Goal: Task Accomplishment & Management: Manage account settings

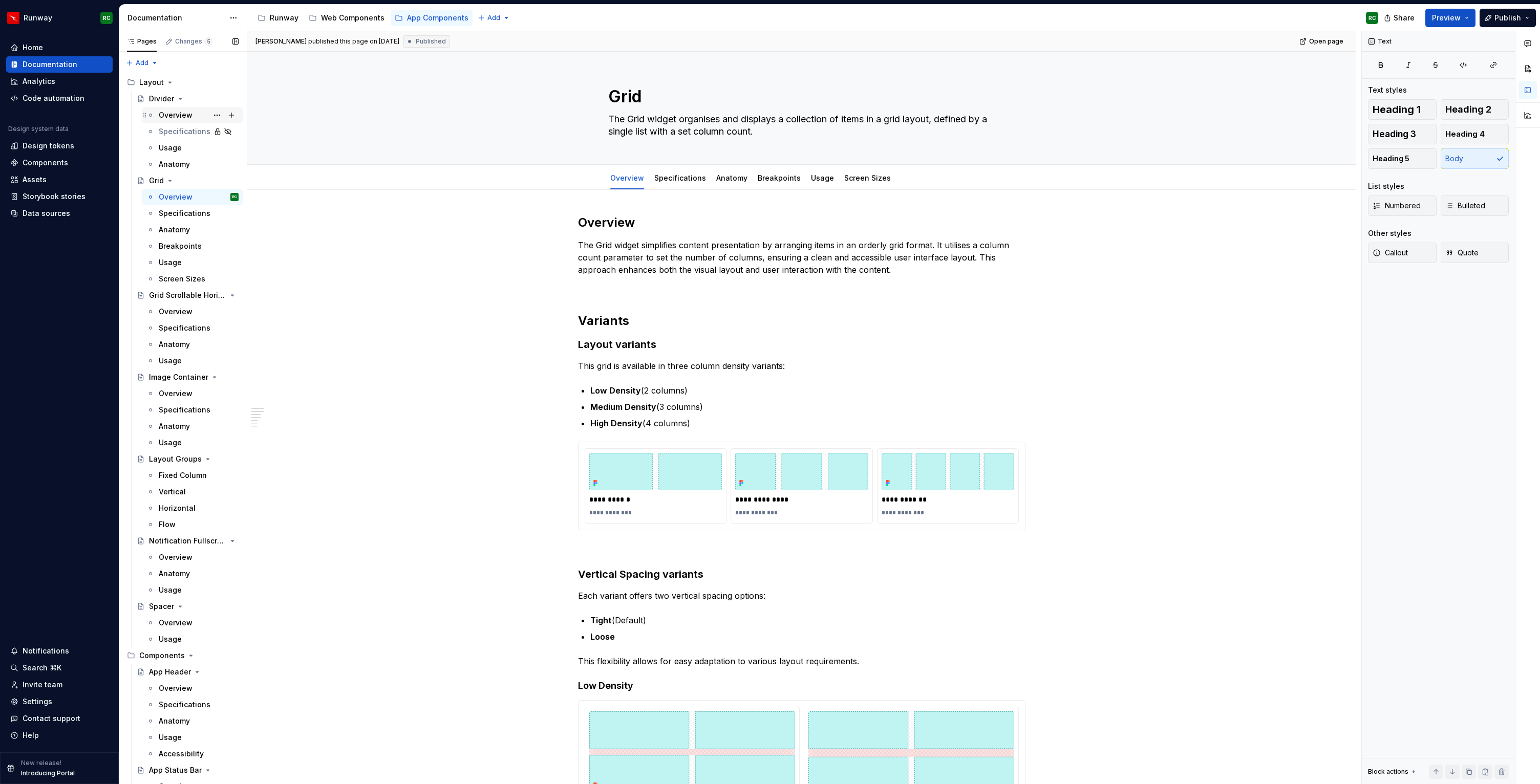
click at [183, 113] on div "Overview" at bounding box center [175, 115] width 34 height 10
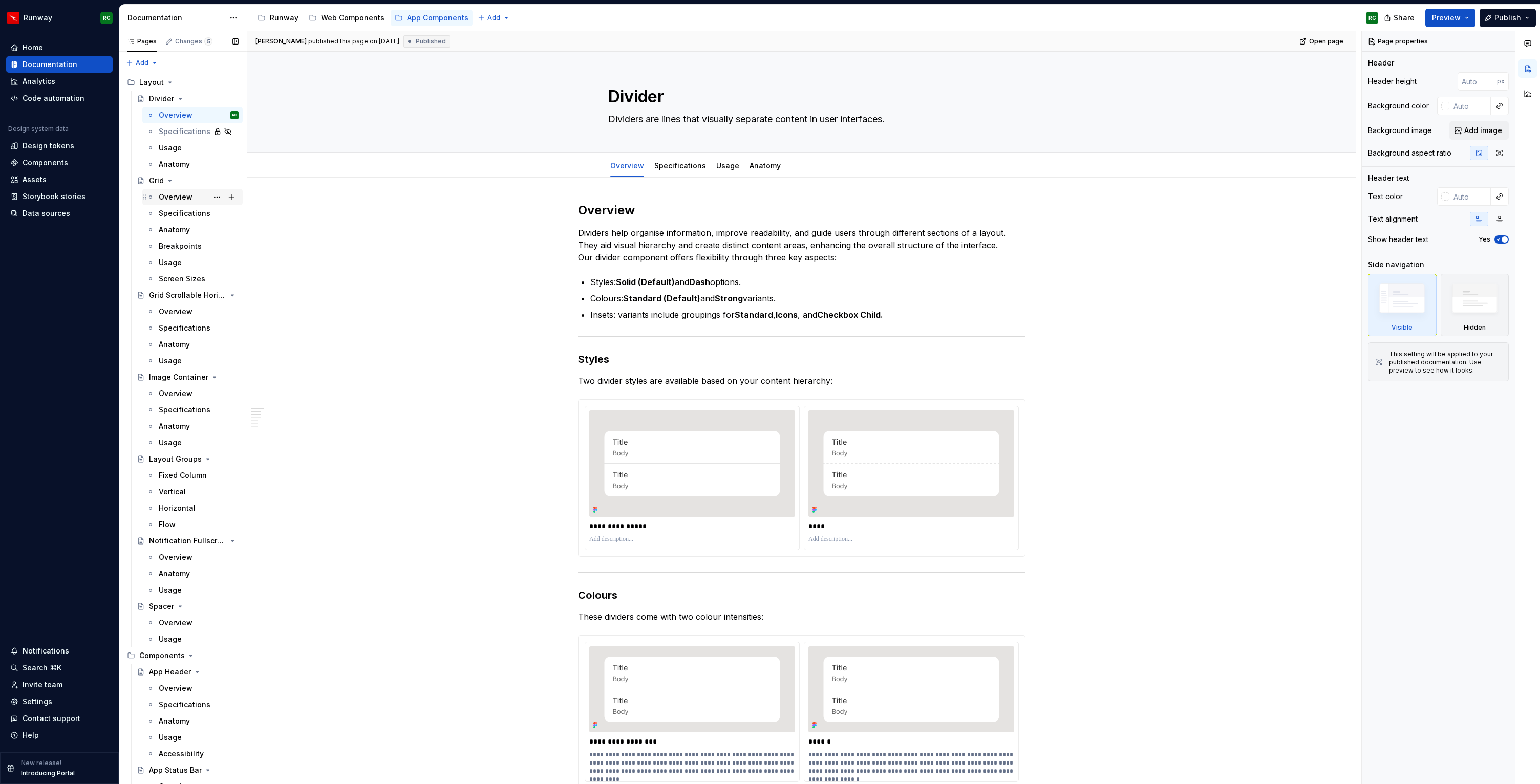
click at [194, 195] on div "Overview" at bounding box center [198, 197] width 80 height 15
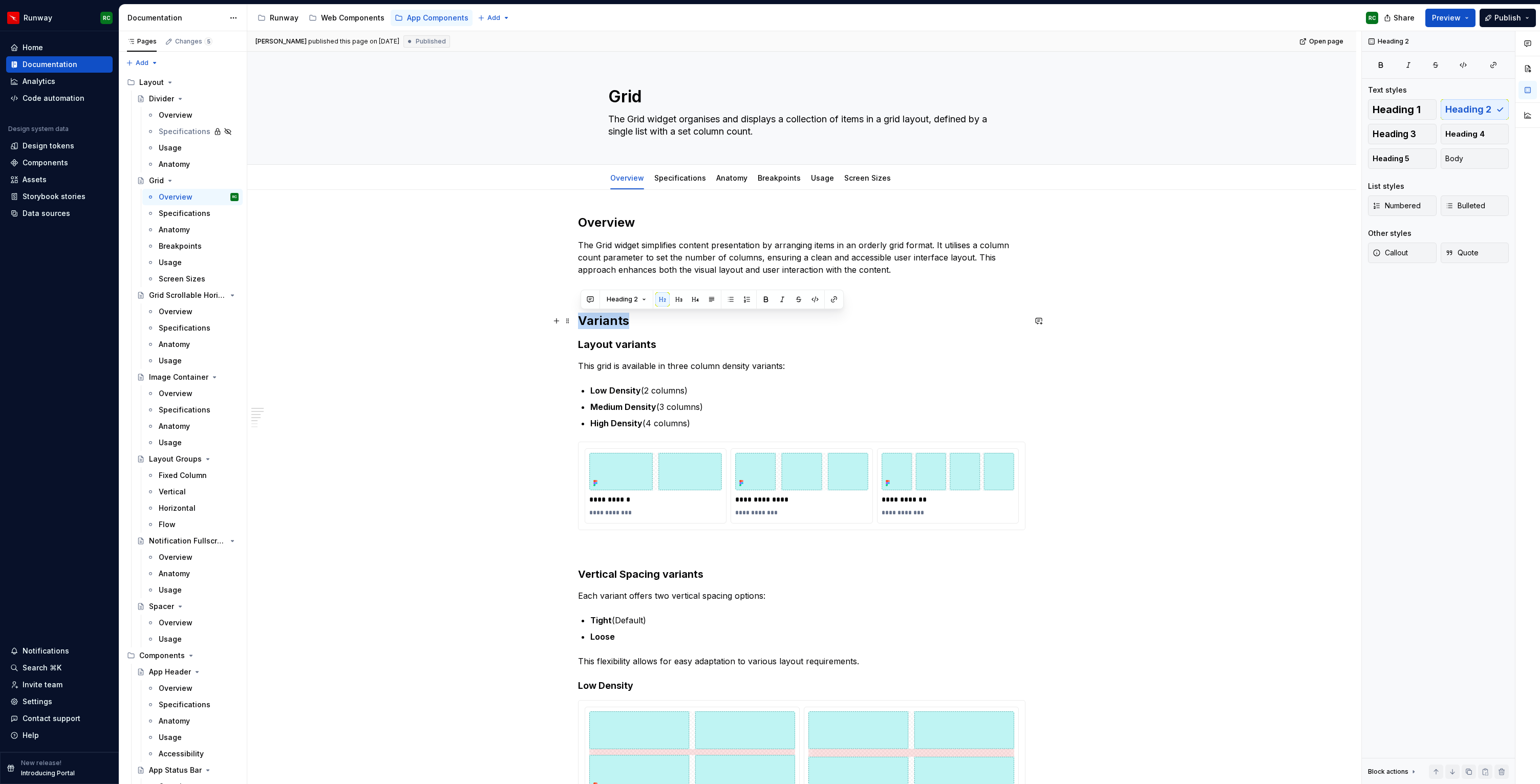
drag, startPoint x: 508, startPoint y: 313, endPoint x: 498, endPoint y: 317, distance: 10.8
click at [681, 296] on button "button" at bounding box center [678, 299] width 15 height 15
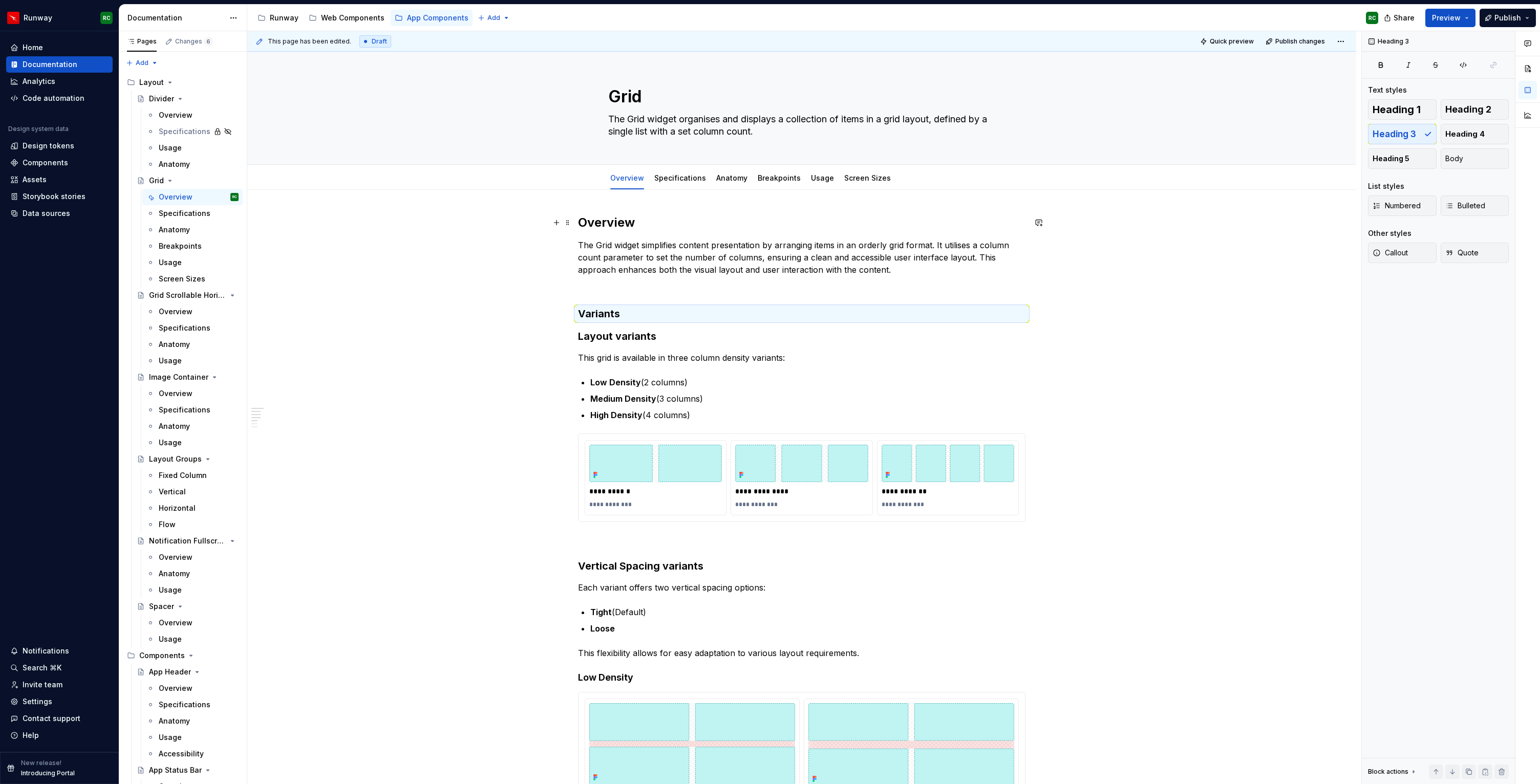
click at [610, 217] on h2 "Overview" at bounding box center [802, 223] width 448 height 17
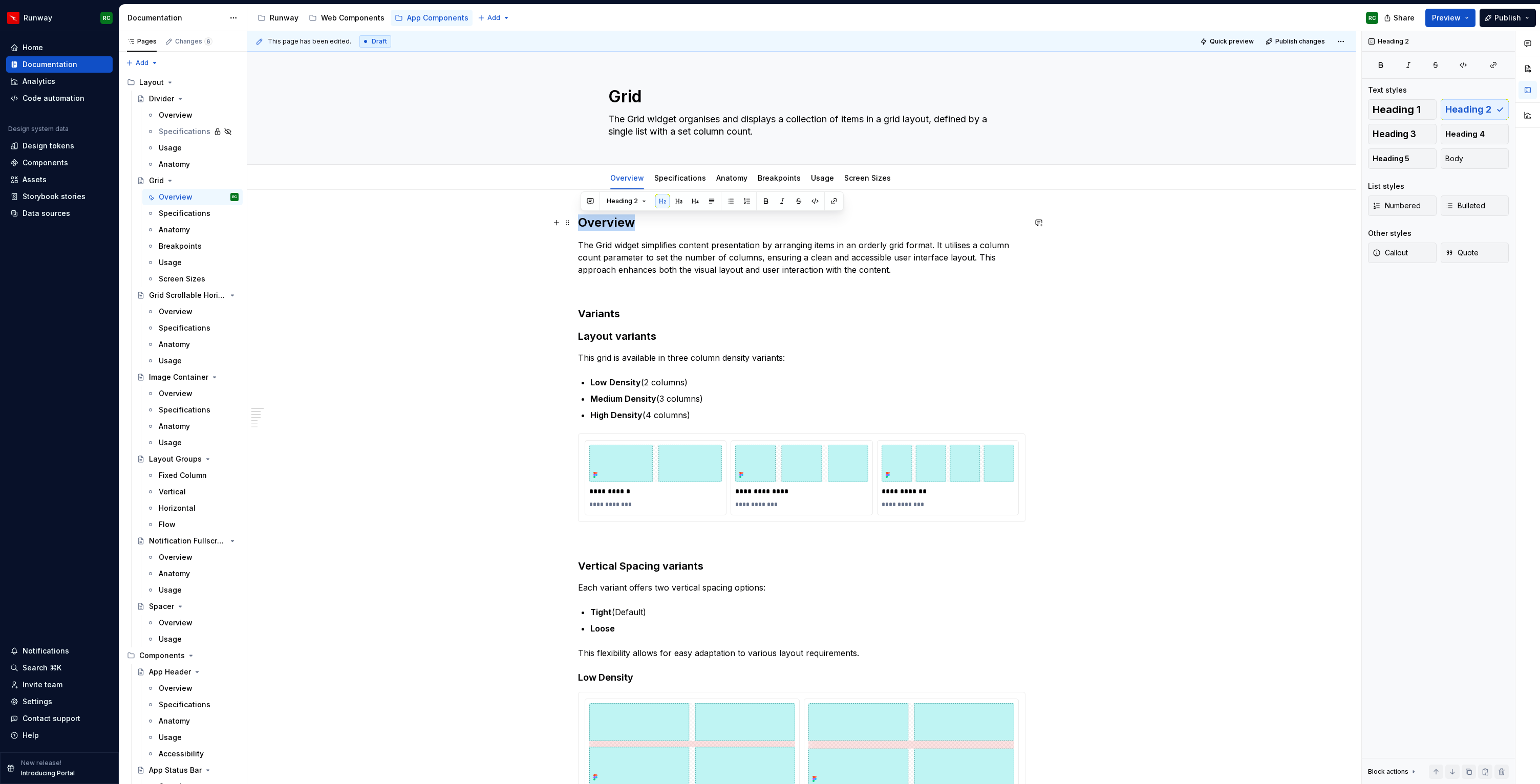
drag, startPoint x: 634, startPoint y: 225, endPoint x: 583, endPoint y: 219, distance: 51.4
click at [583, 219] on h2 "Overview" at bounding box center [802, 223] width 448 height 17
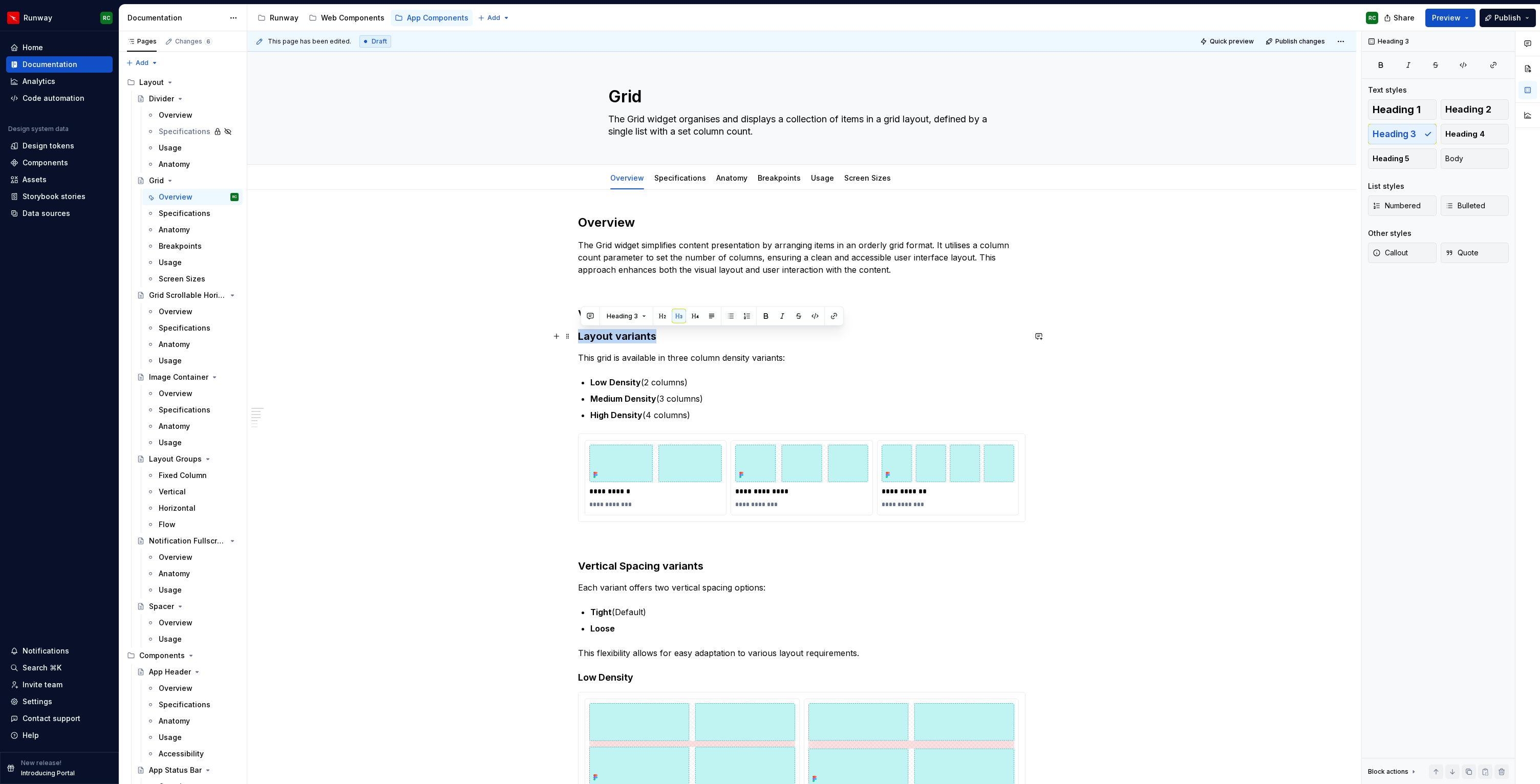
drag, startPoint x: 671, startPoint y: 336, endPoint x: 545, endPoint y: 340, distance: 126.1
click at [691, 319] on button "button" at bounding box center [695, 316] width 15 height 15
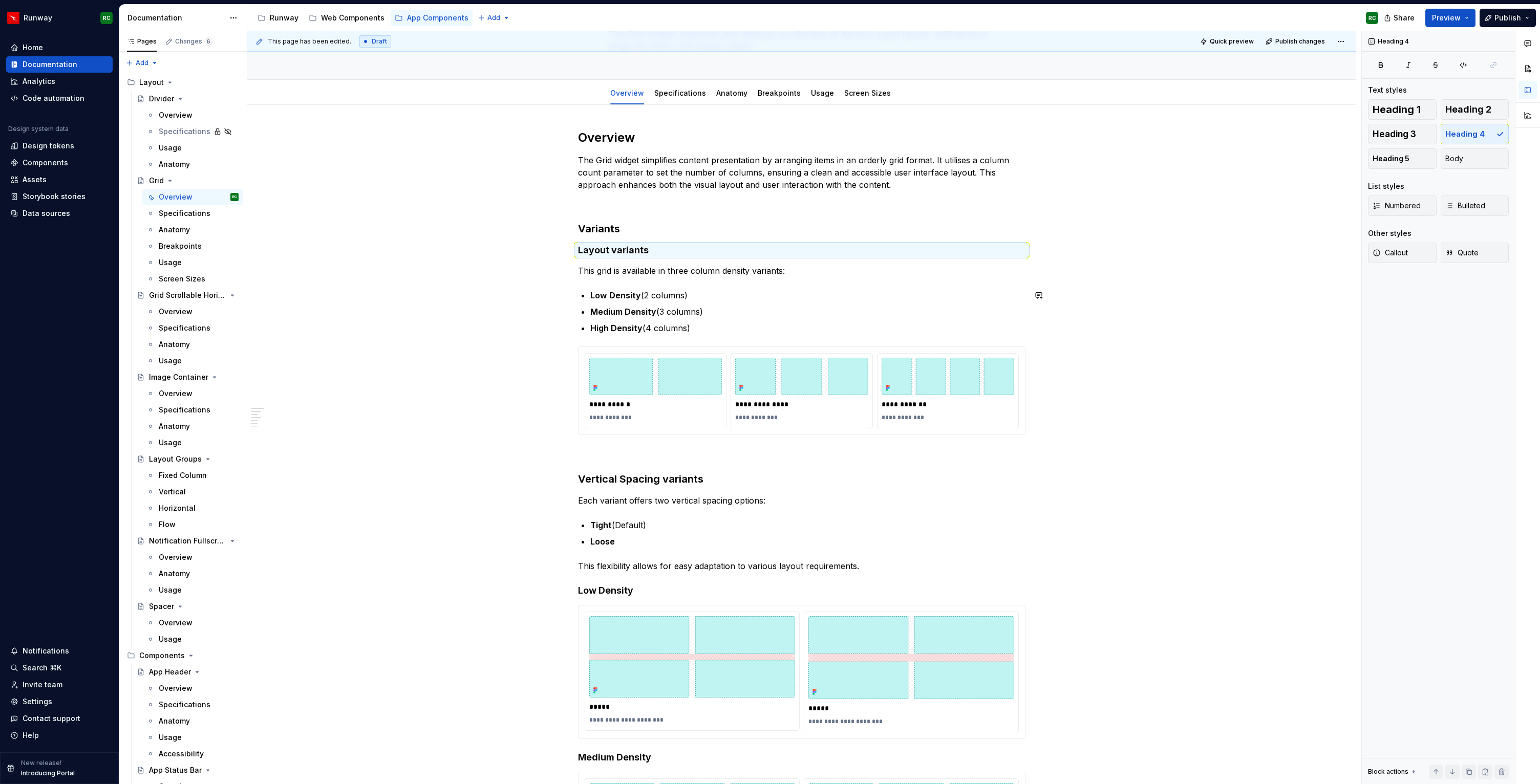
scroll to position [172, 0]
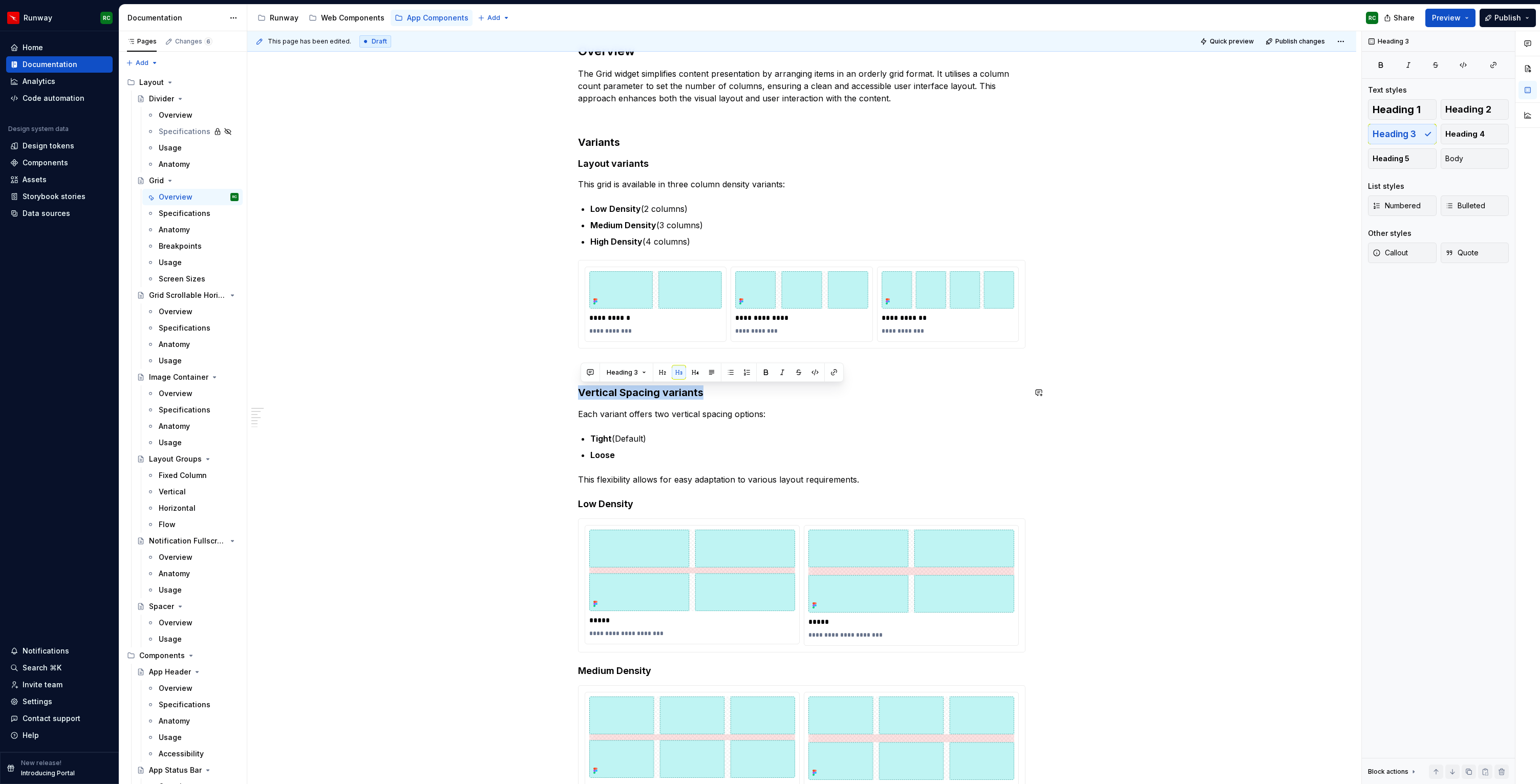
drag, startPoint x: 718, startPoint y: 391, endPoint x: 560, endPoint y: 380, distance: 158.4
click at [560, 380] on div "**********" at bounding box center [802, 638] width 1108 height 1238
click at [698, 373] on button "button" at bounding box center [695, 373] width 15 height 15
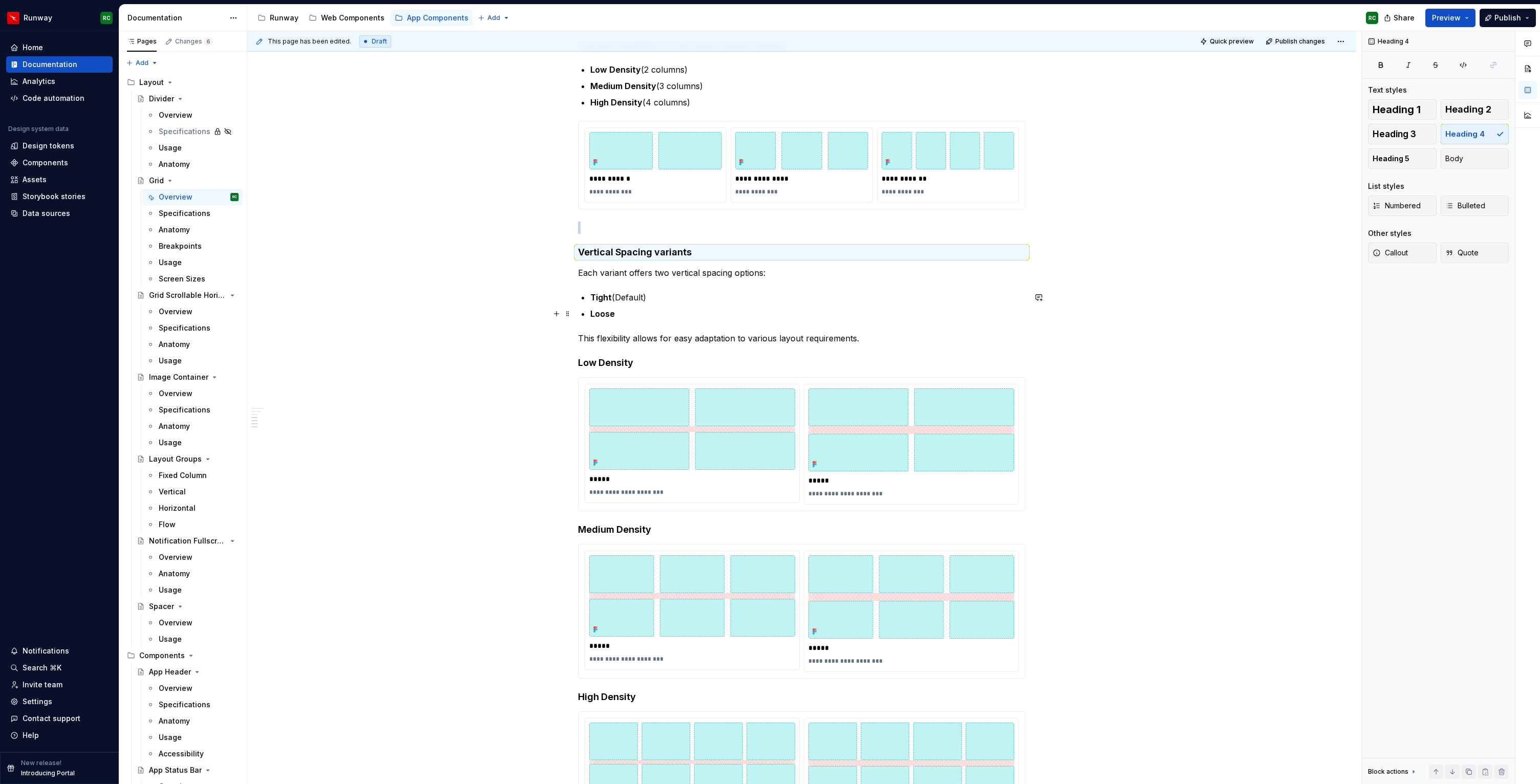
scroll to position [315, 0]
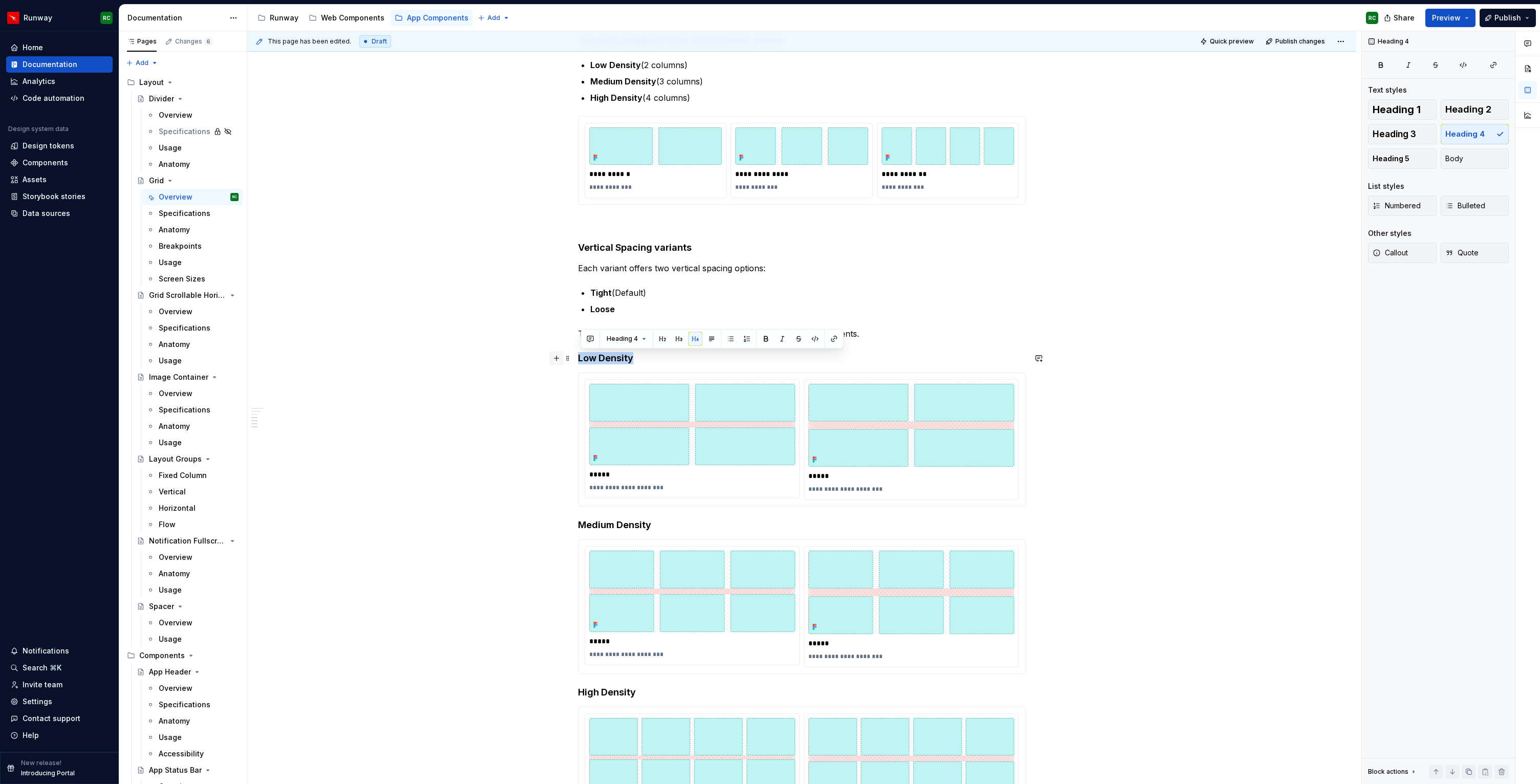
drag, startPoint x: 647, startPoint y: 359, endPoint x: 558, endPoint y: 362, distance: 89.1
click at [578, 362] on div "**********" at bounding box center [802, 387] width 448 height 977
click at [1381, 157] on span "Heading 5" at bounding box center [1390, 159] width 37 height 10
drag, startPoint x: 673, startPoint y: 525, endPoint x: 550, endPoint y: 520, distance: 123.1
click at [550, 520] on div "**********" at bounding box center [802, 492] width 1108 height 1234
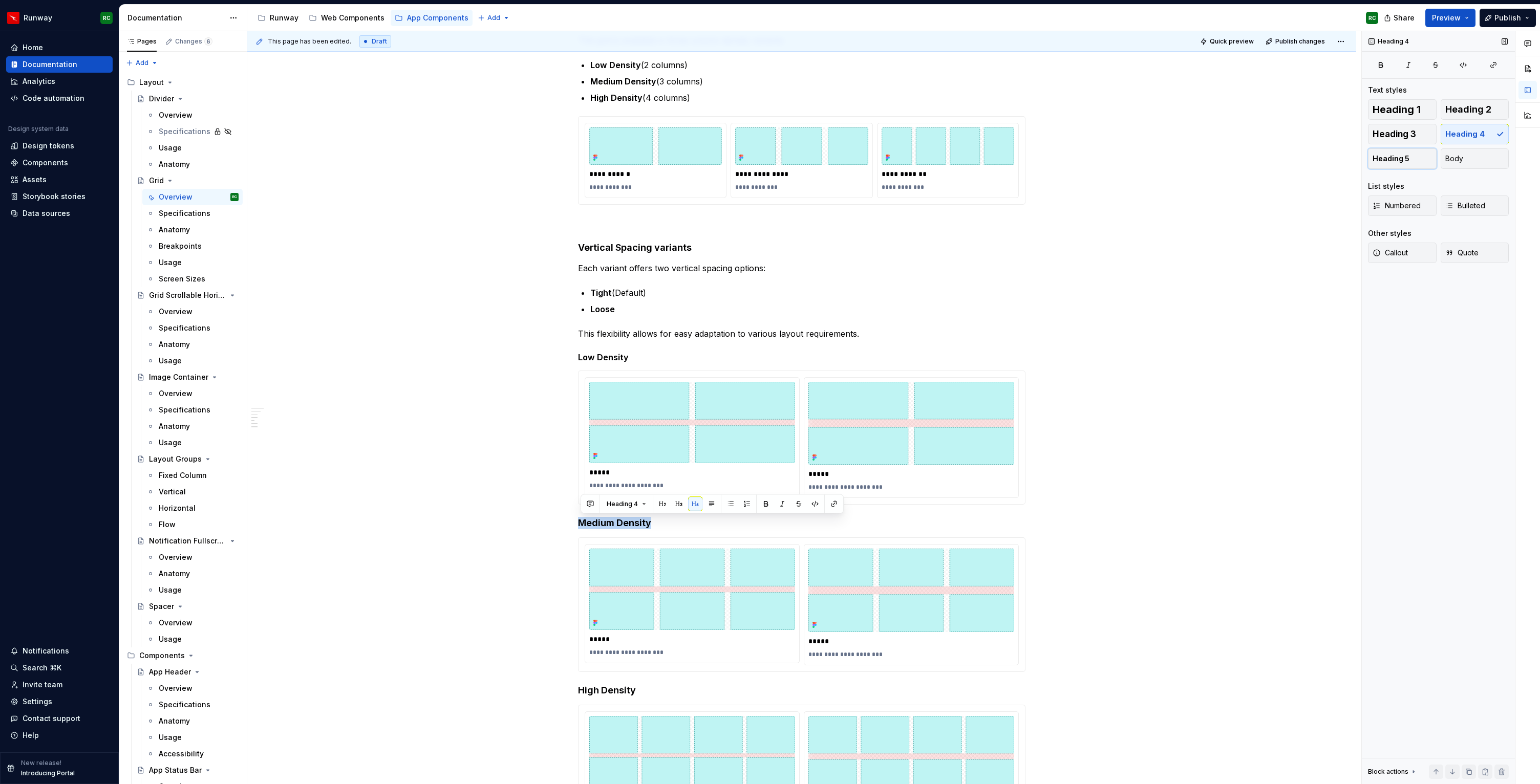
click at [1406, 161] on span "Heading 5" at bounding box center [1390, 159] width 37 height 10
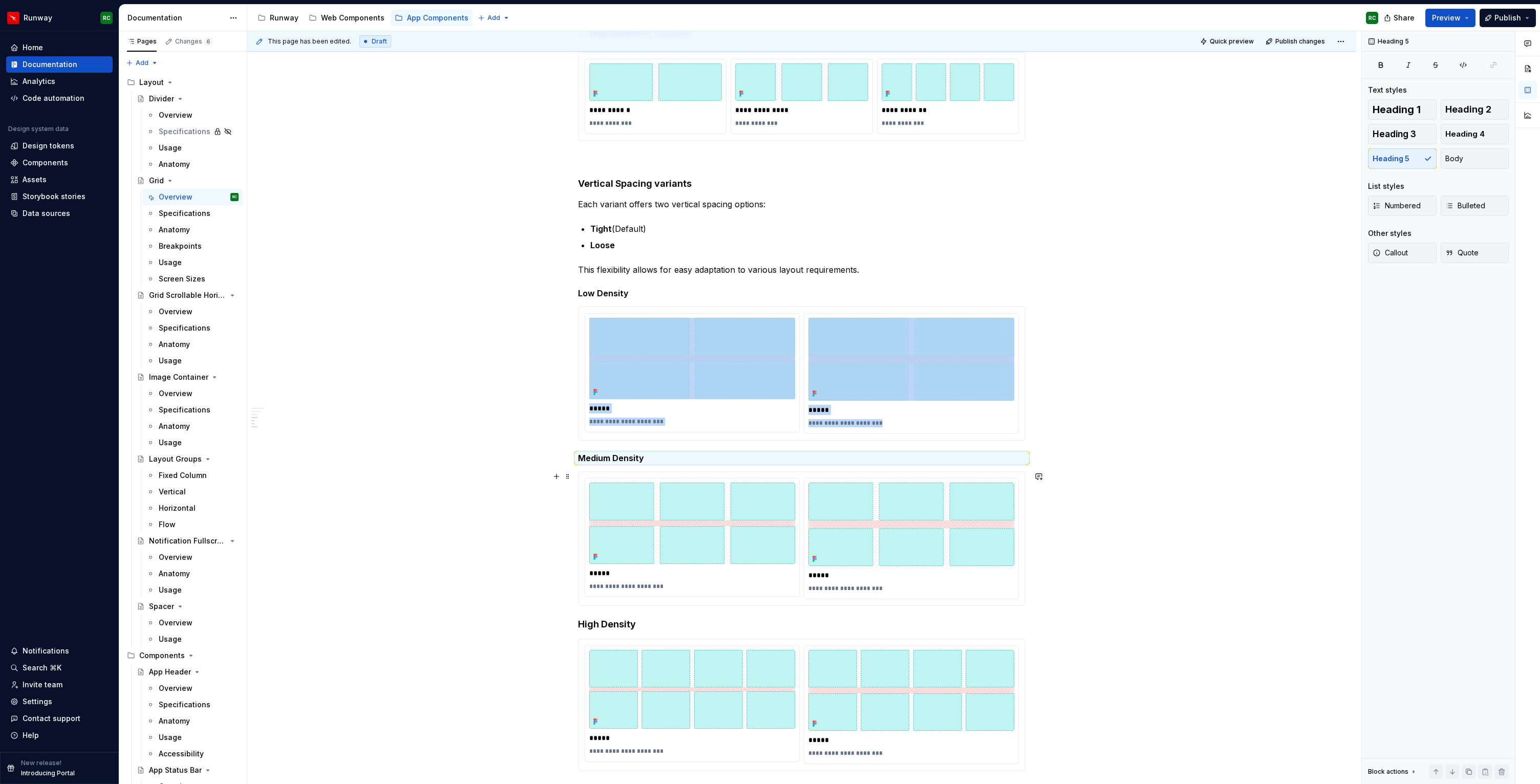
scroll to position [413, 0]
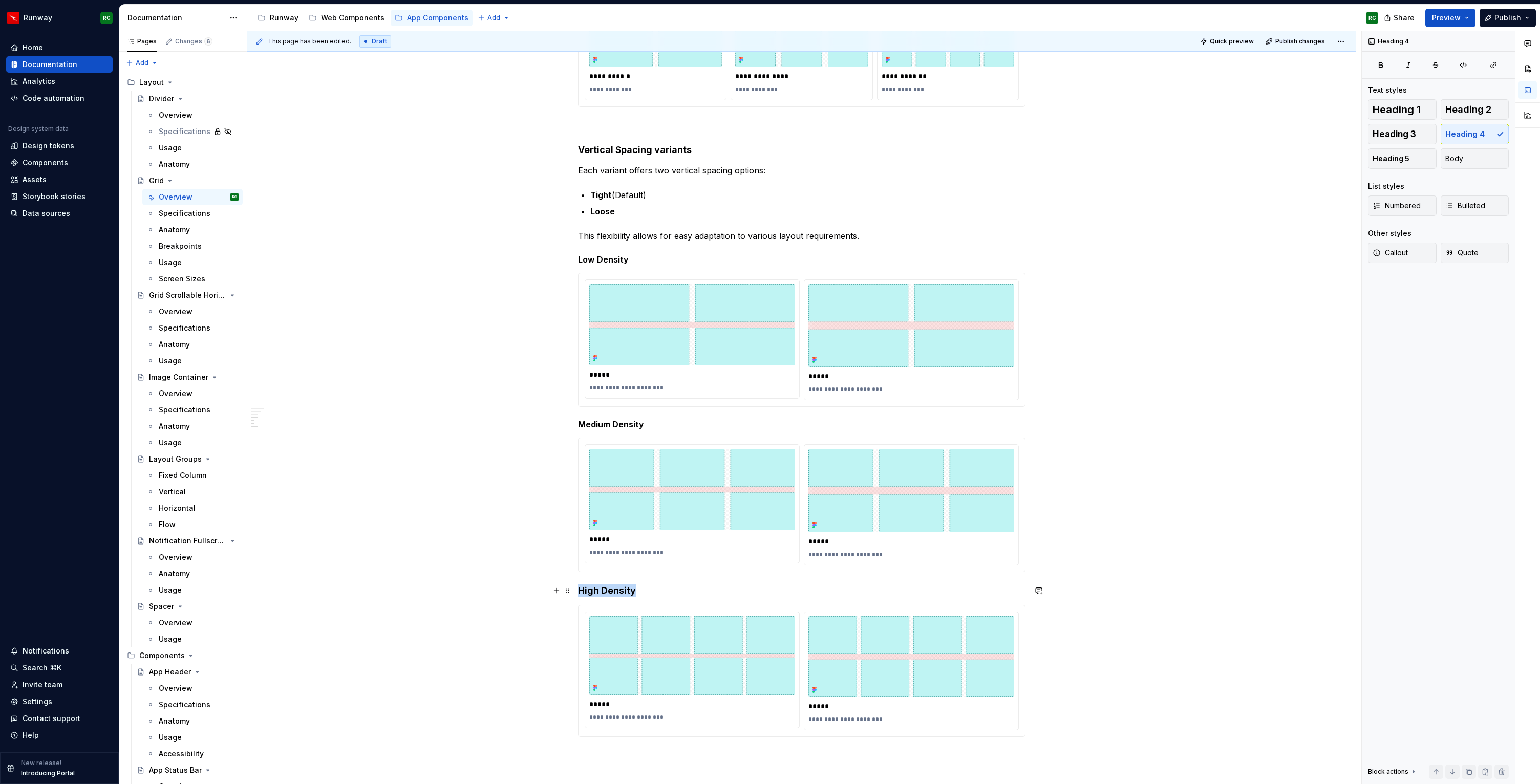
drag, startPoint x: 639, startPoint y: 595, endPoint x: 539, endPoint y: 587, distance: 100.3
click at [539, 587] on div "**********" at bounding box center [802, 393] width 1108 height 1232
click at [1396, 159] on span "Heading 5" at bounding box center [1390, 159] width 37 height 10
click at [1512, 12] on button "Publish" at bounding box center [1507, 18] width 56 height 19
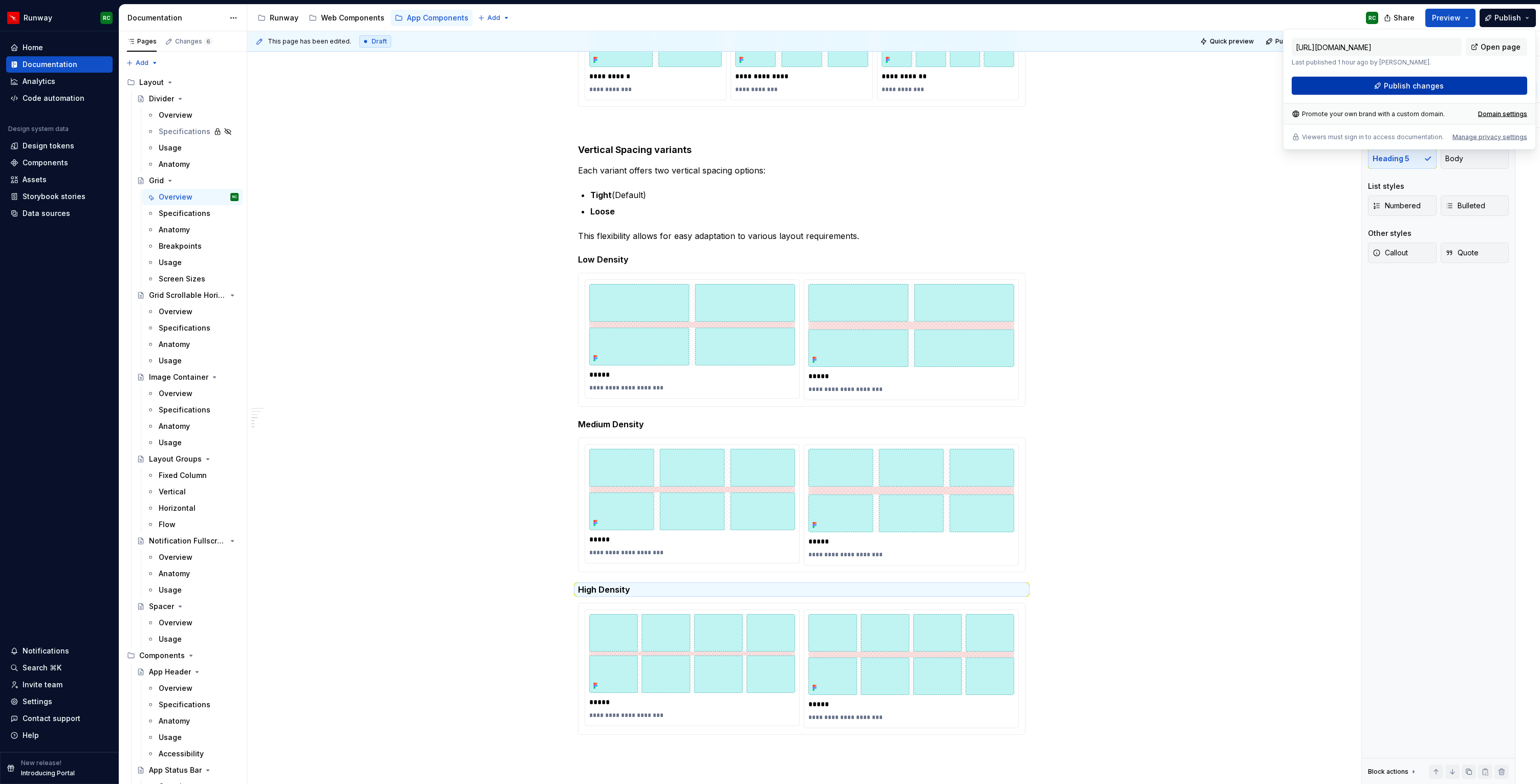
click at [1406, 85] on span "Publish changes" at bounding box center [1413, 86] width 60 height 10
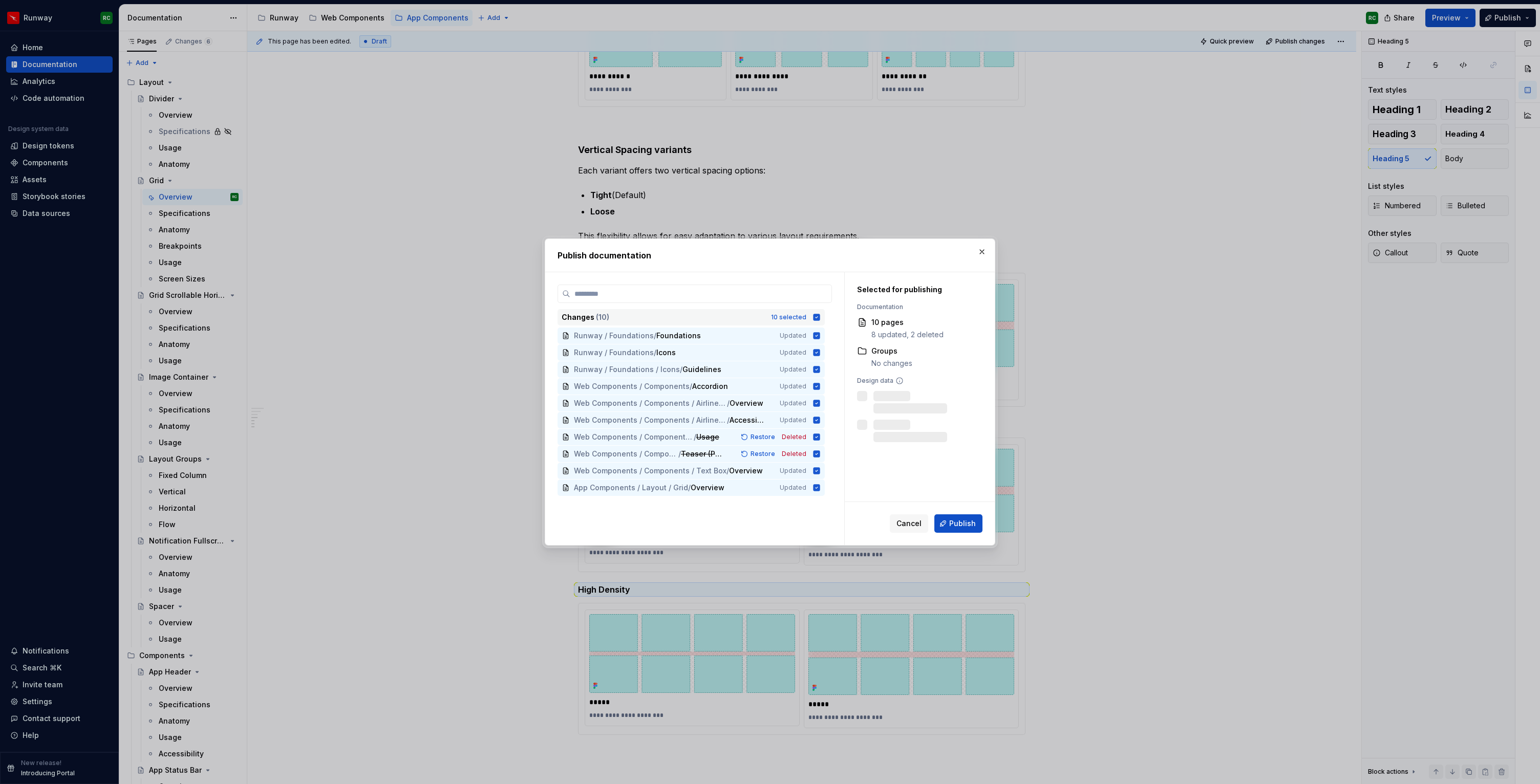
click at [791, 319] on div "10 selected" at bounding box center [788, 317] width 35 height 8
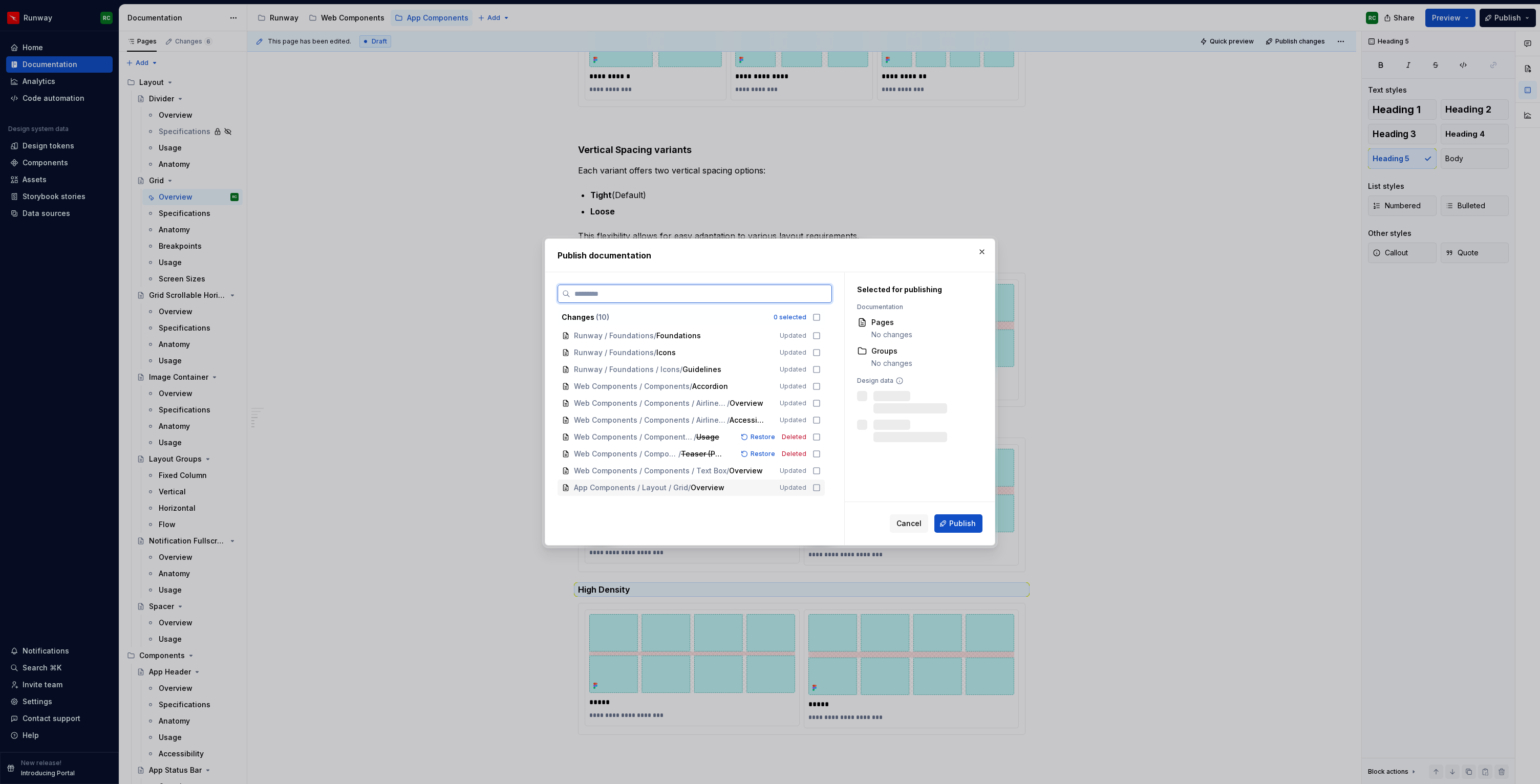
click at [806, 487] on span "Updated" at bounding box center [793, 488] width 26 height 8
click at [966, 525] on span "Publish" at bounding box center [962, 523] width 26 height 10
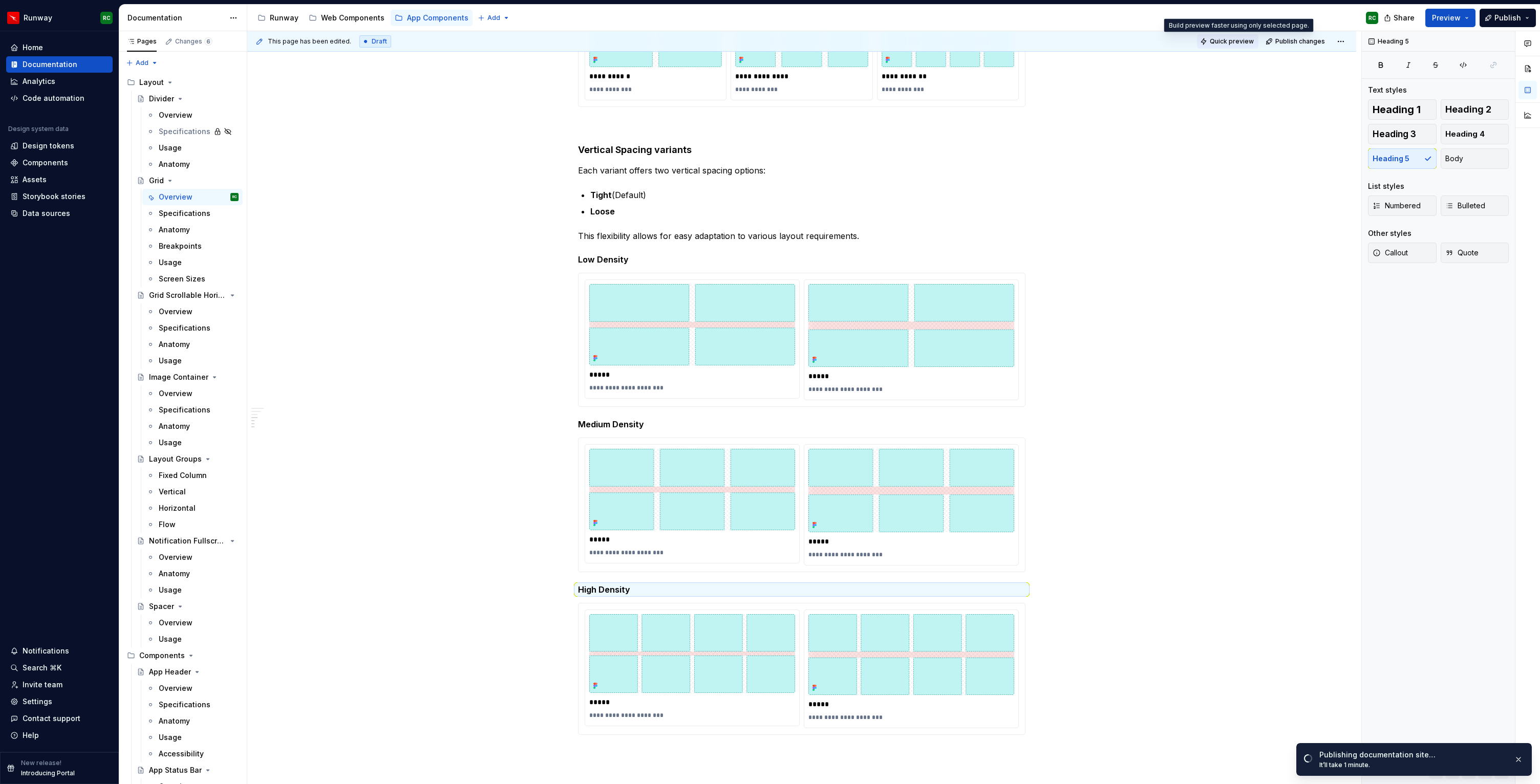
click at [1227, 38] on span "Quick preview" at bounding box center [1232, 42] width 44 height 8
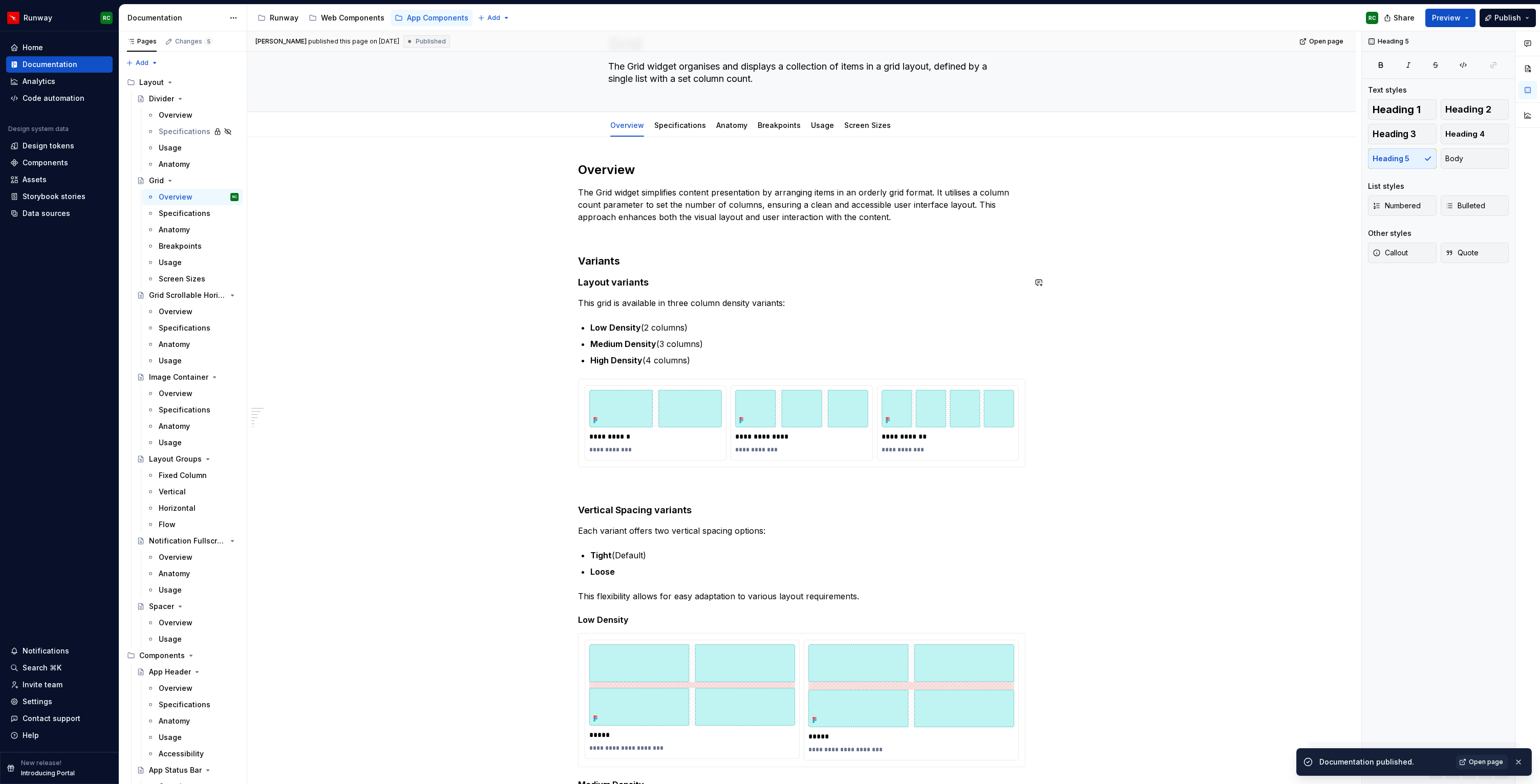
scroll to position [52, 0]
click at [600, 262] on h3 "Variants" at bounding box center [802, 262] width 448 height 15
click at [614, 289] on div "**********" at bounding box center [802, 641] width 448 height 958
click at [614, 289] on h4 "Layout variants" at bounding box center [802, 283] width 448 height 12
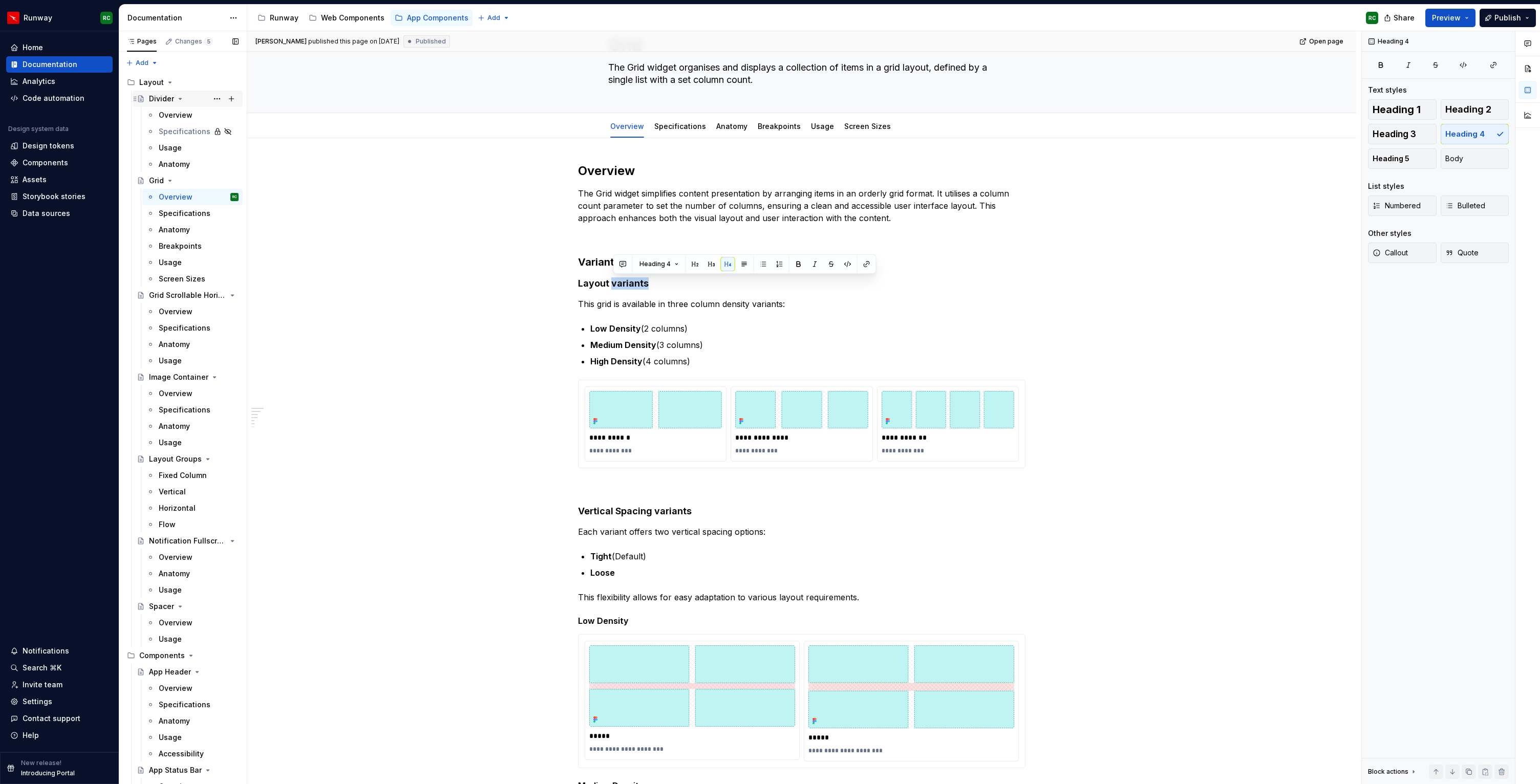
type textarea "*"
click at [53, 705] on div "Settings" at bounding box center [60, 702] width 98 height 10
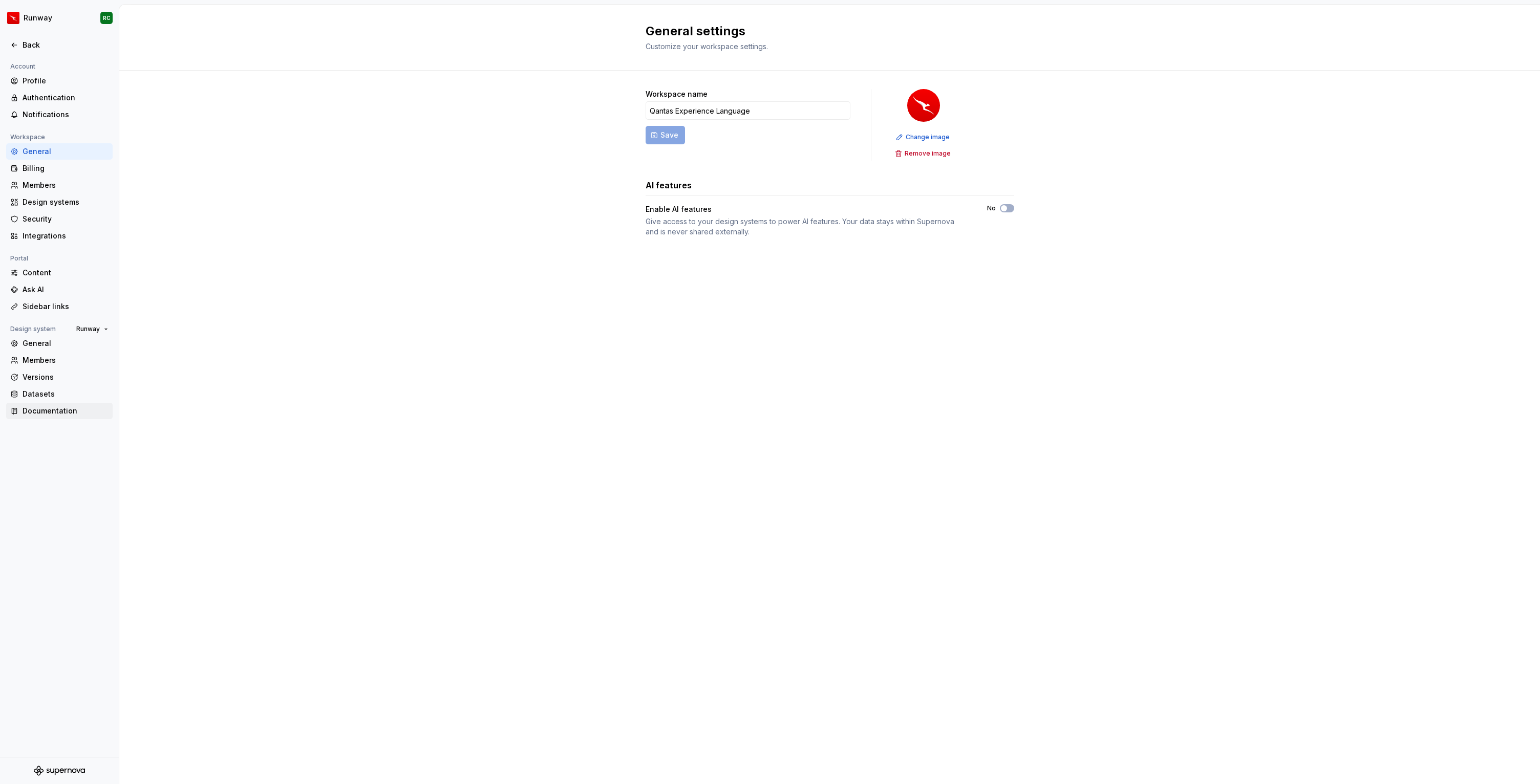
click at [58, 411] on div "Documentation" at bounding box center [66, 411] width 86 height 10
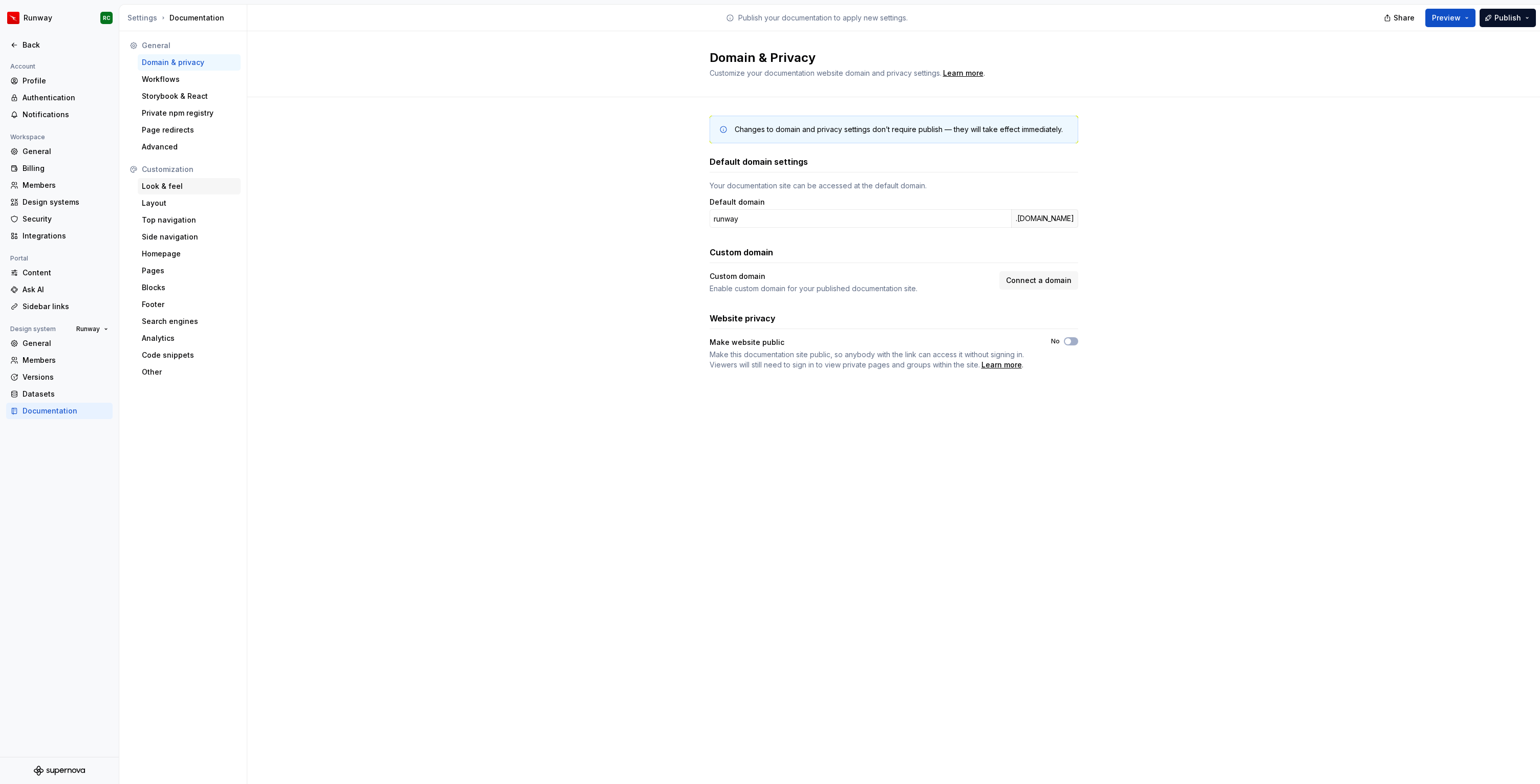
click at [179, 182] on div "Look & feel" at bounding box center [189, 186] width 95 height 10
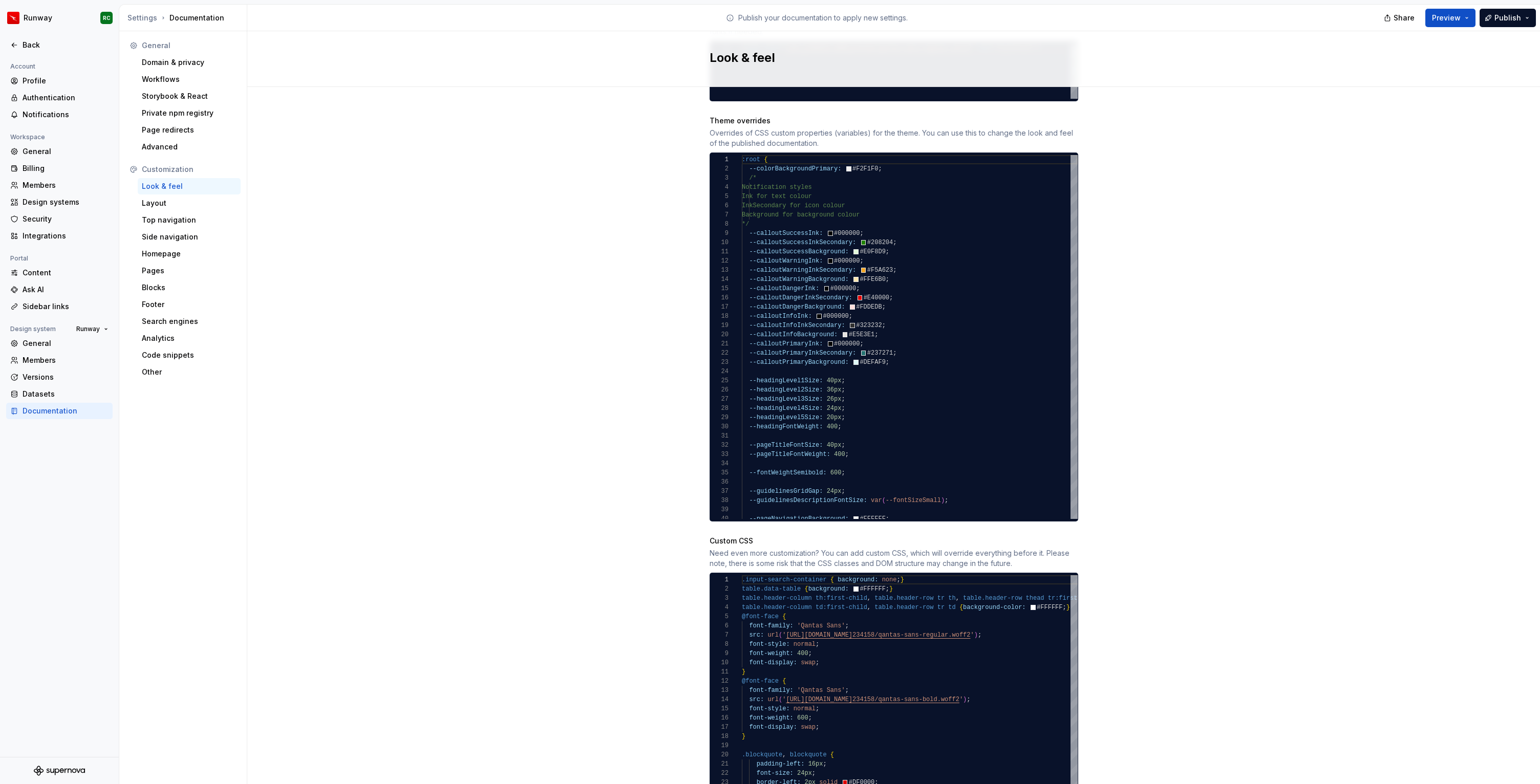
scroll to position [501, 0]
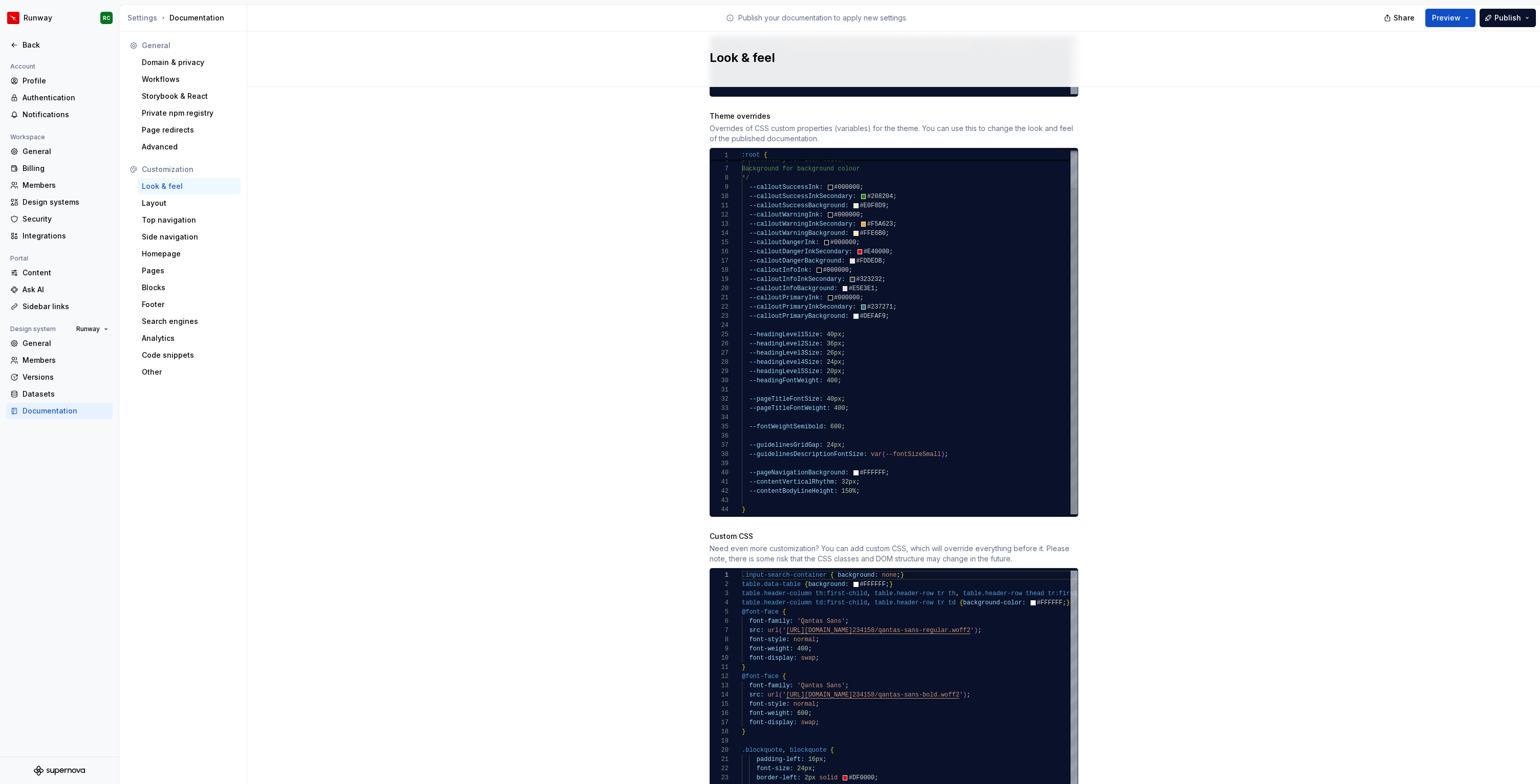
click at [834, 416] on div "Ink for text colour InkSecondary for icon colour Background for background colo…" at bounding box center [910, 311] width 336 height 405
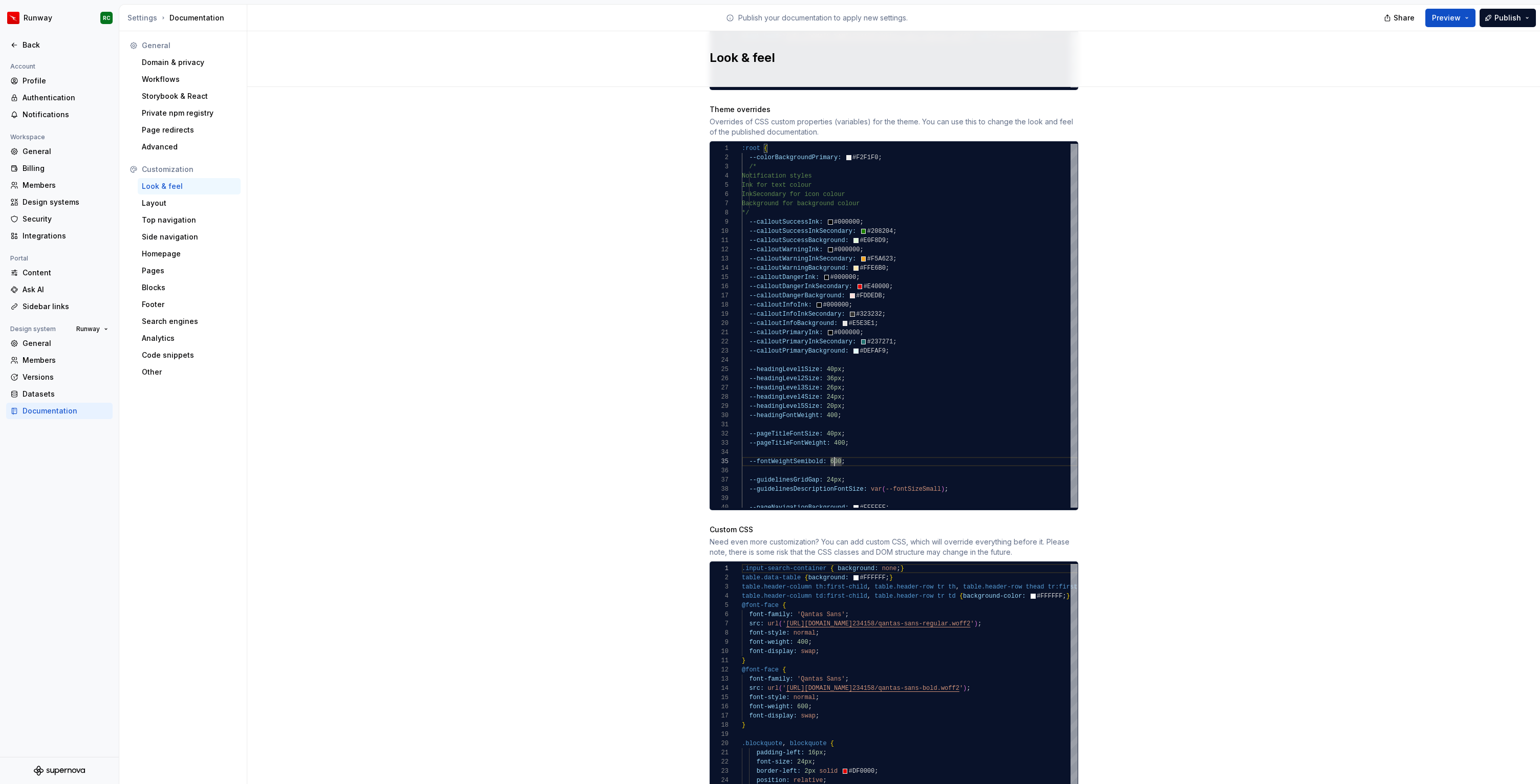
scroll to position [498, 0]
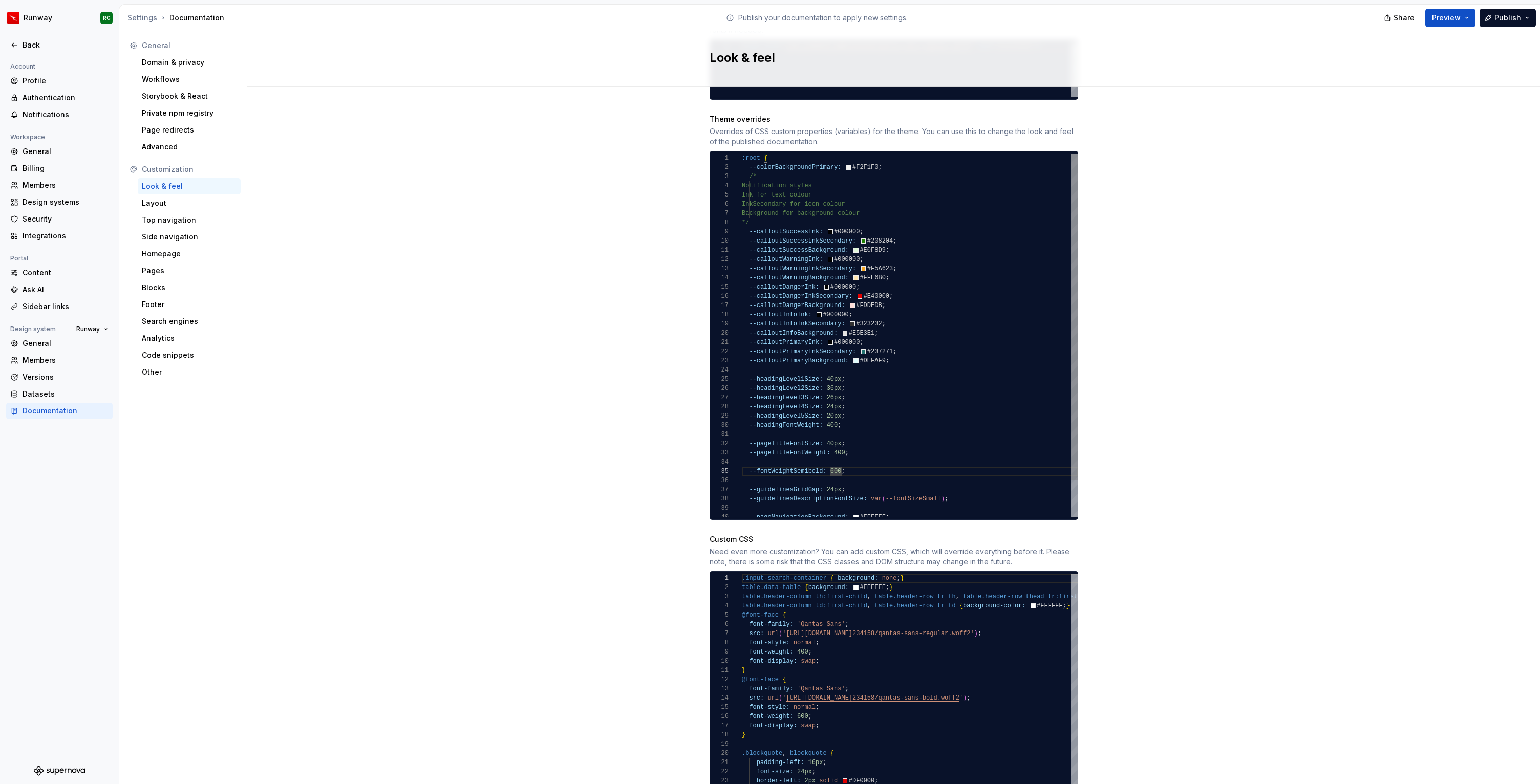
click at [833, 366] on div "Ink for text colour InkSecondary for icon colour Background for background colo…" at bounding box center [910, 356] width 336 height 405
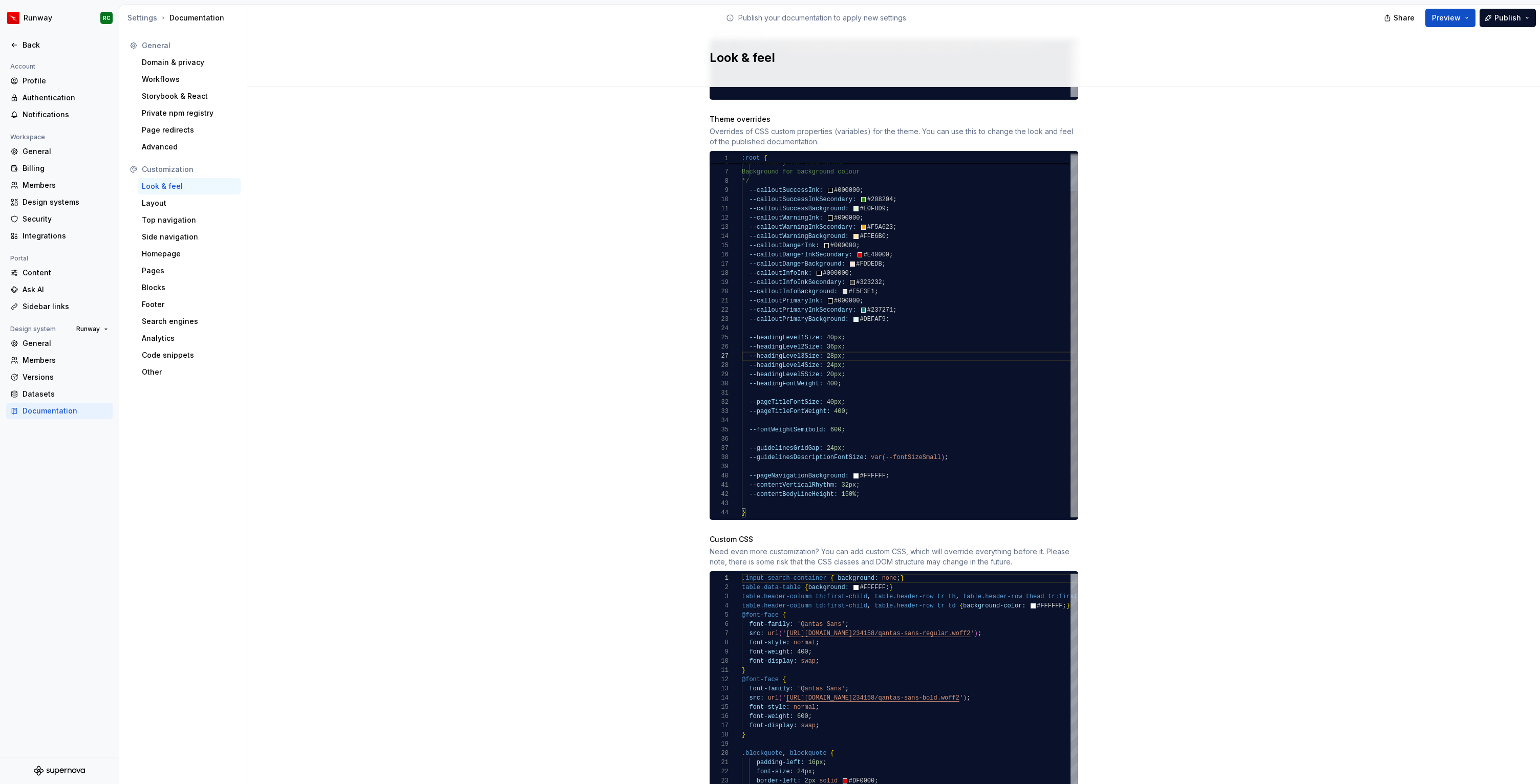
click at [829, 375] on div "Ink for text colour InkSecondary for icon colour Background for background colo…" at bounding box center [910, 314] width 336 height 405
type textarea "**********"
click at [1133, 328] on div "Site logo A company logo that will be displayed on all pages on your documentat…" at bounding box center [894, 284] width 1293 height 1390
click at [1500, 21] on span "Publish" at bounding box center [1507, 17] width 26 height 10
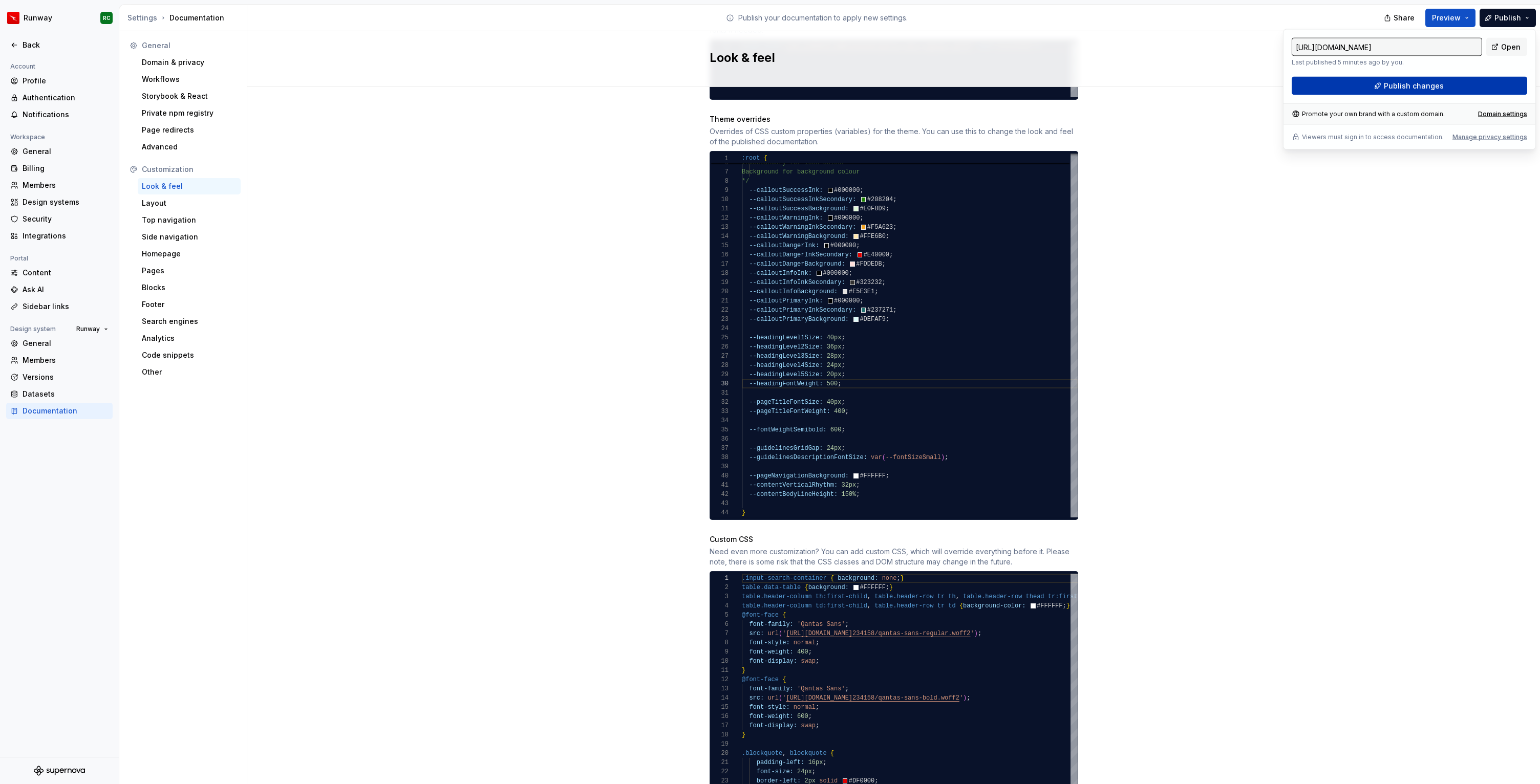
click at [1420, 81] on span "Publish changes" at bounding box center [1413, 86] width 60 height 10
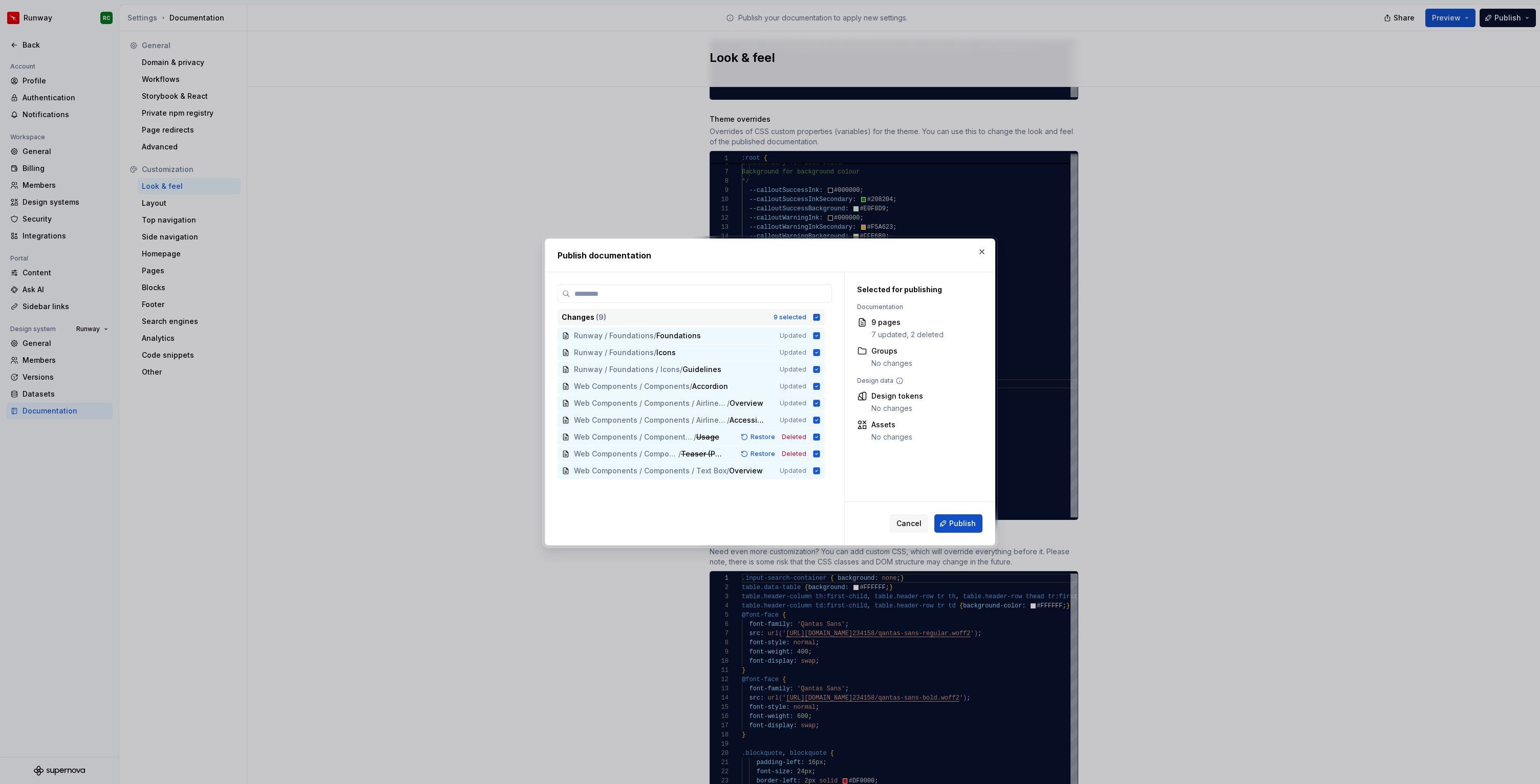
click at [815, 314] on div "Changes ( 9 ) 9 selected" at bounding box center [691, 317] width 267 height 17
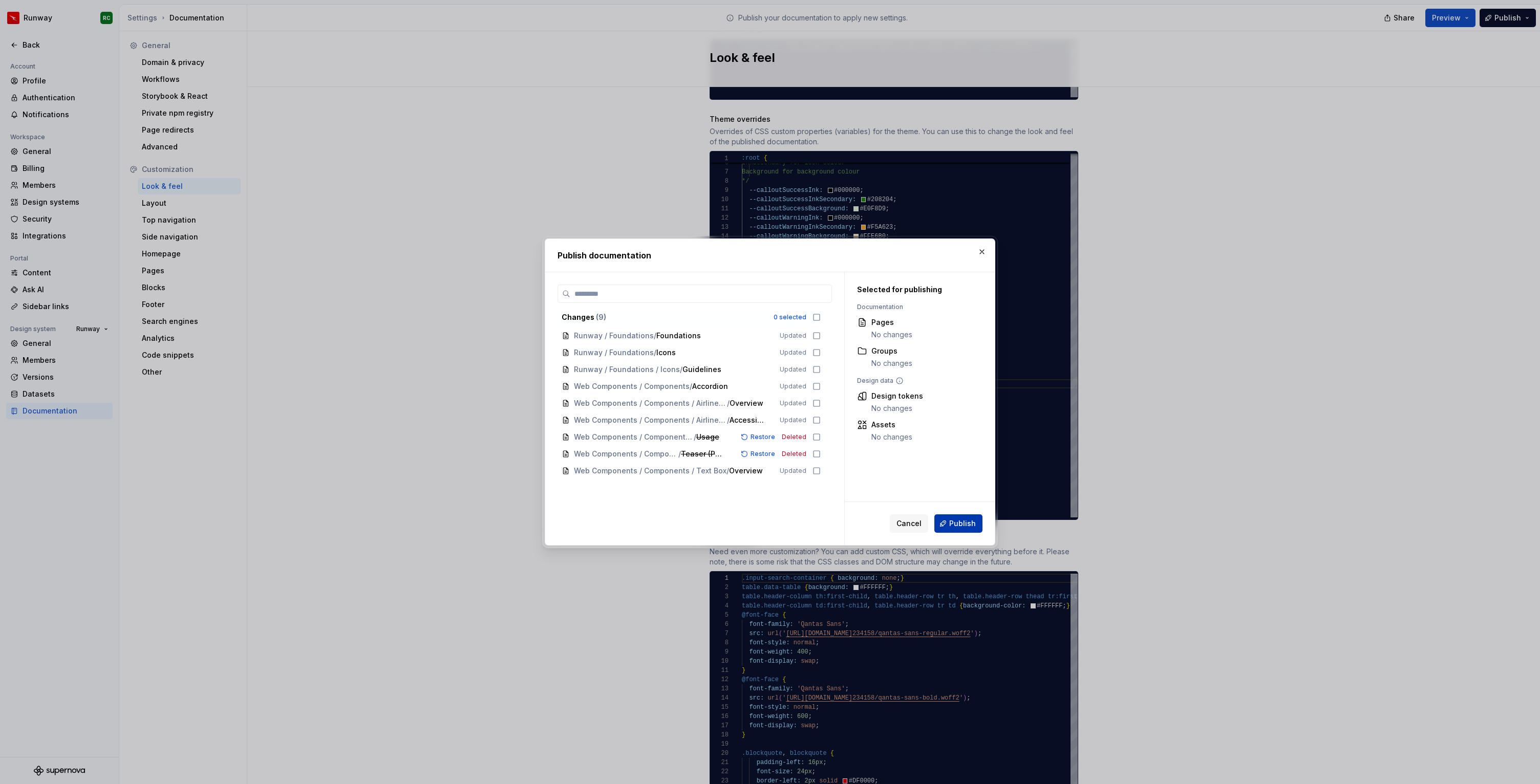
click at [966, 521] on span "Publish" at bounding box center [962, 523] width 26 height 10
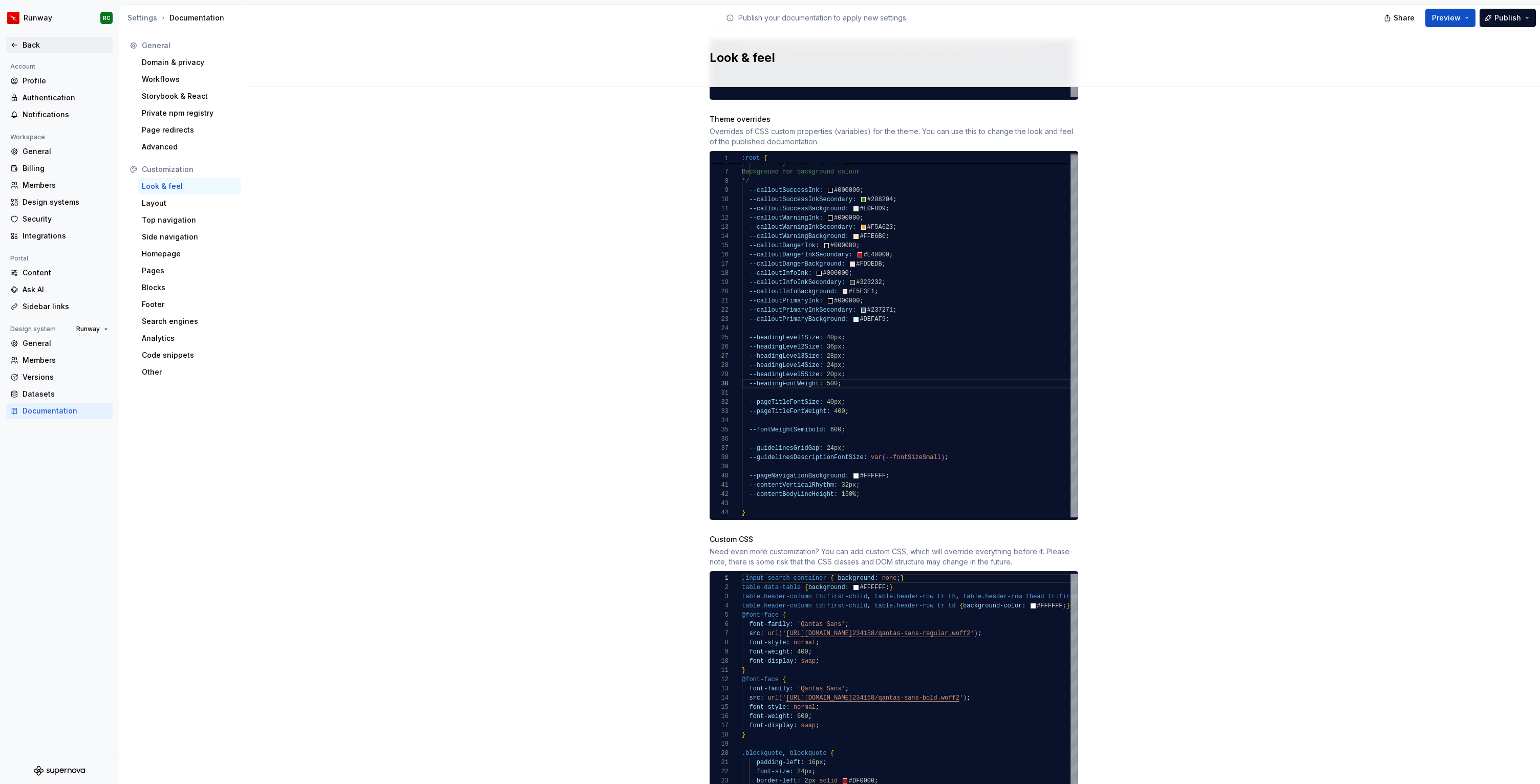
click at [46, 52] on div "Back" at bounding box center [60, 45] width 107 height 17
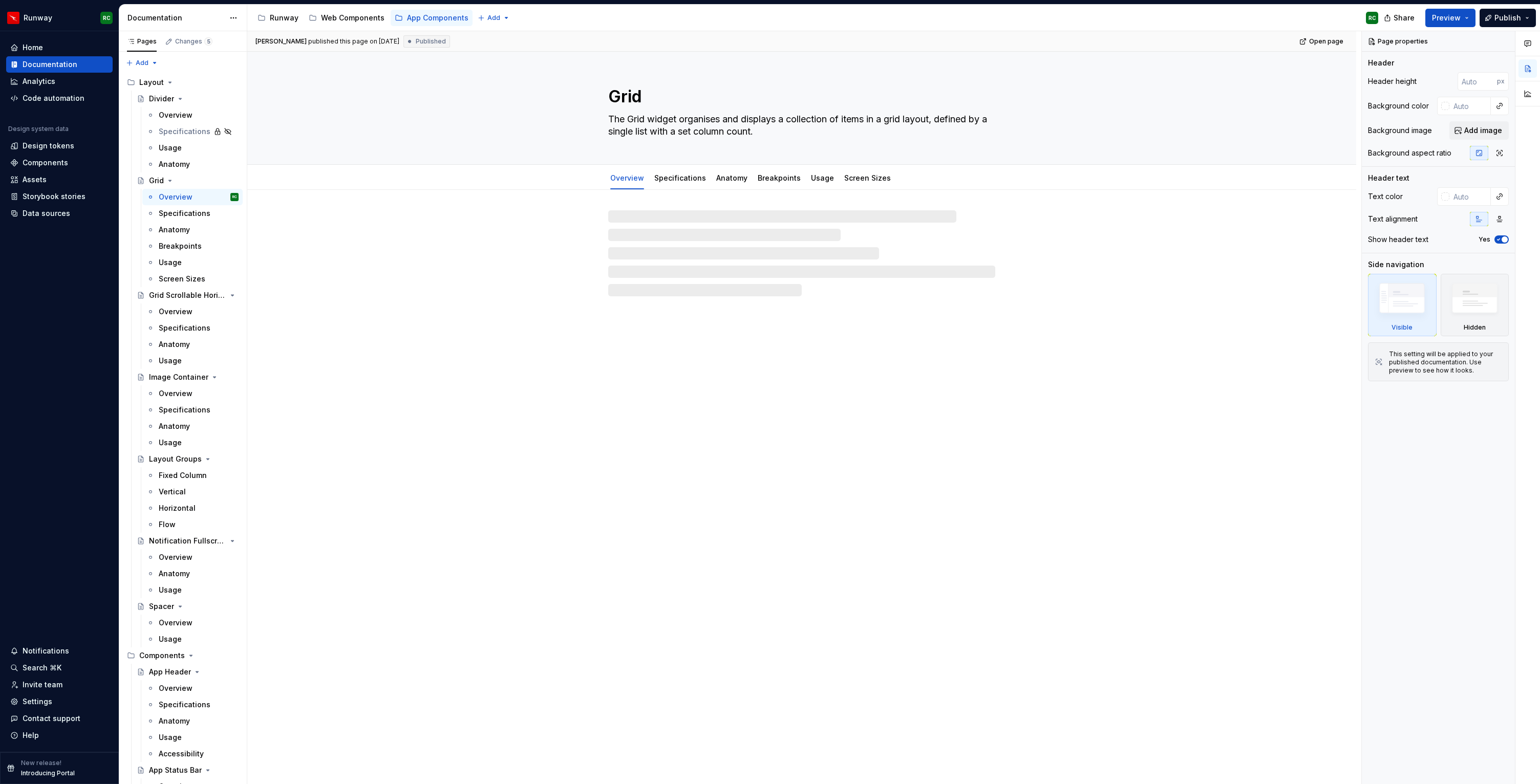
type textarea "*"
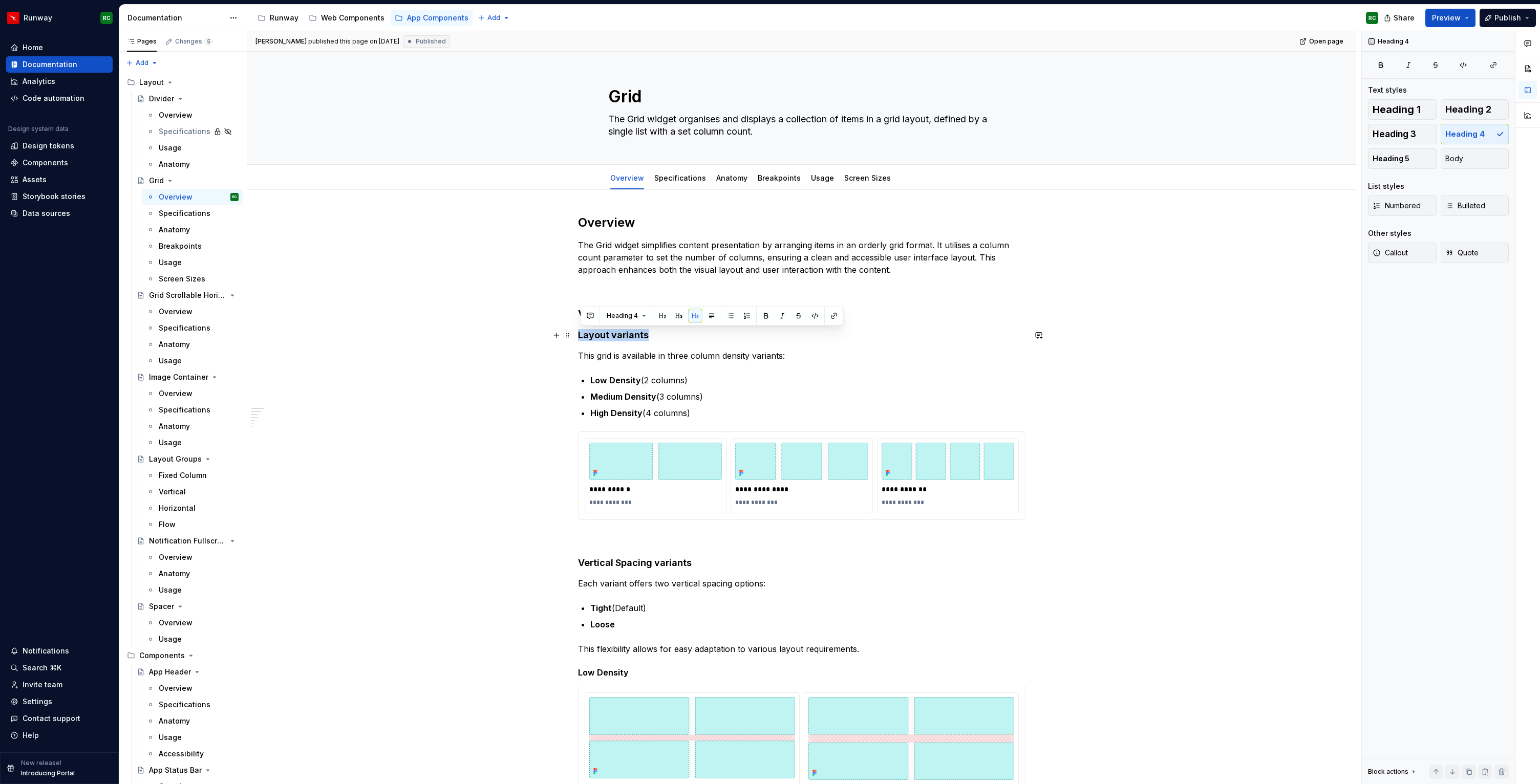
drag, startPoint x: 648, startPoint y: 335, endPoint x: 579, endPoint y: 331, distance: 69.1
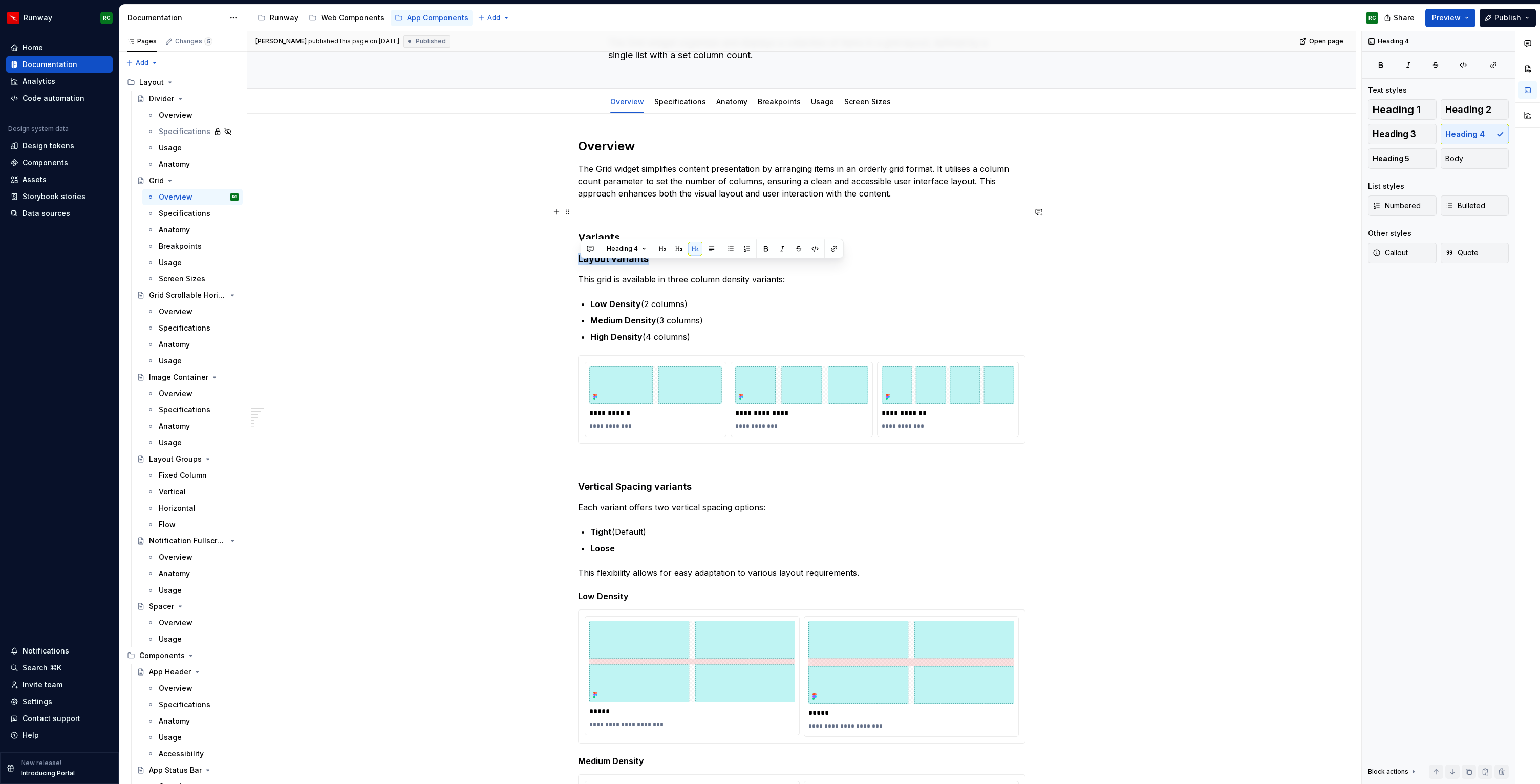
scroll to position [81, 0]
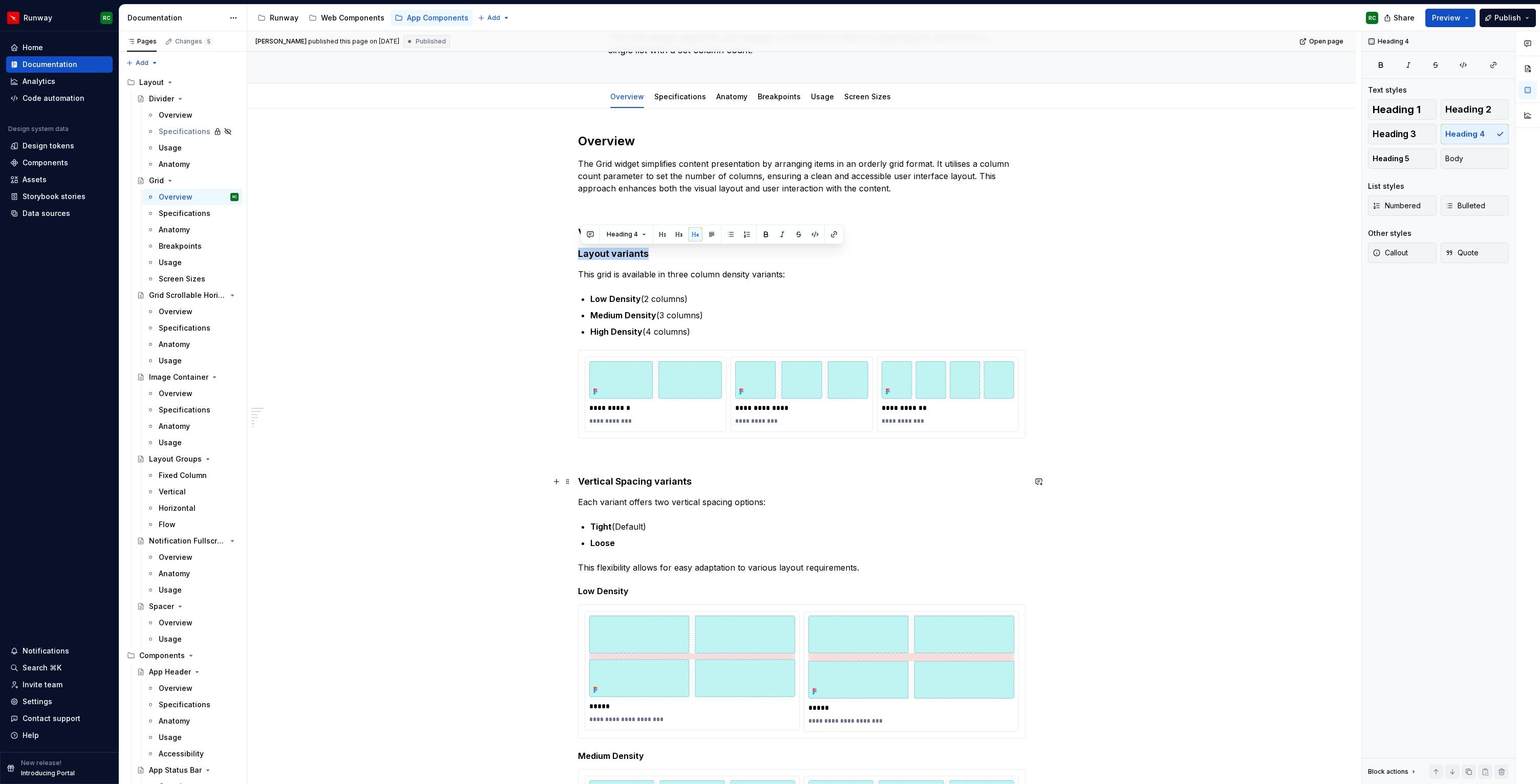
click at [671, 483] on h4 "Vertical Spacing variants" at bounding box center [802, 481] width 448 height 12
click at [624, 479] on h4 "Vertical Spacing variants" at bounding box center [802, 481] width 448 height 12
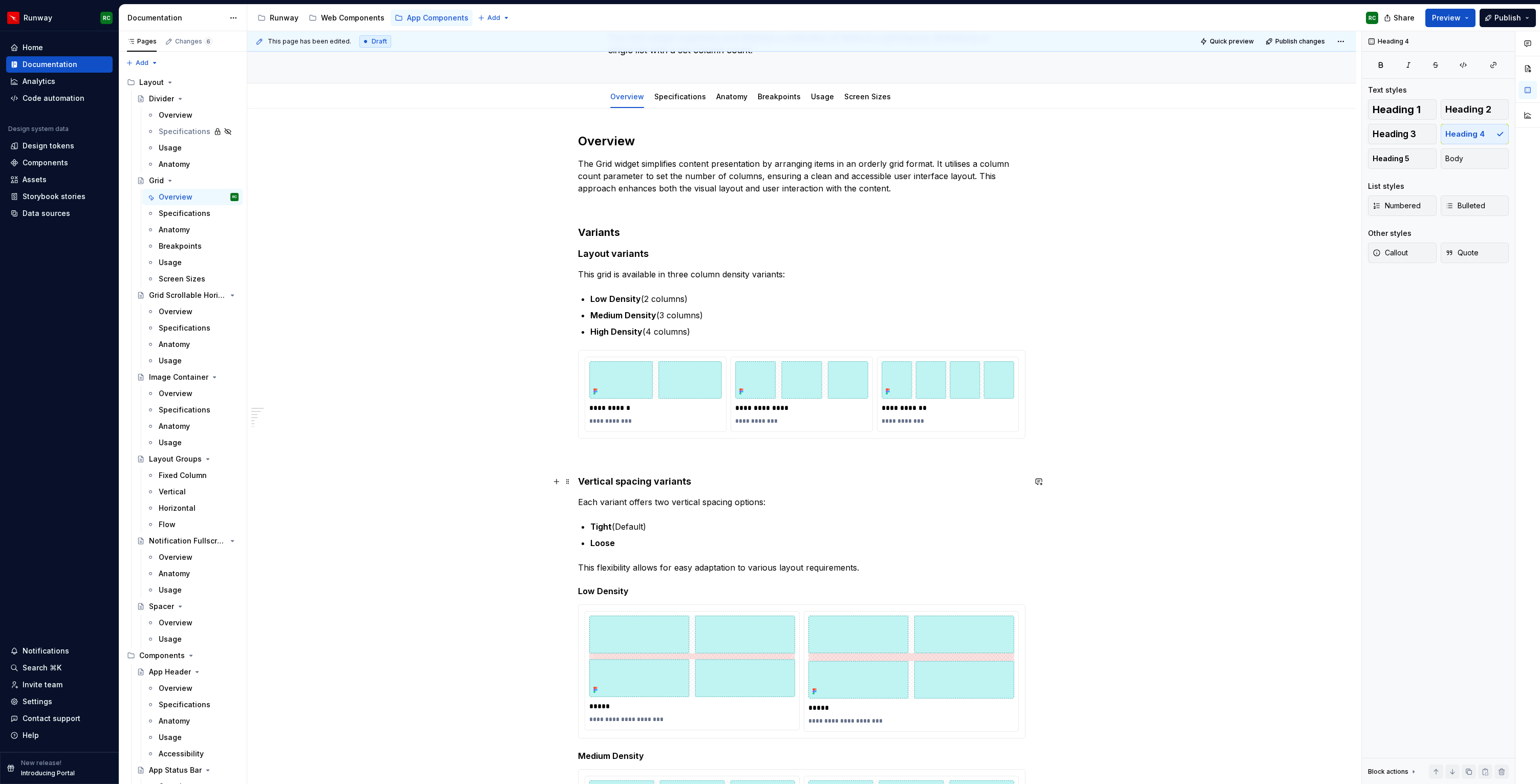
click at [678, 479] on h4 "Vertical spacing variants" at bounding box center [802, 481] width 448 height 12
click at [637, 252] on h4 "Layout variants" at bounding box center [802, 254] width 448 height 12
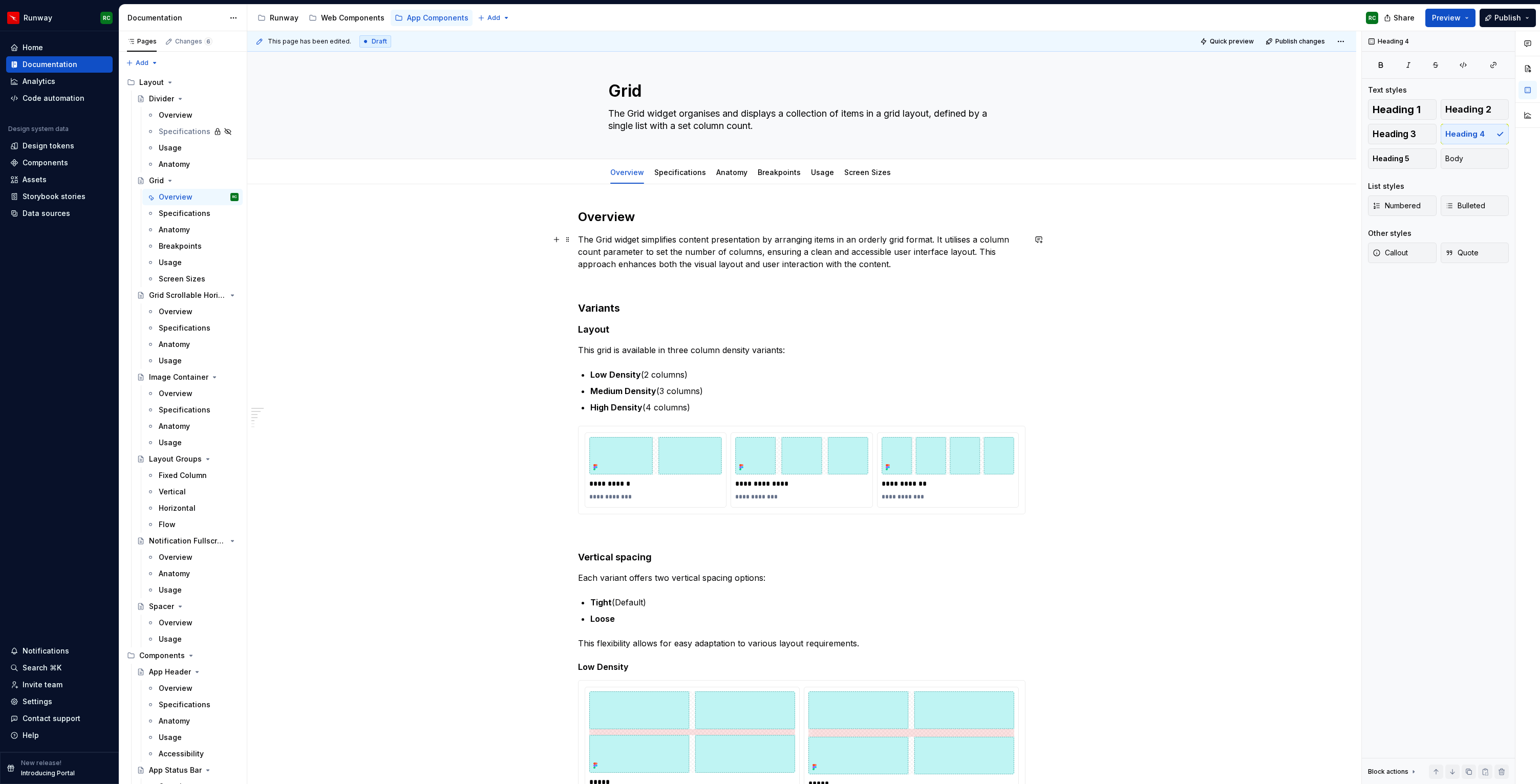
scroll to position [0, 0]
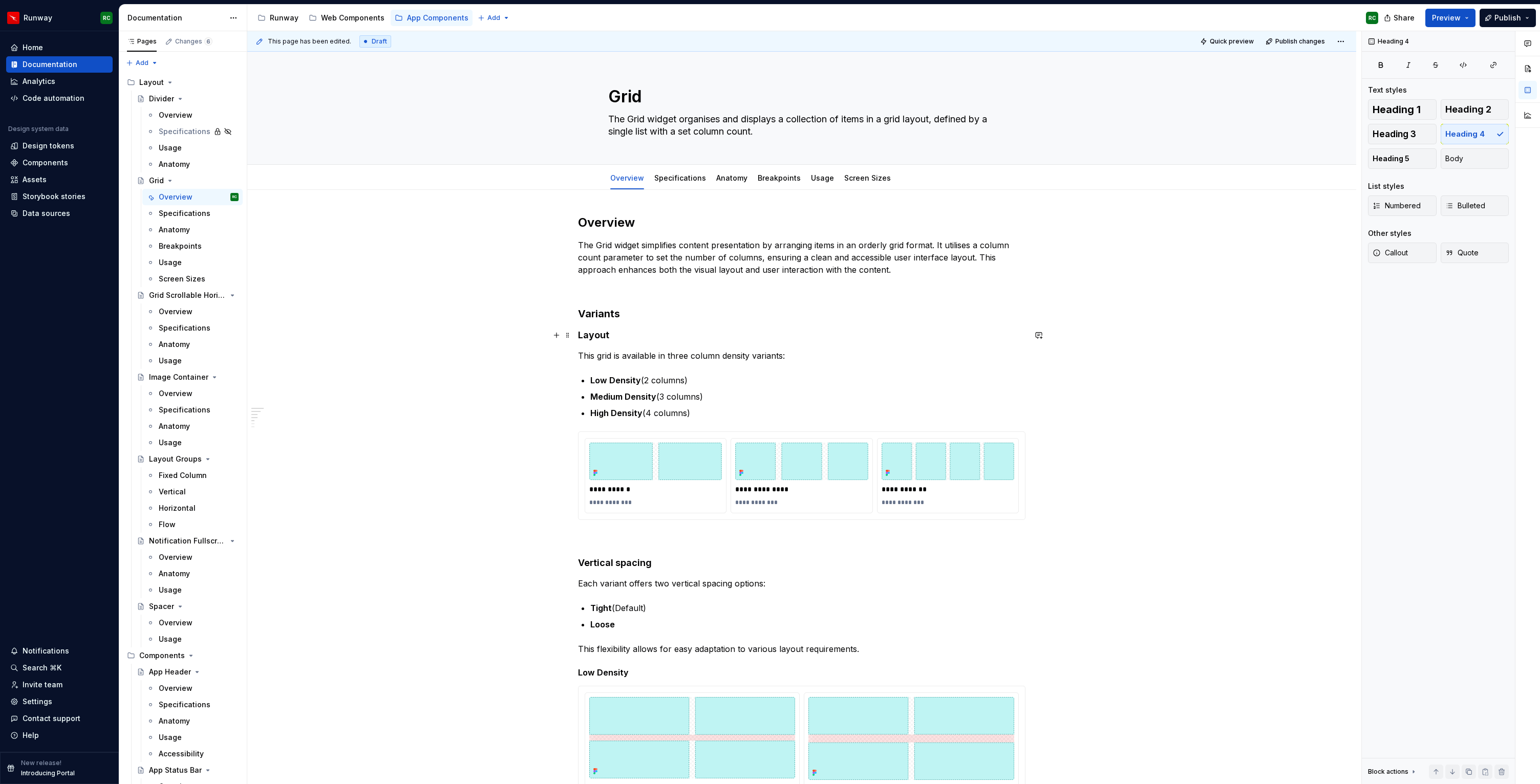
click at [601, 334] on h4 "Layout" at bounding box center [802, 335] width 448 height 12
click at [678, 317] on button "button" at bounding box center [678, 316] width 15 height 15
click at [639, 312] on h3 "Variants" at bounding box center [802, 314] width 448 height 15
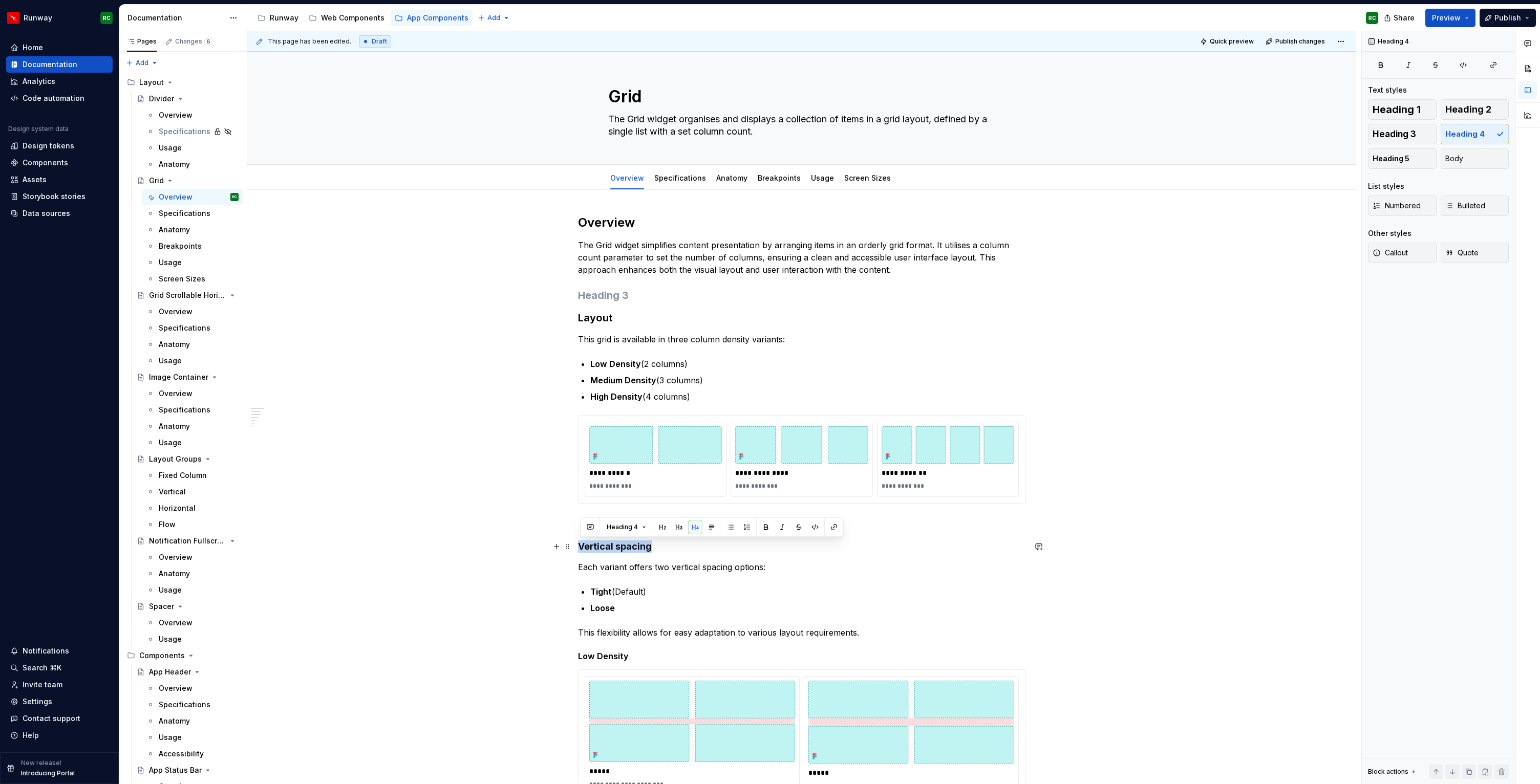
drag, startPoint x: 654, startPoint y: 544, endPoint x: 549, endPoint y: 547, distance: 105.0
click at [549, 547] on div "**********" at bounding box center [802, 796] width 1108 height 1214
click at [675, 526] on button "button" at bounding box center [678, 527] width 15 height 15
click at [653, 523] on p at bounding box center [802, 522] width 448 height 12
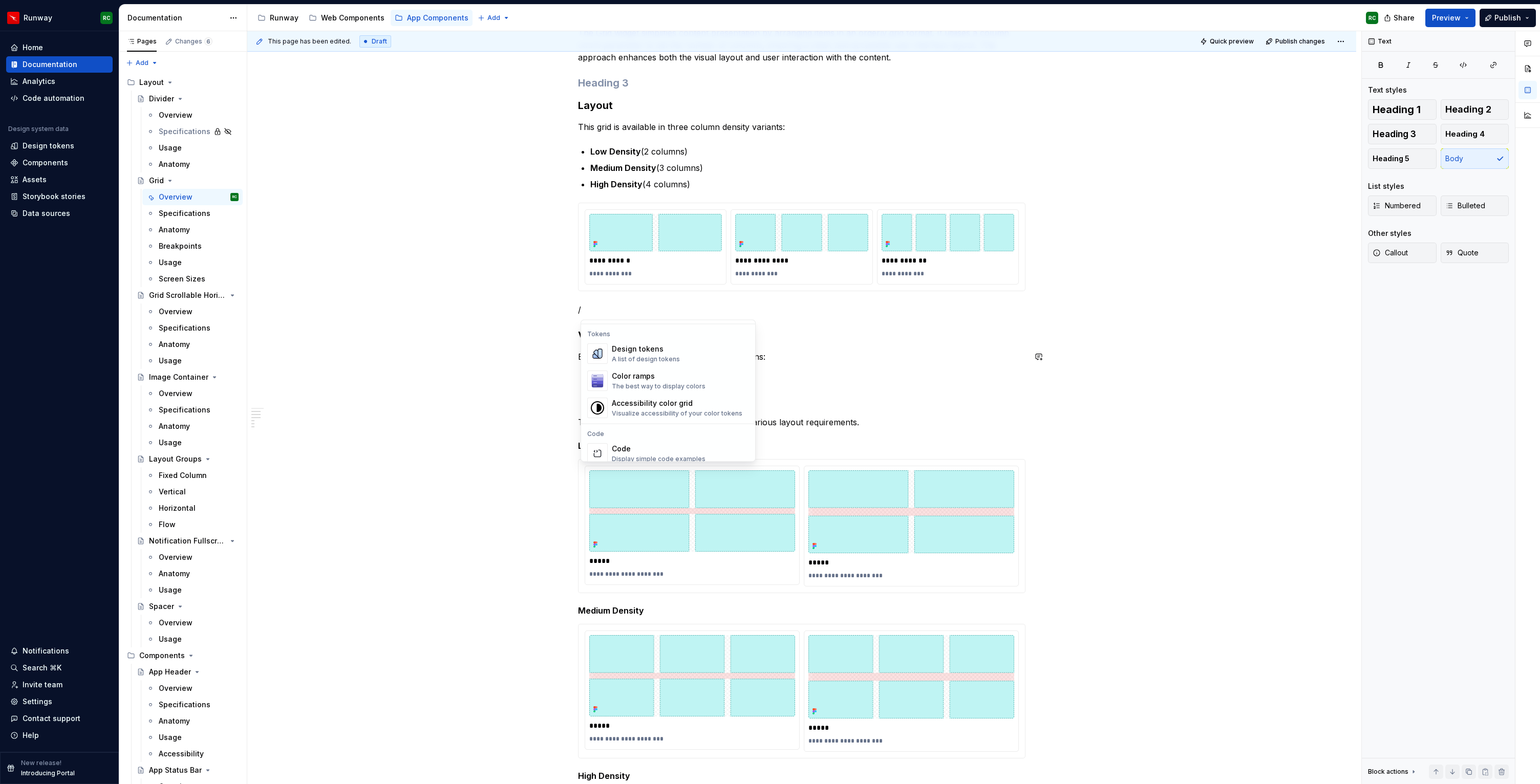
scroll to position [1019, 0]
click at [681, 444] on div "Component health" at bounding box center [679, 441] width 134 height 10
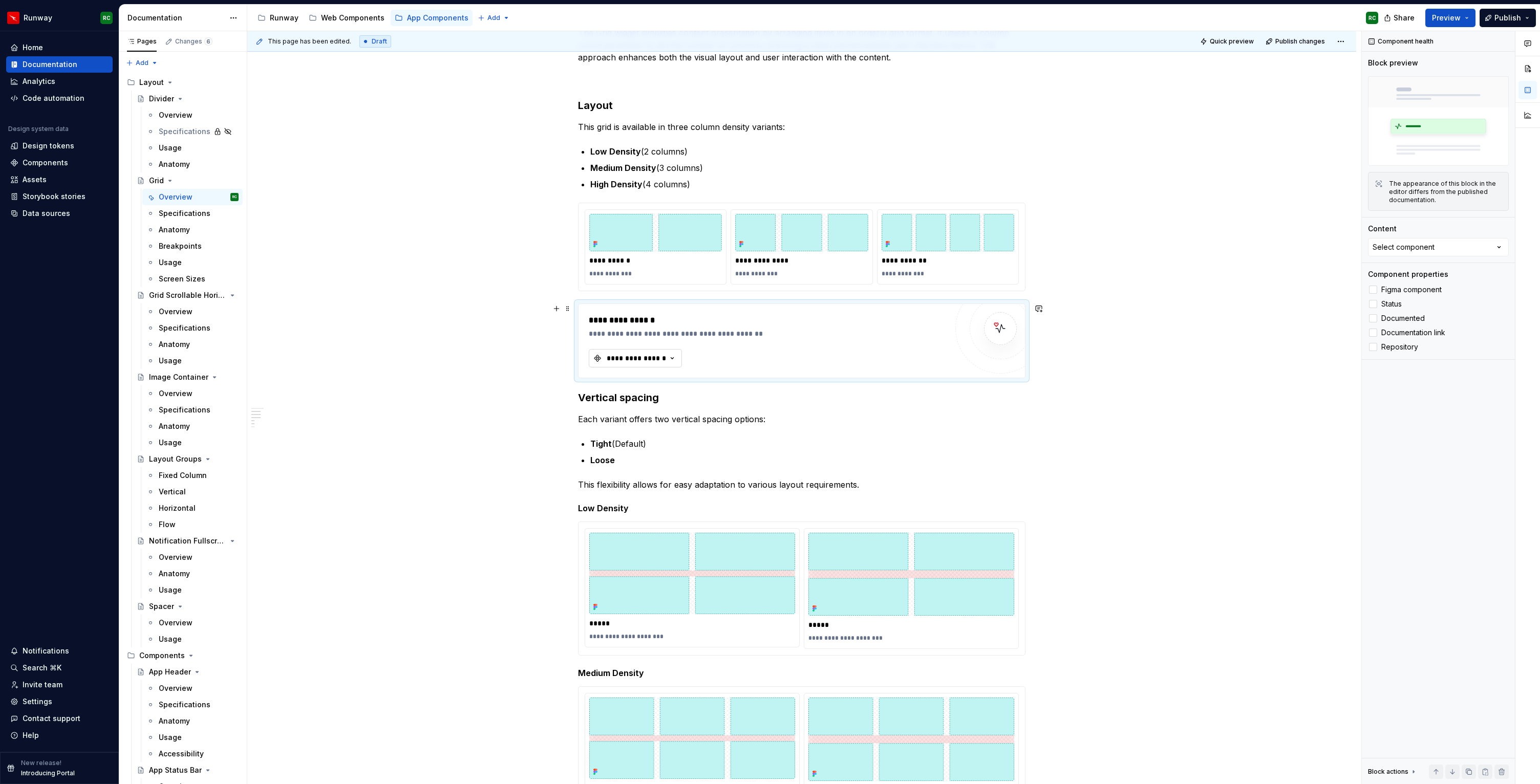
click at [673, 353] on button "**********" at bounding box center [635, 358] width 93 height 19
click at [1062, 354] on div "**********" at bounding box center [802, 616] width 1108 height 1279
click at [572, 307] on span at bounding box center [568, 308] width 8 height 15
click at [600, 397] on div "Delete" at bounding box center [619, 399] width 67 height 10
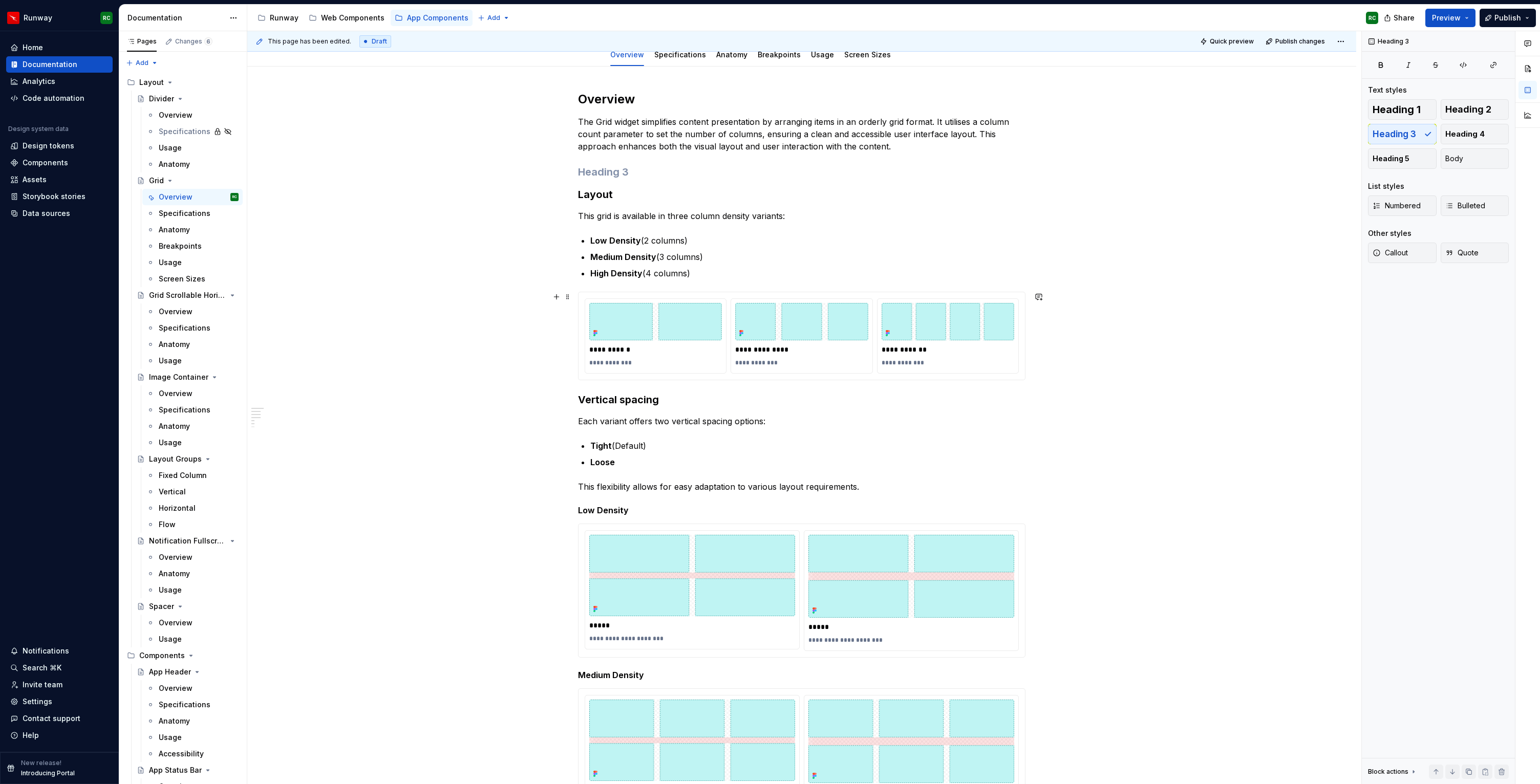
scroll to position [89, 0]
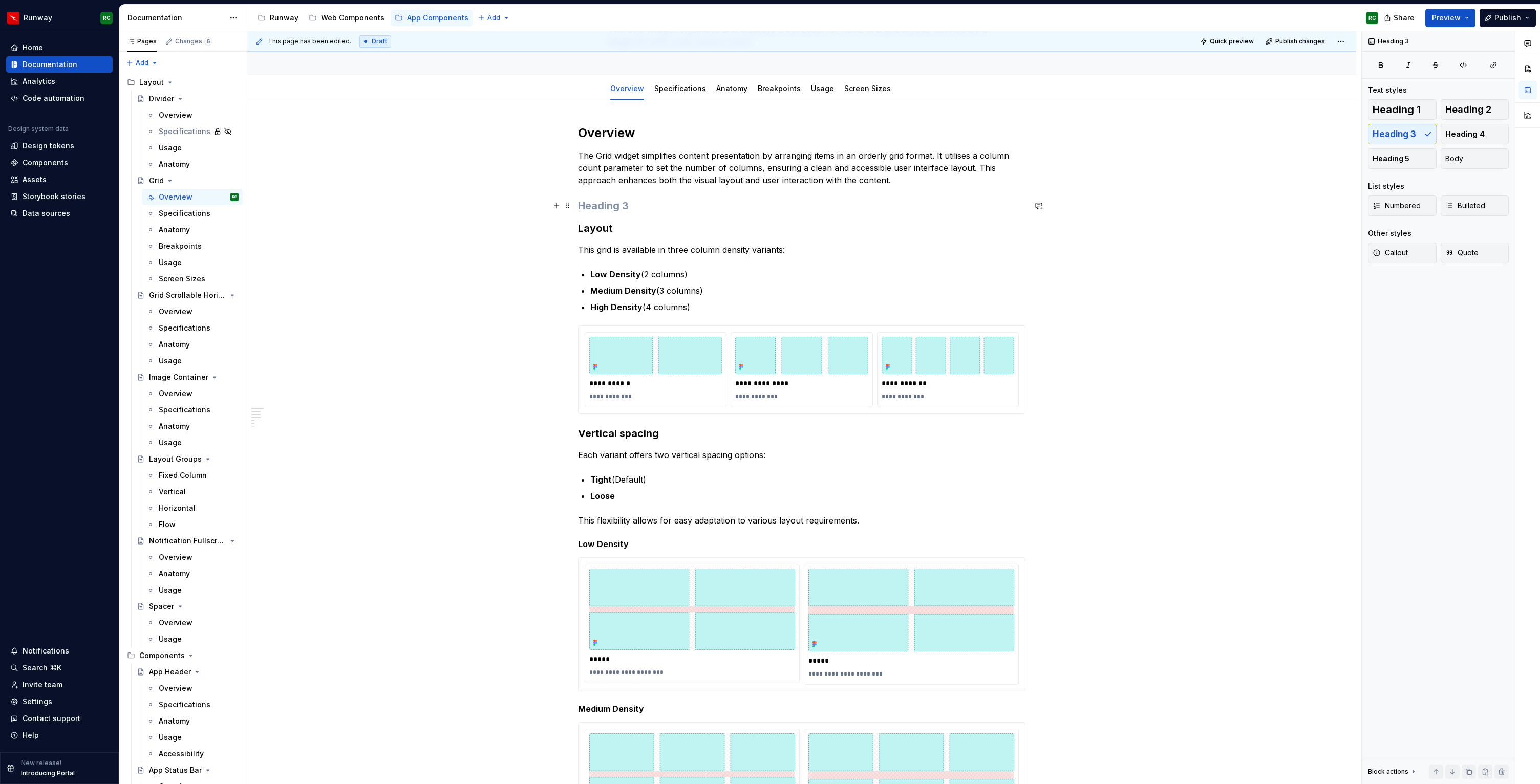
click at [697, 212] on h3 at bounding box center [802, 206] width 448 height 15
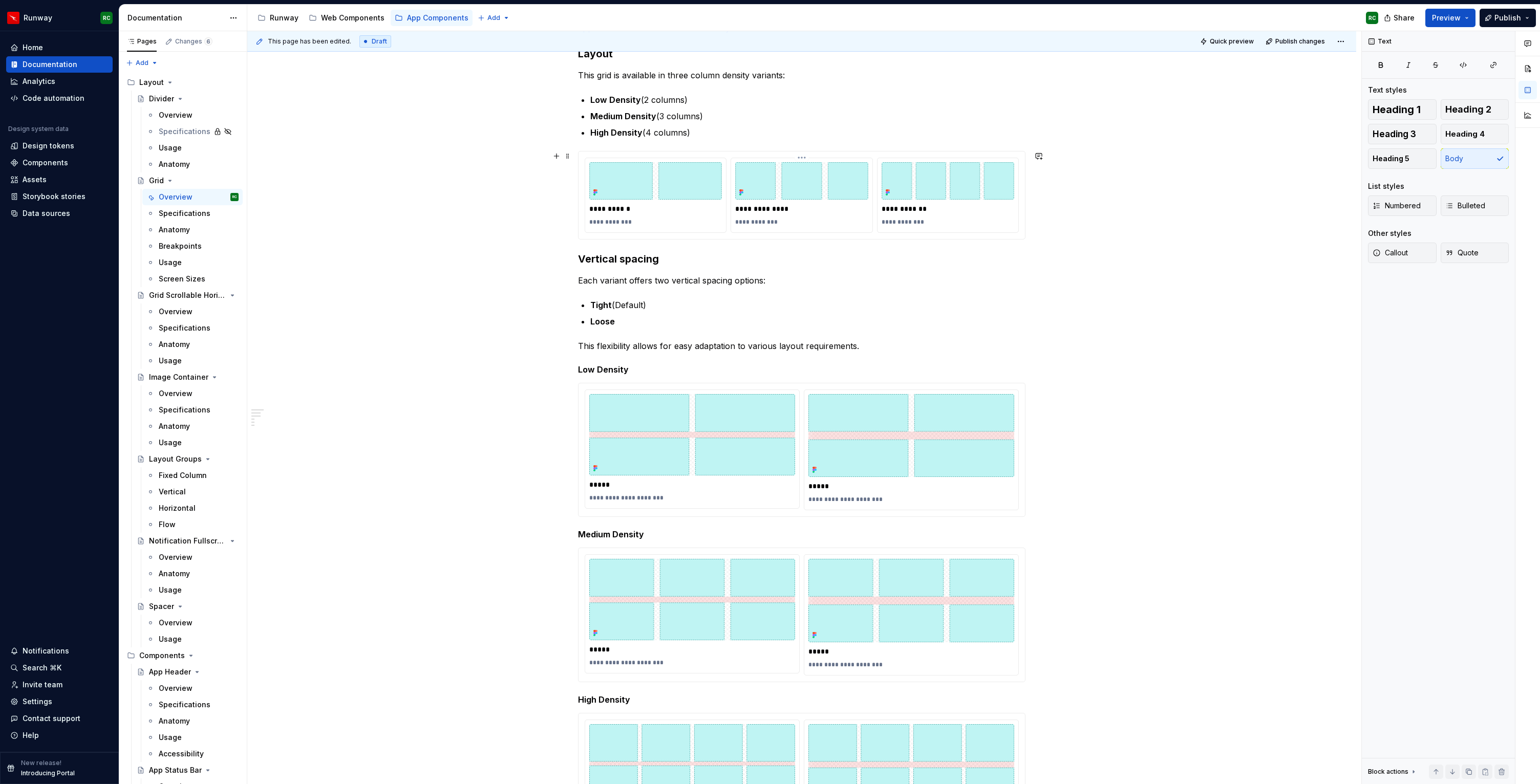
scroll to position [160, 0]
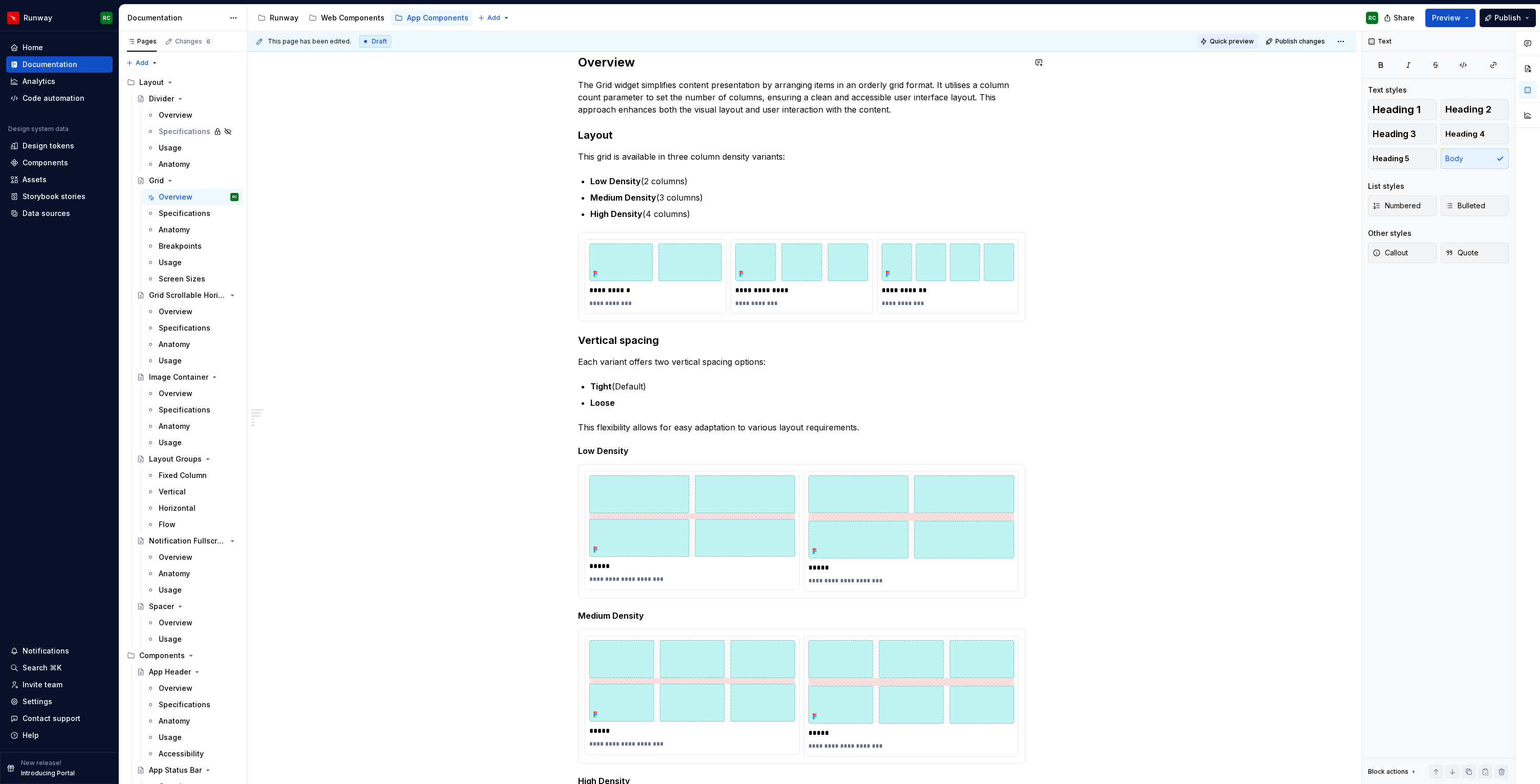
click at [1253, 39] on span "Quick preview" at bounding box center [1232, 42] width 44 height 8
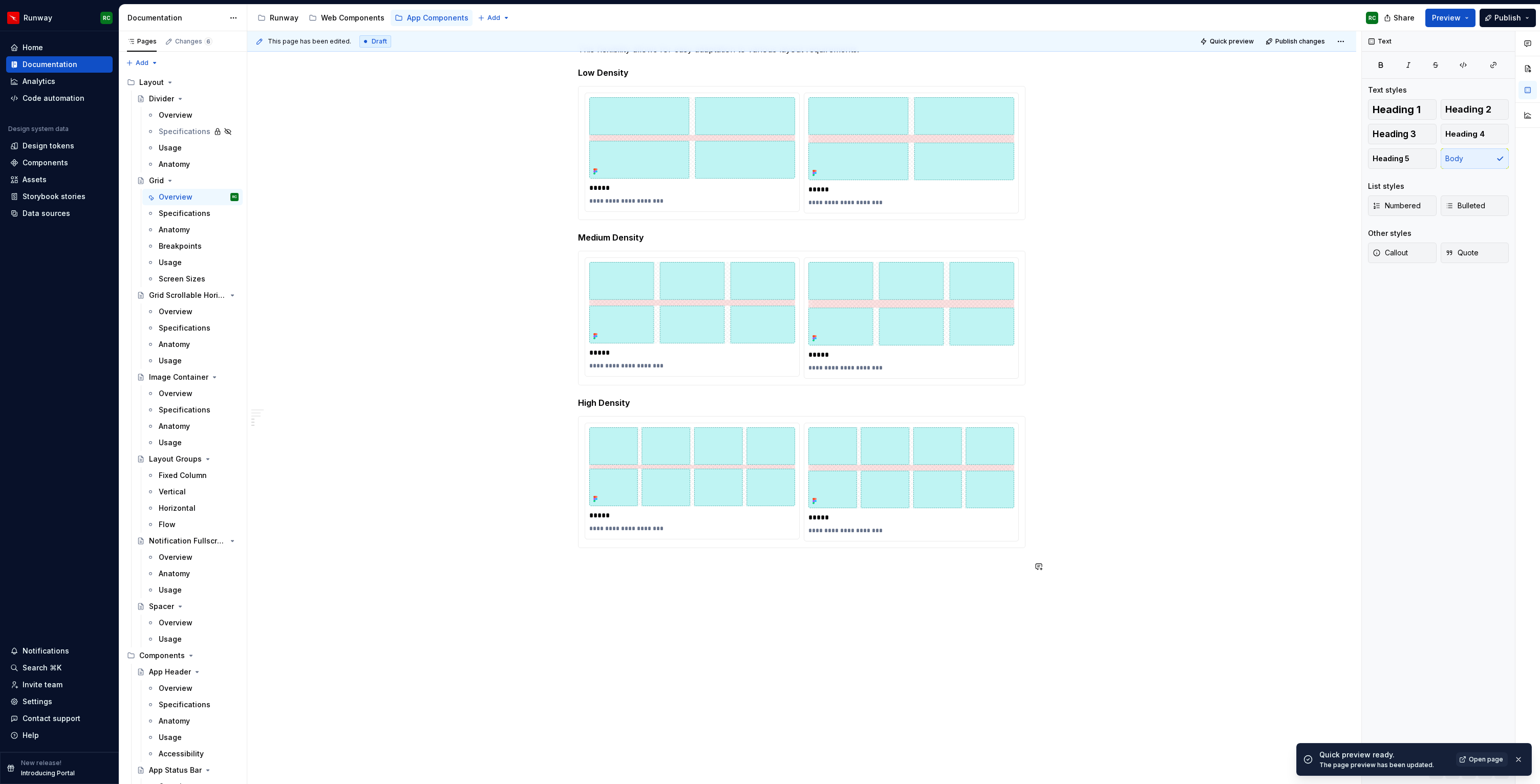
click at [626, 600] on div "**********" at bounding box center [802, 236] width 1108 height 1169
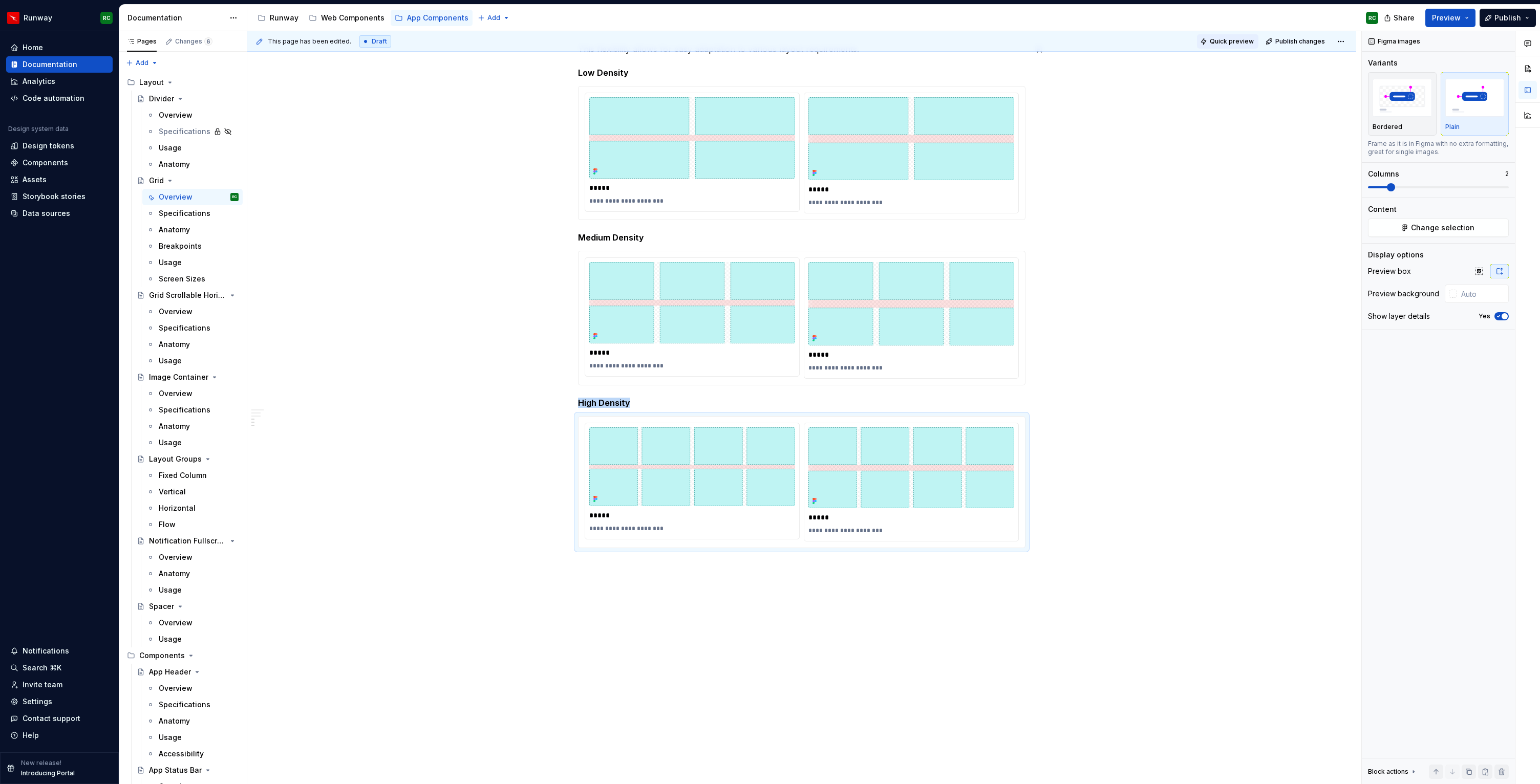
click at [1219, 40] on span "Quick preview" at bounding box center [1232, 42] width 44 height 8
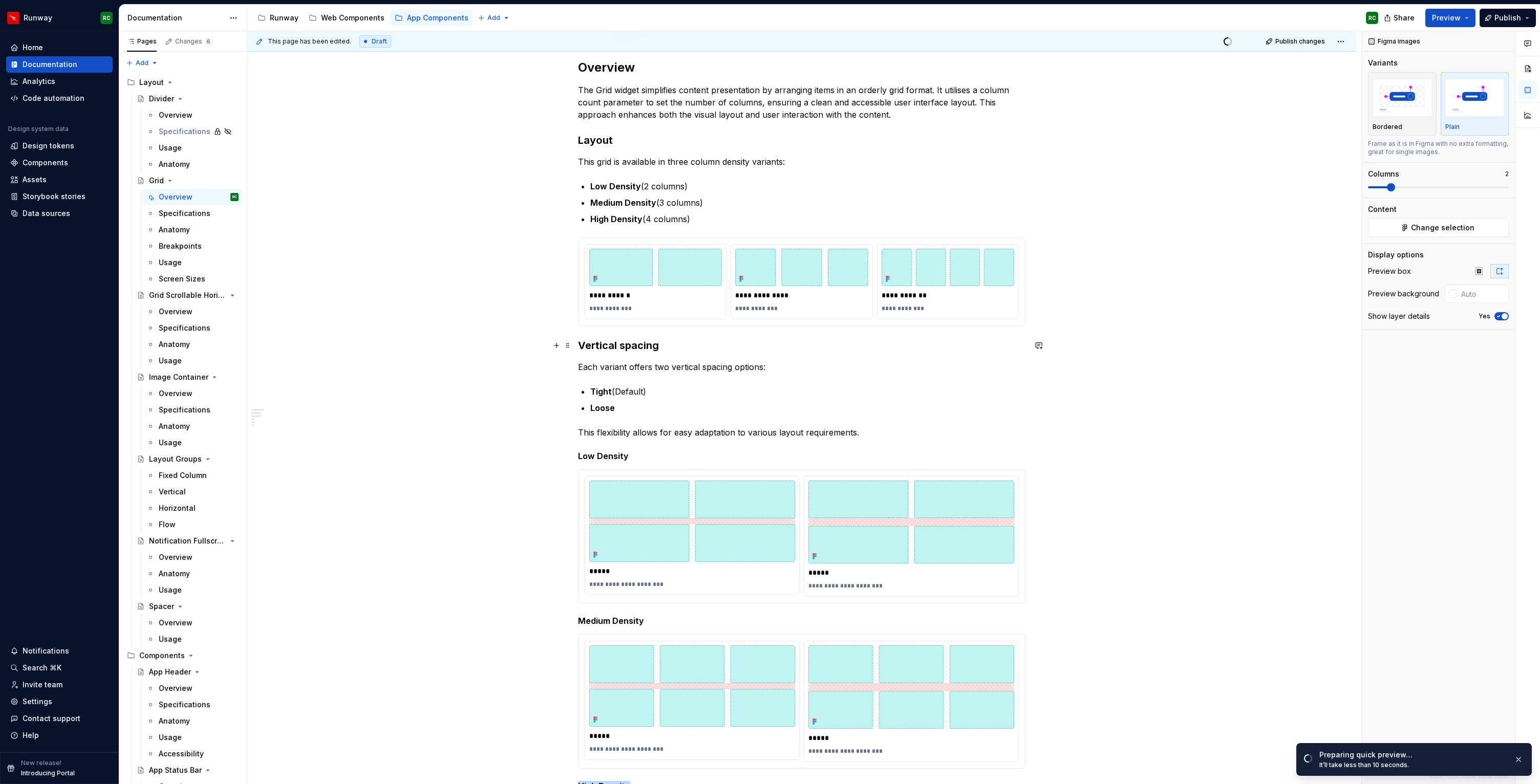
scroll to position [0, 0]
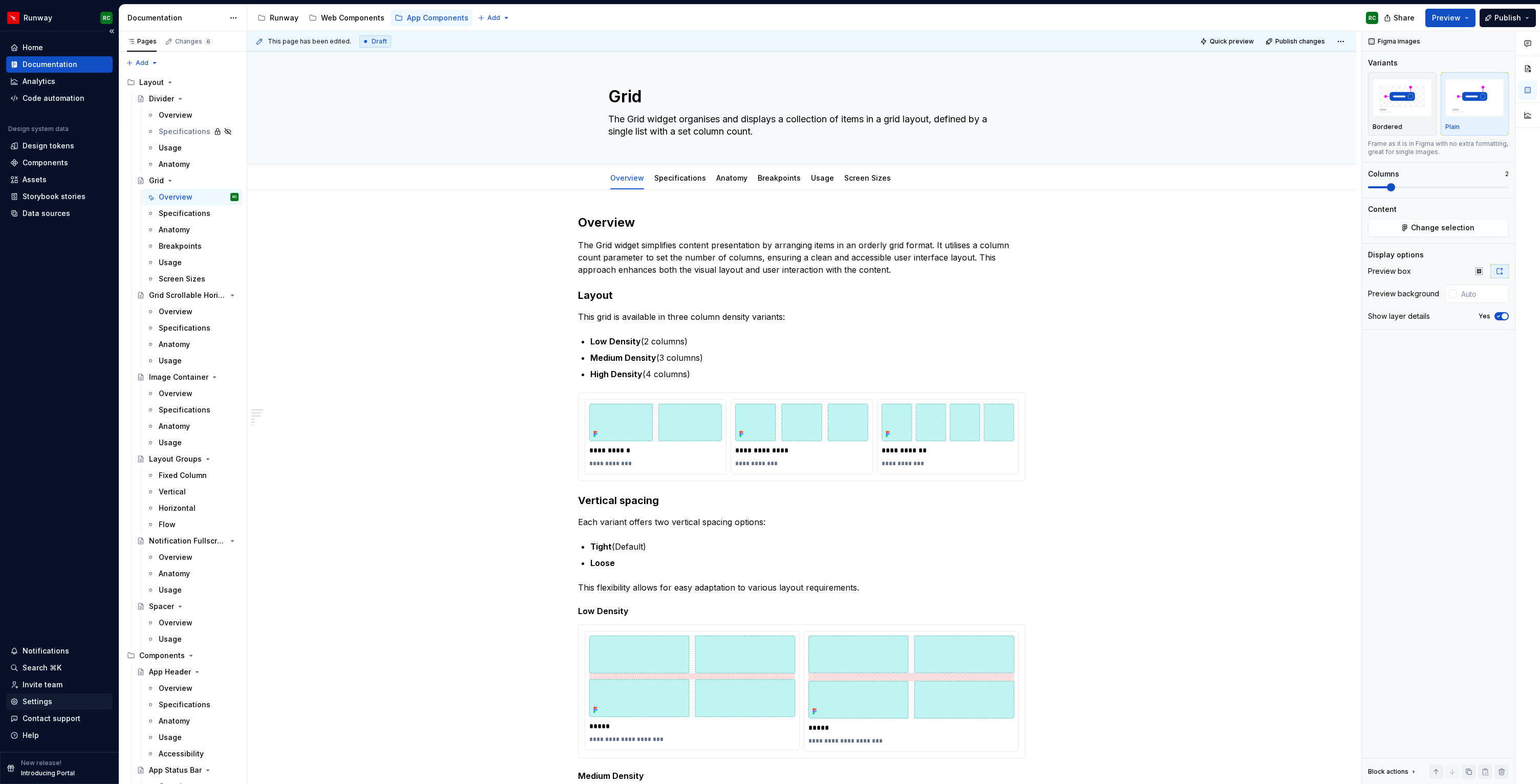
click at [48, 704] on div "Settings" at bounding box center [37, 702] width 30 height 10
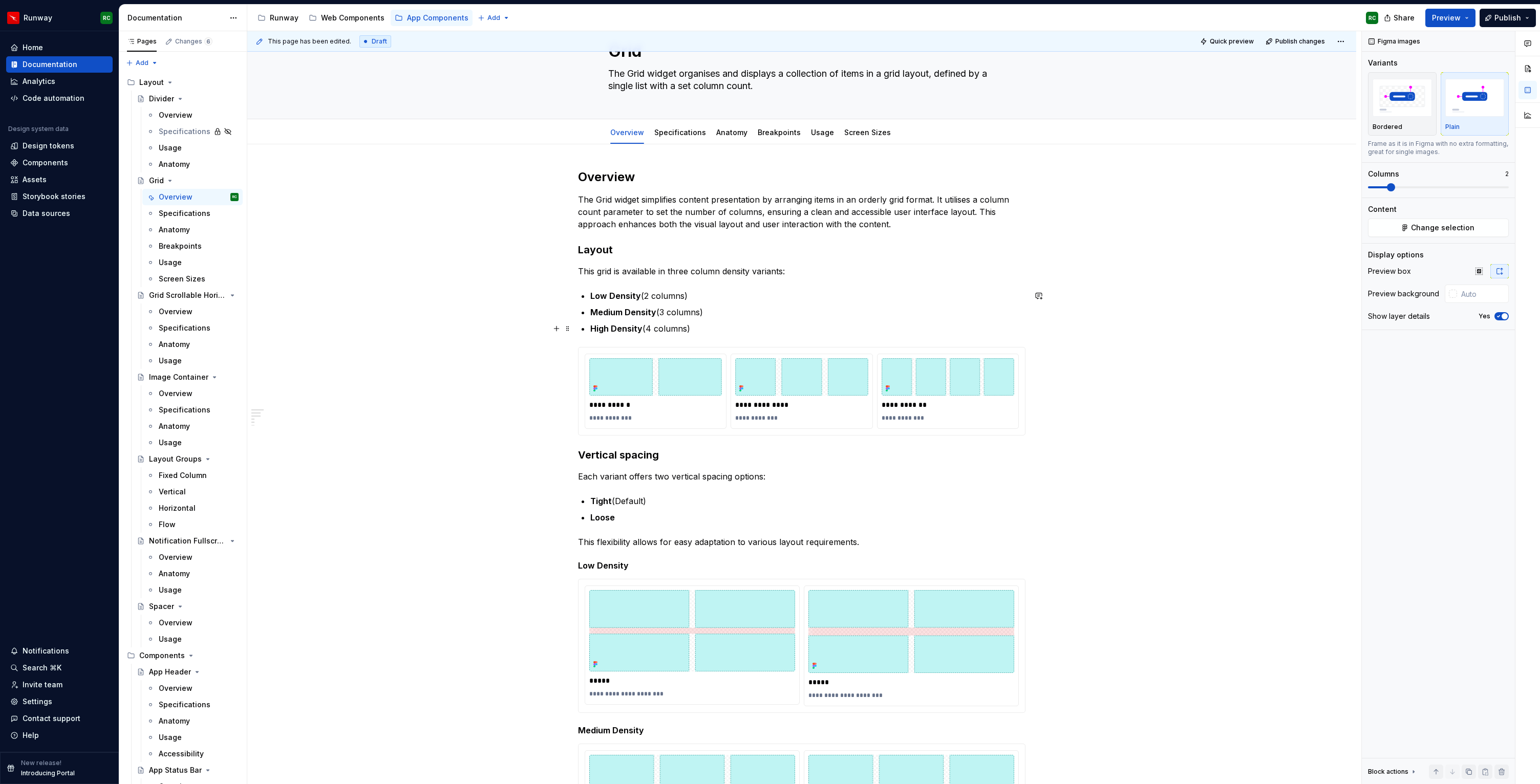
scroll to position [46, 0]
click at [616, 295] on strong "Low Density" at bounding box center [615, 294] width 51 height 10
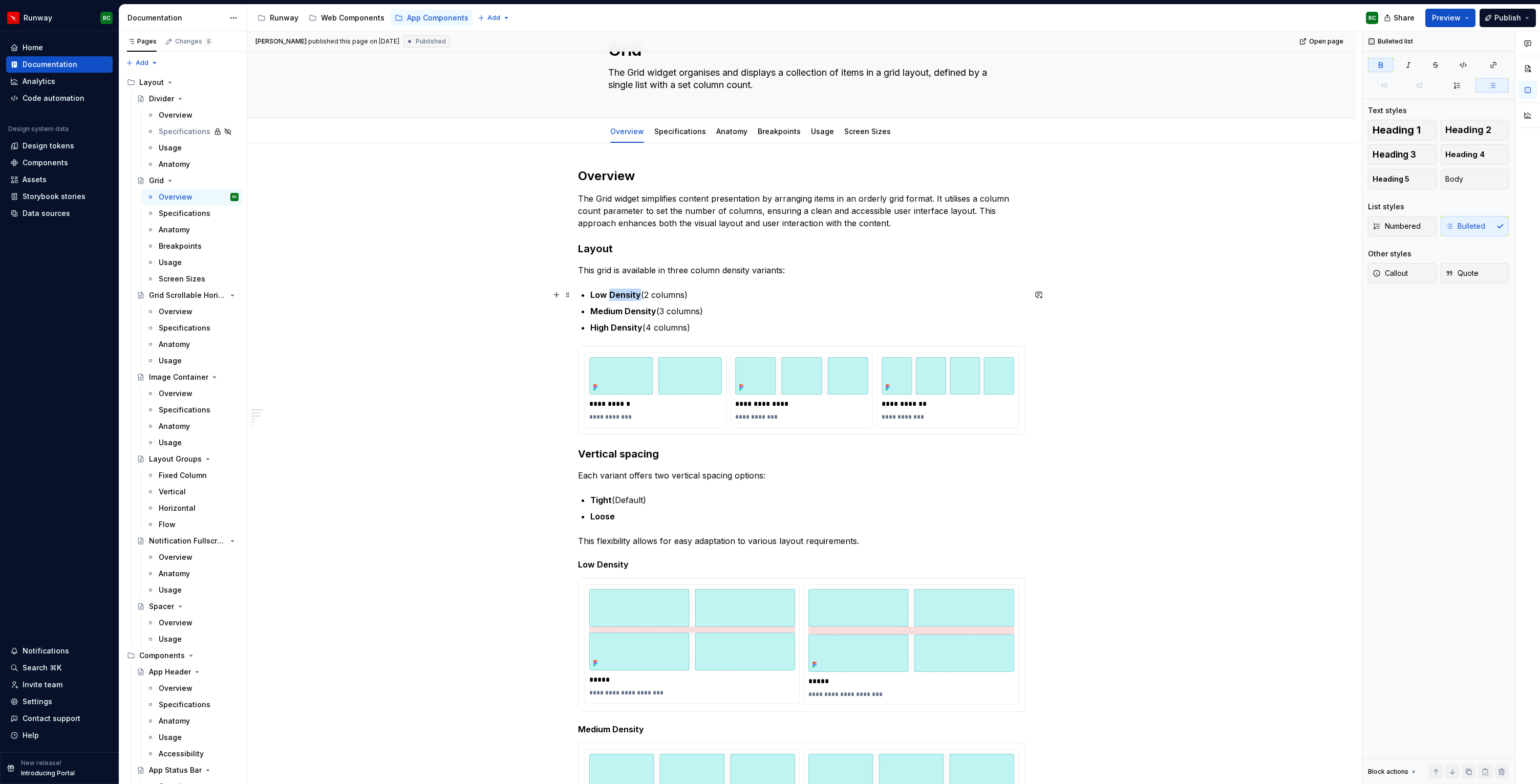
click at [616, 295] on strong "Low Density" at bounding box center [615, 294] width 51 height 10
click at [1406, 66] on icon "button" at bounding box center [1408, 65] width 8 height 8
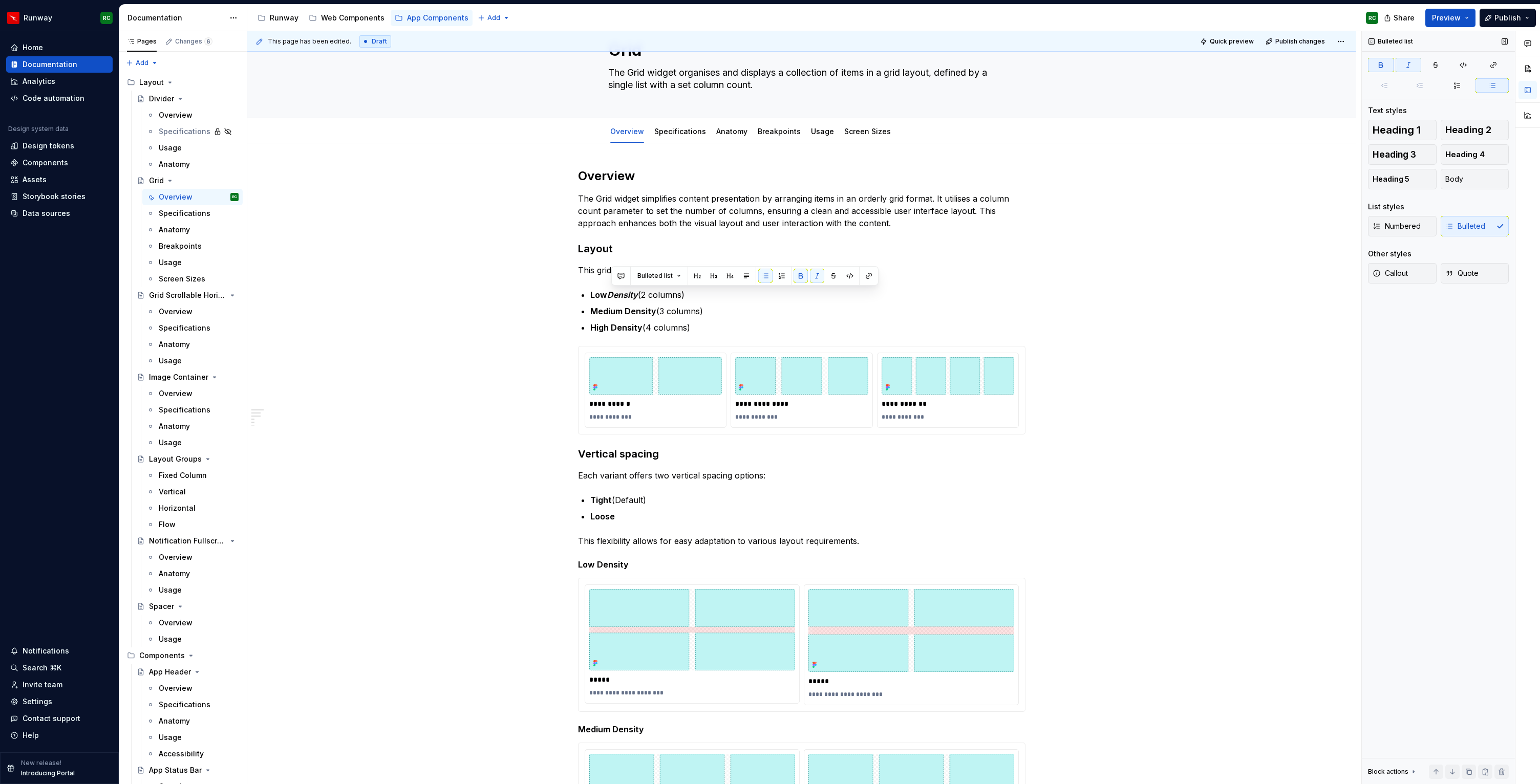
click at [1406, 66] on icon "button" at bounding box center [1408, 65] width 8 height 8
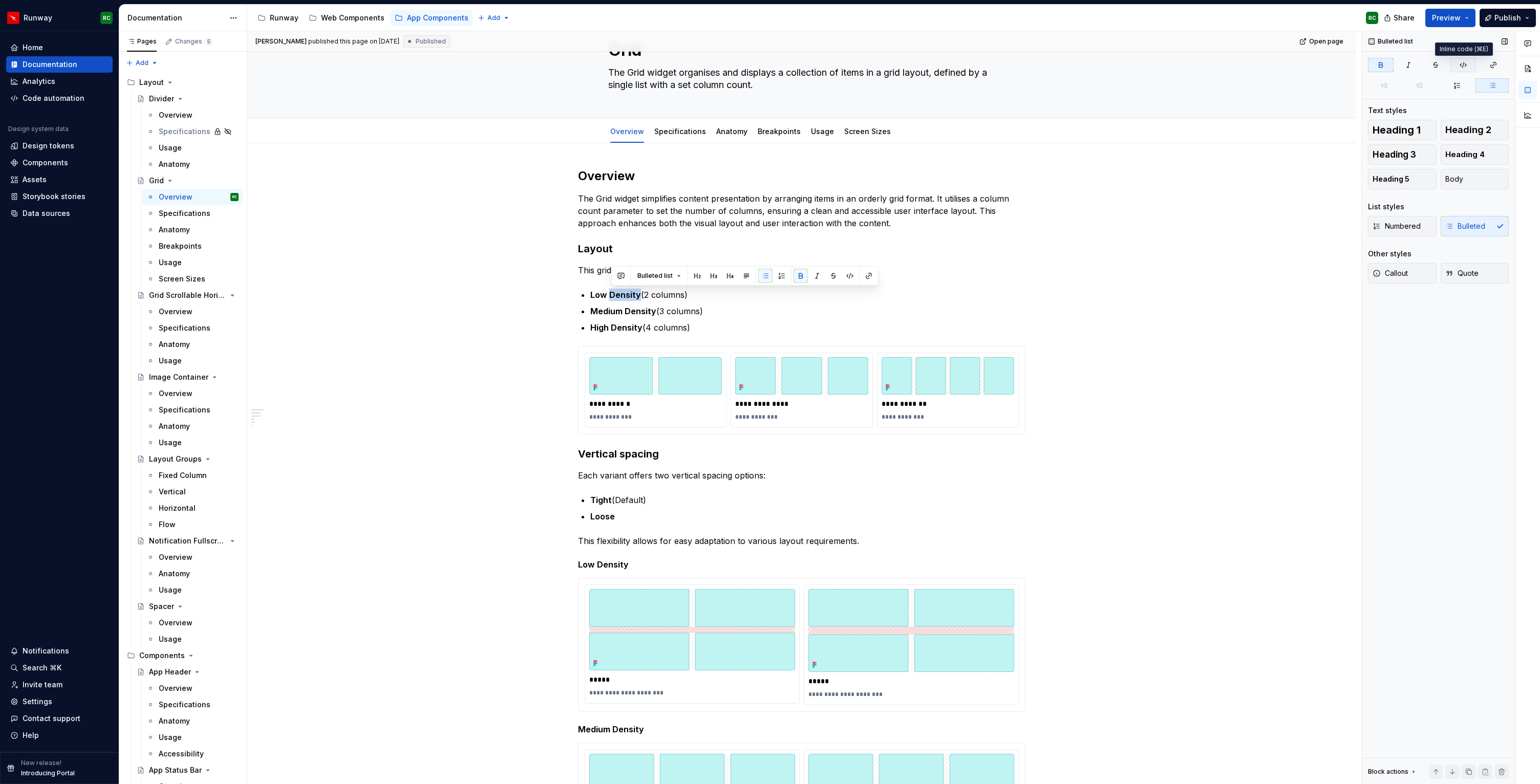
click at [1455, 63] on button "button" at bounding box center [1462, 64] width 26 height 15
click at [1468, 66] on button "button" at bounding box center [1462, 64] width 26 height 15
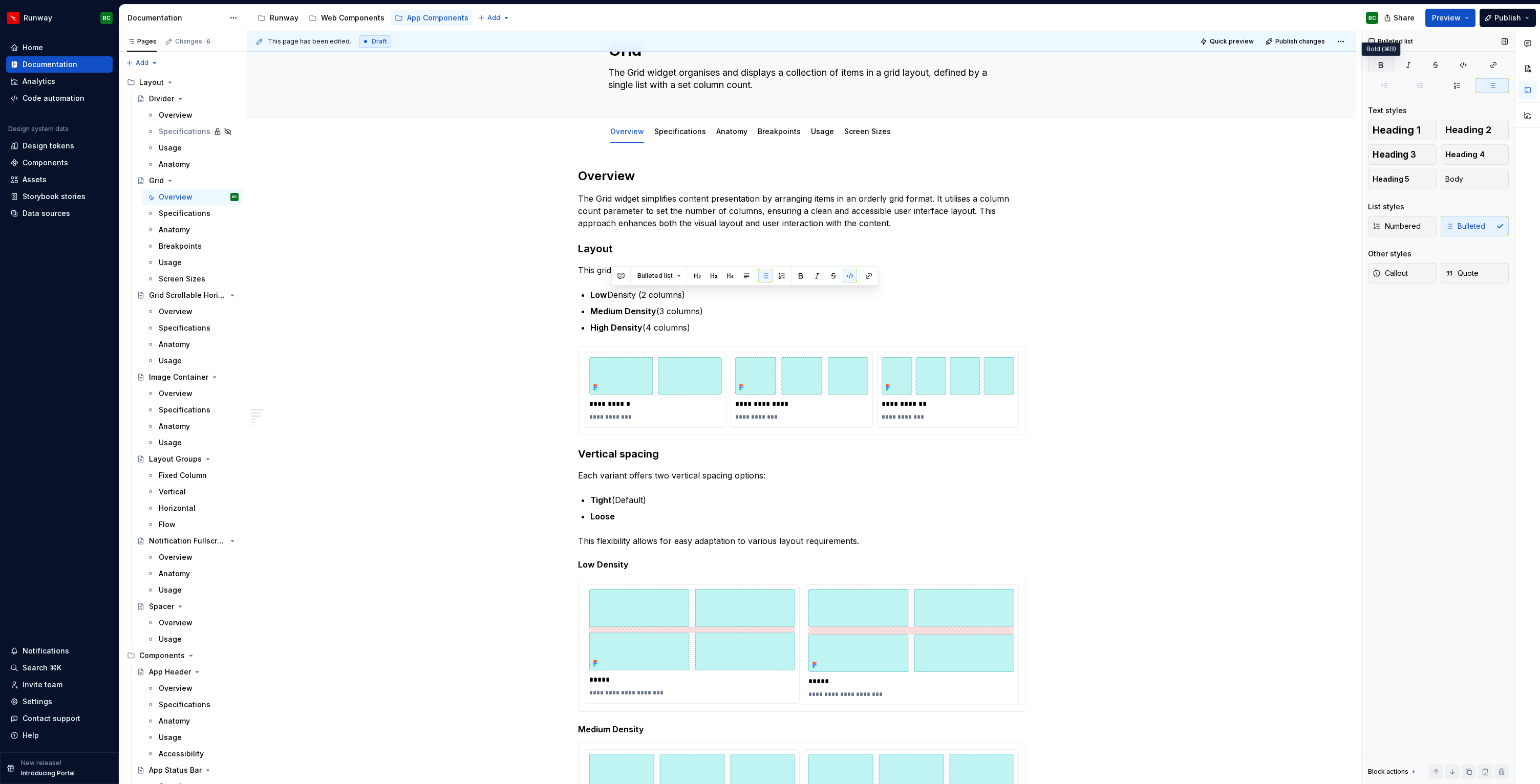
click at [1383, 64] on icon "button" at bounding box center [1381, 65] width 8 height 8
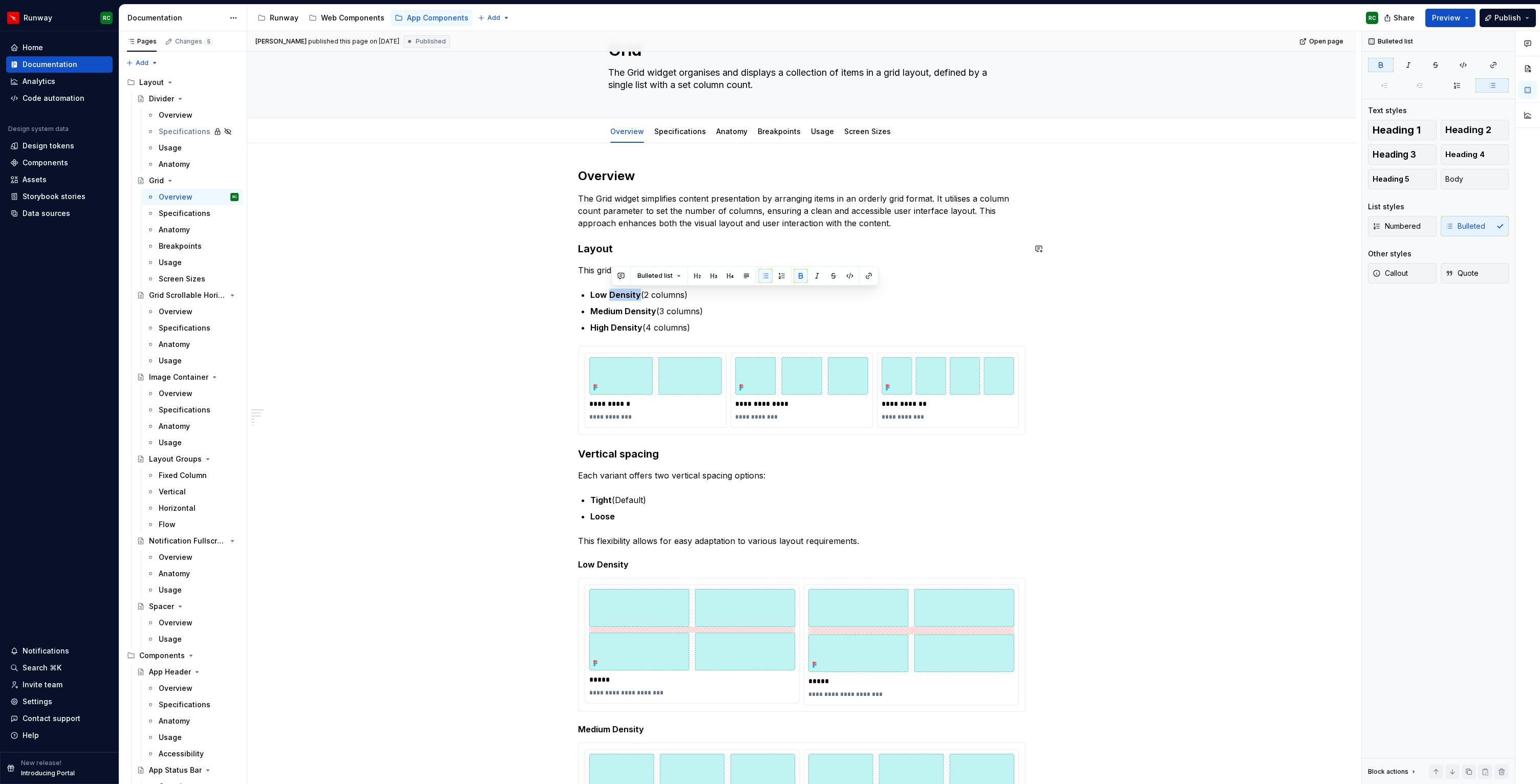
click at [381, 279] on div "**********" at bounding box center [802, 715] width 1108 height 1144
click at [754, 416] on p "**********" at bounding box center [801, 417] width 132 height 8
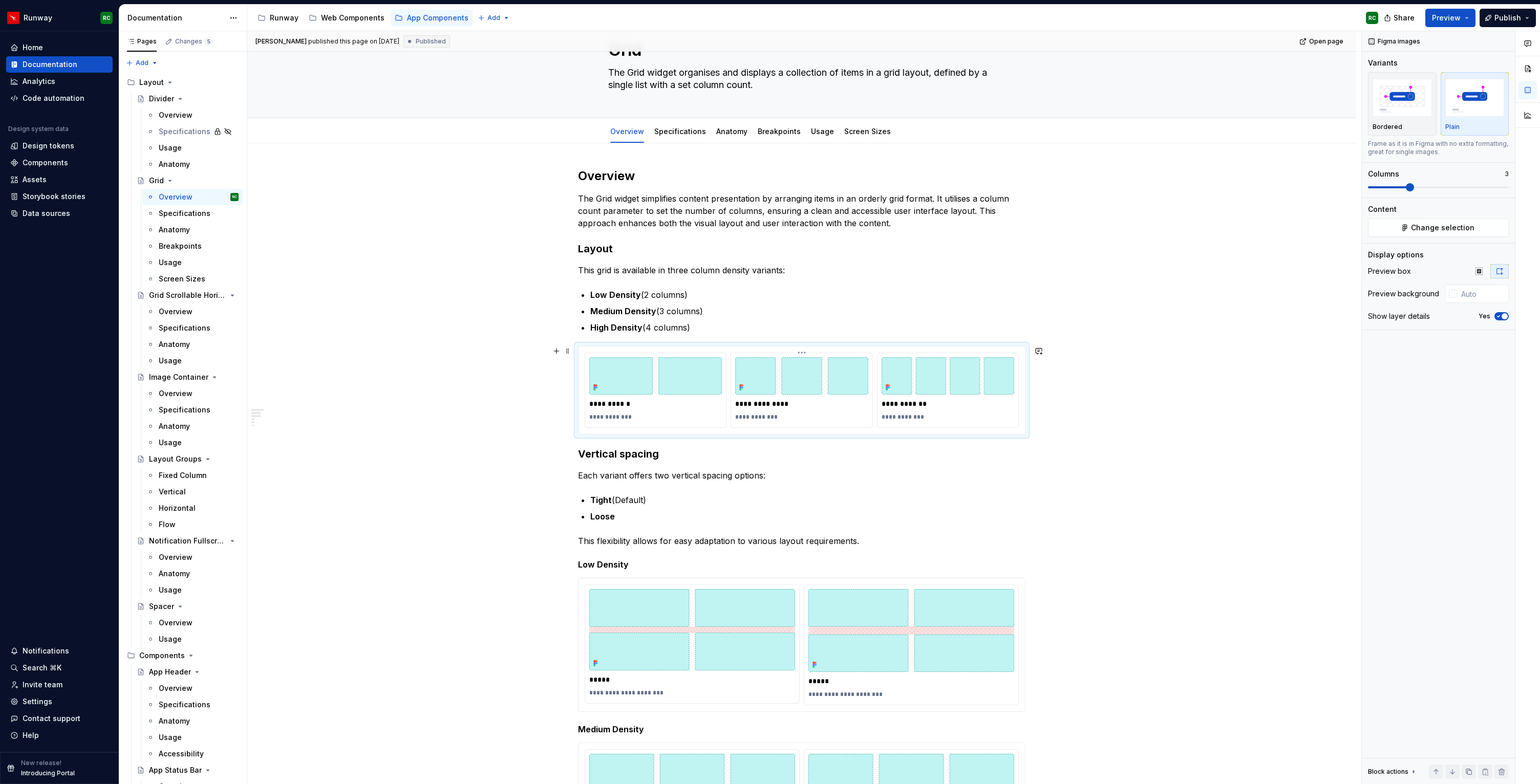
click at [1033, 269] on div "**********" at bounding box center [802, 715] width 1108 height 1144
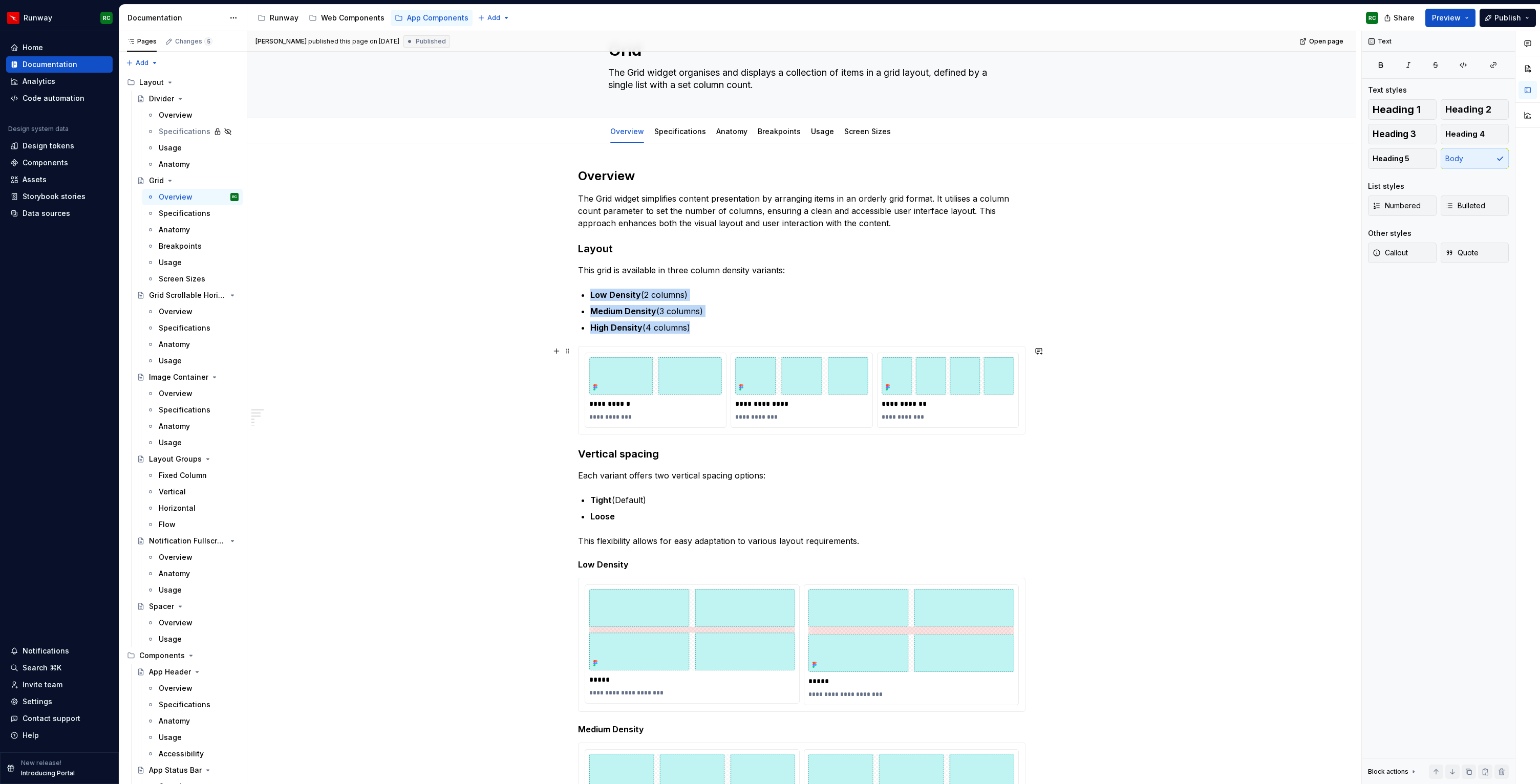
click at [866, 426] on div "**********" at bounding box center [801, 390] width 141 height 74
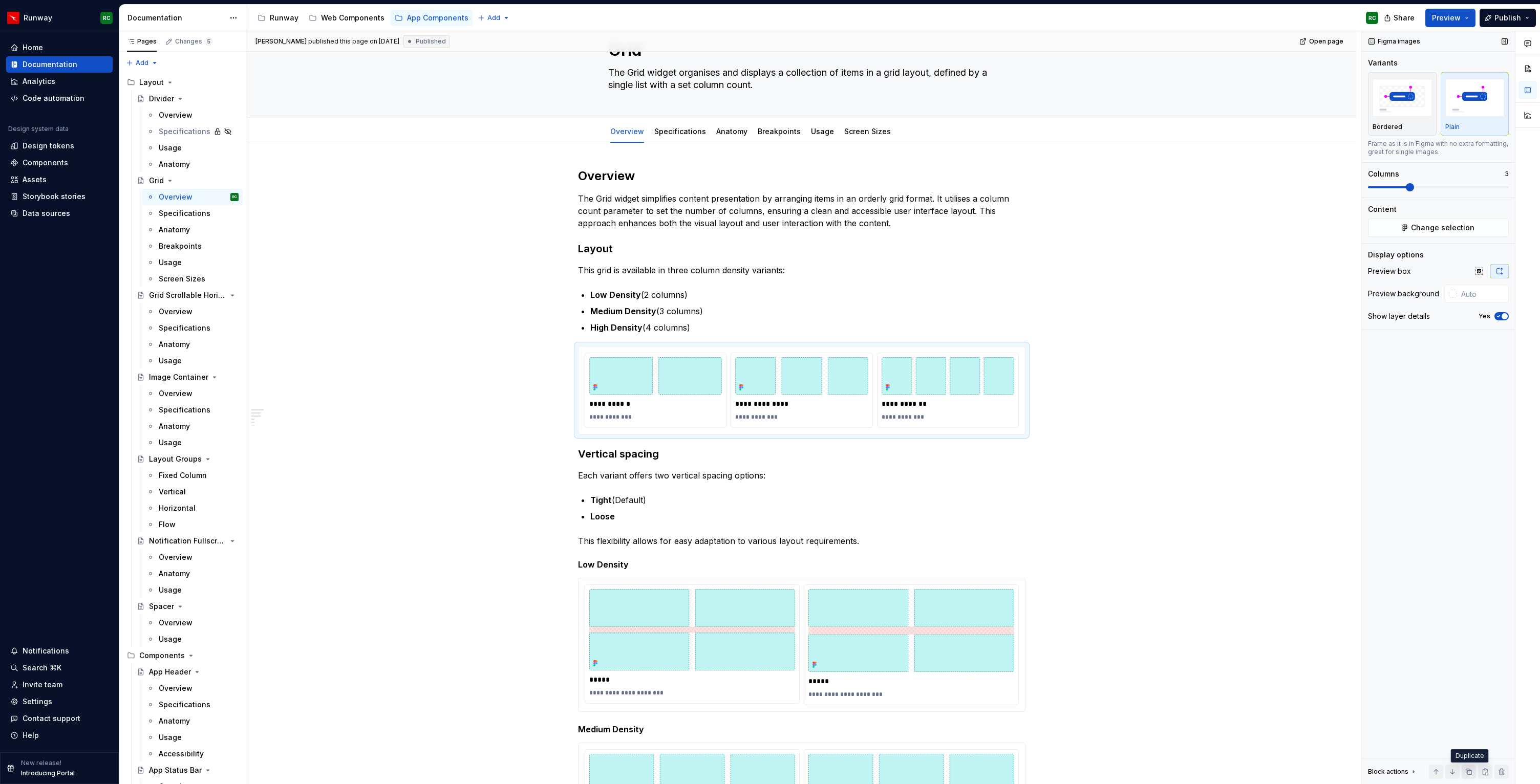
click at [1467, 776] on button "button" at bounding box center [1469, 772] width 15 height 15
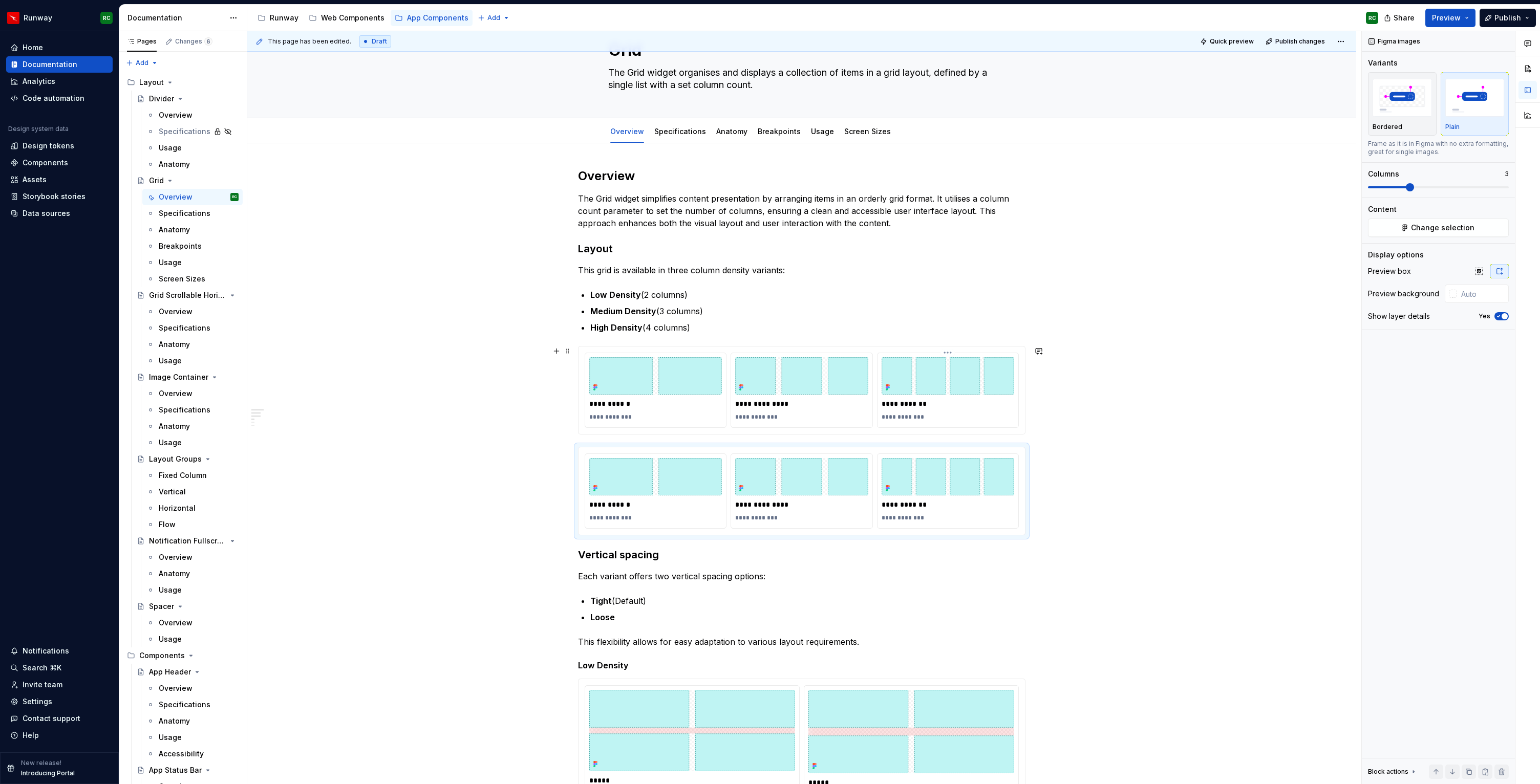
click at [891, 399] on p "**********" at bounding box center [947, 404] width 132 height 10
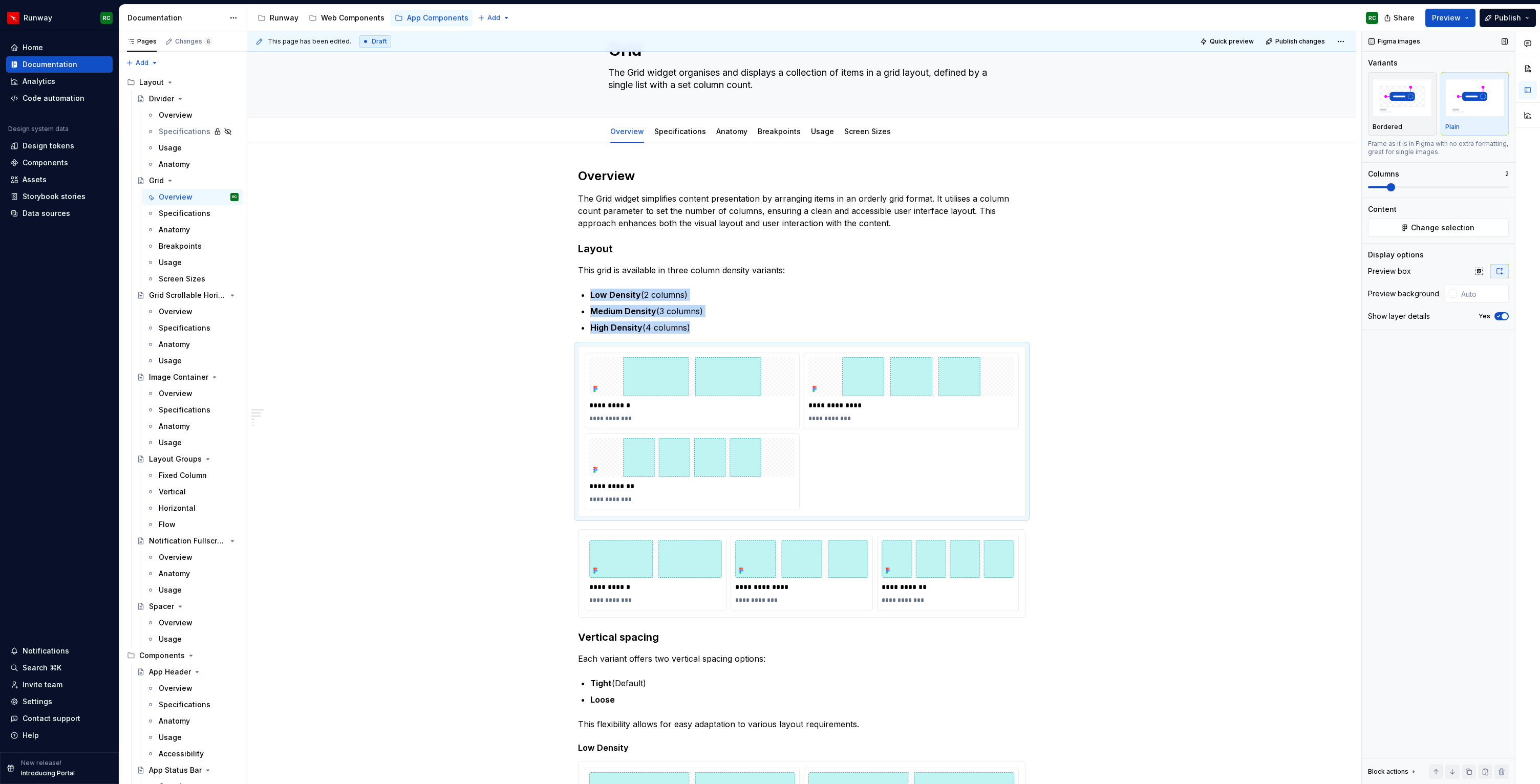
click at [1387, 190] on span at bounding box center [1391, 188] width 8 height 8
click at [1017, 603] on div "**********" at bounding box center [947, 573] width 141 height 74
click at [1470, 773] on button "button" at bounding box center [1469, 772] width 15 height 15
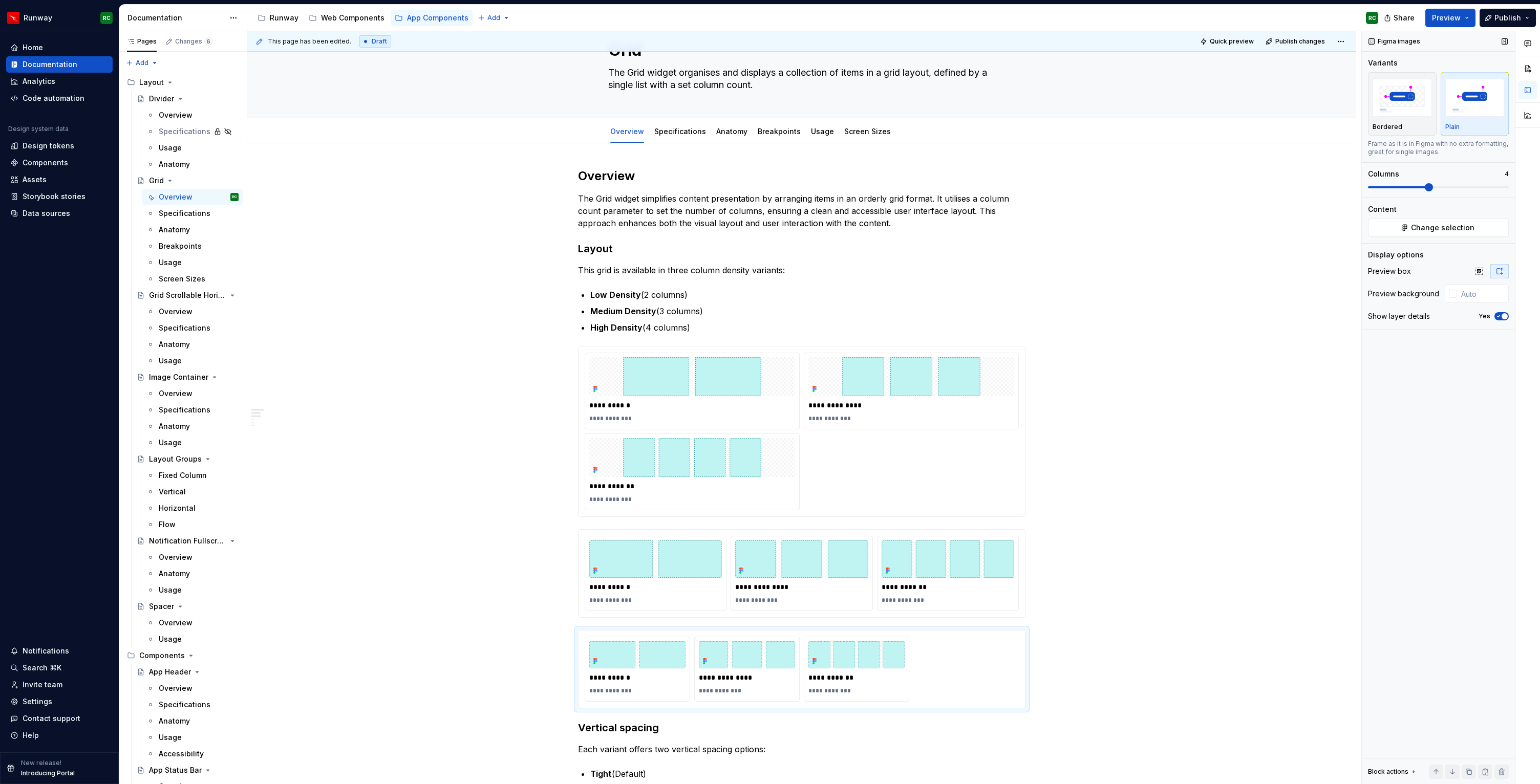
click at [1424, 188] on span at bounding box center [1428, 188] width 8 height 8
click at [1470, 774] on button "button" at bounding box center [1469, 772] width 15 height 15
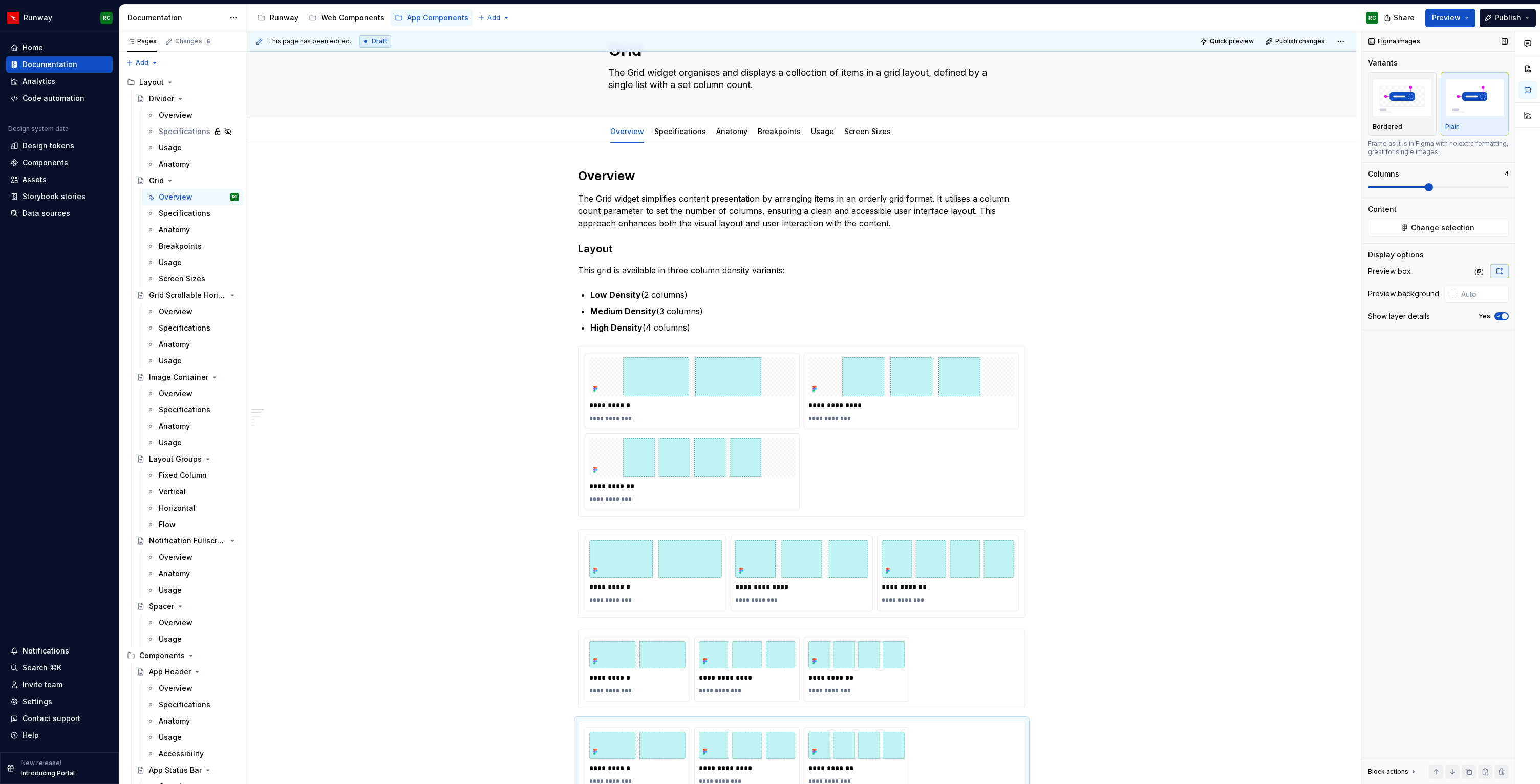
scroll to position [61, 0]
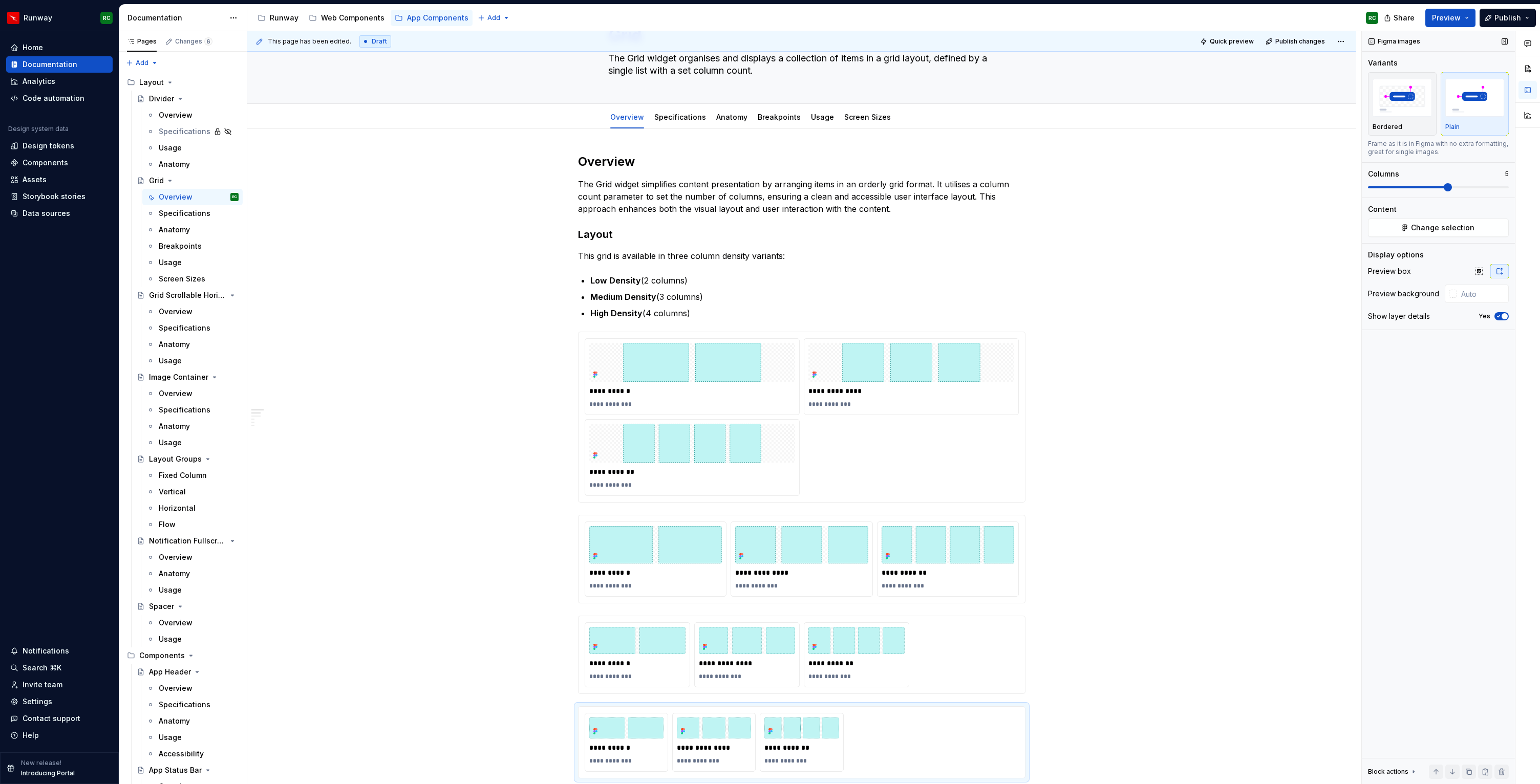
click at [1444, 186] on span at bounding box center [1448, 188] width 8 height 8
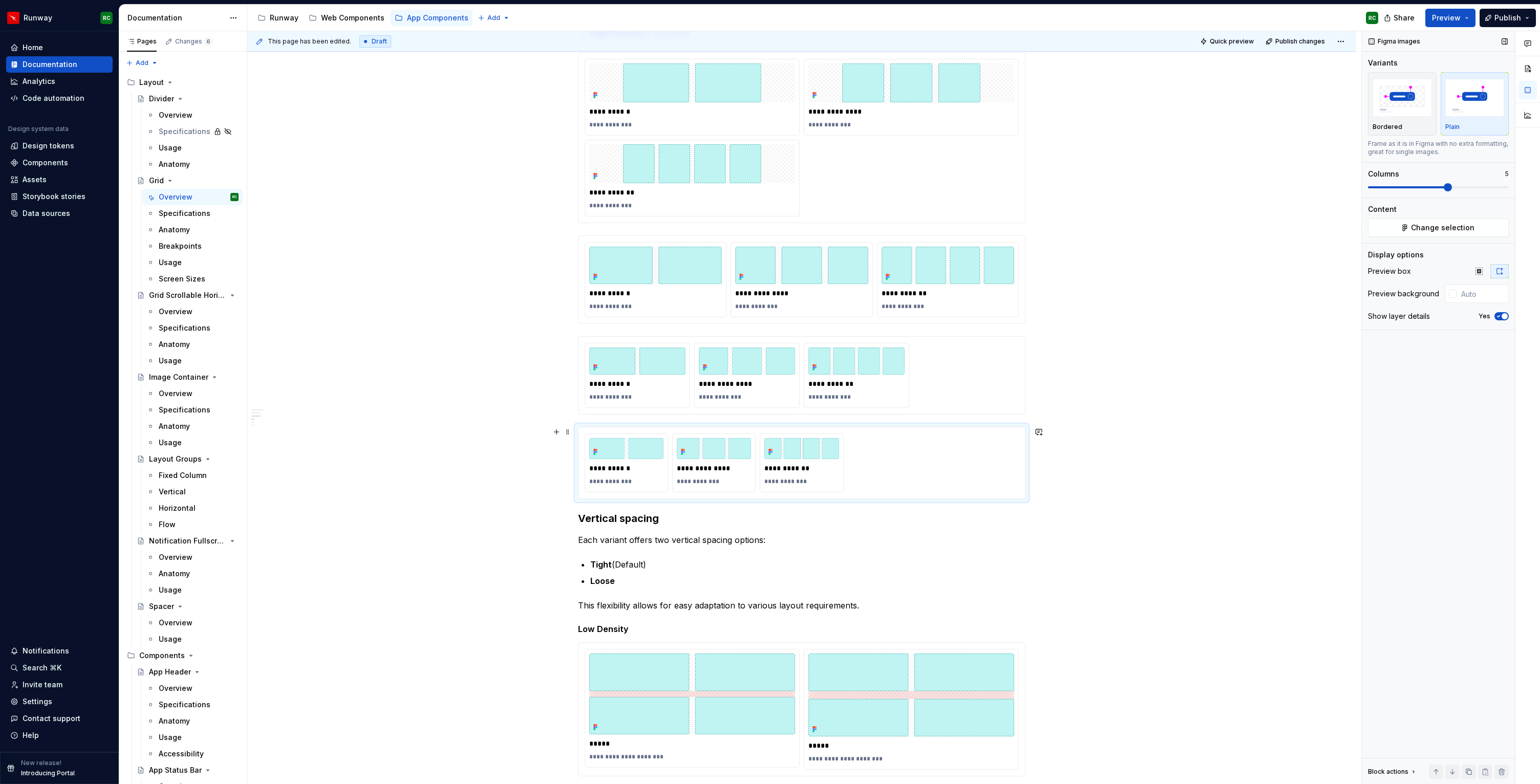
scroll to position [340, 0]
click at [1469, 772] on button "button" at bounding box center [1469, 772] width 15 height 15
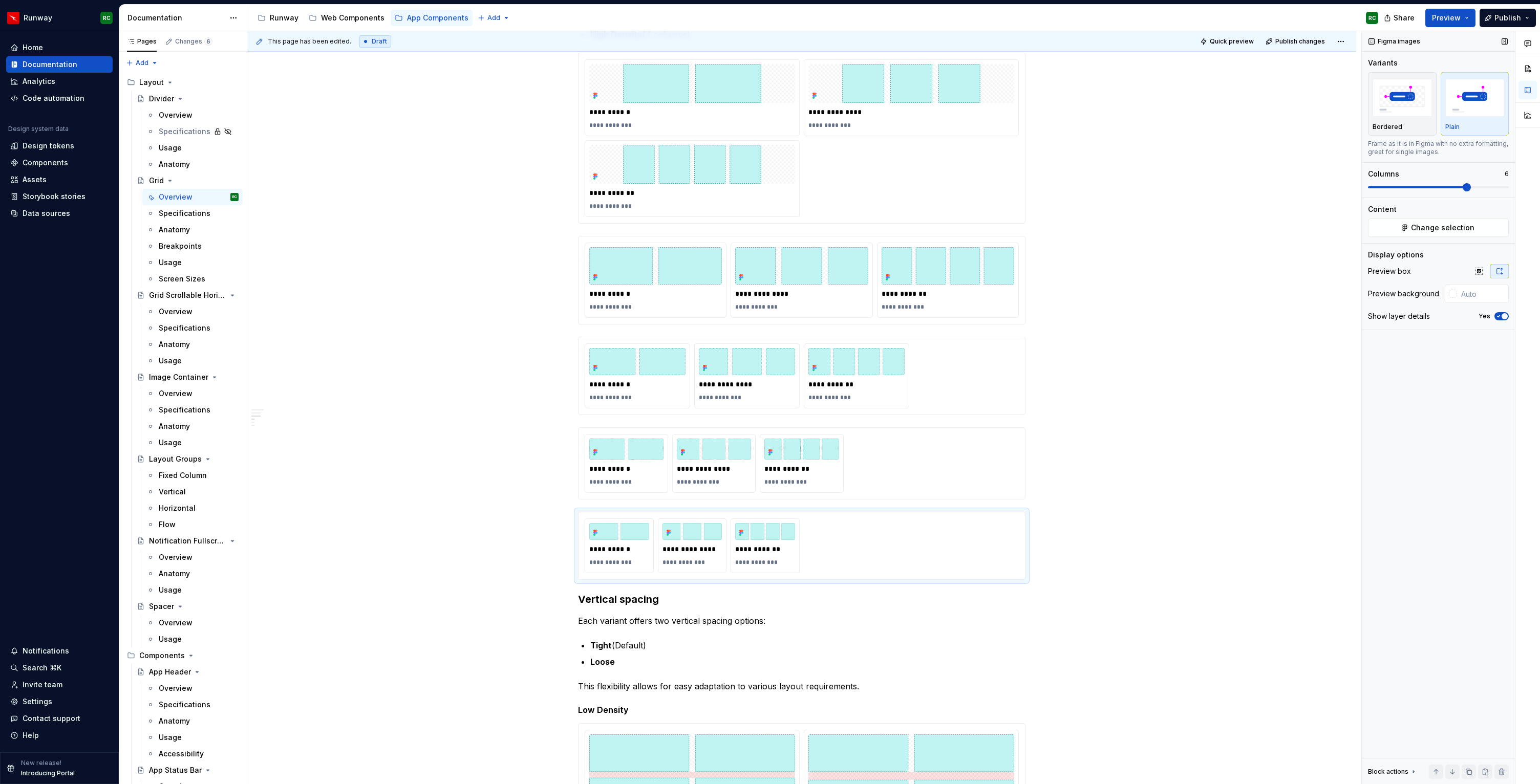
click at [1469, 188] on span at bounding box center [1467, 188] width 8 height 8
click at [1471, 776] on button "button" at bounding box center [1469, 772] width 15 height 15
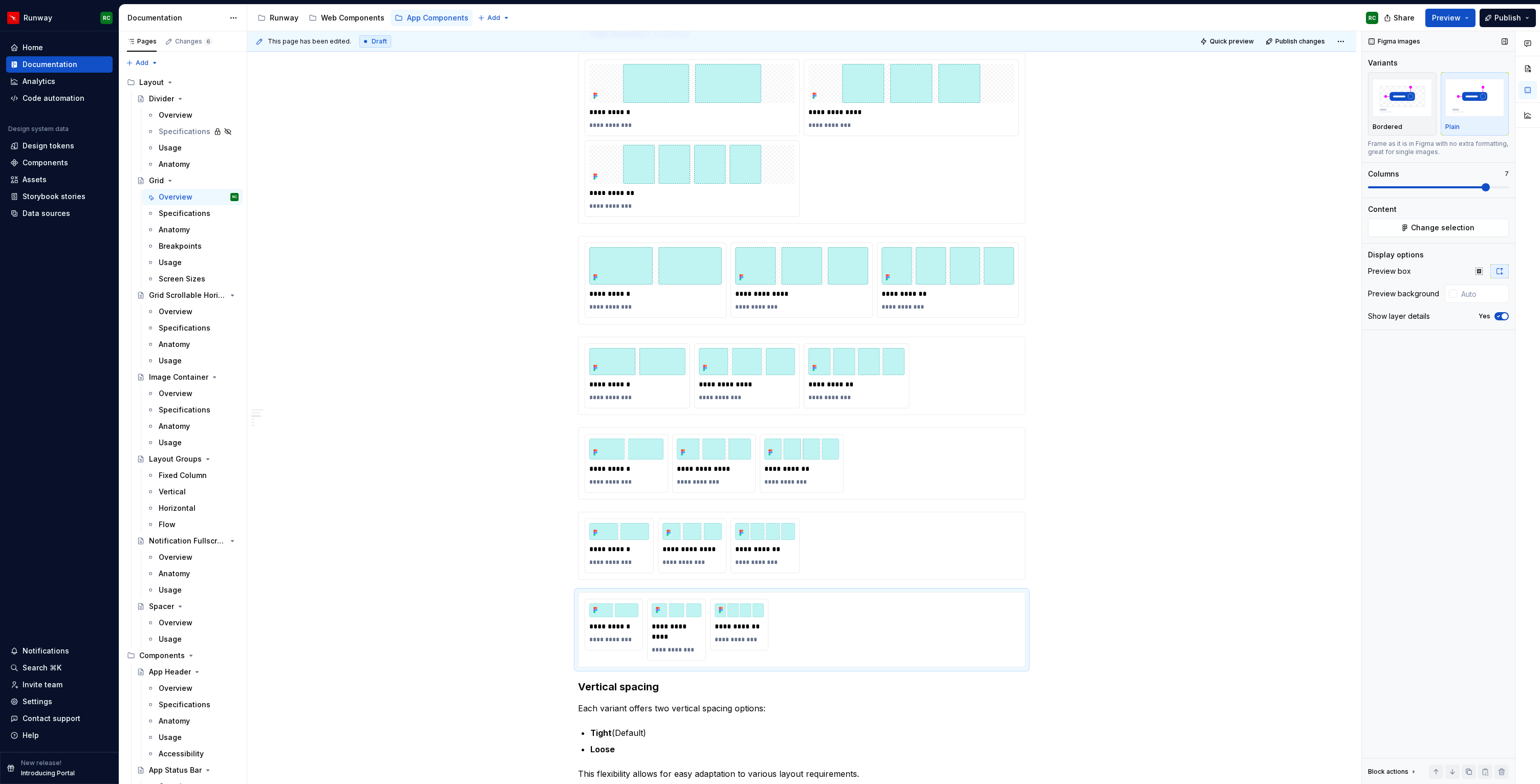
click at [1481, 187] on span at bounding box center [1485, 188] width 8 height 8
click at [1467, 774] on button "button" at bounding box center [1469, 772] width 15 height 15
click at [1508, 188] on span at bounding box center [1505, 188] width 8 height 8
click at [1250, 42] on span "Quick preview" at bounding box center [1232, 42] width 44 height 8
type textarea "*"
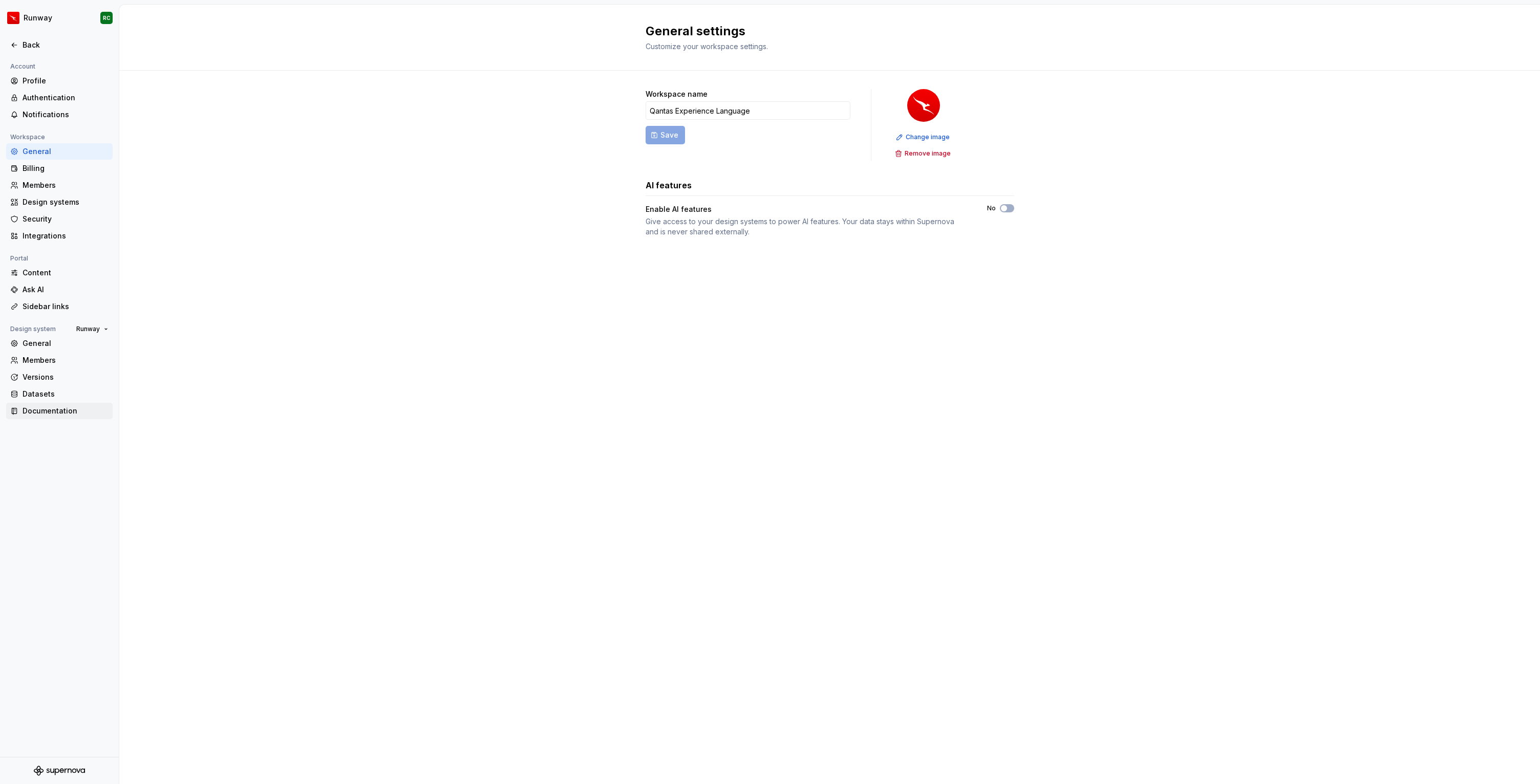
click at [66, 416] on div "Documentation" at bounding box center [60, 411] width 107 height 17
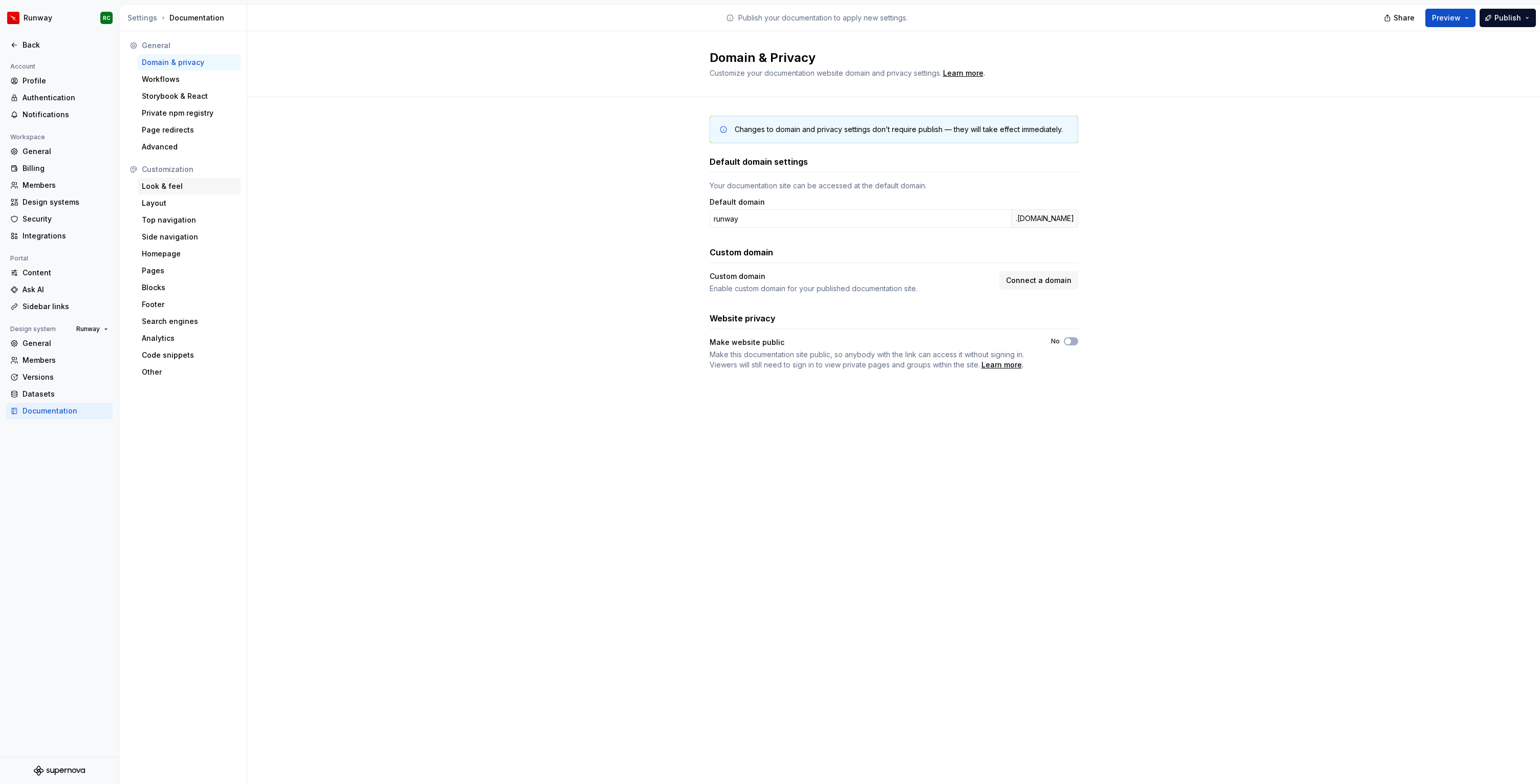
click at [174, 192] on div "Look & feel" at bounding box center [189, 186] width 103 height 17
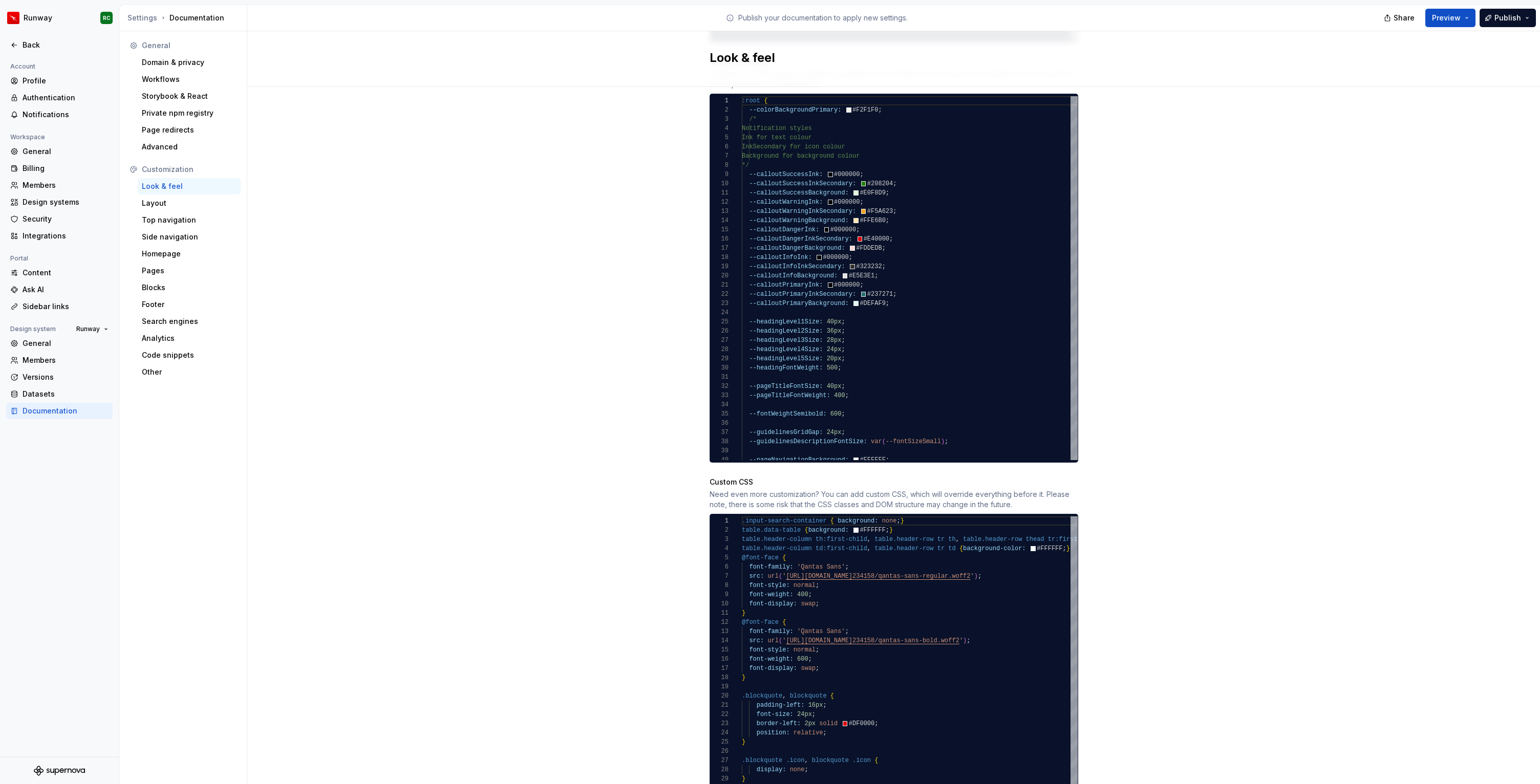
scroll to position [678, 0]
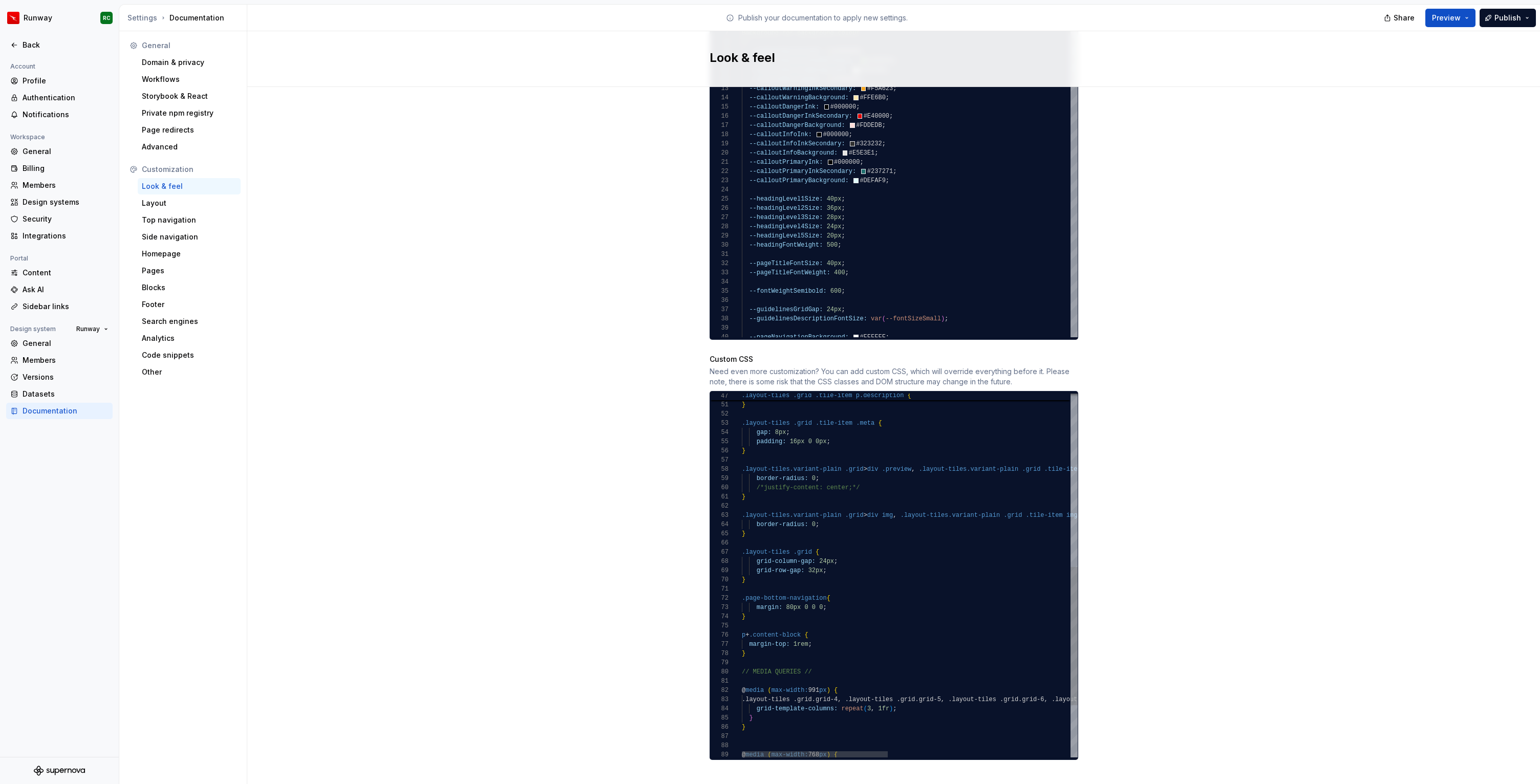
click at [749, 634] on div "} .layout-tiles .grid { grid-column-gap: 24px ; grid-row-gap: 32px ; } .page-bo…" at bounding box center [1119, 417] width 754 height 955
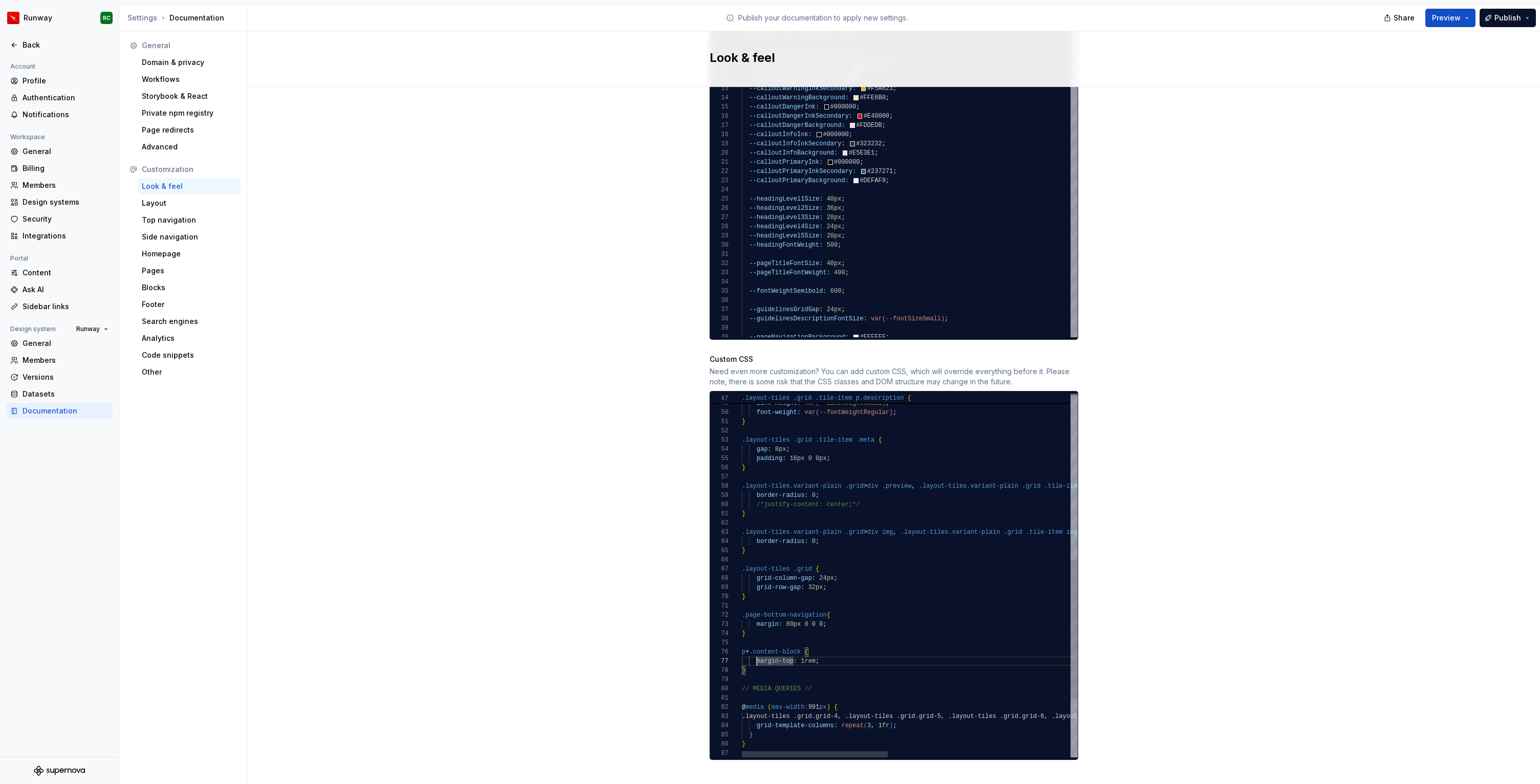
click at [822, 652] on div "} .layout-tiles .grid { grid-column-gap: 24px ; grid-row-gap: 32px ; } .page-bo…" at bounding box center [1119, 434] width 754 height 955
drag, startPoint x: 816, startPoint y: 650, endPoint x: 802, endPoint y: 650, distance: 14.0
click at [802, 650] on div "} .layout-tiles .grid { grid-column-gap: 24px ; grid-row-gap: 32px ; } .page-bo…" at bounding box center [1119, 438] width 754 height 964
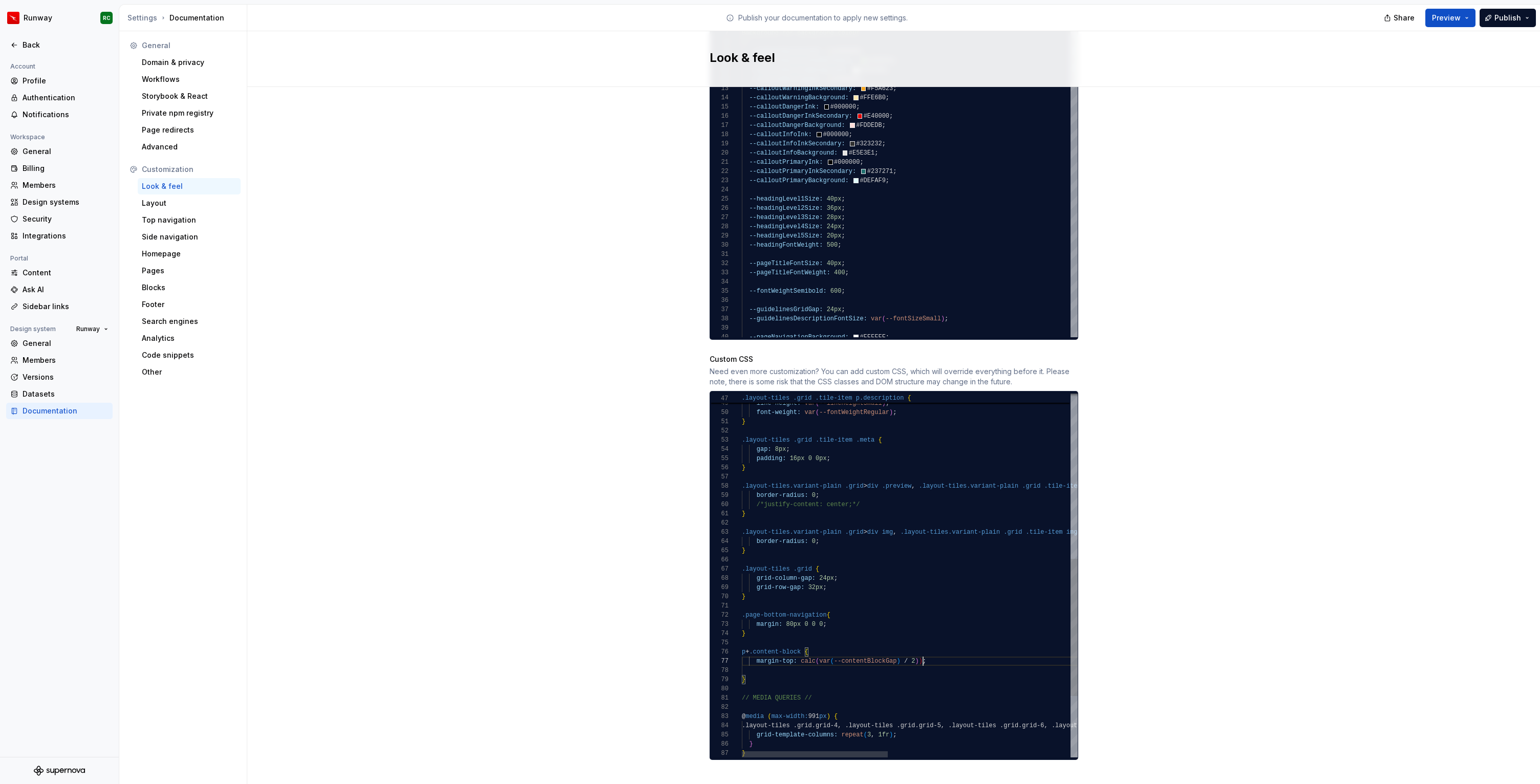
click at [762, 659] on div "} .layout-tiles .grid { grid-column-gap: 24px ; grid-row-gap: 32px ; } .page-bo…" at bounding box center [1119, 438] width 754 height 964
click at [886, 540] on div "} .layout-tiles .grid { grid-column-gap: 24px ; grid-row-gap: 32px ; } .page-bo…" at bounding box center [1119, 386] width 754 height 955
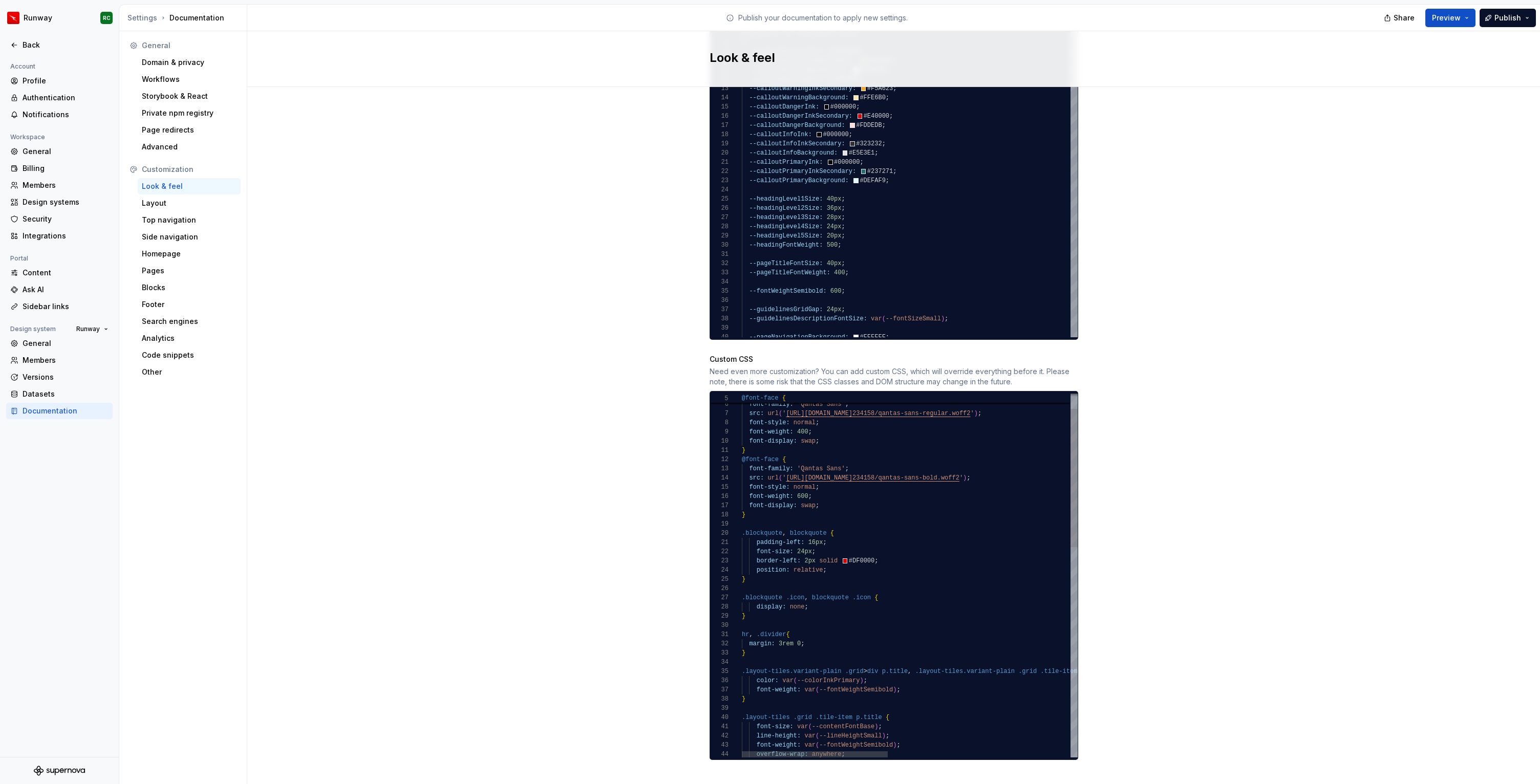
type textarea "**********"
type textarea "*"
type textarea "**********"
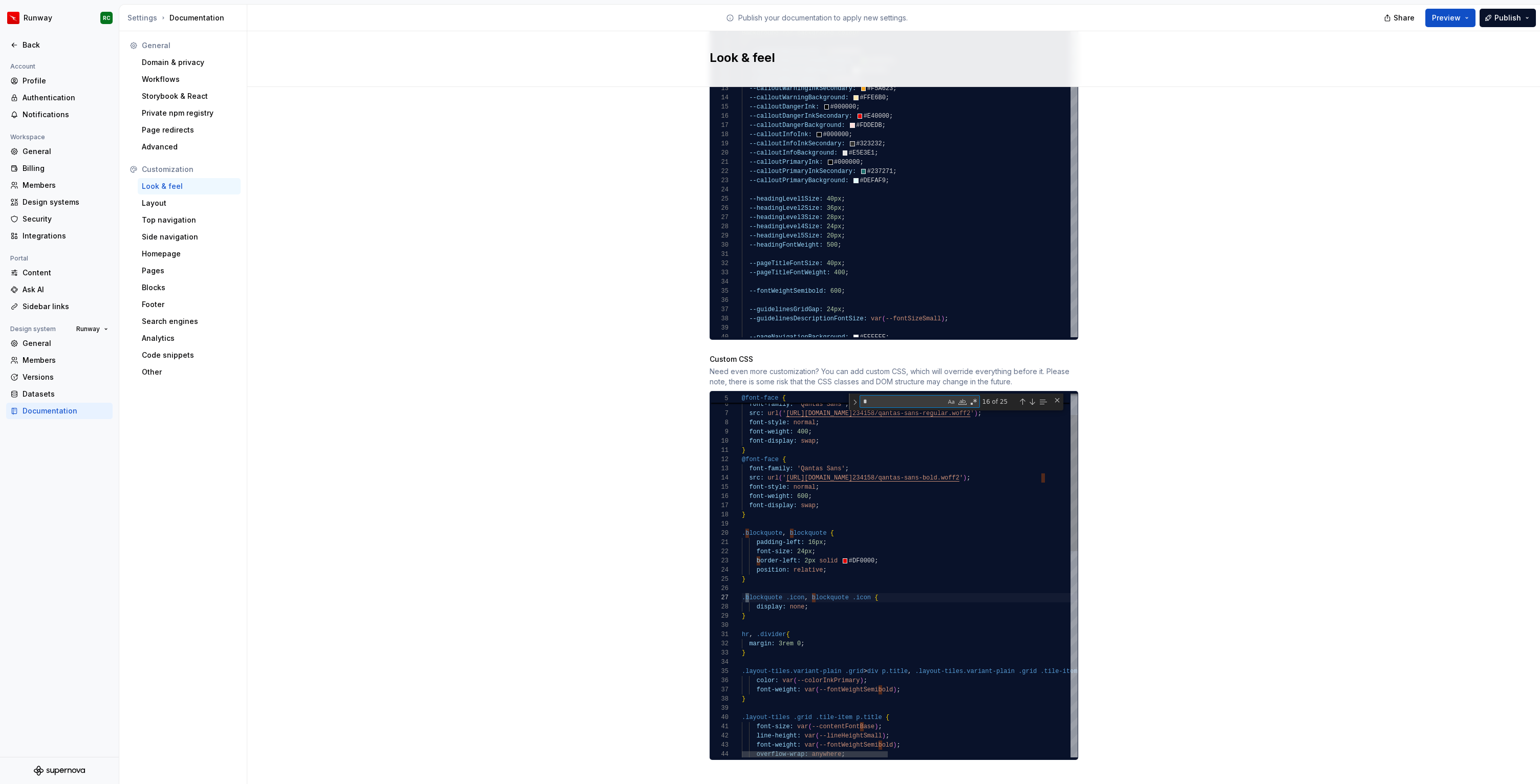
type textarea "**"
type textarea "**********"
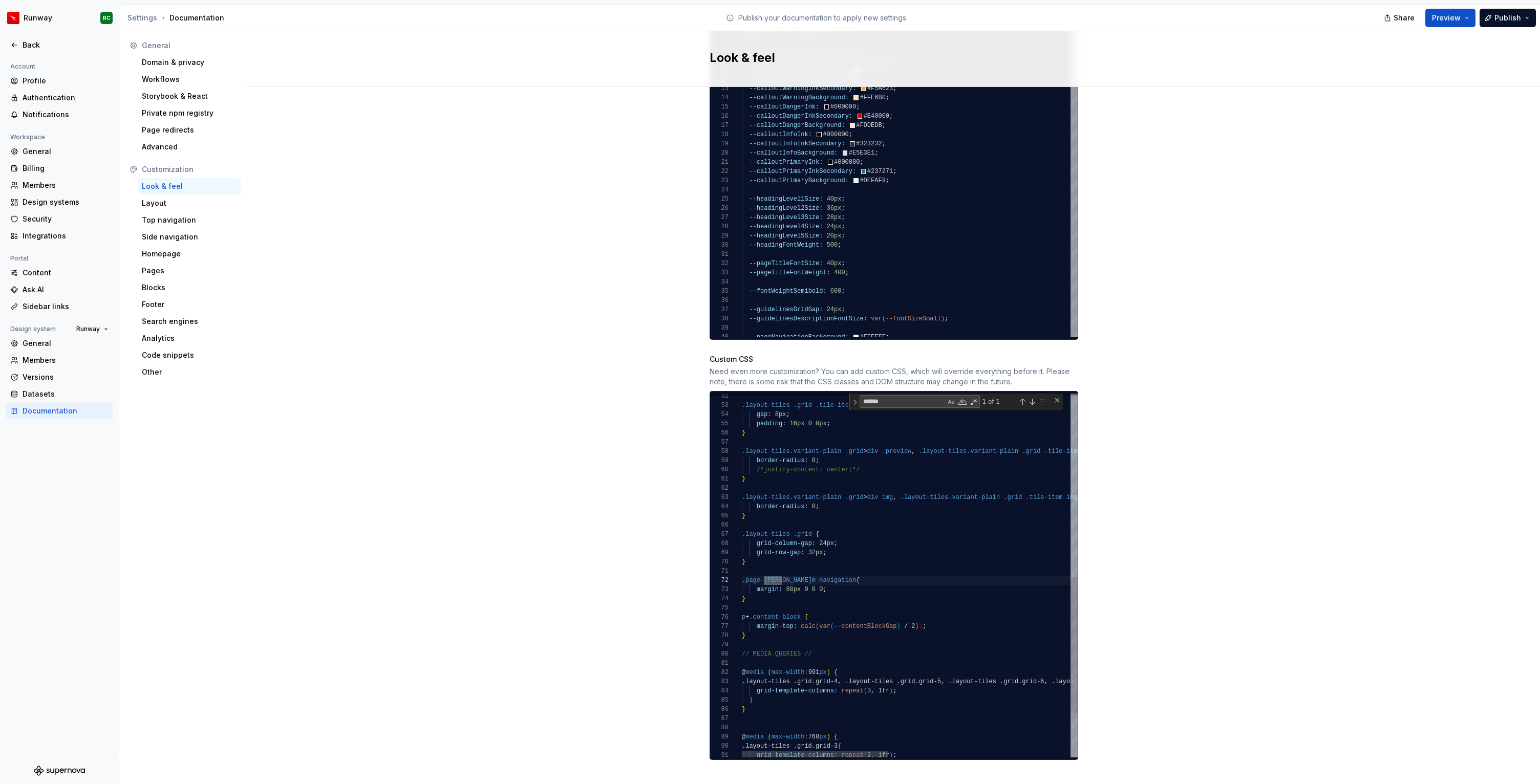
scroll to position [92, 44]
type textarea "******"
click at [793, 578] on div ".layout-tiles .grid .tile-item .meta { gap: 8px ; padding: 16px 0 0px ; } .layo…" at bounding box center [1119, 391] width 754 height 972
click at [789, 580] on div ".layout-tiles .grid .tile-item .meta { gap: 8px ; padding: 16px 0 0px ; } .layo…" at bounding box center [1119, 391] width 754 height 972
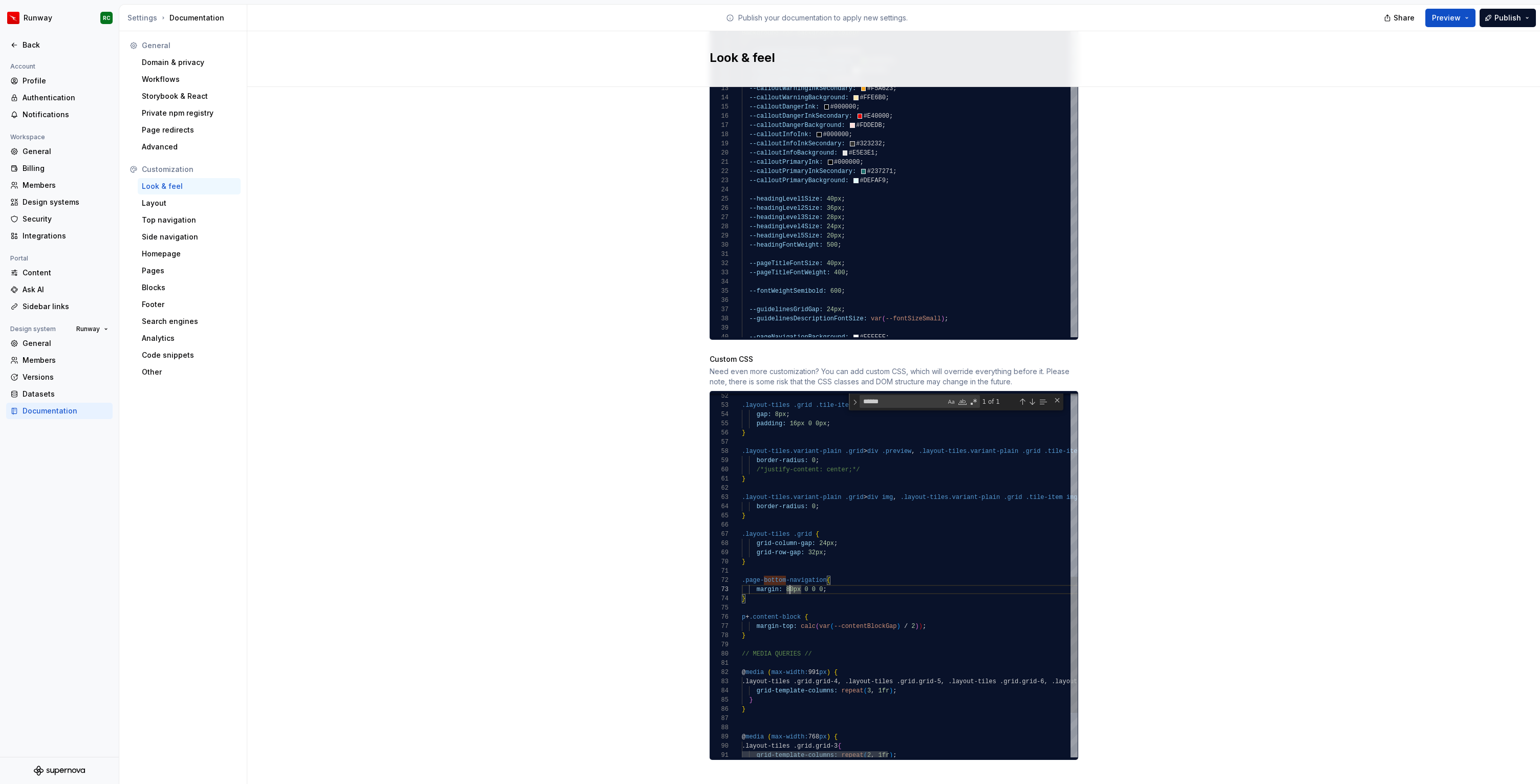
click at [789, 580] on div ".layout-tiles .grid .tile-item .meta { gap: 8px ; padding: 16px 0 0px ; } .layo…" at bounding box center [1119, 391] width 754 height 972
click at [1492, 24] on button "Publish" at bounding box center [1507, 18] width 56 height 19
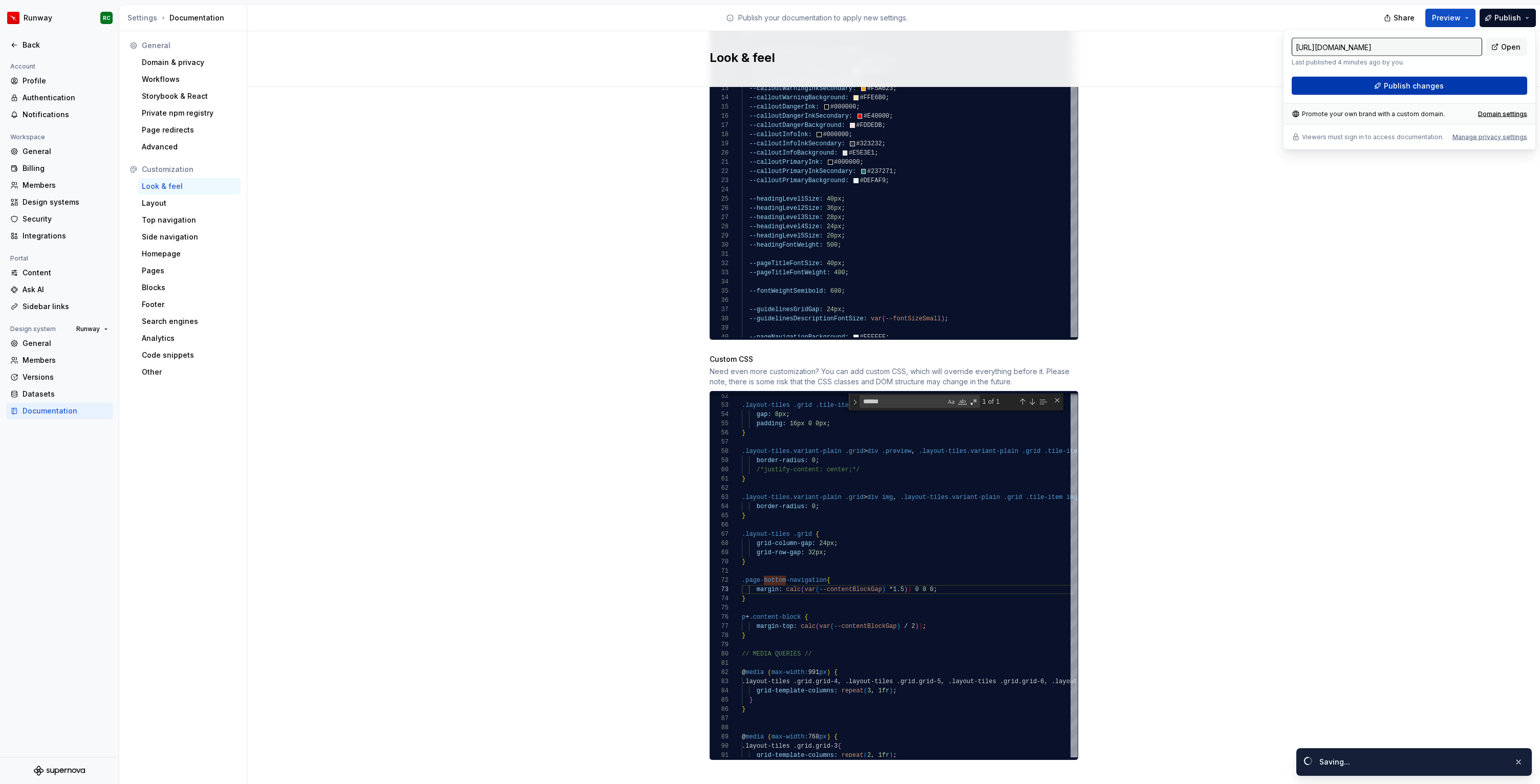
click at [1383, 84] on button "Publish changes" at bounding box center [1409, 86] width 236 height 19
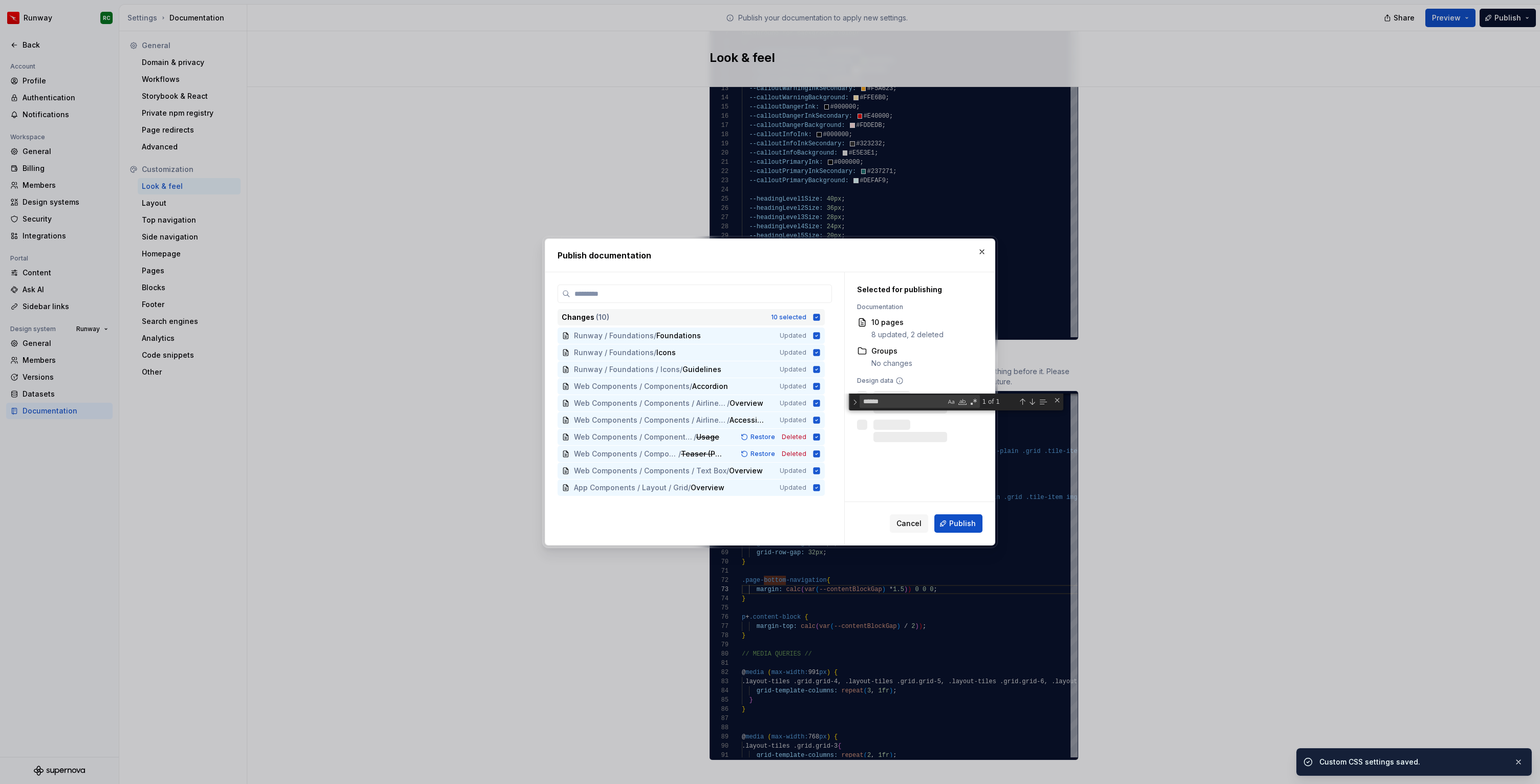
click at [795, 321] on div "10 selected" at bounding box center [788, 317] width 35 height 8
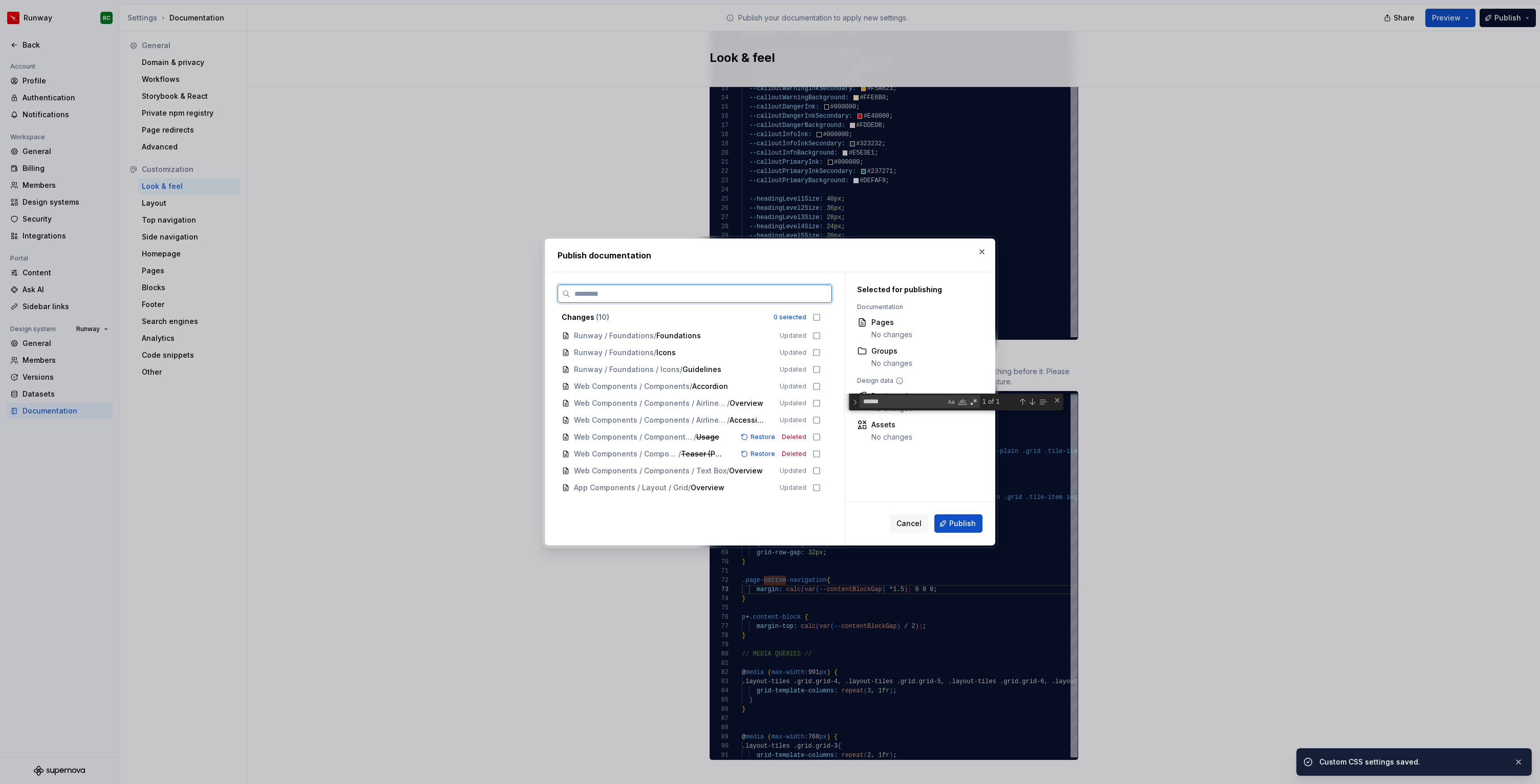
click at [740, 487] on span "App Components / Layout / Grid / Overview" at bounding box center [669, 488] width 191 height 10
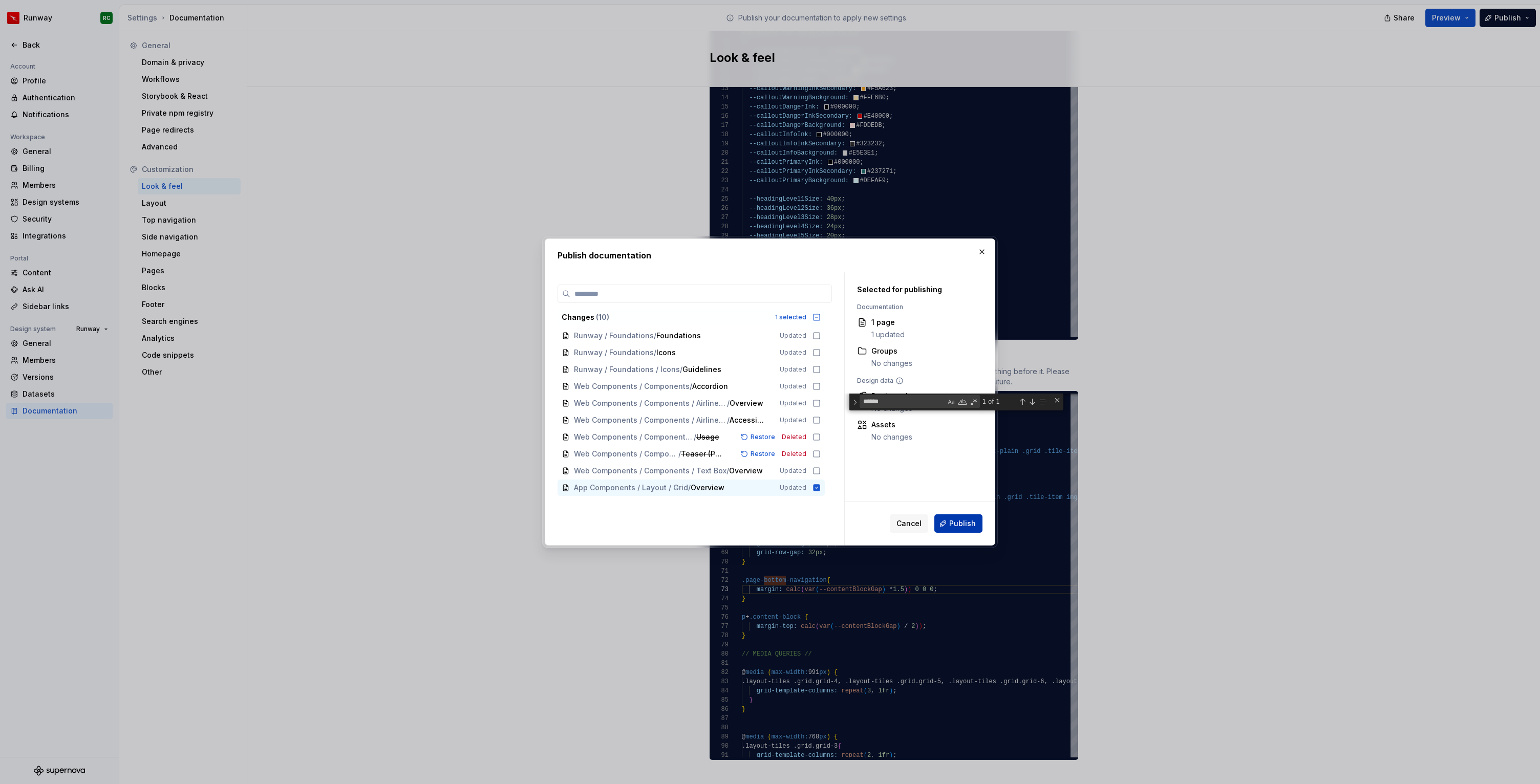
click at [947, 522] on button "Publish" at bounding box center [957, 524] width 48 height 19
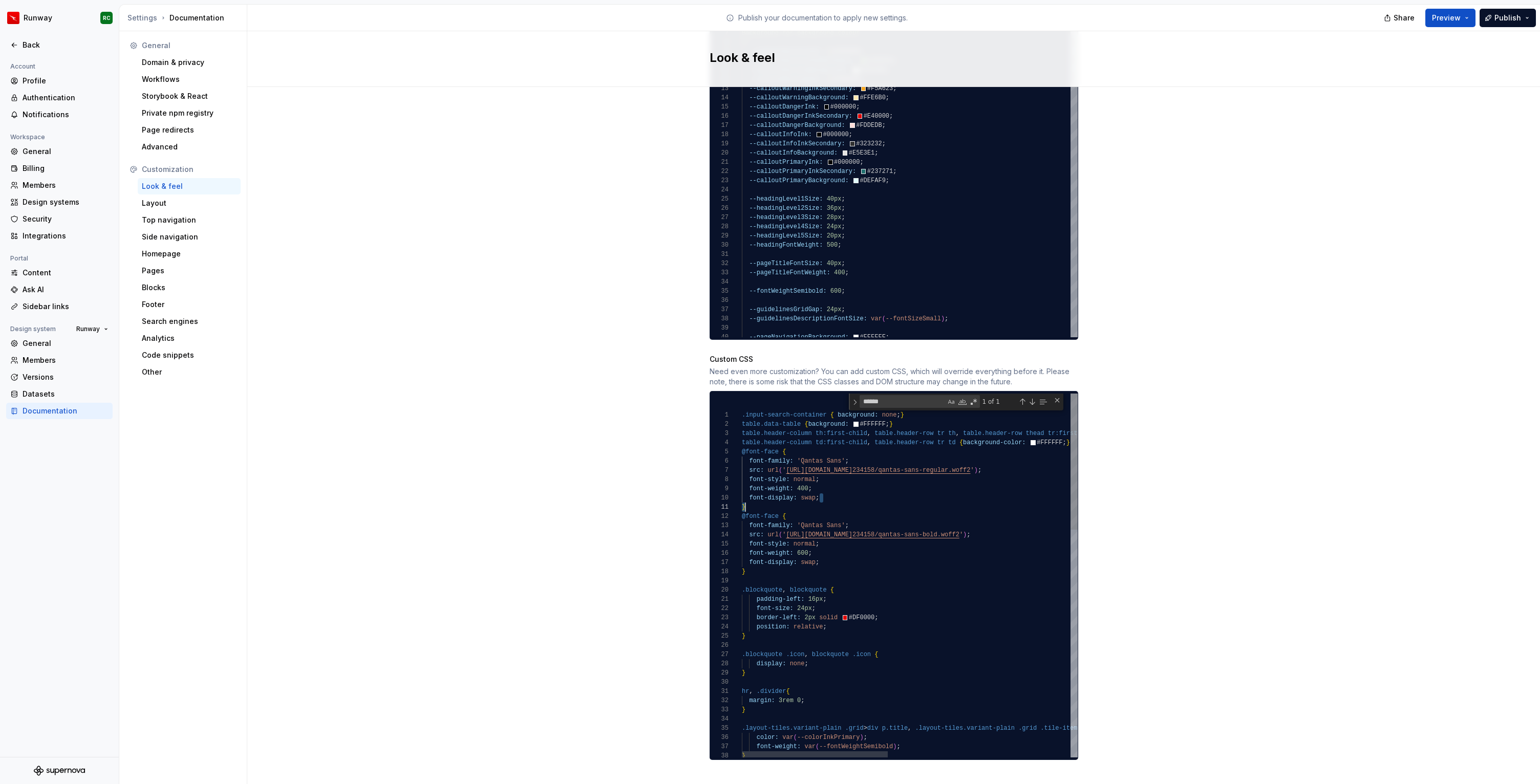
scroll to position [83, 7]
drag, startPoint x: 846, startPoint y: 490, endPoint x: 748, endPoint y: 486, distance: 98.1
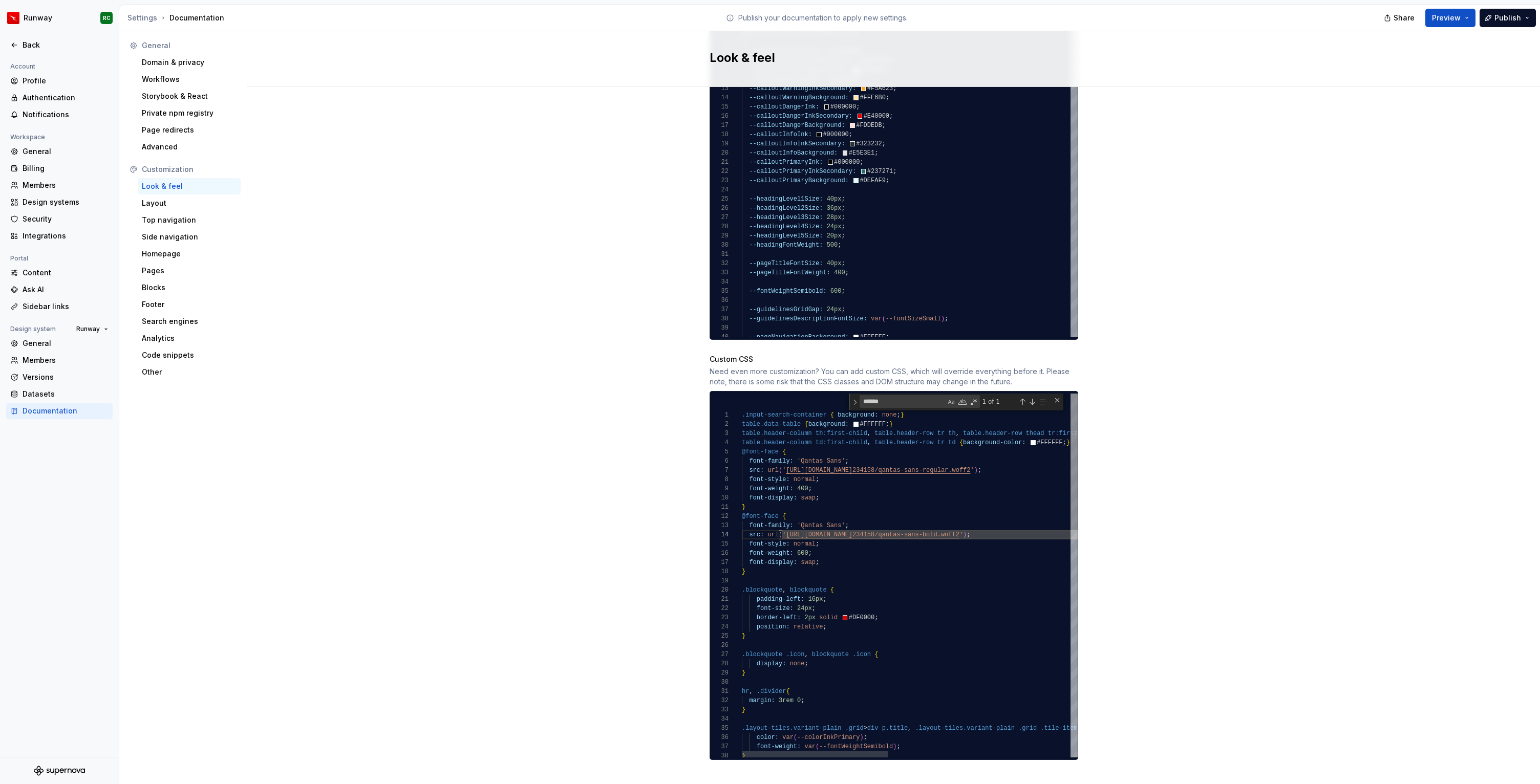
drag, startPoint x: 787, startPoint y: 524, endPoint x: 1059, endPoint y: 524, distance: 272.0
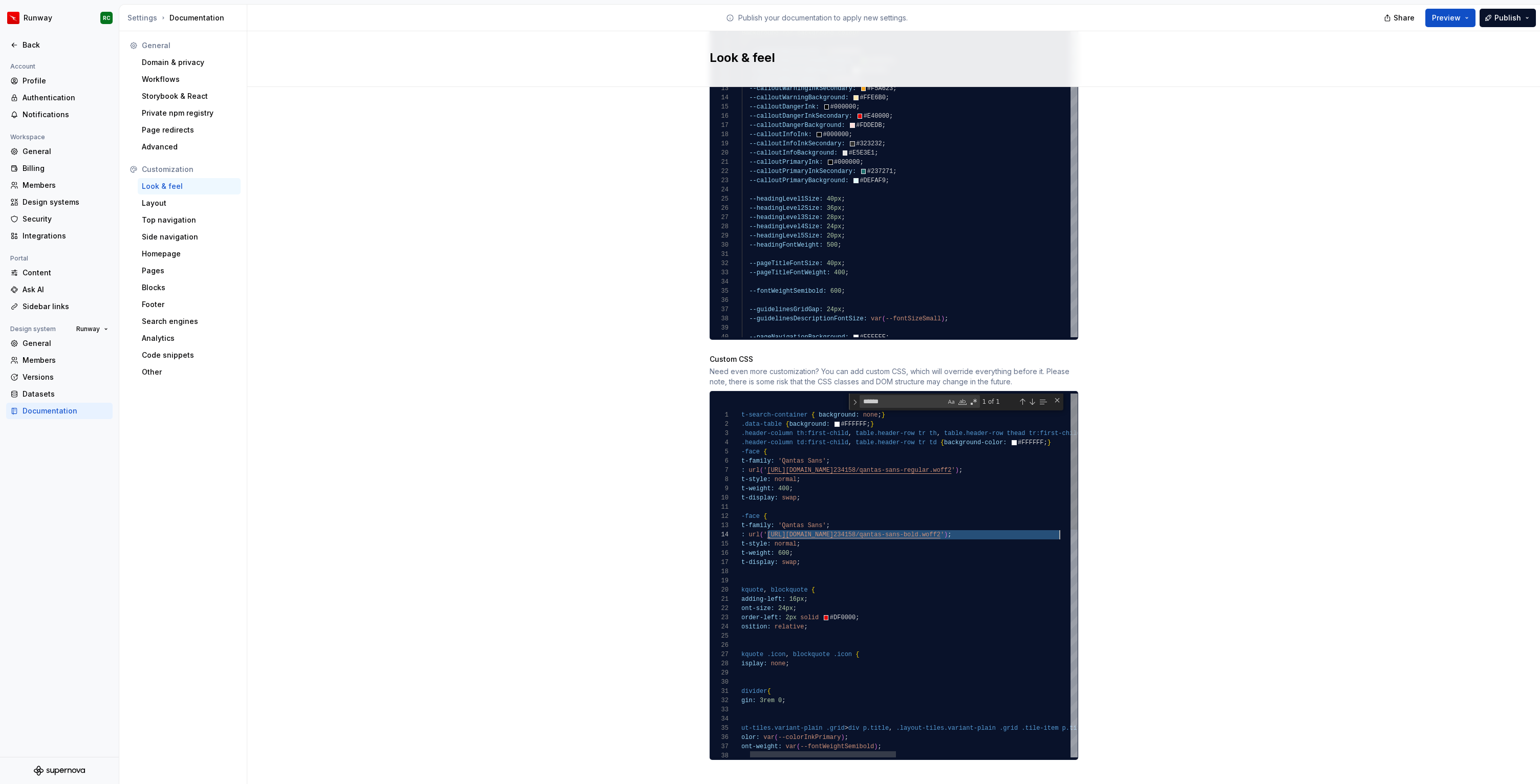
click at [628, 348] on div "Site logo A company logo that will be displayed on all pages on your documentat…" at bounding box center [894, 104] width 1293 height 1390
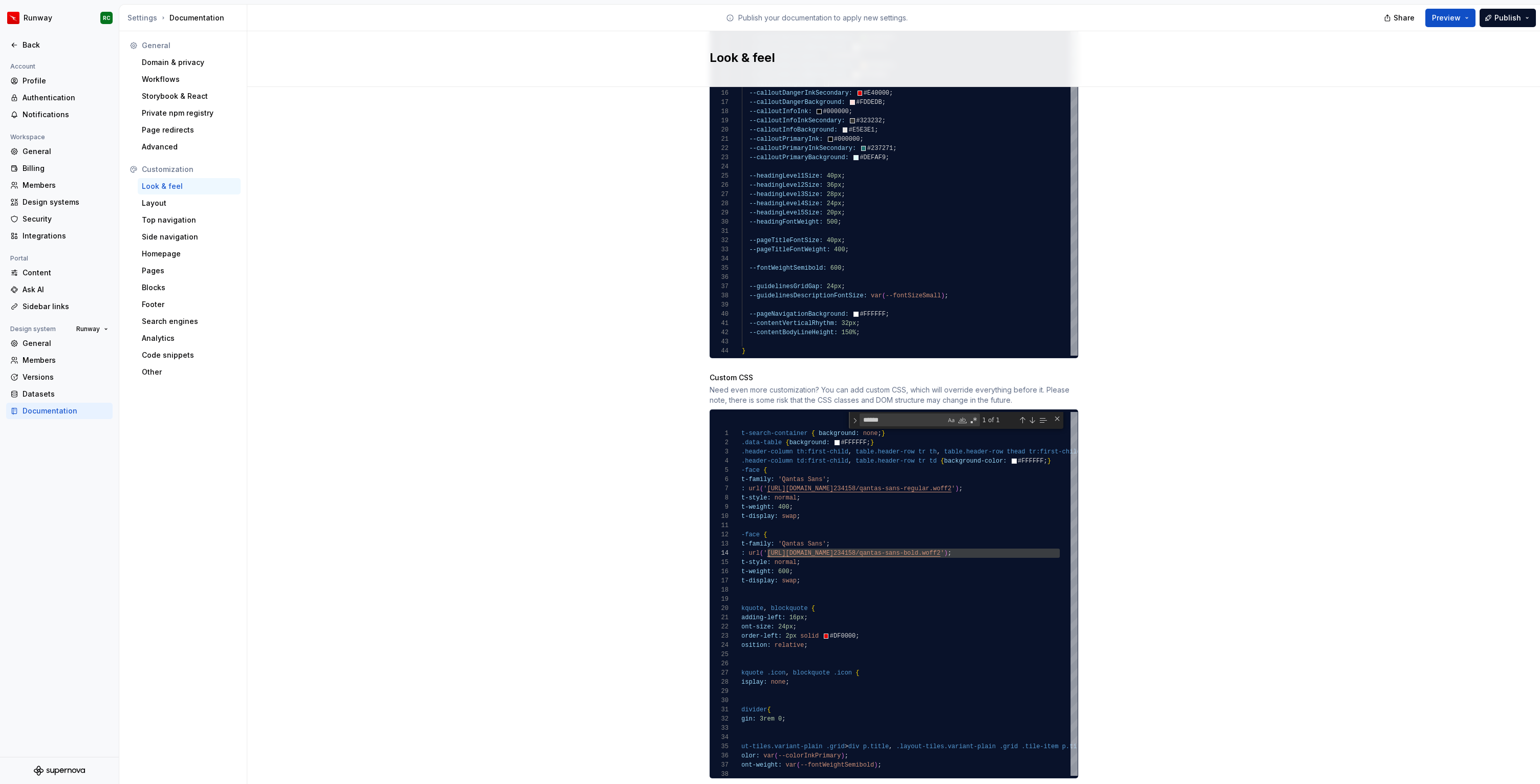
scroll to position [678, 0]
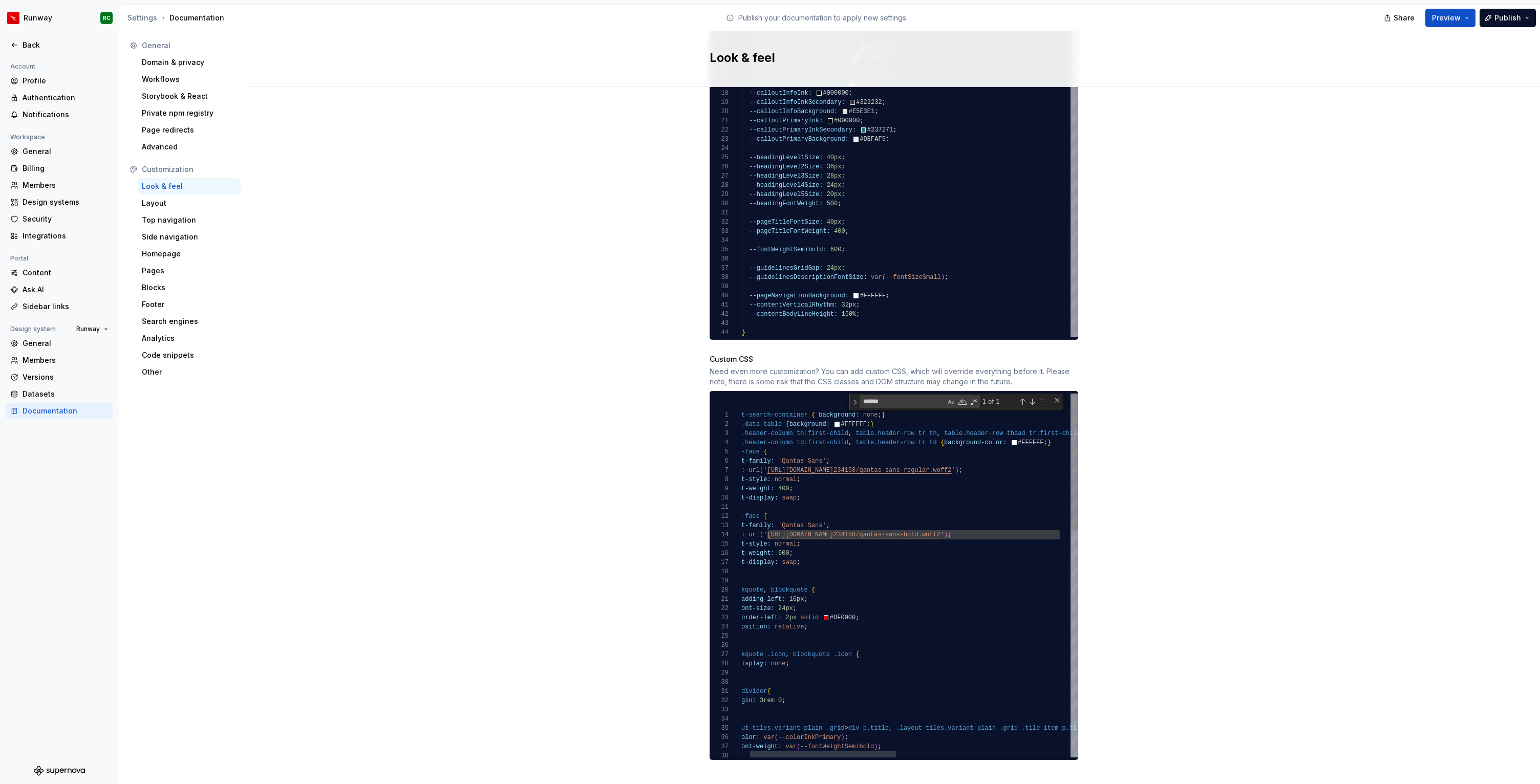
click at [1057, 396] on div "Close (Escape)" at bounding box center [1057, 400] width 8 height 8
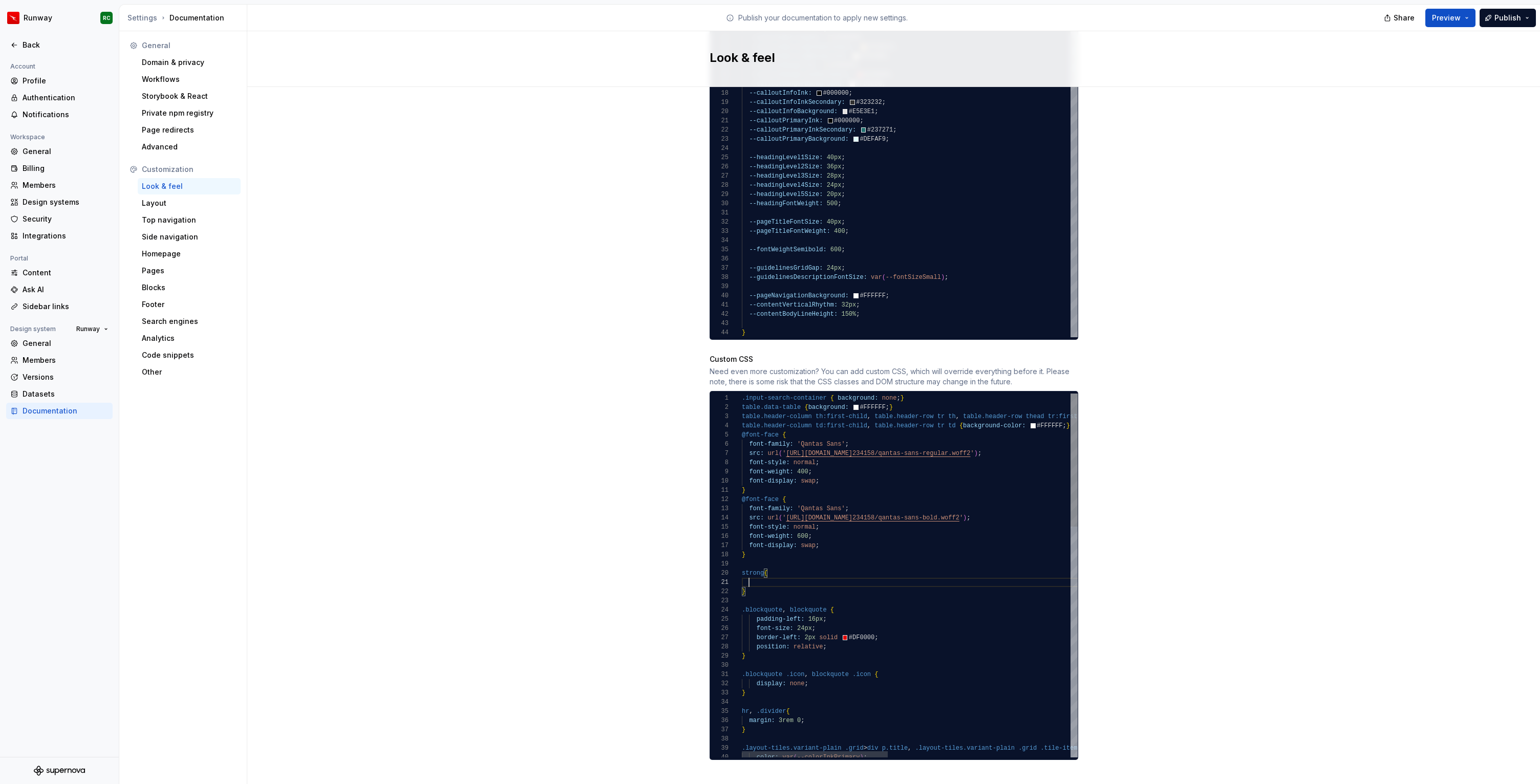
scroll to position [0, 7]
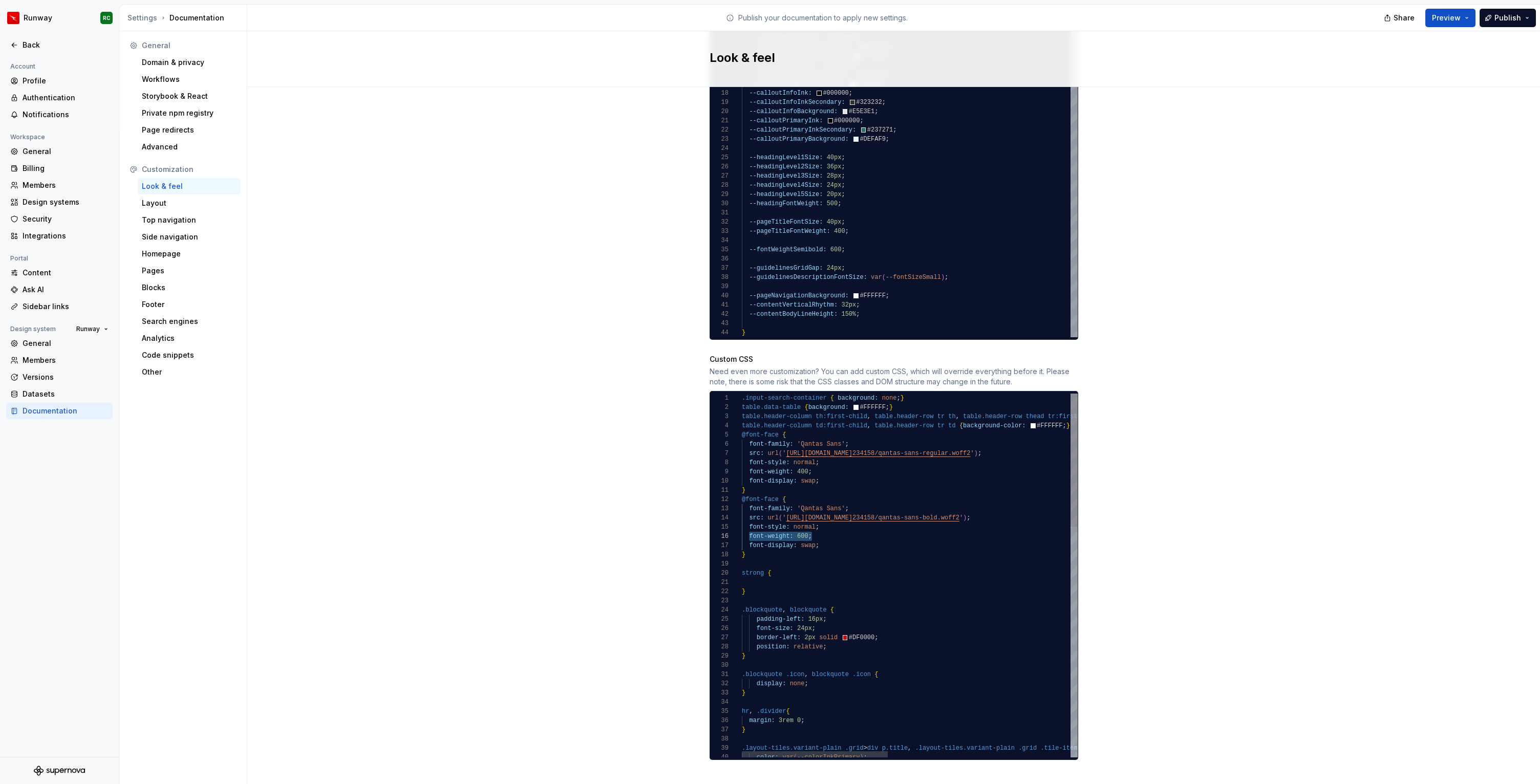
drag, startPoint x: 826, startPoint y: 524, endPoint x: 748, endPoint y: 527, distance: 78.1
type textarea "**********"
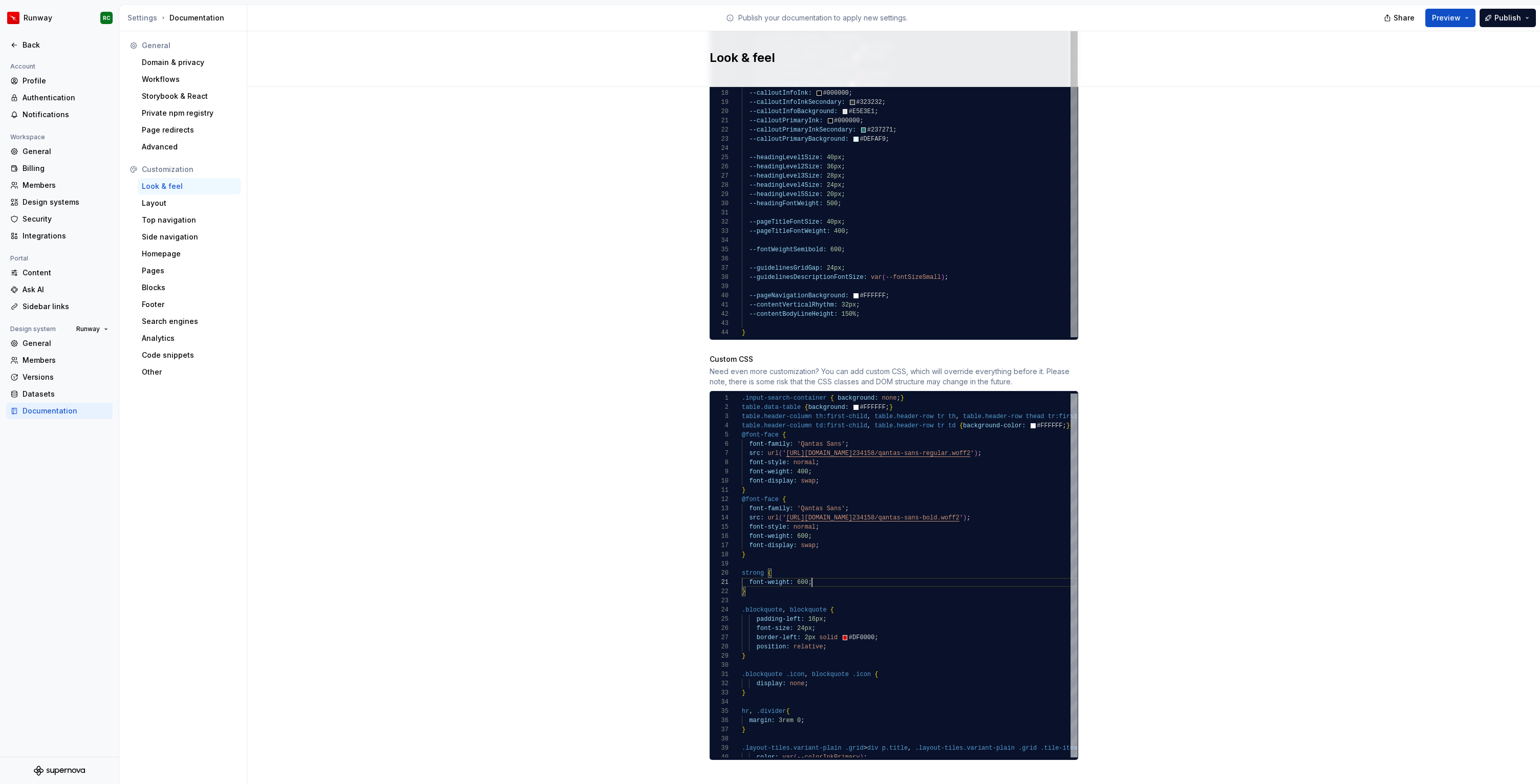
type textarea "**********"
click at [812, 240] on div "Ink for text colour InkSecondary for icon colour Background for background colo…" at bounding box center [910, 134] width 336 height 405
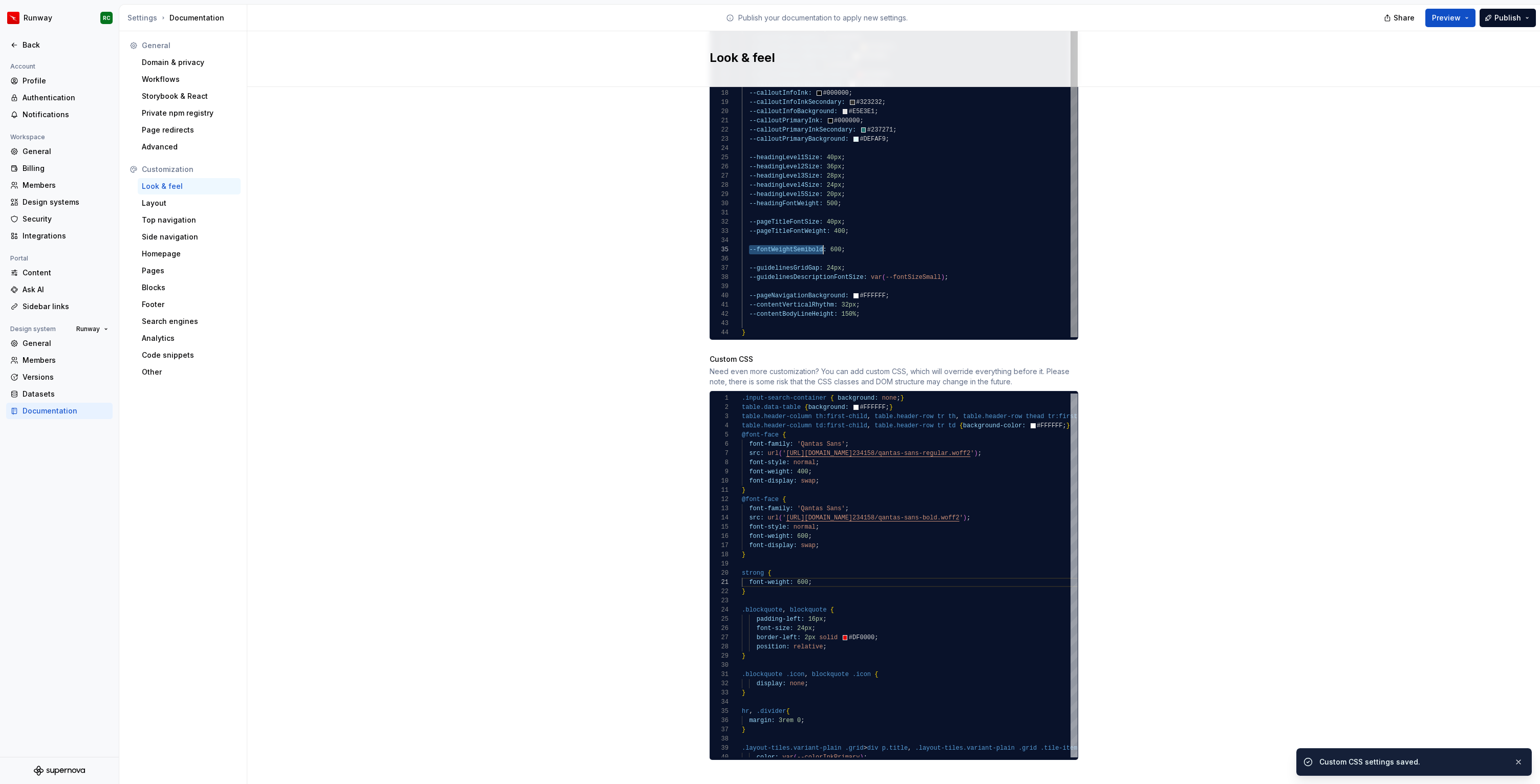
drag, startPoint x: 749, startPoint y: 238, endPoint x: 824, endPoint y: 242, distance: 75.1
click at [824, 242] on div "Ink for text colour InkSecondary for icon colour Background for background colo…" at bounding box center [910, 134] width 336 height 405
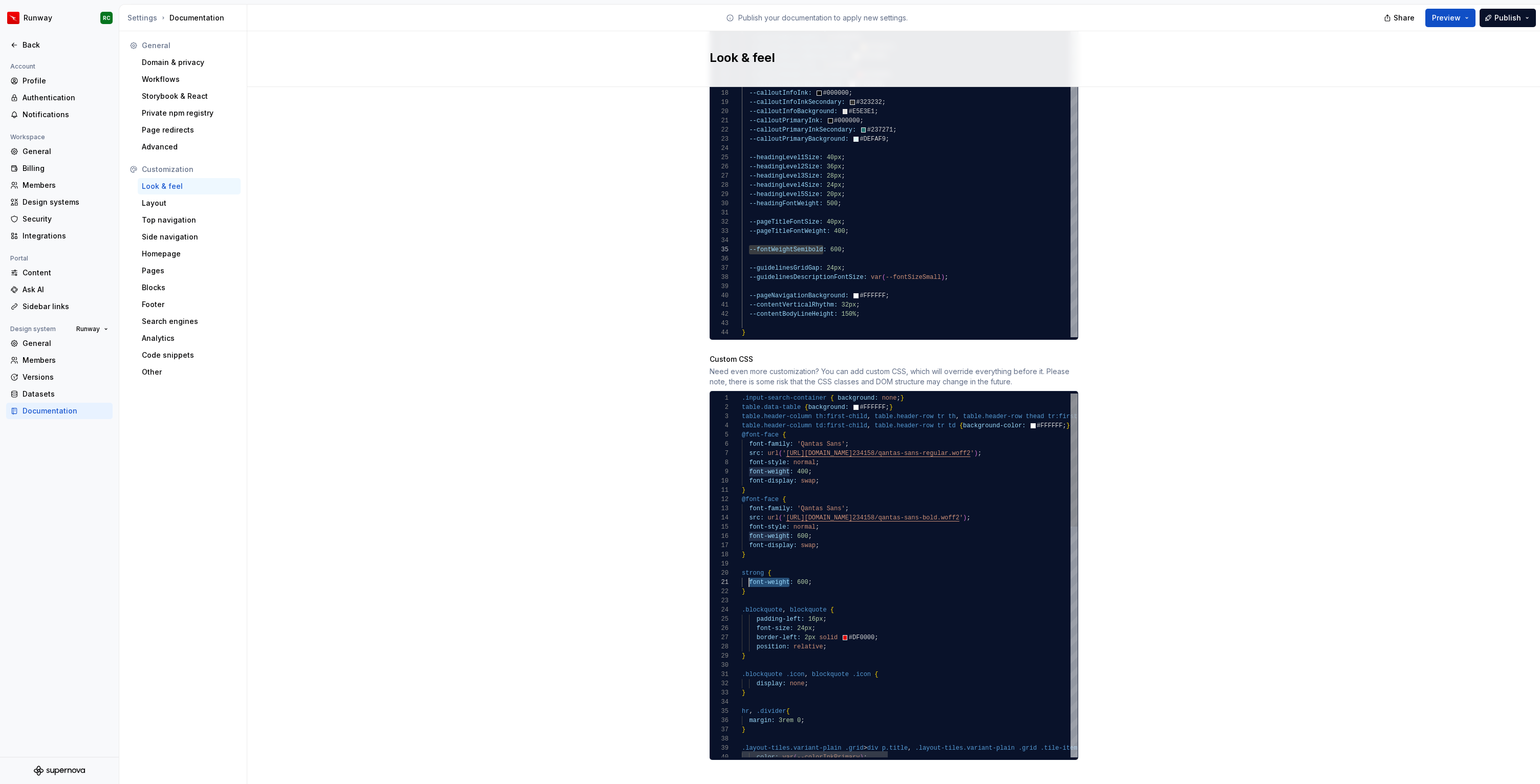
drag, startPoint x: 789, startPoint y: 570, endPoint x: 748, endPoint y: 574, distance: 41.2
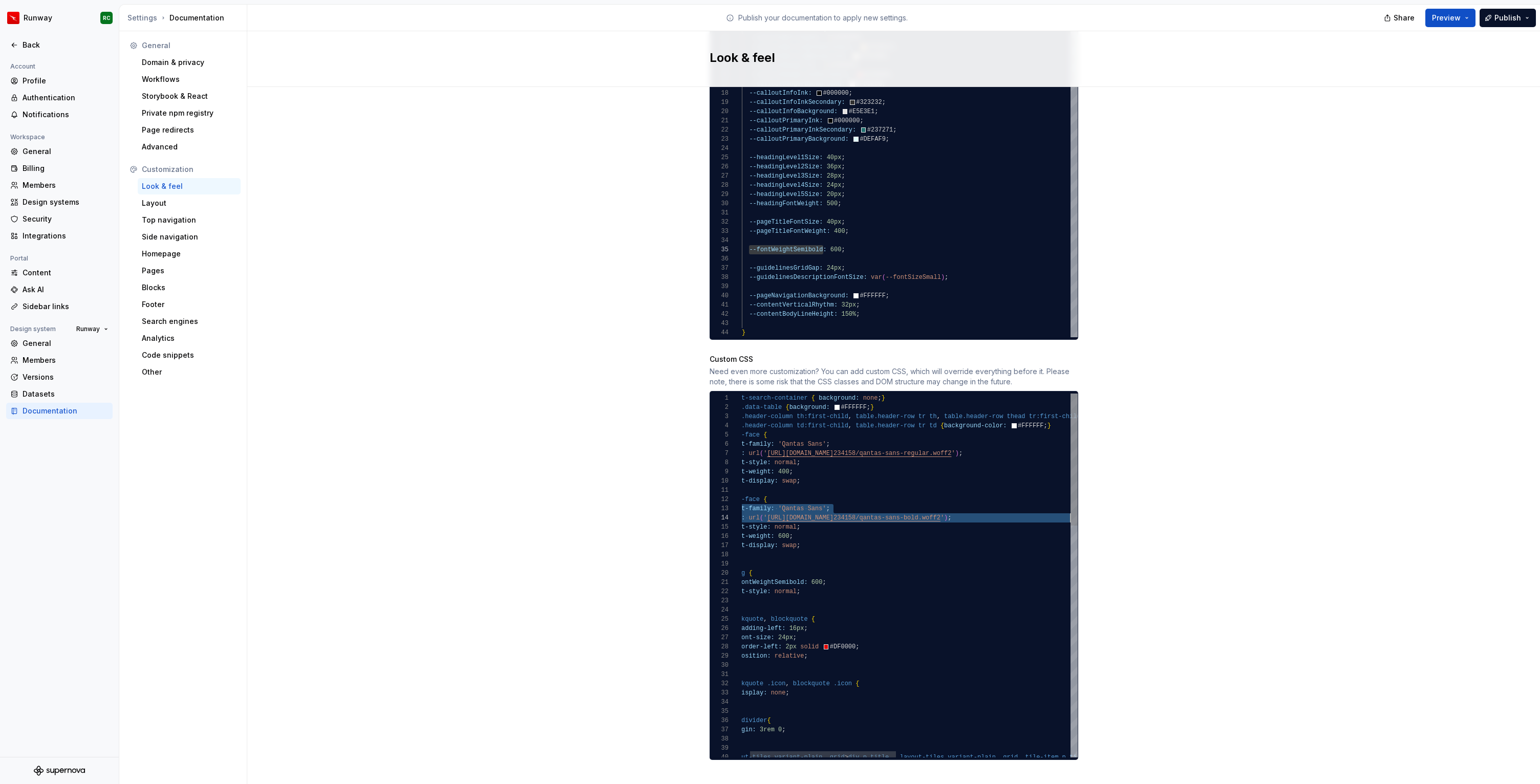
drag, startPoint x: 748, startPoint y: 495, endPoint x: 1071, endPoint y: 509, distance: 323.3
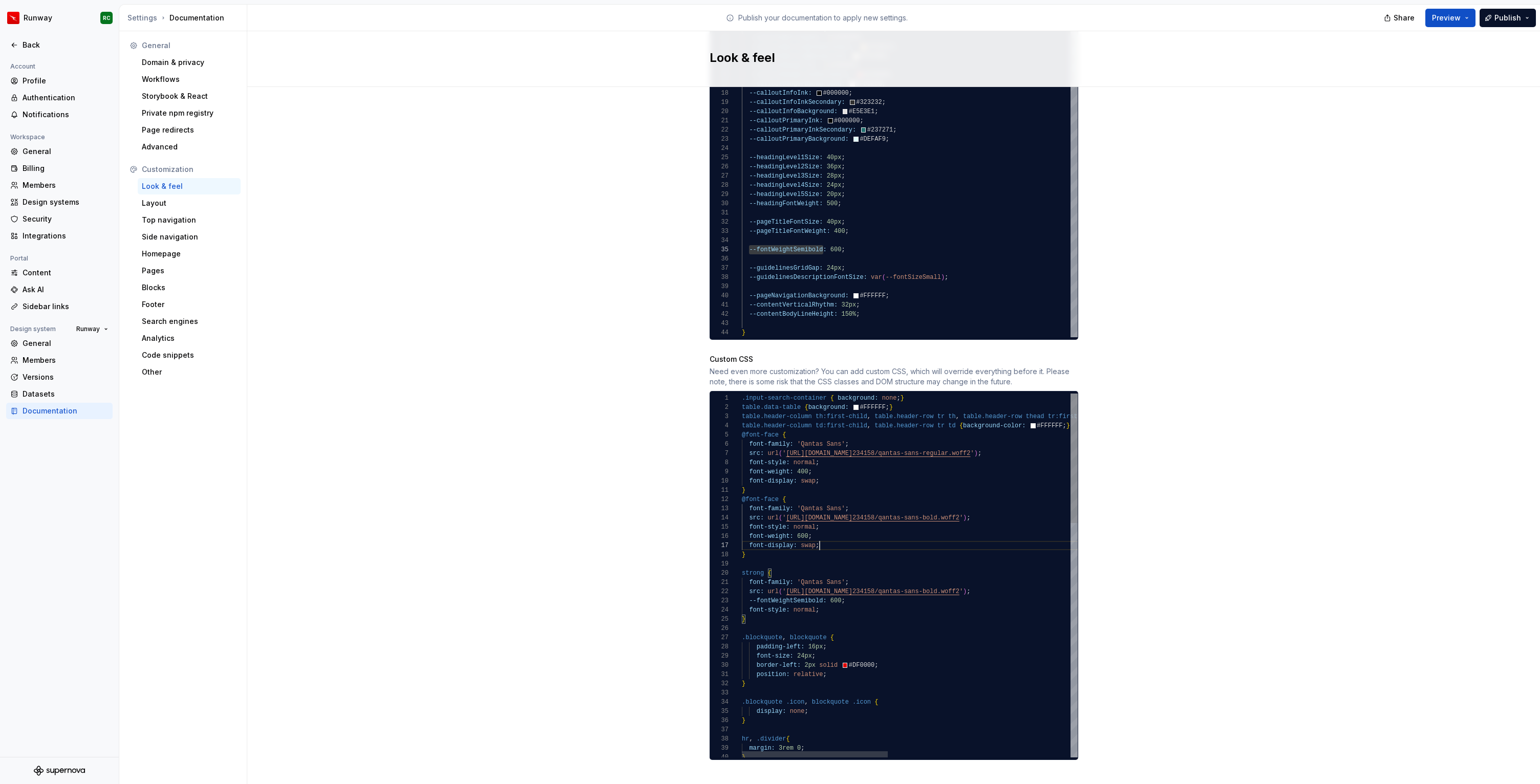
scroll to position [55, 7]
drag, startPoint x: 819, startPoint y: 532, endPoint x: 748, endPoint y: 537, distance: 71.2
type textarea "**********"
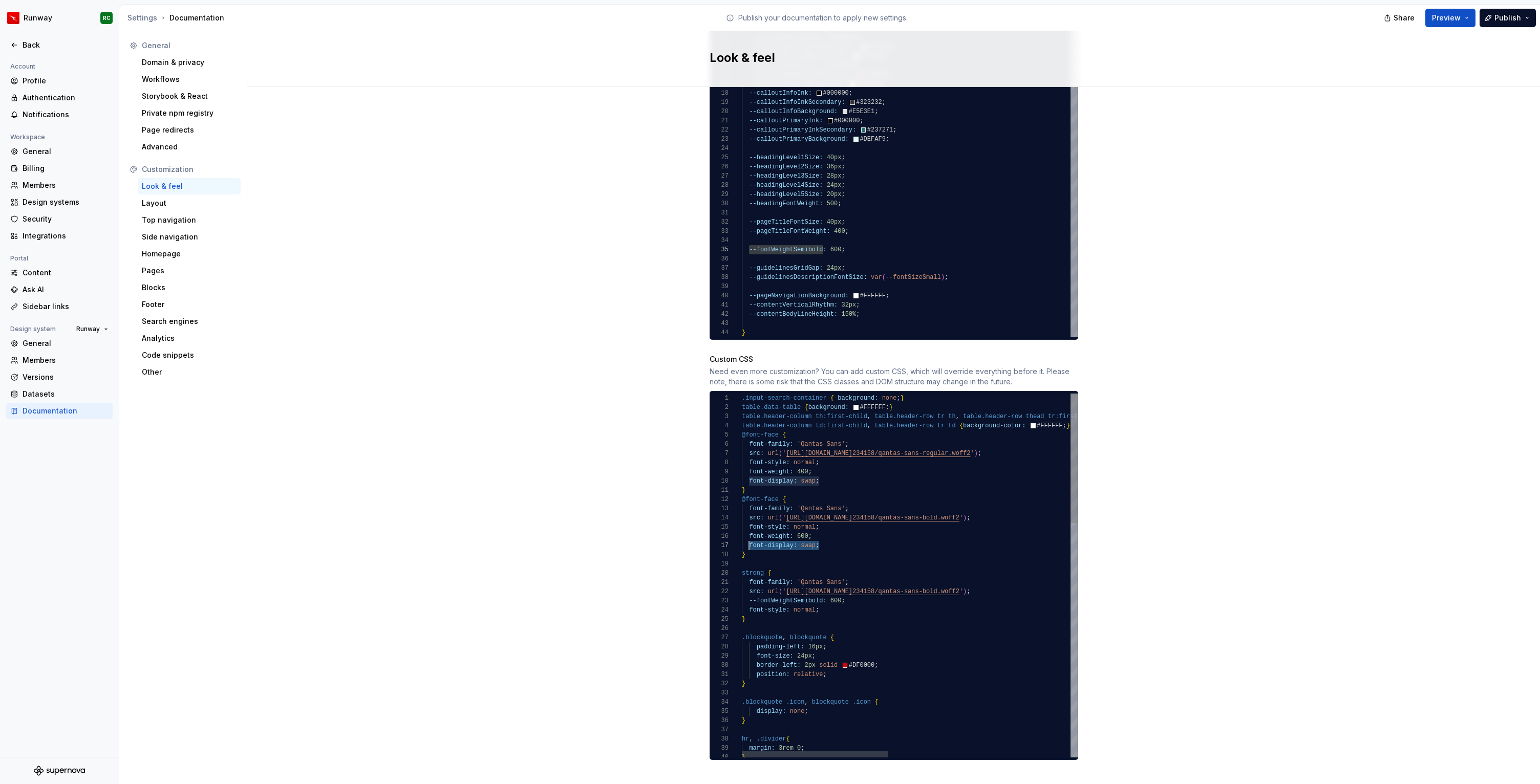
scroll to position [64, 3]
click at [1493, 12] on button "Publish" at bounding box center [1507, 18] width 56 height 19
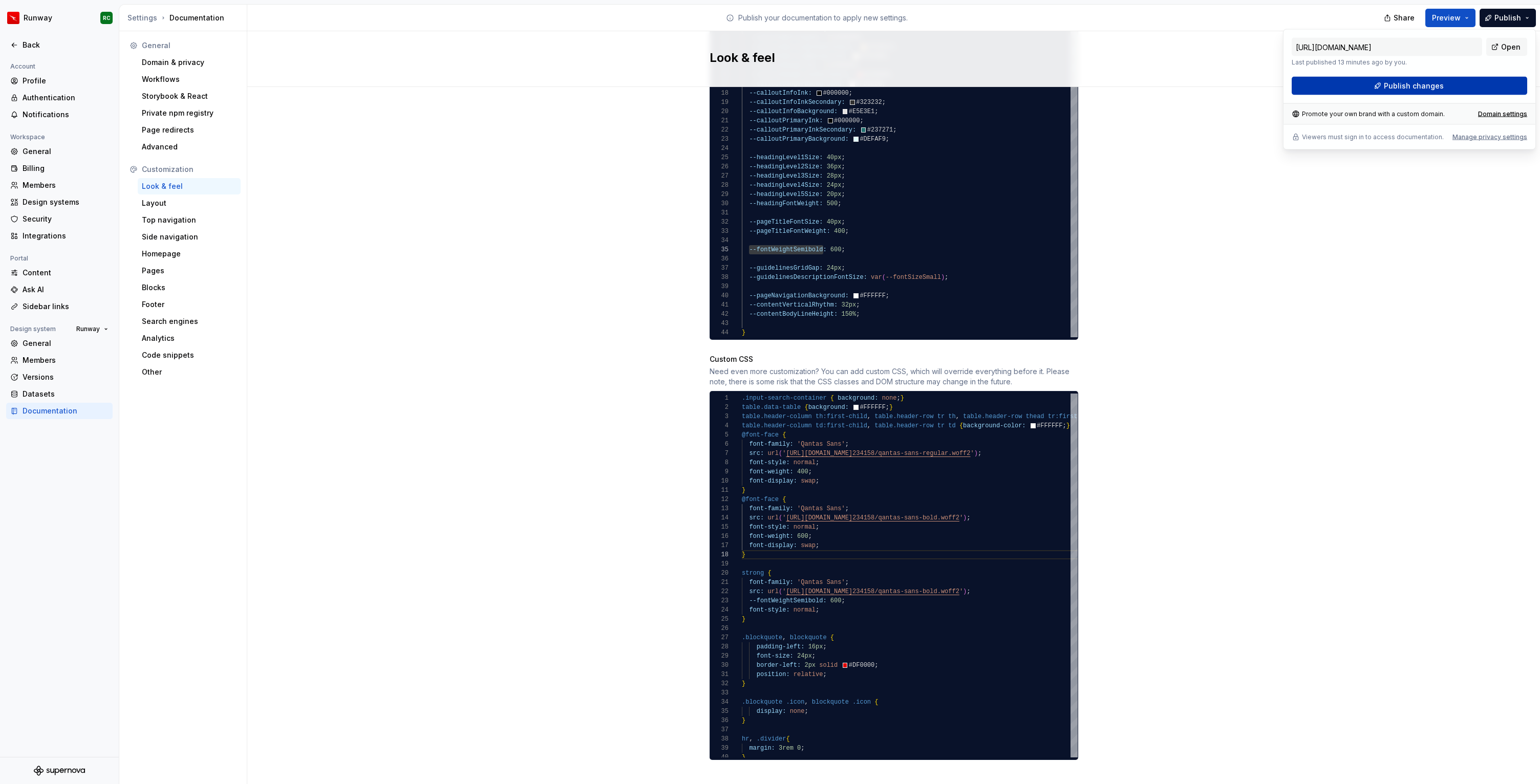
click at [1392, 91] on button "Publish changes" at bounding box center [1409, 86] width 236 height 19
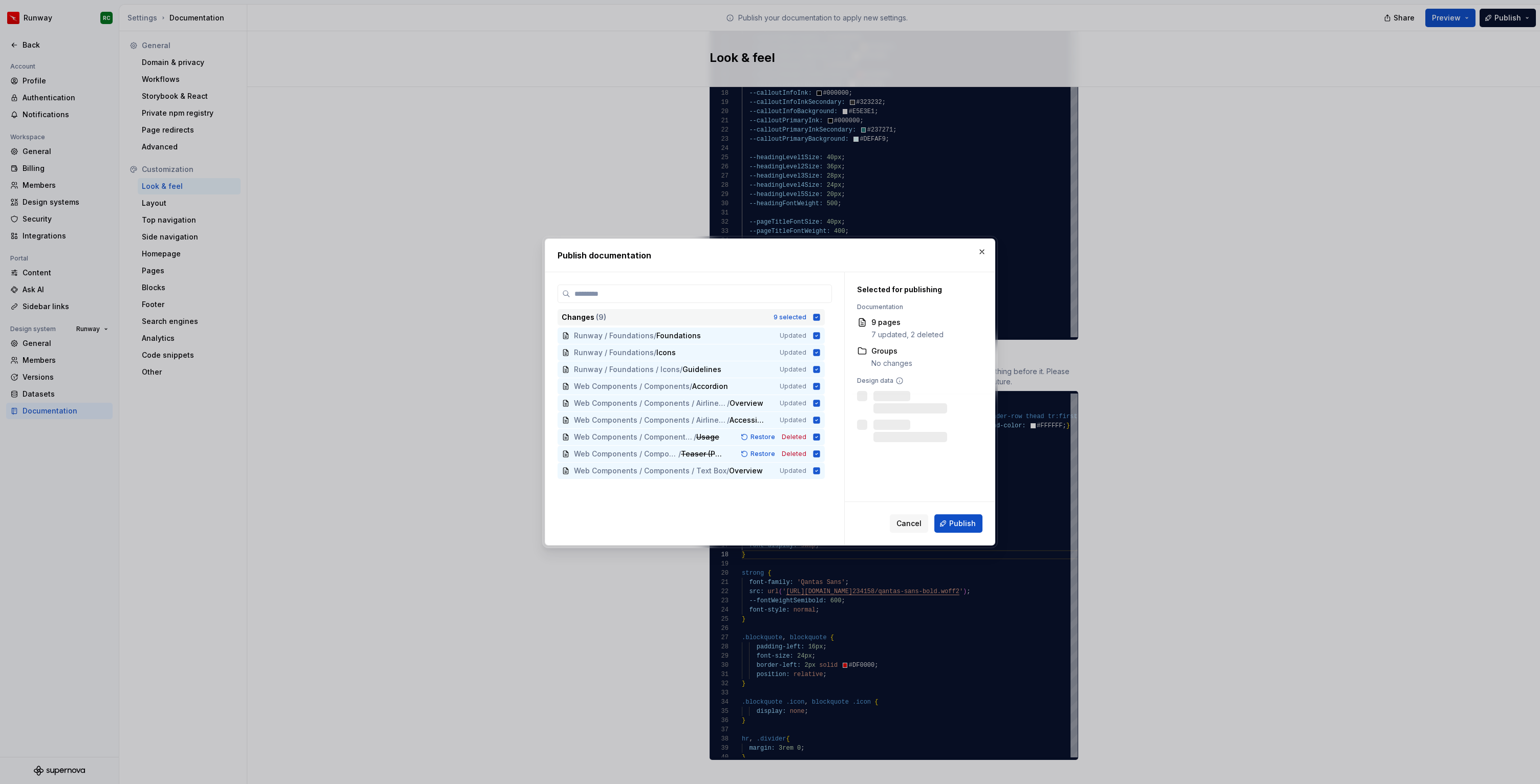
click at [801, 319] on div "9 selected" at bounding box center [789, 317] width 33 height 8
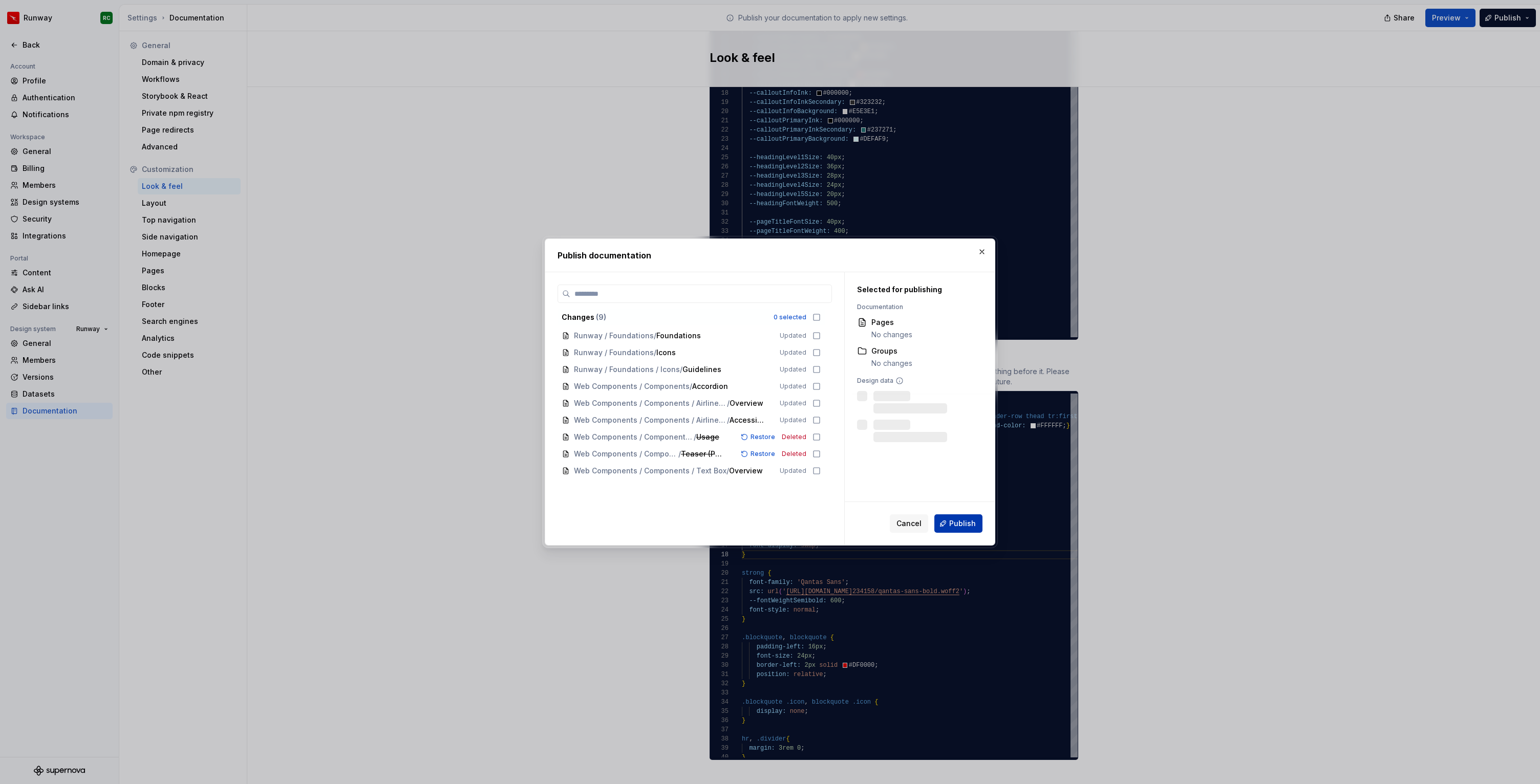
click at [960, 523] on span "Publish" at bounding box center [962, 523] width 26 height 10
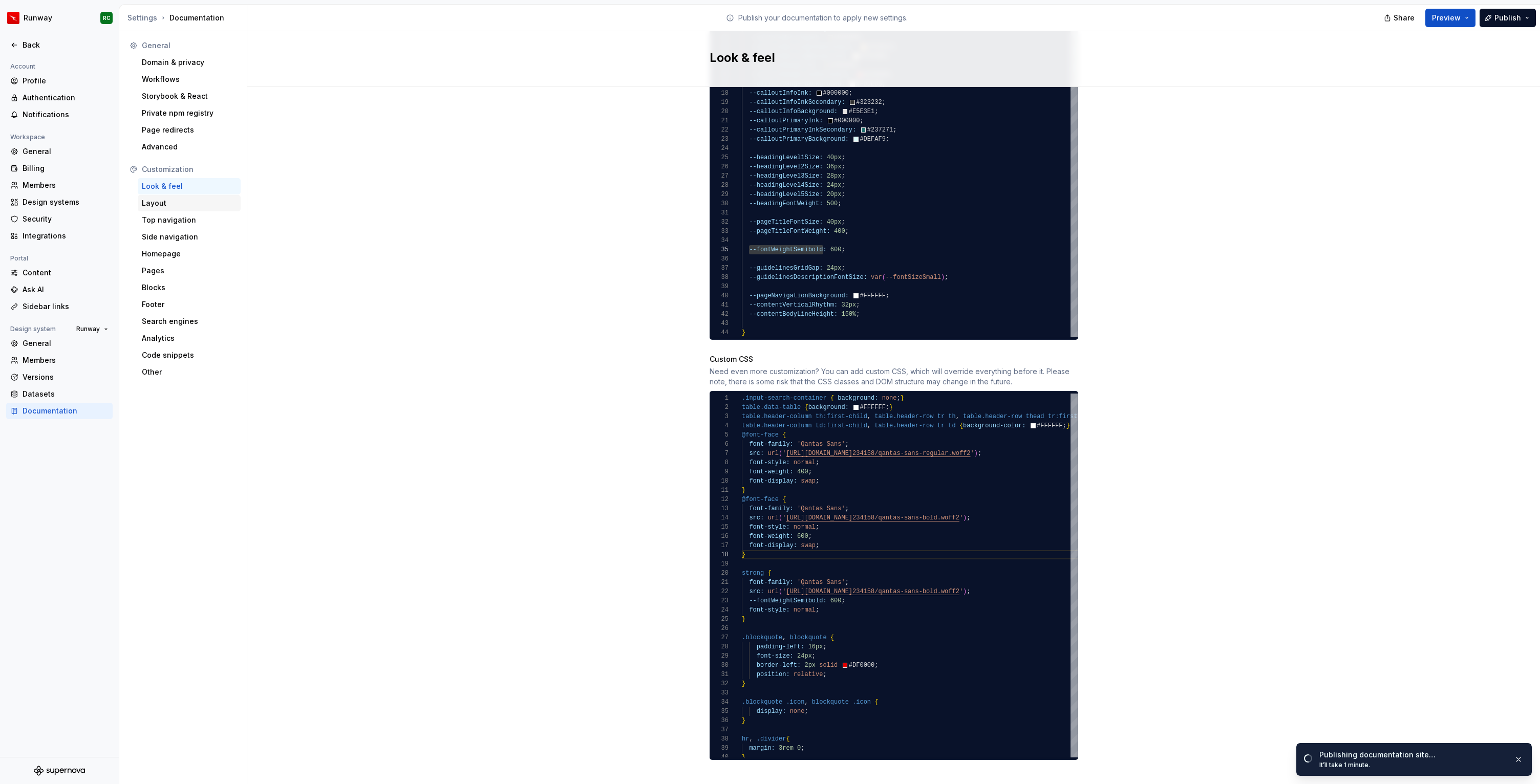
click at [196, 208] on div "Layout" at bounding box center [189, 203] width 95 height 10
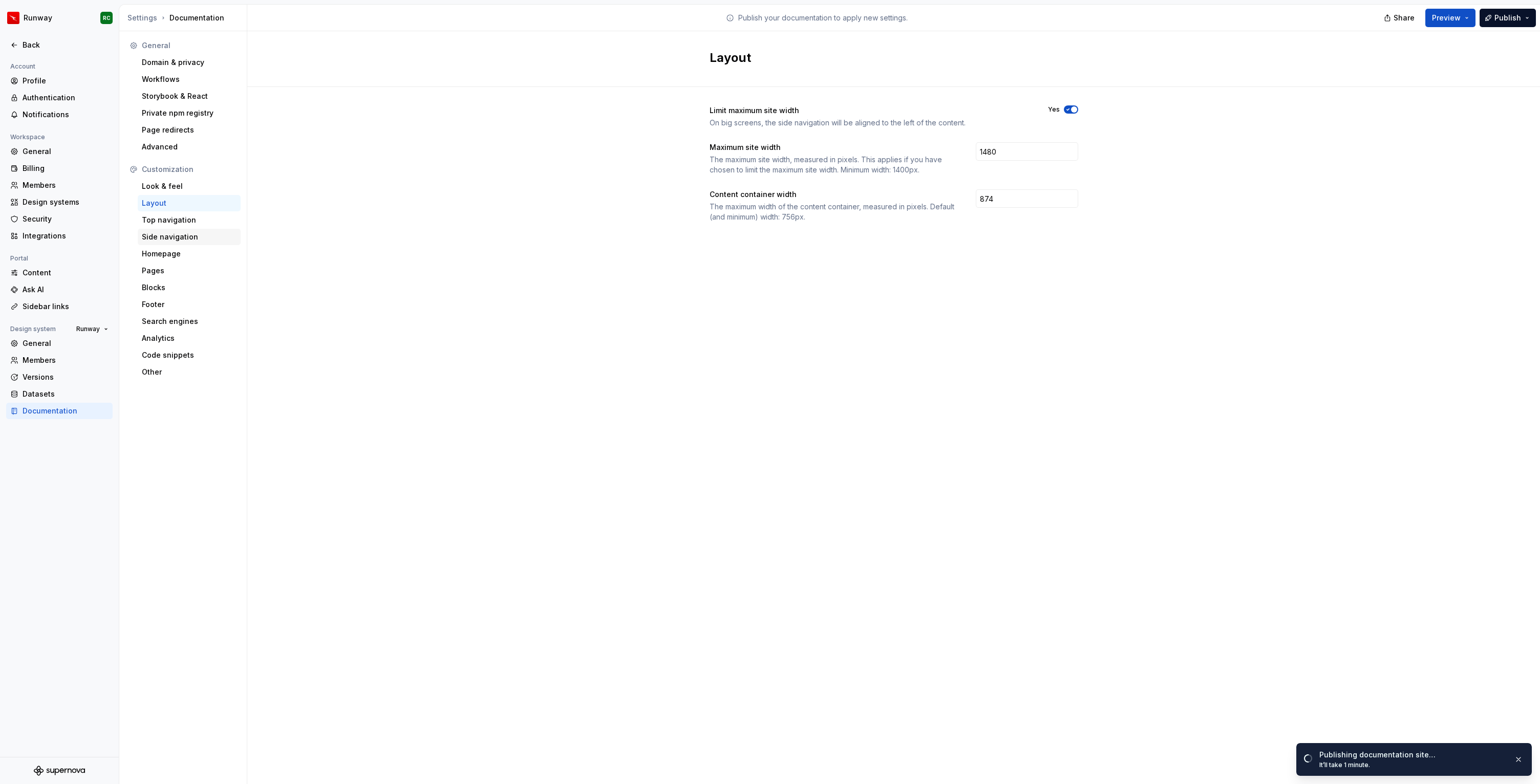
click at [196, 237] on div "Side navigation" at bounding box center [189, 237] width 95 height 10
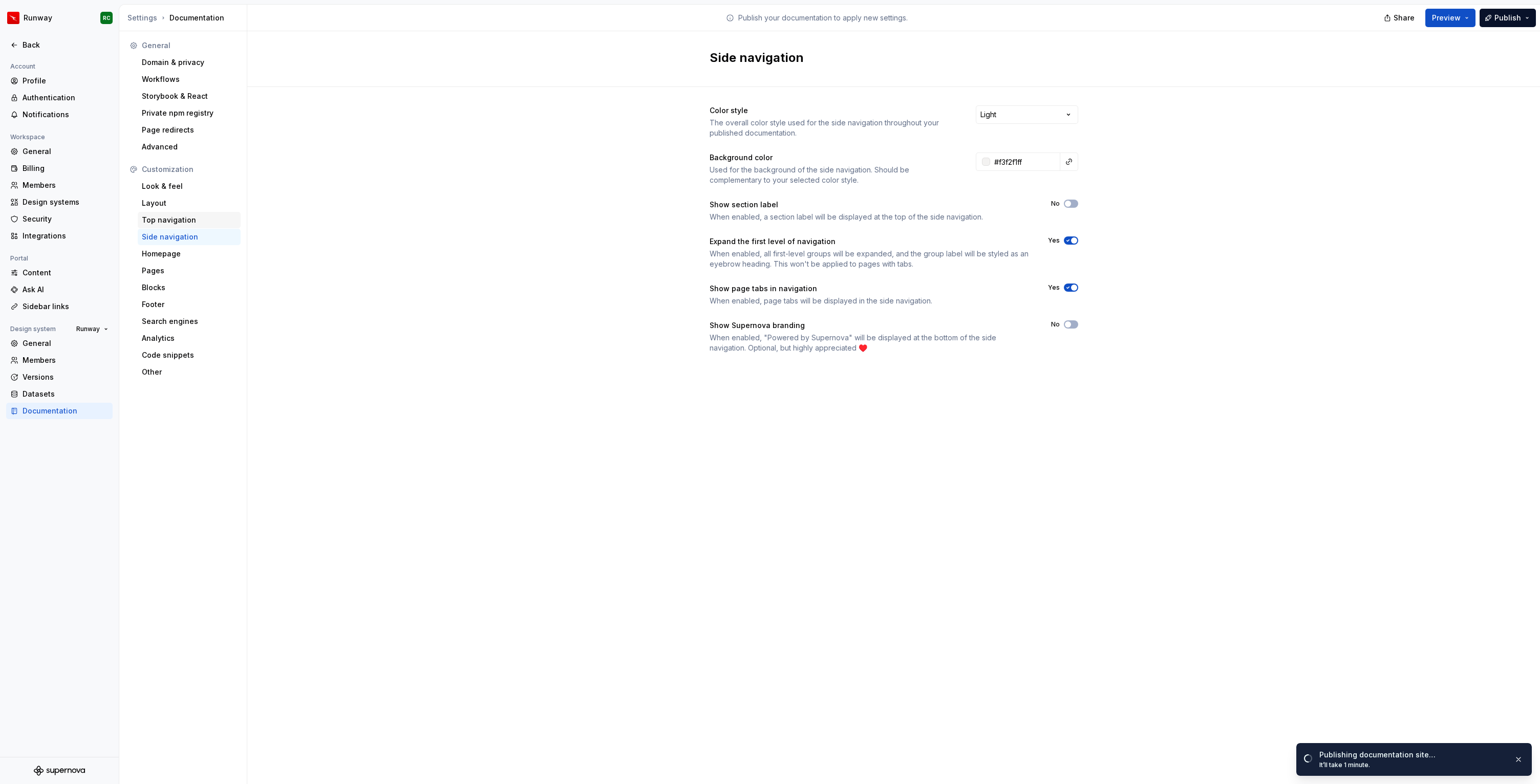
click at [199, 221] on div "Top navigation" at bounding box center [189, 220] width 95 height 10
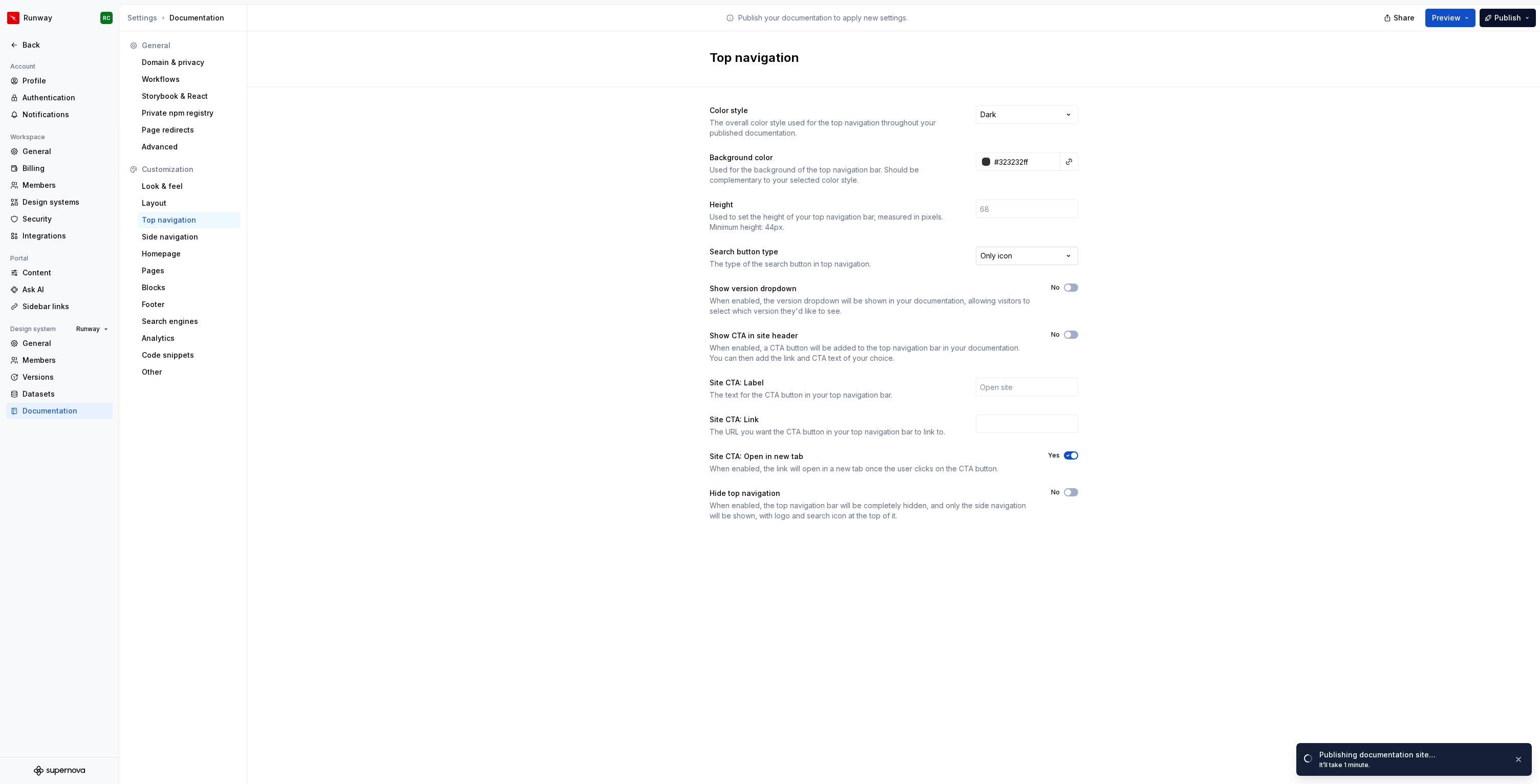
click at [1009, 256] on html "Runway RC Back Account Profile Authentication Notifications Workspace General B…" at bounding box center [770, 392] width 1540 height 784
click at [1144, 240] on html "Runway RC Back Account Profile Authentication Notifications Workspace General B…" at bounding box center [770, 392] width 1540 height 784
click at [175, 238] on div "Side navigation" at bounding box center [189, 237] width 95 height 10
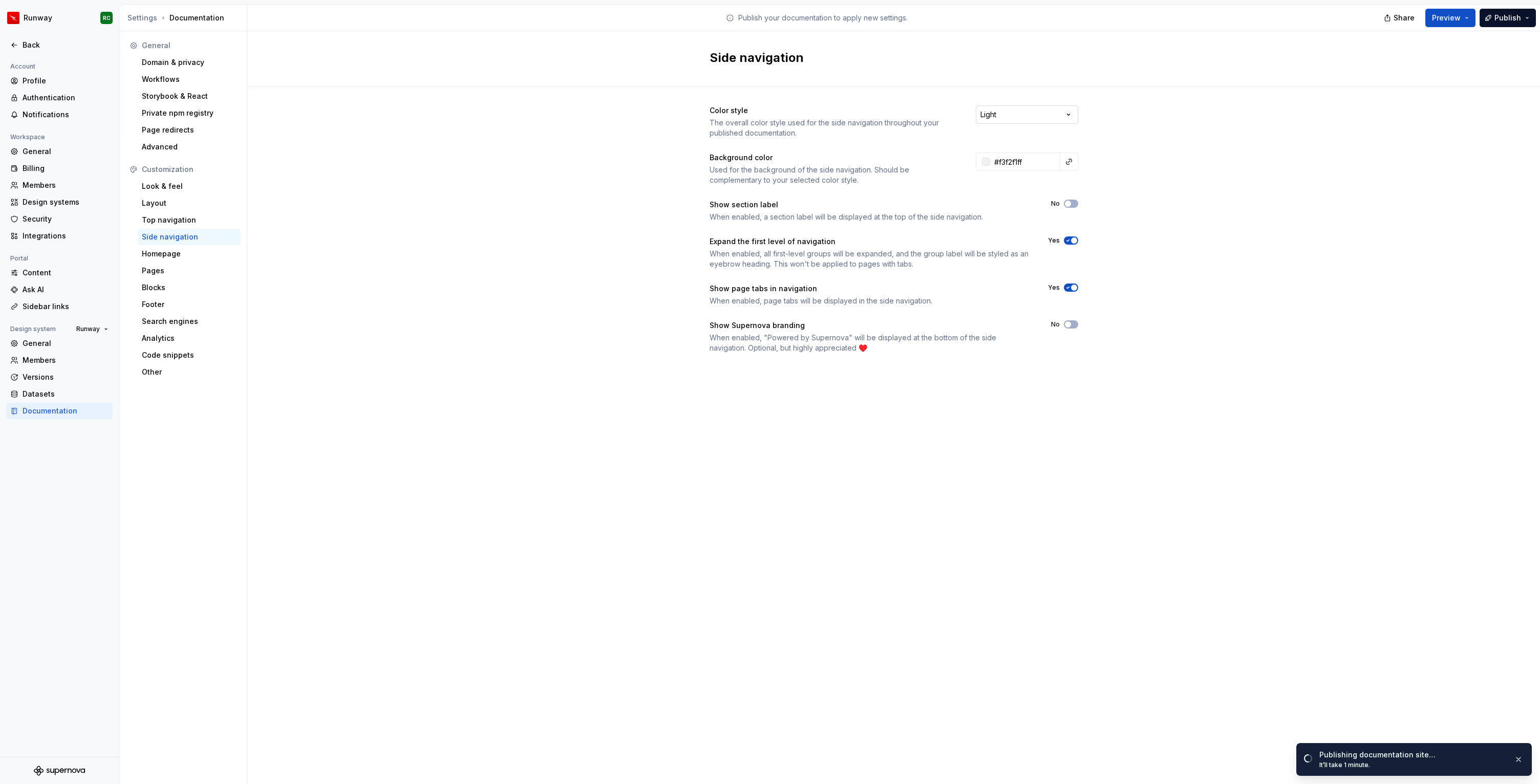
click at [1018, 115] on html "Runway RC Back Account Profile Authentication Notifications Workspace General B…" at bounding box center [770, 392] width 1540 height 784
click at [1238, 116] on html "Runway RC Back Account Profile Authentication Notifications Workspace General B…" at bounding box center [770, 392] width 1540 height 784
click at [191, 179] on div "Look & feel" at bounding box center [189, 186] width 103 height 17
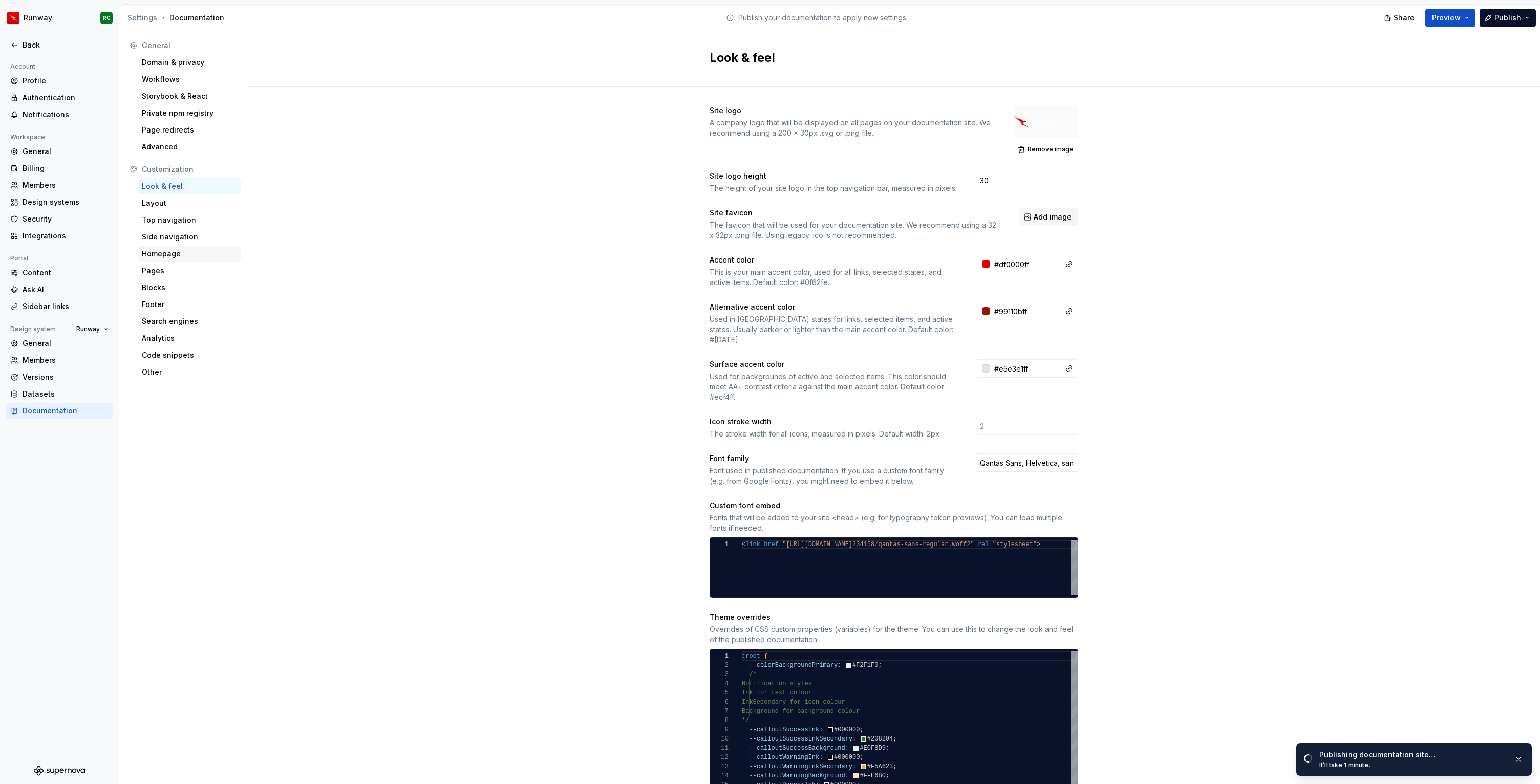
click at [185, 253] on div "Homepage" at bounding box center [189, 253] width 95 height 10
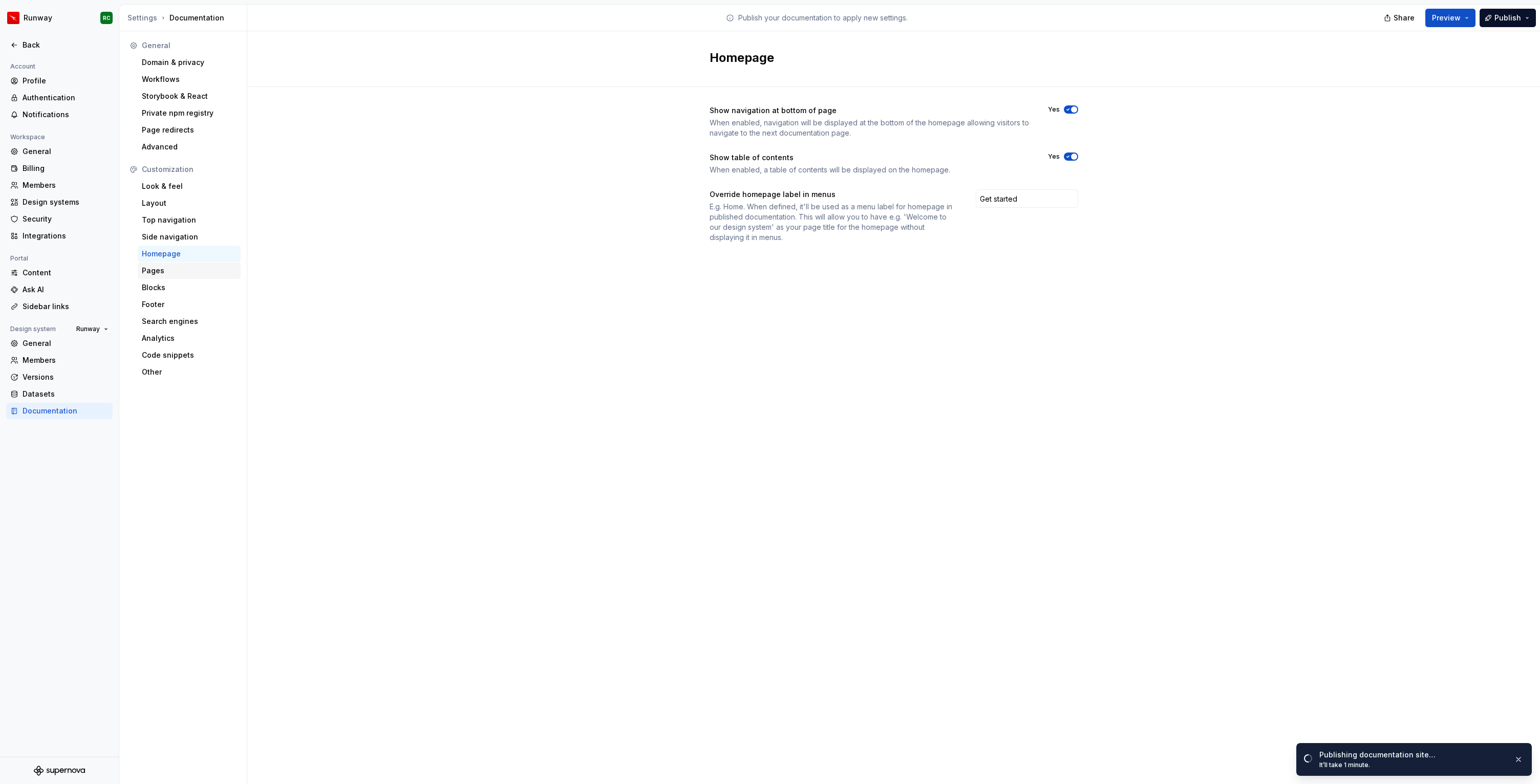
click at [184, 271] on div "Pages" at bounding box center [189, 270] width 95 height 10
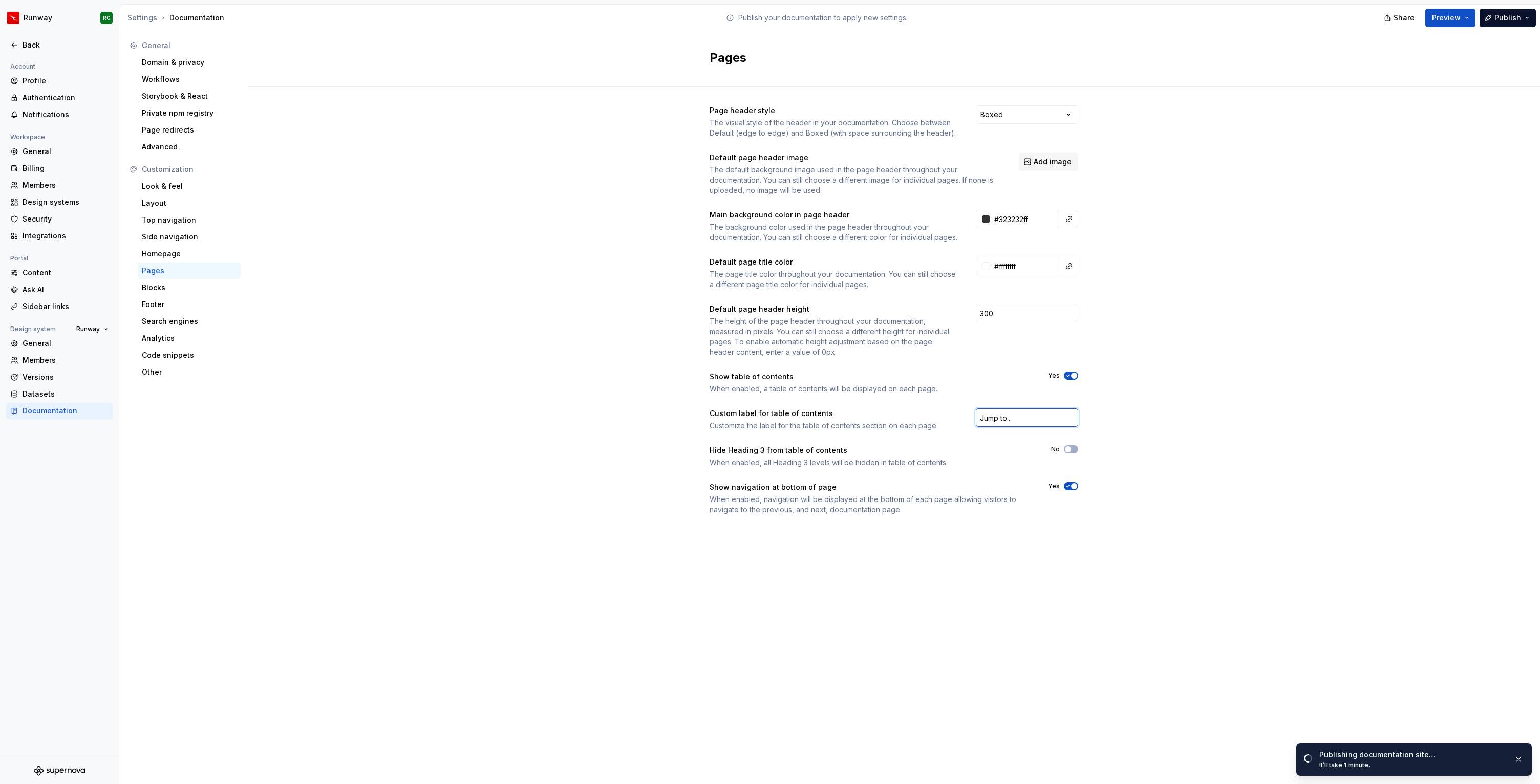
drag, startPoint x: 1040, startPoint y: 432, endPoint x: 917, endPoint y: 420, distance: 123.6
click at [917, 420] on div "Custom label for table of contents Customize the label for the table of content…" at bounding box center [894, 420] width 369 height 23
type input "ON THIS PAGE"
click at [215, 283] on div "Blocks" at bounding box center [189, 287] width 95 height 10
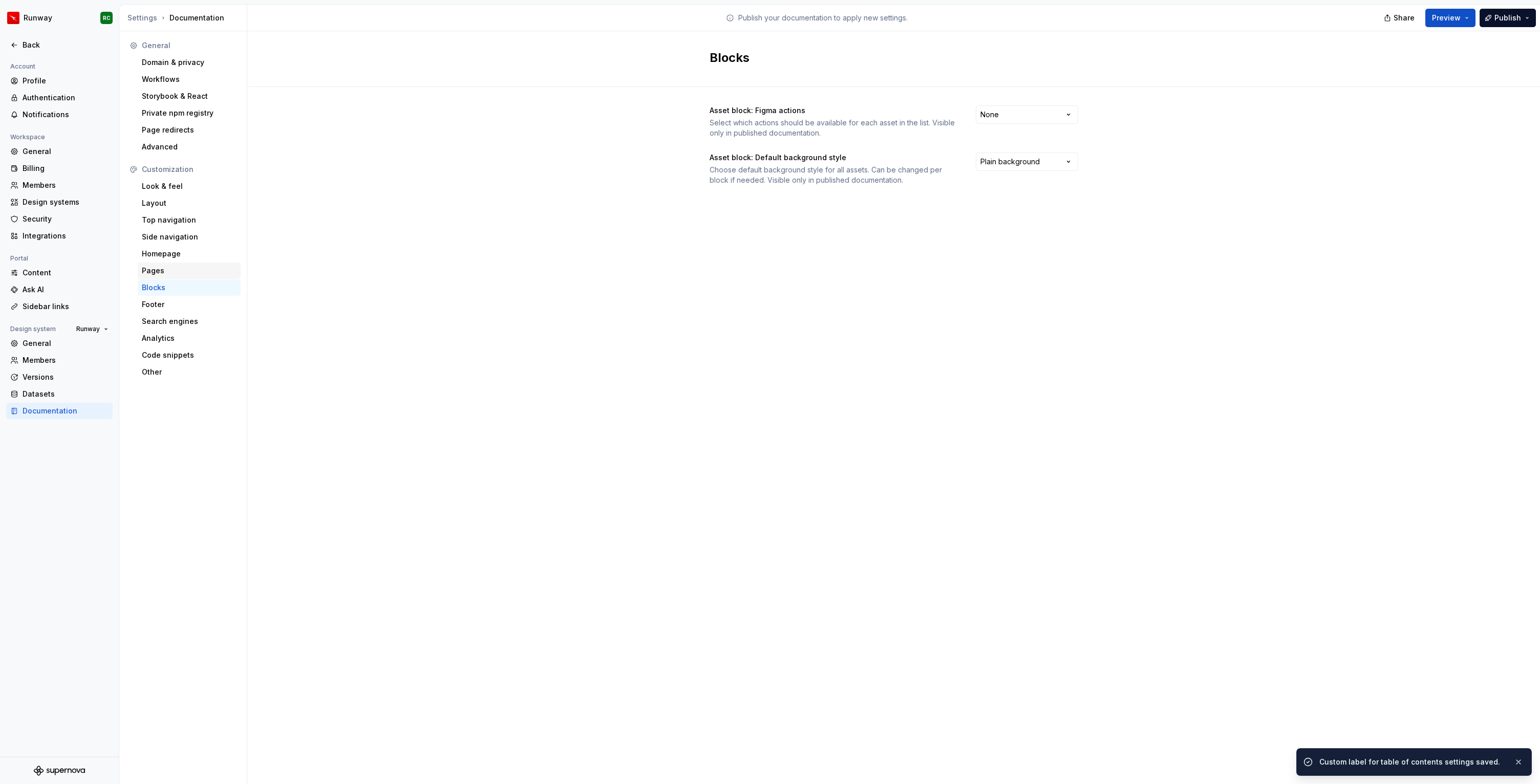
click at [217, 274] on div "Pages" at bounding box center [189, 270] width 95 height 10
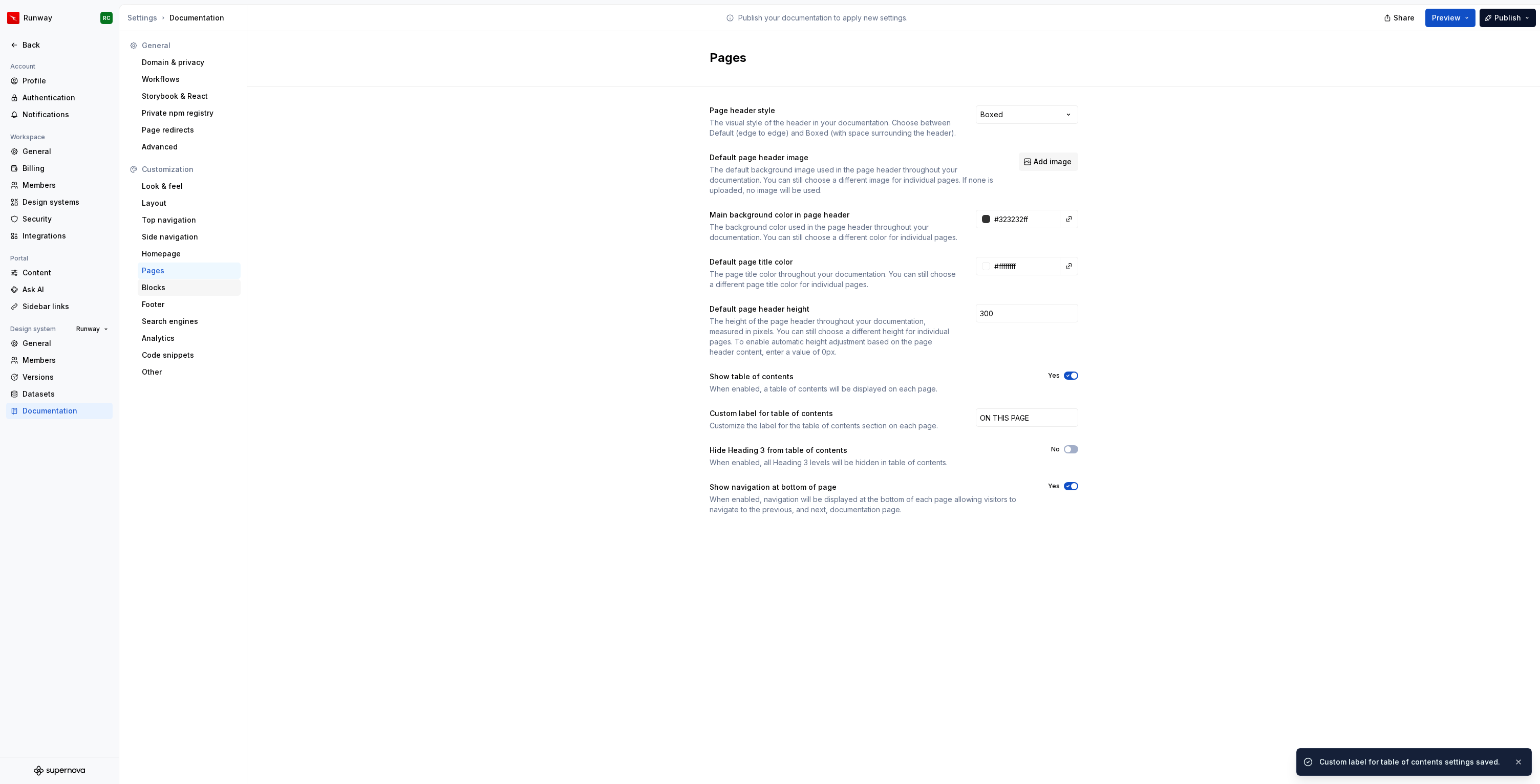
click at [201, 291] on div "Blocks" at bounding box center [189, 287] width 95 height 10
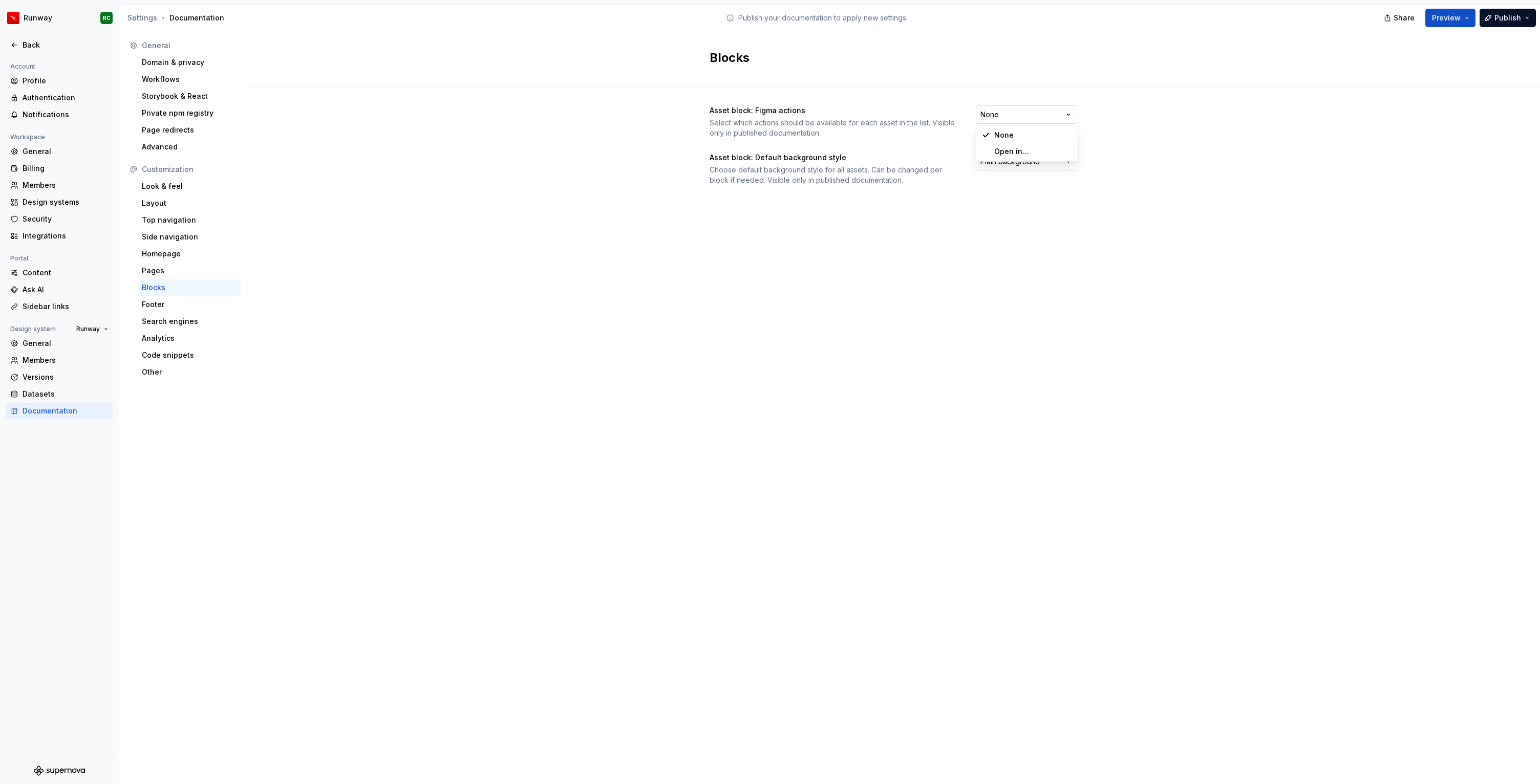
click at [995, 118] on html "Runway RC Back Account Profile Authentication Notifications Workspace General B…" at bounding box center [770, 392] width 1540 height 784
click at [678, 178] on html "Runway RC Back Account Profile Authentication Notifications Workspace General B…" at bounding box center [770, 392] width 1540 height 784
click at [185, 308] on div "Footer" at bounding box center [189, 304] width 95 height 10
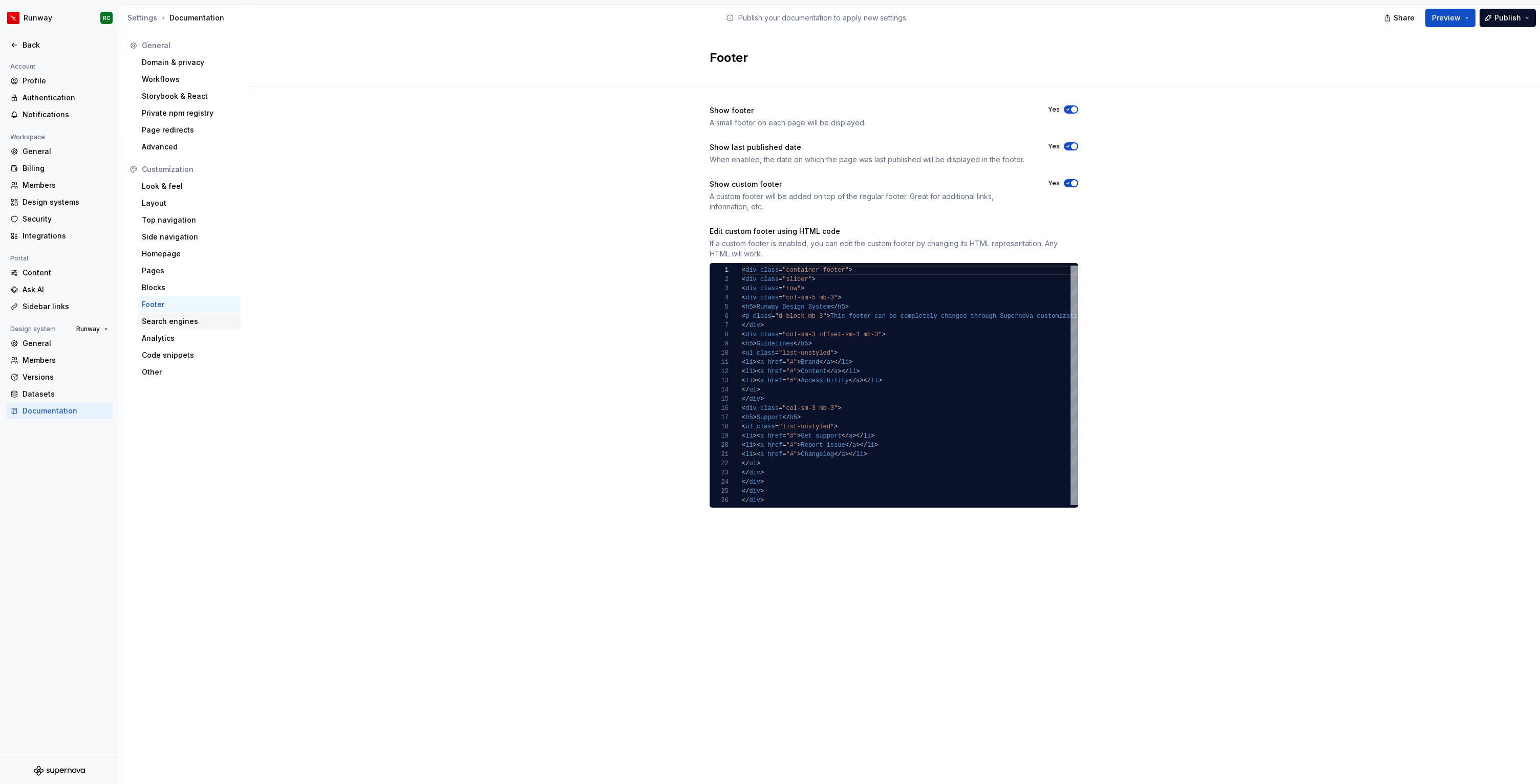
click at [191, 321] on div "Search engines" at bounding box center [189, 321] width 95 height 10
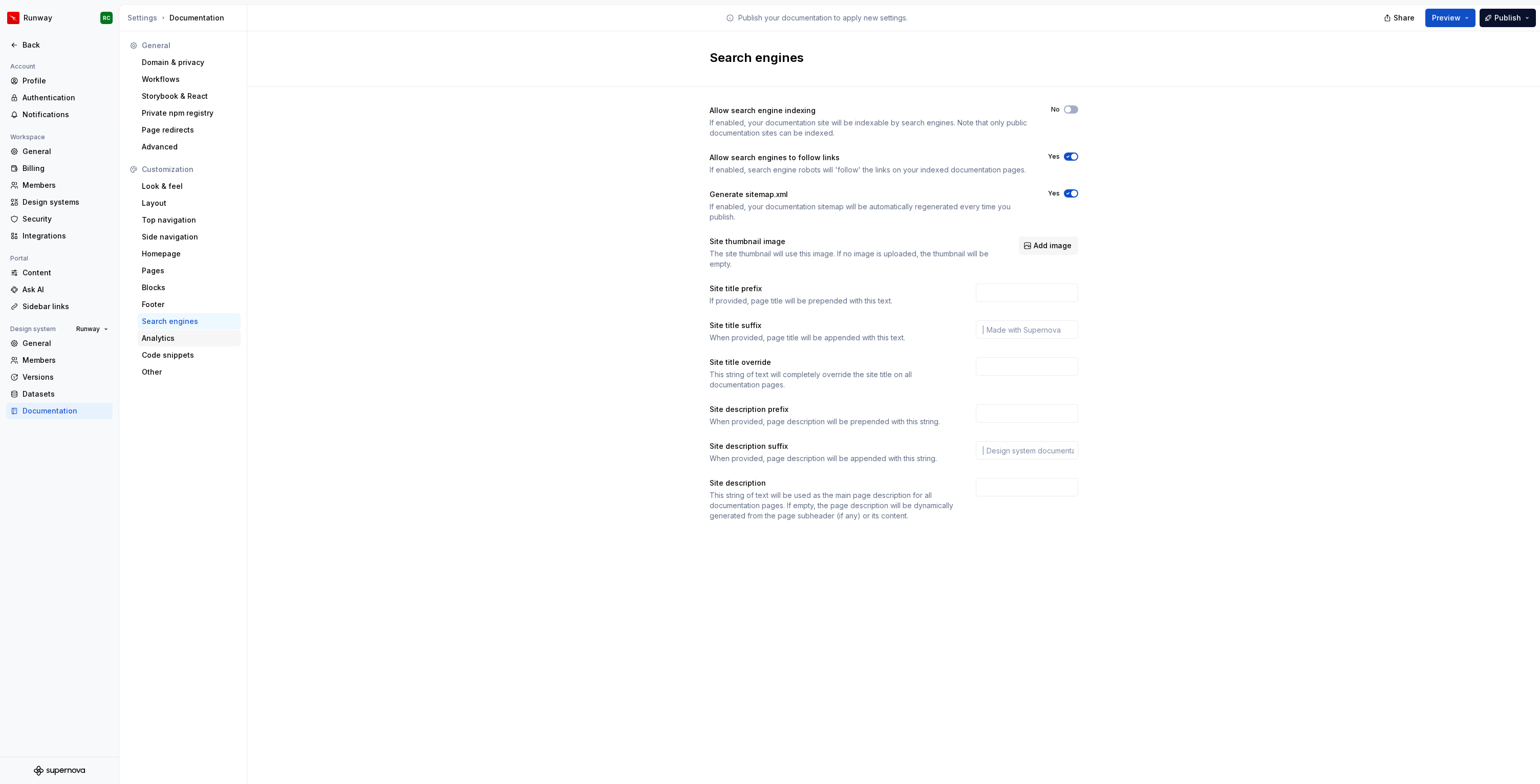
click at [191, 339] on div "Analytics" at bounding box center [189, 338] width 95 height 10
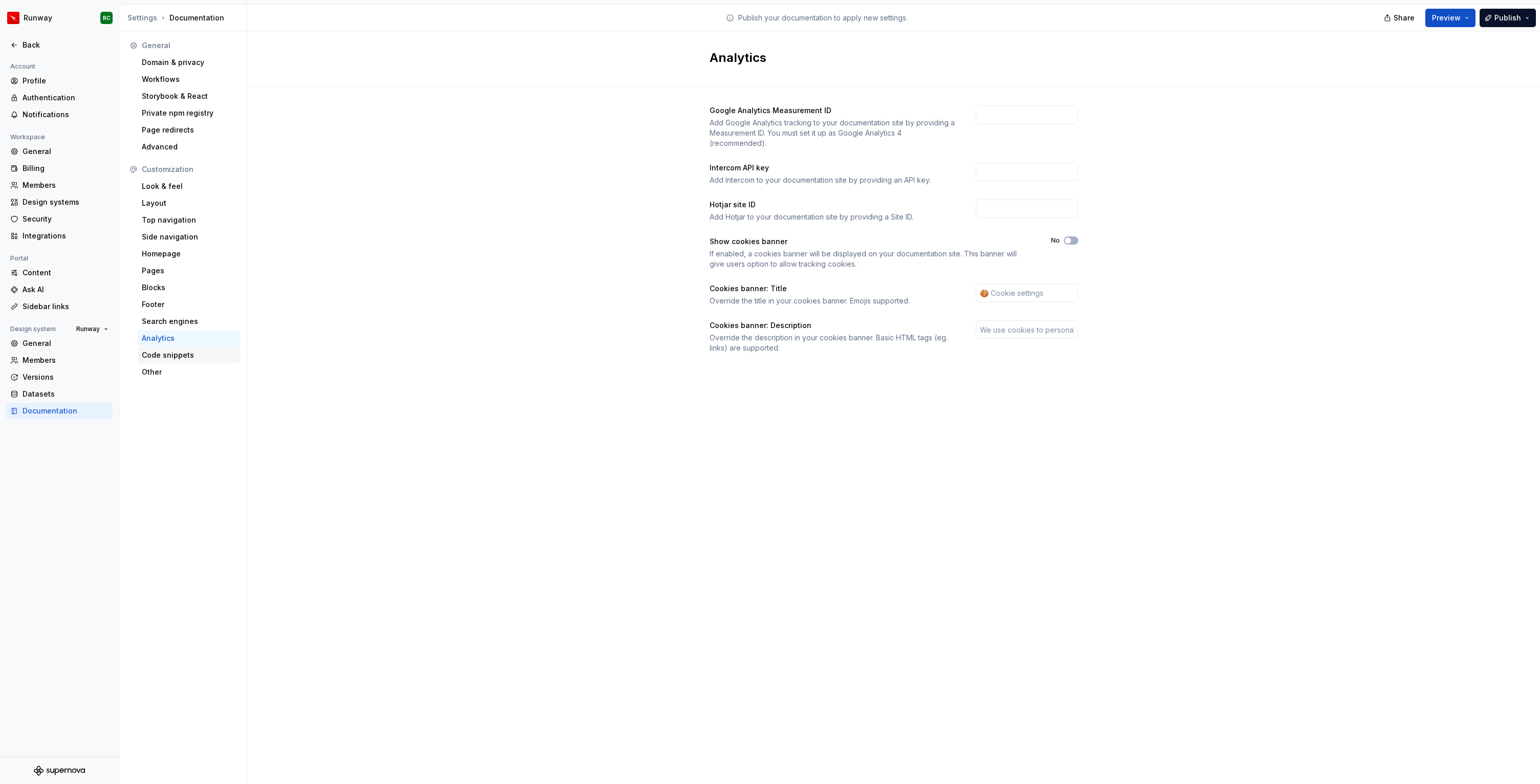
click at [191, 362] on div "Code snippets" at bounding box center [189, 355] width 103 height 17
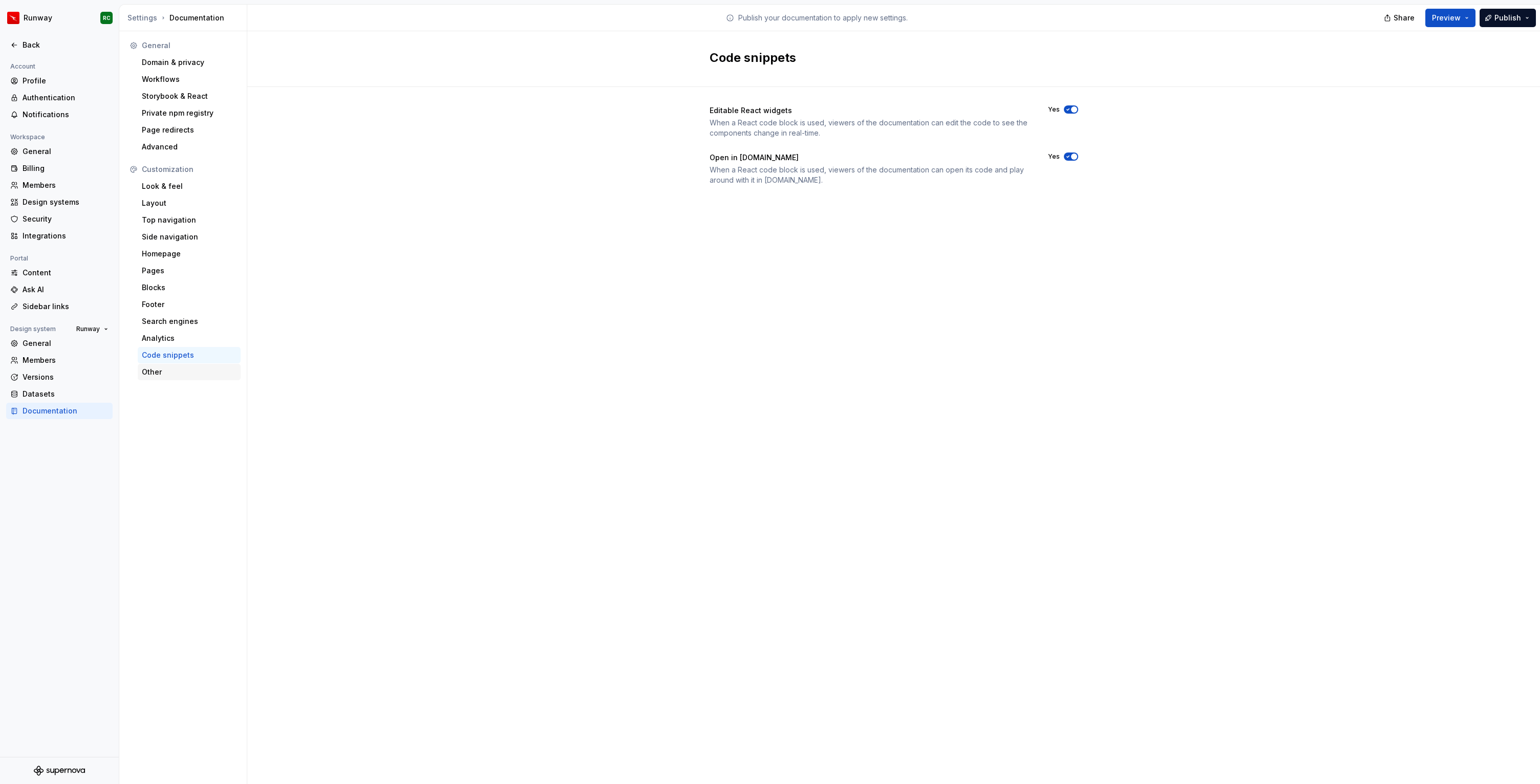
click at [187, 373] on div "Other" at bounding box center [189, 372] width 95 height 10
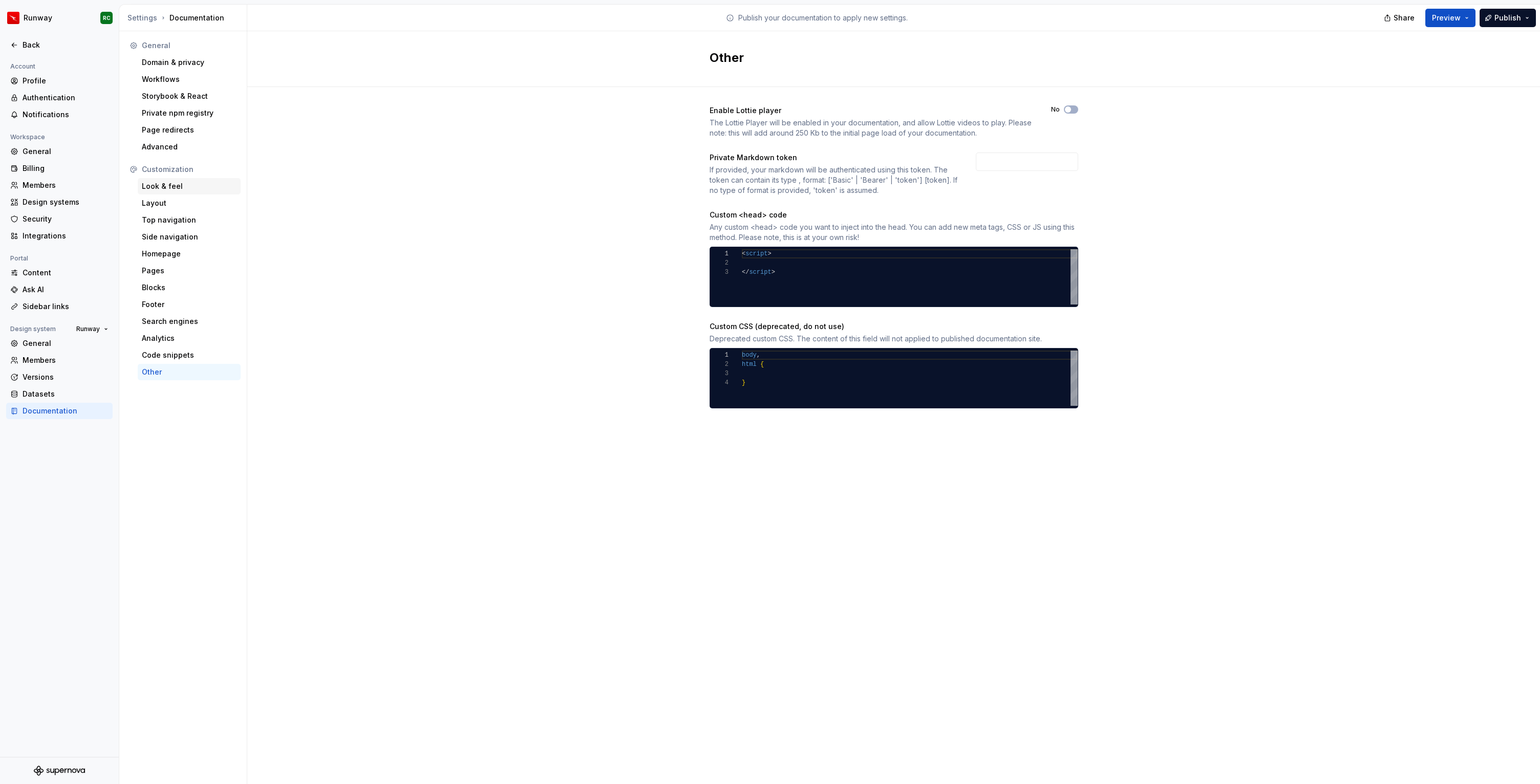
click at [191, 194] on div "Look & feel" at bounding box center [189, 186] width 103 height 17
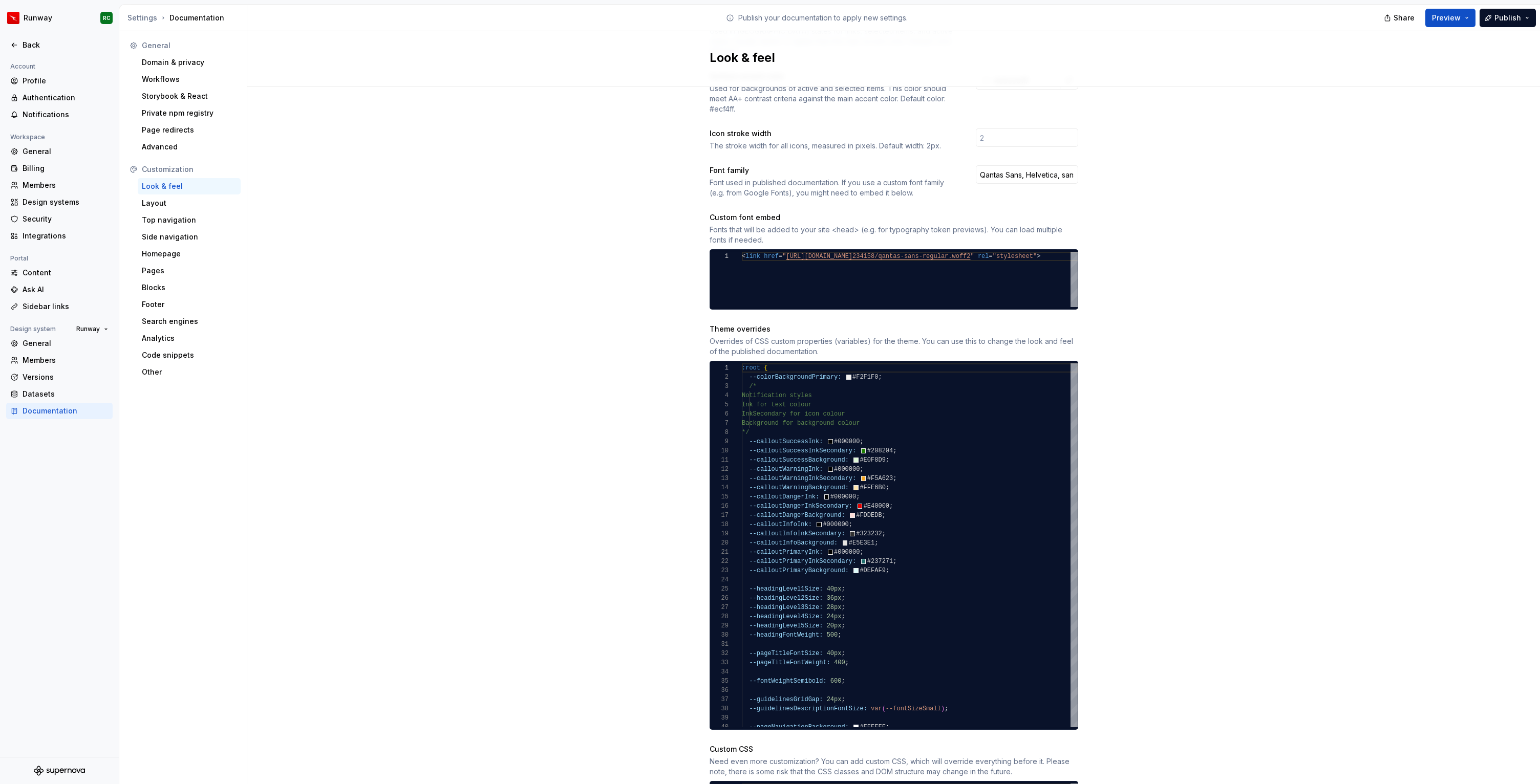
scroll to position [571, 0]
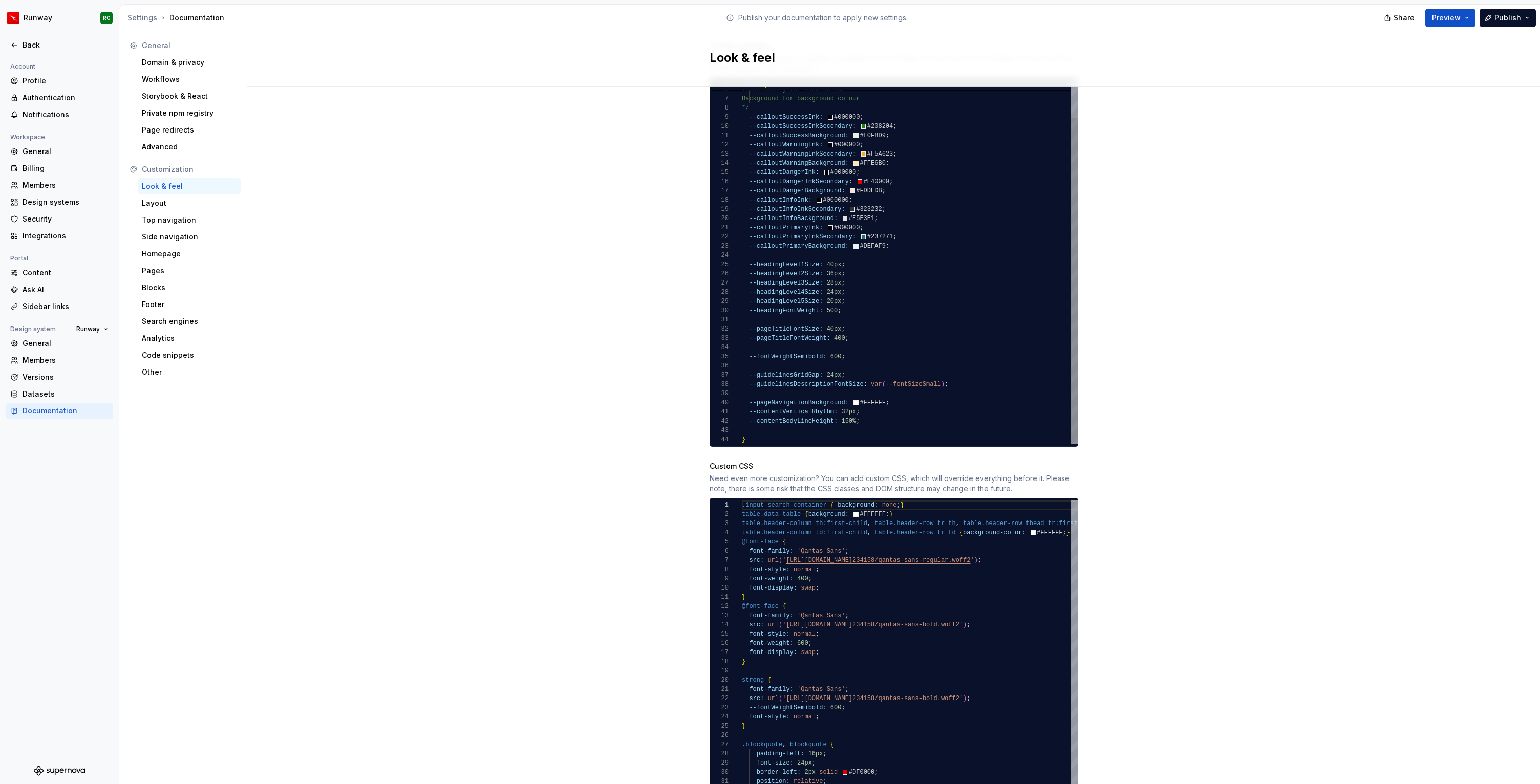
type textarea "**********"
click at [902, 291] on div "Ink for text colour InkSecondary for icon colour Background for background colo…" at bounding box center [910, 241] width 336 height 405
type textarea "**********"
click at [896, 305] on div "Ink for text colour InkSecondary for icon colour Background for background colo…" at bounding box center [910, 241] width 336 height 405
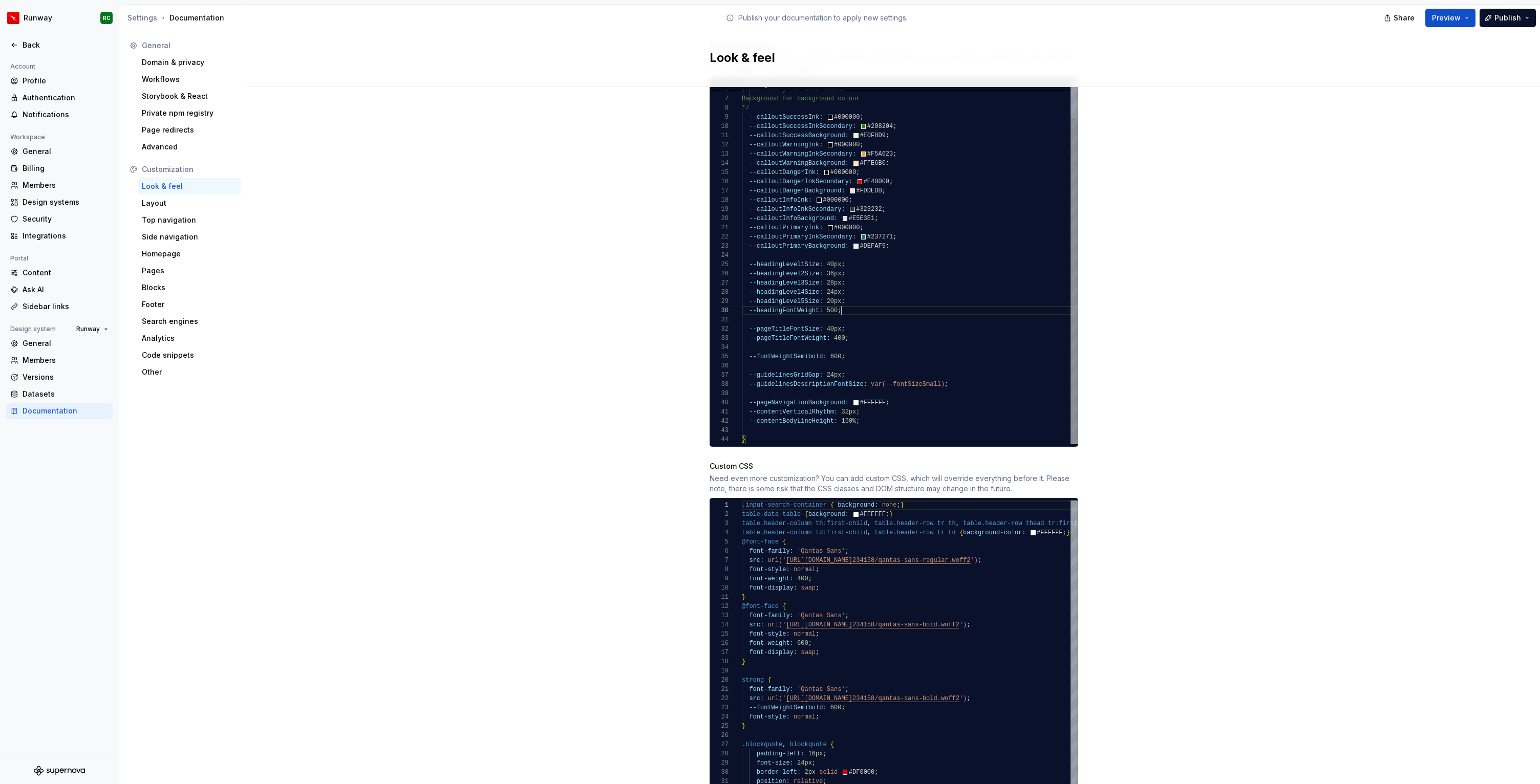
scroll to position [83, 100]
click at [879, 344] on div "Ink for text colour InkSecondary for icon colour Background for background colo…" at bounding box center [910, 241] width 336 height 405
click at [805, 344] on div "Ink for text colour InkSecondary for icon colour Background for background colo…" at bounding box center [910, 246] width 336 height 414
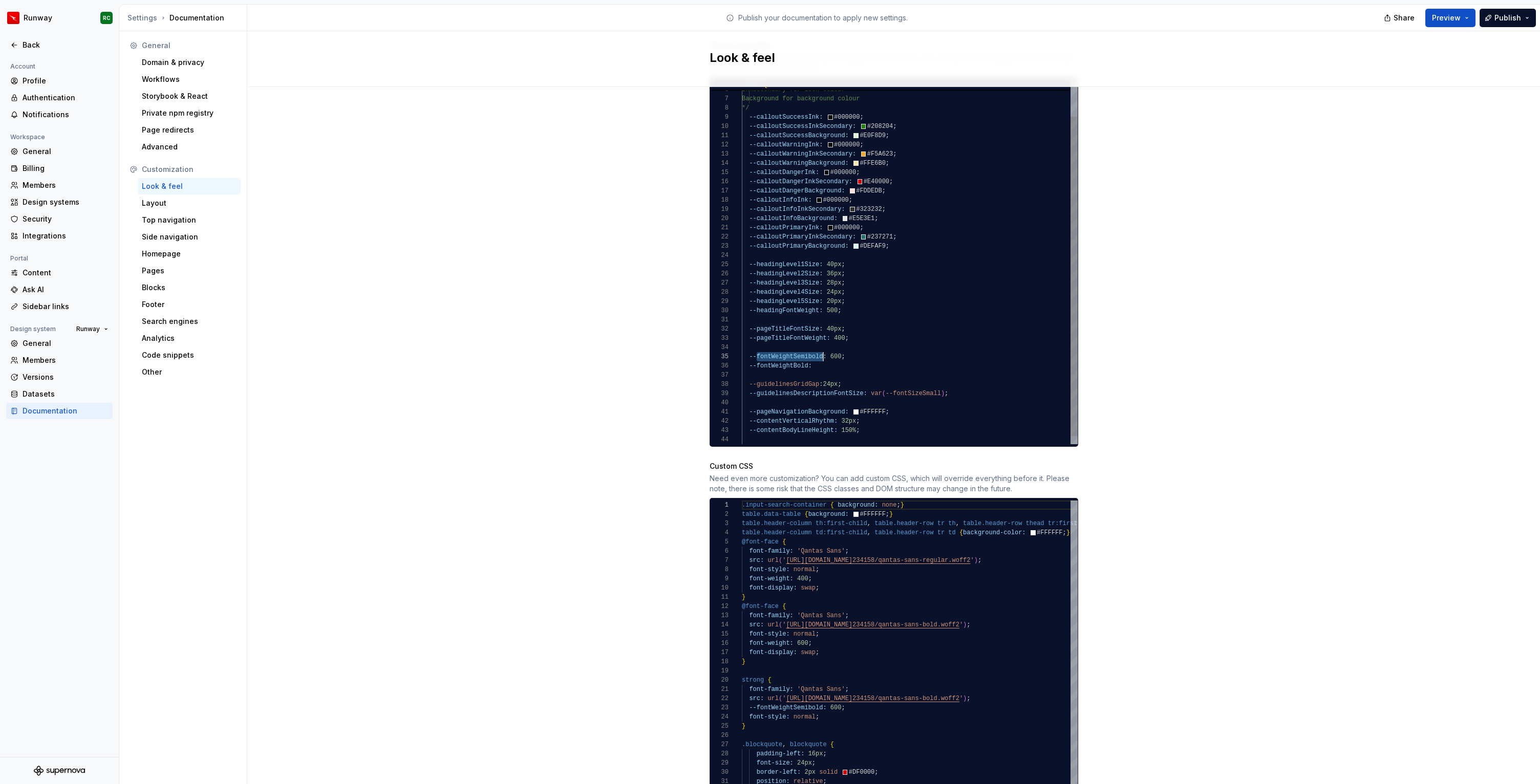
scroll to position [37, 81]
click at [830, 354] on div "Ink for text colour InkSecondary for icon colour Background for background colo…" at bounding box center [910, 246] width 336 height 414
type textarea "**********"
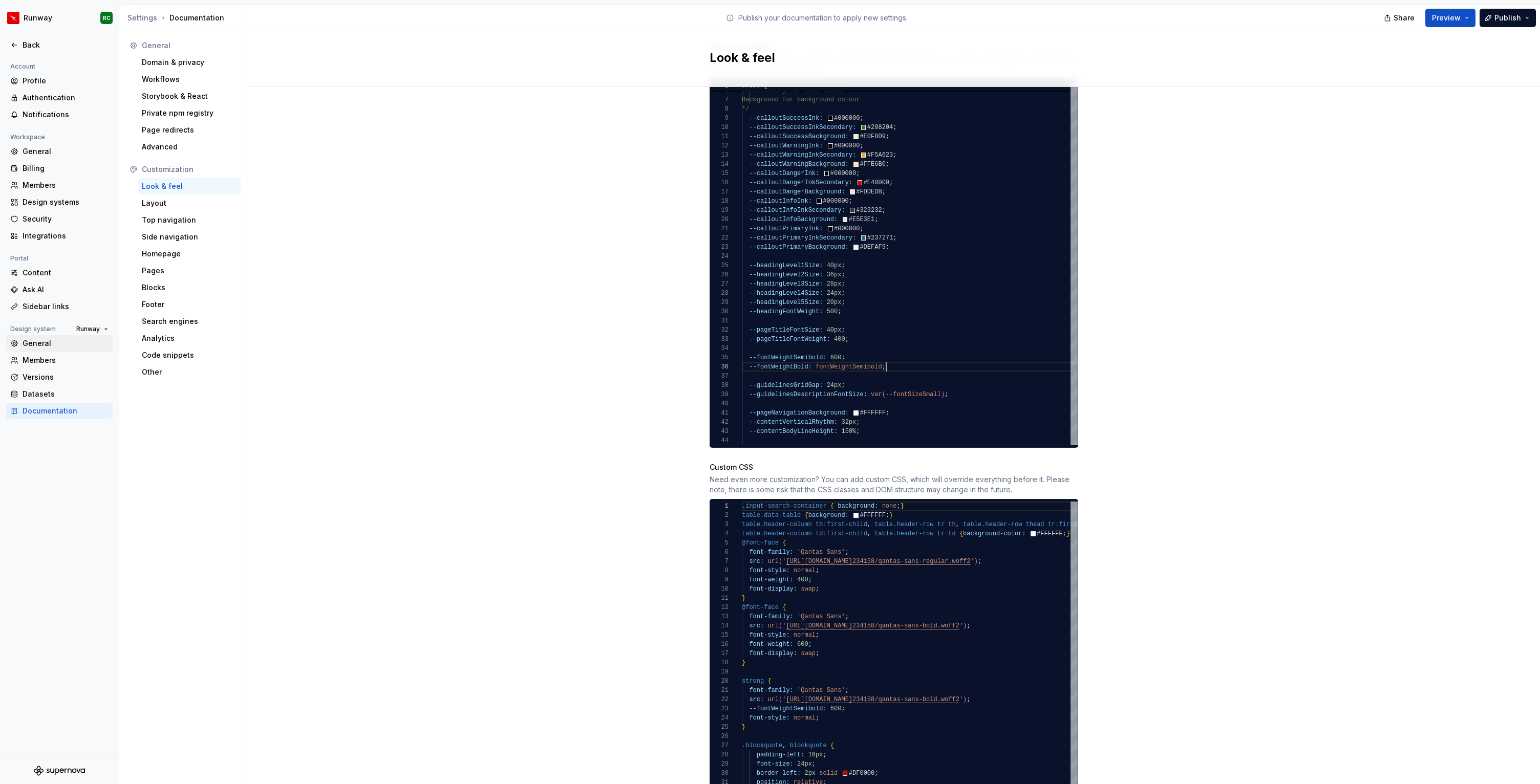
click at [46, 343] on div "General" at bounding box center [66, 343] width 86 height 10
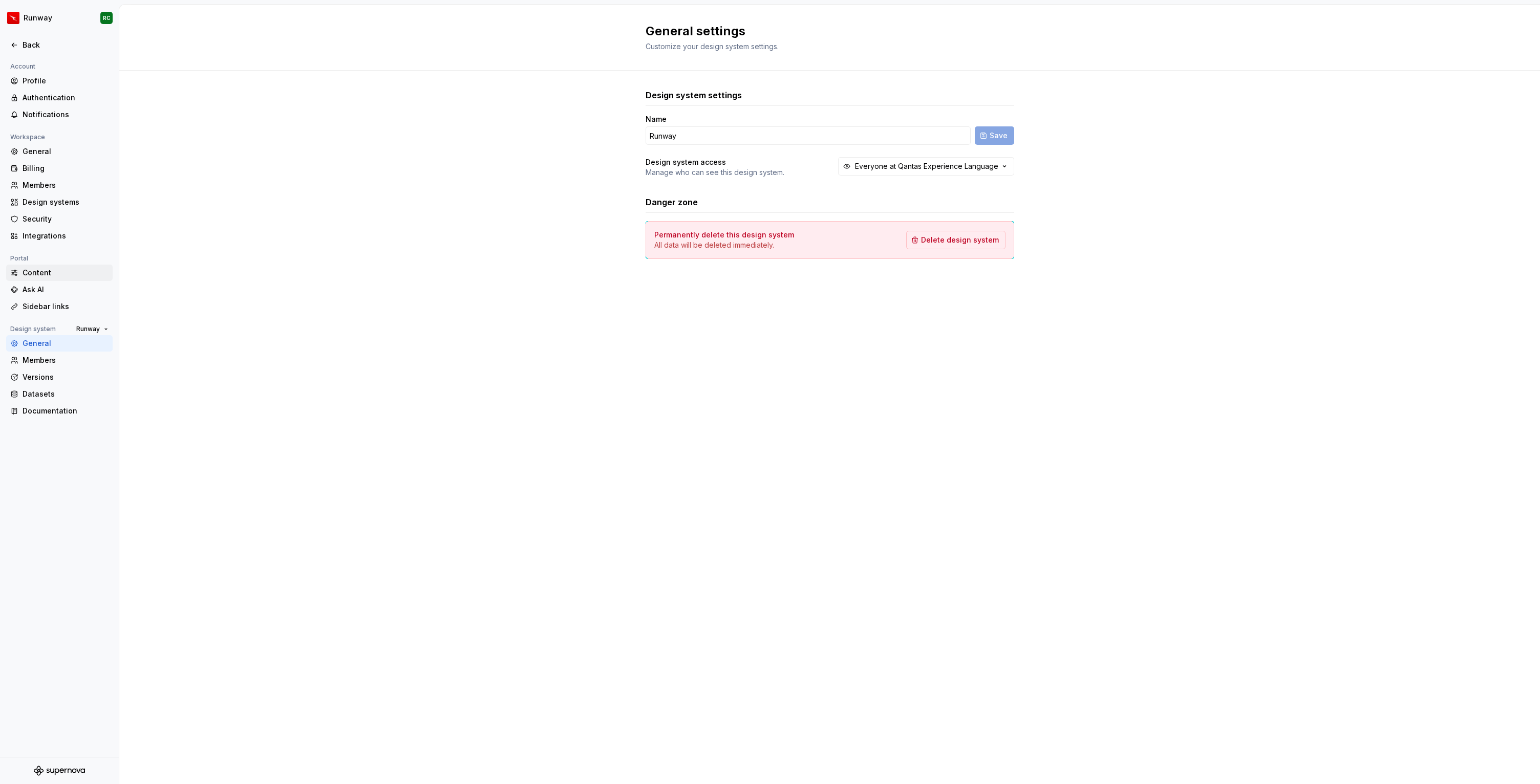
click at [64, 271] on div "Content" at bounding box center [66, 272] width 86 height 10
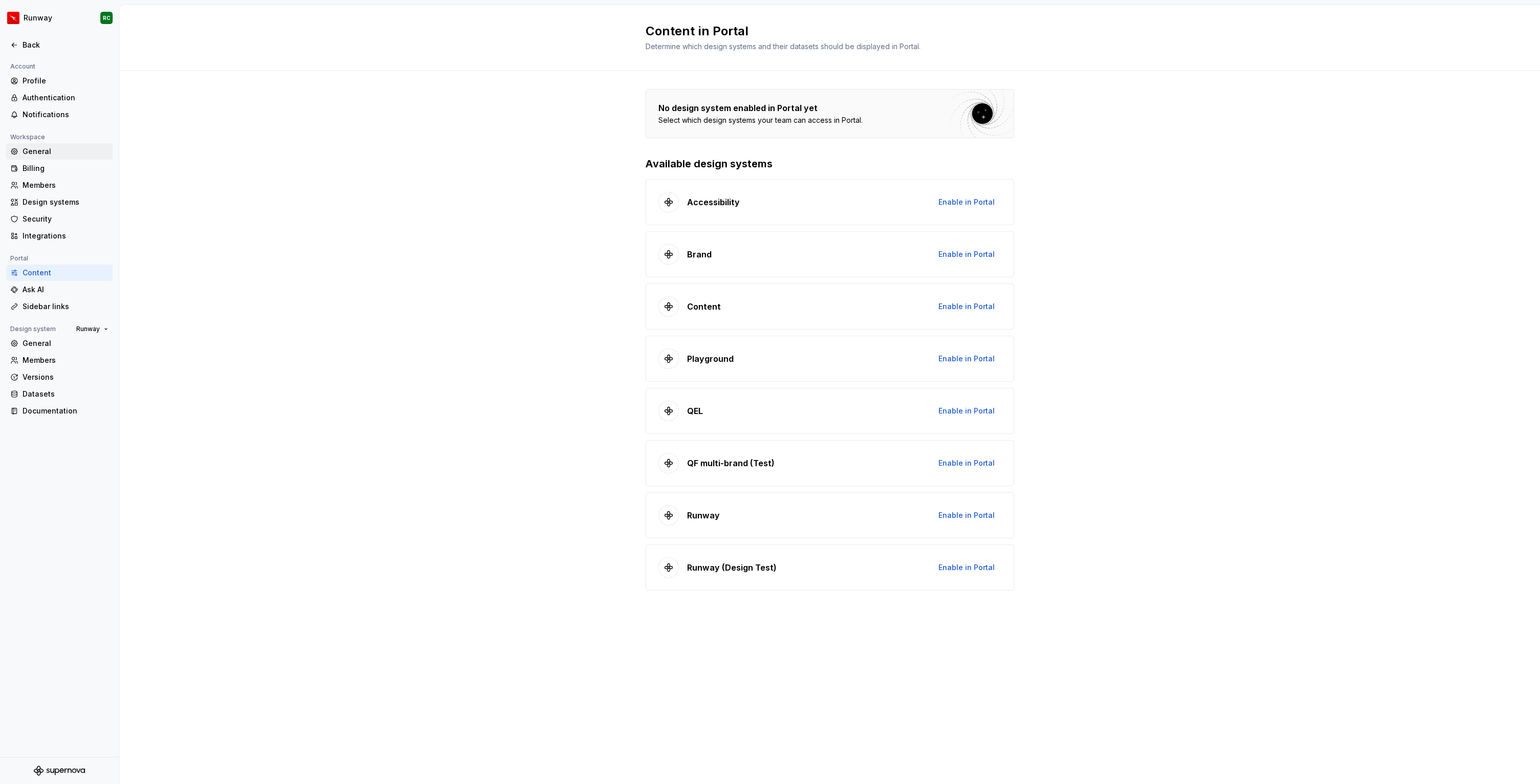
click at [64, 154] on div "General" at bounding box center [66, 151] width 86 height 10
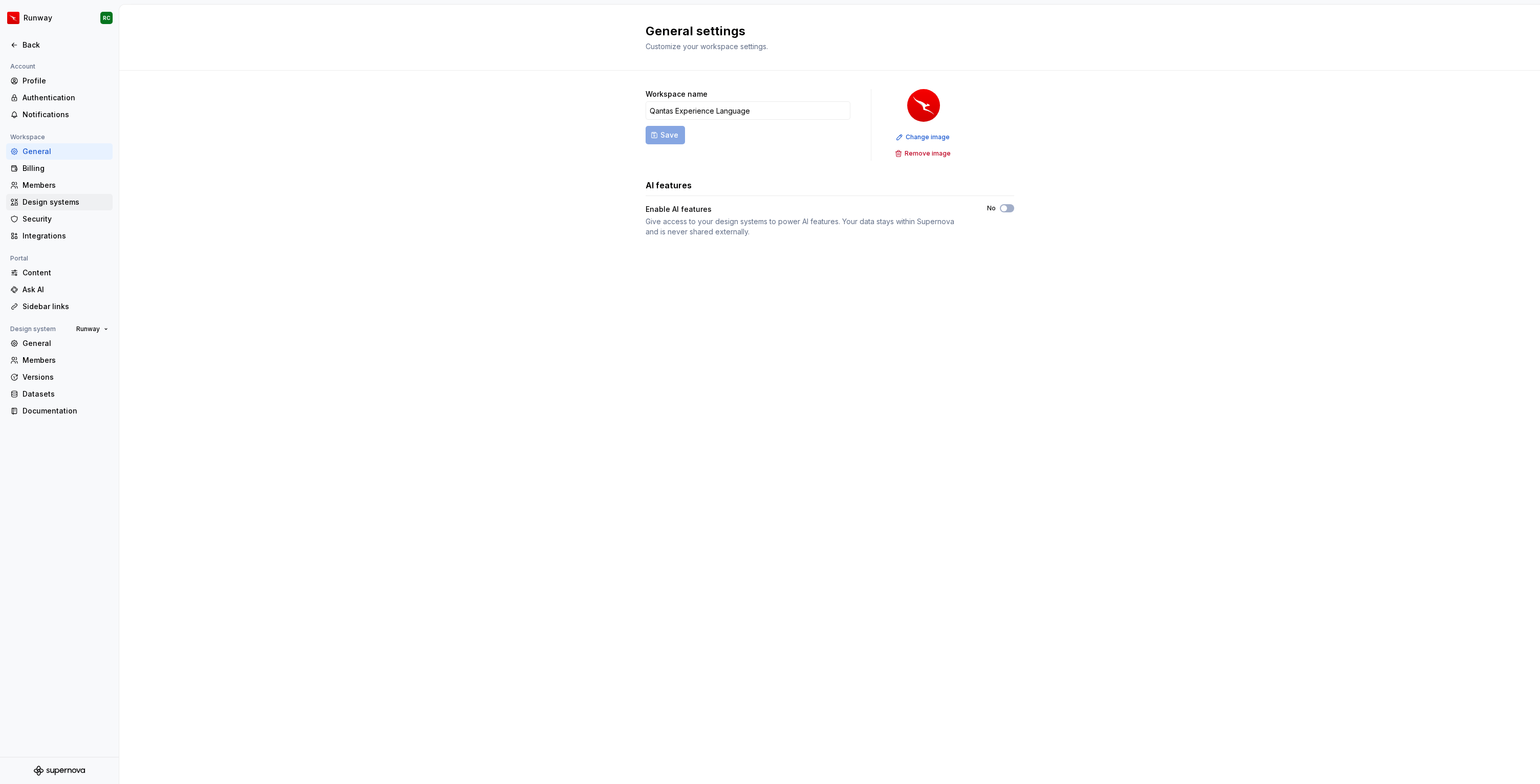
click at [63, 205] on div "Design systems" at bounding box center [66, 202] width 86 height 10
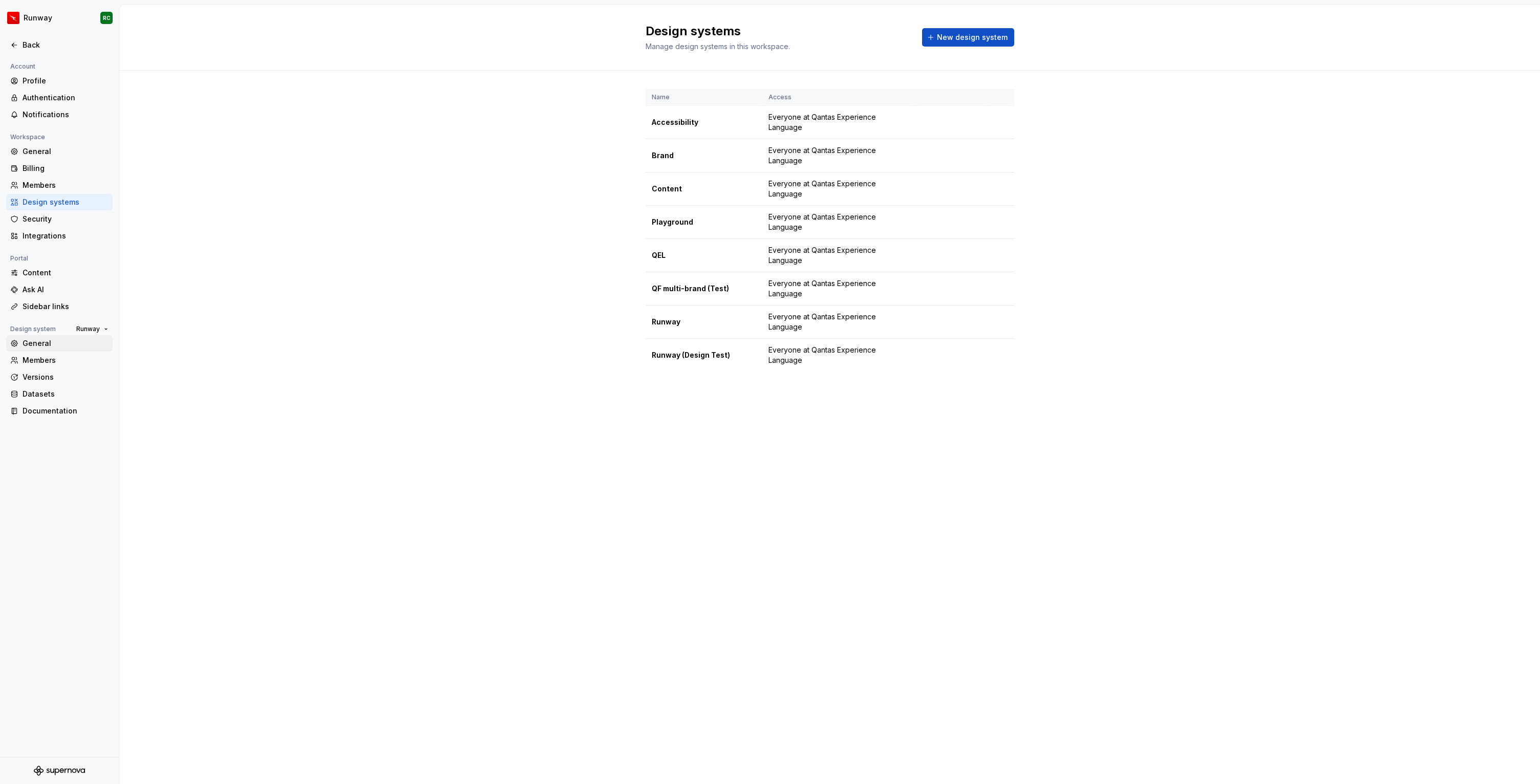
click at [40, 348] on div "General" at bounding box center [66, 343] width 86 height 10
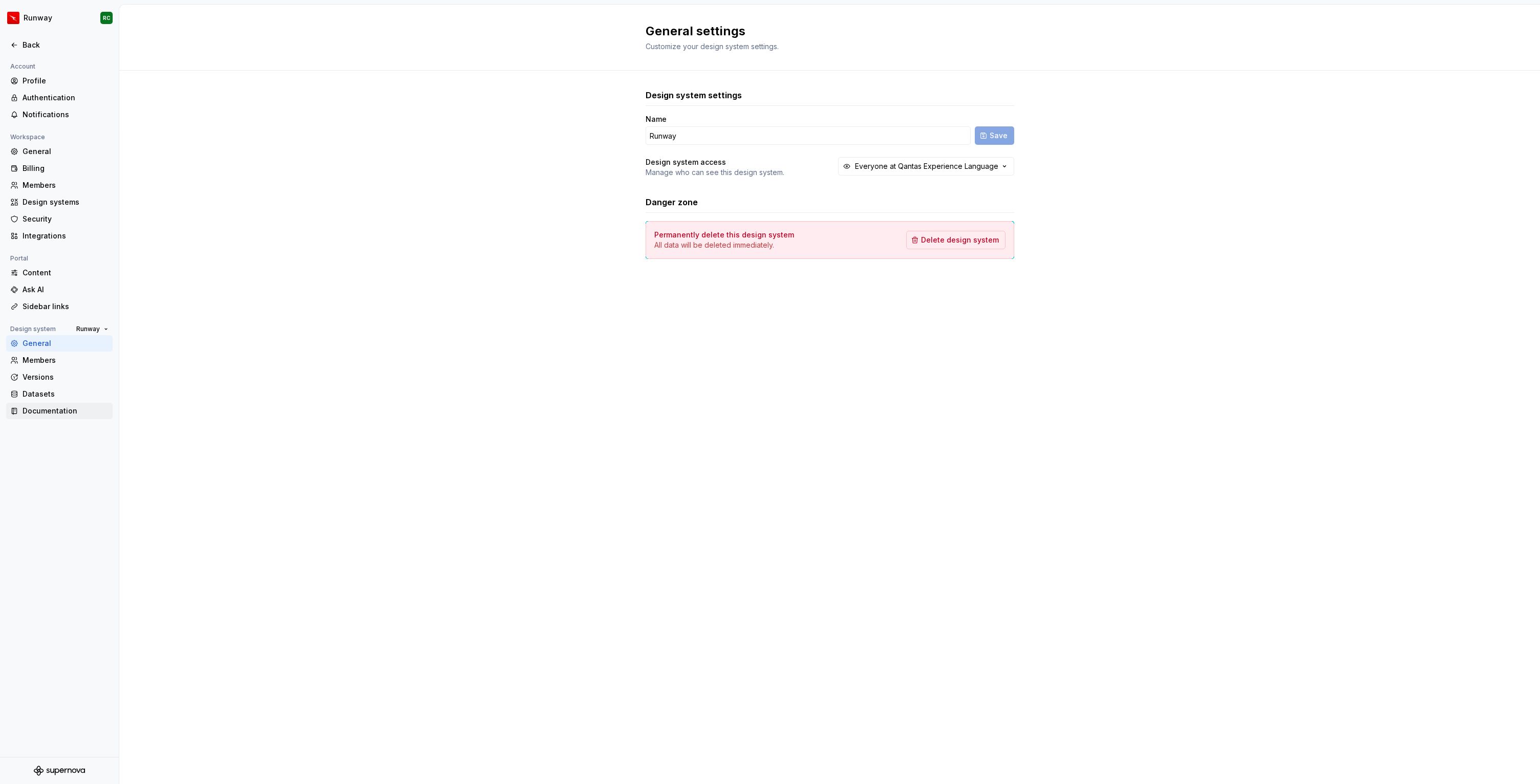
click at [54, 404] on div "Documentation" at bounding box center [60, 411] width 107 height 17
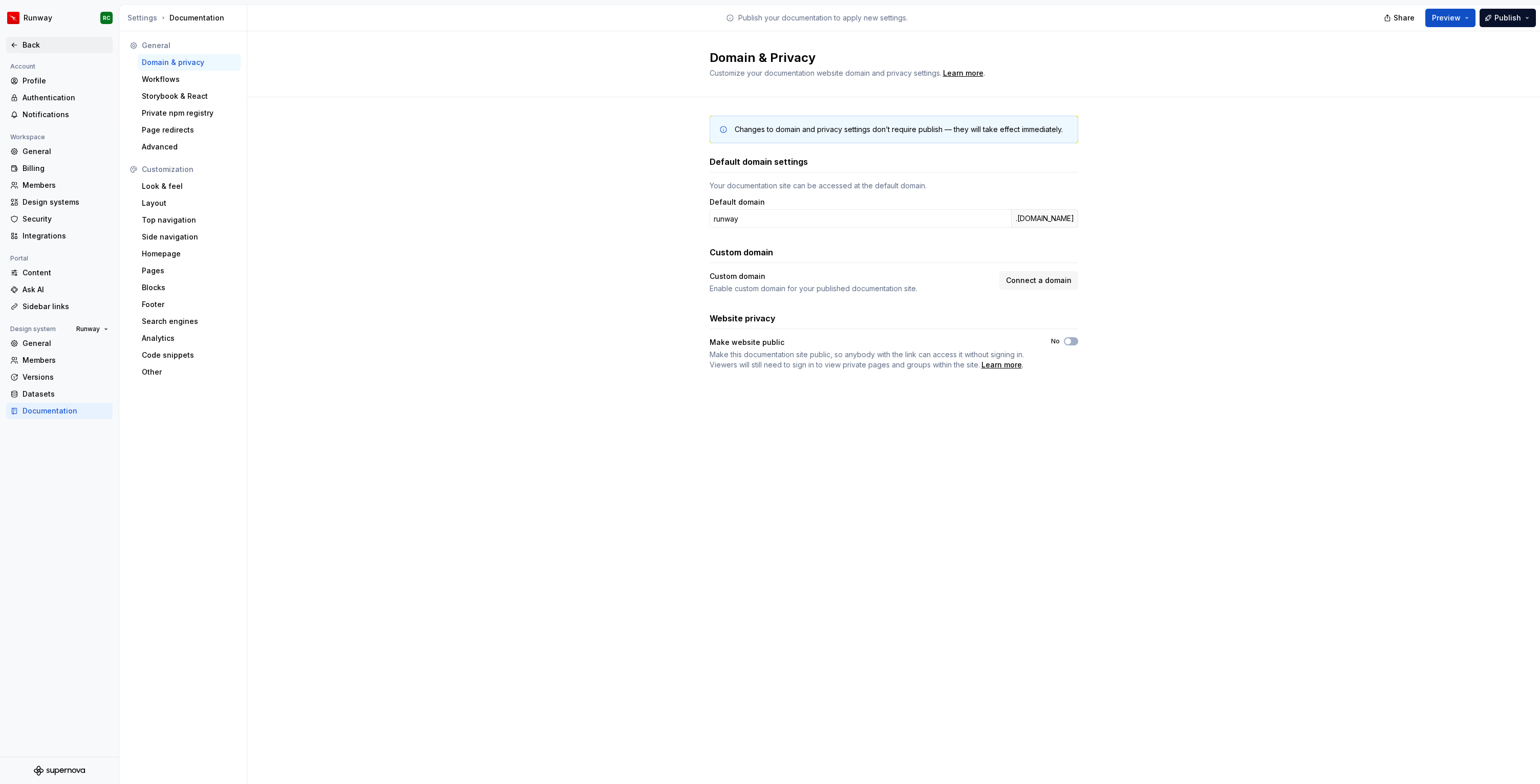
click at [39, 45] on div "Back" at bounding box center [66, 45] width 86 height 10
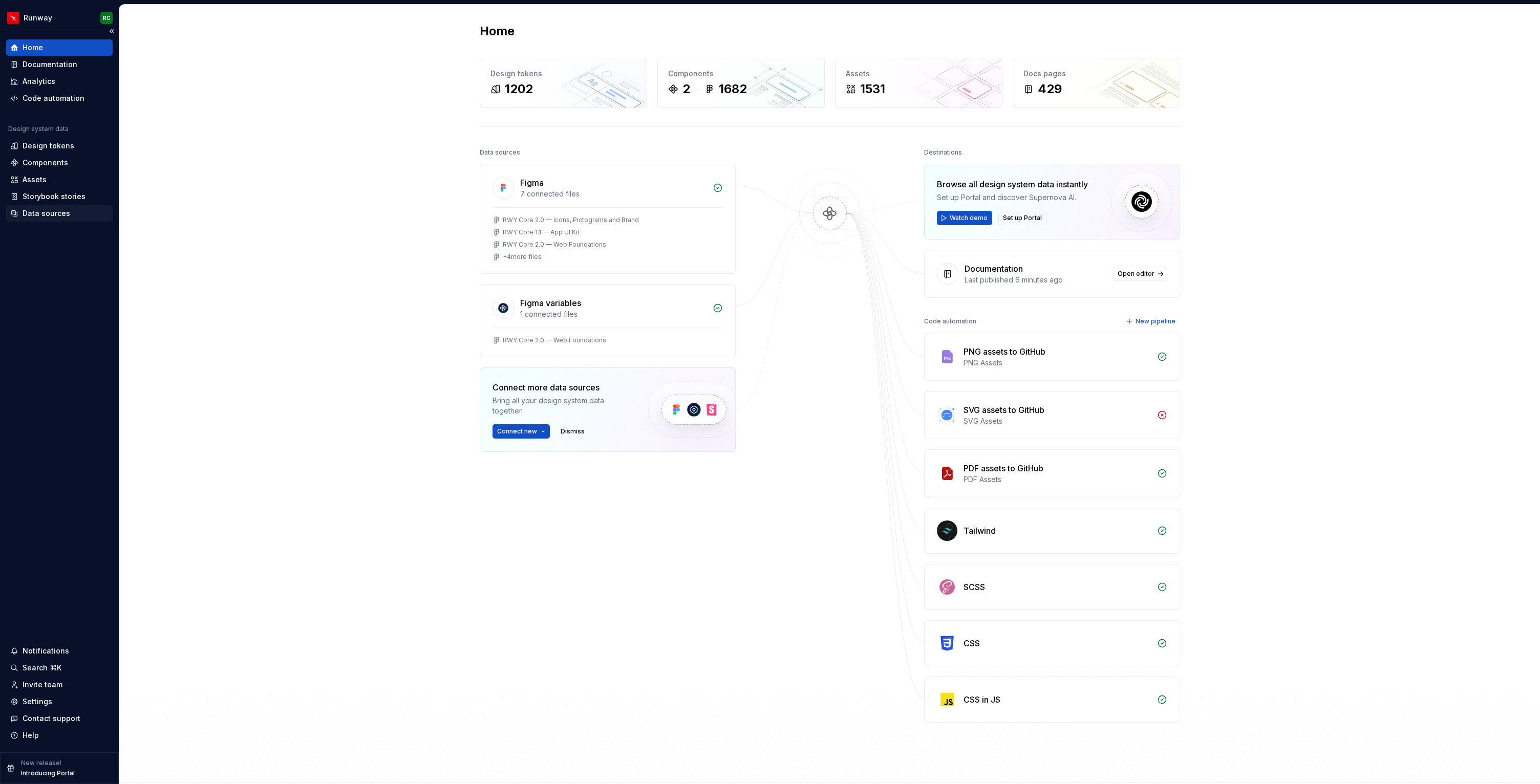
click at [51, 217] on div "Data sources" at bounding box center [46, 213] width 48 height 10
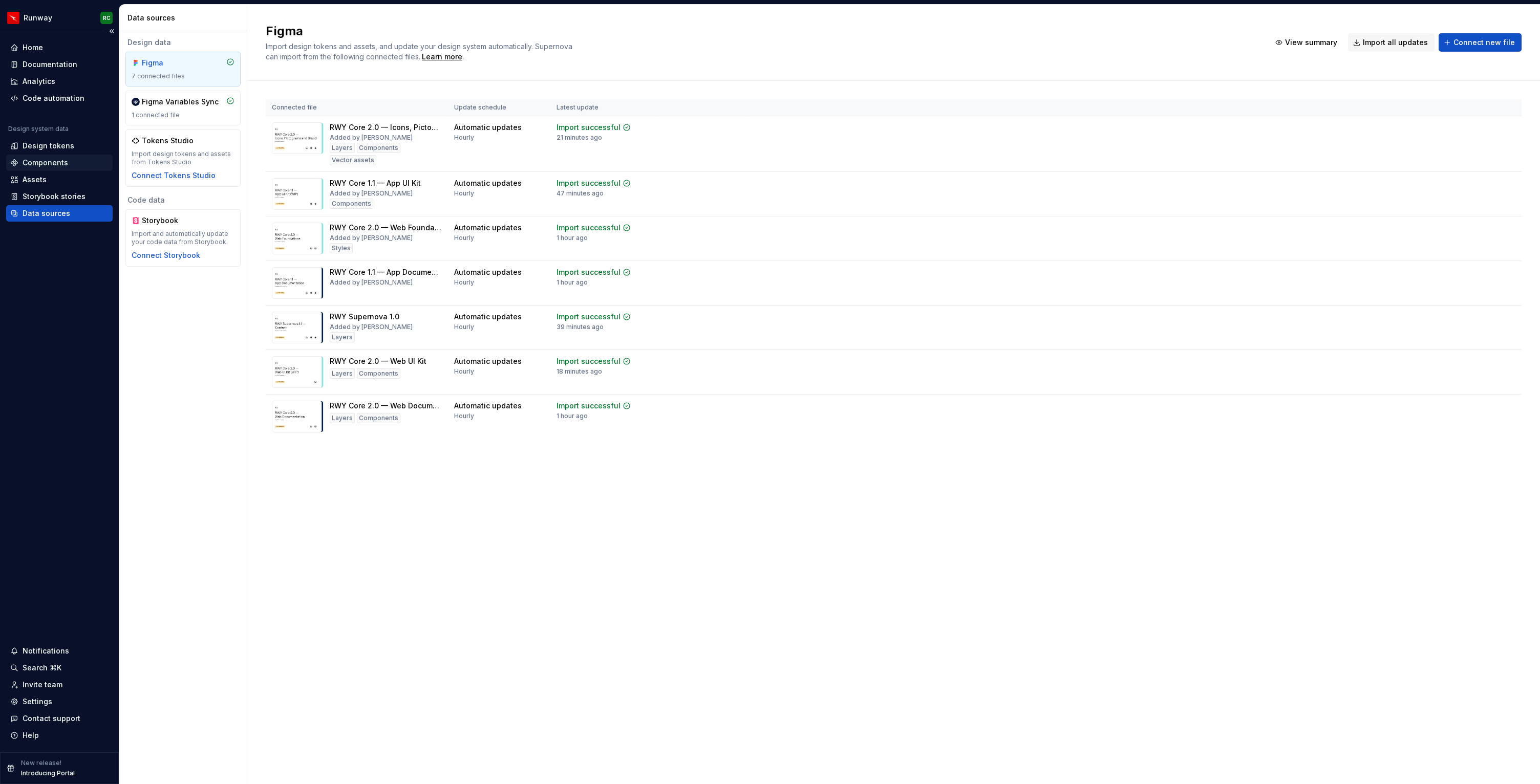
click at [70, 169] on div "Components" at bounding box center [60, 163] width 107 height 17
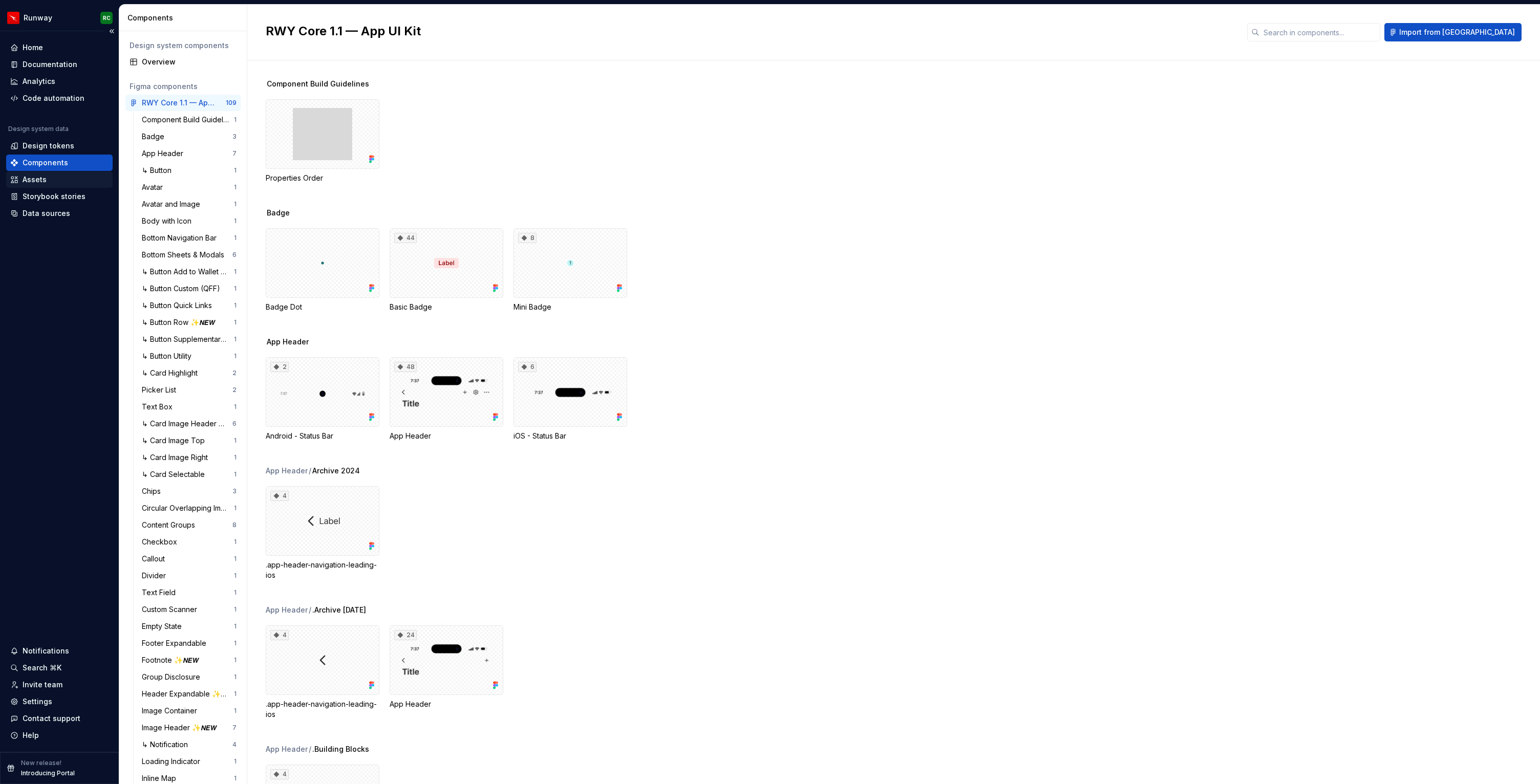
click at [53, 182] on div "Assets" at bounding box center [60, 179] width 98 height 10
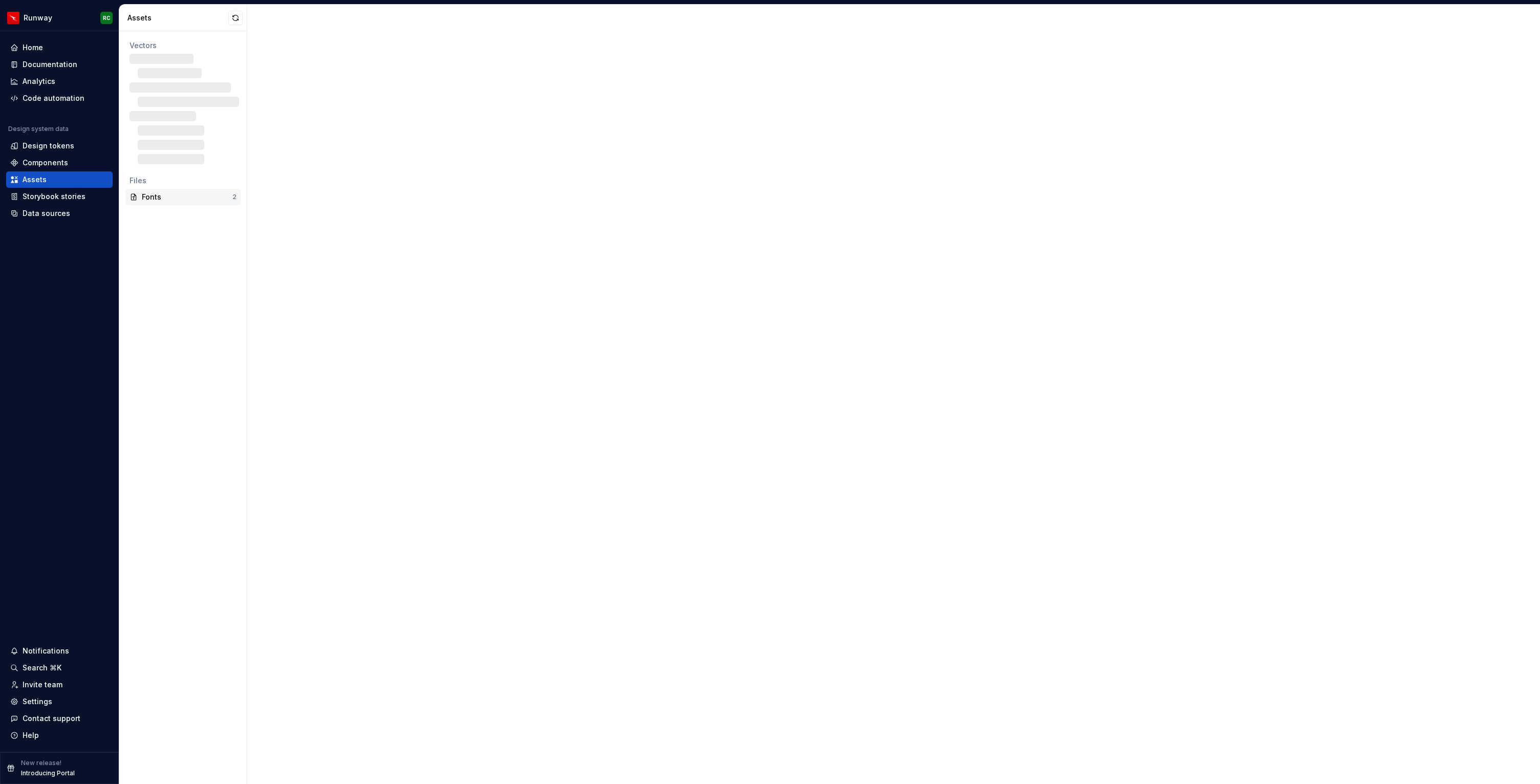
click at [163, 198] on div "Fonts" at bounding box center [187, 197] width 91 height 10
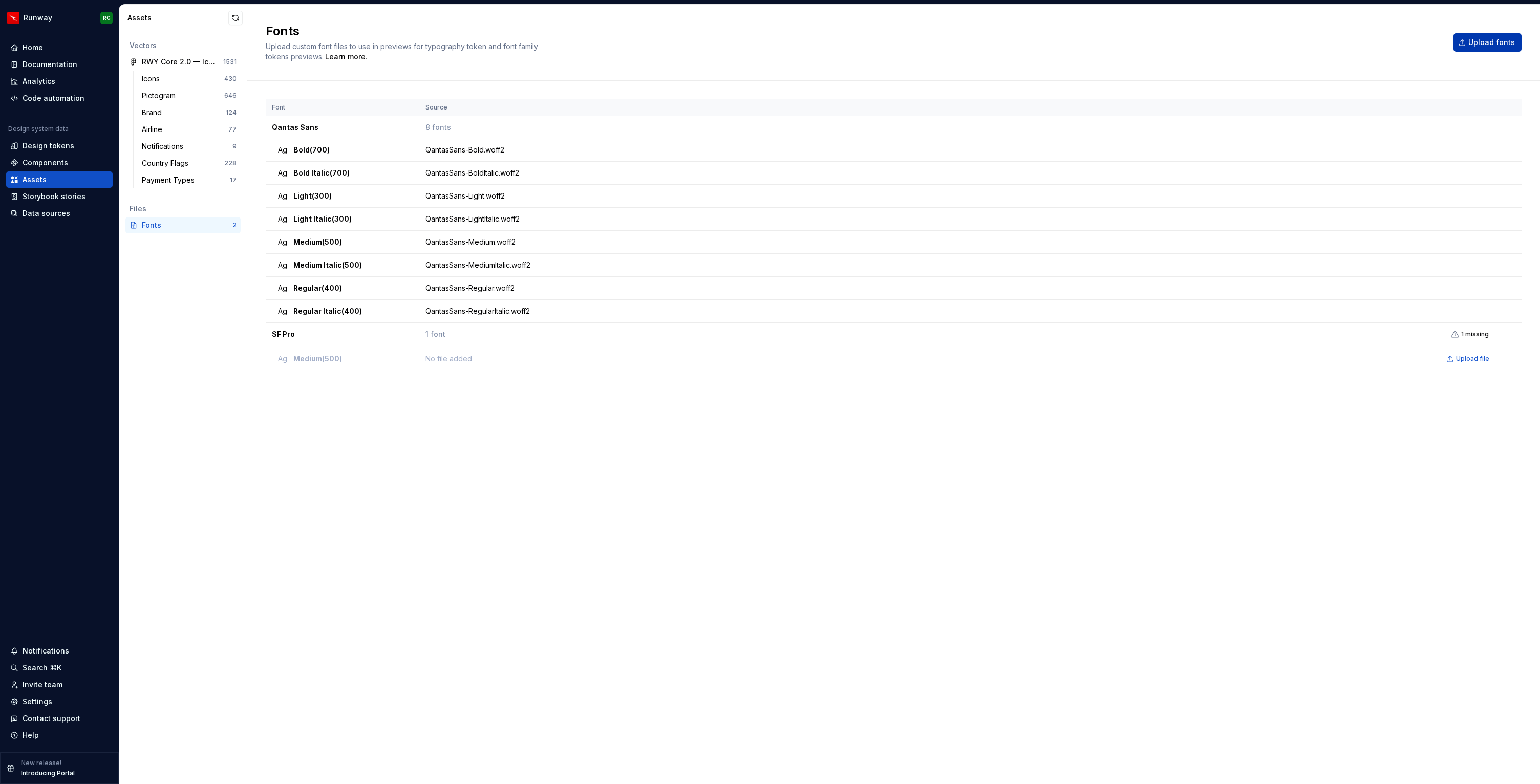
click at [1510, 42] on span "Upload fonts" at bounding box center [1491, 42] width 46 height 10
click at [322, 215] on span "Light Italic (300)" at bounding box center [322, 219] width 58 height 10
drag, startPoint x: 293, startPoint y: 48, endPoint x: 570, endPoint y: 48, distance: 277.0
click at [570, 48] on div "Upload custom font files to use in previews for typography token and font famil…" at bounding box center [418, 52] width 307 height 21
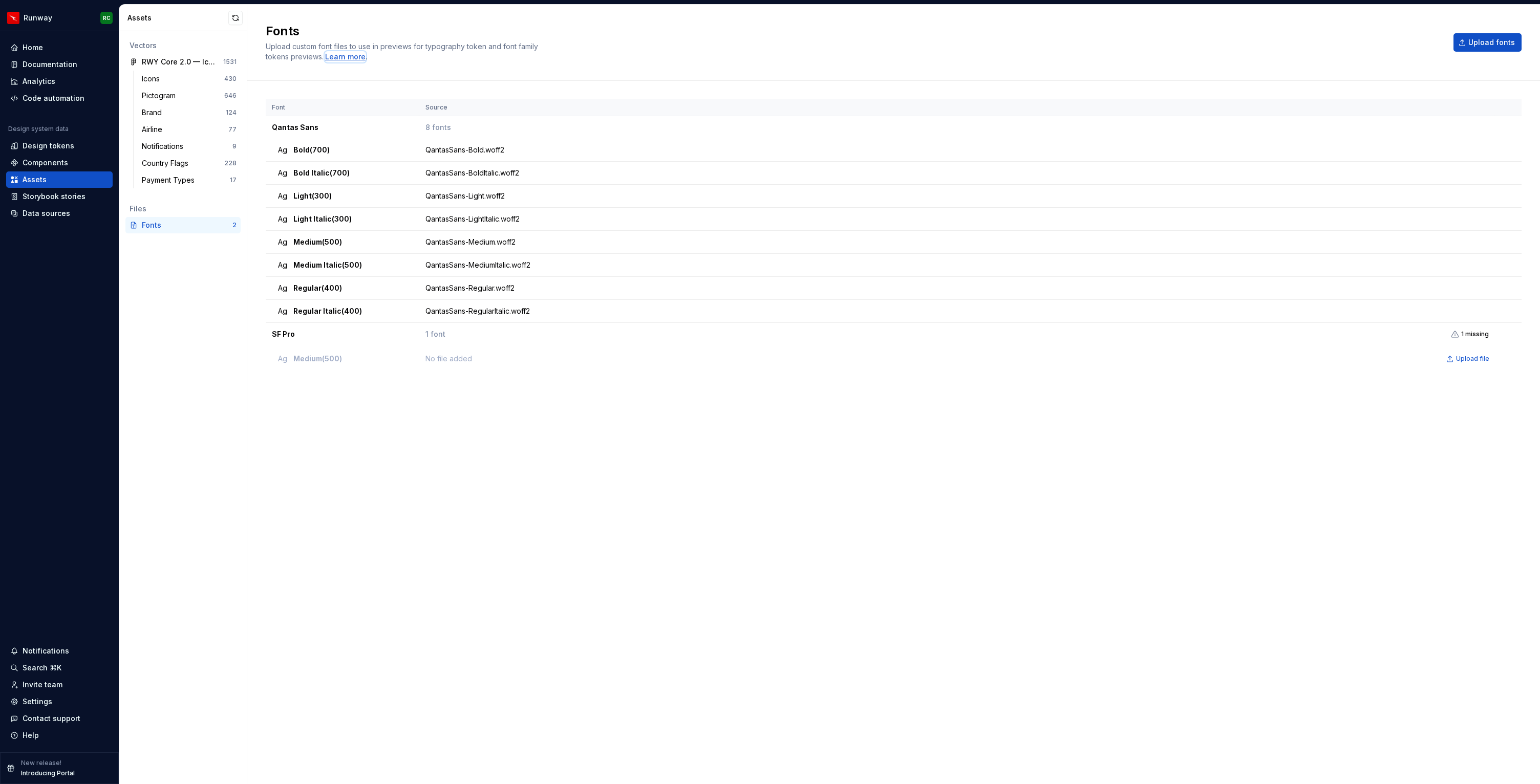
click at [351, 55] on div "Learn more" at bounding box center [345, 57] width 40 height 10
click at [60, 701] on div "Settings" at bounding box center [60, 702] width 98 height 10
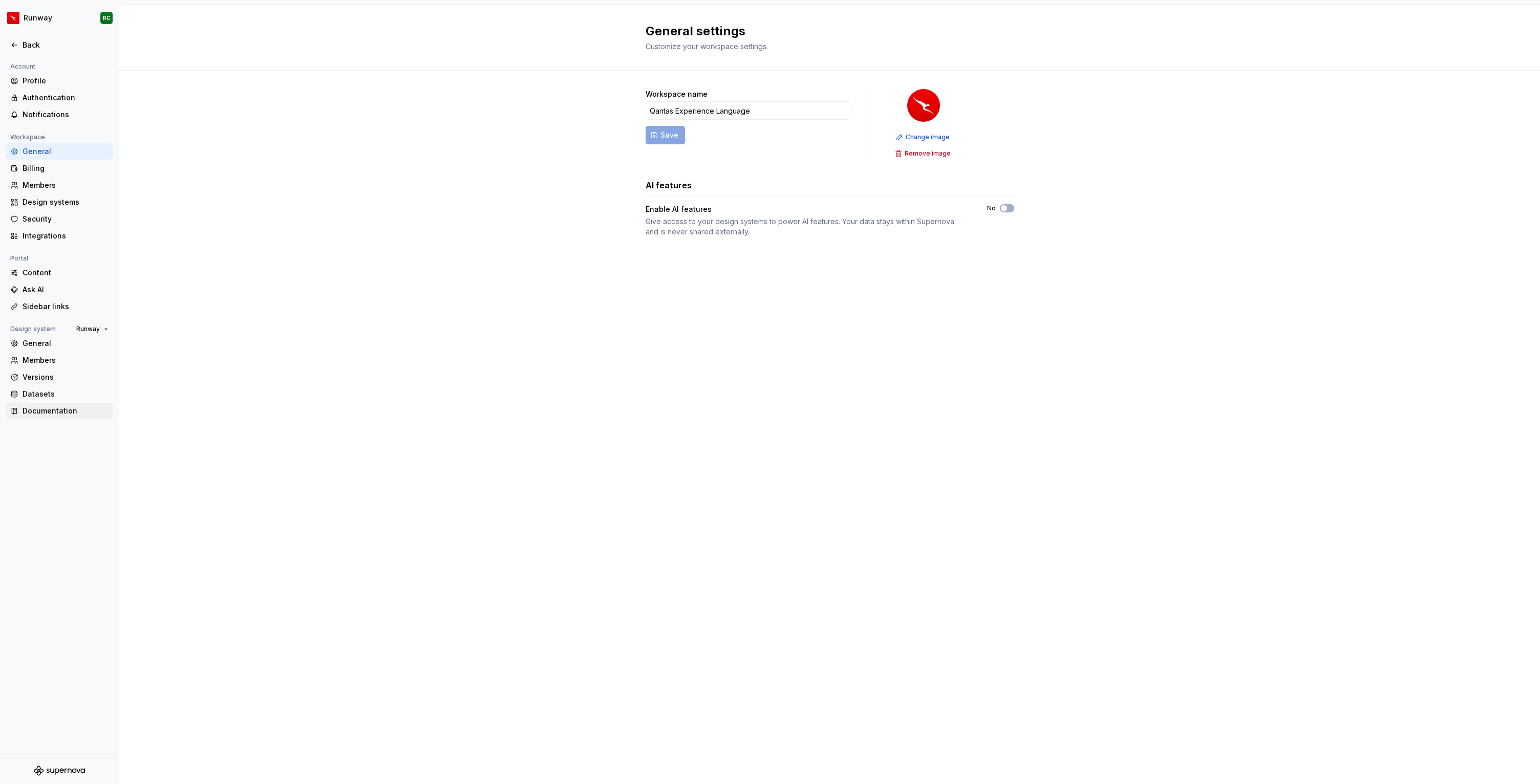
click at [61, 408] on div "Documentation" at bounding box center [66, 411] width 86 height 10
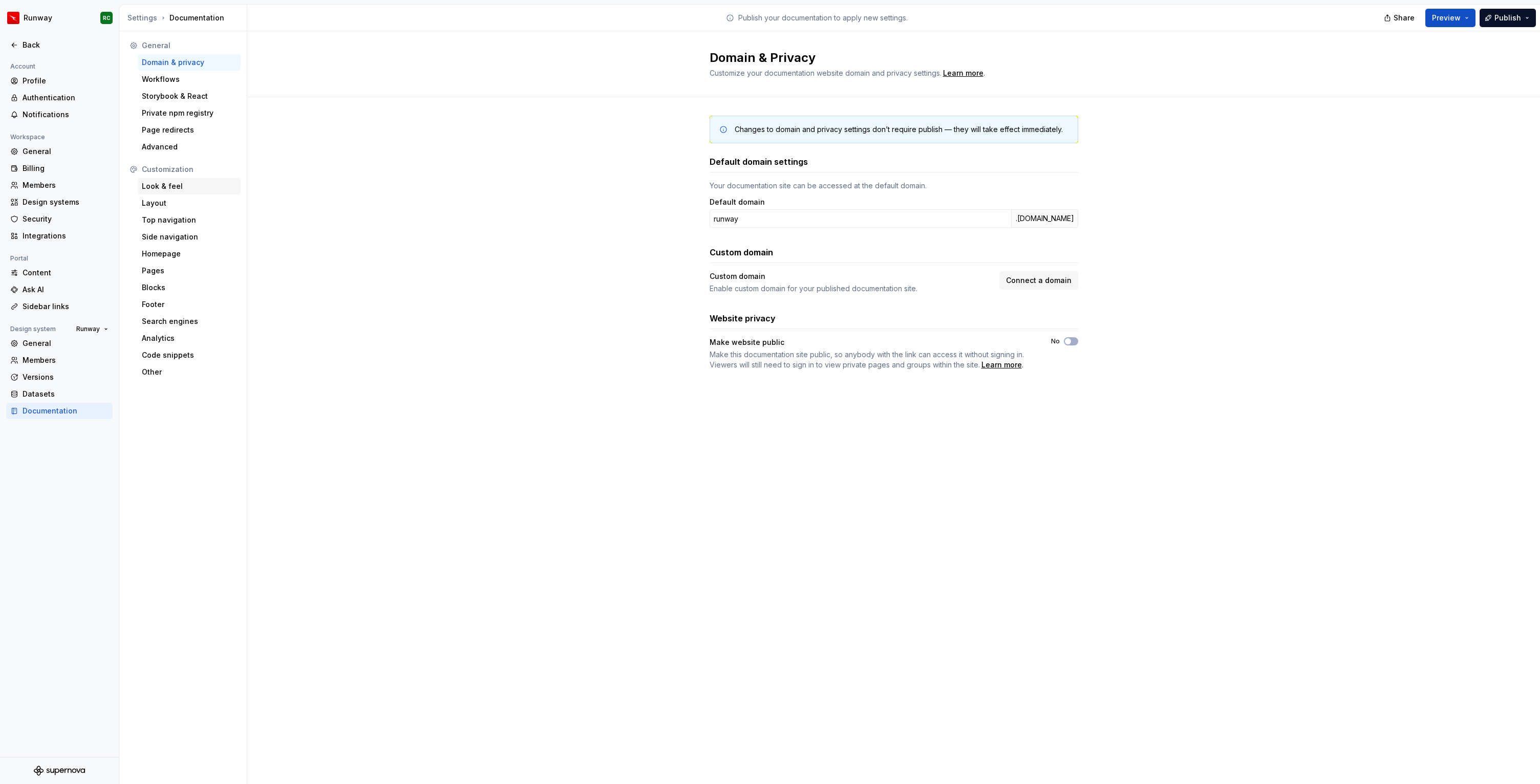
click at [183, 189] on div "Look & feel" at bounding box center [189, 186] width 95 height 10
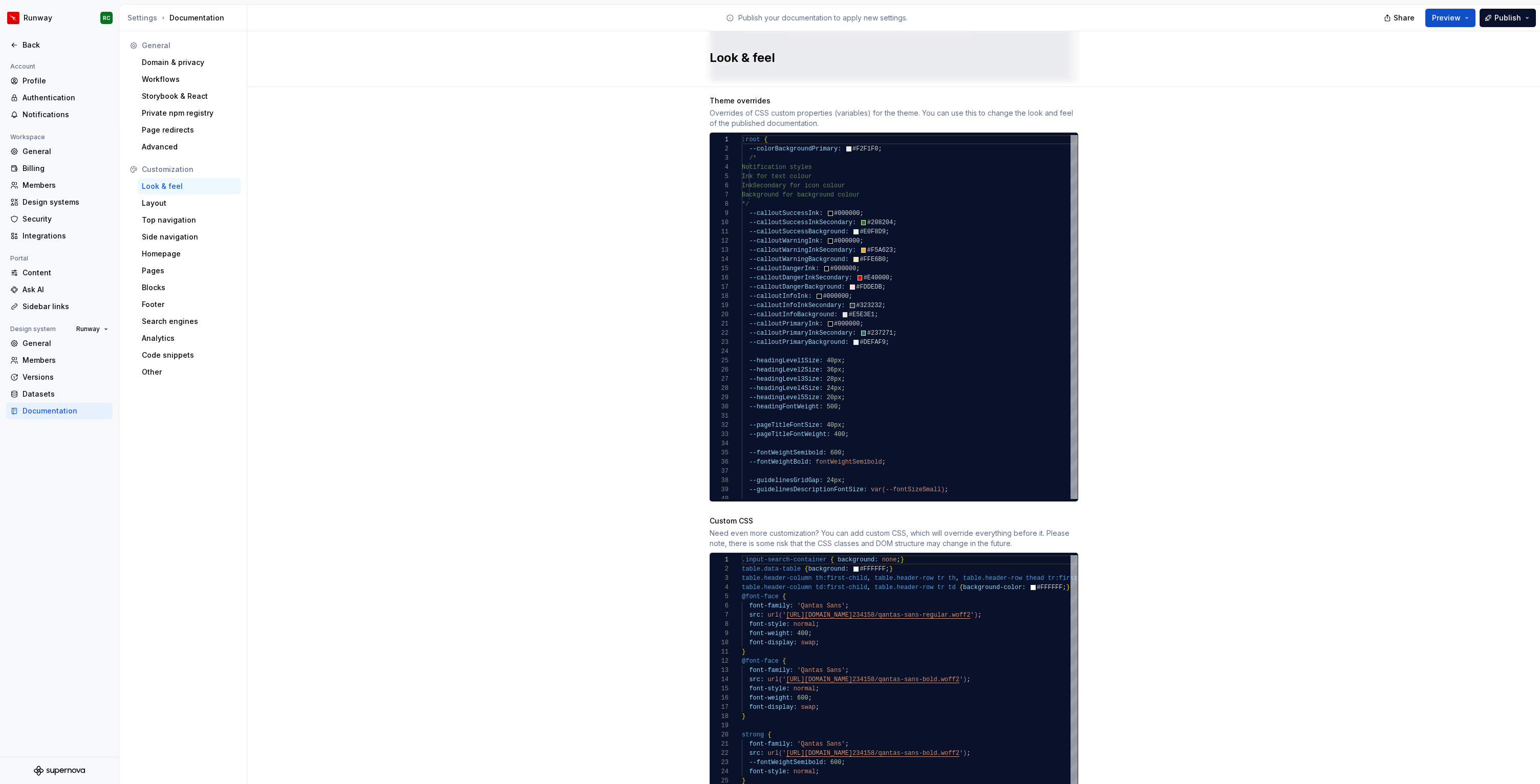
scroll to position [511, 0]
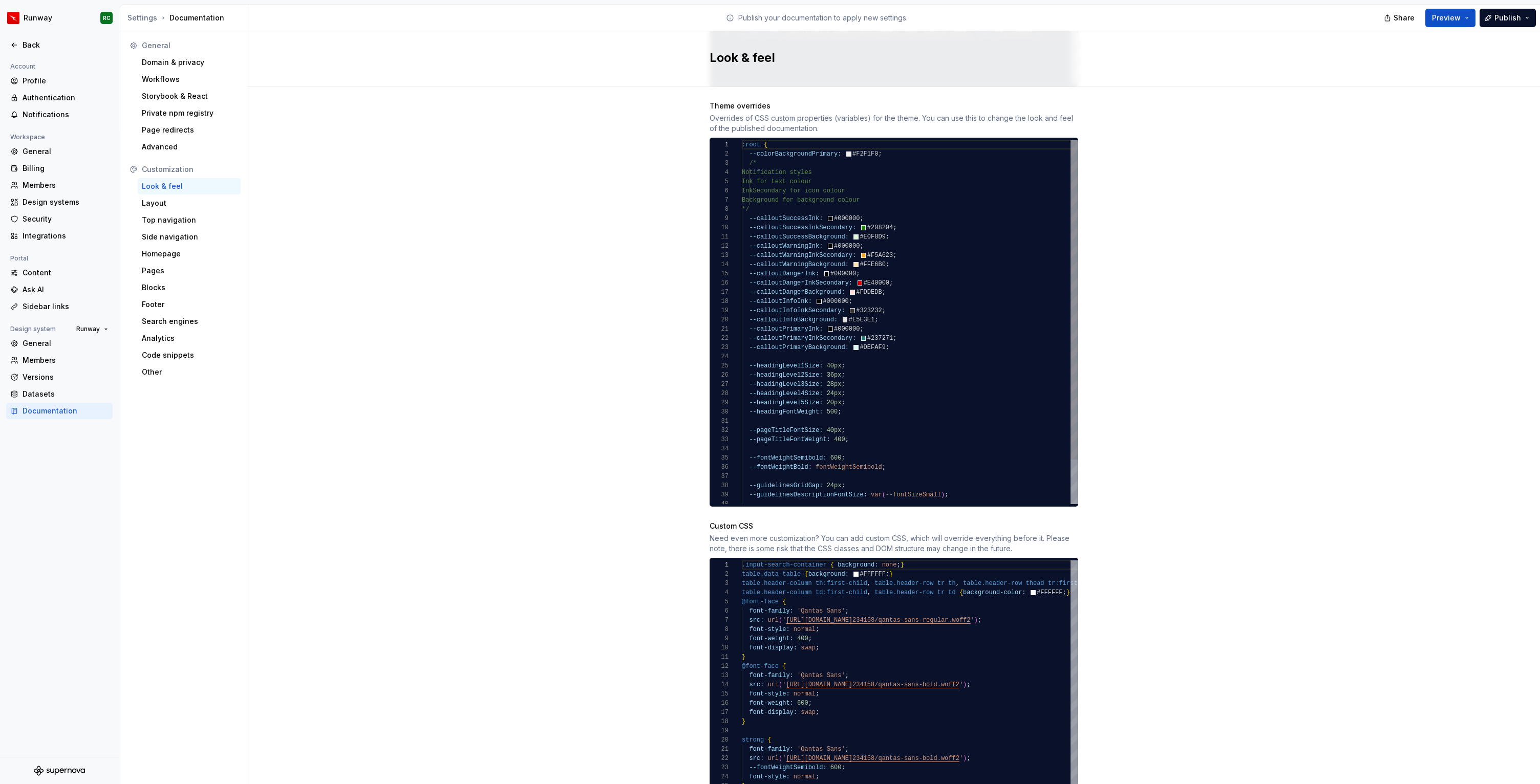
type textarea "**********"
click at [909, 375] on div ":root { --colorBackgroundPrimary: #F2F1F0 ; /* Notification styles Ink for text…" at bounding box center [910, 347] width 336 height 414
type textarea "**********"
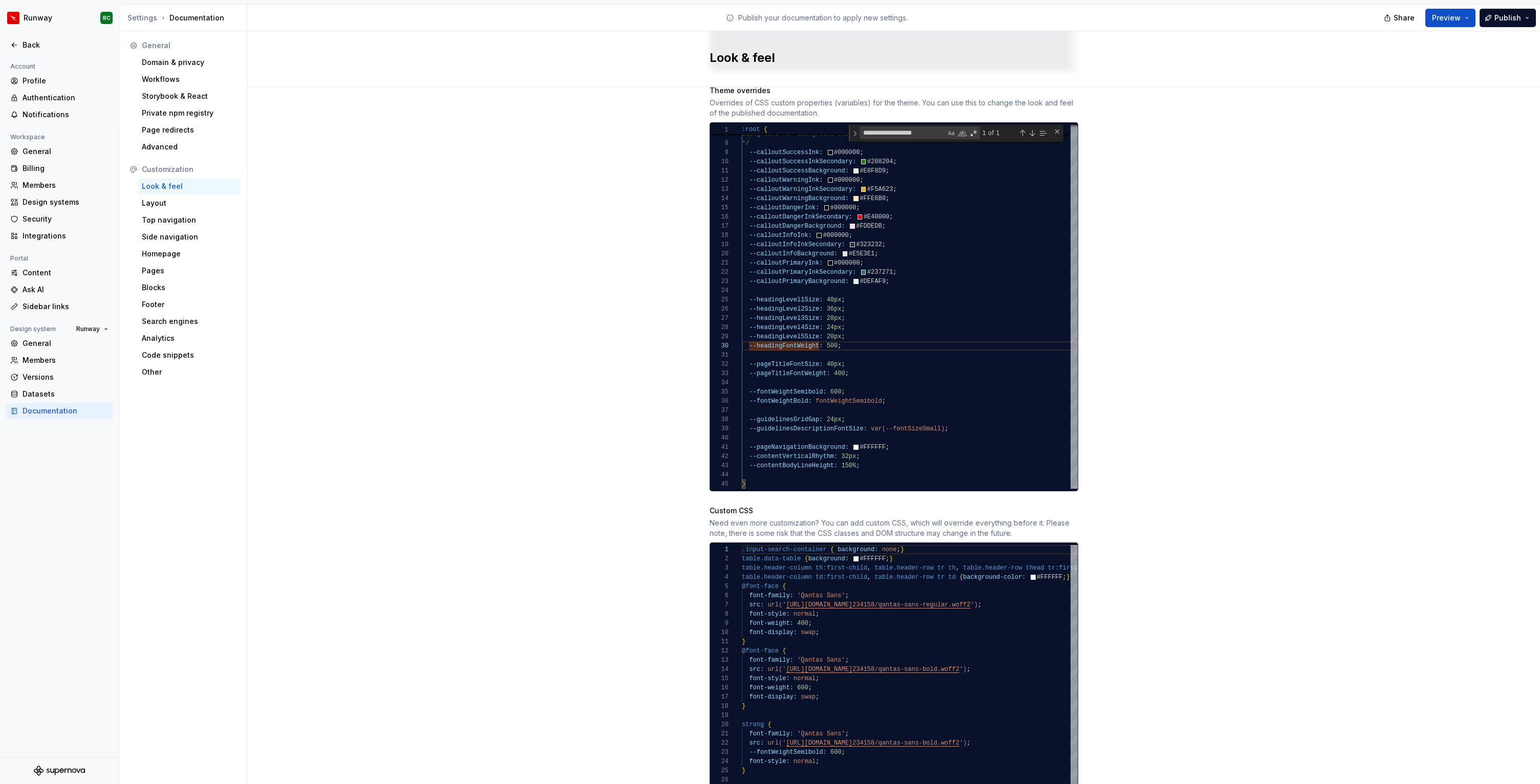
scroll to position [517, 0]
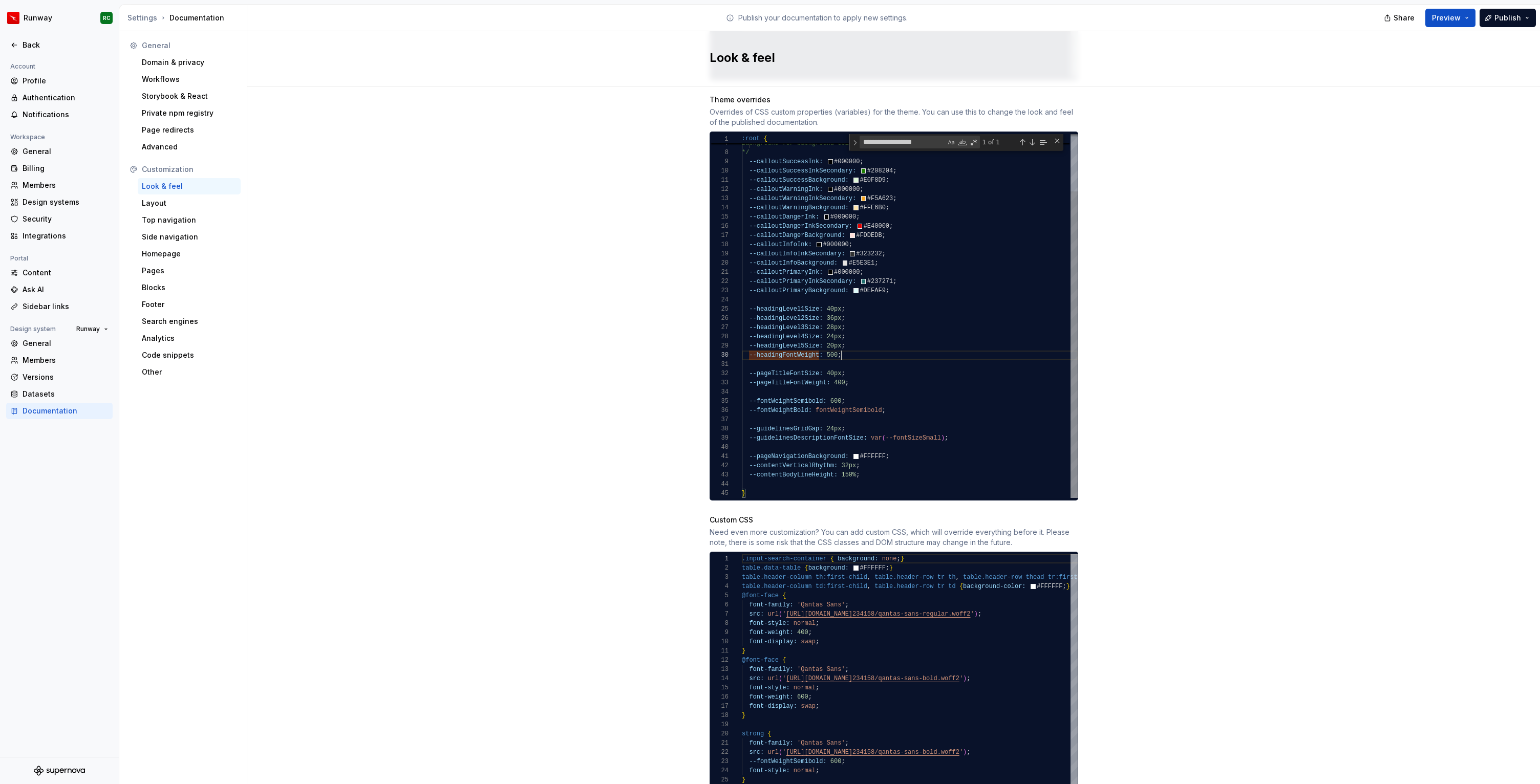
click at [861, 344] on div "InkSecondary for icon colour Background for background colour */ --calloutSucce…" at bounding box center [910, 282] width 336 height 431
click at [878, 387] on div "InkSecondary for icon colour Background for background colour */ --calloutSucce…" at bounding box center [910, 282] width 336 height 431
click at [890, 344] on div "InkSecondary for icon colour Background for background colour */ --calloutSucce…" at bounding box center [910, 282] width 336 height 431
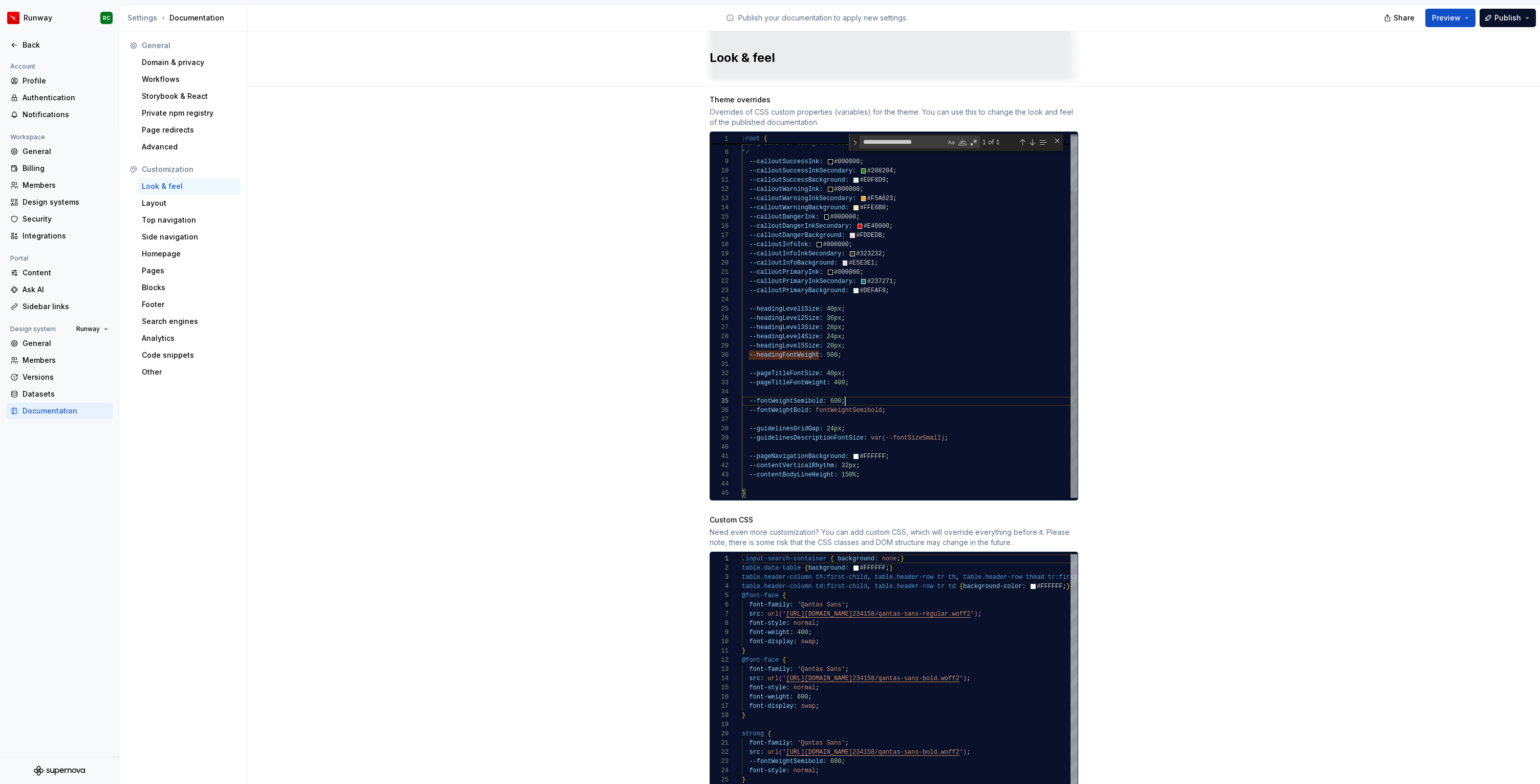
scroll to position [37, 0]
drag, startPoint x: 876, startPoint y: 392, endPoint x: 730, endPoint y: 389, distance: 146.0
click at [742, 389] on div "InkSecondary for icon colour Background for background colour */ --calloutSucce…" at bounding box center [910, 282] width 336 height 431
click at [858, 377] on div "InkSecondary for icon colour Background for background colour */ --calloutSucce…" at bounding box center [910, 282] width 336 height 431
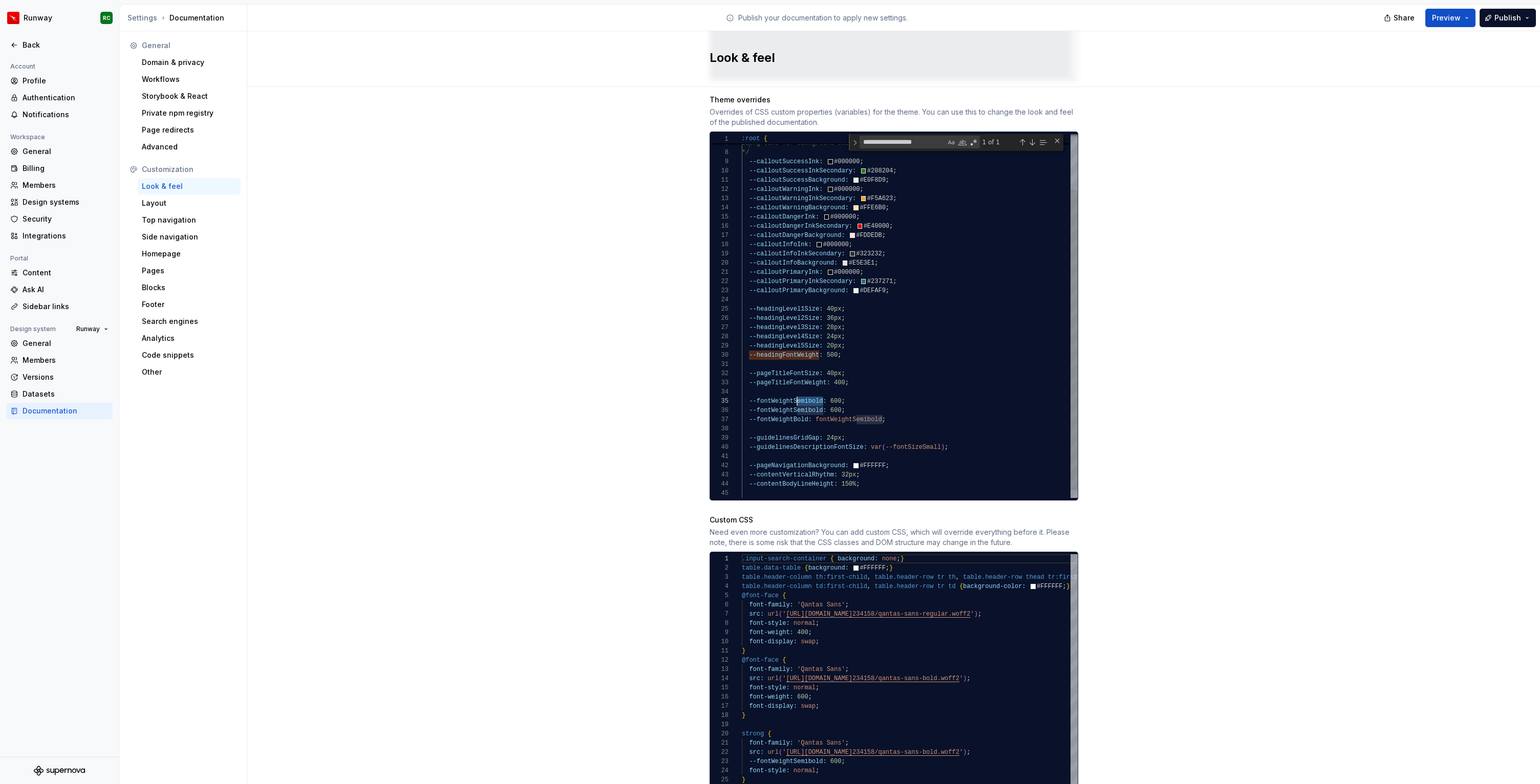
drag, startPoint x: 824, startPoint y: 392, endPoint x: 794, endPoint y: 391, distance: 30.0
click at [794, 391] on div "InkSecondary for icon colour Background for background colour */ --calloutSucce…" at bounding box center [910, 287] width 336 height 440
click at [832, 398] on div "InkSecondary for icon colour Background for background colour */ --calloutSucce…" at bounding box center [910, 287] width 336 height 440
click at [860, 410] on div "InkSecondary for icon colour Background for background colour */ --calloutSucce…" at bounding box center [910, 287] width 336 height 440
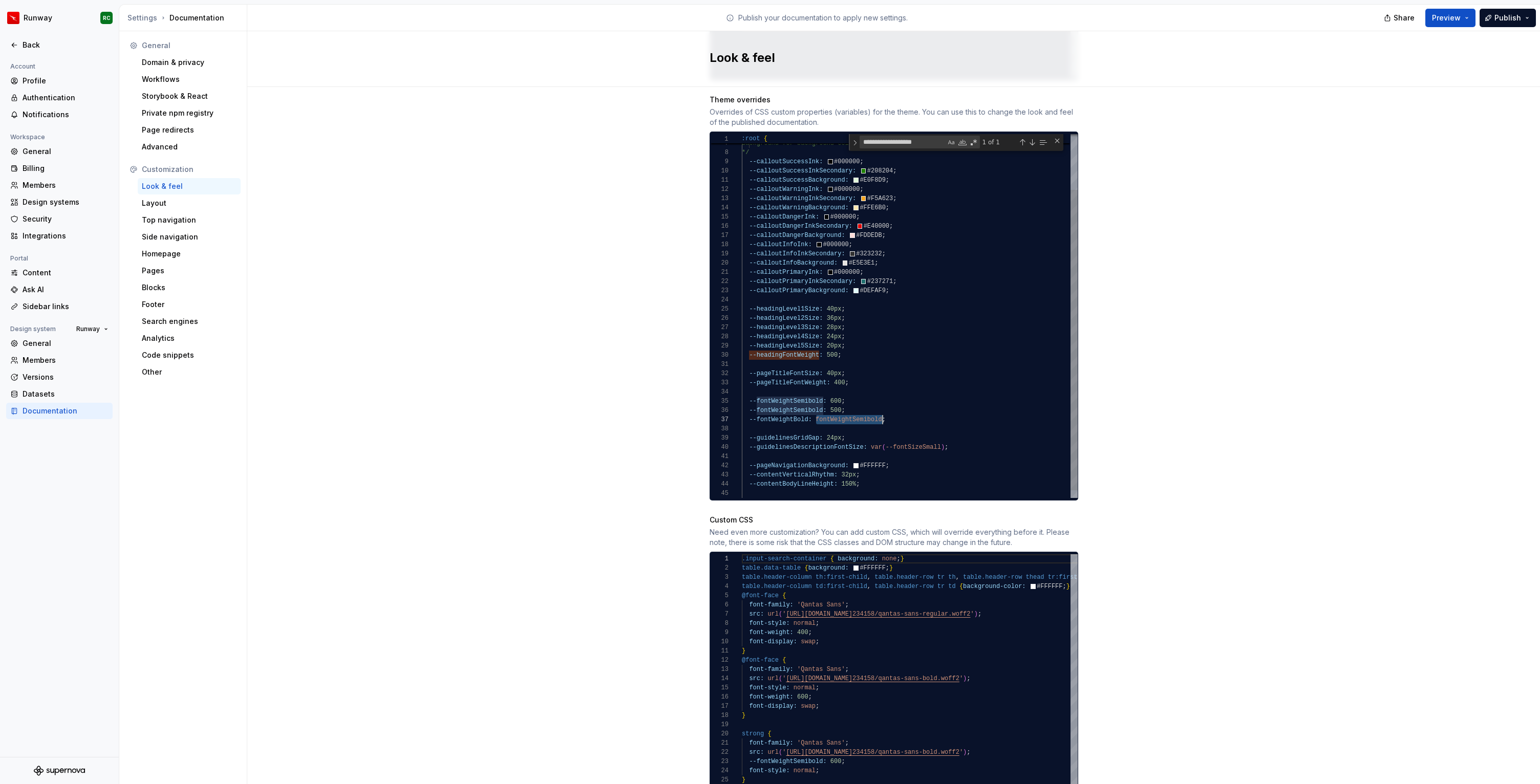
click at [860, 410] on div "InkSecondary for icon colour Background for background colour */ --calloutSucce…" at bounding box center [910, 287] width 336 height 440
drag, startPoint x: 820, startPoint y: 389, endPoint x: 792, endPoint y: 388, distance: 28.0
click at [792, 388] on div "InkSecondary for icon colour Background for background colour */ --calloutSucce…" at bounding box center [910, 287] width 336 height 440
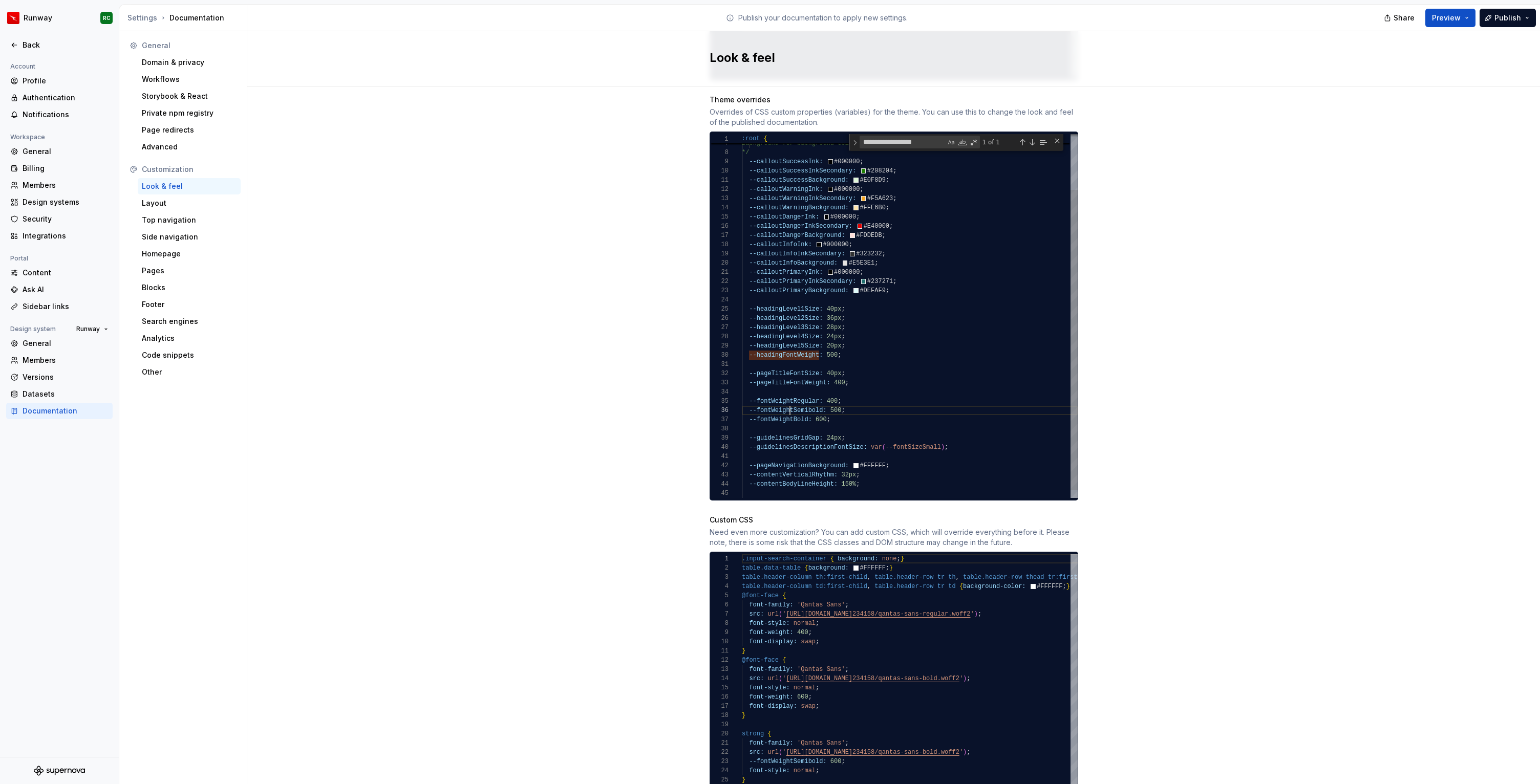
click at [790, 400] on div "InkSecondary for icon colour Background for background colour */ --calloutSucce…" at bounding box center [910, 287] width 336 height 440
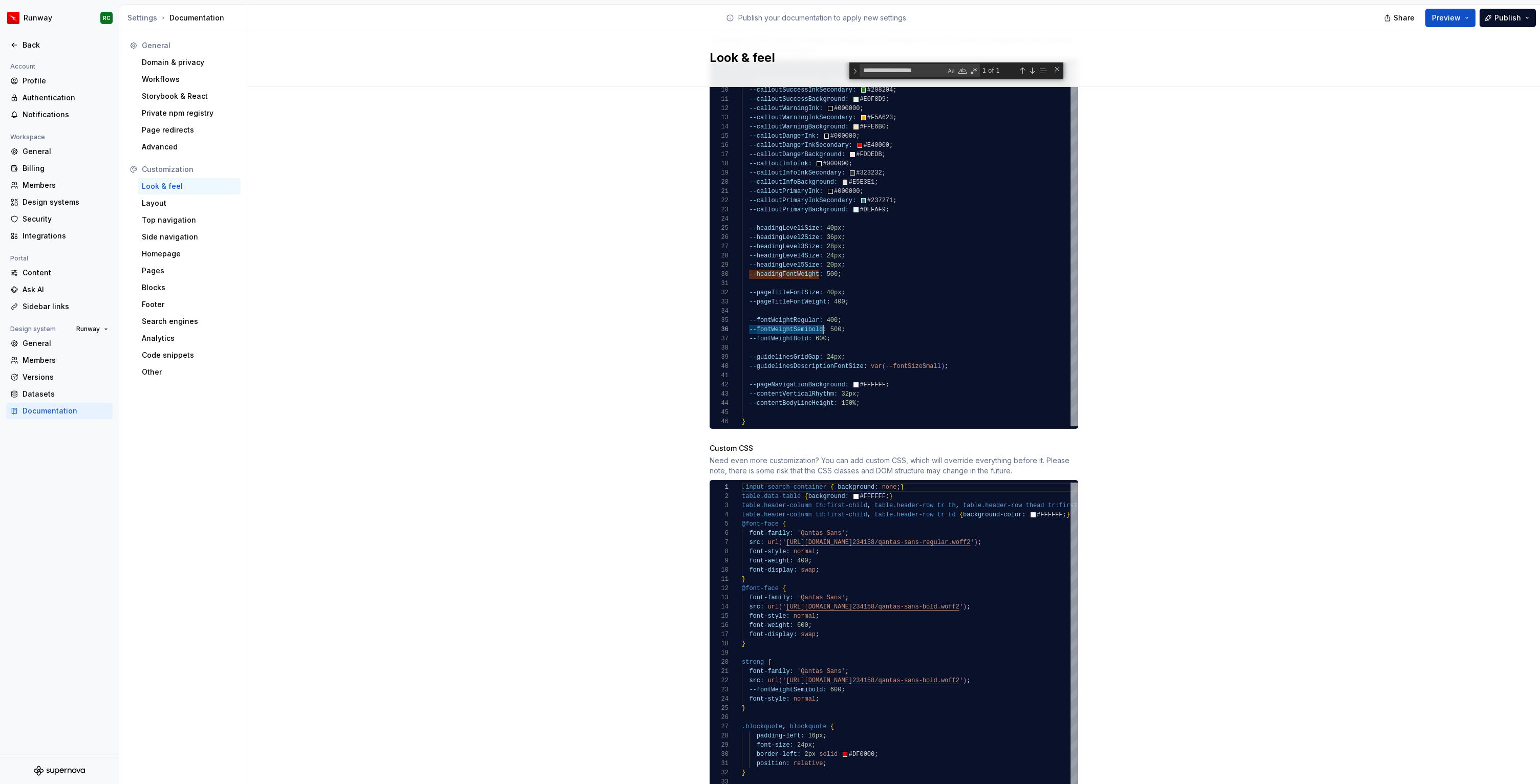
scroll to position [610, 0]
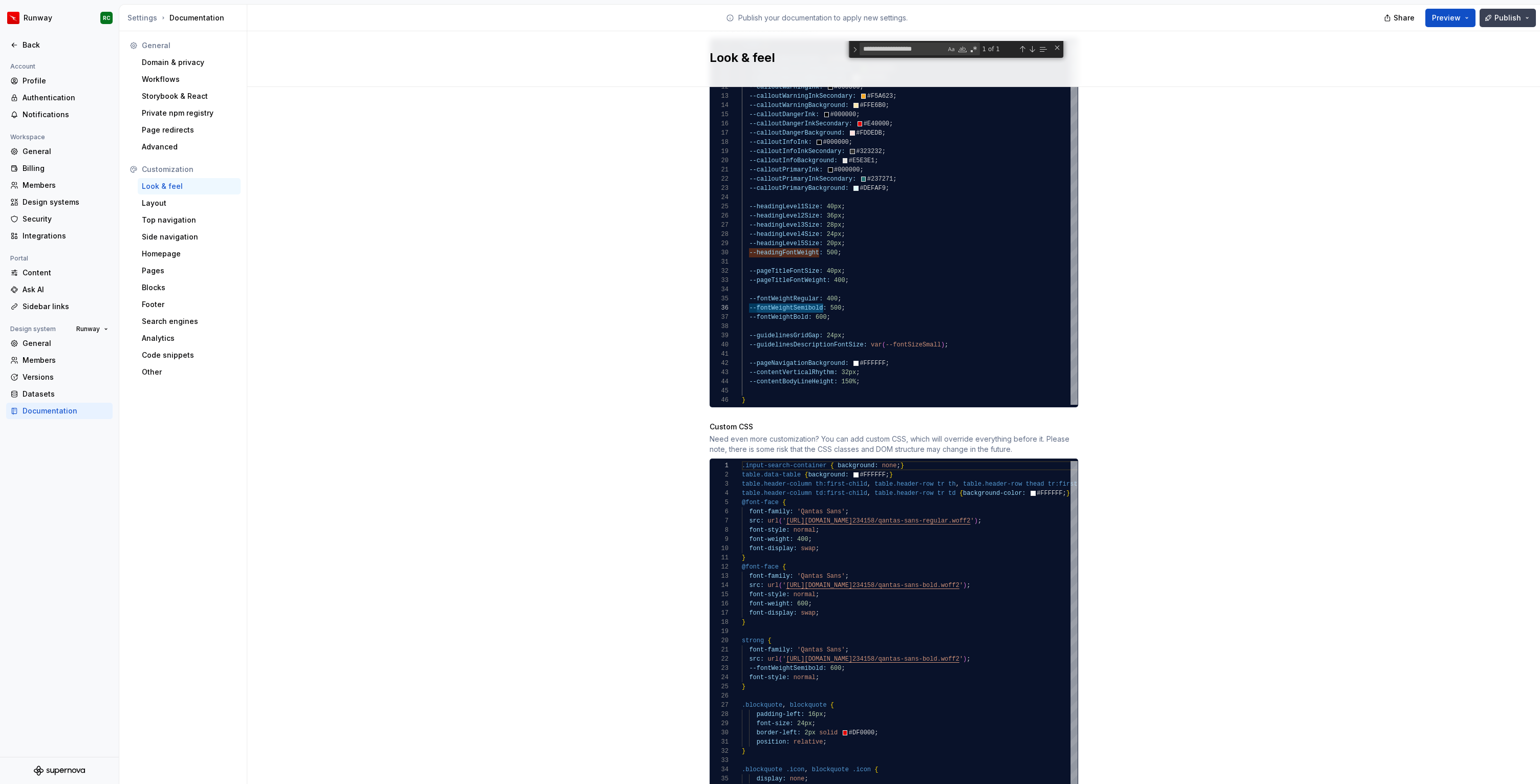
type textarea "**********"
click at [1496, 17] on span "Publish" at bounding box center [1507, 17] width 26 height 10
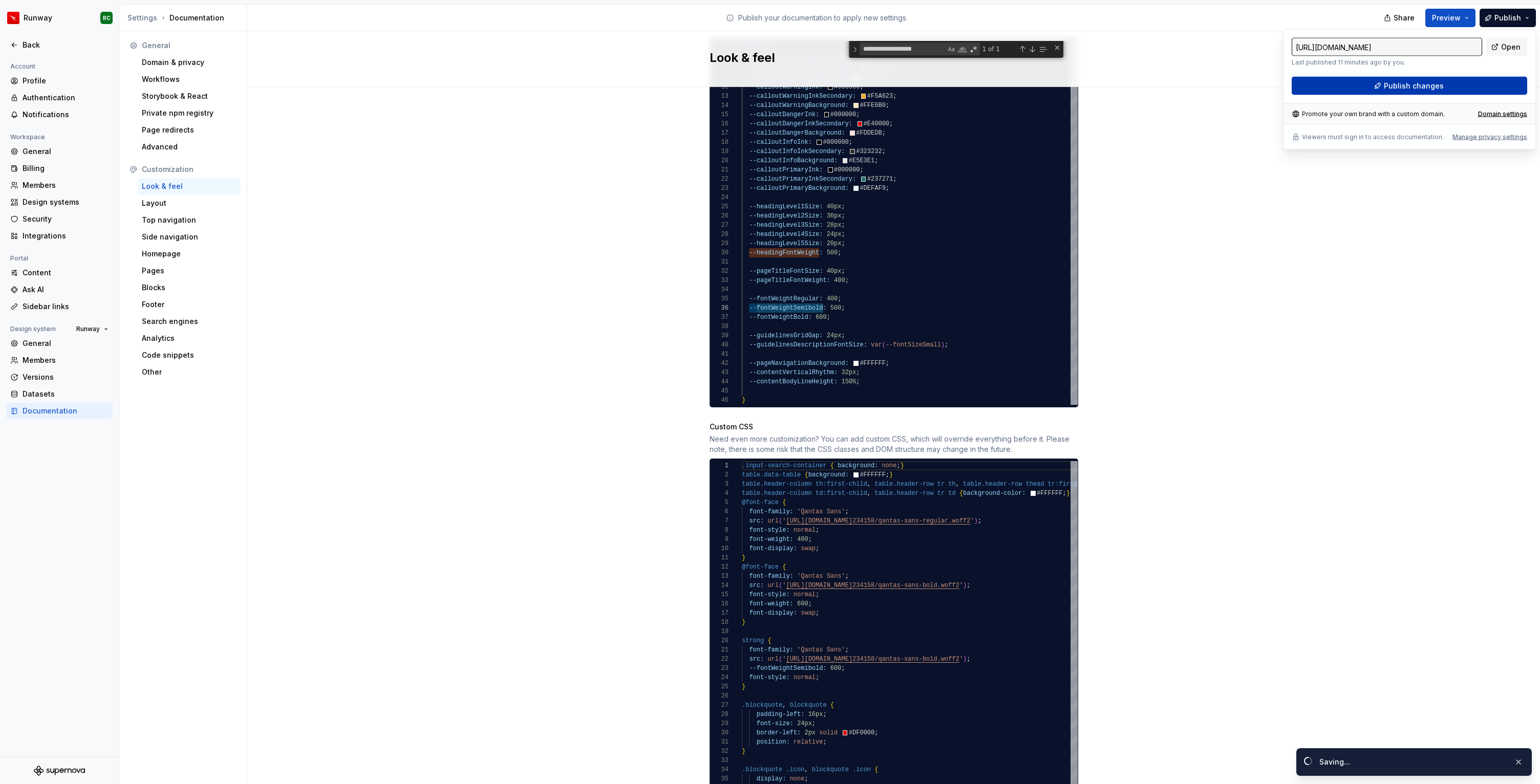
click at [1415, 89] on span "Publish changes" at bounding box center [1413, 86] width 60 height 10
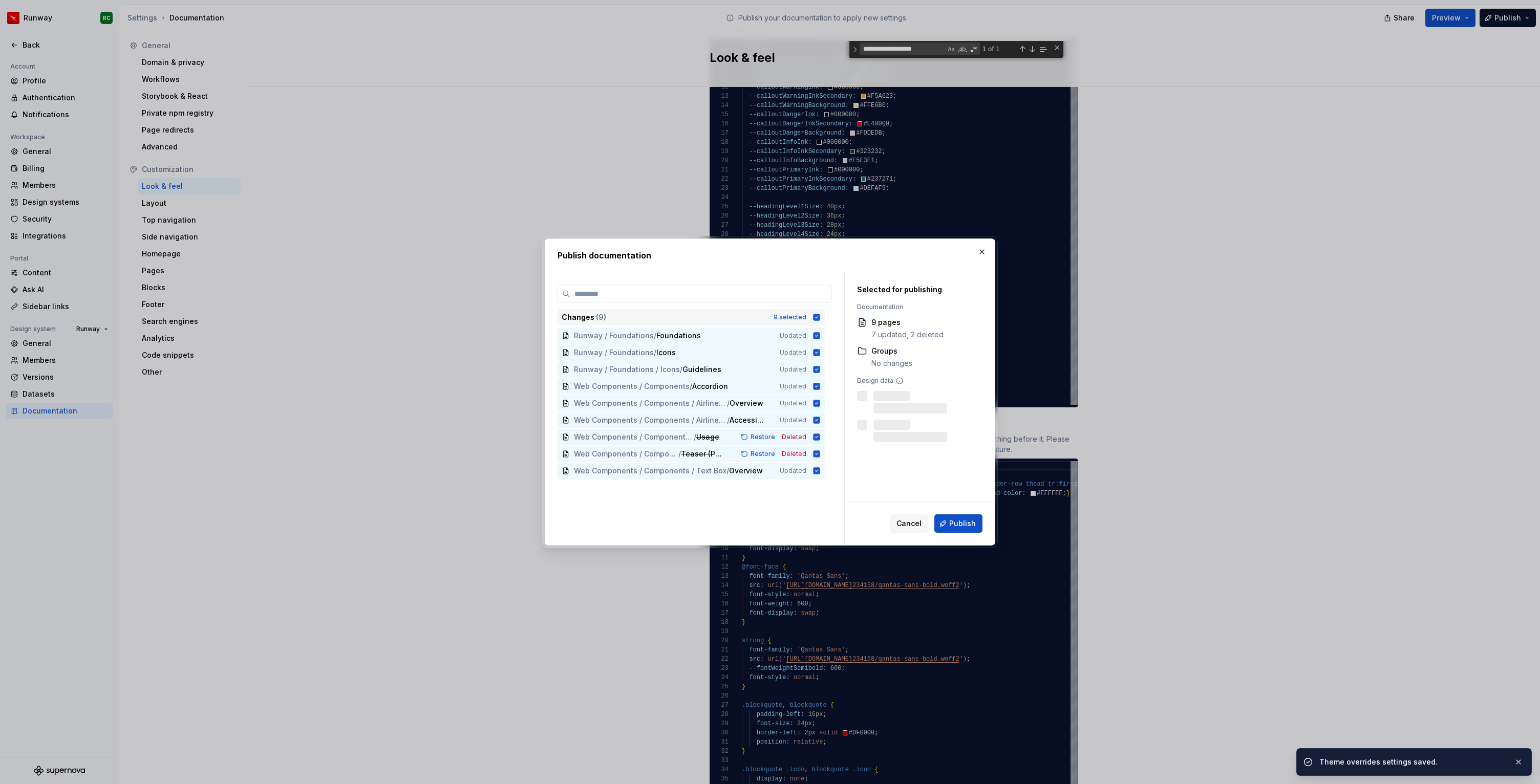
click at [797, 312] on div "Changes ( 9 ) 9 selected" at bounding box center [691, 317] width 267 height 17
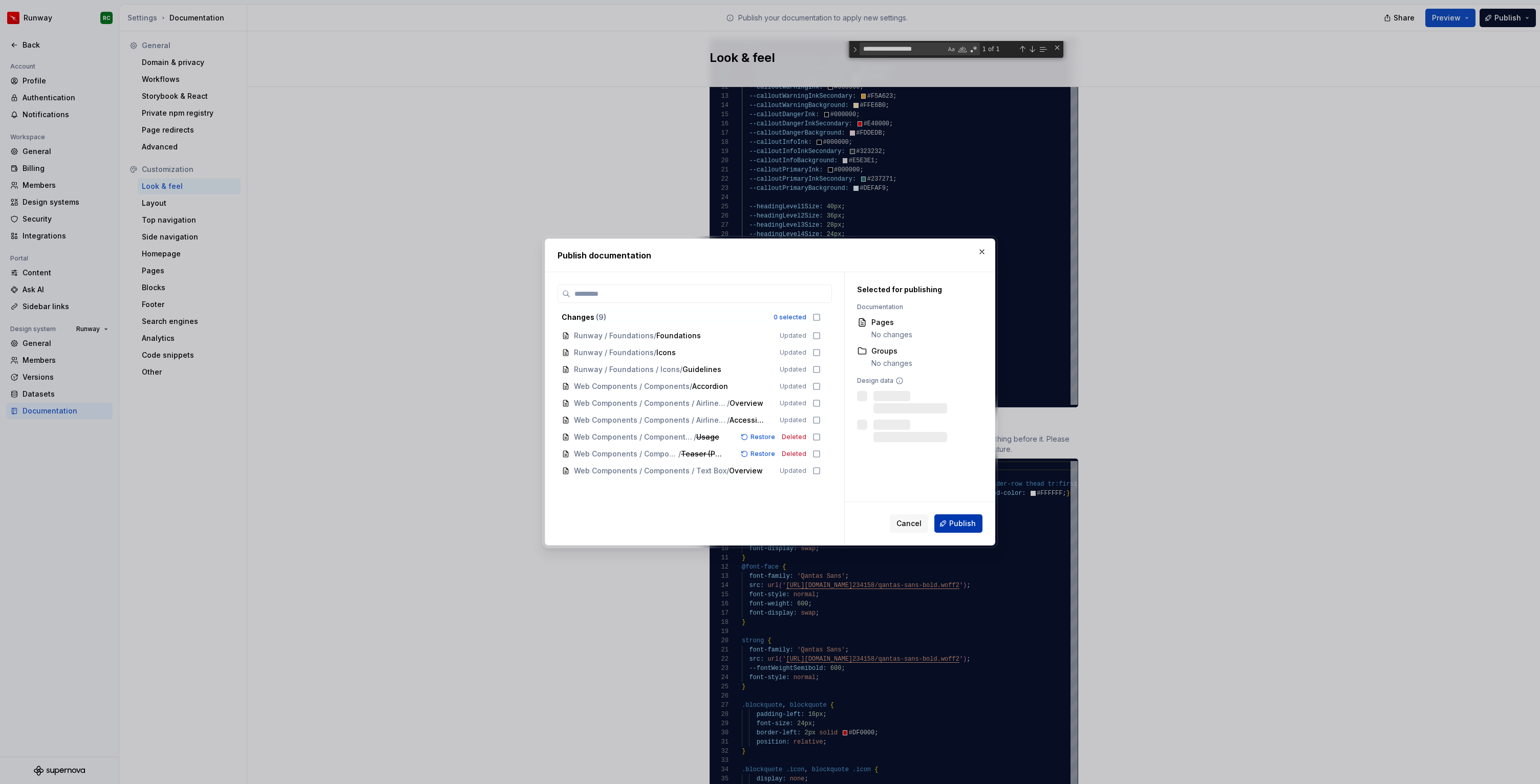
click at [972, 526] on span "Publish" at bounding box center [962, 523] width 26 height 10
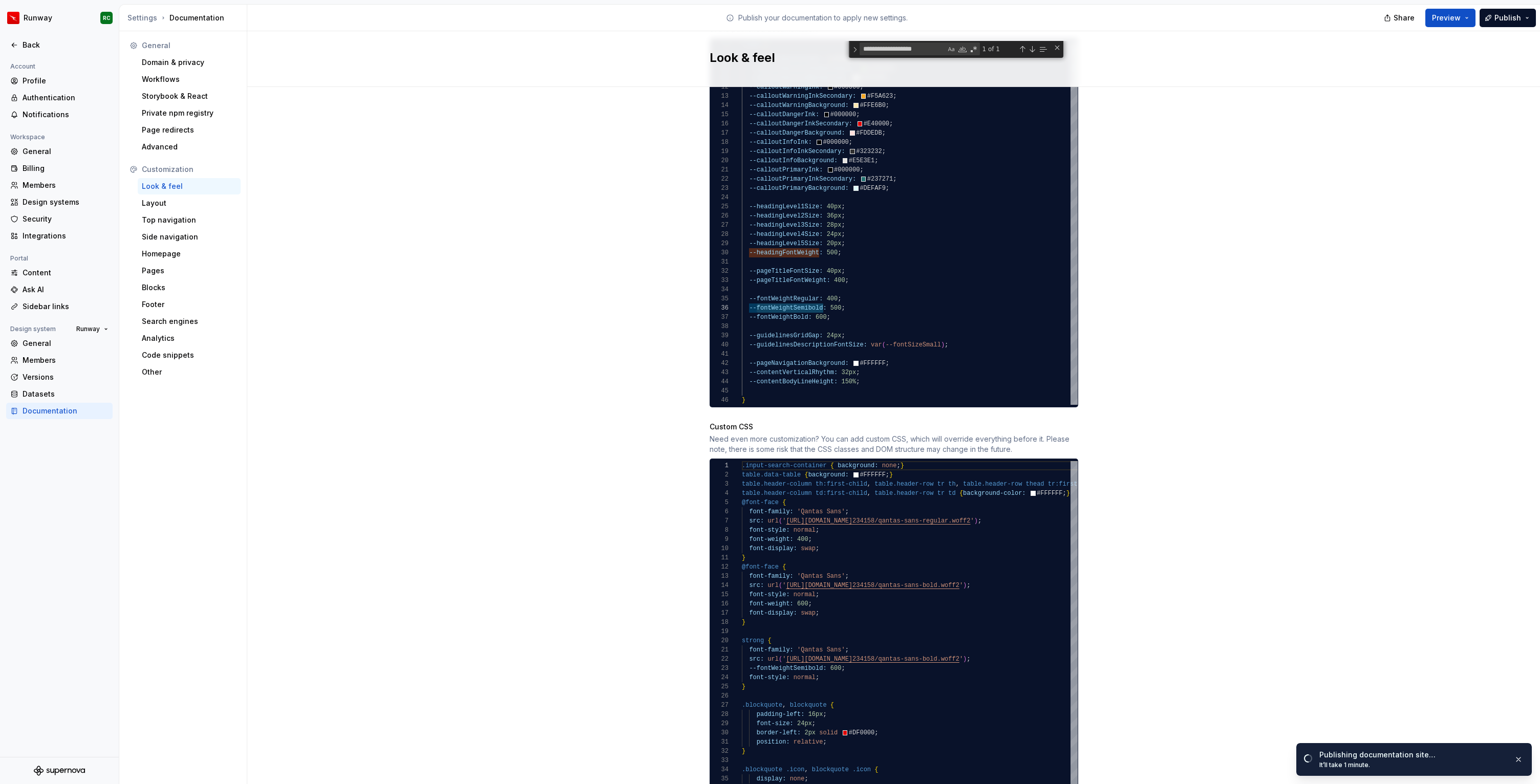
scroll to position [648, 0]
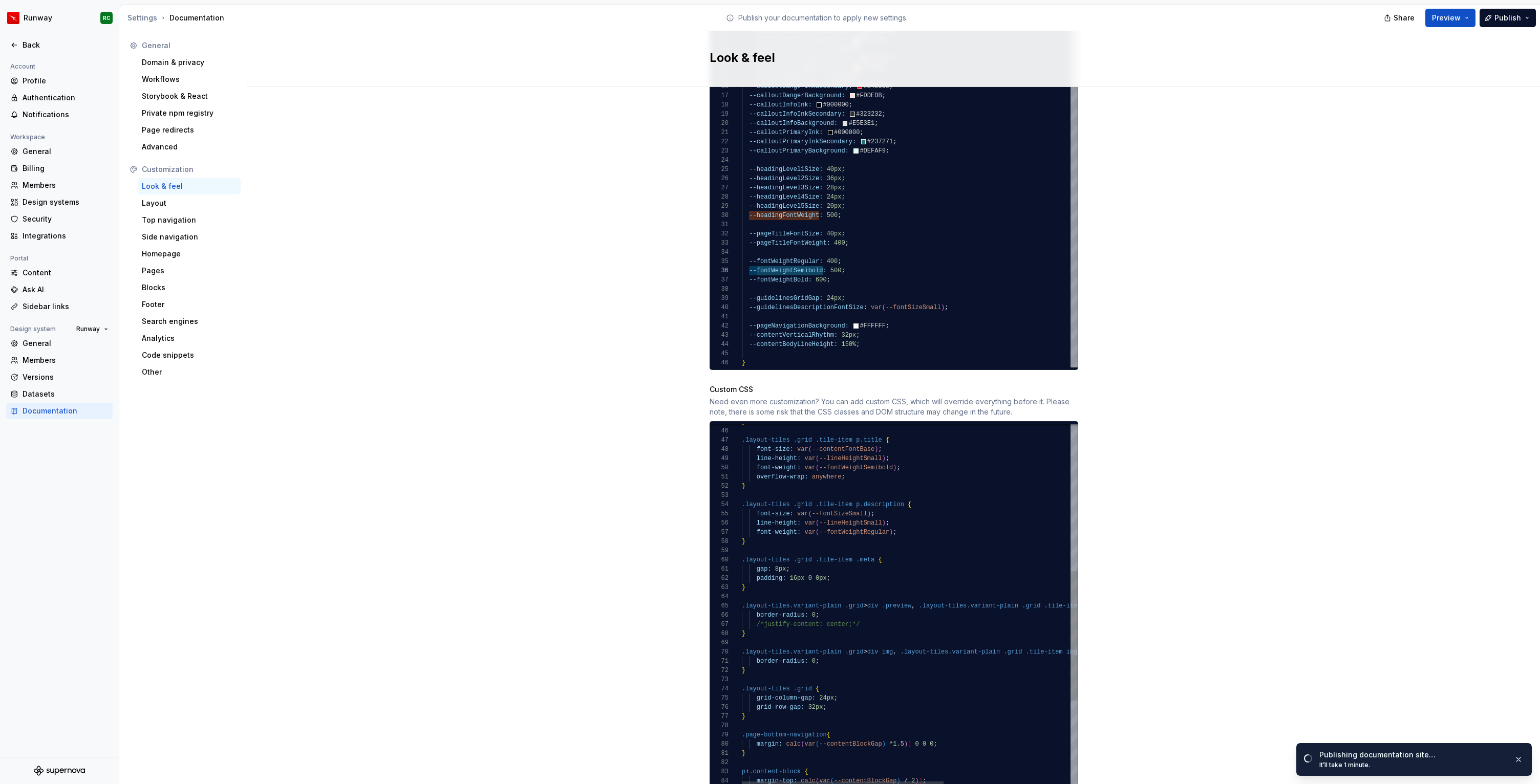
click at [936, 552] on div "} font-weight: var ( --fontWeightSemibold ) ; overflow-wrap: anywhere ; font-si…" at bounding box center [1015, 522] width 547 height 1019
type textarea "**********"
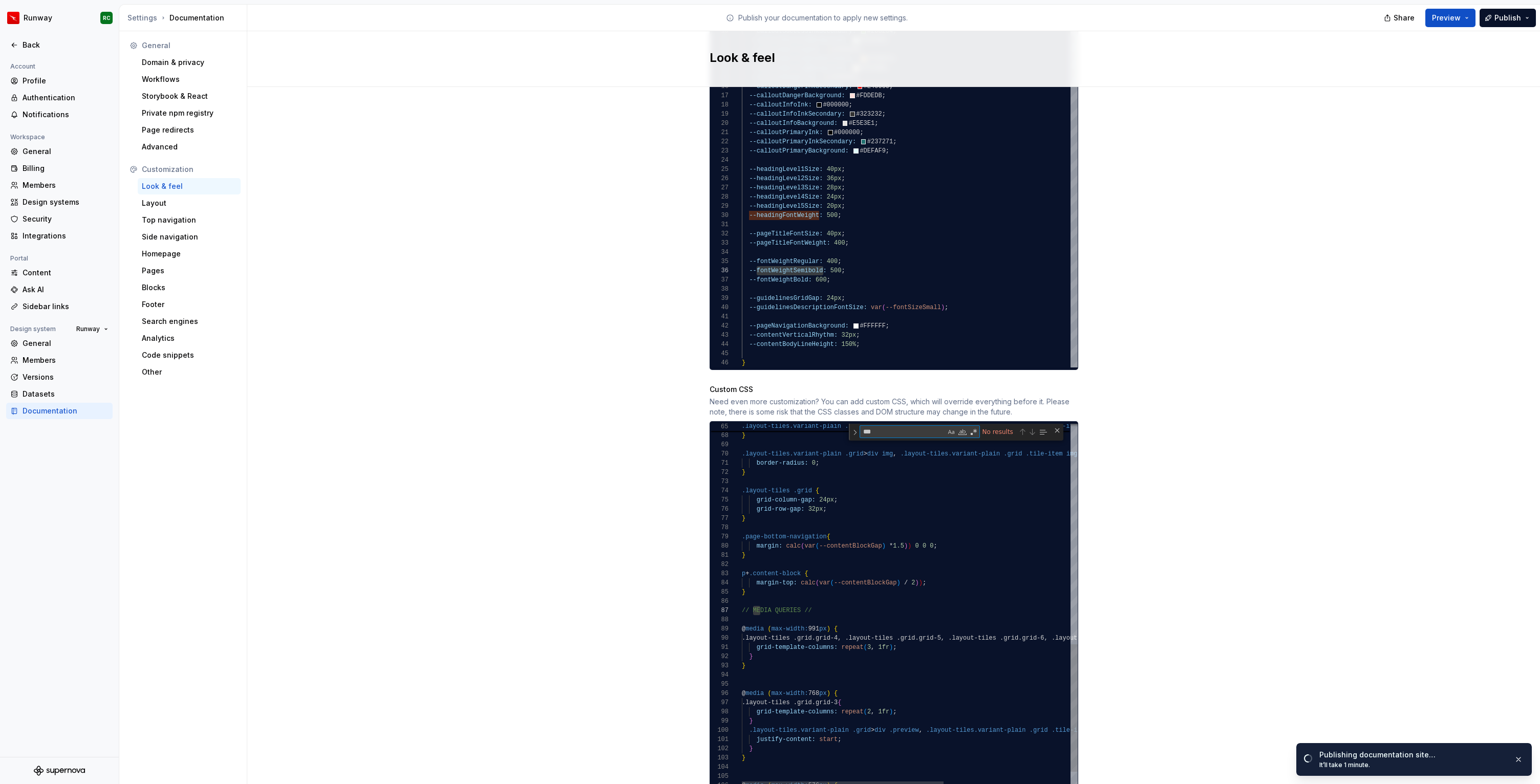
type textarea "**"
type textarea "**********"
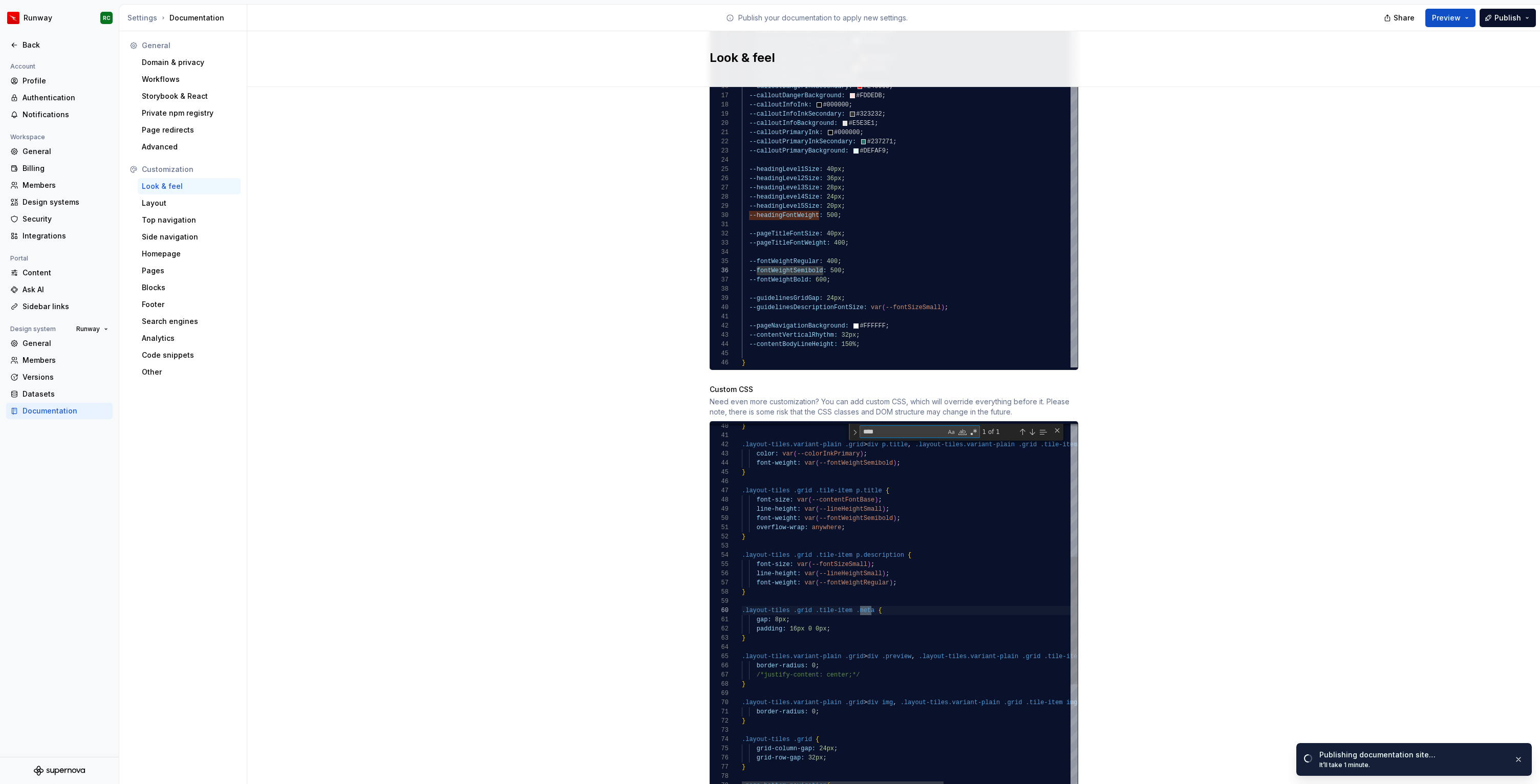
scroll to position [92, 133]
type textarea "****"
click at [777, 607] on div "/*justify-content: center;*/ } .layout-tiles.variant-plain .grid > div img , .l…" at bounding box center [1015, 564] width 547 height 1036
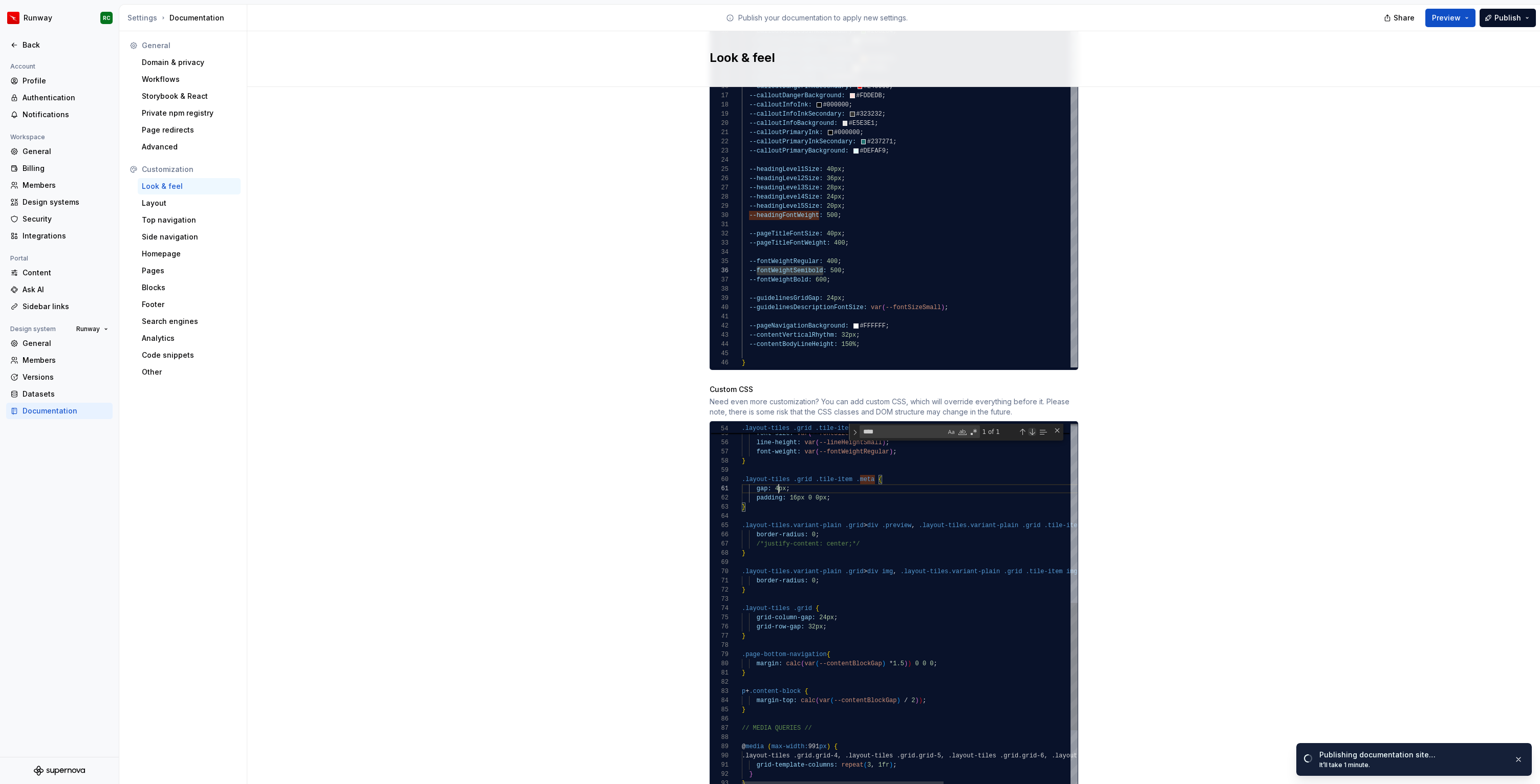
click at [1034, 428] on div "Next Match (Enter)" at bounding box center [1032, 432] width 8 height 8
click at [1023, 428] on div "Previous Match (⇧Enter)" at bounding box center [1023, 432] width 8 height 8
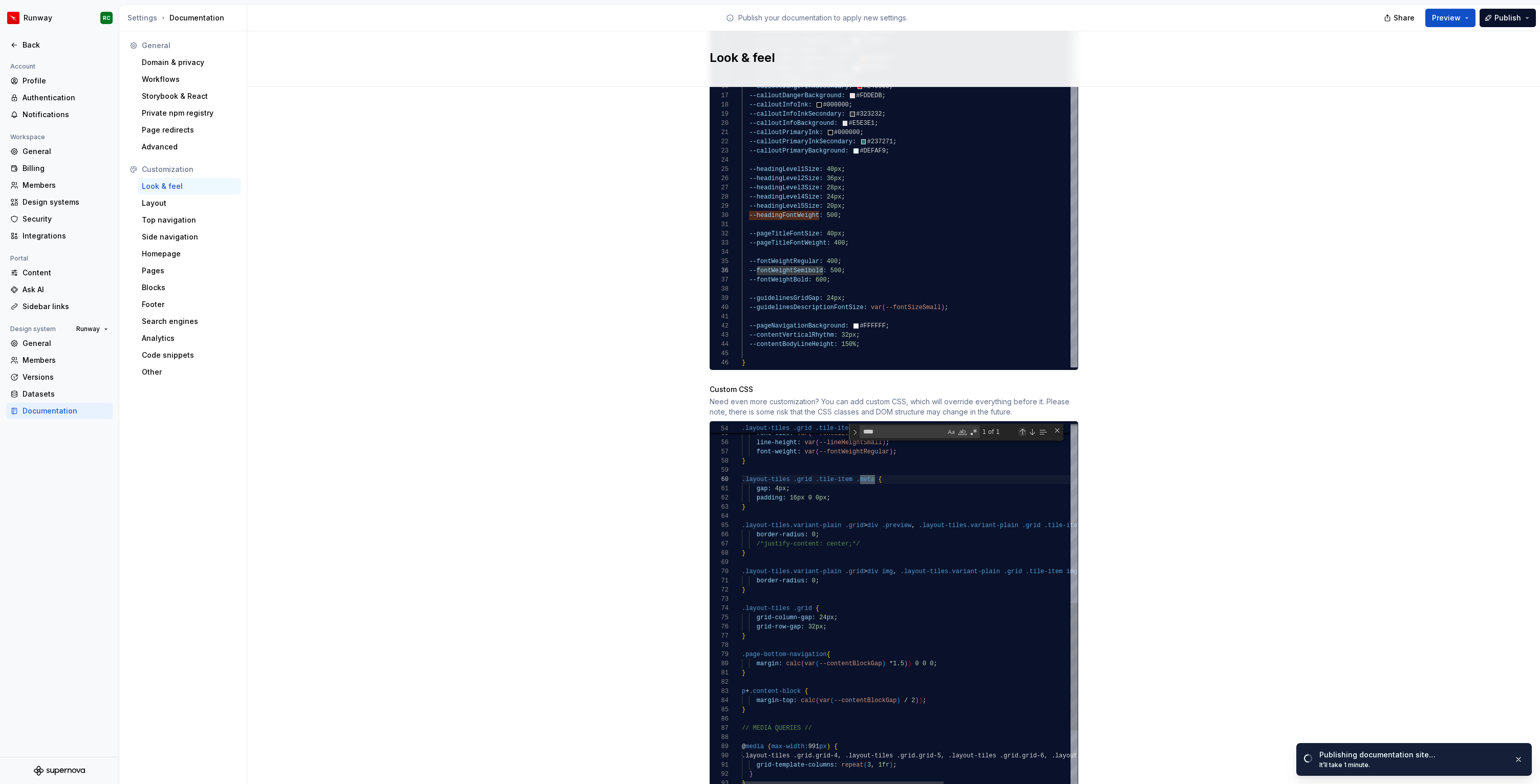
click at [1023, 428] on div "Previous Match (⇧Enter)" at bounding box center [1023, 432] width 8 height 8
click at [1520, 760] on button "button" at bounding box center [1518, 759] width 13 height 15
click at [1514, 23] on button "Publish" at bounding box center [1507, 18] width 56 height 19
click at [1326, 321] on div "Site logo A company logo that will be displayed on all pages on your documentat…" at bounding box center [894, 134] width 1293 height 1390
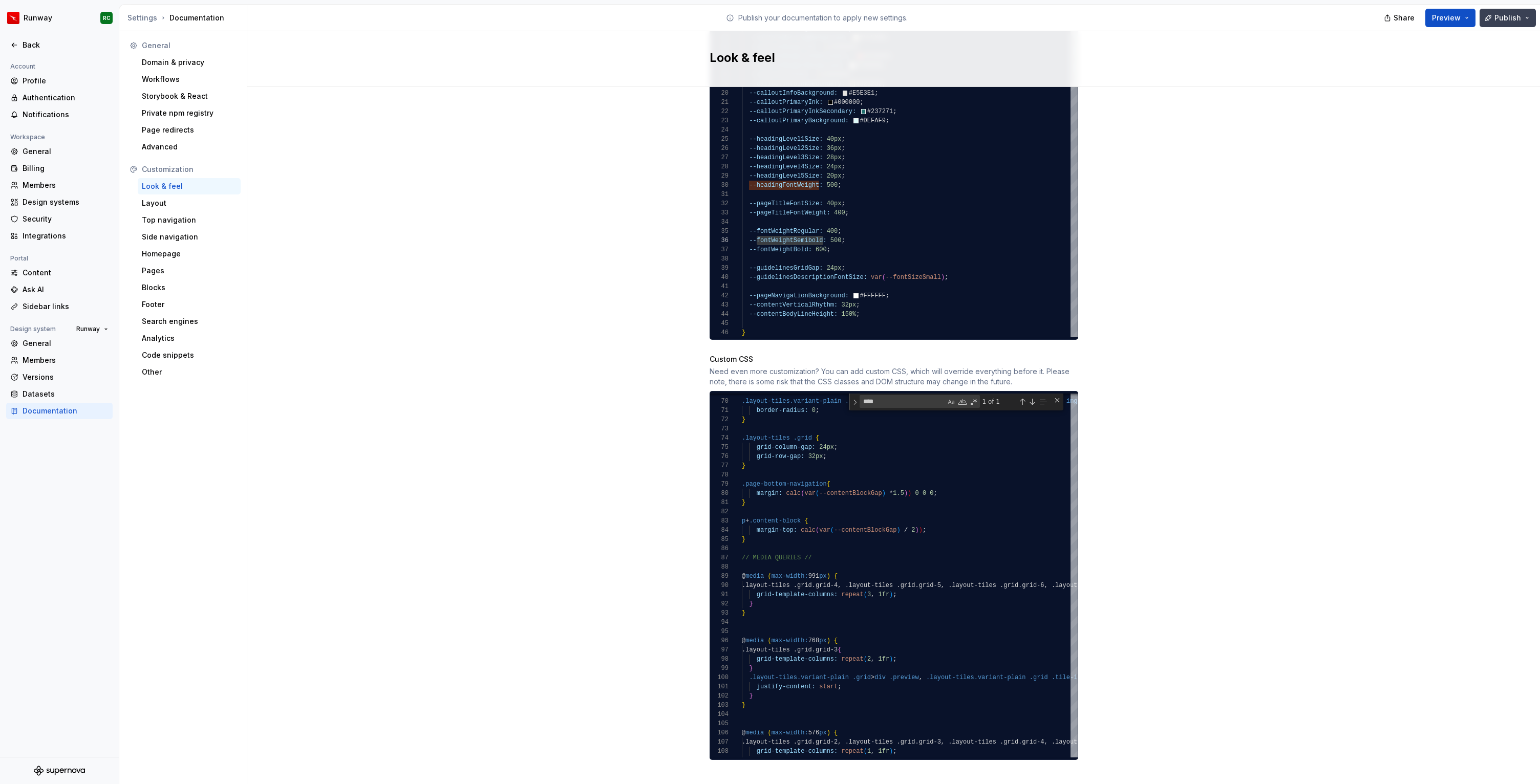
click at [1496, 19] on span "Publish" at bounding box center [1507, 17] width 26 height 10
click at [1285, 334] on div "Site logo A company logo that will be displayed on all pages on your documentat…" at bounding box center [894, 104] width 1293 height 1390
click at [1058, 393] on div "**** meta 1 of 1" at bounding box center [956, 402] width 215 height 17
click at [1057, 396] on div "Close (Escape)" at bounding box center [1057, 400] width 8 height 8
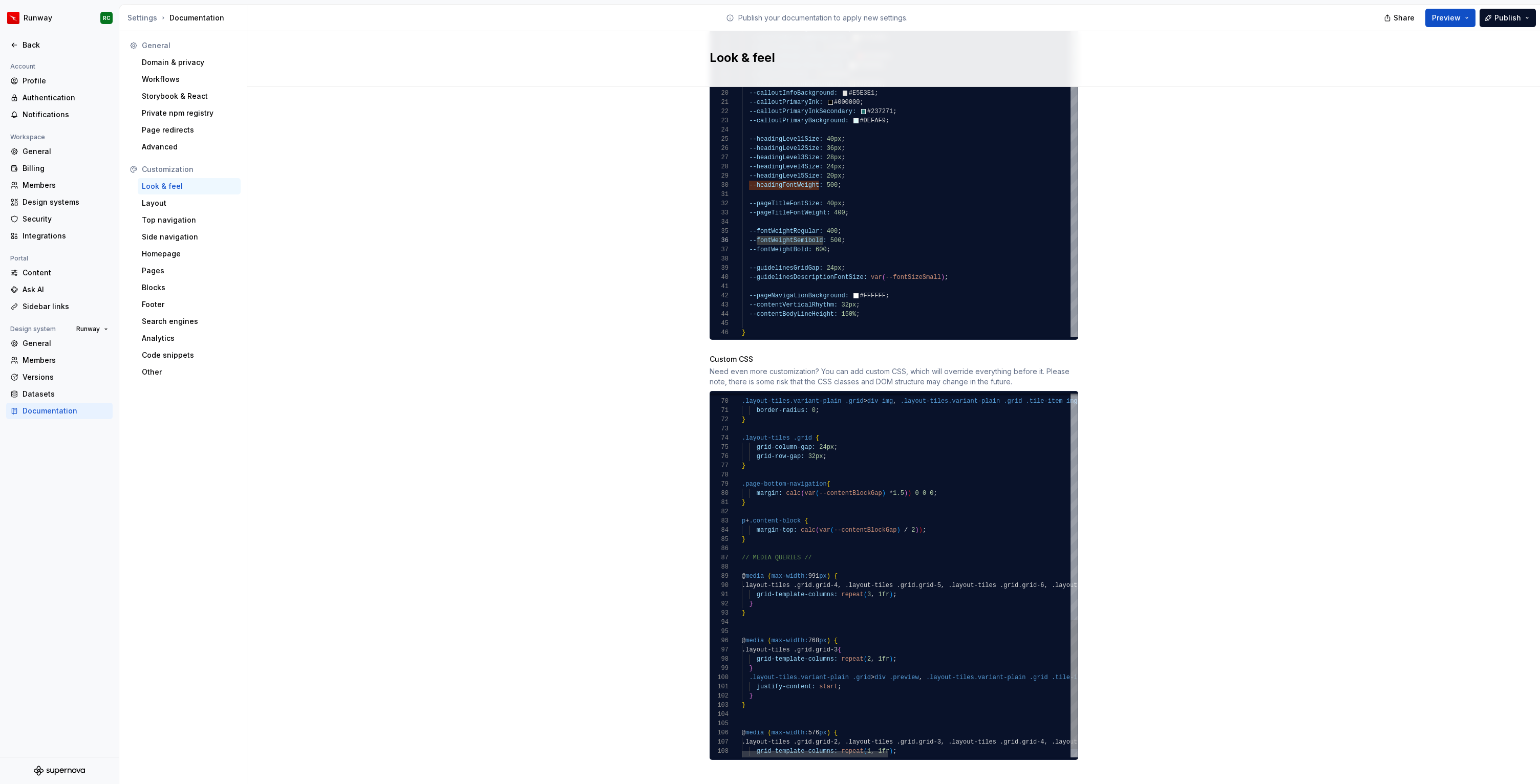
type textarea "**********"
click at [862, 535] on div ".layout-tiles.variant-plain .grid > div img , .layout-tiles.variant-plain .grid…" at bounding box center [1119, 271] width 754 height 1019
paste textarea "*****"
type textarea "*********"
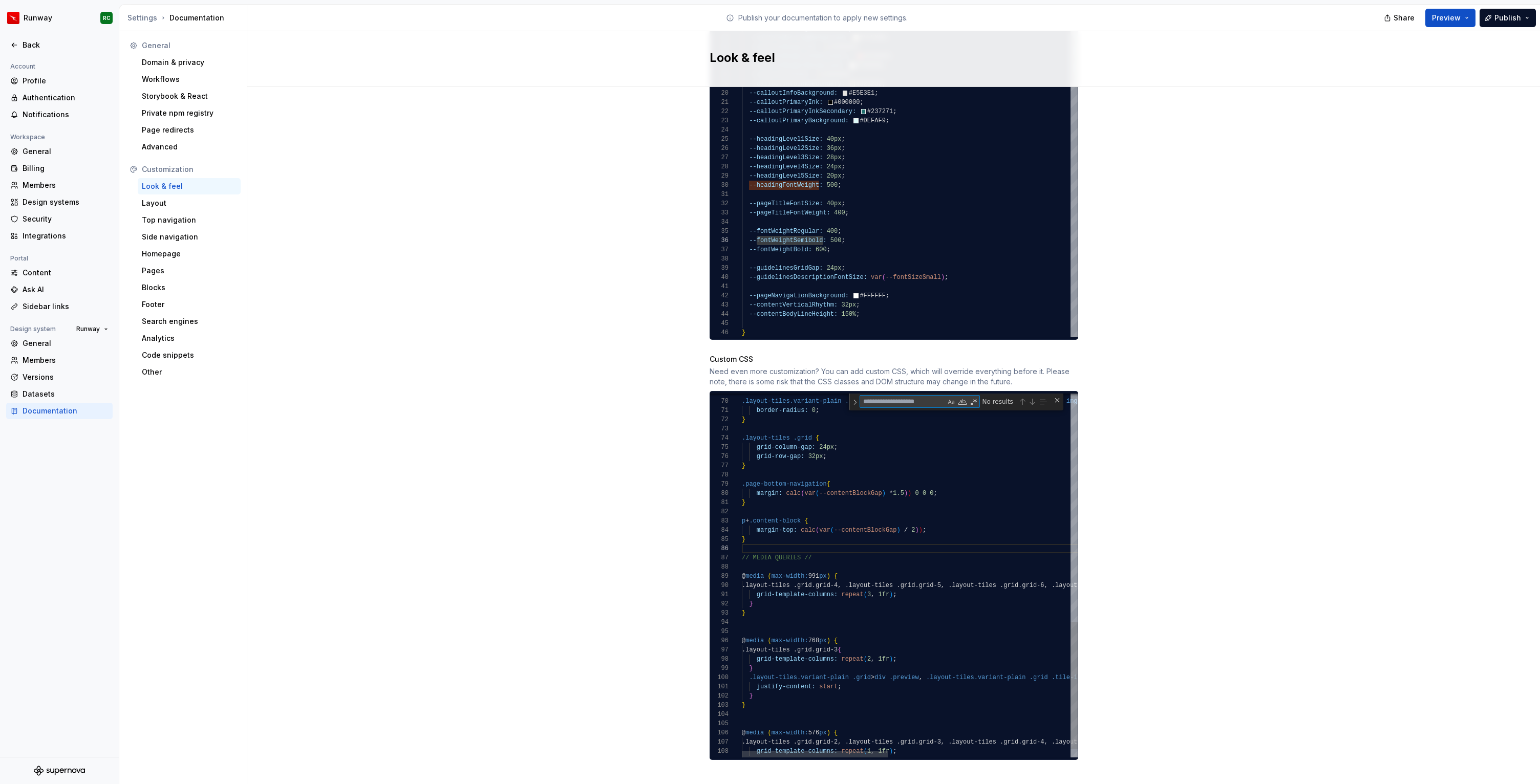
click at [887, 486] on div ".layout-tiles.variant-plain .grid > div img , .layout-tiles.variant-plain .grid…" at bounding box center [1119, 262] width 754 height 1036
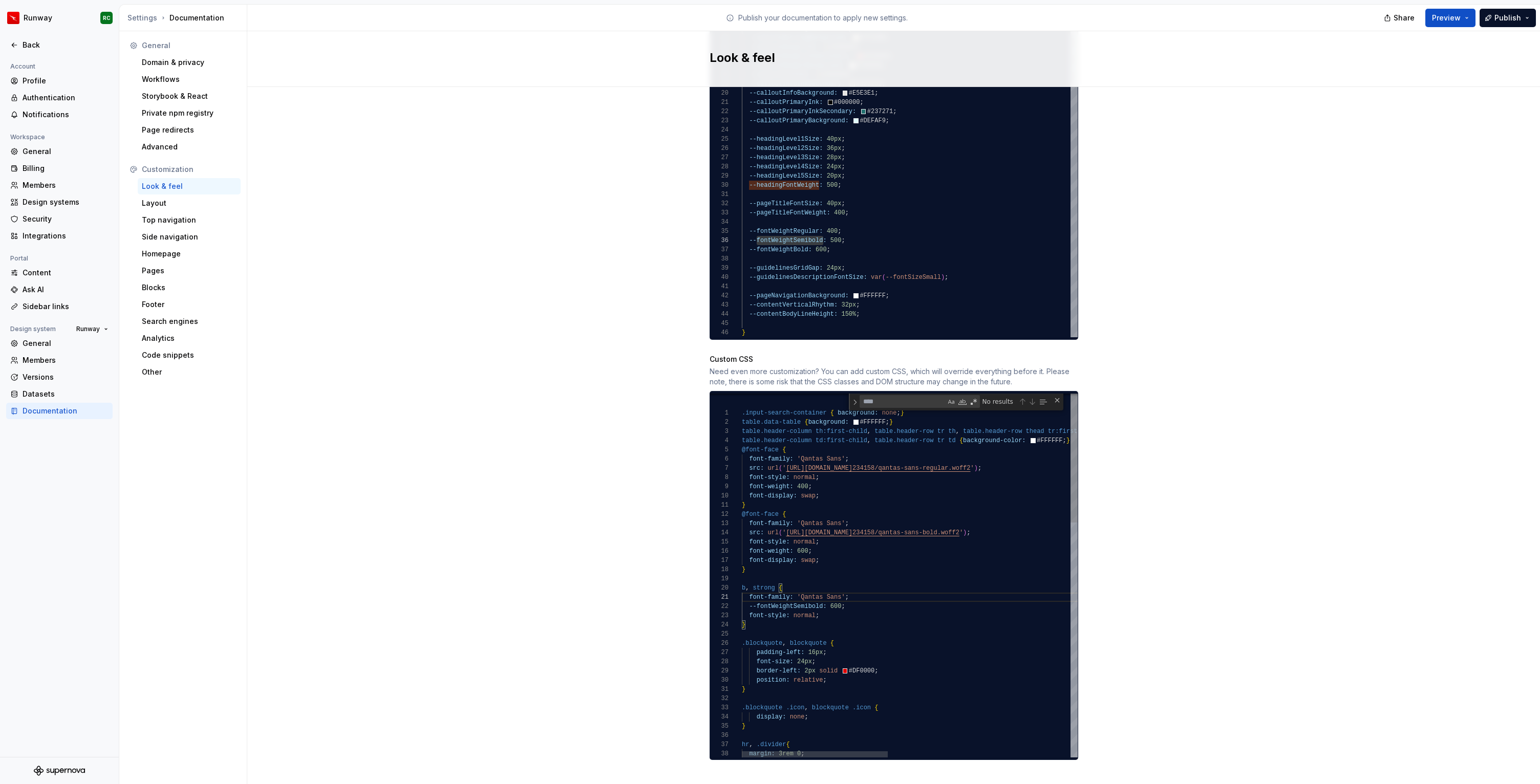
drag, startPoint x: 824, startPoint y: 595, endPoint x: 750, endPoint y: 596, distance: 74.0
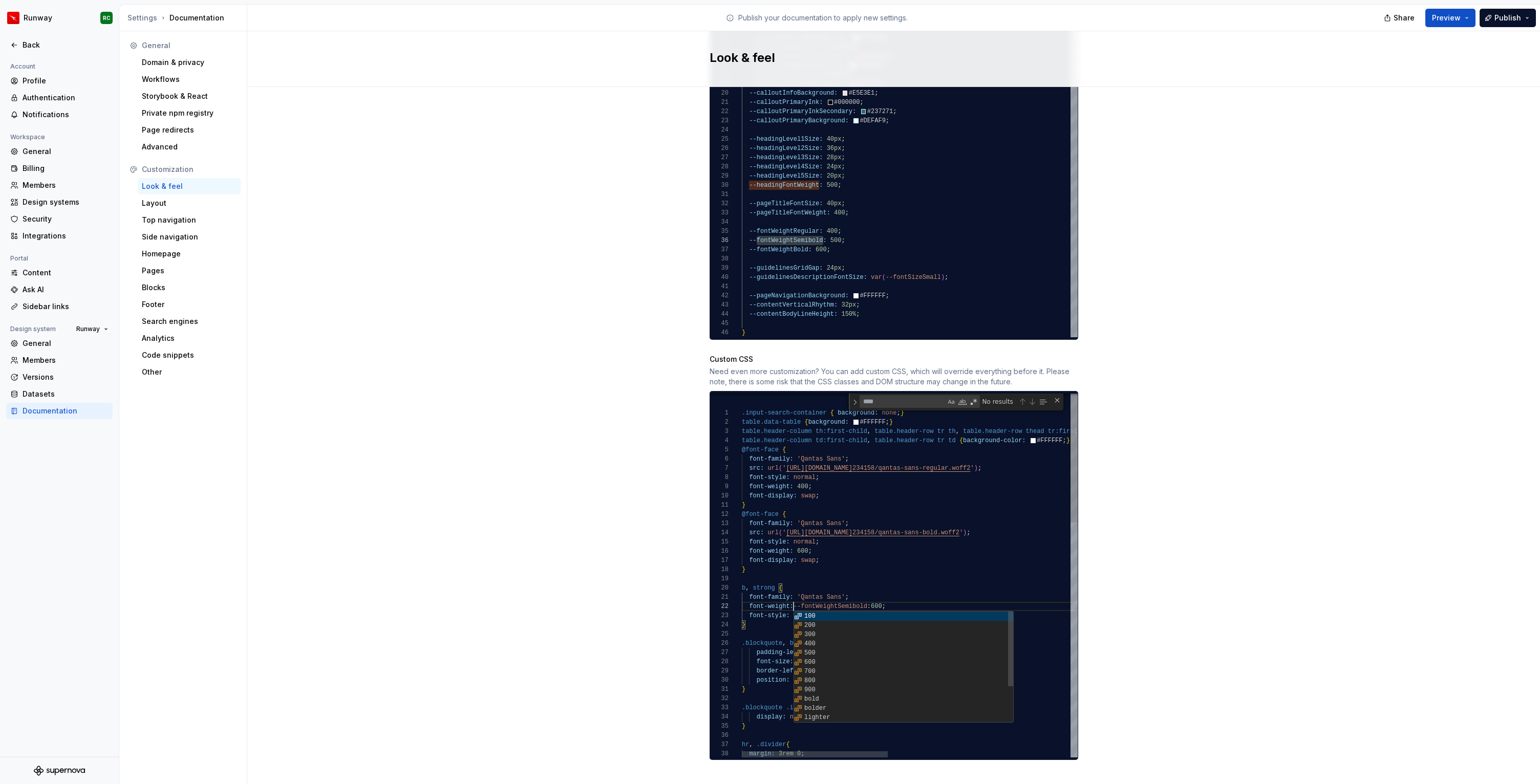
scroll to position [9, 55]
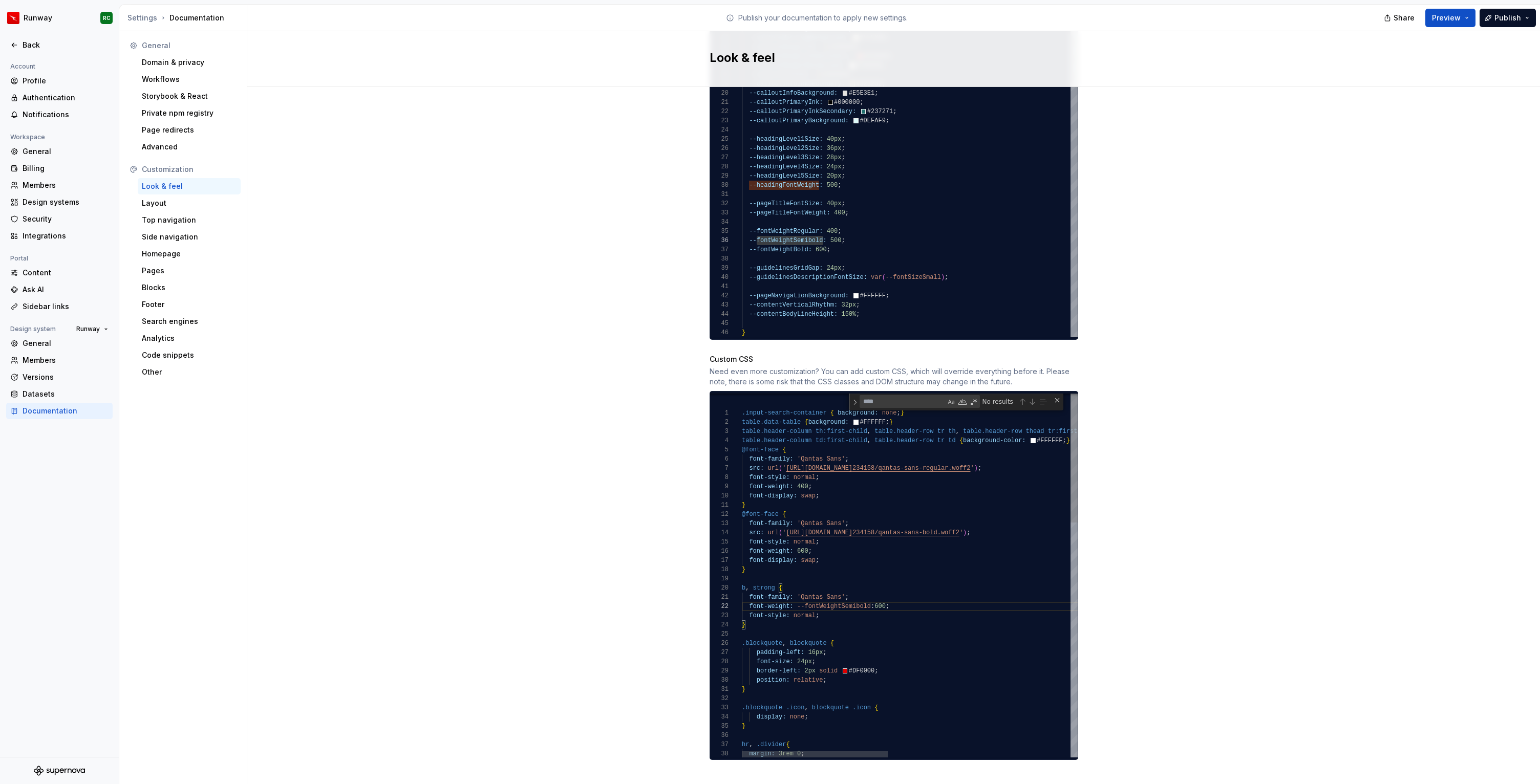
click at [1207, 508] on div "Site logo A company logo that will be displayed on all pages on your documentat…" at bounding box center [894, 104] width 1293 height 1390
click at [798, 242] on div "Background for background colour */ --calloutSuccessInk: #000000 ; --calloutSuc…" at bounding box center [910, 117] width 336 height 440
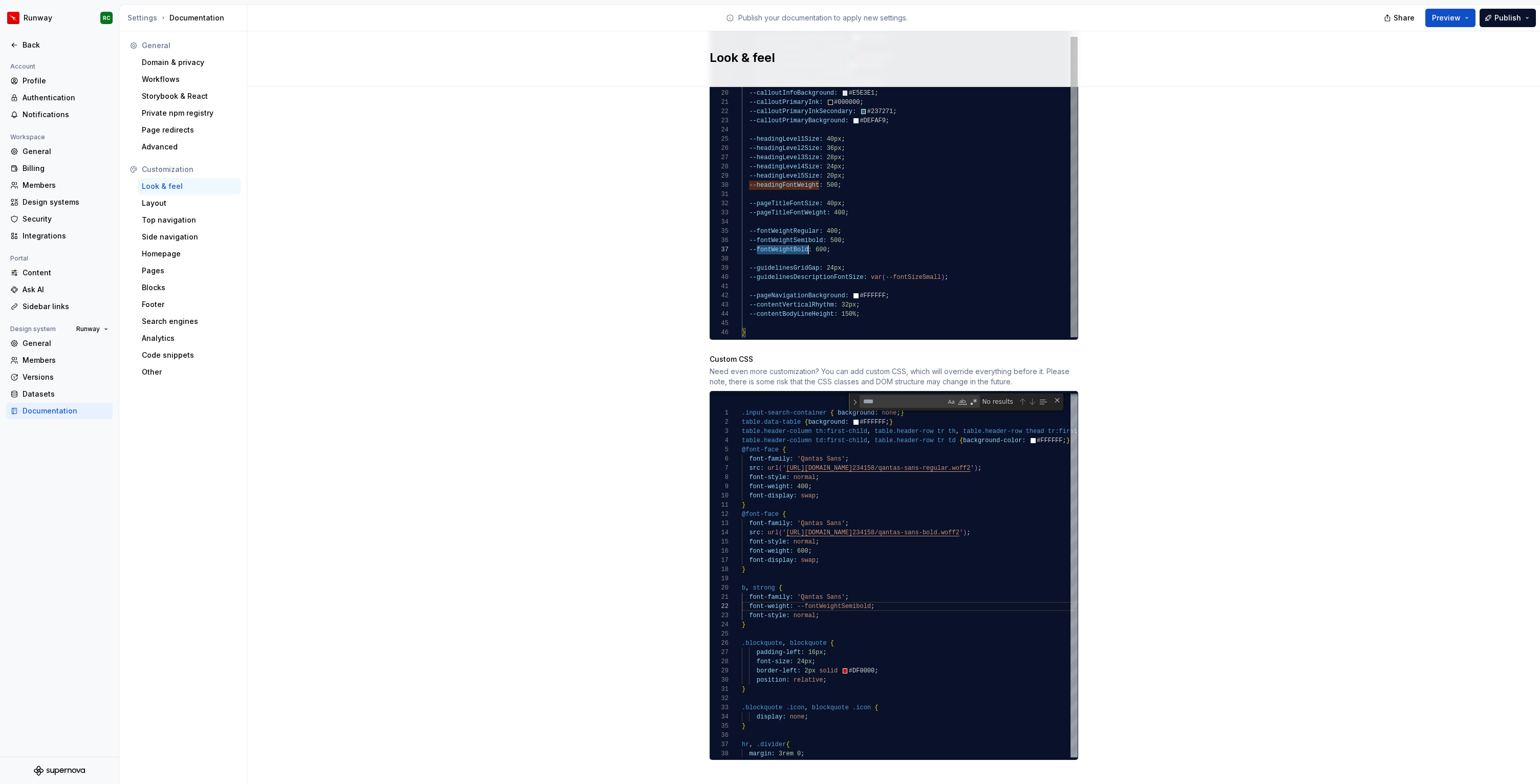
click at [798, 242] on div "Background for background colour */ --calloutSuccessInk: #000000 ; --calloutSuc…" at bounding box center [910, 117] width 336 height 440
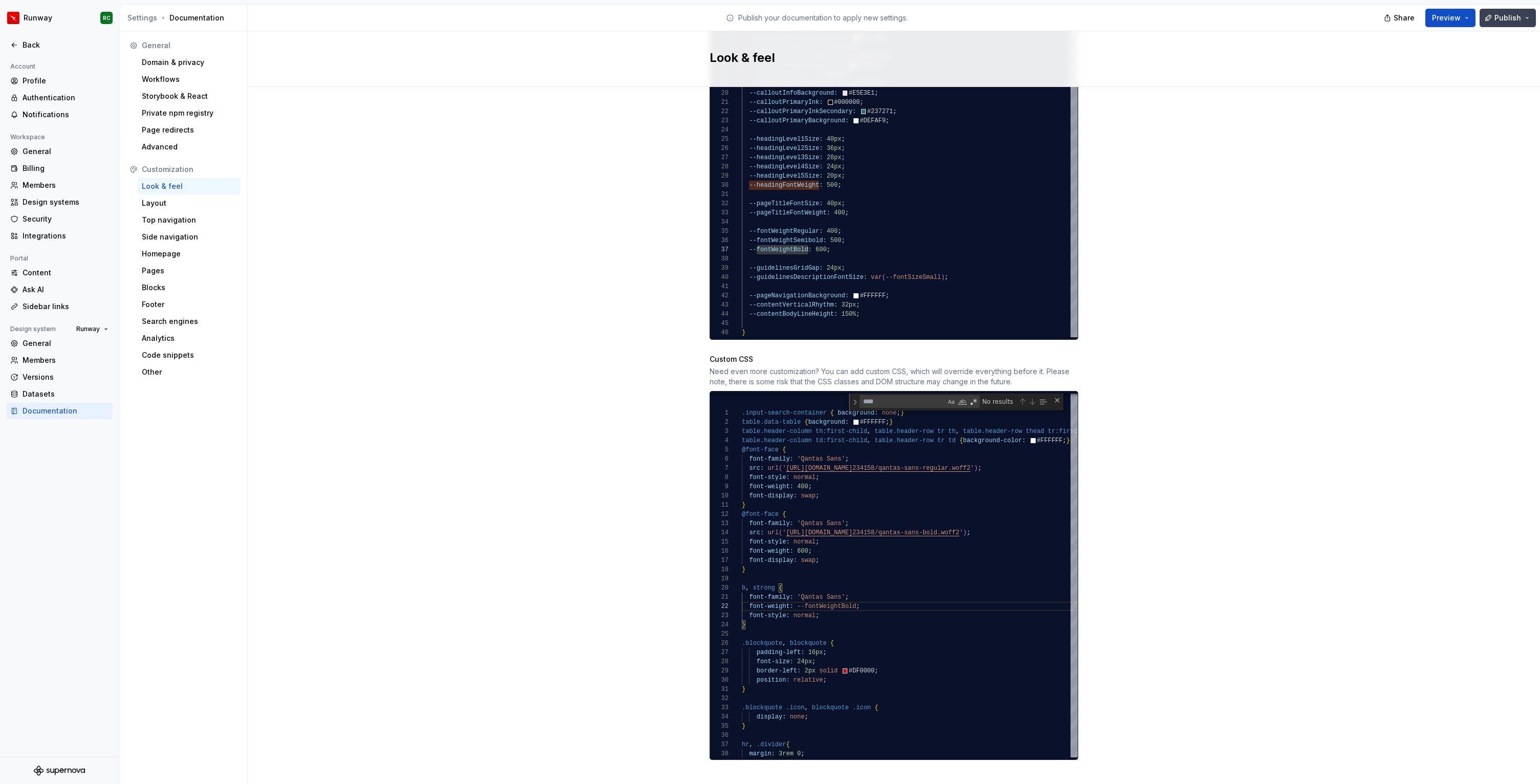
click at [1496, 22] on span "Publish" at bounding box center [1507, 17] width 26 height 10
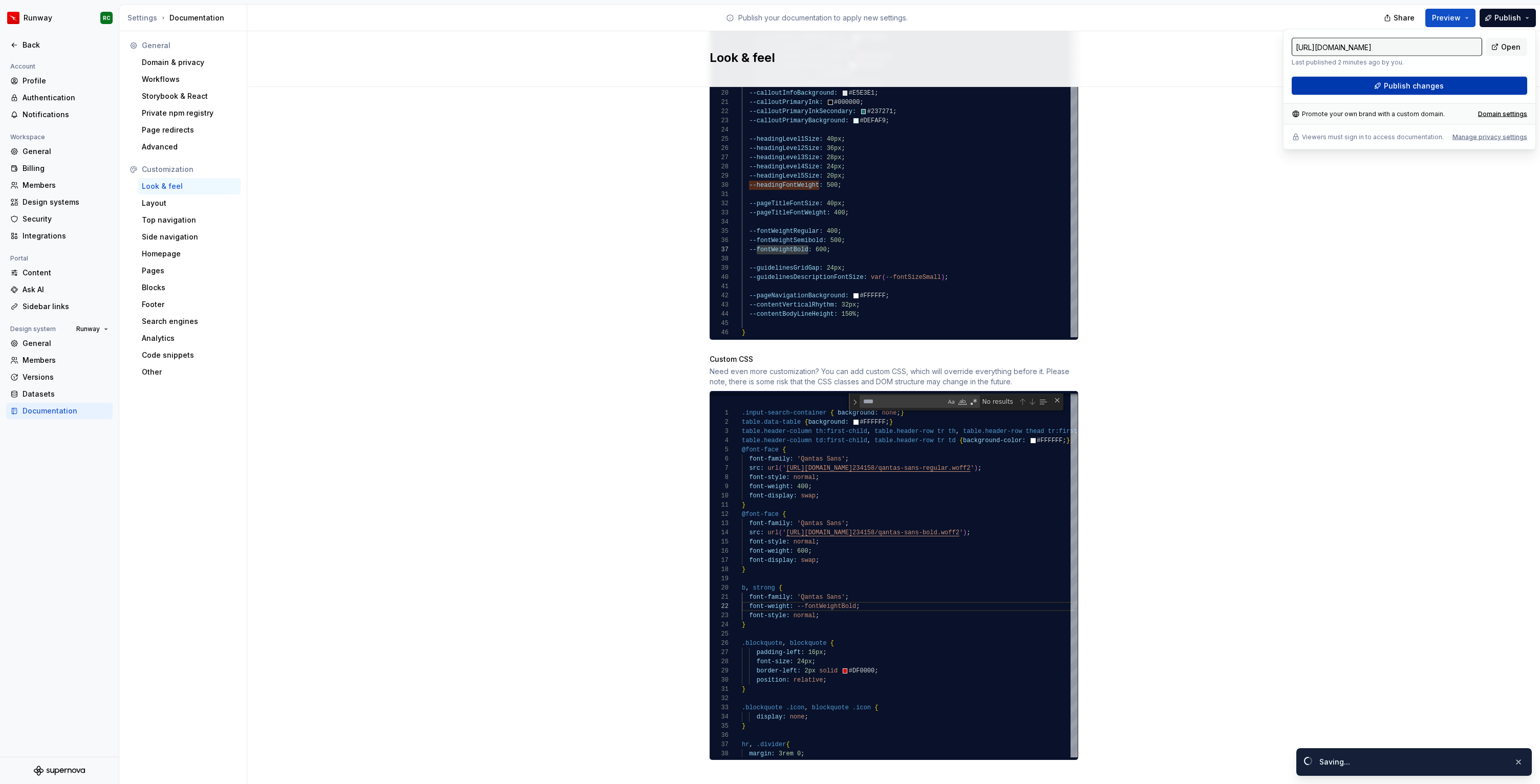
click at [1467, 78] on button "Publish changes" at bounding box center [1409, 86] width 236 height 19
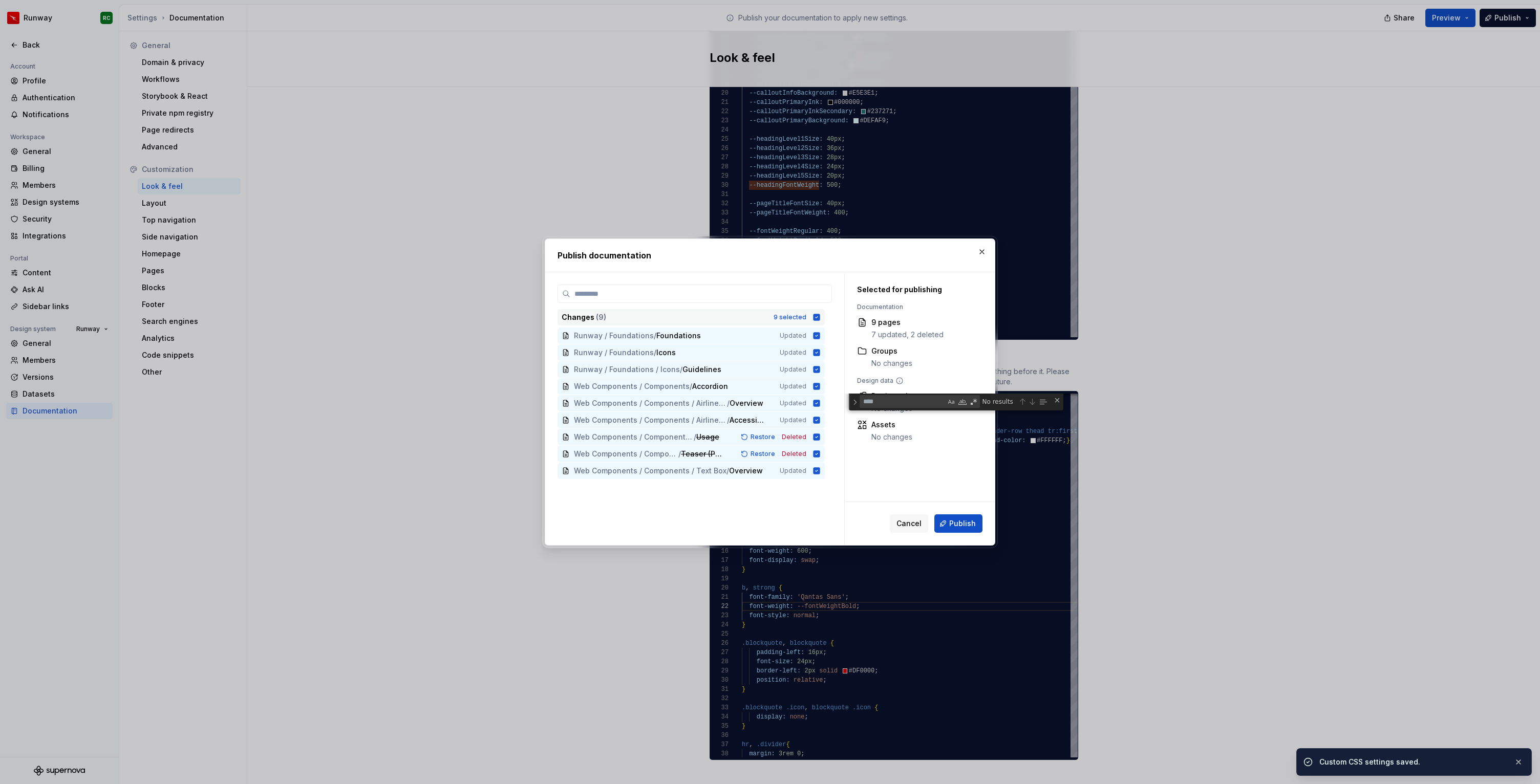
click at [803, 312] on div "Changes ( 9 ) 9 selected" at bounding box center [691, 317] width 267 height 17
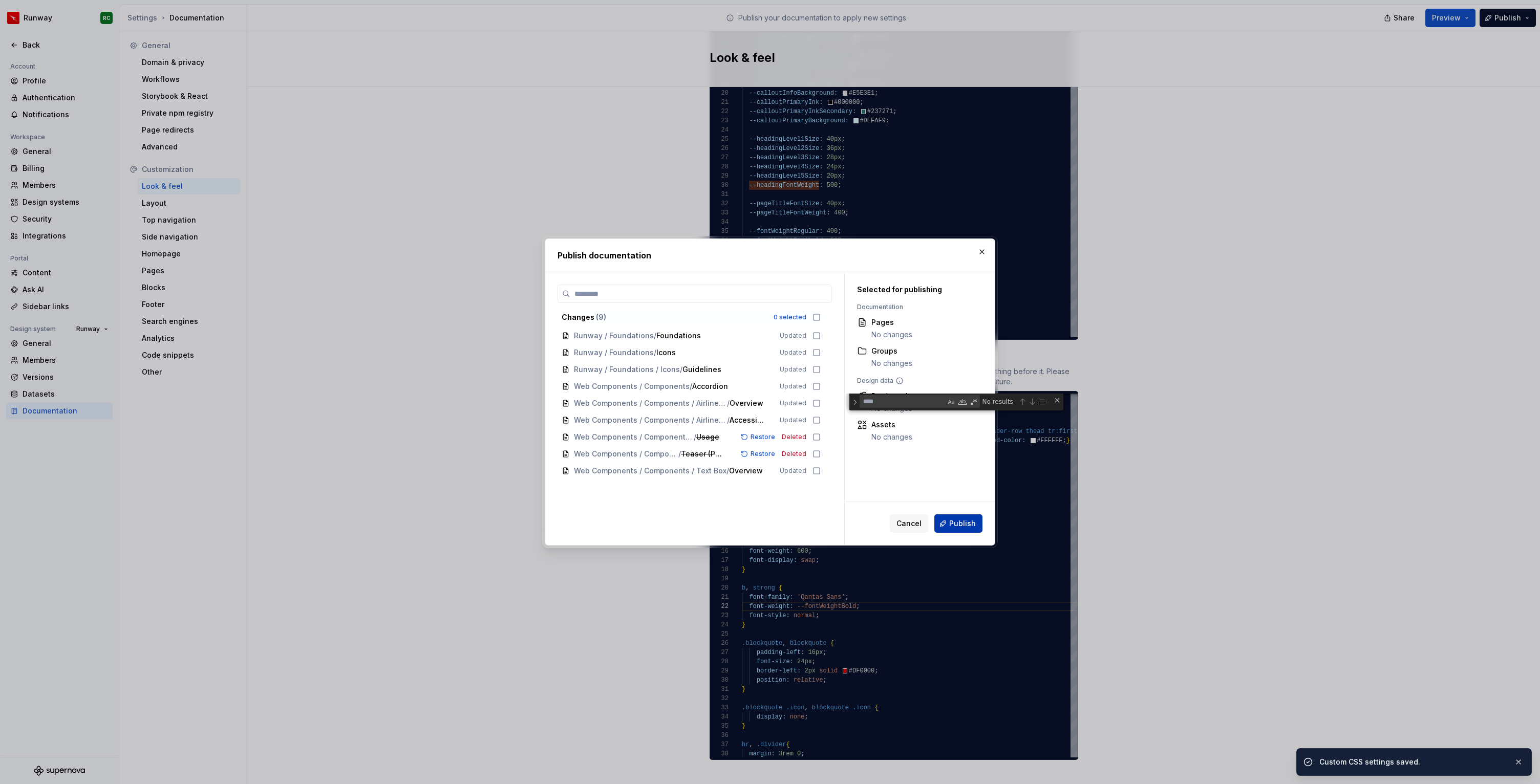
click at [960, 515] on button "Publish" at bounding box center [957, 524] width 48 height 19
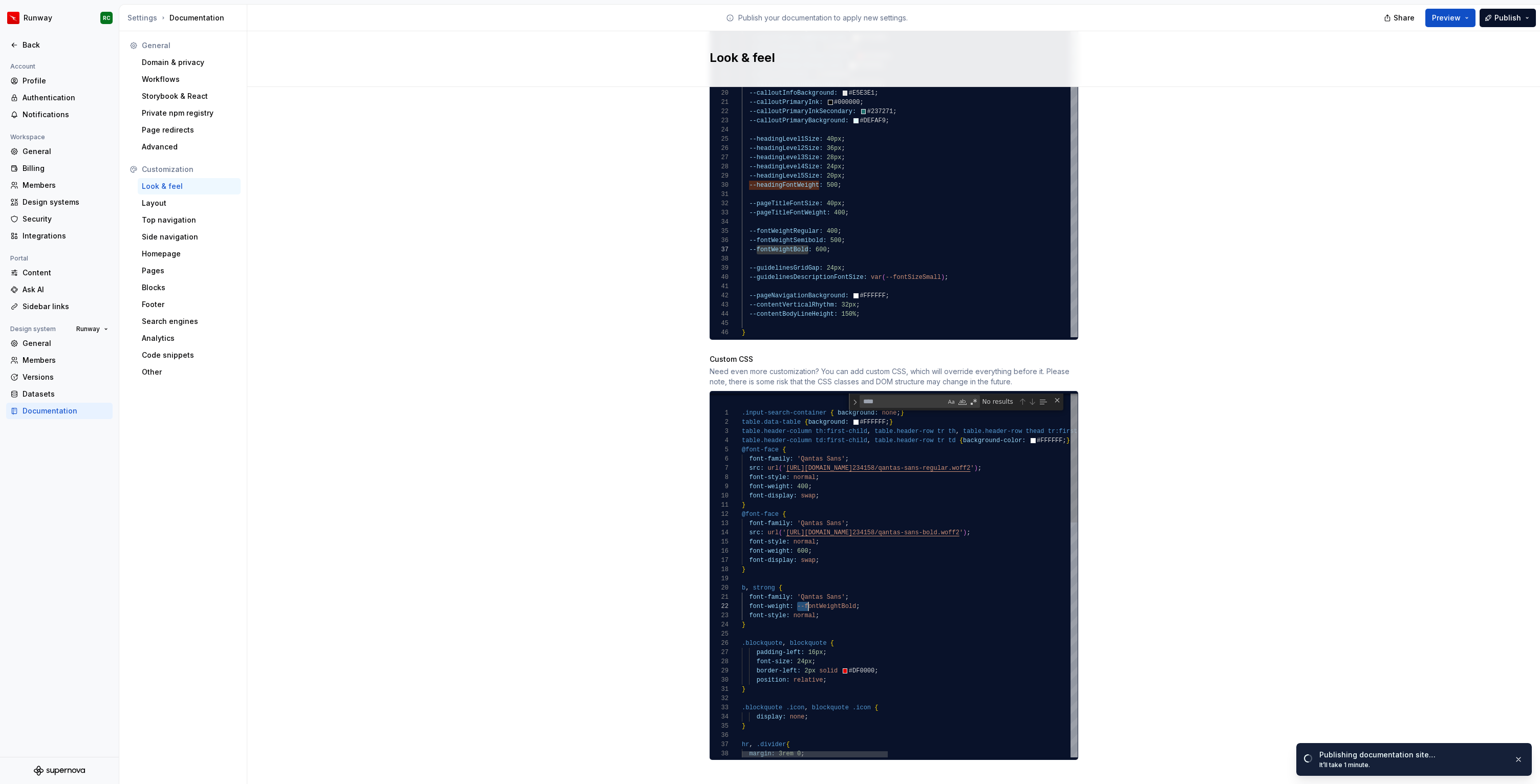
scroll to position [0, 107]
drag, startPoint x: 799, startPoint y: 596, endPoint x: 857, endPoint y: 593, distance: 58.1
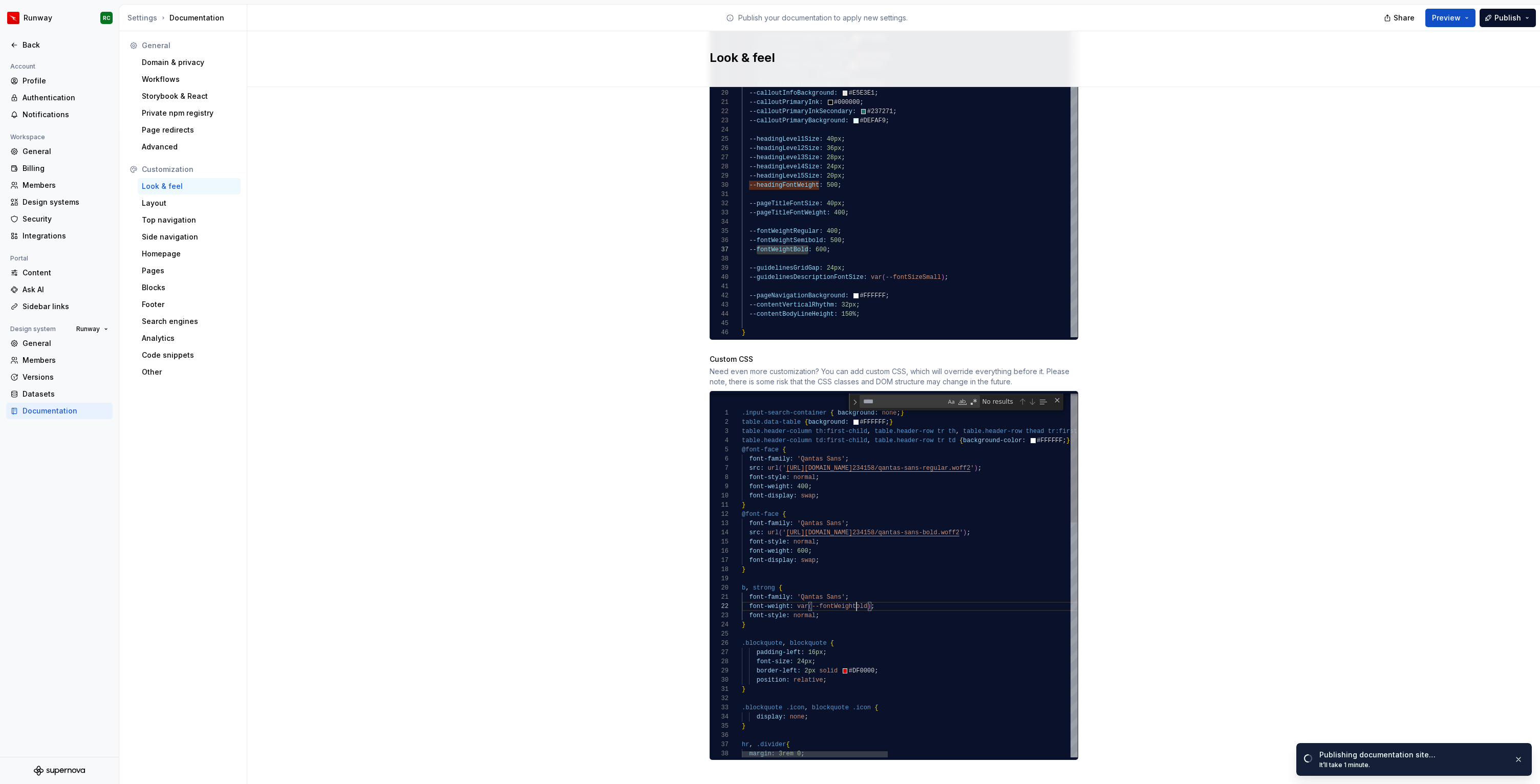
scroll to position [9, 118]
type textarea "**********"
click at [1178, 542] on div "Site logo A company logo that will be displayed on all pages on your documentat…" at bounding box center [894, 104] width 1293 height 1390
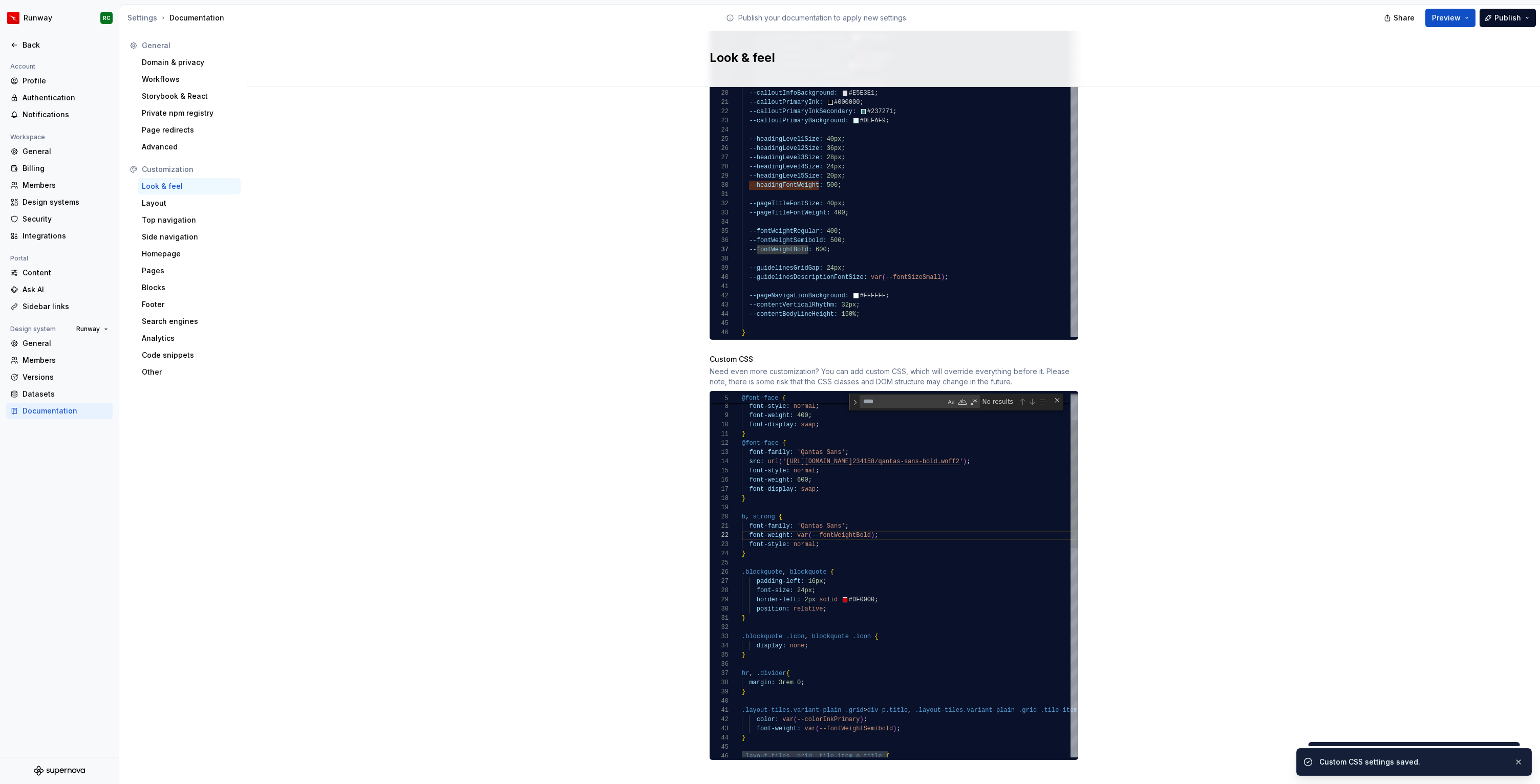
type textarea "**"
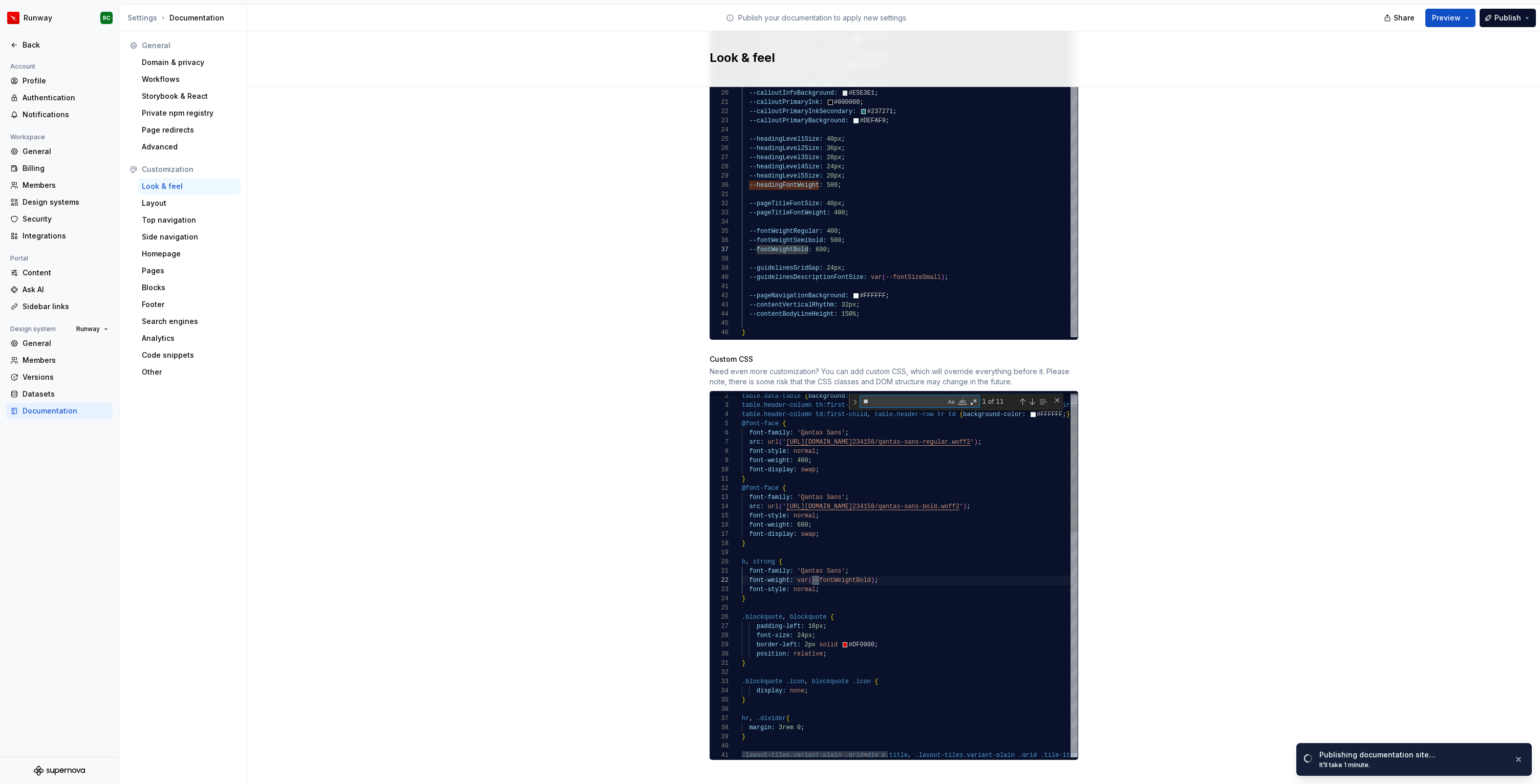
scroll to position [92, 78]
type textarea "**********"
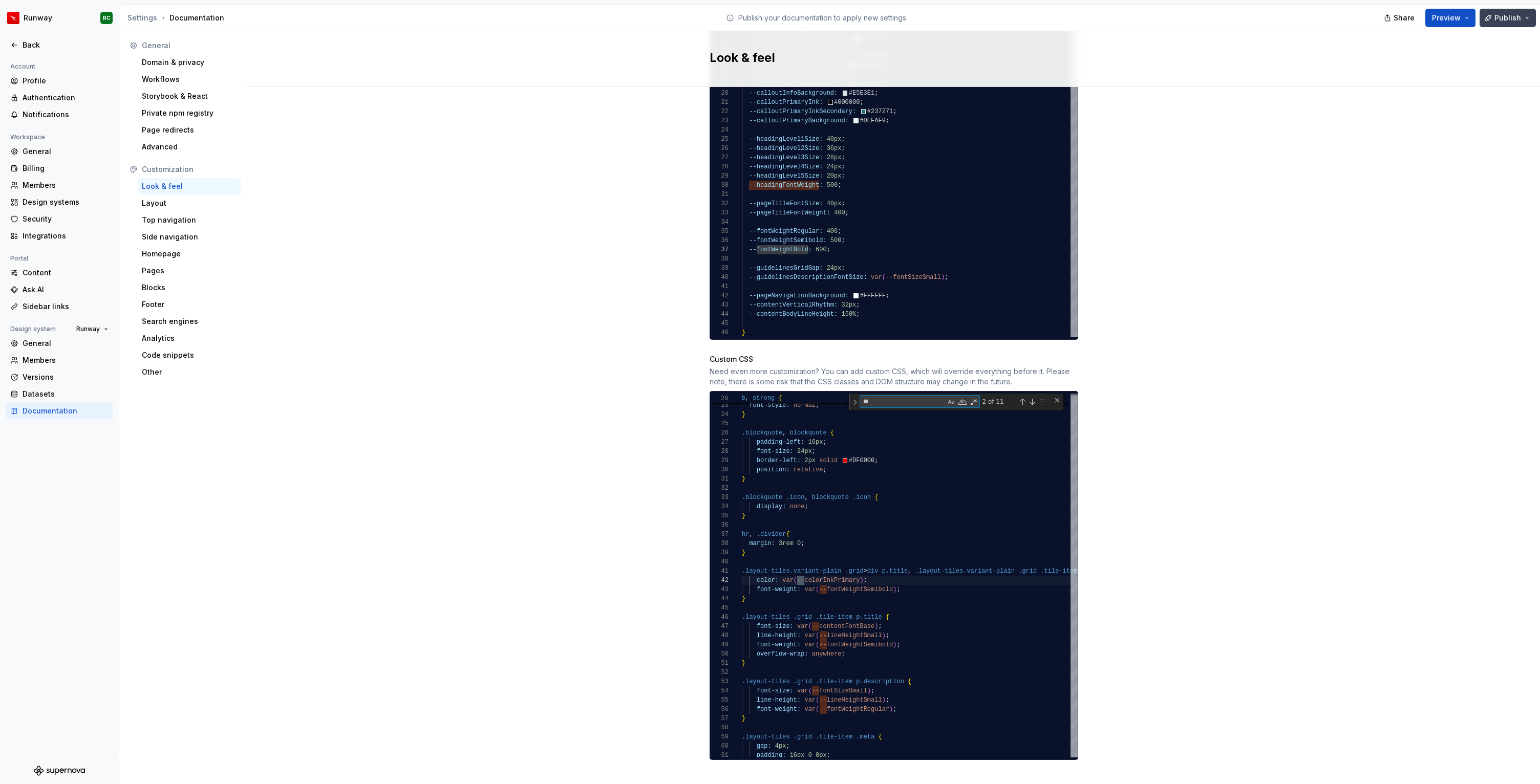
type textarea "**"
click at [1530, 9] on button "Publish" at bounding box center [1507, 18] width 56 height 19
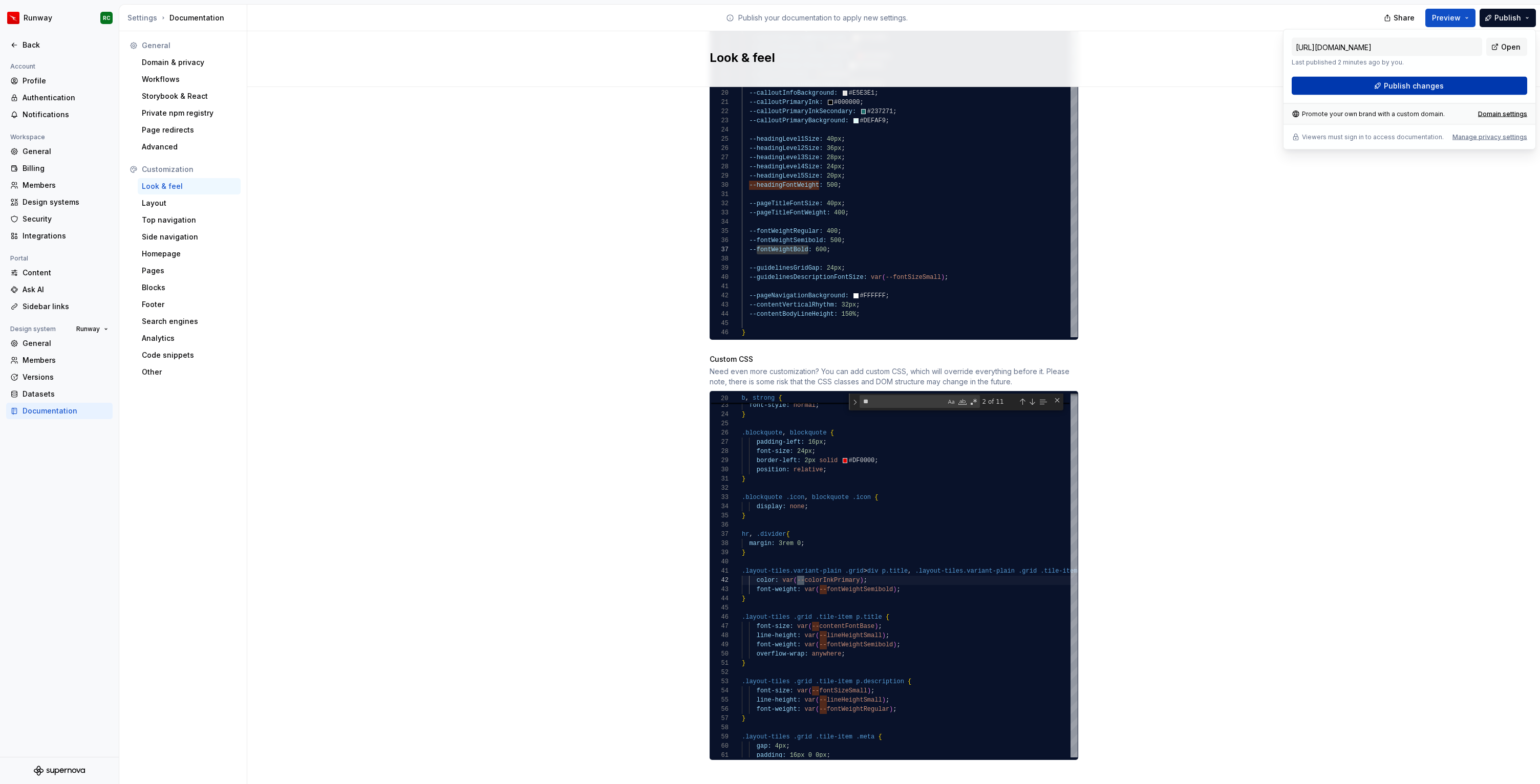
click at [1438, 94] on button "Publish changes" at bounding box center [1409, 86] width 236 height 19
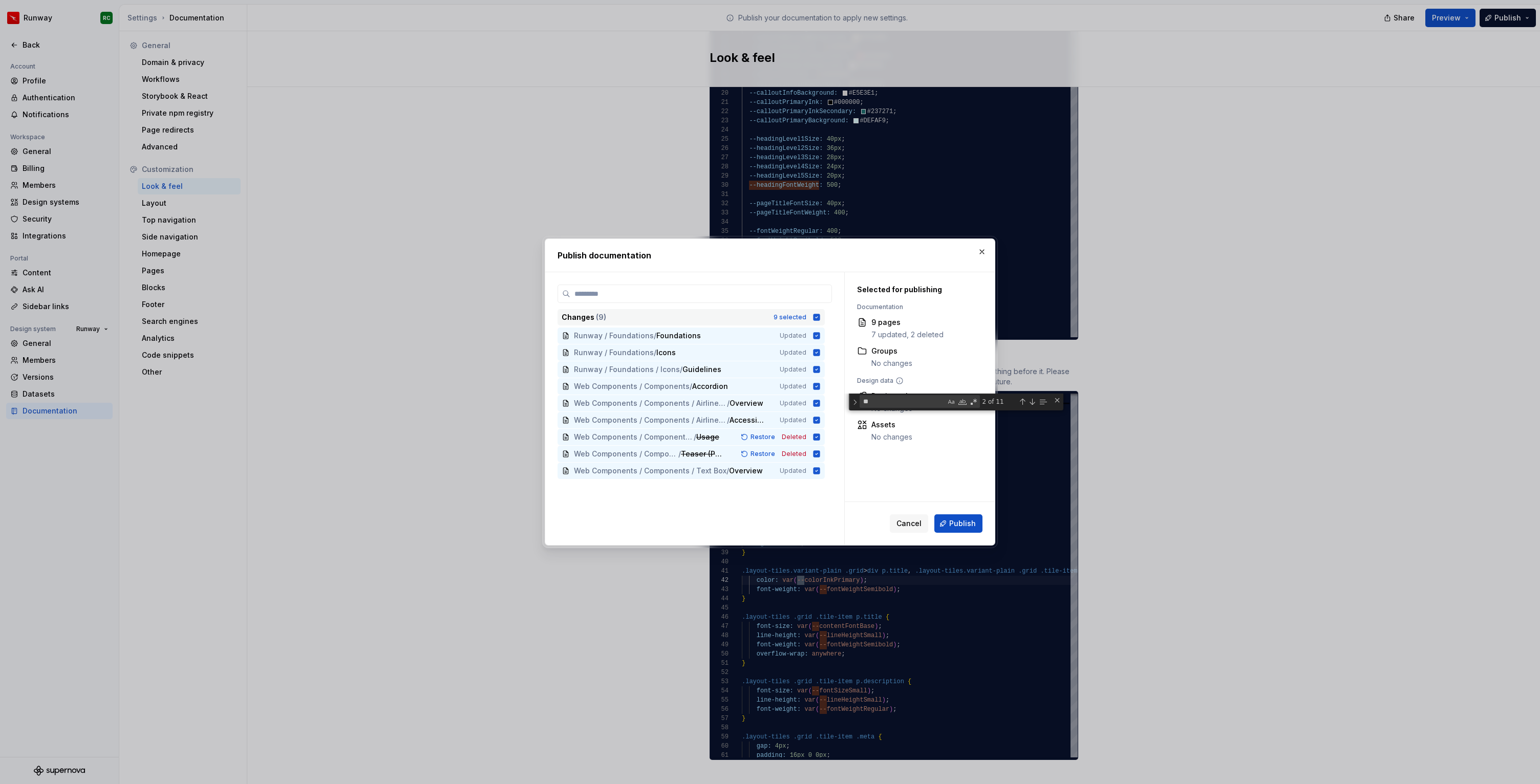
click at [805, 319] on div "9 selected" at bounding box center [789, 317] width 33 height 8
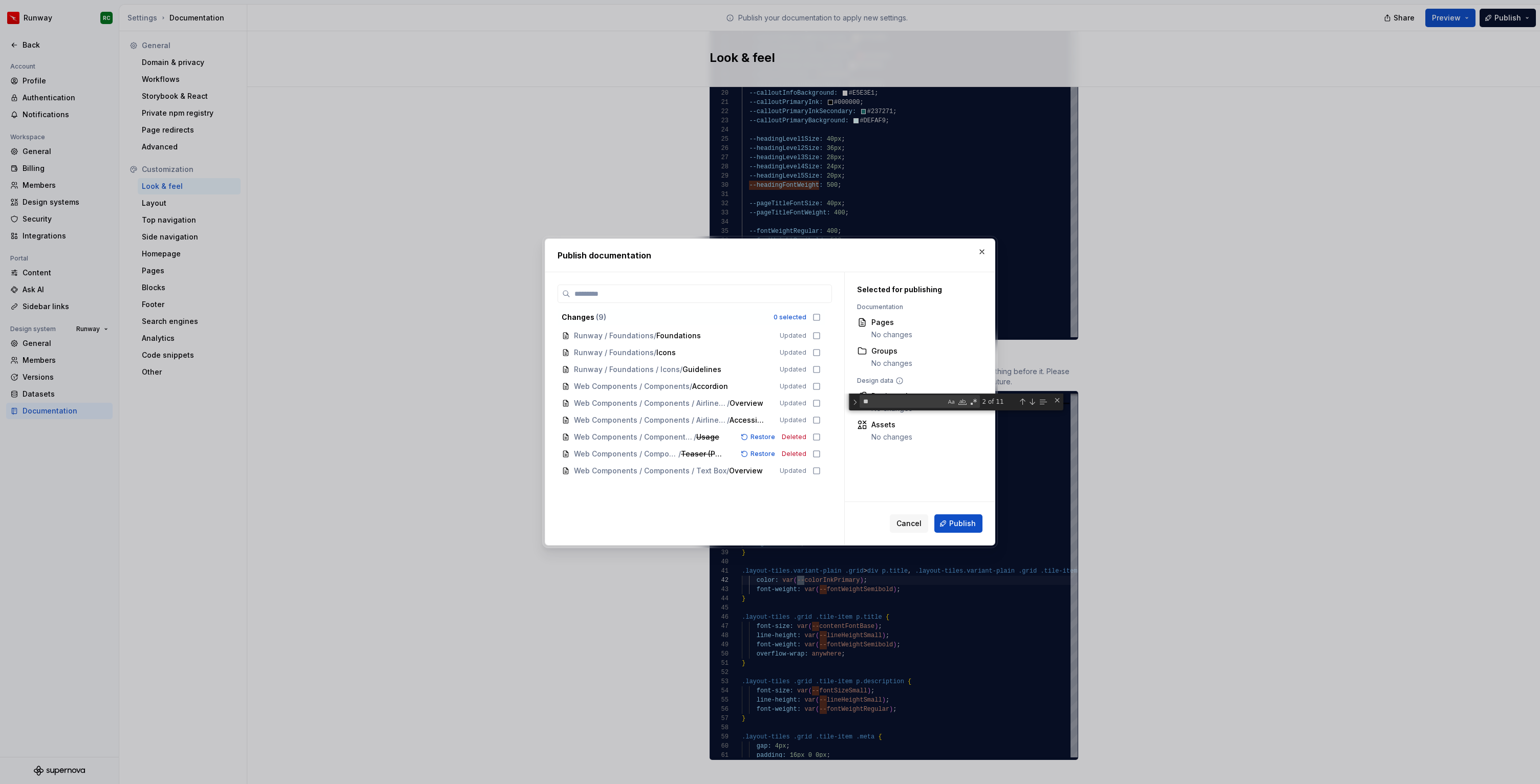
click at [957, 533] on div "Cancel Publish" at bounding box center [919, 524] width 150 height 43
click at [959, 526] on span "Publish" at bounding box center [962, 523] width 26 height 10
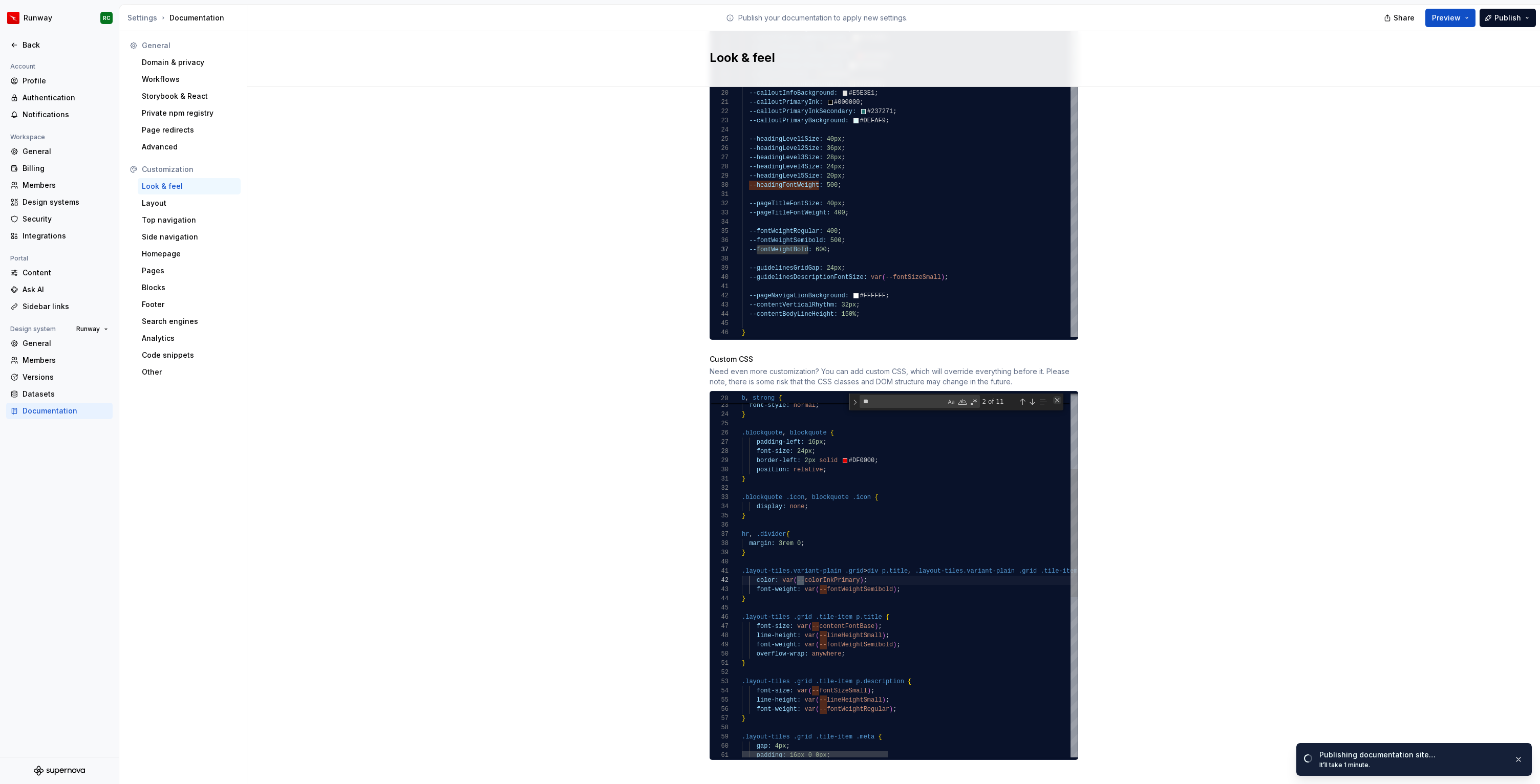
click at [1059, 396] on div "Close (Escape)" at bounding box center [1057, 400] width 8 height 8
type textarea "**********"
click at [874, 500] on div "font-weight: var ( --fontWeightBold ) ; font-style: normal ; } .blockquote , bl…" at bounding box center [1119, 703] width 754 height 1010
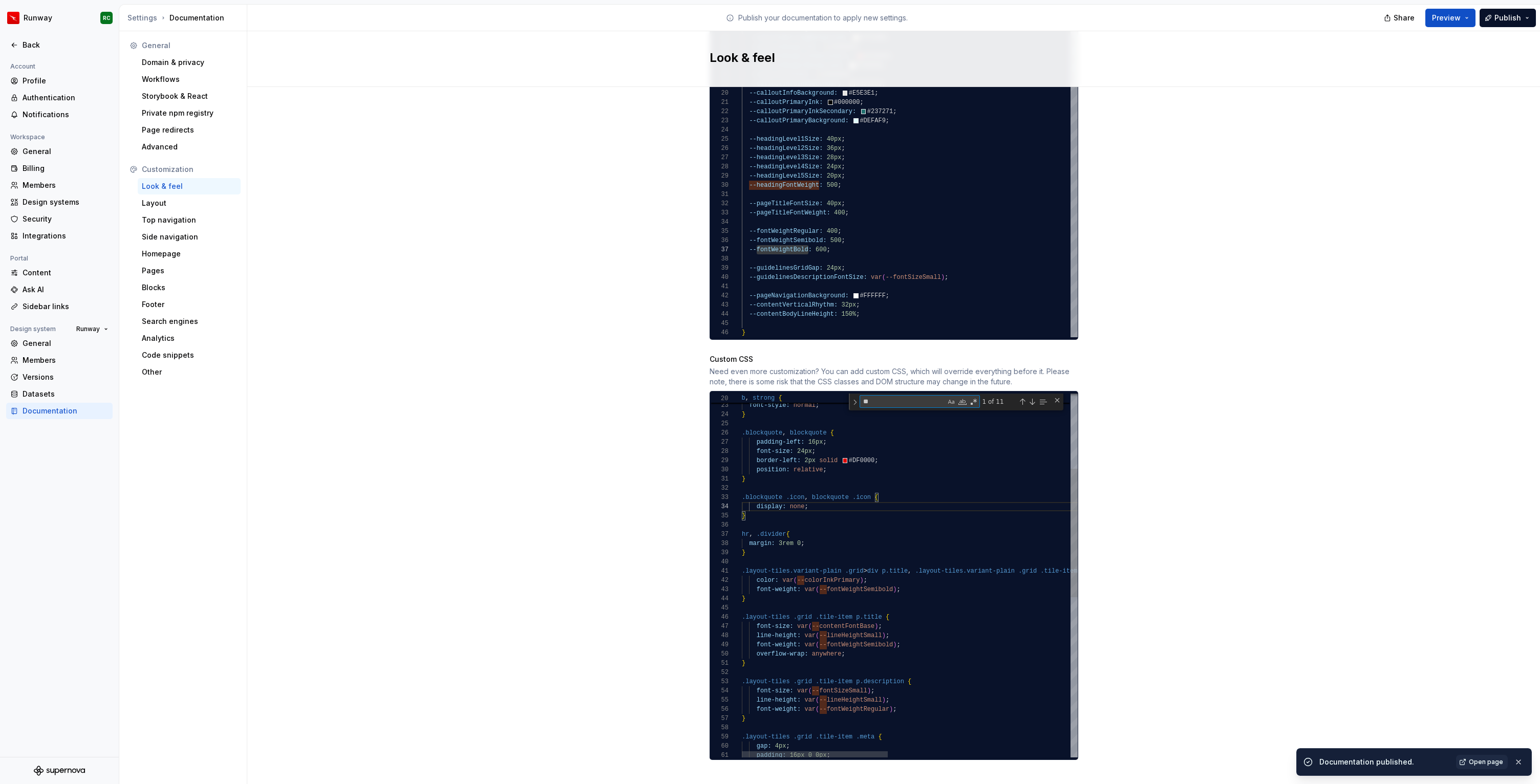
type textarea "*"
type textarea "**********"
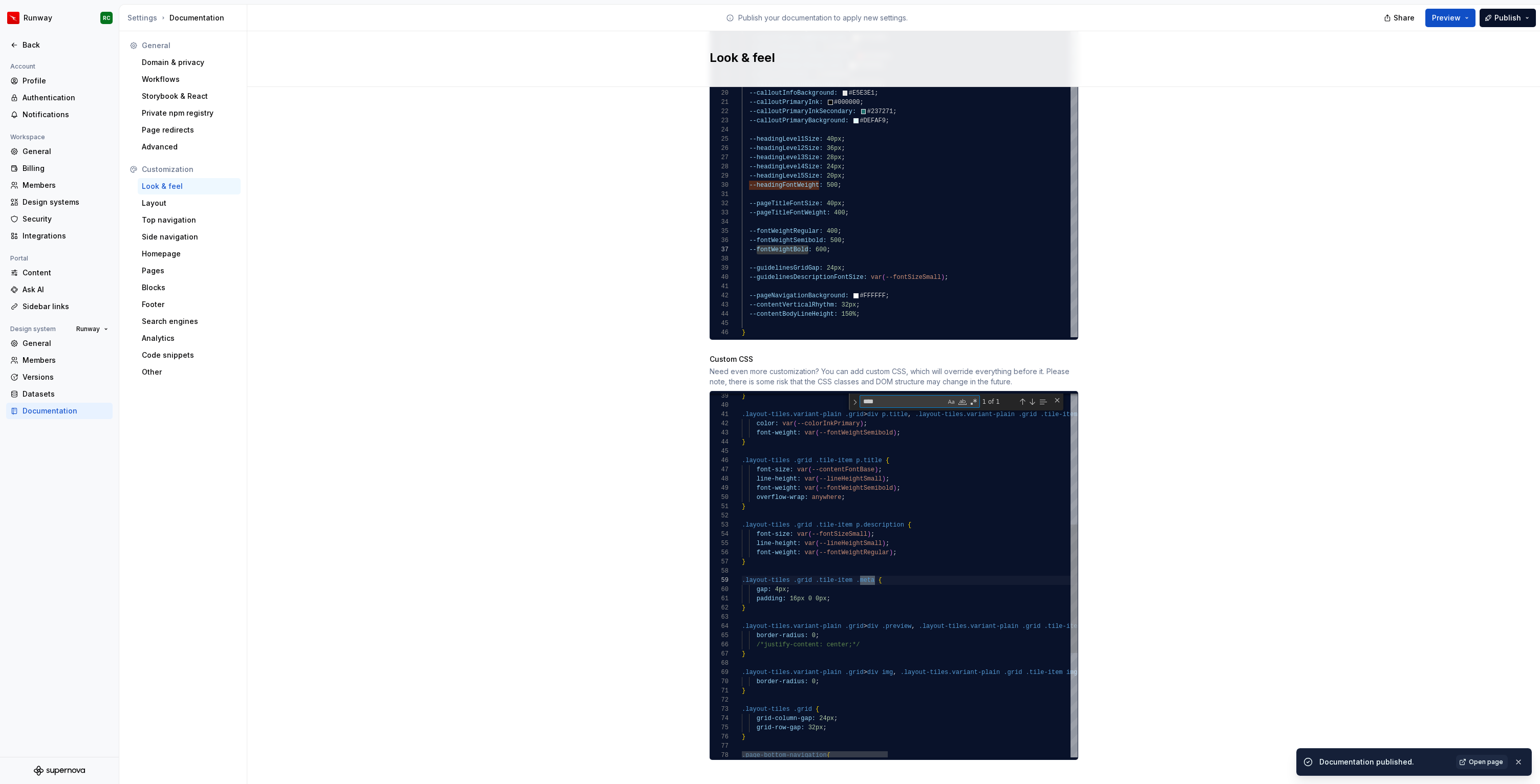
scroll to position [92, 133]
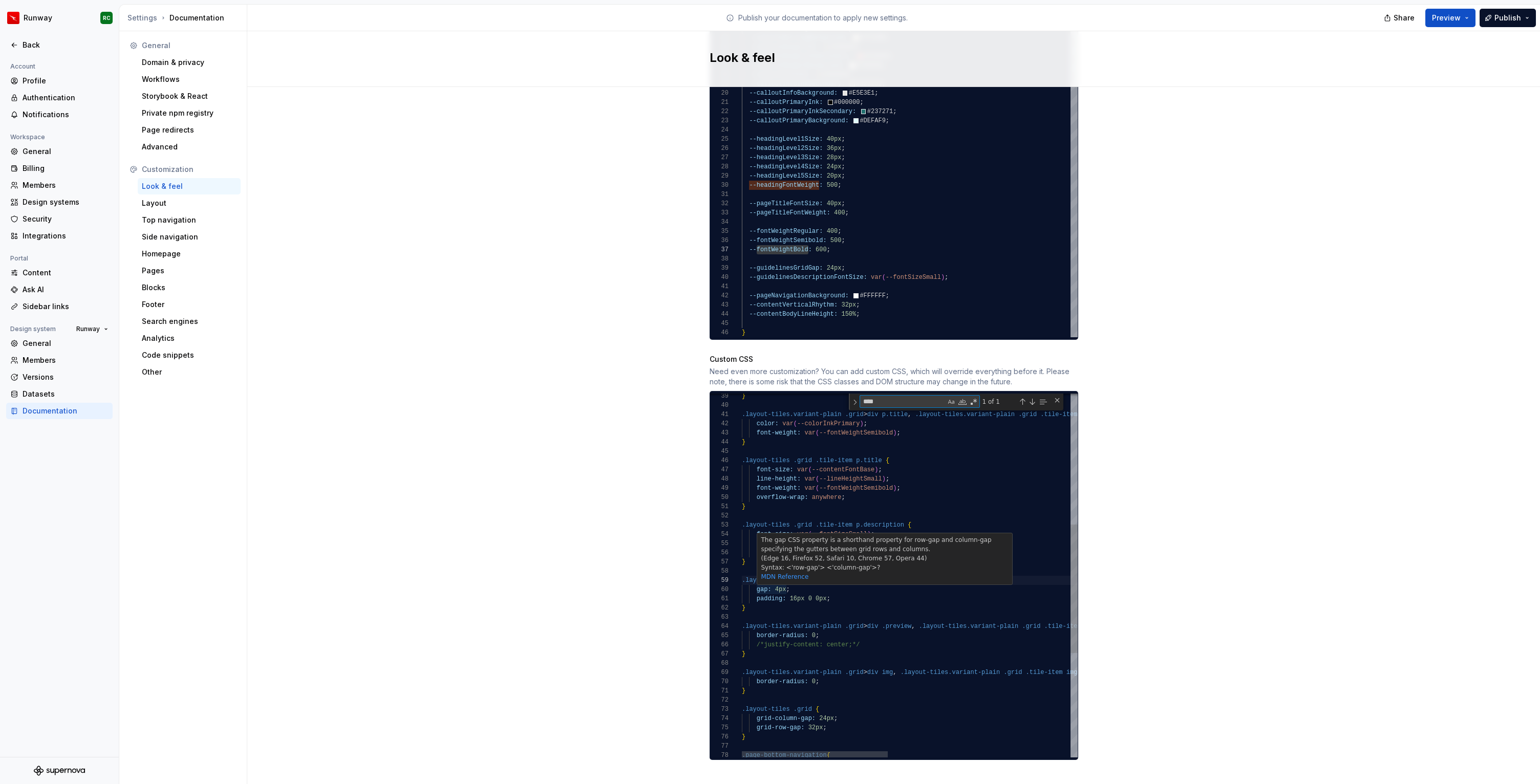
type textarea "****"
click at [778, 580] on div "} .layout-tiles.variant-plain .grid > div p.title , .layout-tiles.variant-plain…" at bounding box center [1119, 537] width 754 height 1027
click at [1032, 398] on div "Next Match (Enter)" at bounding box center [1032, 402] width 8 height 8
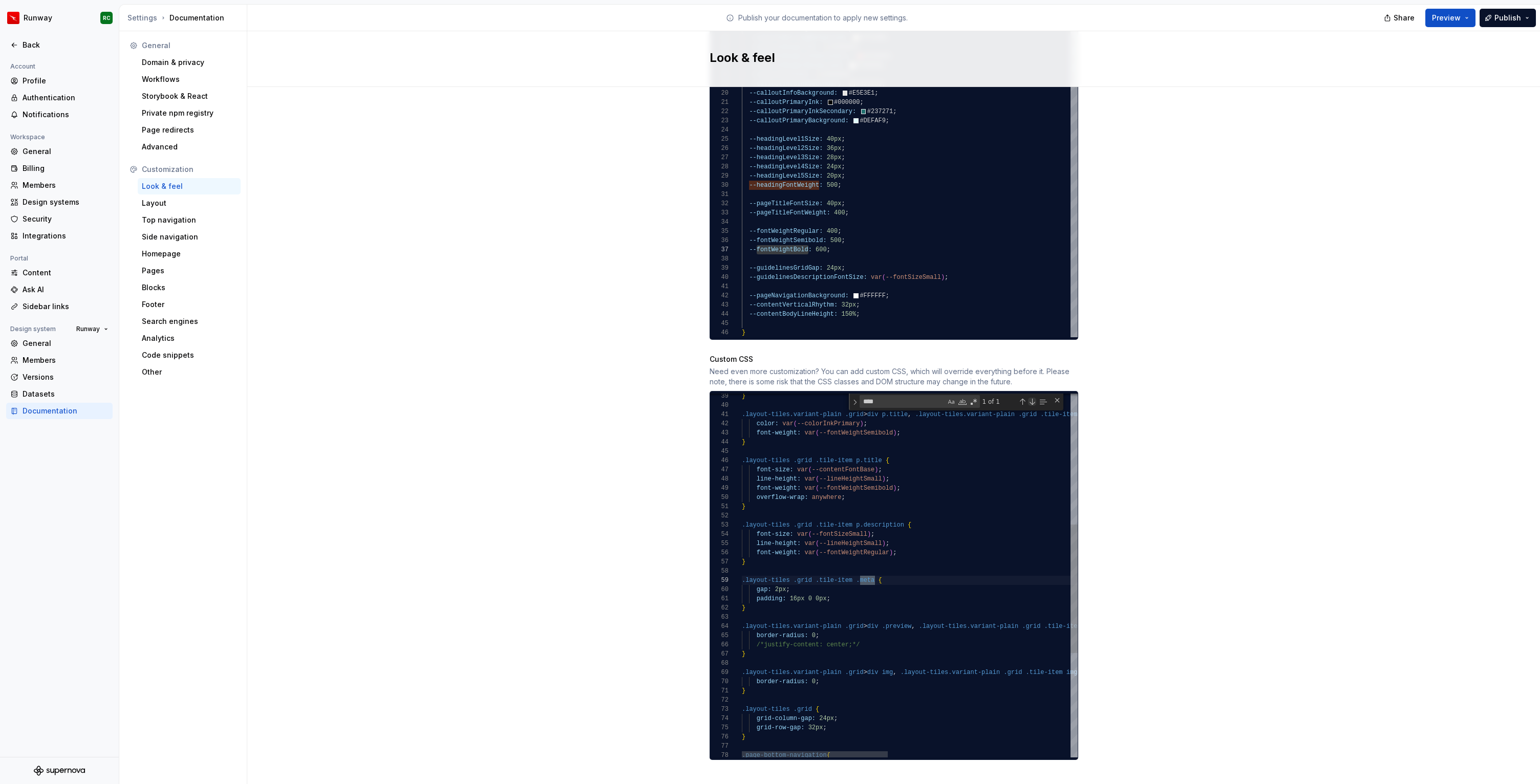
click at [1032, 398] on div "Next Match (Enter)" at bounding box center [1032, 402] width 8 height 8
click at [1023, 398] on div "Previous Match (⇧Enter)" at bounding box center [1023, 402] width 8 height 8
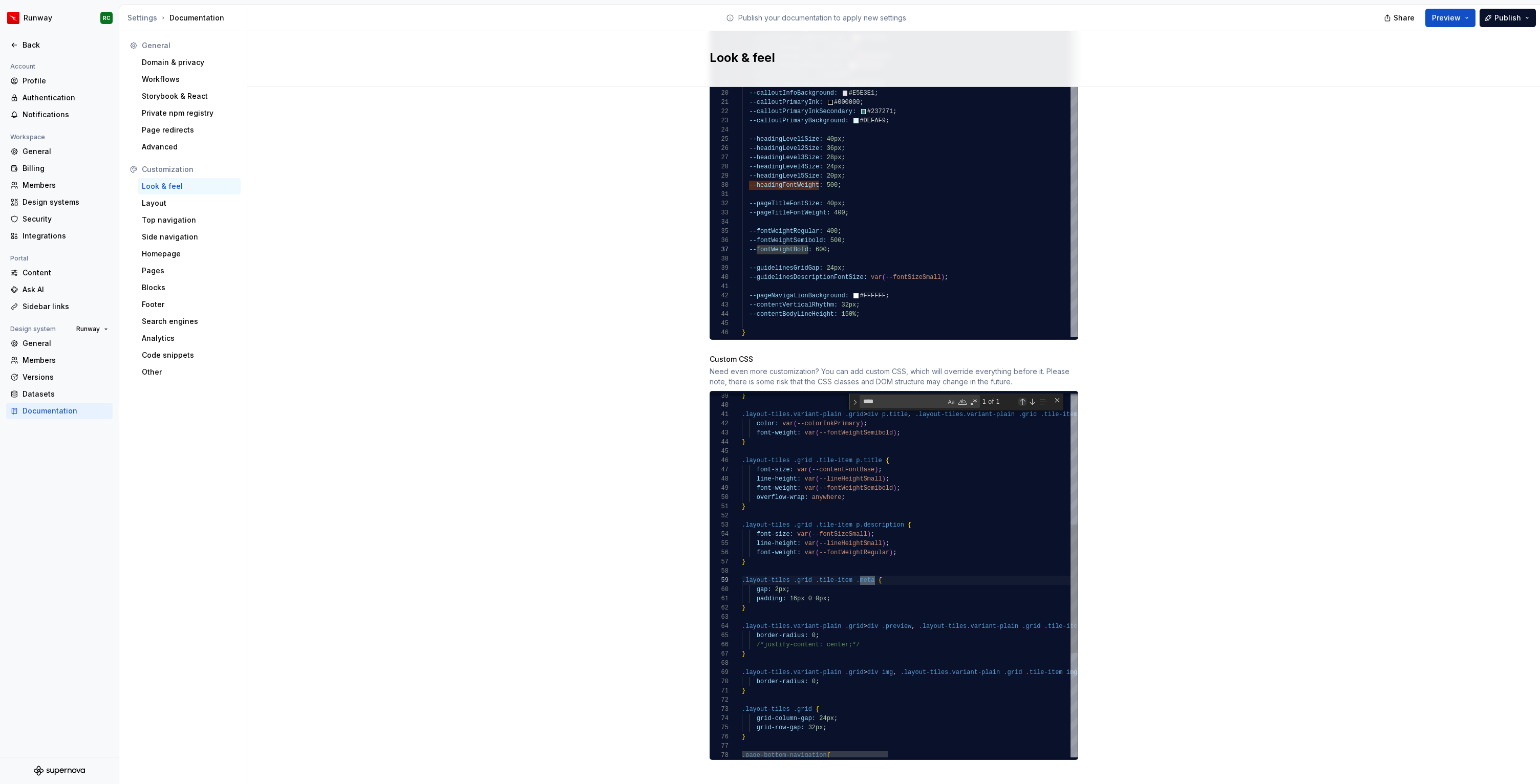
click at [1023, 398] on div "Previous Match (⇧Enter)" at bounding box center [1023, 402] width 8 height 8
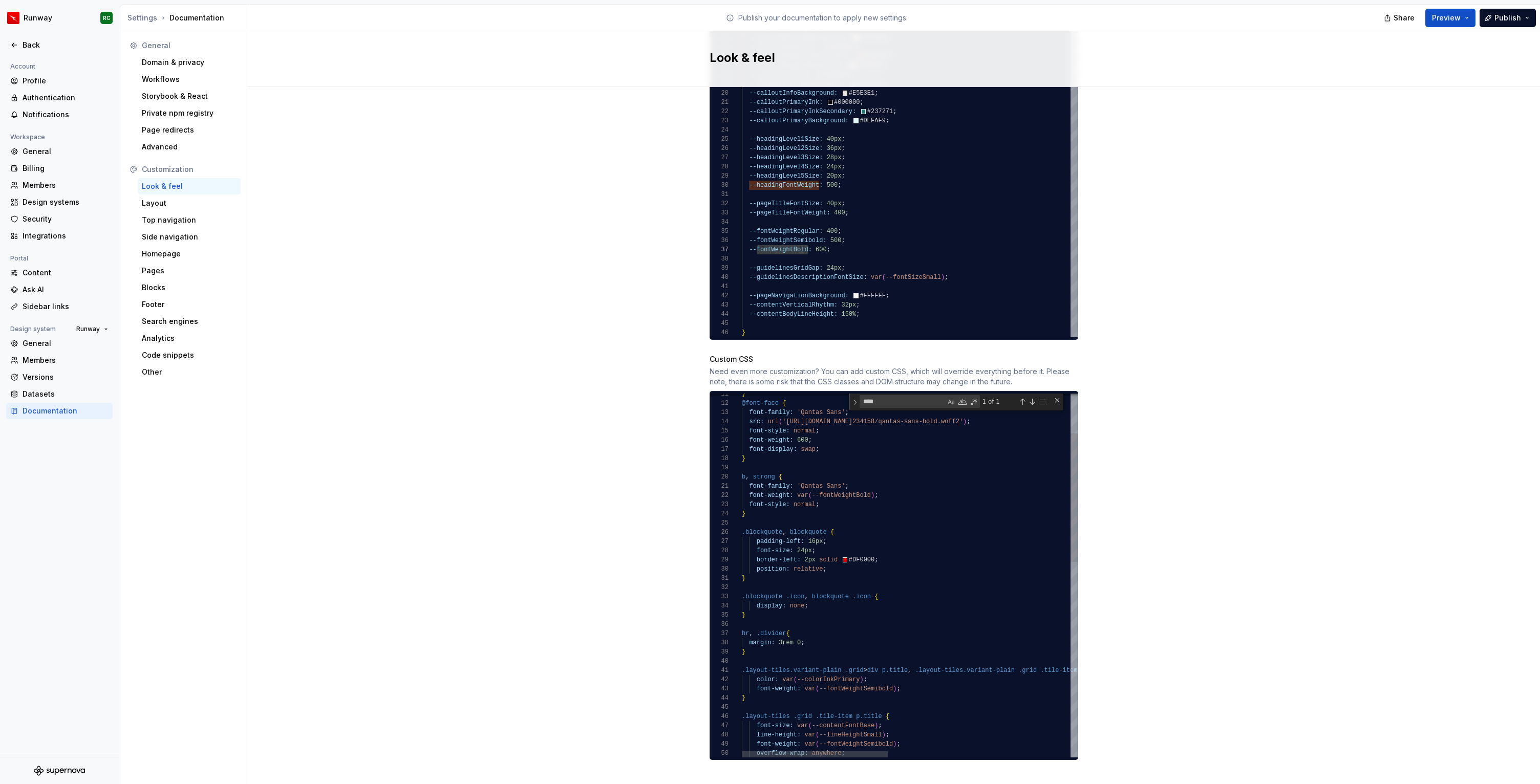
type textarea "**********"
click at [921, 561] on div "} .layout-tiles.variant-plain .grid > div p.title , .layout-tiles.variant-plain…" at bounding box center [1119, 794] width 754 height 1027
paste textarea "**********"
type textarea "**********"
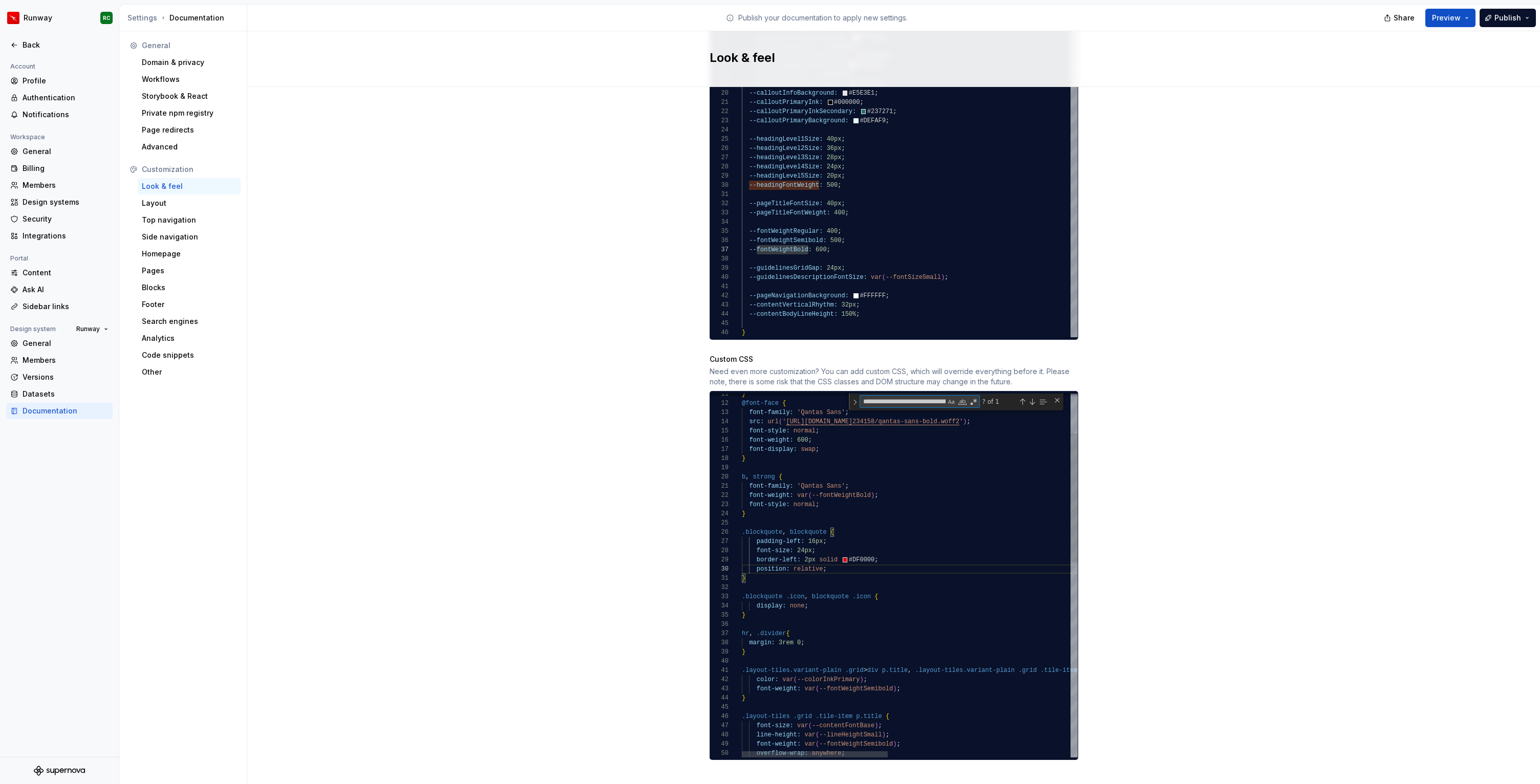
scroll to position [0, 59]
type textarea "**********"
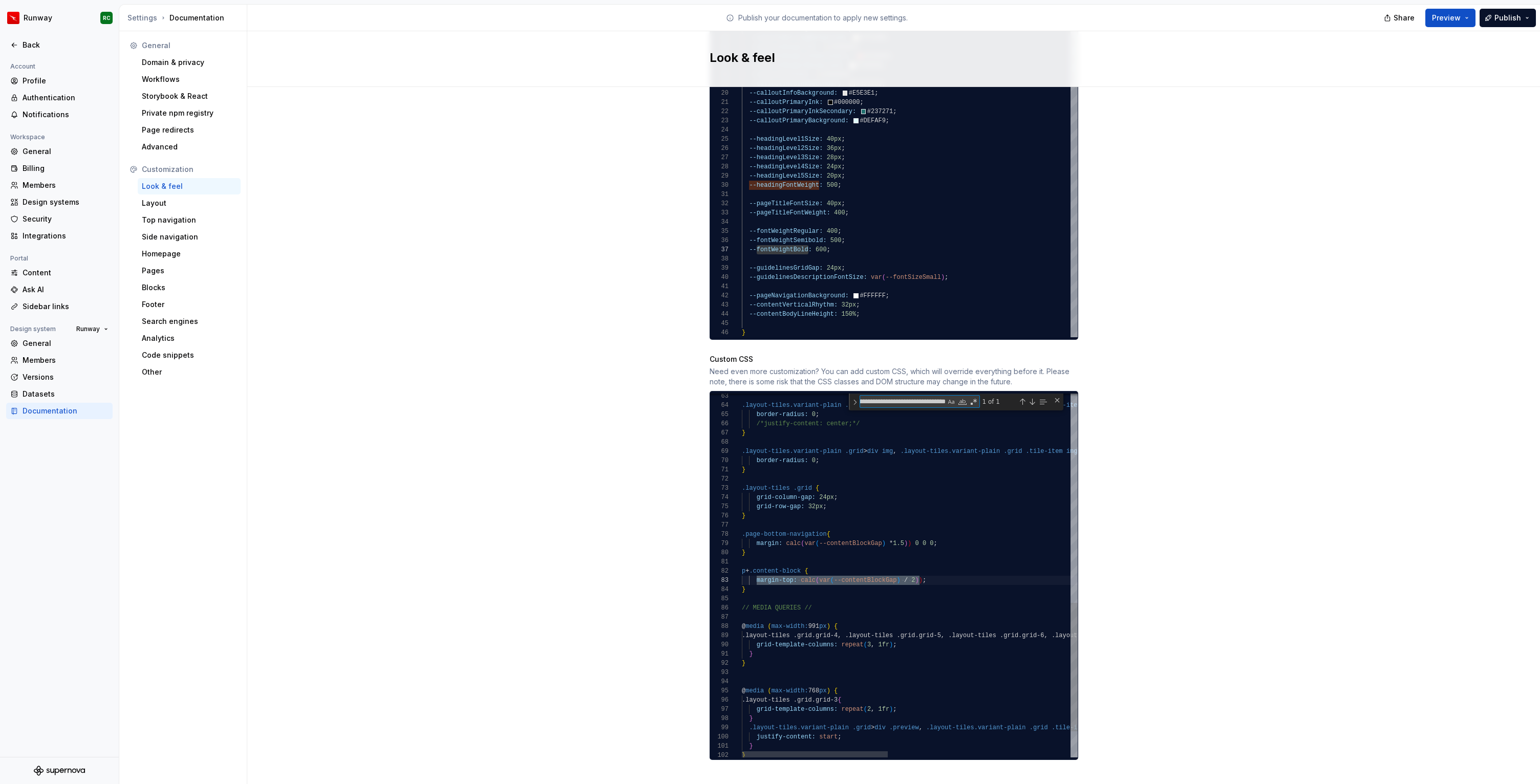
scroll to position [92, 177]
type textarea "**********"
click at [1494, 20] on button "Publish" at bounding box center [1507, 18] width 56 height 19
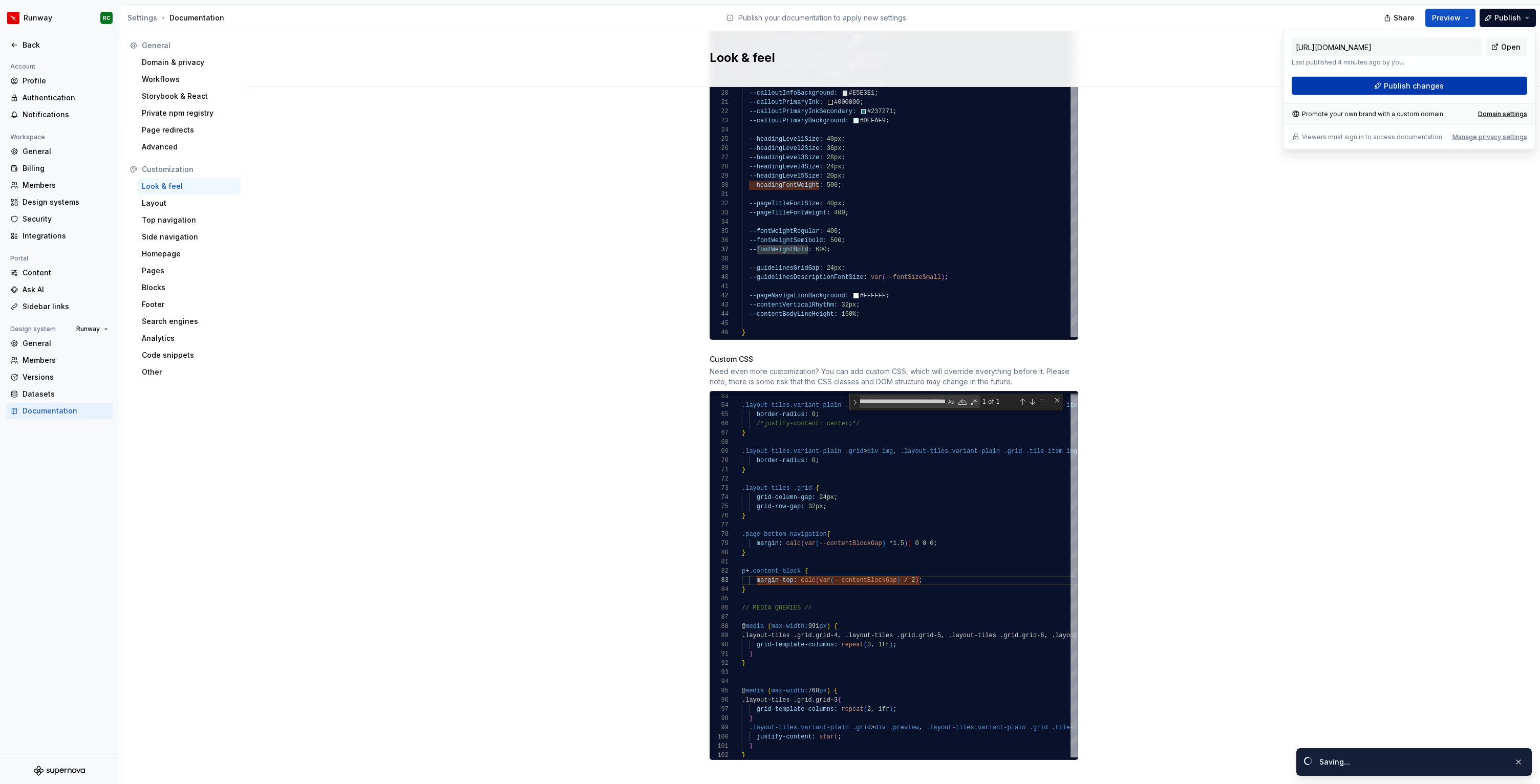
click at [1422, 90] on span "Publish changes" at bounding box center [1413, 86] width 60 height 10
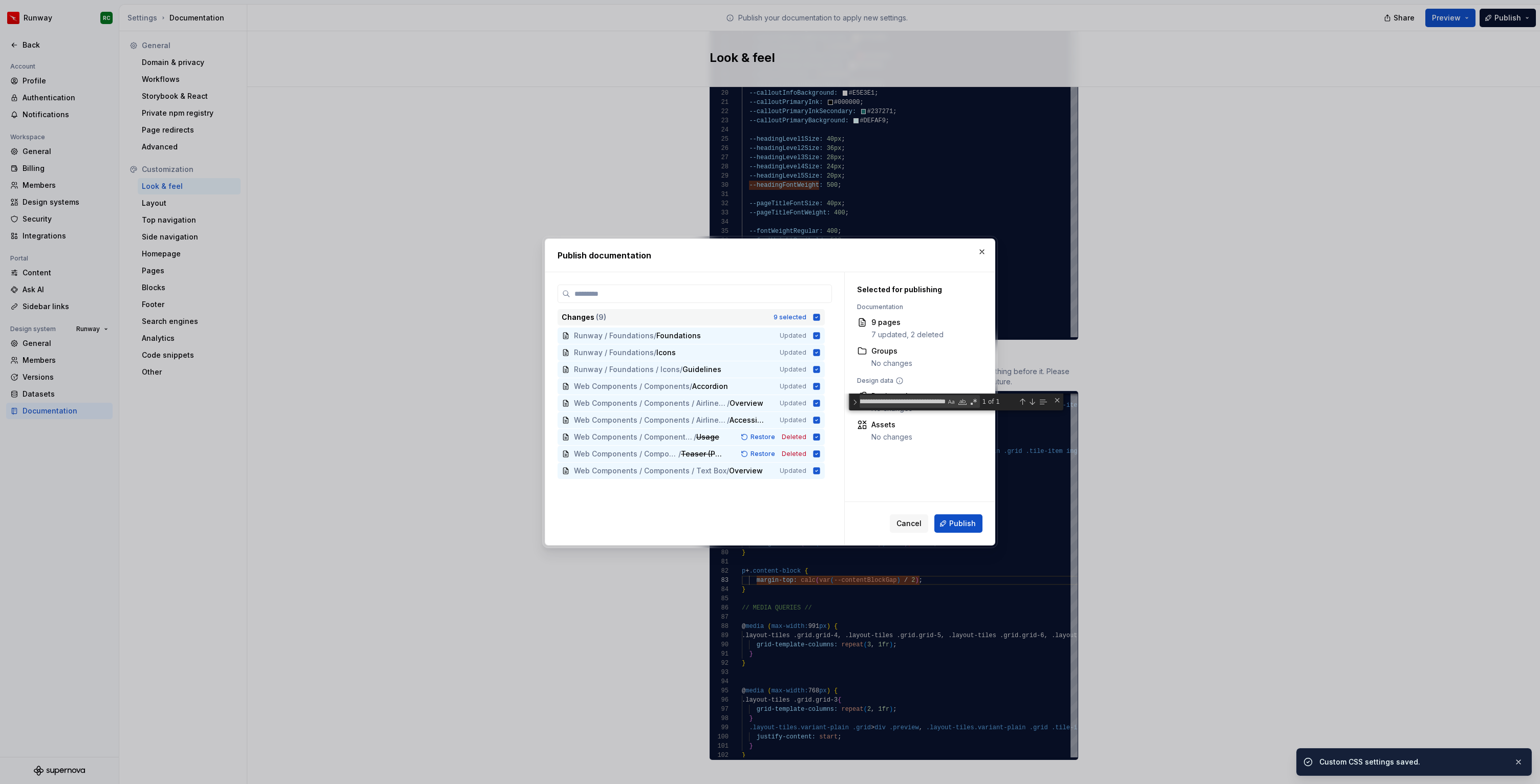
click at [787, 311] on div "Changes ( 9 ) 9 selected" at bounding box center [691, 317] width 267 height 17
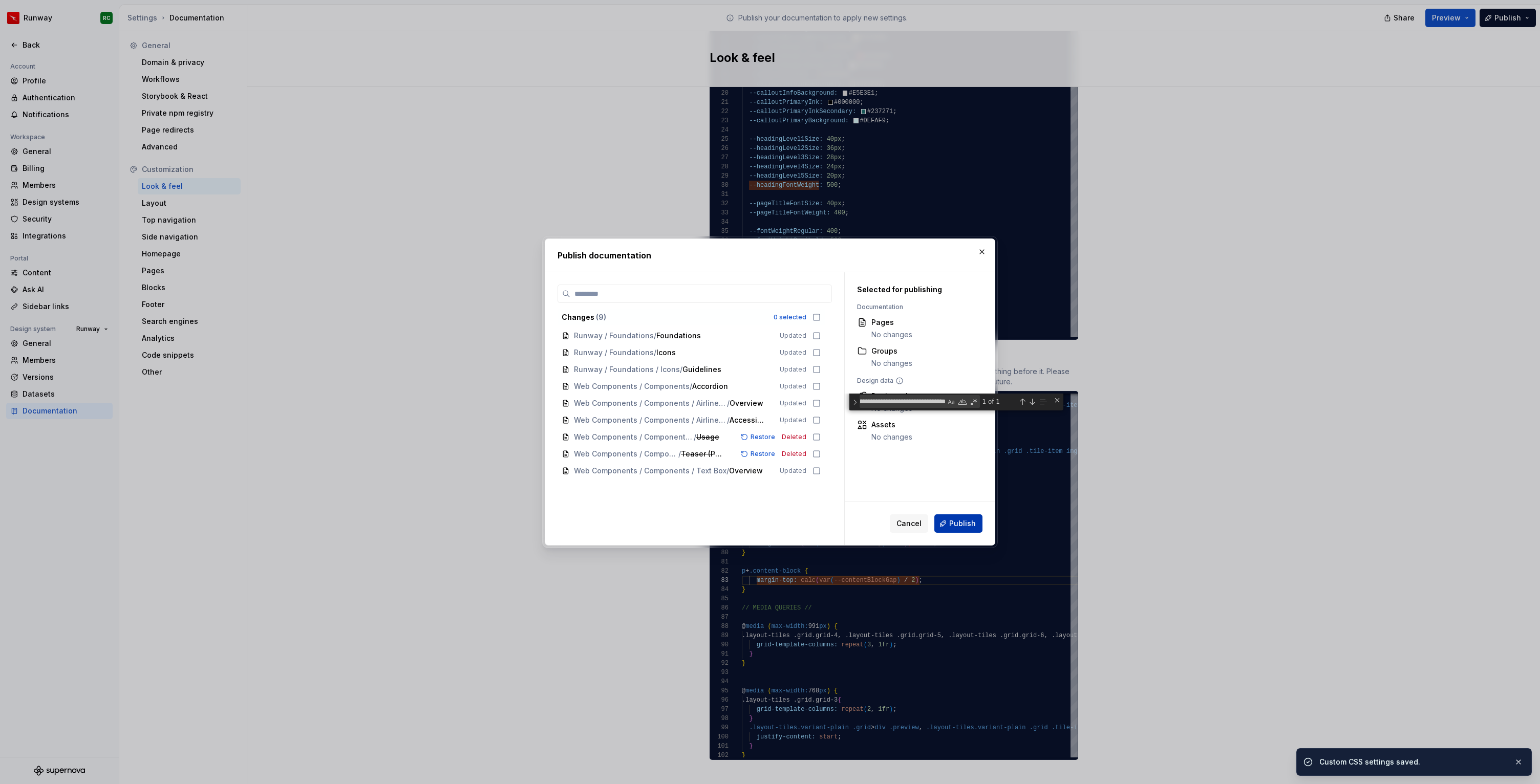
click at [957, 518] on button "Publish" at bounding box center [957, 524] width 48 height 19
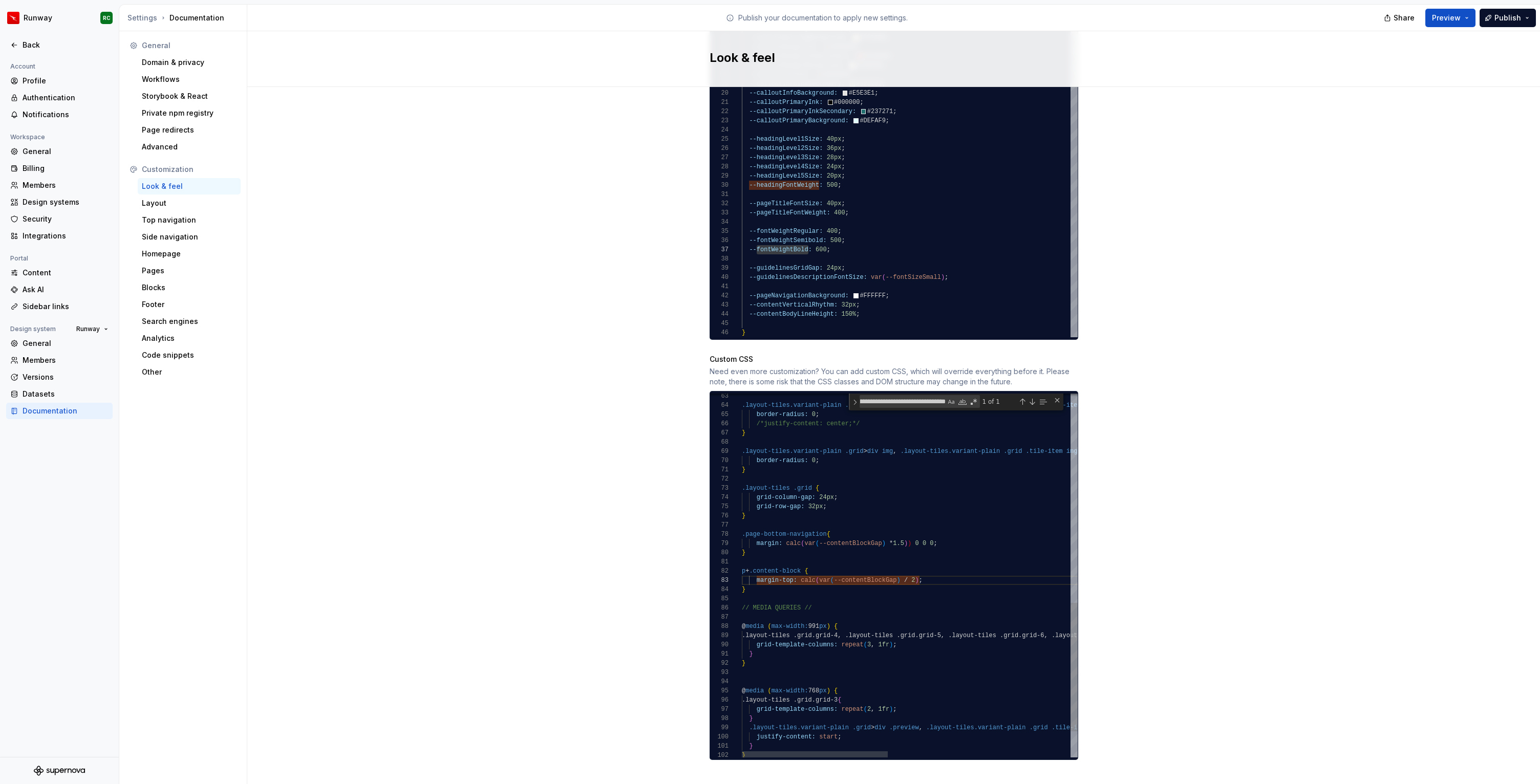
type textarea "**********"
click at [927, 524] on div ".layout-tiles.variant-plain .grid > div .preview , .layout-tiles.variant-plain …" at bounding box center [1119, 317] width 754 height 1027
type textarea "***"
type textarea "**********"
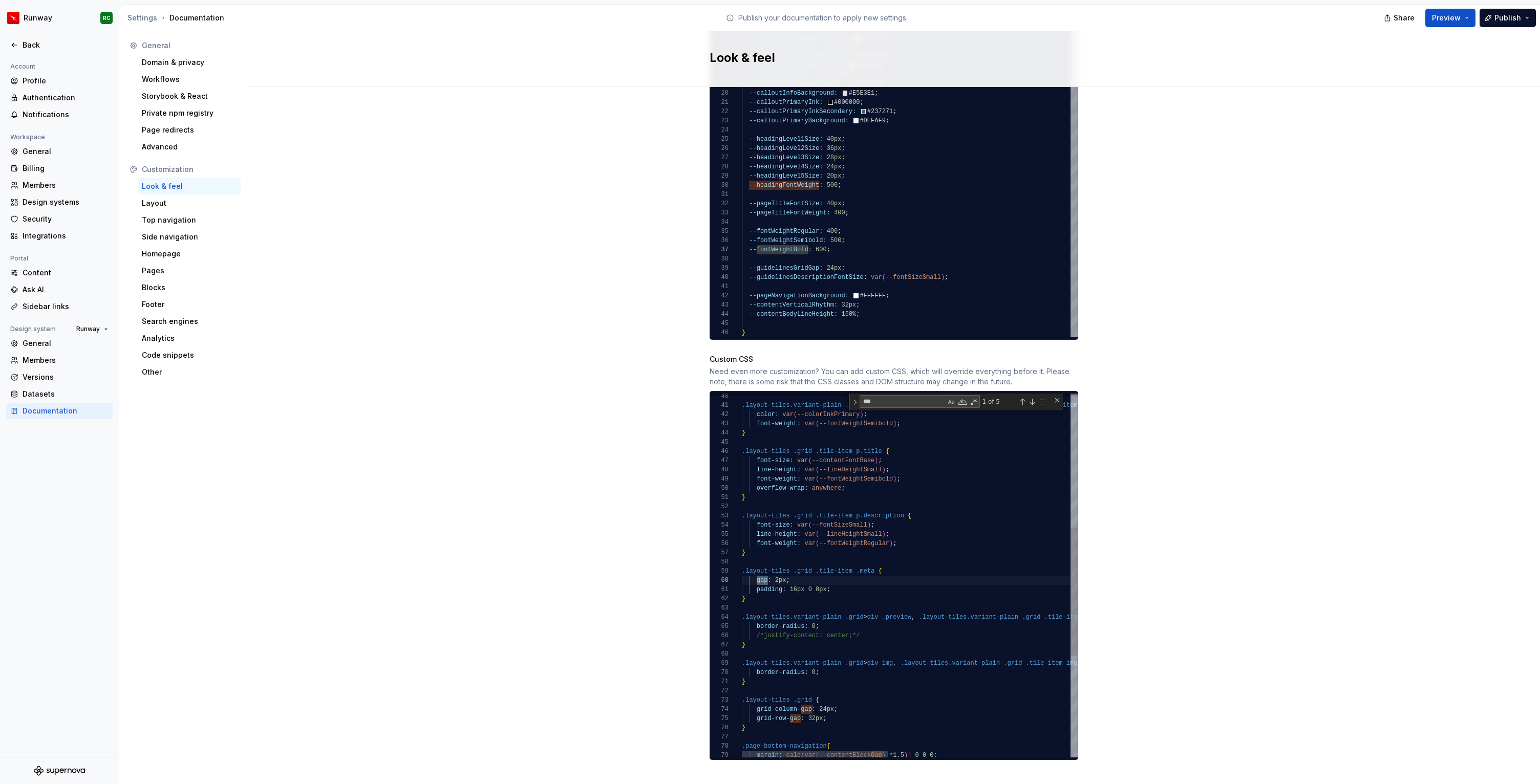
scroll to position [92, 26]
type textarea "***"
click at [779, 564] on div ".layout-tiles.variant-plain .grid > div .preview , .layout-tiles.variant-plain …" at bounding box center [1119, 528] width 754 height 1027
click at [780, 573] on div ".layout-tiles.variant-plain .grid > div .preview , .layout-tiles.variant-plain …" at bounding box center [1119, 528] width 754 height 1027
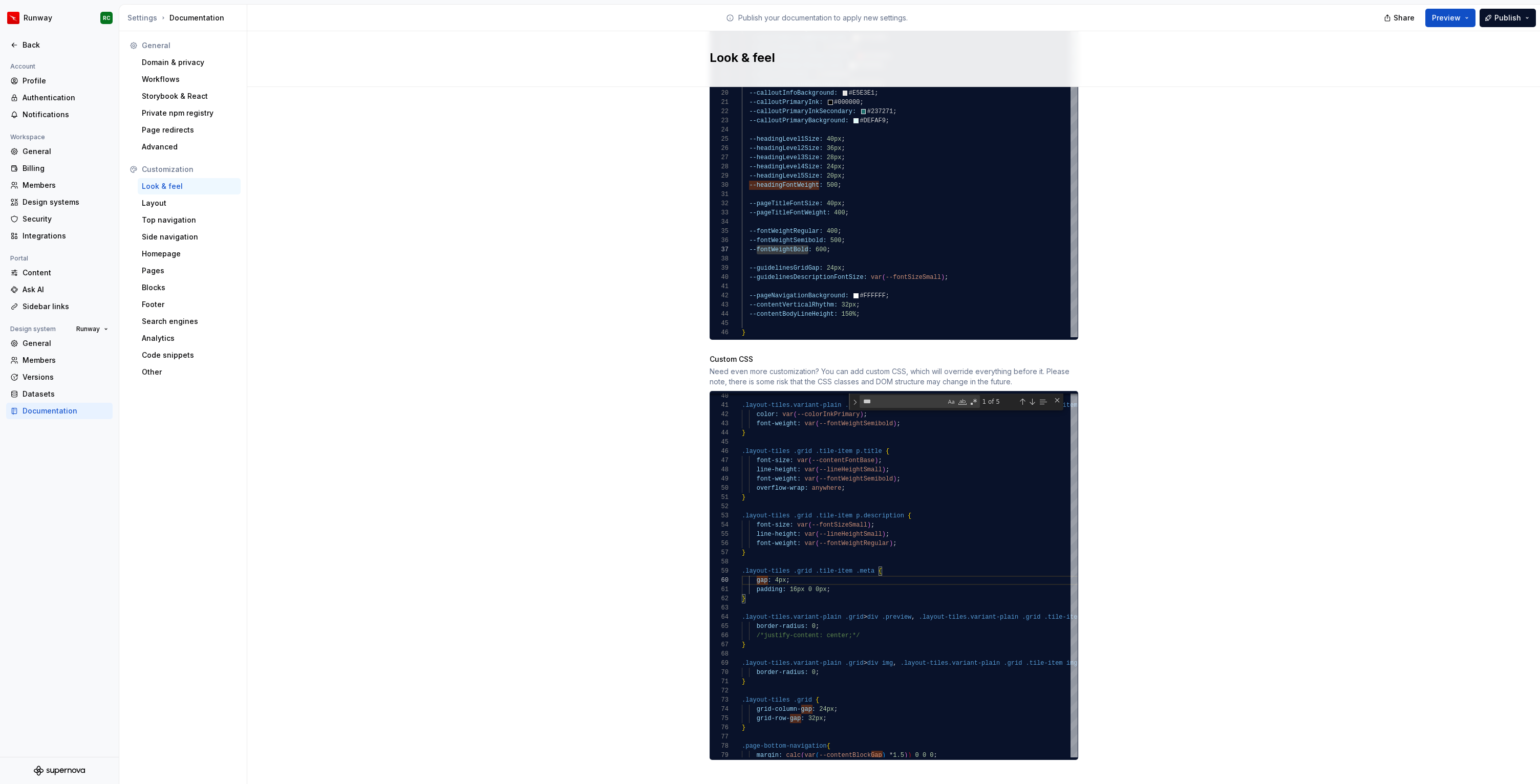
click at [1330, 320] on div "Site logo A company logo that will be displayed on all pages on your documentat…" at bounding box center [894, 104] width 1293 height 1390
click at [817, 702] on div ".layout-tiles.variant-plain .grid > div .preview , .layout-tiles.variant-plain …" at bounding box center [1119, 523] width 754 height 1027
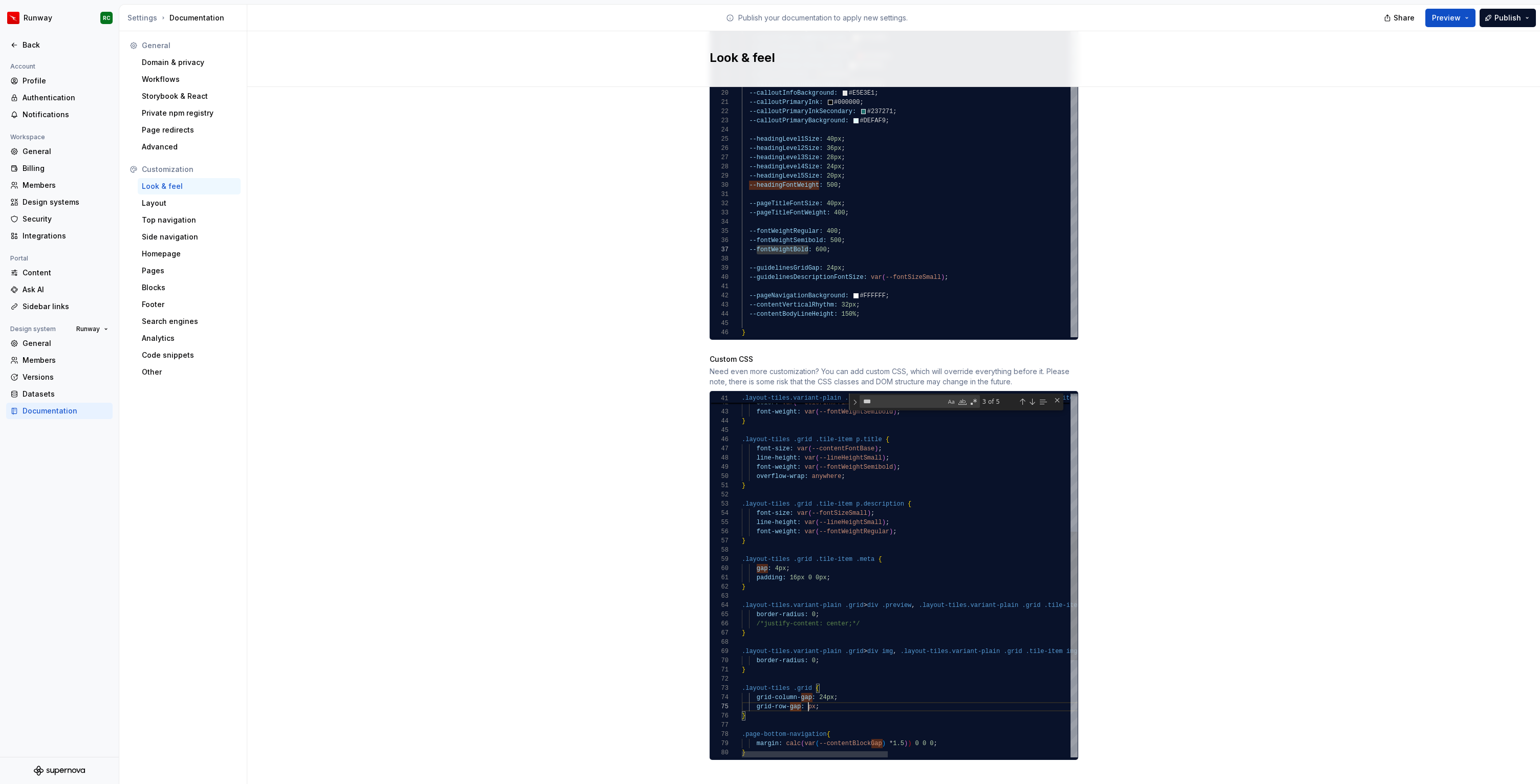
scroll to position [37, 74]
click at [1241, 438] on div "Site logo A company logo that will be displayed on all pages on your documentat…" at bounding box center [894, 104] width 1293 height 1390
click at [1502, 24] on button "Publish" at bounding box center [1507, 18] width 56 height 19
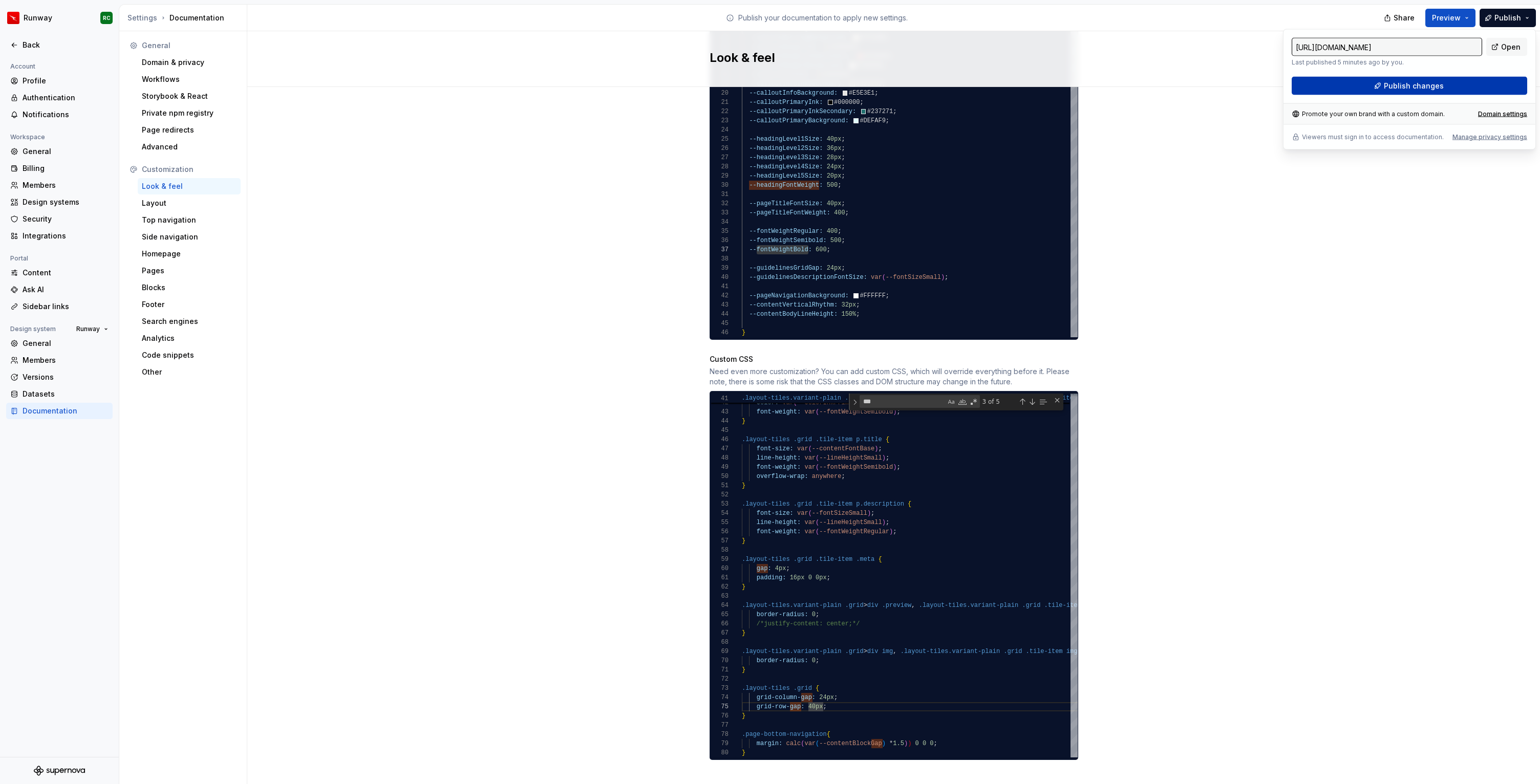
click at [1399, 85] on span "Publish changes" at bounding box center [1413, 86] width 60 height 10
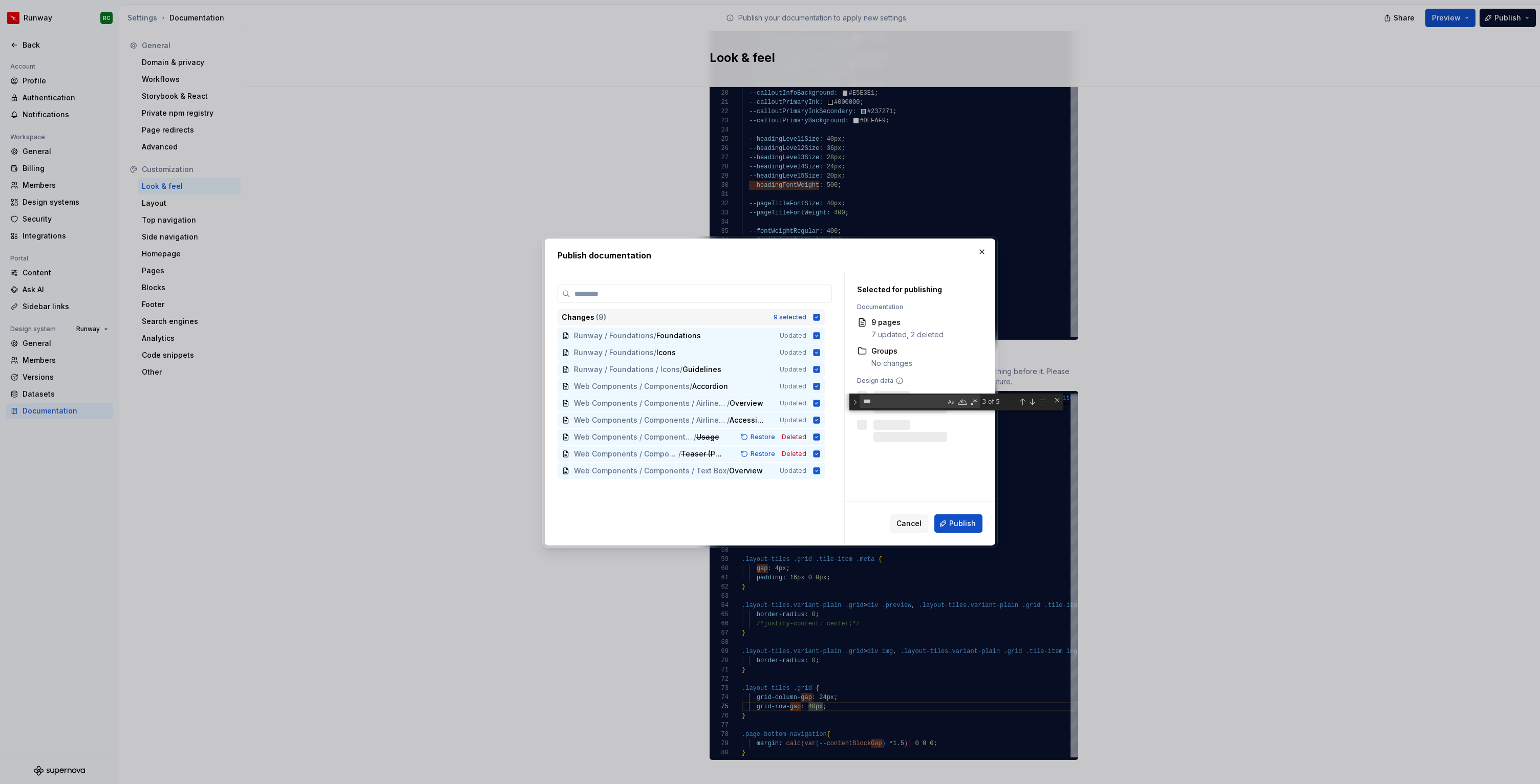
click at [779, 312] on div "Changes ( 9 ) 9 selected" at bounding box center [691, 317] width 267 height 17
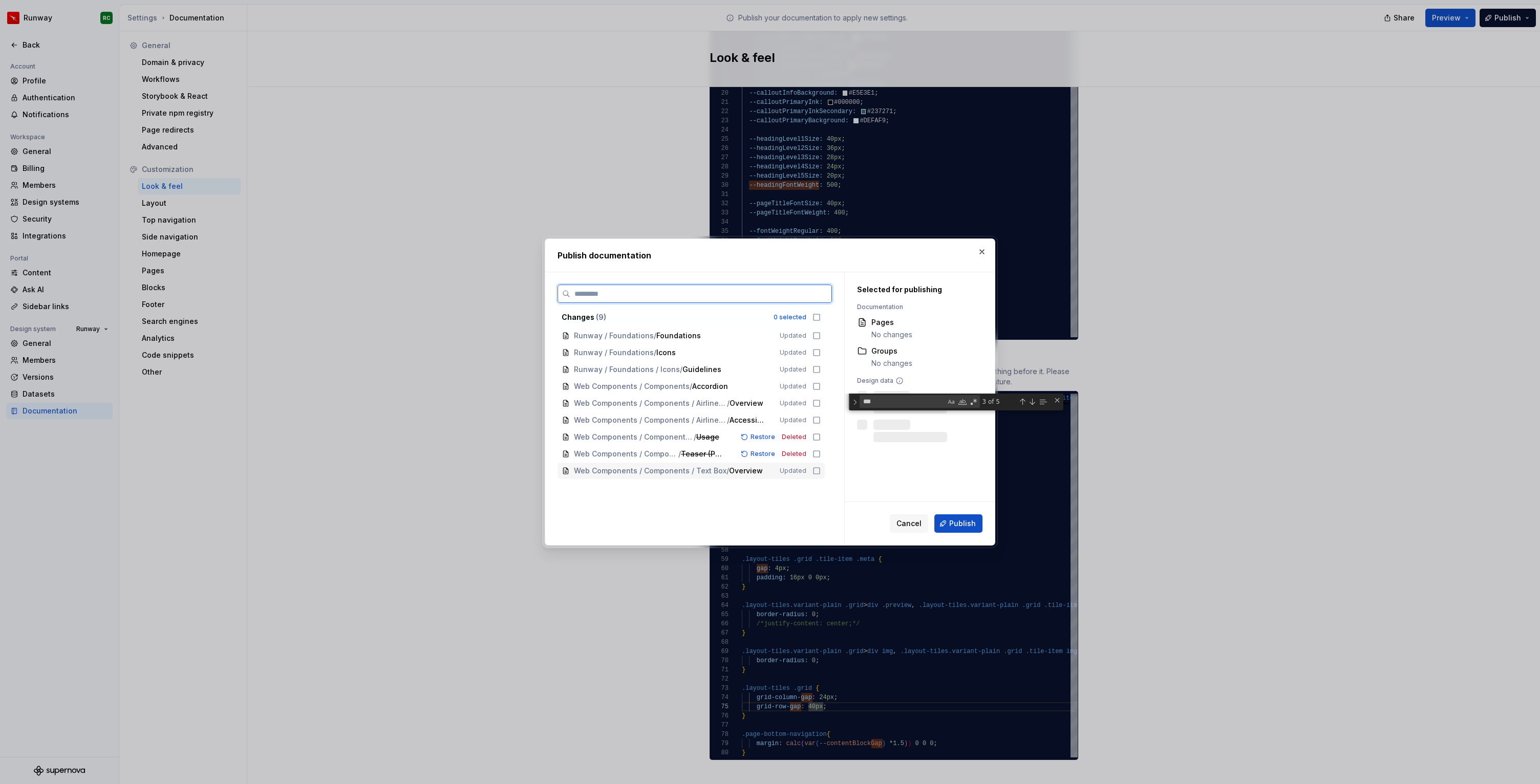
click at [819, 478] on div "Web Components / Components / Text Box / Overview Updated" at bounding box center [691, 471] width 267 height 17
click at [811, 475] on div "Web Components / Components / Text Box / Overview Updated" at bounding box center [691, 471] width 267 height 17
click at [964, 519] on span "Publish" at bounding box center [962, 523] width 26 height 10
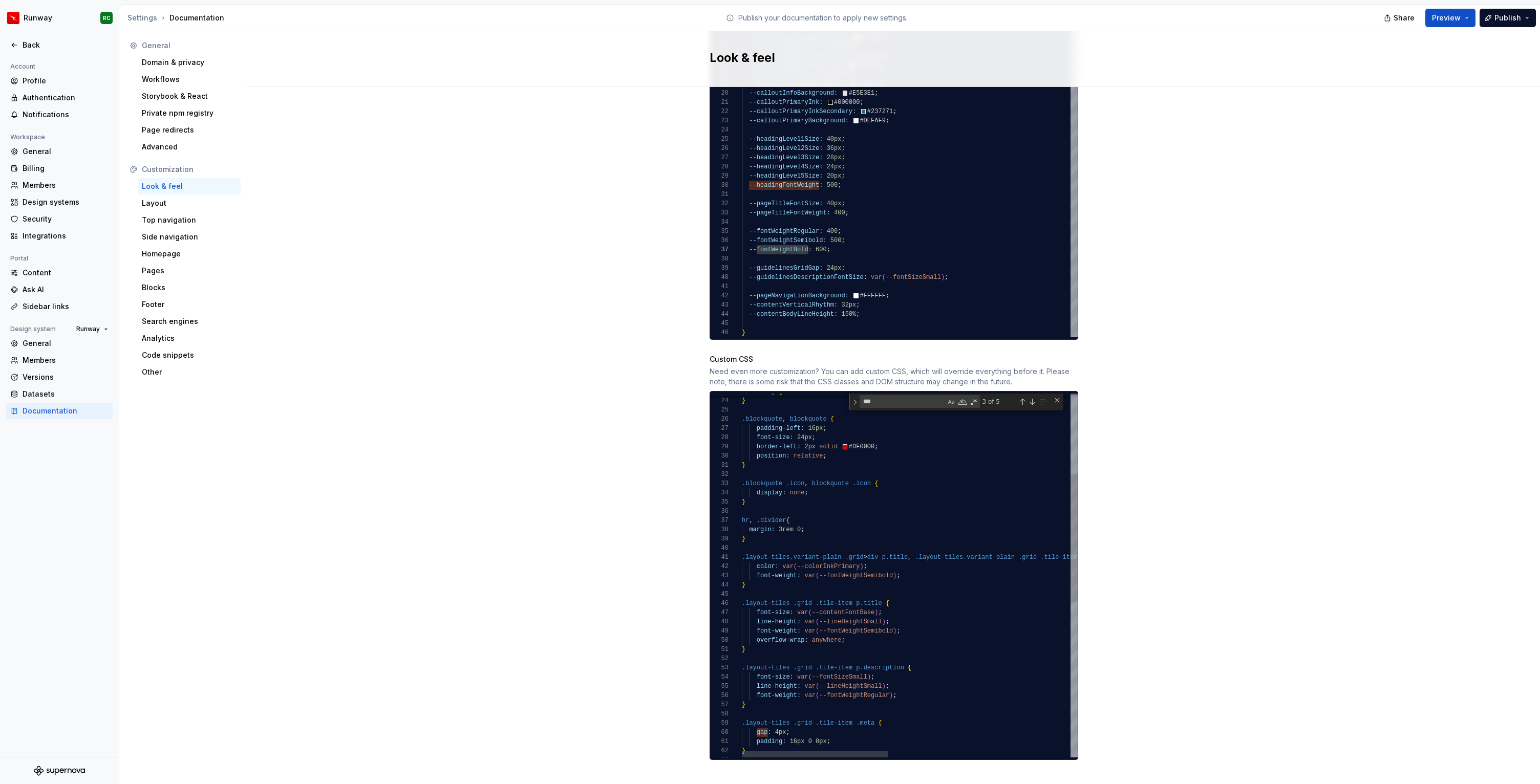
click at [862, 547] on div ".layout-tiles.variant-plain .grid > div p.title , .layout-tiles.variant-plain .…" at bounding box center [1119, 681] width 754 height 1027
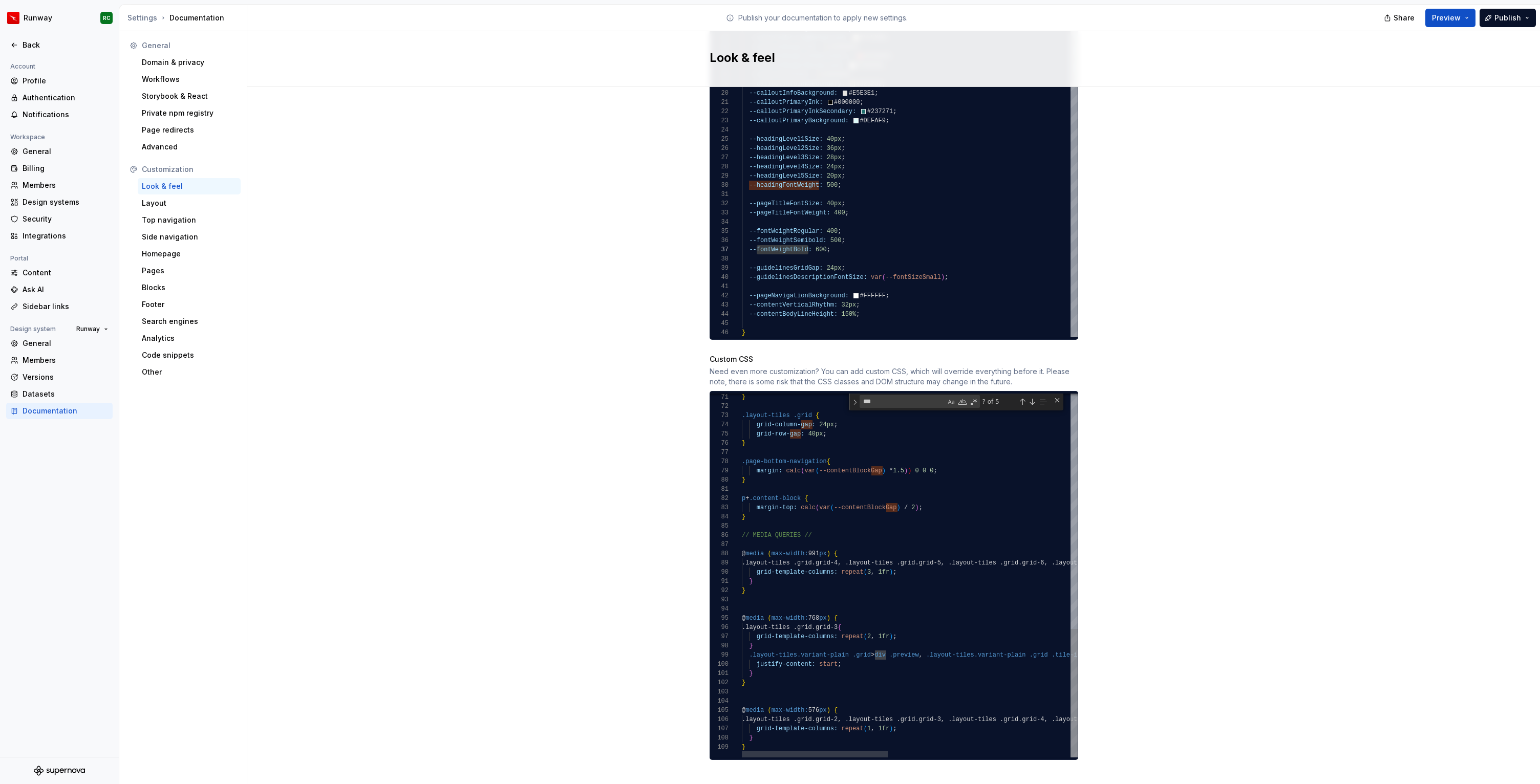
click at [878, 523] on div "} .layout-tiles .grid { grid-column- gap : 24px ; grid-row- gap : 40px ; } .pag…" at bounding box center [1119, 244] width 754 height 1027
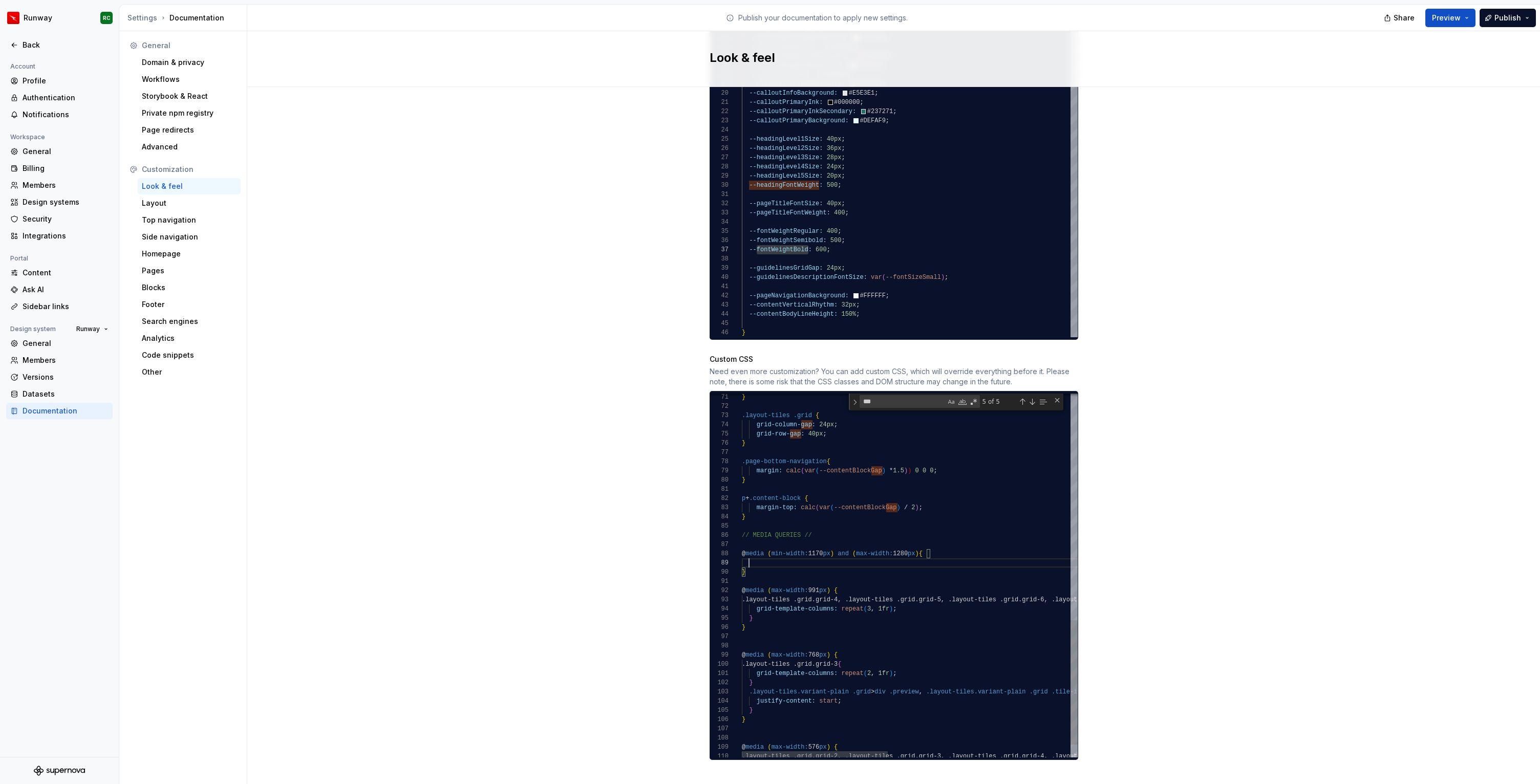
click at [801, 553] on div "} .layout-tiles .grid { grid-column- gap : 24px ; grid-row- gap : 40px ; } .pag…" at bounding box center [1119, 262] width 754 height 1064
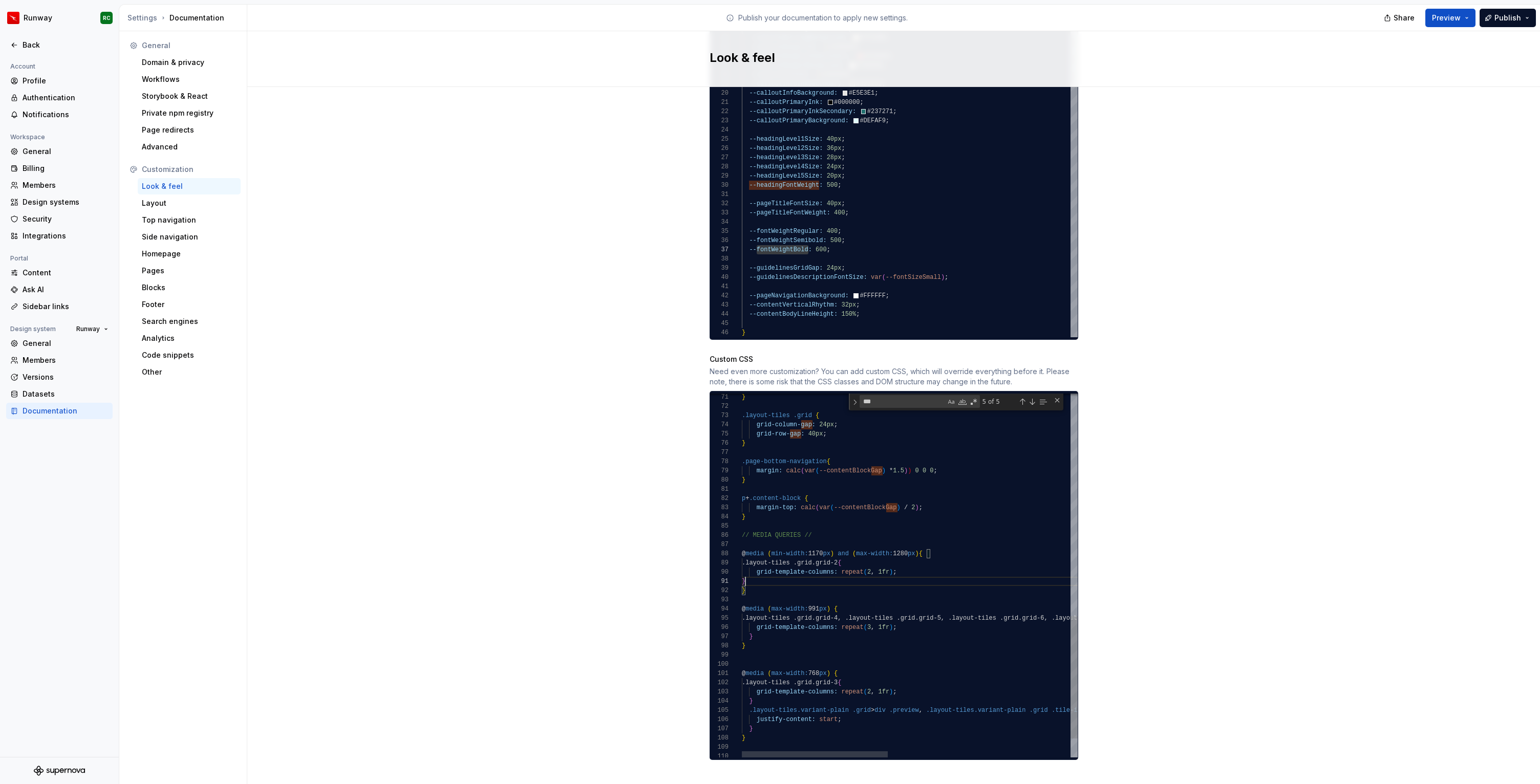
scroll to position [0, 3]
click at [742, 570] on div "} .layout-tiles .grid { grid-column- gap : 24px ; grid-row- gap : 40px ; } .pag…" at bounding box center [1119, 271] width 754 height 1083
click at [910, 564] on div "} .layout-tiles .grid { grid-column- gap : 24px ; grid-row- gap : 40px ; } .pag…" at bounding box center [1119, 271] width 754 height 1083
drag, startPoint x: 873, startPoint y: 560, endPoint x: 885, endPoint y: 558, distance: 12.2
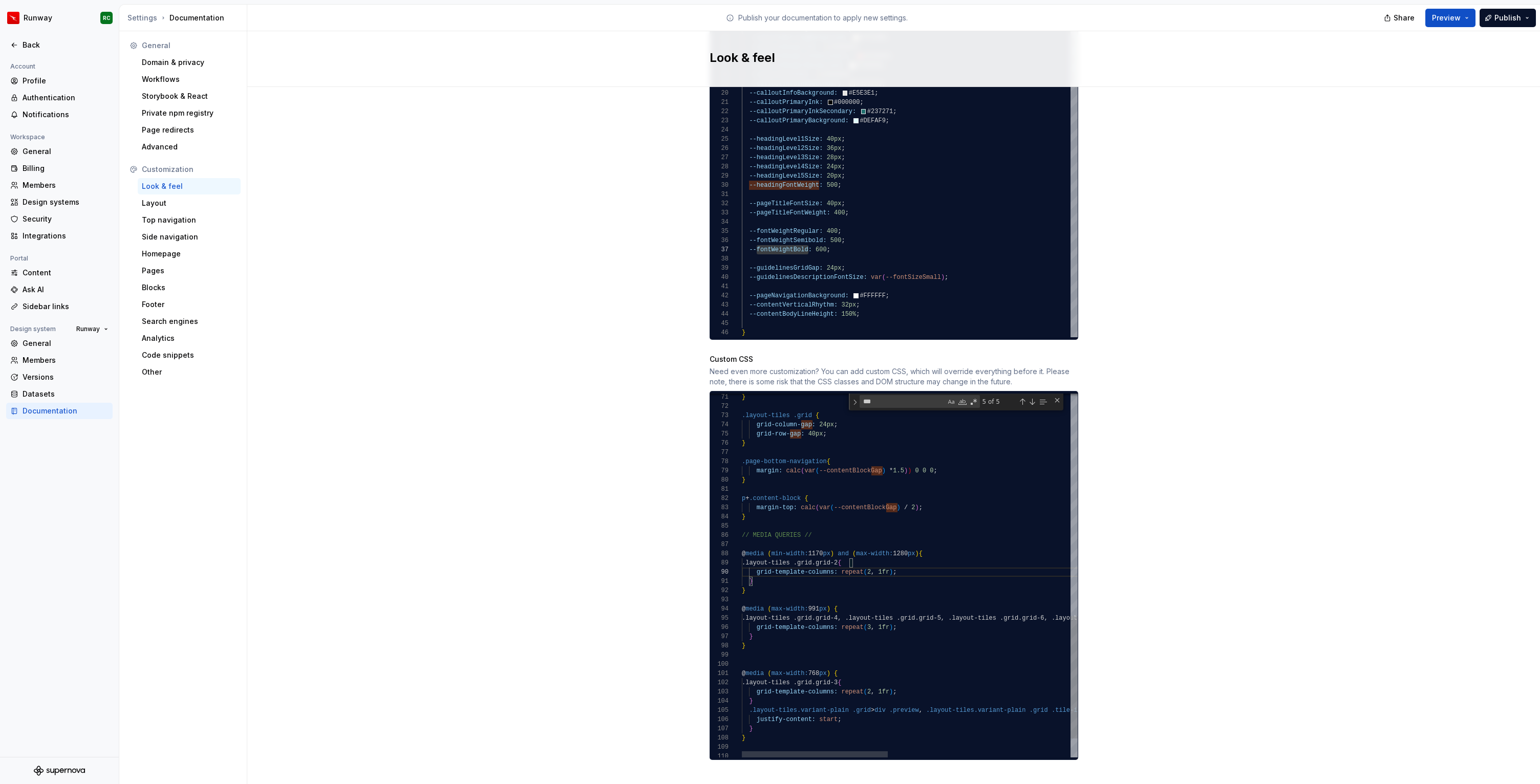
click at [872, 560] on div "} .layout-tiles .grid { grid-column- gap : 24px ; grid-row- gap : 40px ; } .pag…" at bounding box center [1119, 271] width 754 height 1083
click at [941, 563] on div "} .layout-tiles .grid { grid-column- gap : 24px ; grid-row- gap : 40px ; } .pag…" at bounding box center [1119, 271] width 754 height 1083
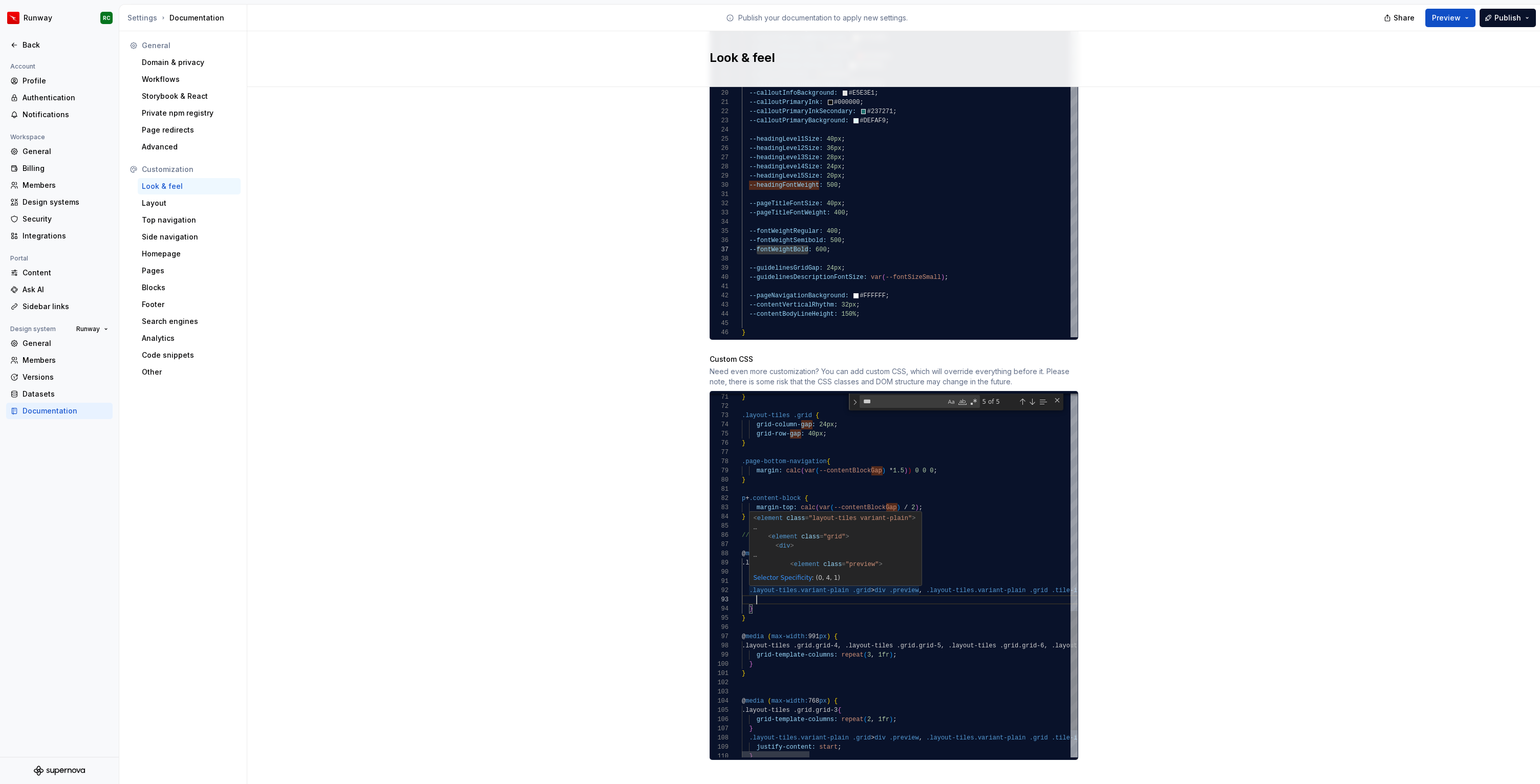
click at [800, 579] on div "} .layout-tiles .grid { grid-column- gap : 24px ; grid-row- gap : 40px ; } .pag…" at bounding box center [1555, 285] width 1627 height 1110
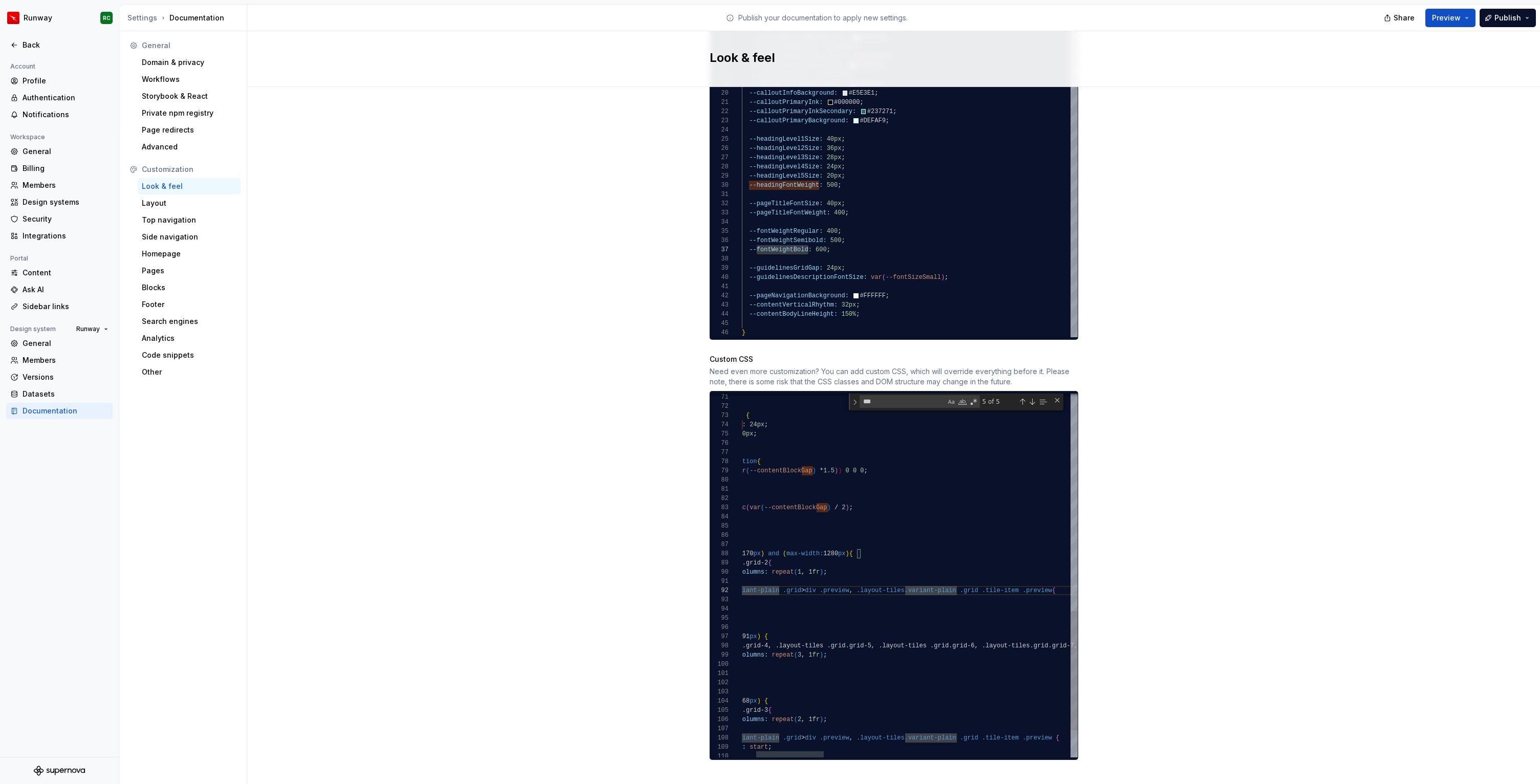
click at [857, 580] on div "} .layout-tiles .grid { grid-column- gap : 24px ; grid-row- gap : 40px ; } .pag…" at bounding box center [1485, 285] width 1627 height 1110
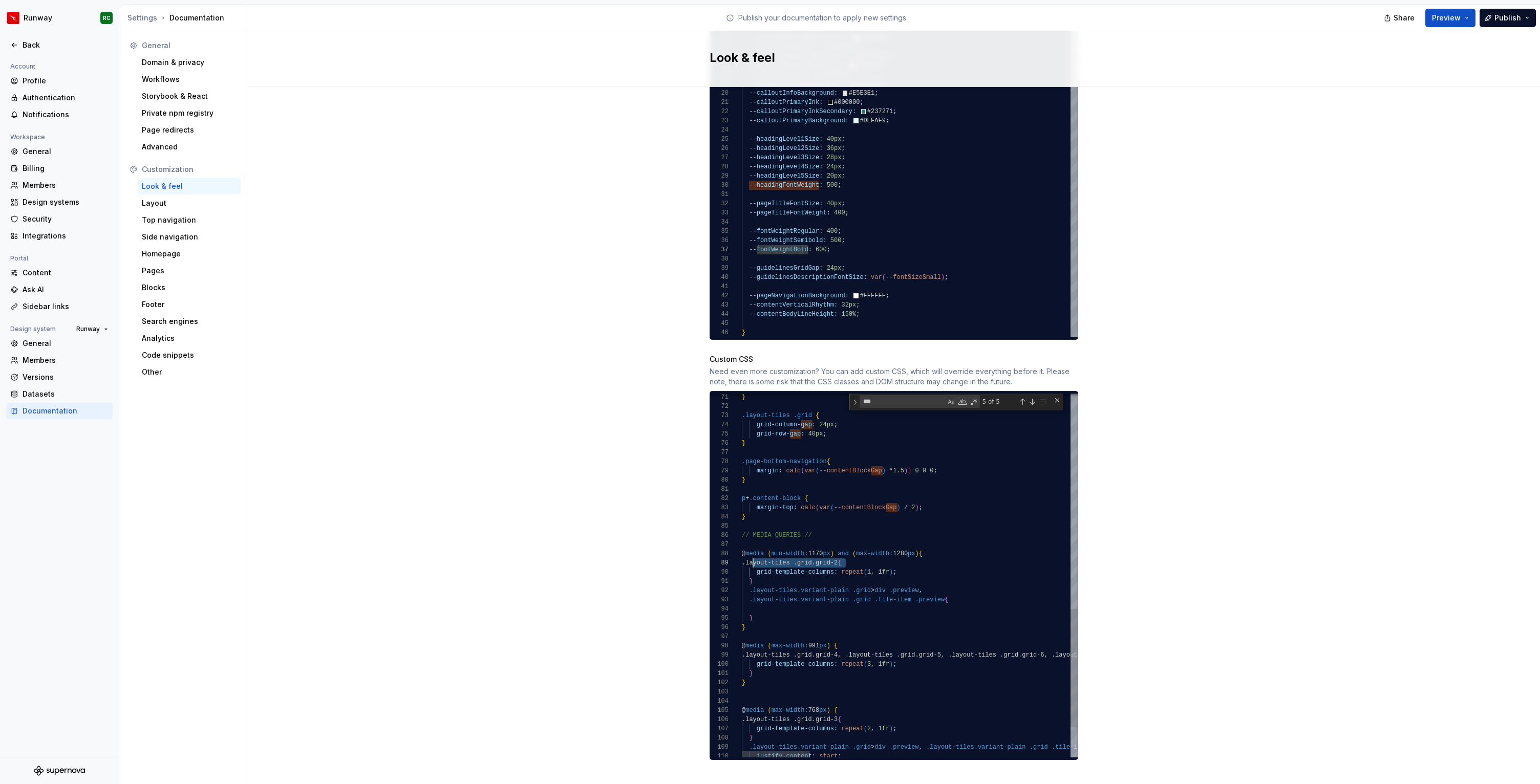
scroll to position [73, 7]
drag, startPoint x: 846, startPoint y: 553, endPoint x: 750, endPoint y: 551, distance: 96.0
click at [750, 551] on div "} .layout-tiles .grid { grid-column- gap : 24px ; grid-row- gap : 40px ; } .pag…" at bounding box center [1555, 290] width 1627 height 1119
drag, startPoint x: 796, startPoint y: 579, endPoint x: 749, endPoint y: 581, distance: 47.0
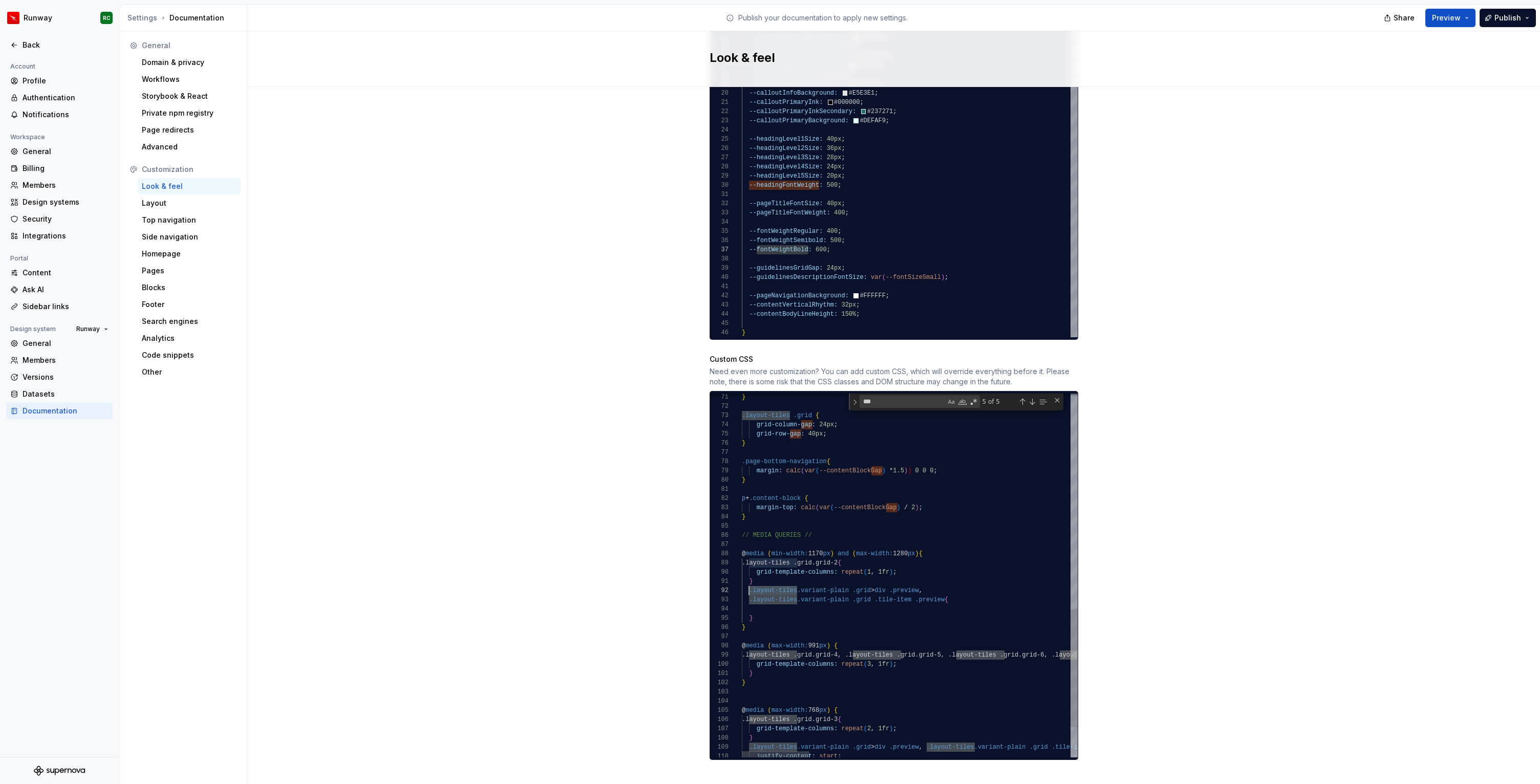
click at [749, 581] on div "} .layout-tiles .grid { grid-column- gap : 24px ; grid-row- gap : 40px ; } .pag…" at bounding box center [1555, 290] width 1627 height 1119
drag, startPoint x: 846, startPoint y: 552, endPoint x: 802, endPoint y: 554, distance: 44.0
click at [802, 554] on div "} .layout-tiles .grid { grid-column- gap : 24px ; grid-row- gap : 40px ; } .pag…" at bounding box center [1555, 290] width 1627 height 1119
drag, startPoint x: 871, startPoint y: 580, endPoint x: 853, endPoint y: 578, distance: 18.1
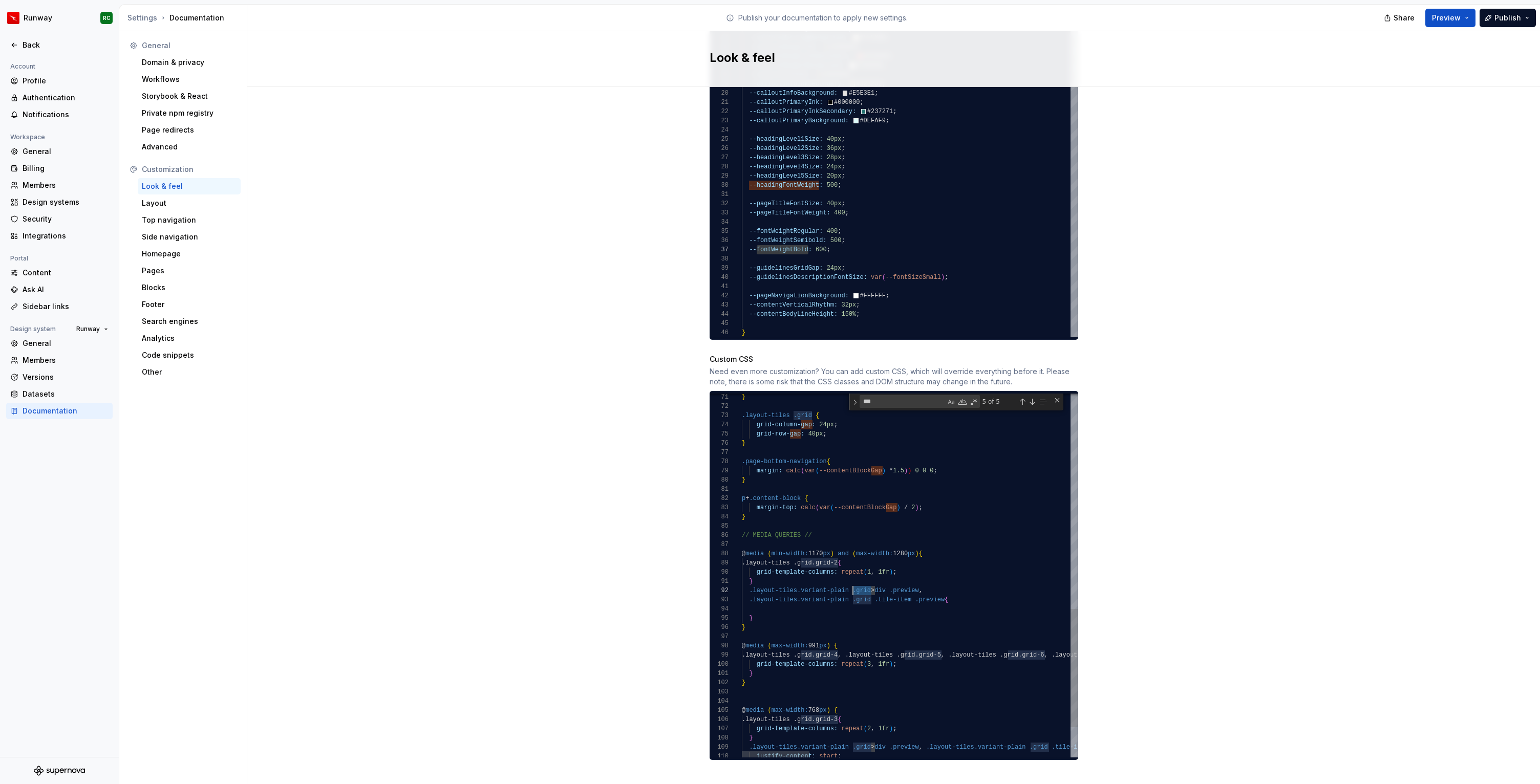
click at [853, 578] on div "} .layout-tiles .grid { grid-column- gap : 24px ; grid-row- gap : 40px ; } .pag…" at bounding box center [1555, 290] width 1627 height 1119
drag, startPoint x: 871, startPoint y: 590, endPoint x: 853, endPoint y: 589, distance: 18.0
click at [853, 589] on div "} .layout-tiles .grid { grid-column- gap : 24px ; grid-row- gap : 40px ; } .pag…" at bounding box center [1555, 290] width 1627 height 1119
click at [903, 580] on div "} .layout-tiles .grid { grid-column- gap : 24px ; grid-row- gap : 40px ; } .pag…" at bounding box center [1555, 290] width 1627 height 1119
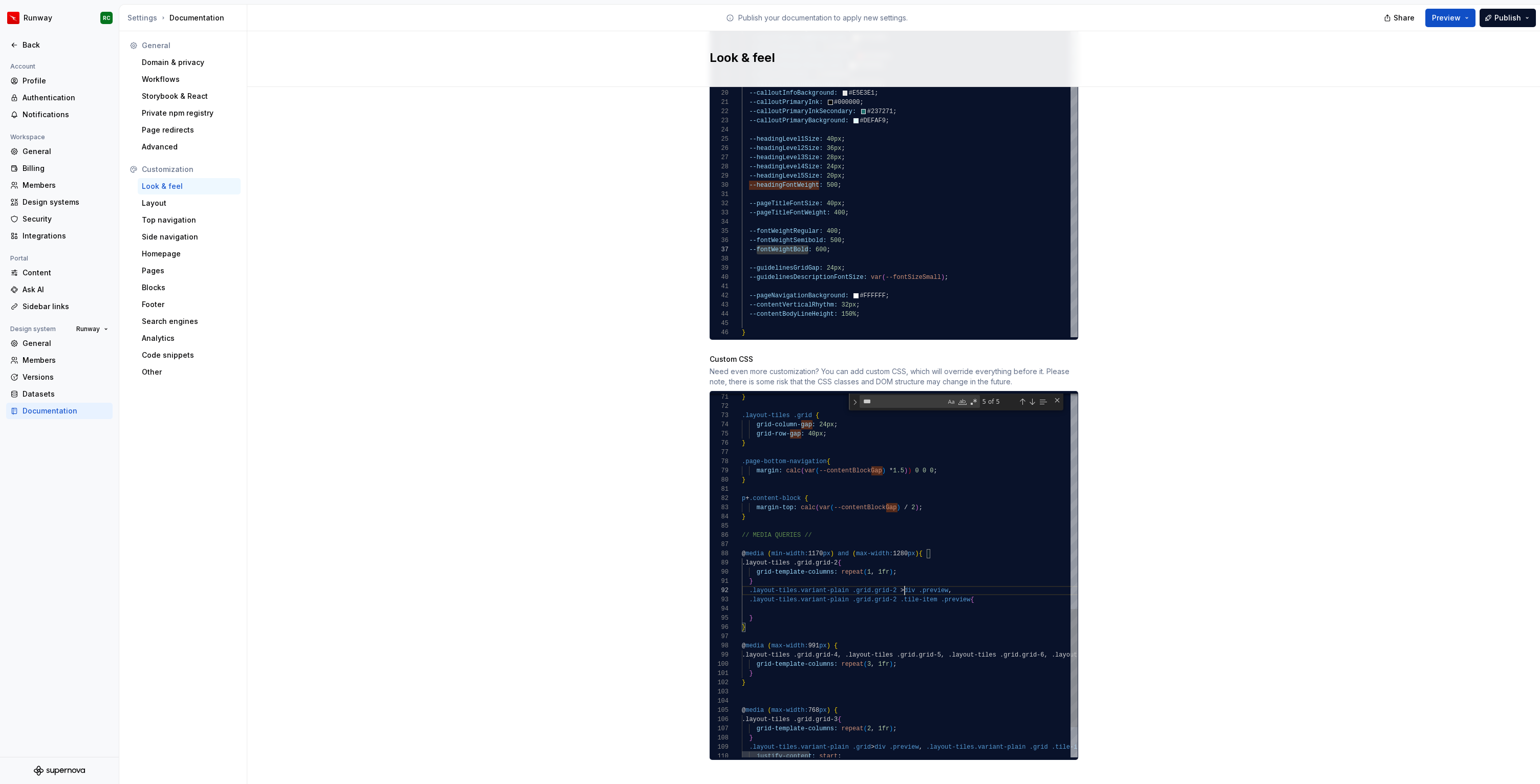
scroll to position [9, 166]
click at [833, 597] on div "} .layout-tiles .grid { grid-column- gap : 24px ; grid-row- gap : 40px ; } .pag…" at bounding box center [1555, 290] width 1627 height 1119
click at [1171, 579] on div "Site logo A company logo that will be displayed on all pages on your documentat…" at bounding box center [894, 104] width 1293 height 1390
click at [891, 591] on div "} .layout-tiles .grid { grid-column- gap : 24px ; grid-row- gap : 40px ; } .pag…" at bounding box center [1555, 290] width 1627 height 1119
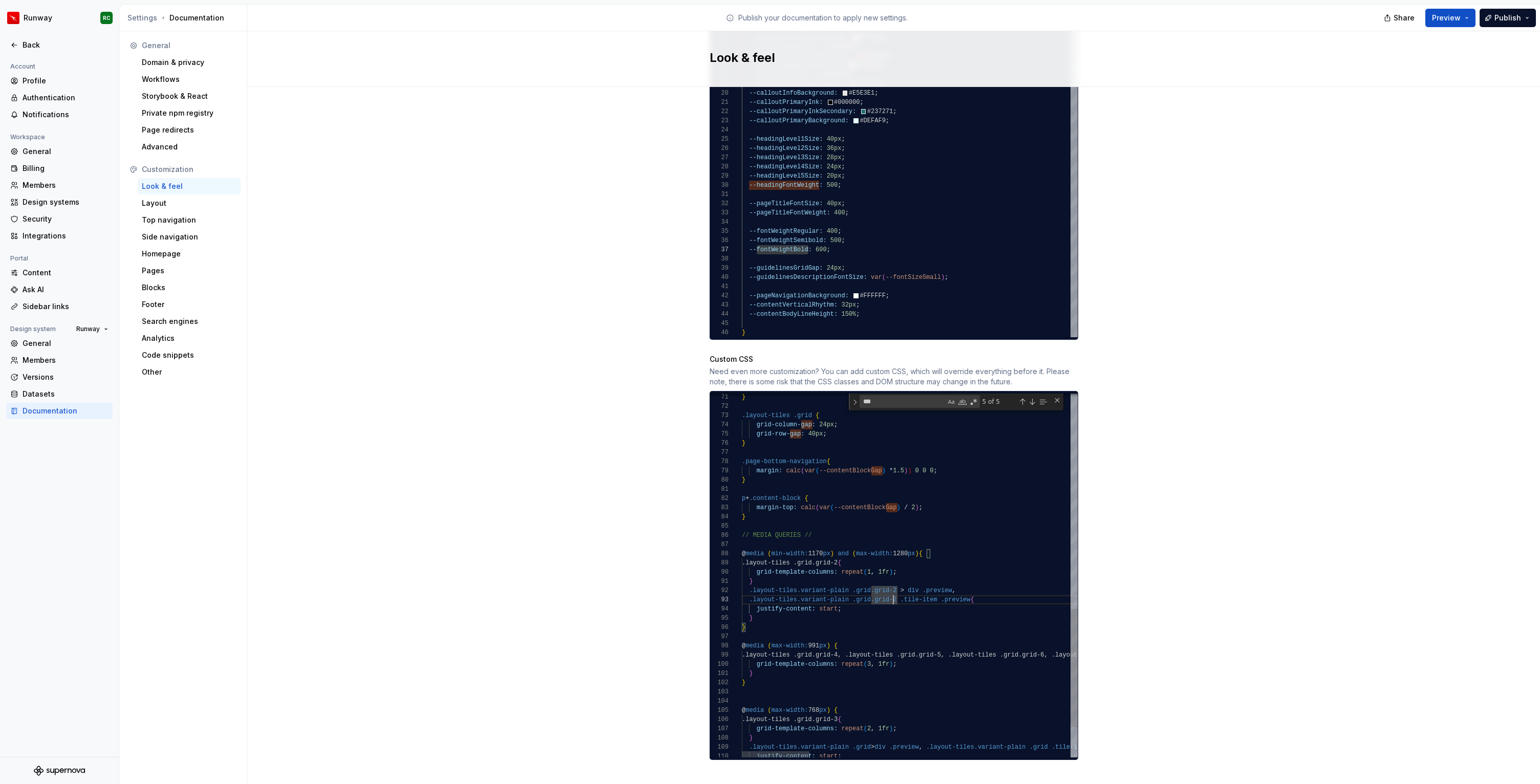
click at [887, 598] on div "} .layout-tiles .grid { grid-column- gap : 24px ; grid-row- gap : 40px ; } .pag…" at bounding box center [1555, 290] width 1627 height 1119
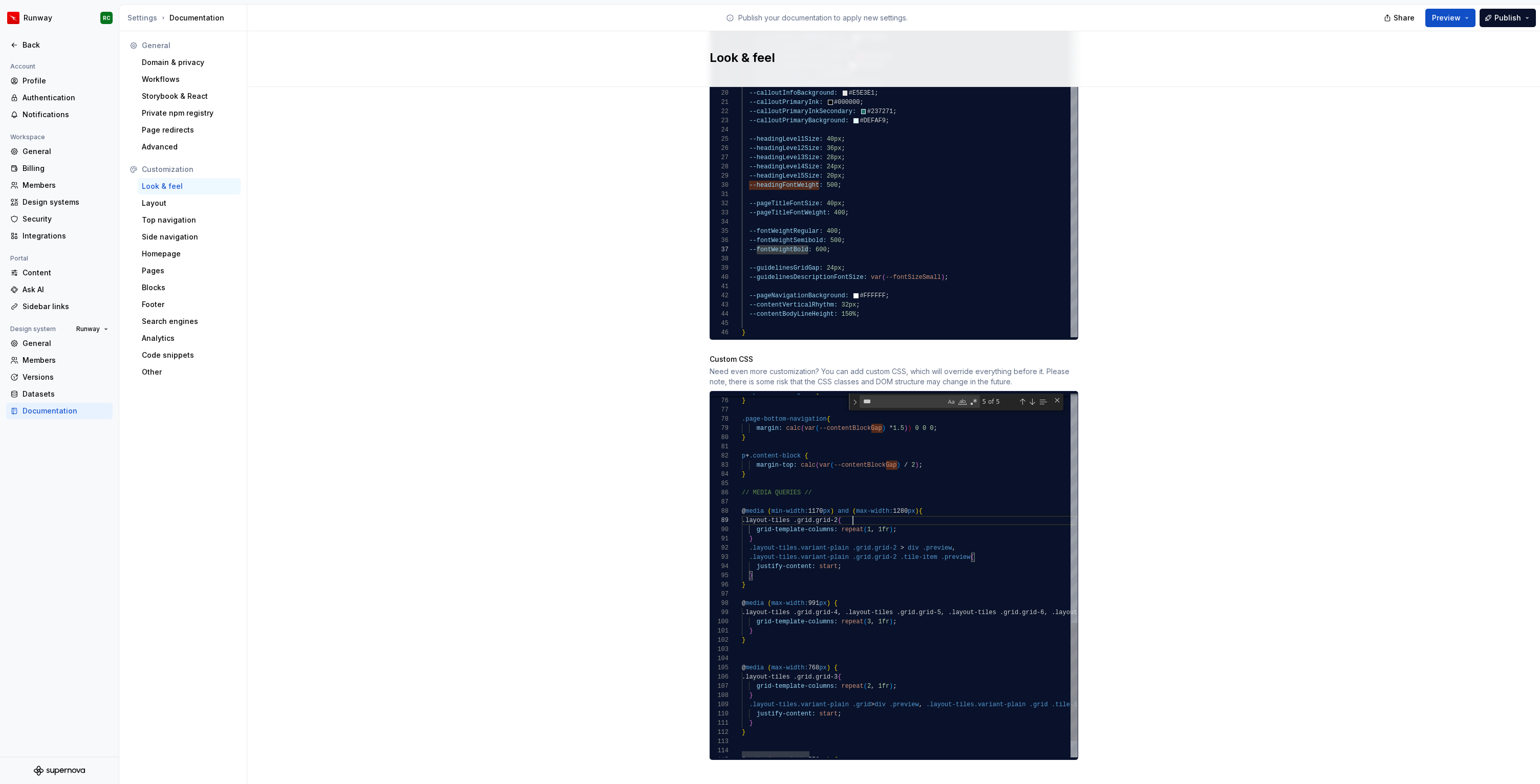
click at [953, 513] on div "grid-row- gap : 40px ; } .page-bottom-navigation { margin: calc ( var ( --conte…" at bounding box center [1555, 248] width 1627 height 1119
drag, startPoint x: 773, startPoint y: 529, endPoint x: 748, endPoint y: 511, distance: 30.8
click at [748, 511] on div "grid-row- gap : 40px ; } .page-bottom-navigation { margin: calc ( var ( --conte…" at bounding box center [1555, 248] width 1627 height 1119
click at [750, 511] on div "grid-row- gap : 40px ; } .page-bottom-navigation { margin: calc ( var ( --conte…" at bounding box center [1555, 248] width 1627 height 1119
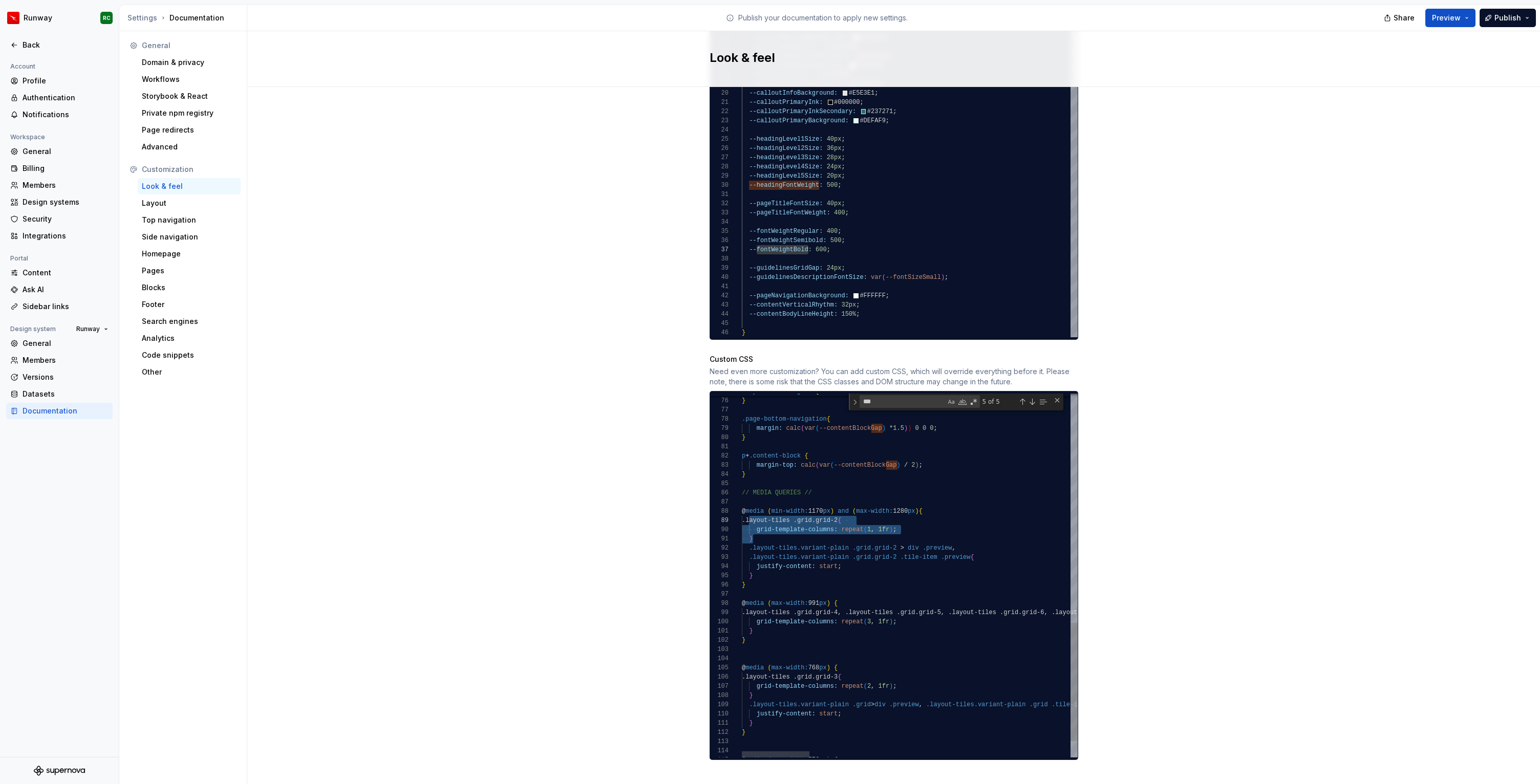
click at [756, 534] on div "grid-row- gap : 40px ; } .page-bottom-navigation { margin: calc ( var ( --conte…" at bounding box center [1555, 248] width 1627 height 1119
drag, startPoint x: 757, startPoint y: 528, endPoint x: 748, endPoint y: 506, distance: 23.8
click at [748, 506] on div "grid-row- gap : 40px ; } .page-bottom-navigation { margin: calc ( var ( --conte…" at bounding box center [1555, 248] width 1627 height 1119
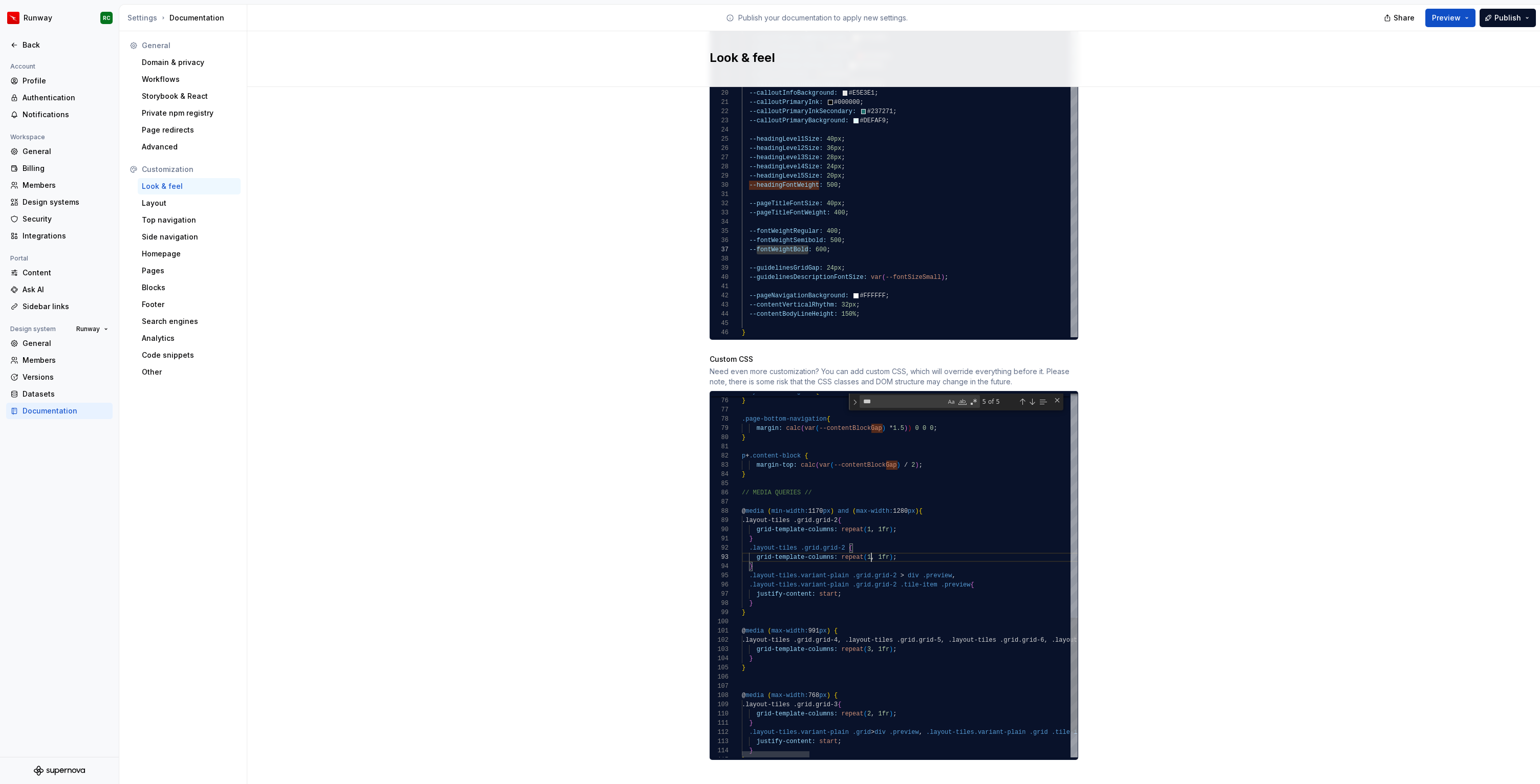
click at [872, 544] on div "grid-row- gap : 40px ; } .page-bottom-navigation { margin: calc ( var ( --conte…" at bounding box center [1555, 262] width 1627 height 1147
click at [844, 537] on div "grid-row- gap : 40px ; } .page-bottom-navigation { margin: calc ( var ( --conte…" at bounding box center [1555, 262] width 1627 height 1147
click at [846, 534] on div "grid-row- gap : 40px ; } .page-bottom-navigation { margin: calc ( var ( --conte…" at bounding box center [1555, 262] width 1627 height 1147
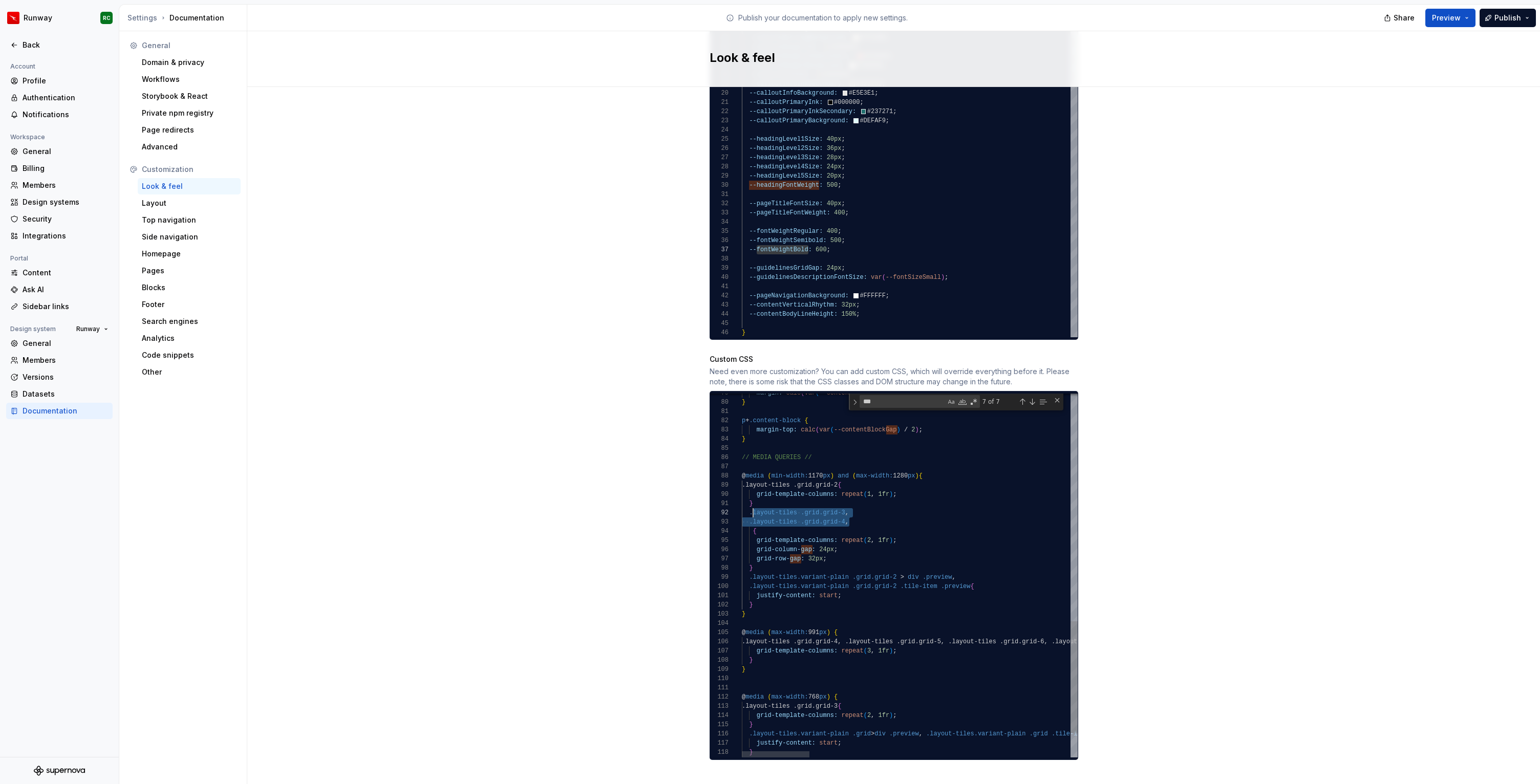
scroll to position [9, 11]
drag, startPoint x: 850, startPoint y: 512, endPoint x: 751, endPoint y: 501, distance: 99.6
click at [751, 501] on div "margin: calc ( var ( --contentBlock Gap ) * 1.5 ) ) 0 0 0 ; } p + .content-bloc…" at bounding box center [1555, 244] width 1627 height 1184
click at [864, 513] on div "margin: calc ( var ( --contentBlock Gap ) * 1.5 ) ) 0 0 0 ; } p + .content-bloc…" at bounding box center [1555, 244] width 1627 height 1184
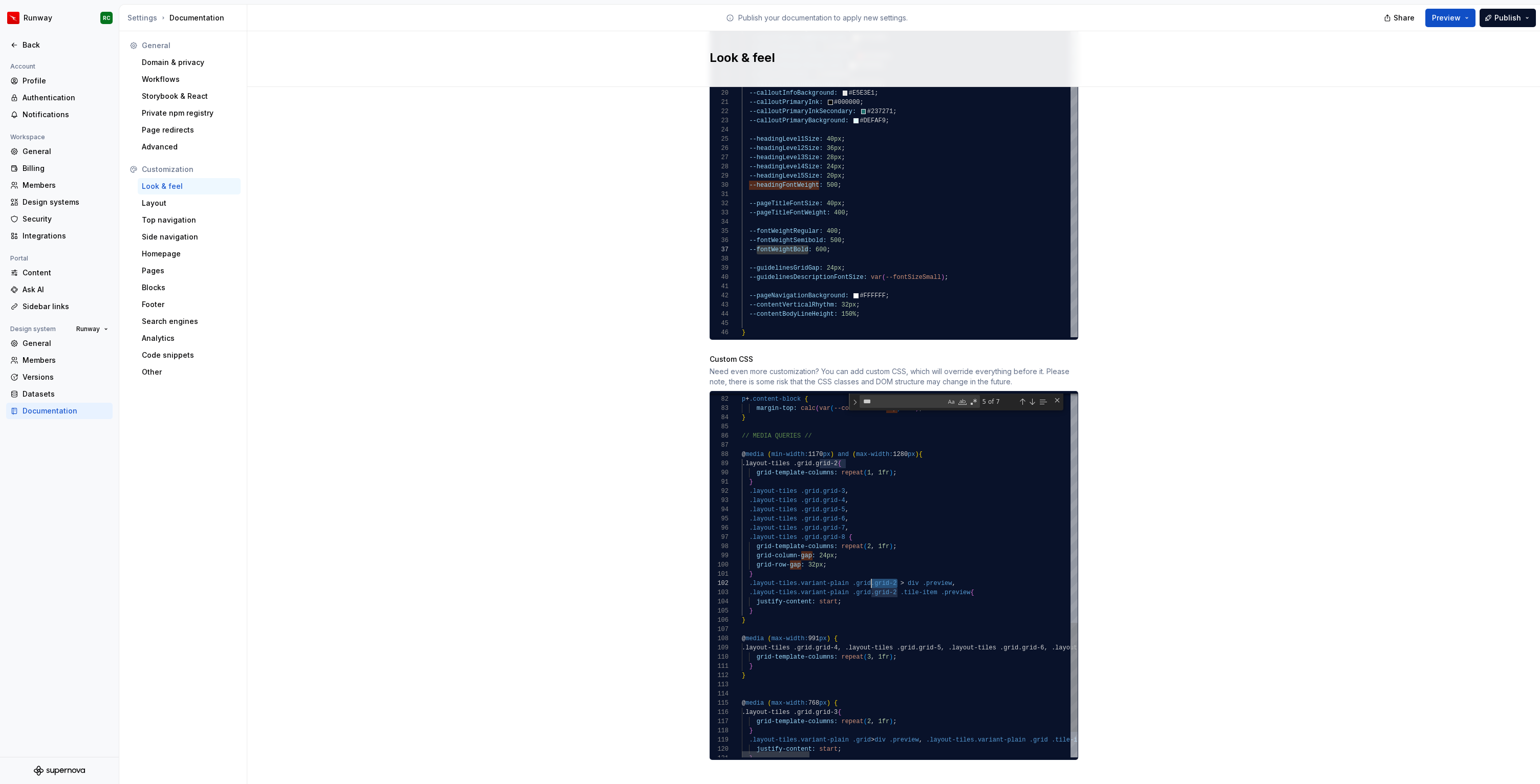
scroll to position [9, 130]
drag, startPoint x: 897, startPoint y: 571, endPoint x: 871, endPoint y: 575, distance: 26.3
click at [871, 575] on div "p + .content-block { margin-top: calc ( var ( --contentBlock Gap ) / 2 ) ; } //…" at bounding box center [1555, 237] width 1627 height 1211
drag, startPoint x: 971, startPoint y: 583, endPoint x: 749, endPoint y: 571, distance: 222.3
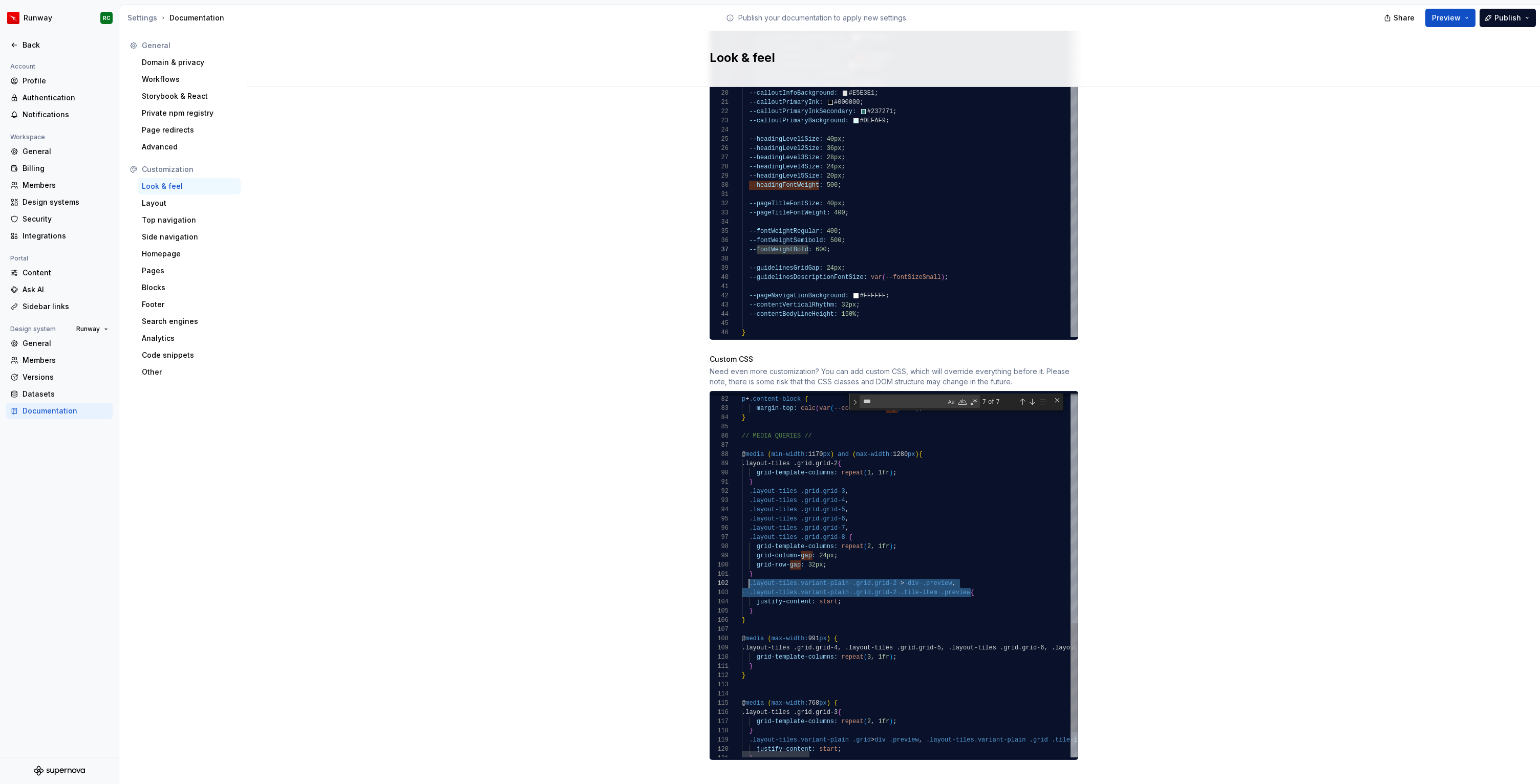
click at [749, 571] on div "p + .content-block { margin-top: calc ( var ( --contentBlock Gap ) / 2 ) ; } //…" at bounding box center [1555, 237] width 1627 height 1211
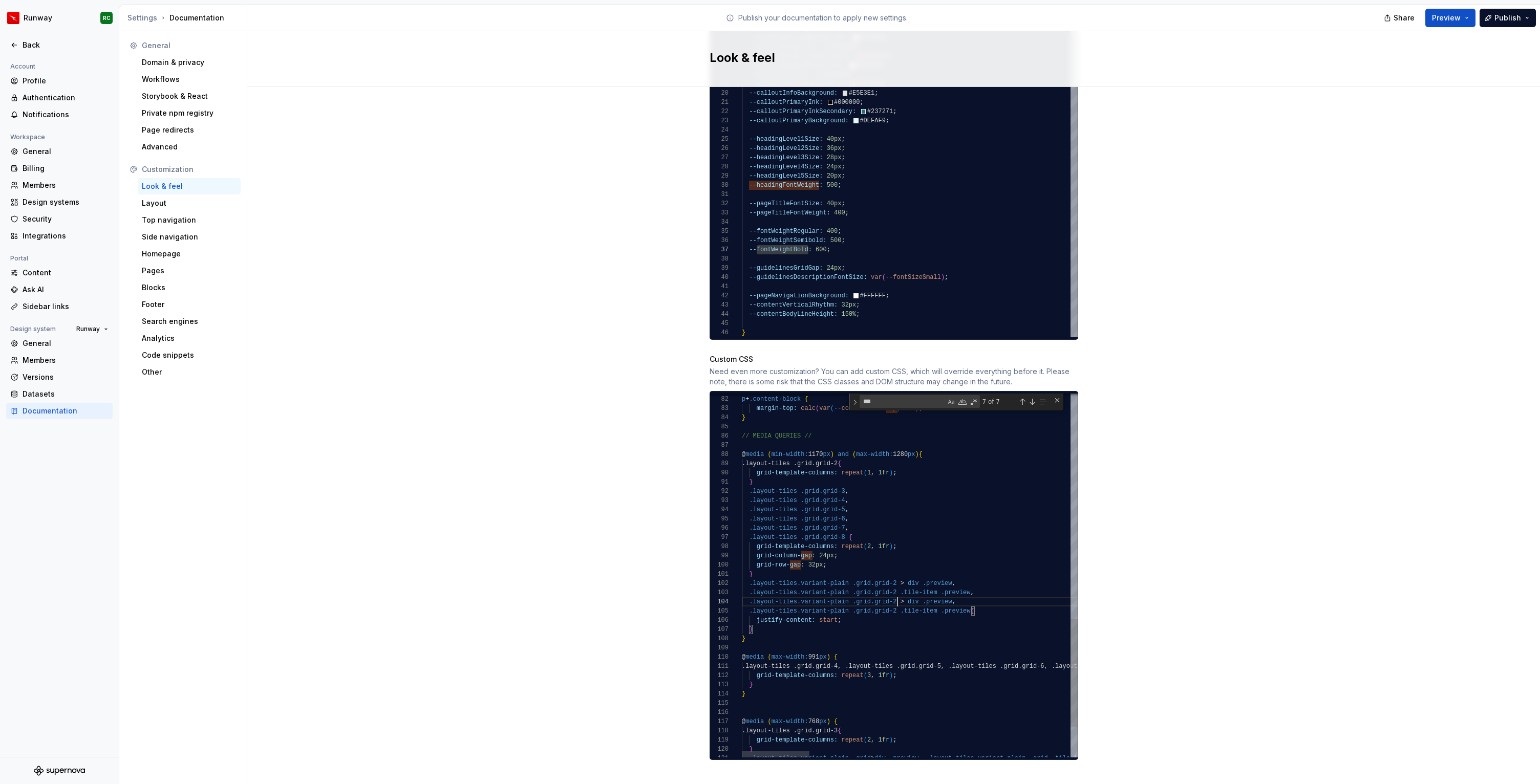
click at [897, 592] on div "p + .content-block { margin-top: calc ( var ( --contentBlock Gap ) / 2 ) ; } //…" at bounding box center [1555, 247] width 1627 height 1230
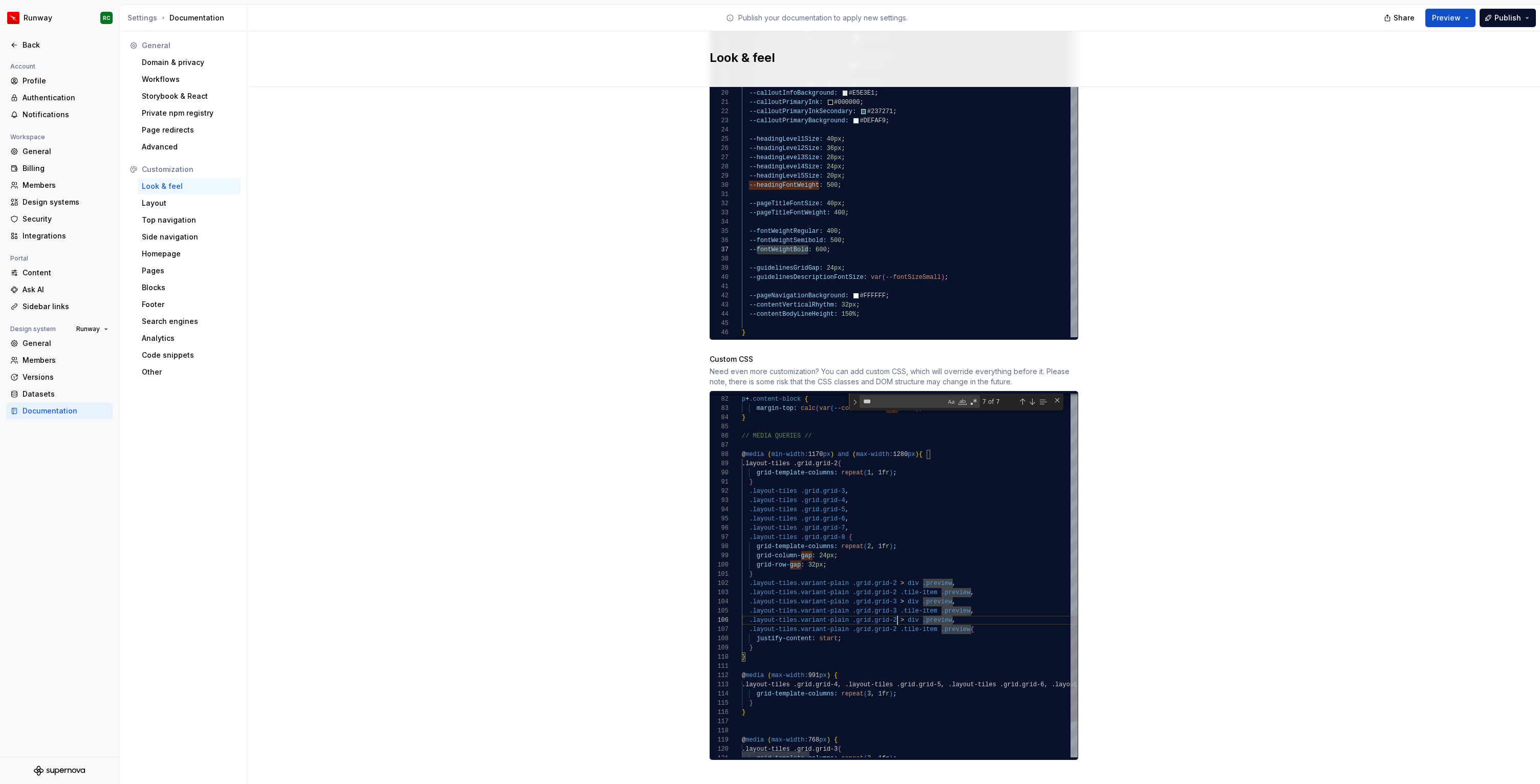
click at [897, 610] on div "p + .content-block { margin-top: calc ( var ( --contentBlock Gap ) / 2 ) ; } //…" at bounding box center [1555, 256] width 1627 height 1248
click at [971, 620] on div "p + .content-block { margin-top: calc ( var ( --contentBlock Gap ) / 2 ) ; } //…" at bounding box center [1555, 256] width 1627 height 1248
click at [897, 624] on div "p + .content-block { margin-top: calc ( var ( --contentBlock Gap ) / 2 ) ; } //…" at bounding box center [1555, 265] width 1627 height 1267
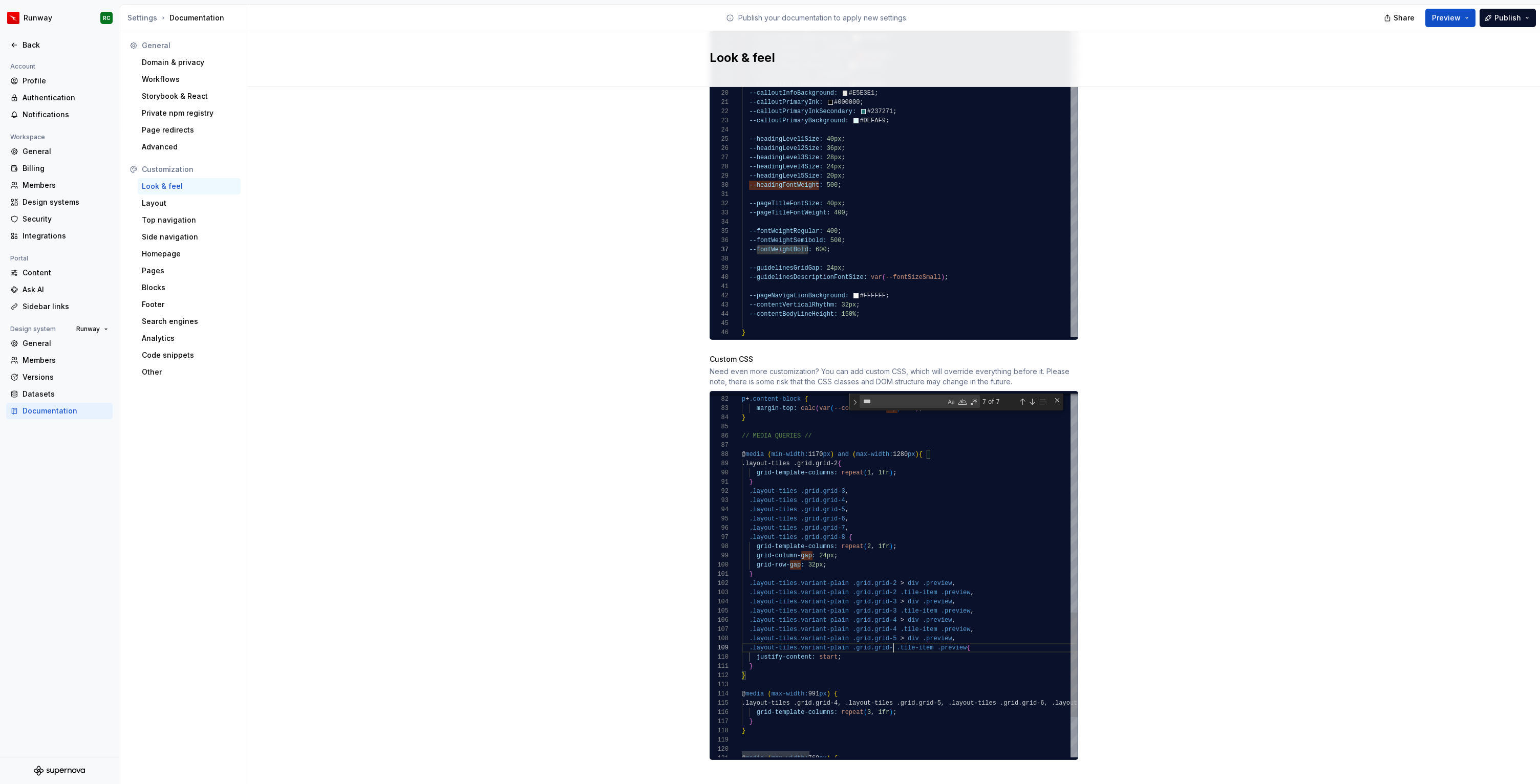
scroll to position [73, 156]
click at [969, 636] on div "p + .content-block { margin-top: calc ( var ( --contentBlock Gap ) / 2 ) ; } //…" at bounding box center [1555, 265] width 1627 height 1267
click at [896, 643] on div "p + .content-block { margin-top: calc ( var ( --contentBlock Gap ) / 2 ) ; } //…" at bounding box center [1555, 274] width 1627 height 1285
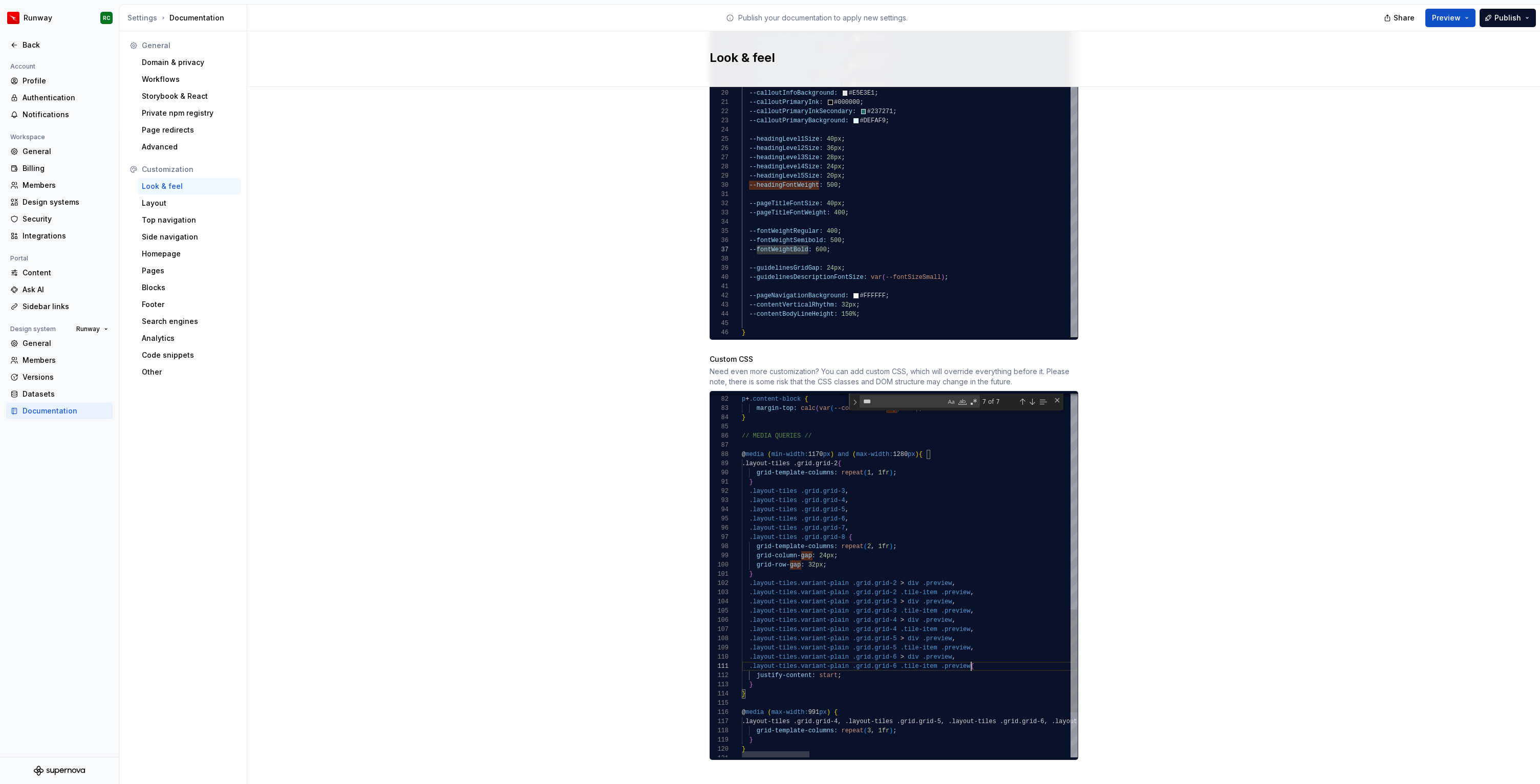
click at [971, 657] on div "p + .content-block { margin-top: calc ( var ( --contentBlock Gap ) / 2 ) ; } //…" at bounding box center [1555, 274] width 1627 height 1285
click at [896, 666] on div "p + .content-block { margin-top: calc ( var ( --contentBlock Gap ) / 2 ) ; } //…" at bounding box center [1555, 283] width 1627 height 1303
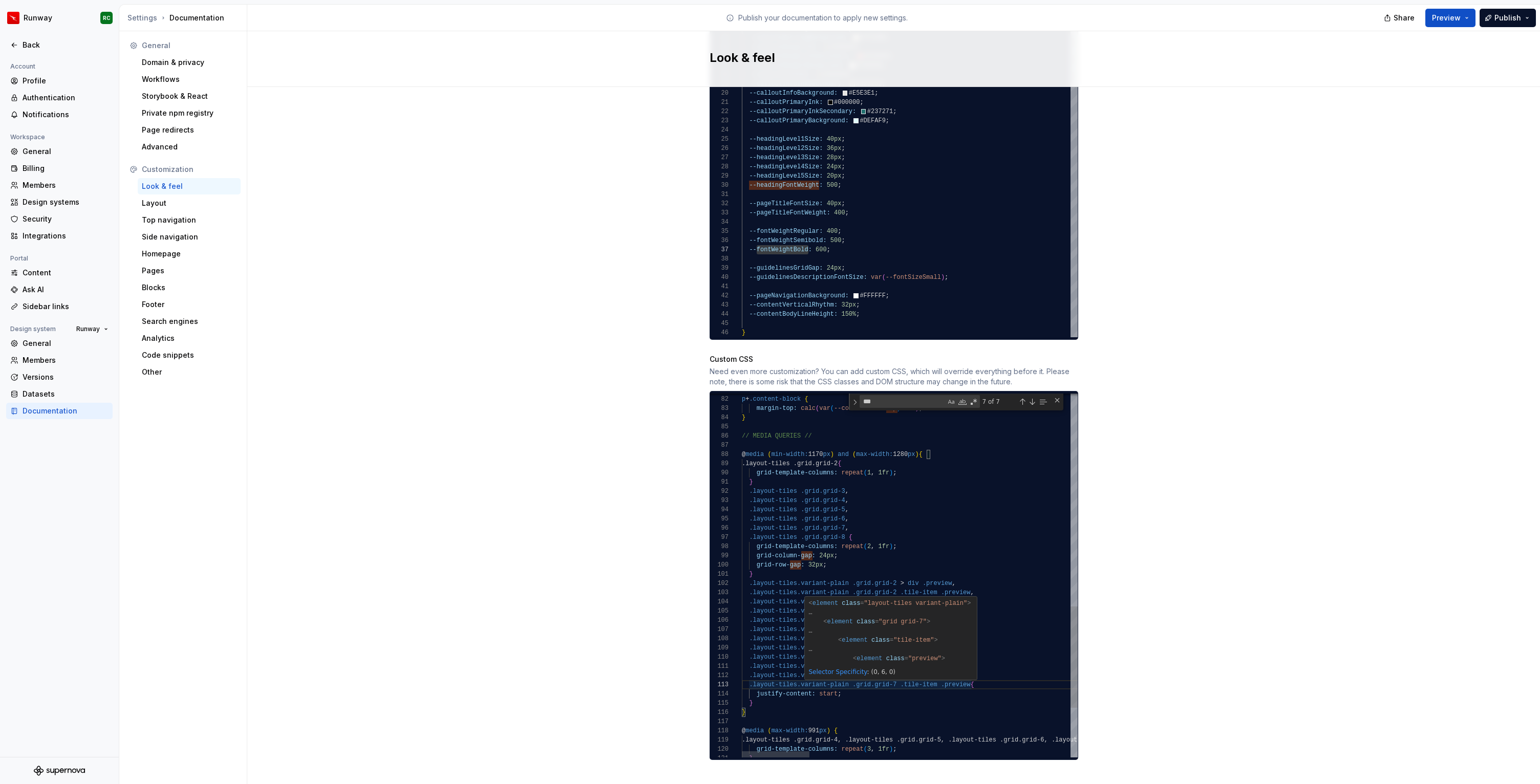
click at [971, 673] on div "p + .content-block { margin-top: calc ( var ( --contentBlock Gap ) / 2 ) ; } //…" at bounding box center [1555, 283] width 1627 height 1303
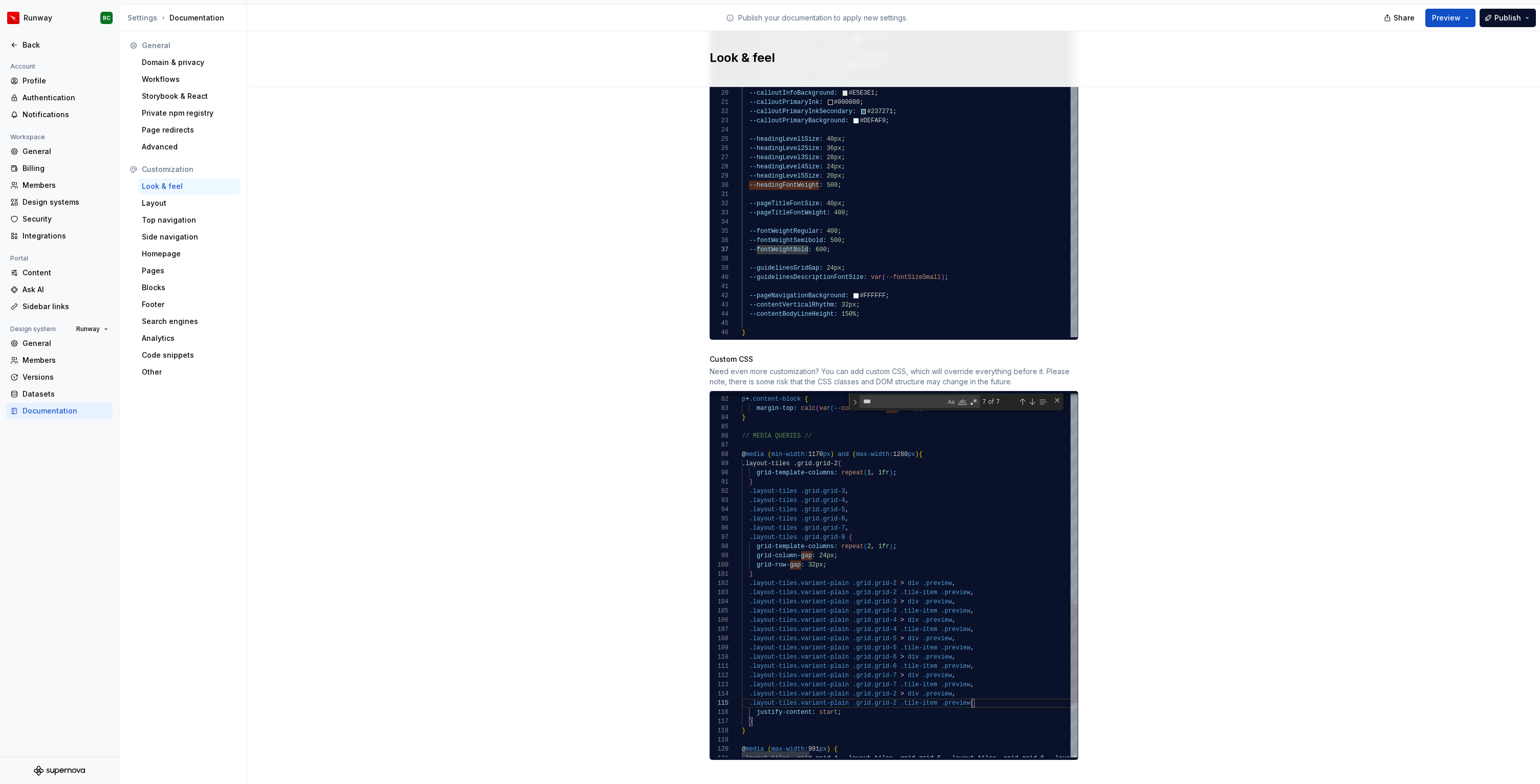
click at [896, 684] on div "p + .content-block { margin-top: calc ( var ( --contentBlock Gap ) / 2 ) ; } //…" at bounding box center [1555, 292] width 1627 height 1322
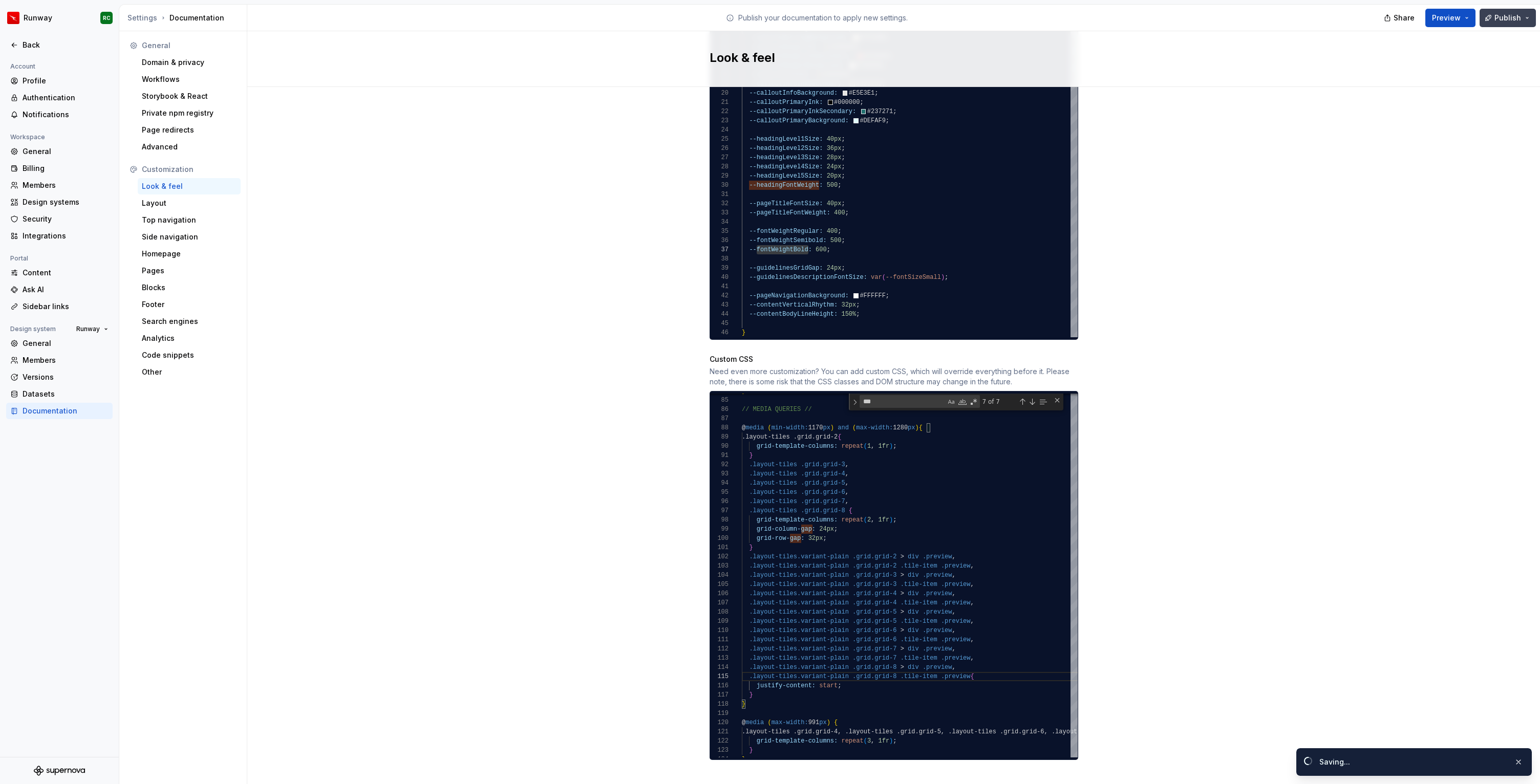
click at [1506, 21] on span "Publish" at bounding box center [1507, 17] width 26 height 10
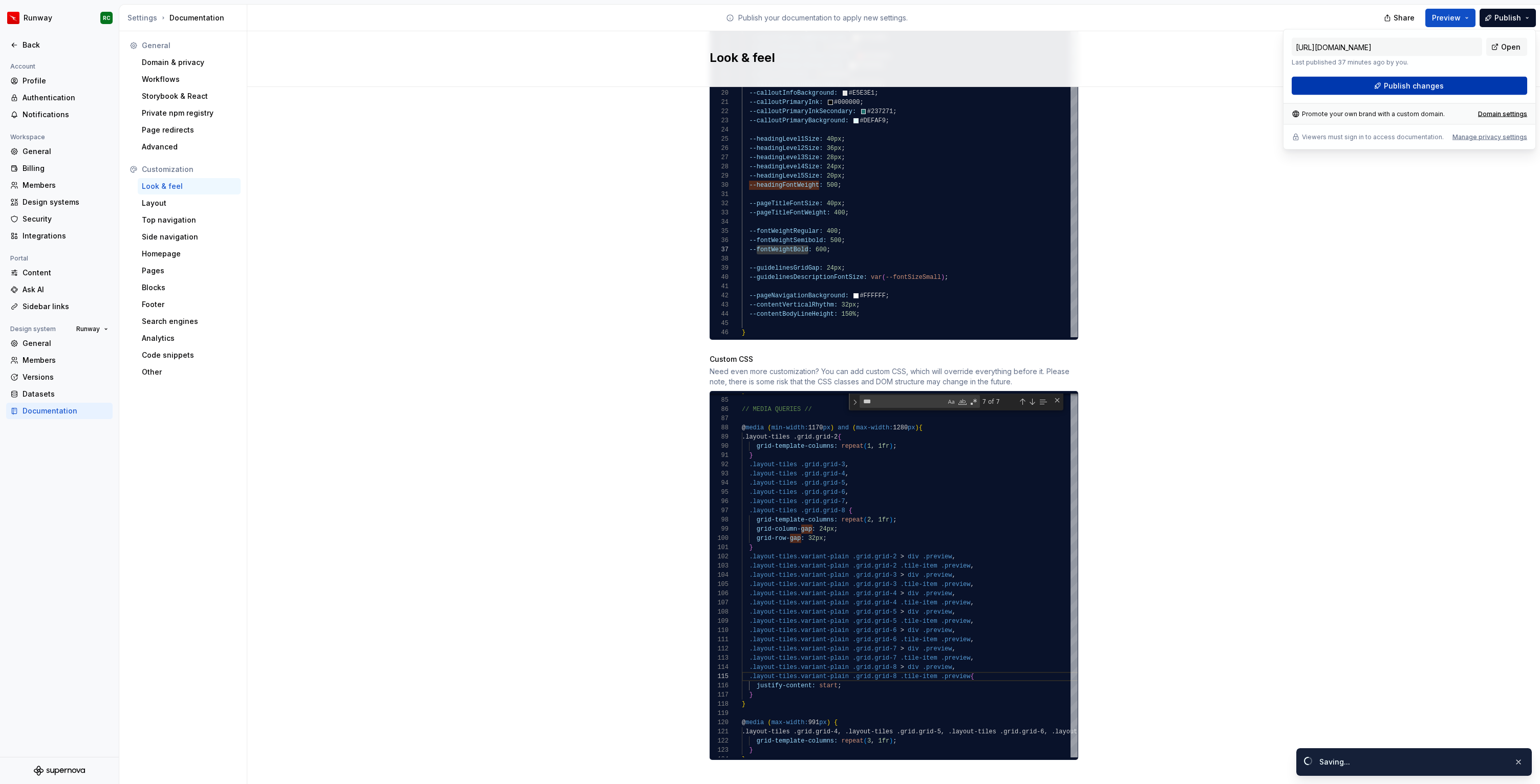
click at [1401, 81] on span "Publish changes" at bounding box center [1413, 86] width 60 height 10
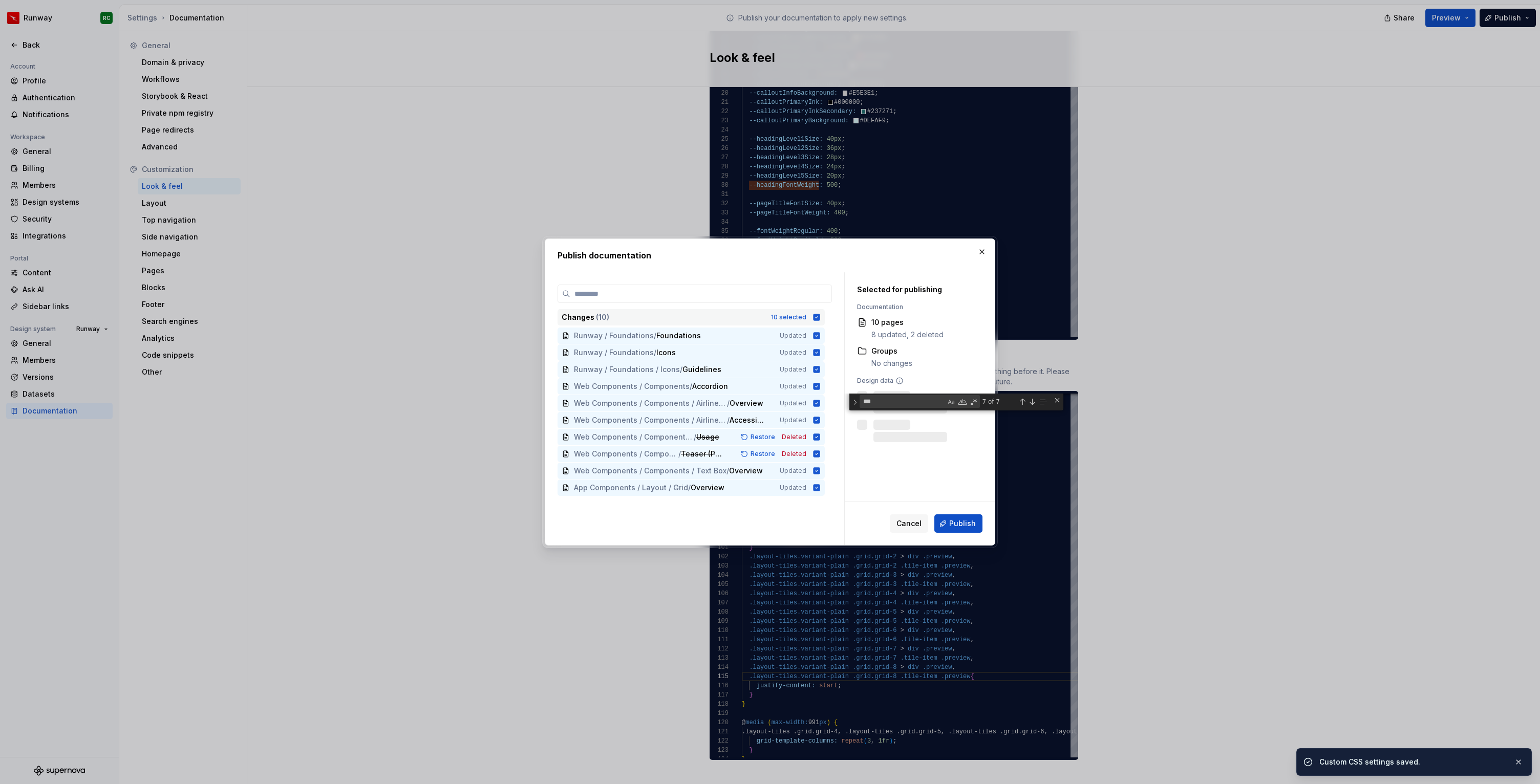
click at [815, 317] on div "Changes ( 10 ) 10 selected" at bounding box center [691, 317] width 267 height 17
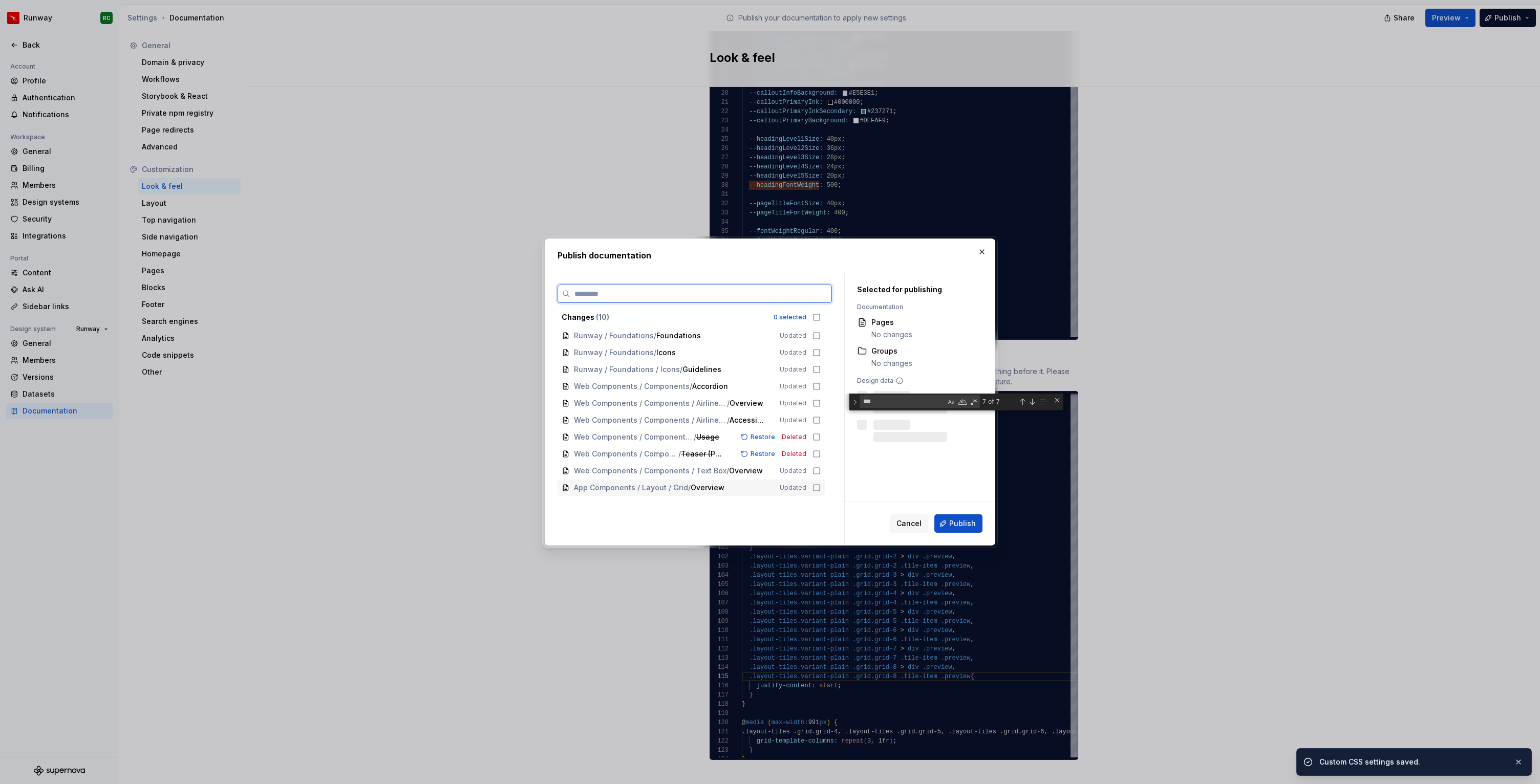
click at [797, 491] on span "Updated" at bounding box center [793, 488] width 26 height 8
click at [978, 524] on button "Publish" at bounding box center [957, 524] width 48 height 19
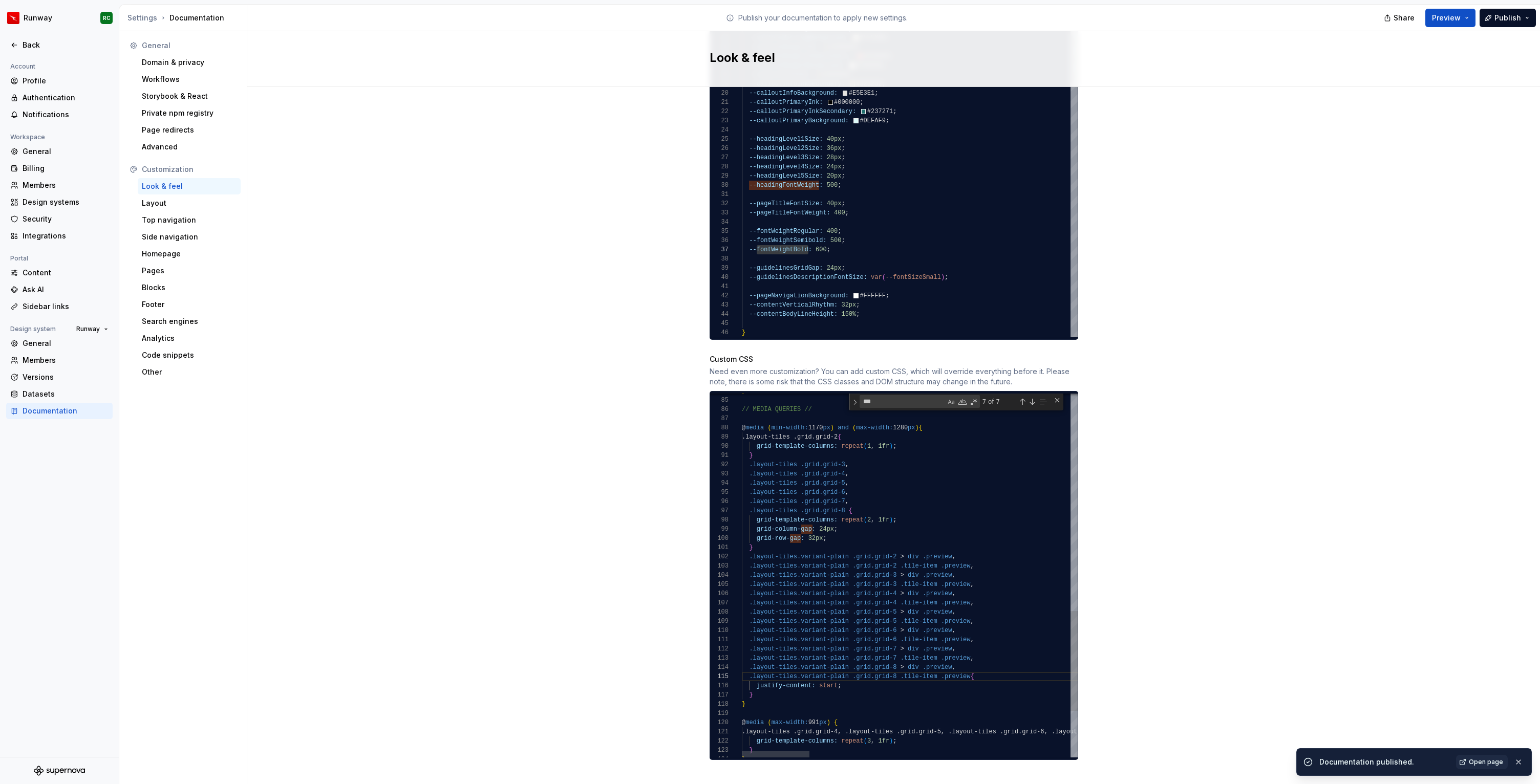
click at [884, 454] on div "} .layout-tiles.variant-plain .grid.grid-2 > div .preview , justify-content: st…" at bounding box center [1555, 266] width 1627 height 1322
drag, startPoint x: 950, startPoint y: 423, endPoint x: 728, endPoint y: 425, distance: 222.0
click at [742, 425] on div "} .layout-tiles.variant-plain .grid.grid-2 > div .preview , justify-content: st…" at bounding box center [1555, 273] width 1627 height 1322
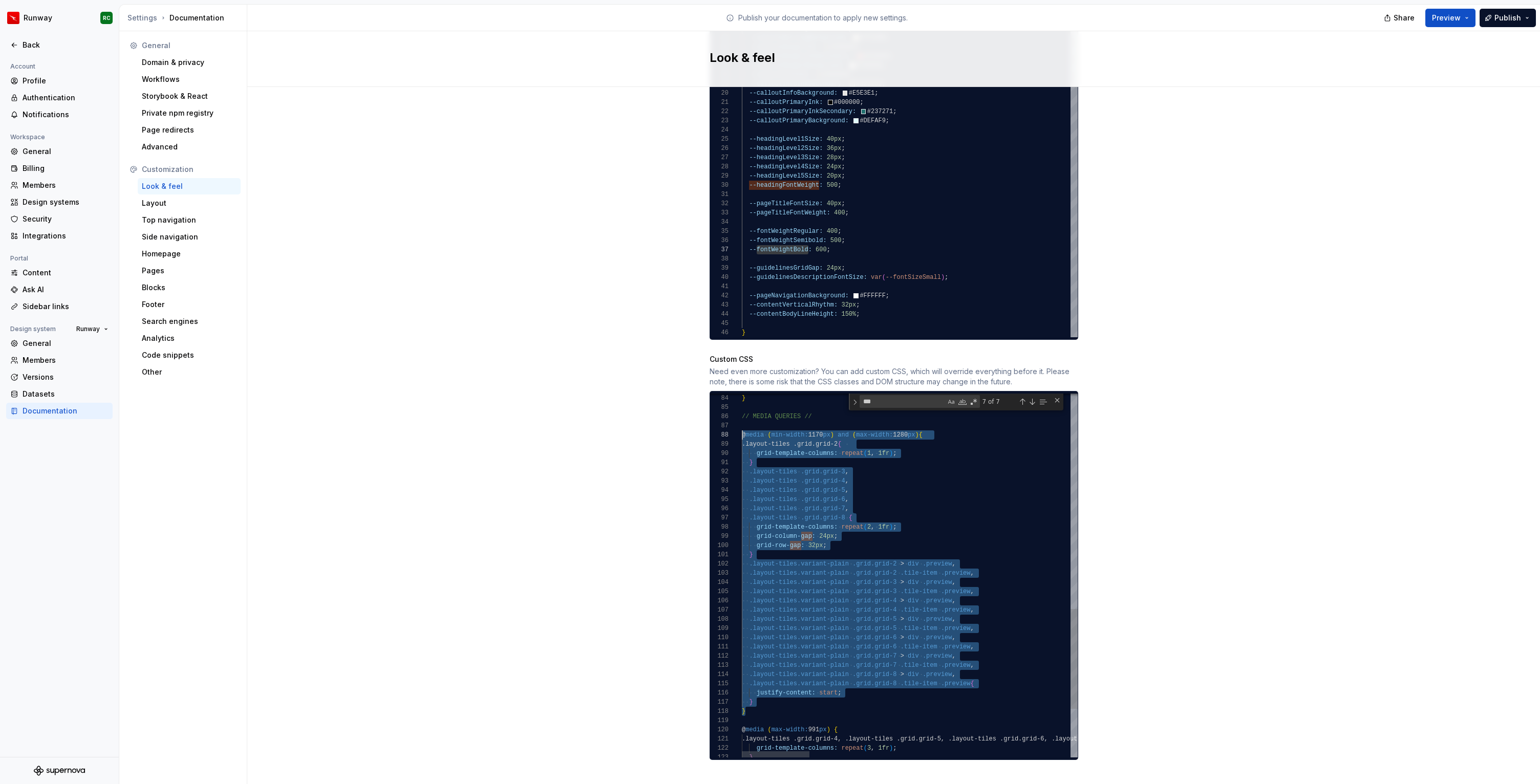
drag, startPoint x: 752, startPoint y: 700, endPoint x: 714, endPoint y: 425, distance: 277.6
click at [742, 425] on div "} .layout-tiles.variant-plain .grid.grid-2 > div .preview , justify-content: st…" at bounding box center [1555, 273] width 1627 height 1322
click at [937, 538] on div "} .layout-tiles.variant-plain .grid.grid-2 > div .preview , justify-content: st…" at bounding box center [1555, 273] width 1627 height 1322
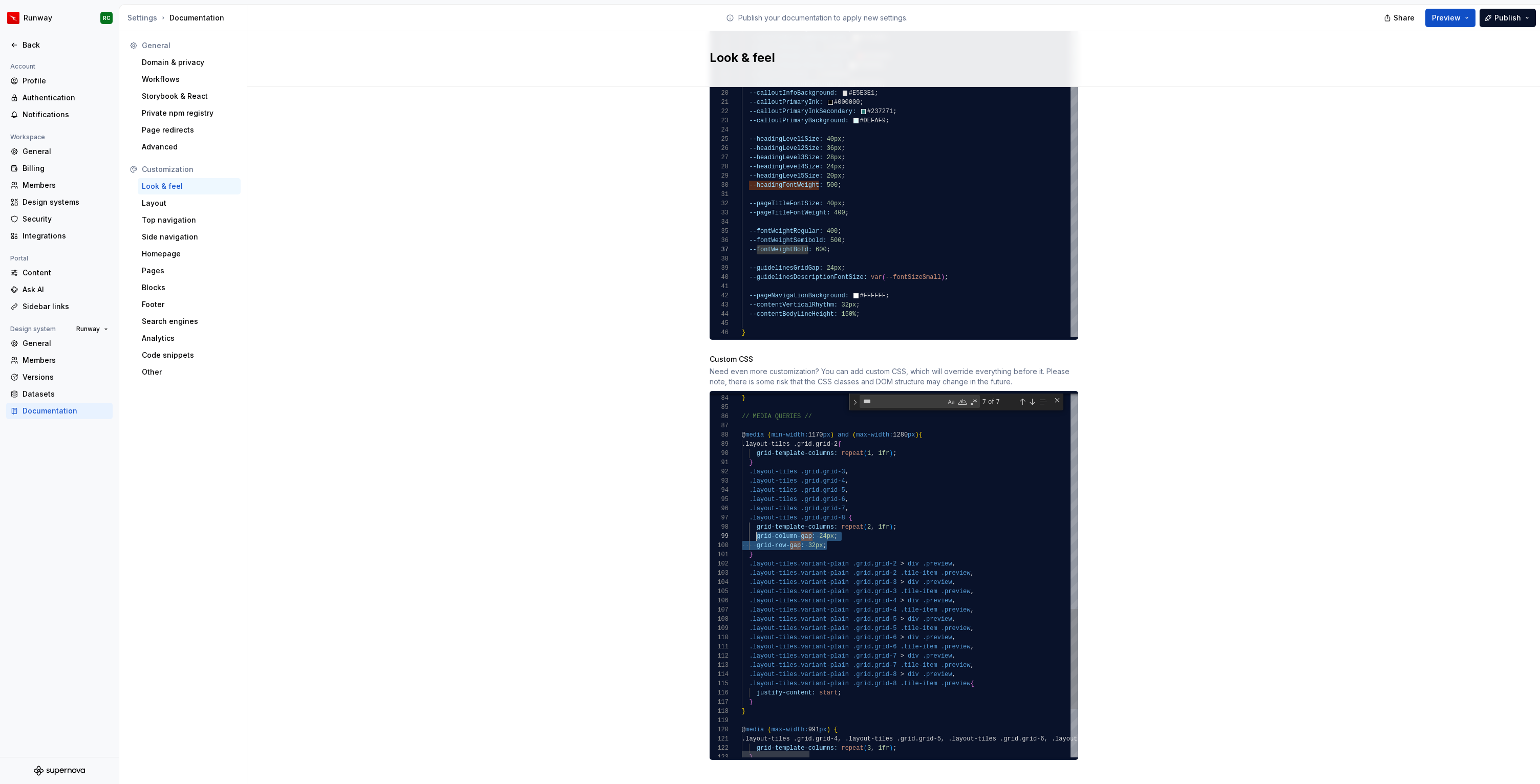
drag, startPoint x: 838, startPoint y: 539, endPoint x: 758, endPoint y: 524, distance: 81.4
click at [758, 524] on div "} .layout-tiles.variant-plain .grid.grid-2 > div .preview , justify-content: st…" at bounding box center [1555, 273] width 1627 height 1322
click at [871, 675] on div "} .layout-tiles.variant-plain .grid.grid-2 > div .preview , justify-content: st…" at bounding box center [1555, 268] width 1627 height 1312
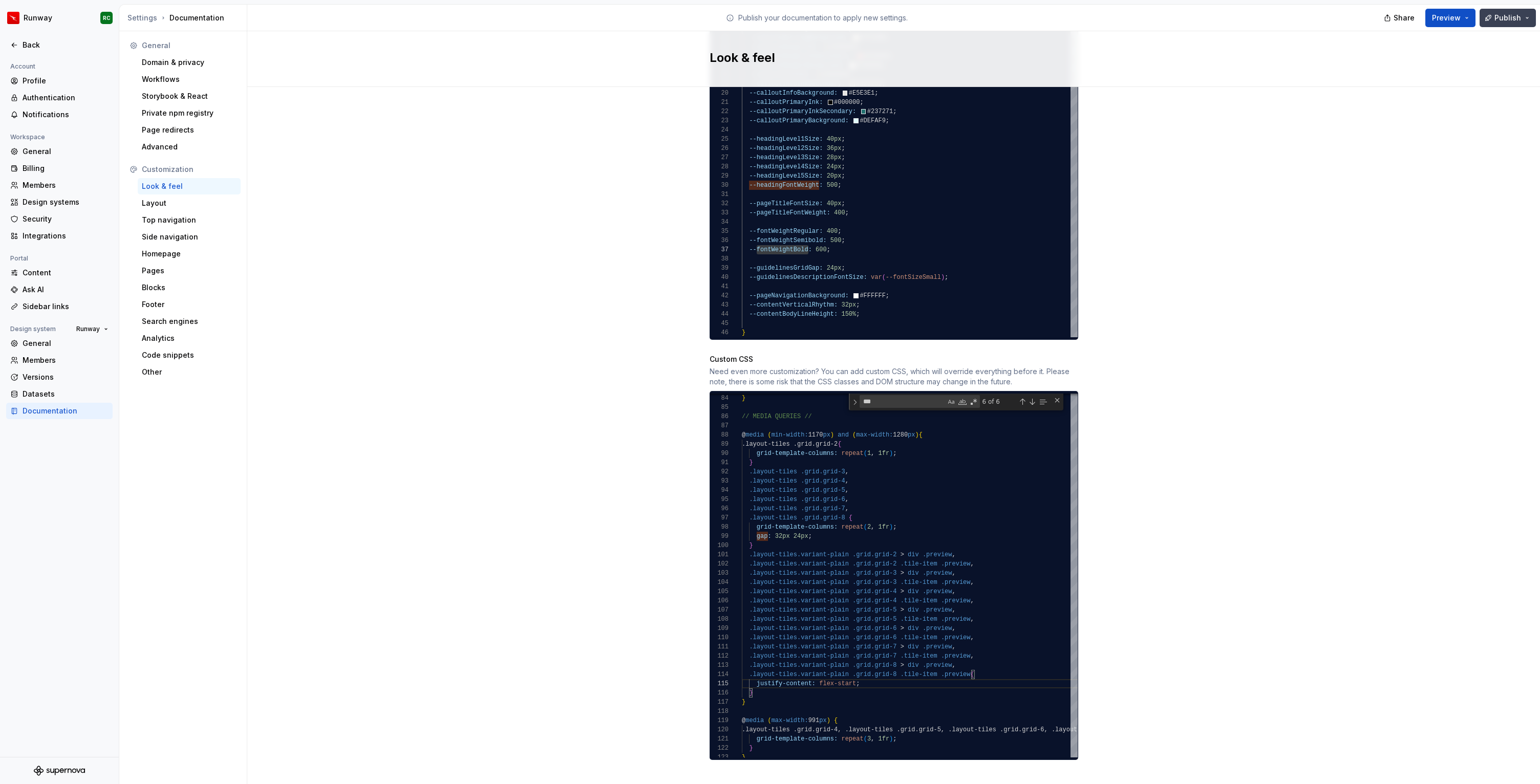
click at [1507, 21] on span "Publish" at bounding box center [1507, 17] width 26 height 10
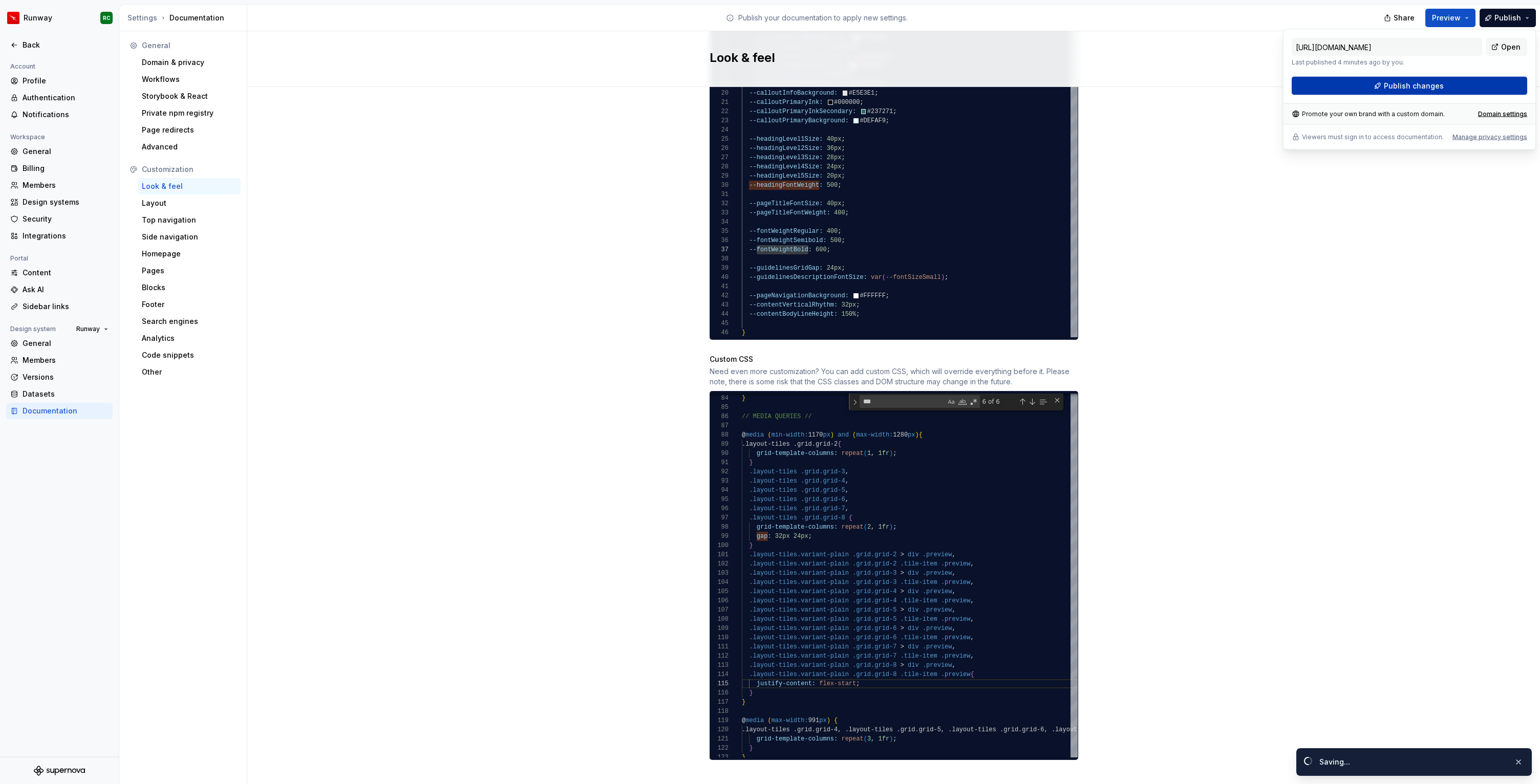
click at [1429, 81] on span "Publish changes" at bounding box center [1413, 86] width 60 height 10
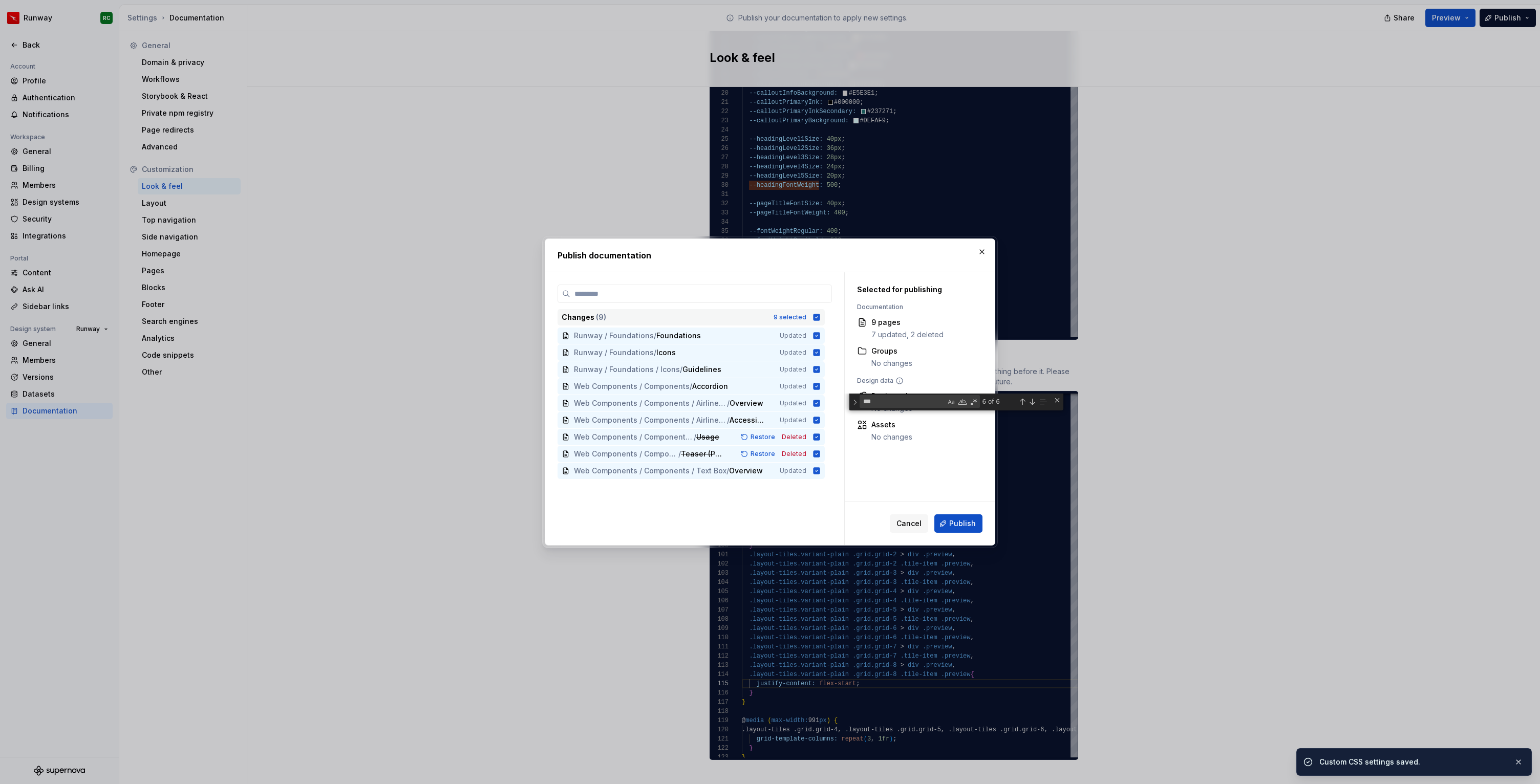
click at [788, 318] on div "9 selected" at bounding box center [789, 317] width 33 height 8
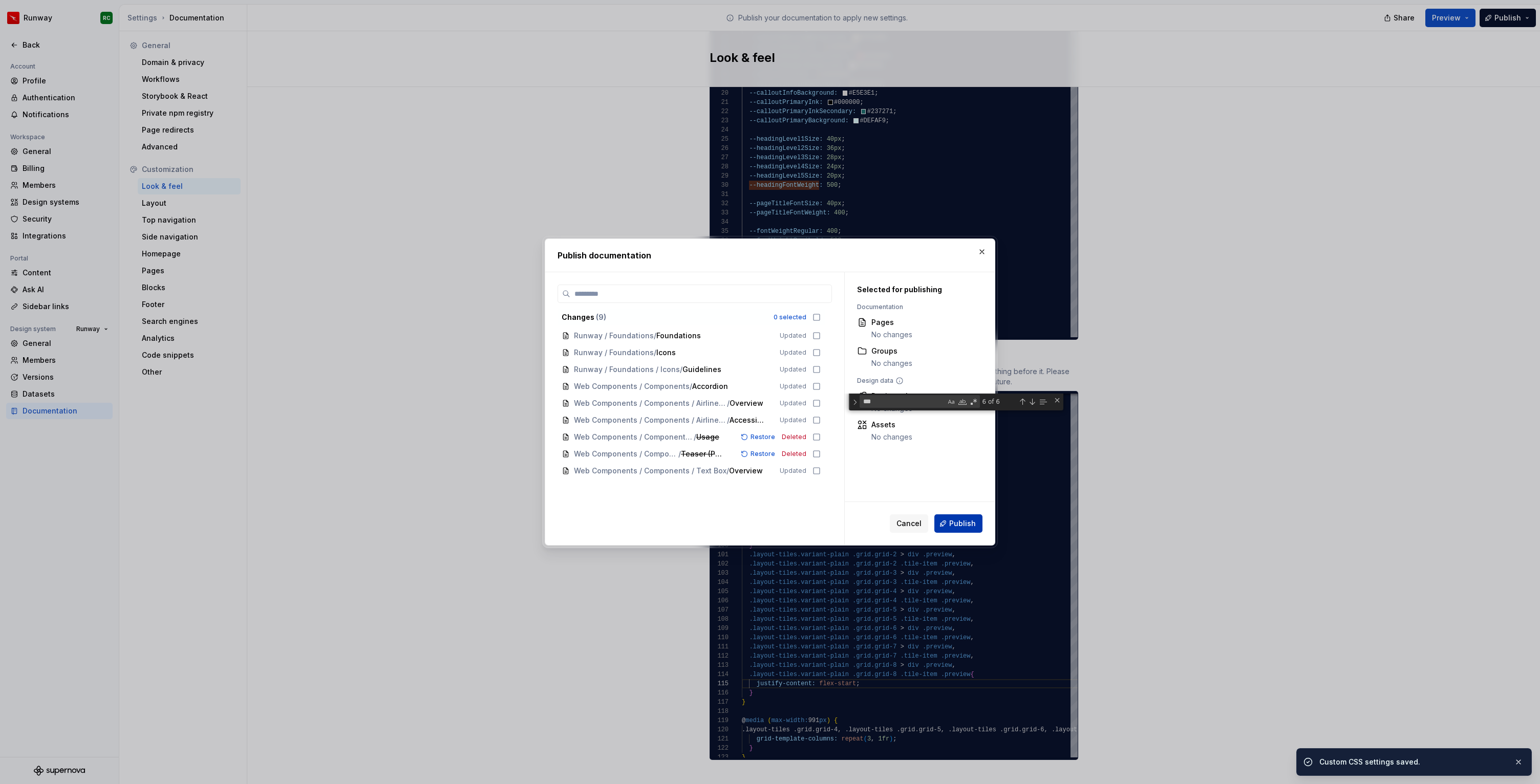
click at [950, 526] on button "Publish" at bounding box center [957, 524] width 48 height 19
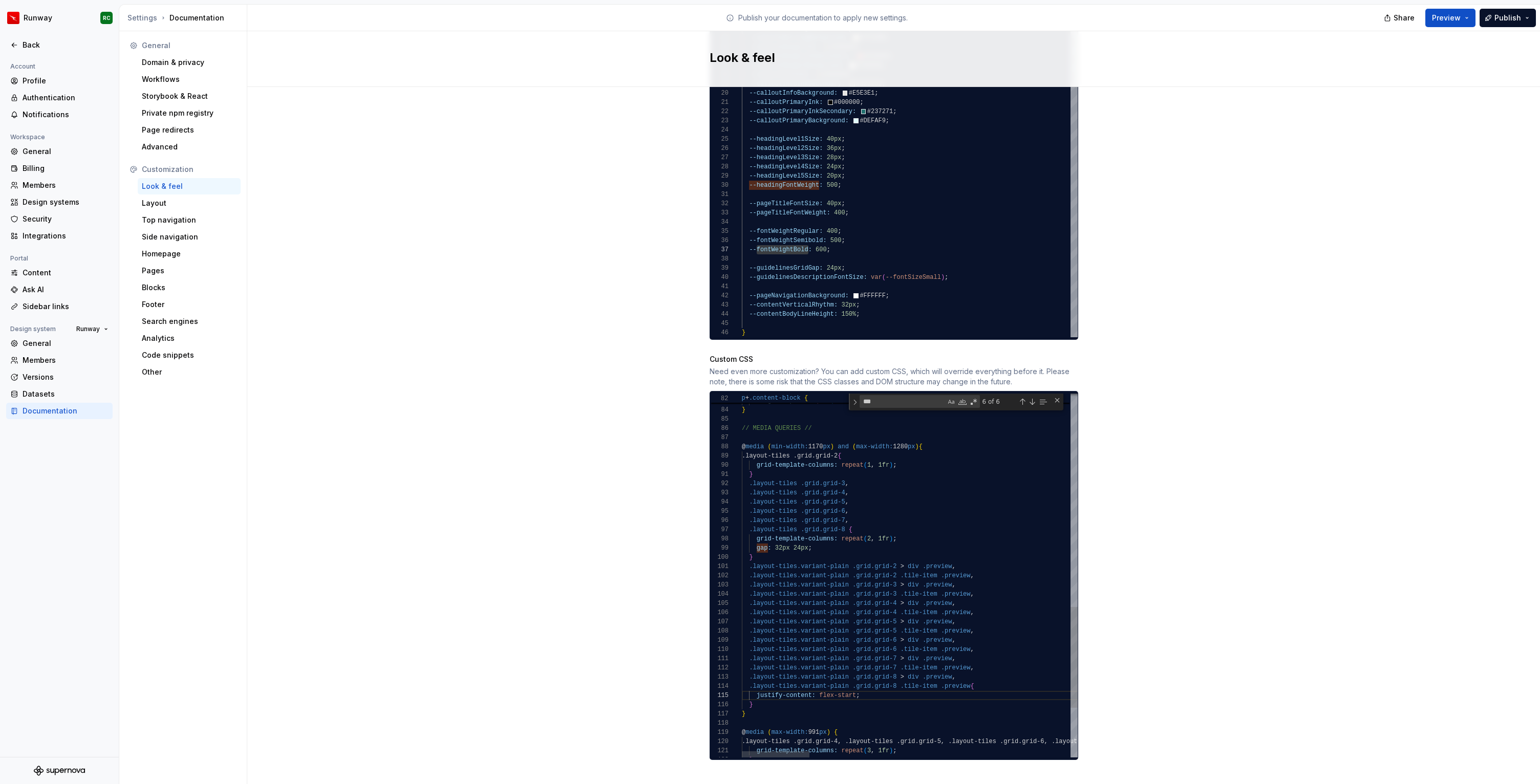
click at [1013, 551] on div ".layout-tiles.variant-plain .grid.grid-2 > div .preview , .layout-tiles.variant…" at bounding box center [1555, 280] width 1627 height 1312
click at [1009, 524] on div ".layout-tiles.variant-plain .grid.grid-2 > div .preview , .layout-tiles.variant…" at bounding box center [1555, 280] width 1627 height 1312
click at [844, 445] on div ".layout-tiles.variant-plain .grid.grid-2 > div .preview , .layout-tiles.variant…" at bounding box center [1555, 280] width 1627 height 1312
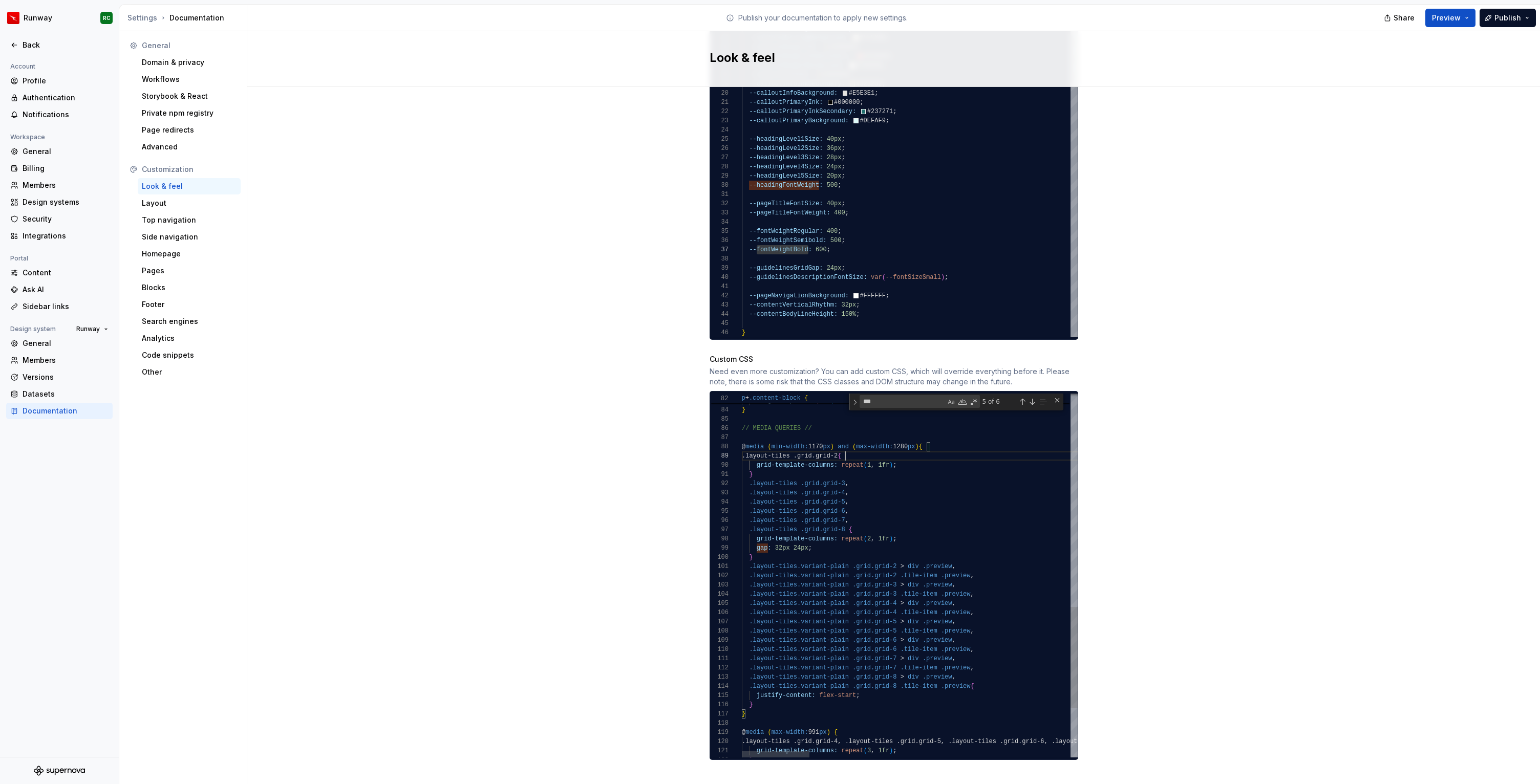
scroll to position [73, 103]
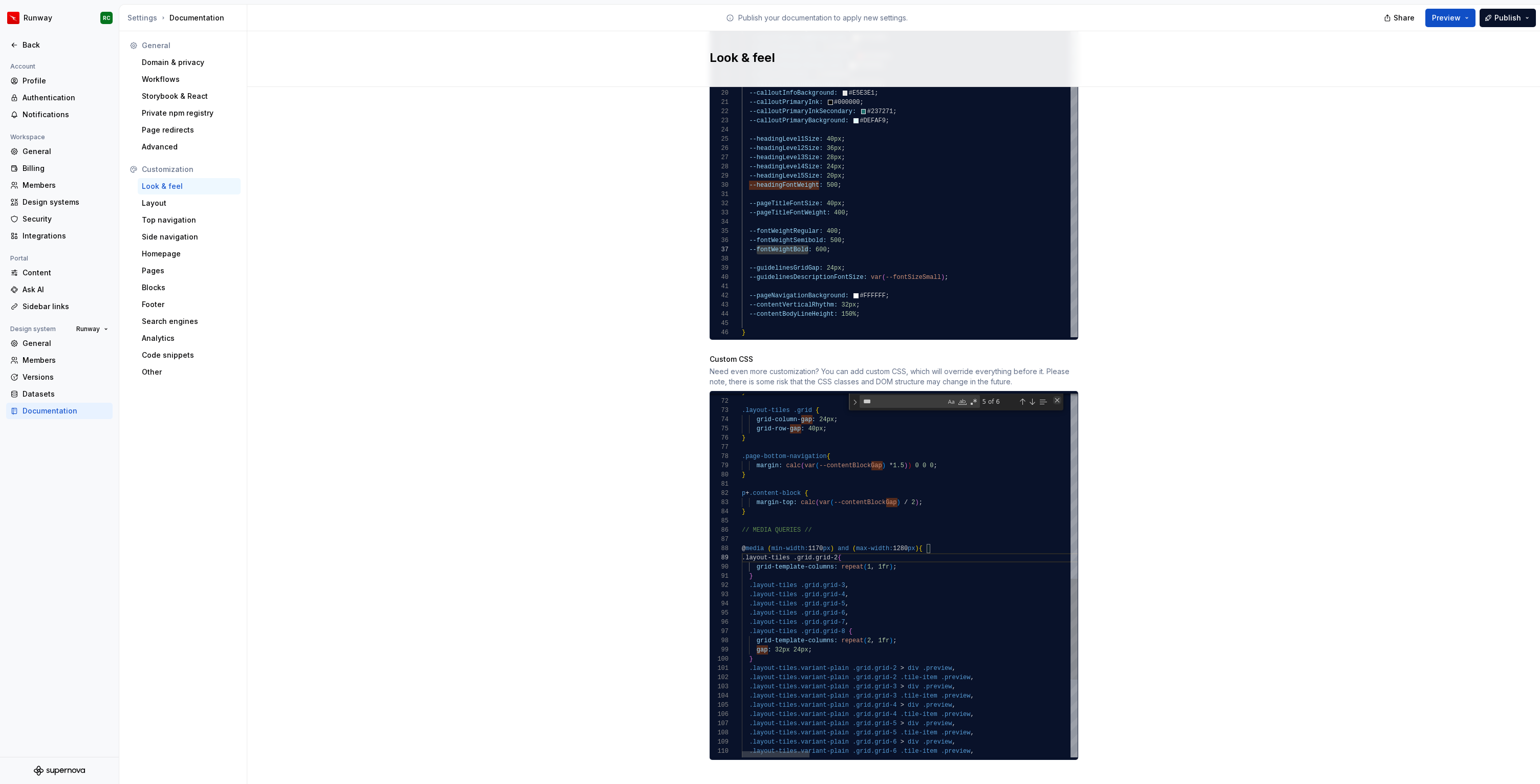
click at [1059, 396] on div "Close (Escape)" at bounding box center [1057, 400] width 8 height 8
click at [959, 548] on div ".layout-tiles.variant-plain .grid.grid-2 > div .preview , .layout-tiles.variant…" at bounding box center [1555, 390] width 1627 height 1296
click at [865, 524] on div ".layout-tiles.variant-plain .grid.grid-2 > div .preview , .layout-tiles.variant…" at bounding box center [1555, 390] width 1627 height 1296
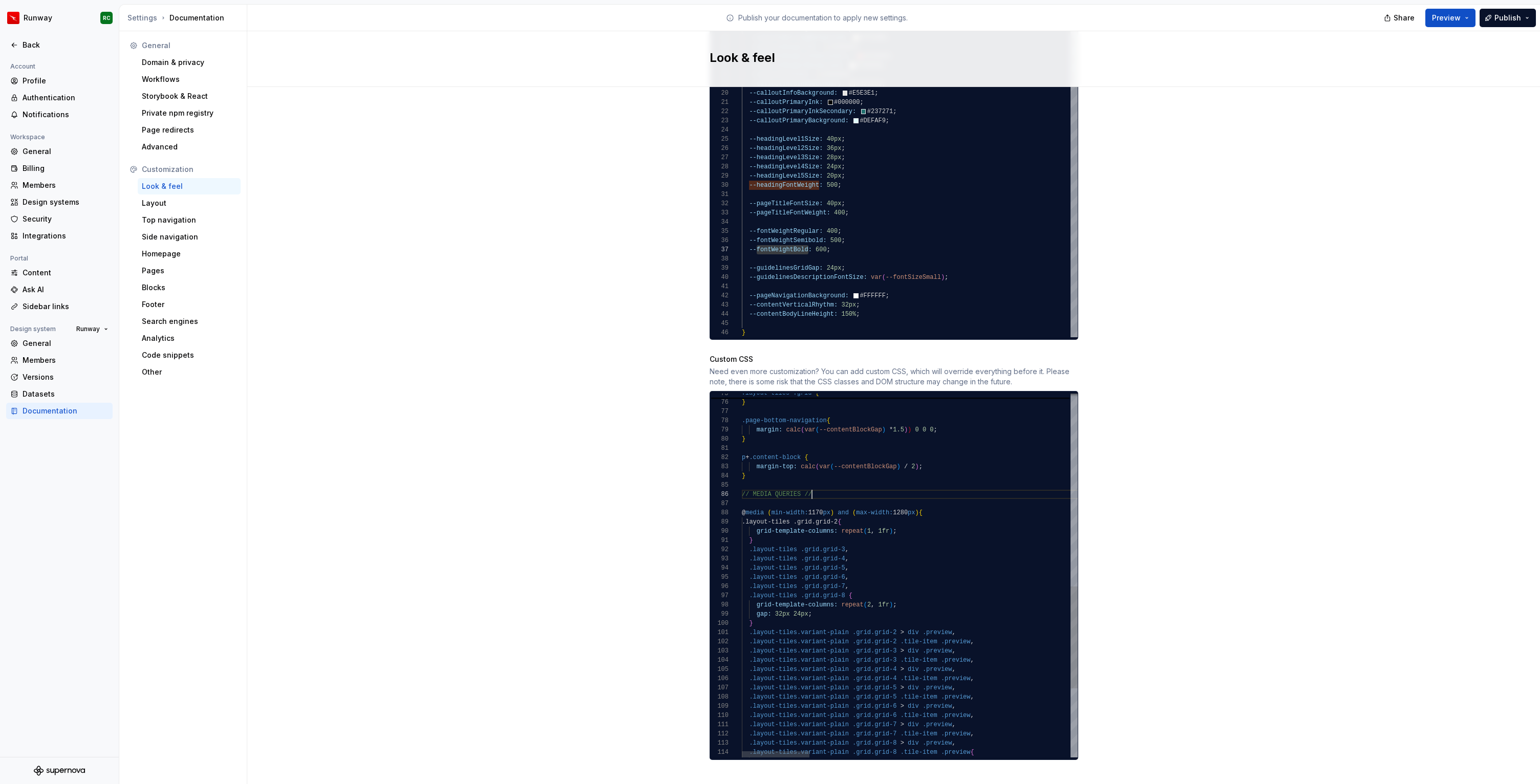
click at [907, 634] on div ".layout-tiles.variant-plain .grid.grid-2 .tile-item .preview , .layout-tiles.va…" at bounding box center [1555, 355] width 1627 height 1296
click at [947, 610] on div ".layout-tiles.variant-plain .grid.grid-3 > div .preview , .layout-tiles.variant…" at bounding box center [1555, 355] width 1627 height 1296
click at [949, 603] on div ".layout-tiles.variant-plain .grid.grid-3 > div .preview , .layout-tiles.variant…" at bounding box center [1555, 353] width 1627 height 1296
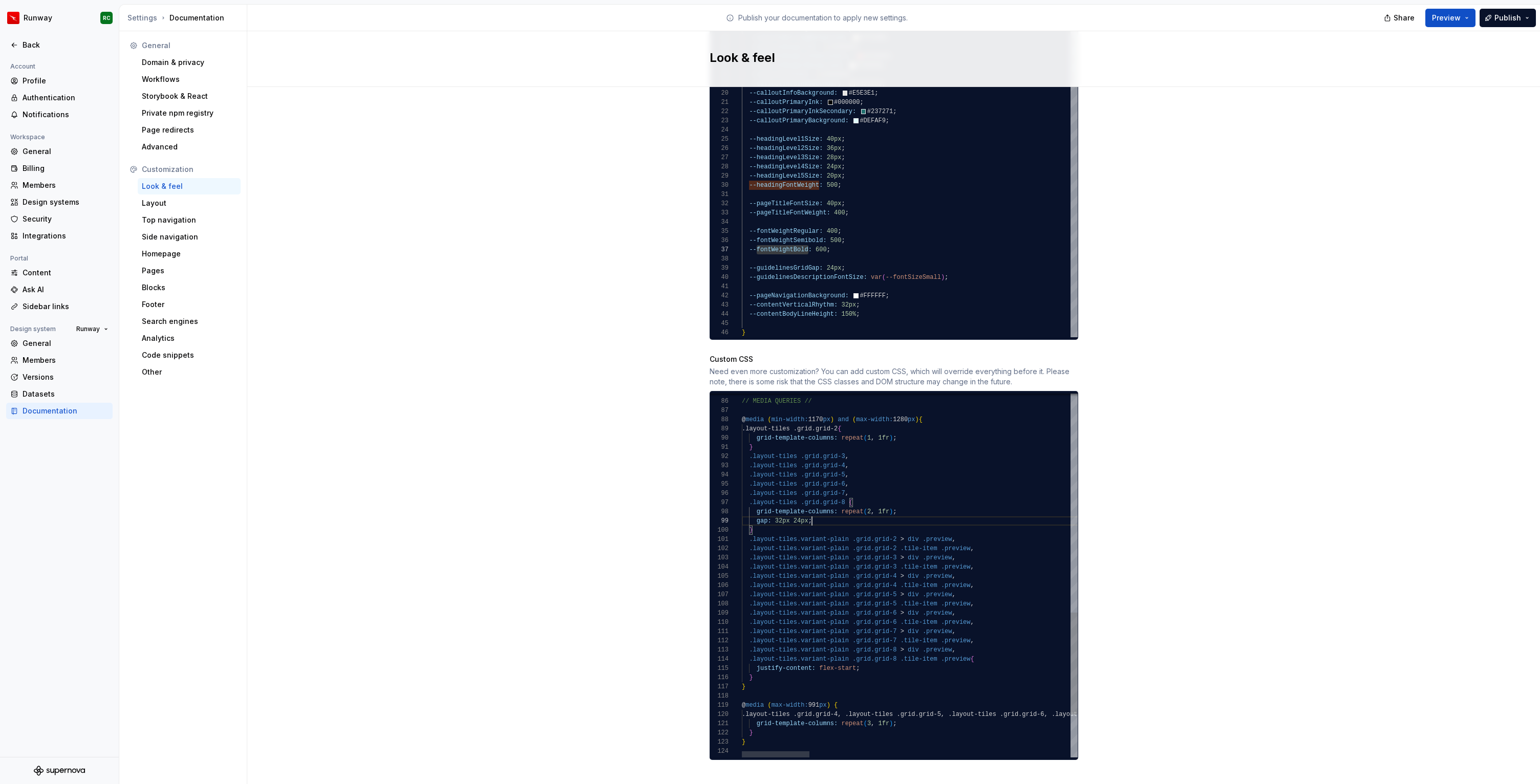
click at [944, 404] on div ".layout-tiles.variant-plain .grid.grid-3 > div .preview , .layout-tiles.variant…" at bounding box center [1555, 261] width 1627 height 1296
click at [944, 413] on div ".layout-tiles.variant-plain .grid.grid-3 > div .preview , .layout-tiles.variant…" at bounding box center [1555, 261] width 1627 height 1296
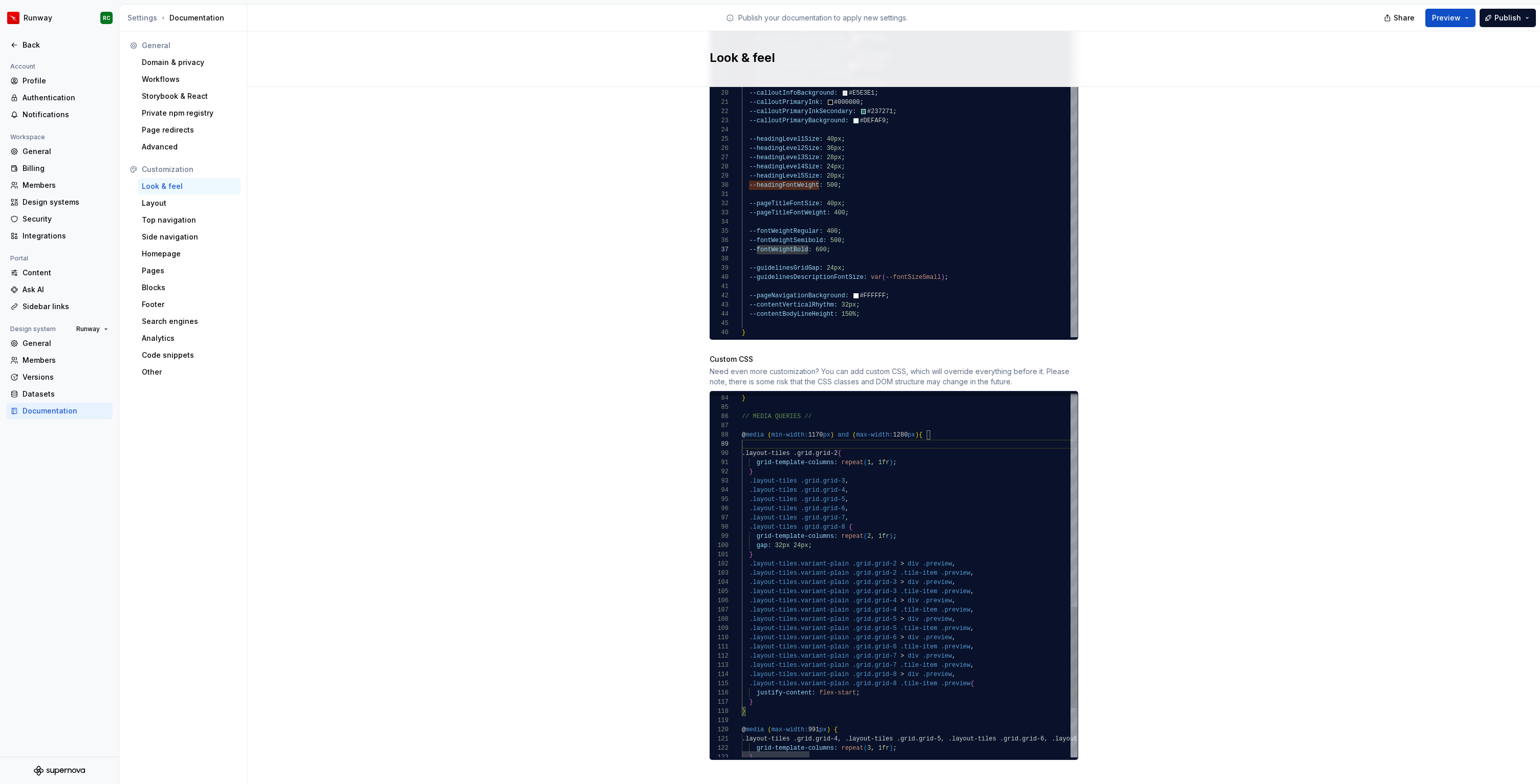
scroll to position [64, 188]
click at [933, 446] on div ".layout-tiles.variant-plain .grid.grid-3 > div .preview , .layout-tiles.variant…" at bounding box center [1555, 286] width 1627 height 1296
click at [930, 458] on div ".layout-tiles.variant-plain .grid.grid-3 > div .preview , .layout-tiles.variant…" at bounding box center [1555, 286] width 1627 height 1296
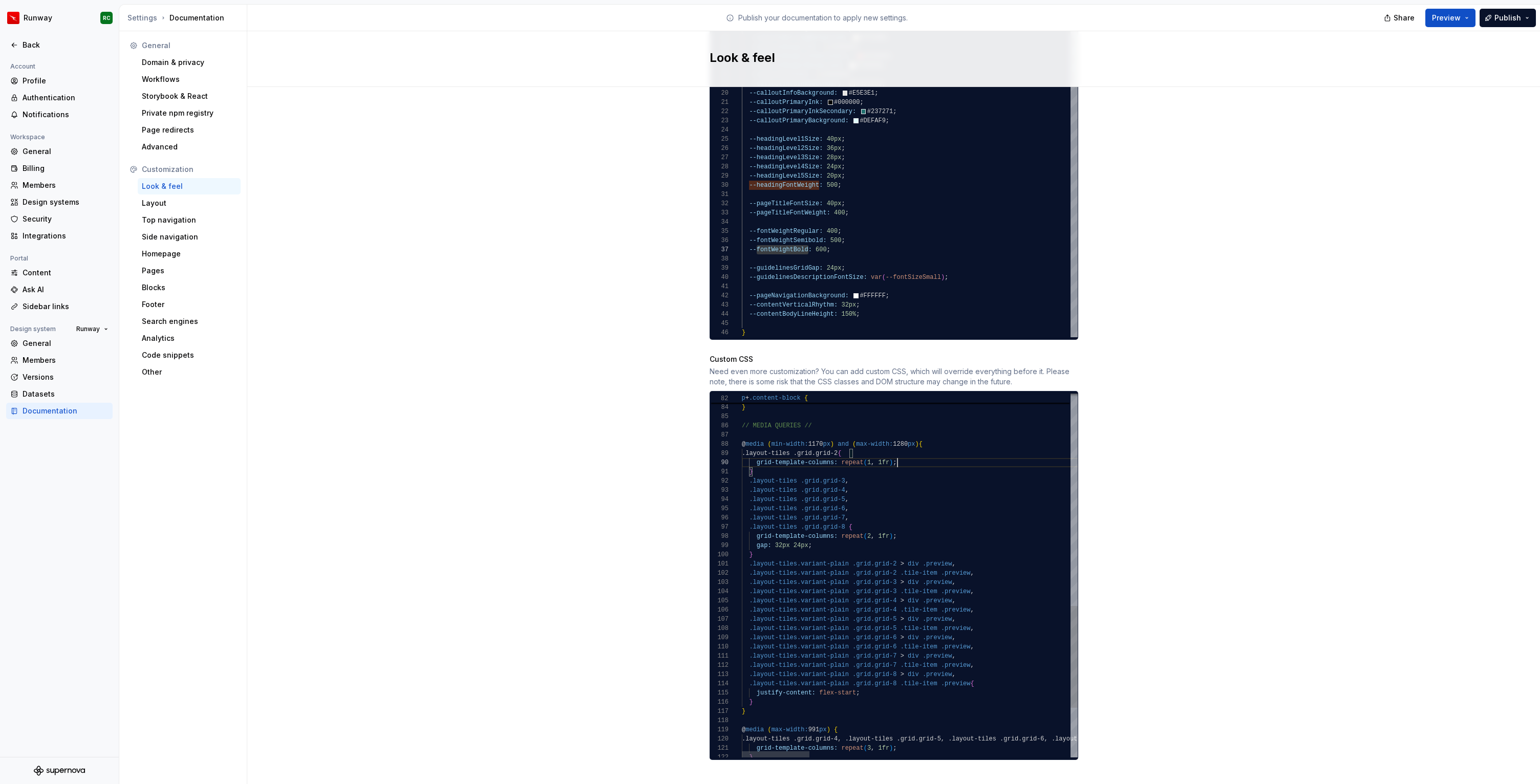
click at [932, 455] on div ".layout-tiles.variant-plain .grid.grid-3 > div .preview , .layout-tiles.variant…" at bounding box center [1555, 286] width 1627 height 1296
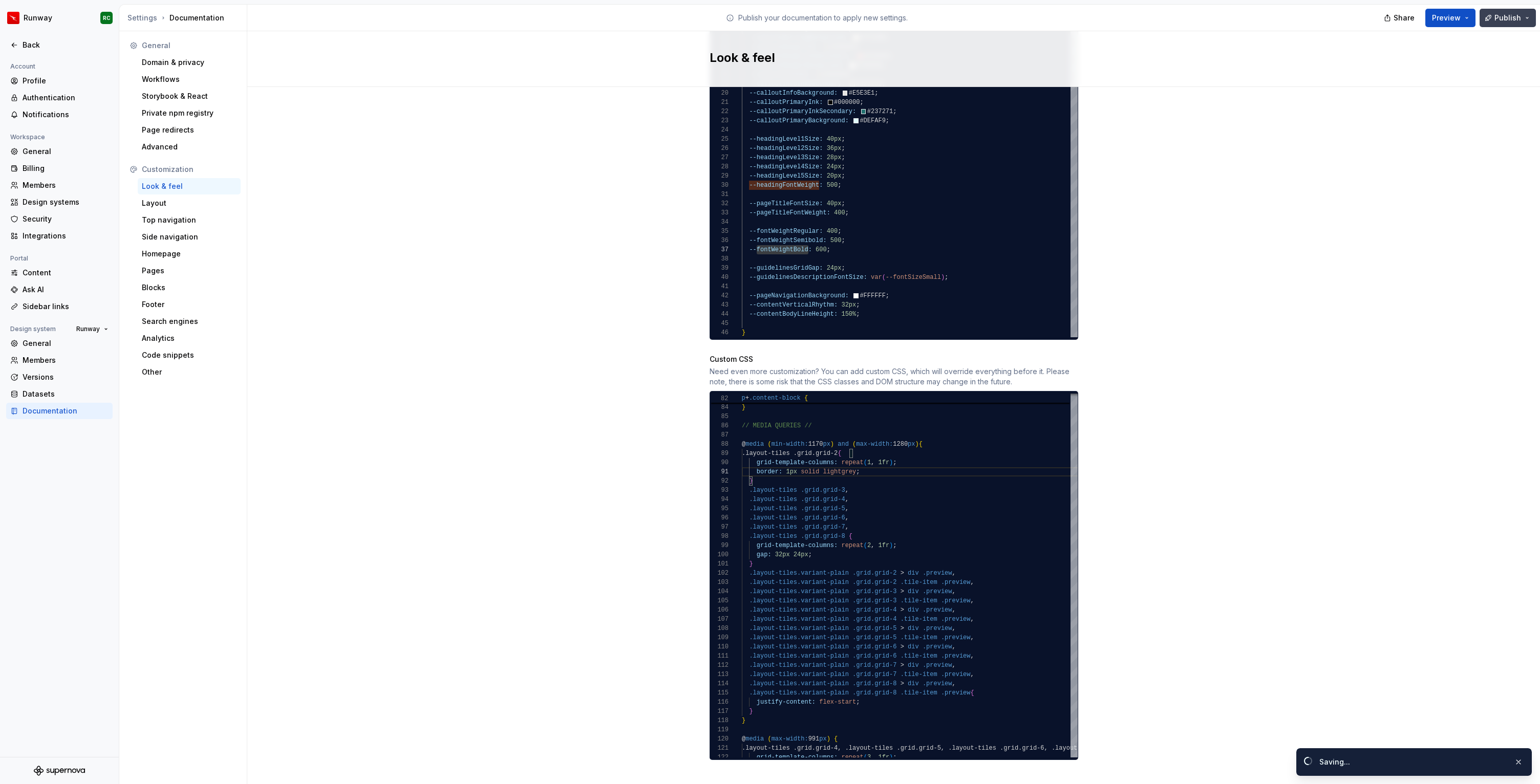
click at [1495, 21] on button "Publish" at bounding box center [1507, 18] width 56 height 19
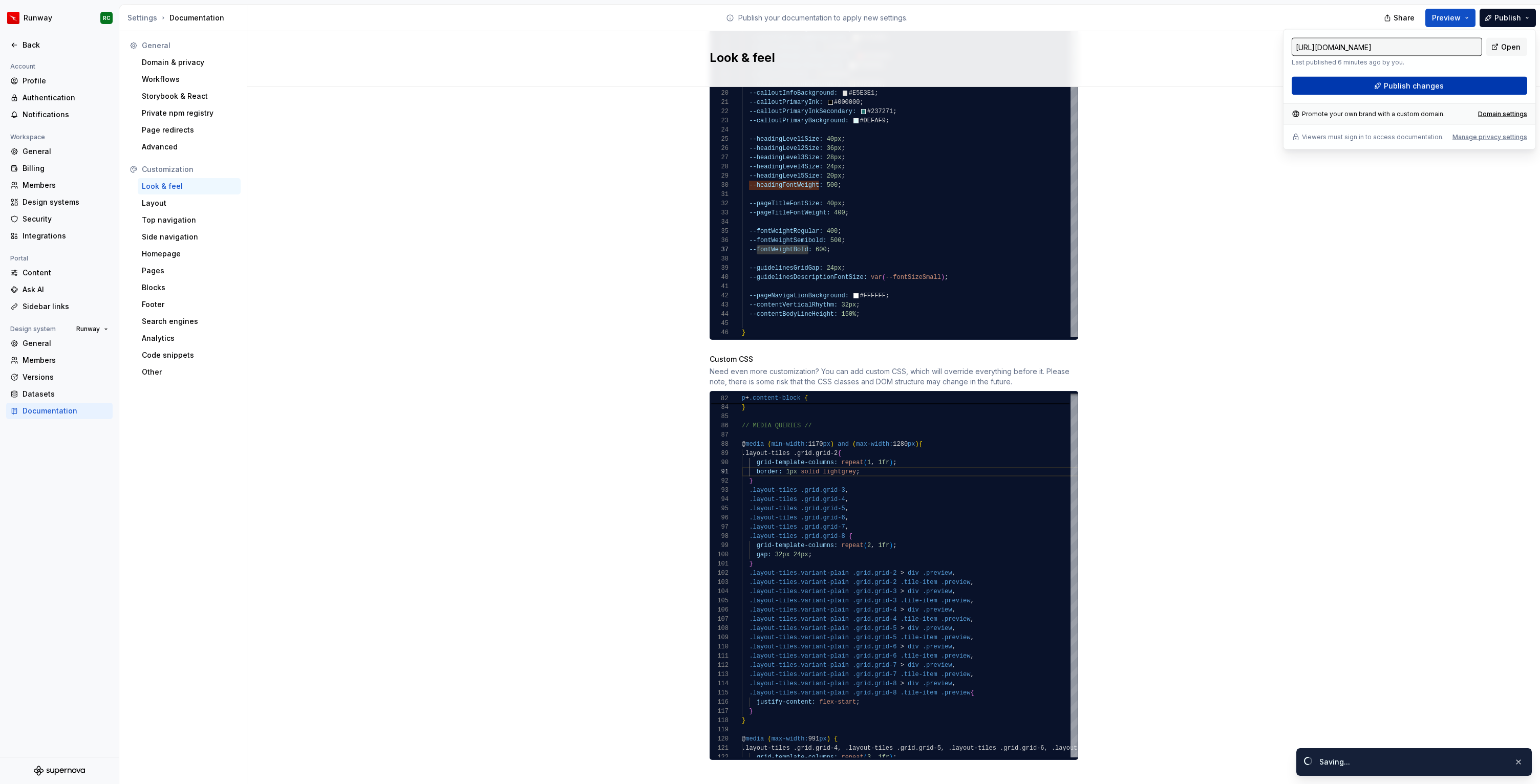
click at [1401, 89] on span "Publish changes" at bounding box center [1413, 86] width 60 height 10
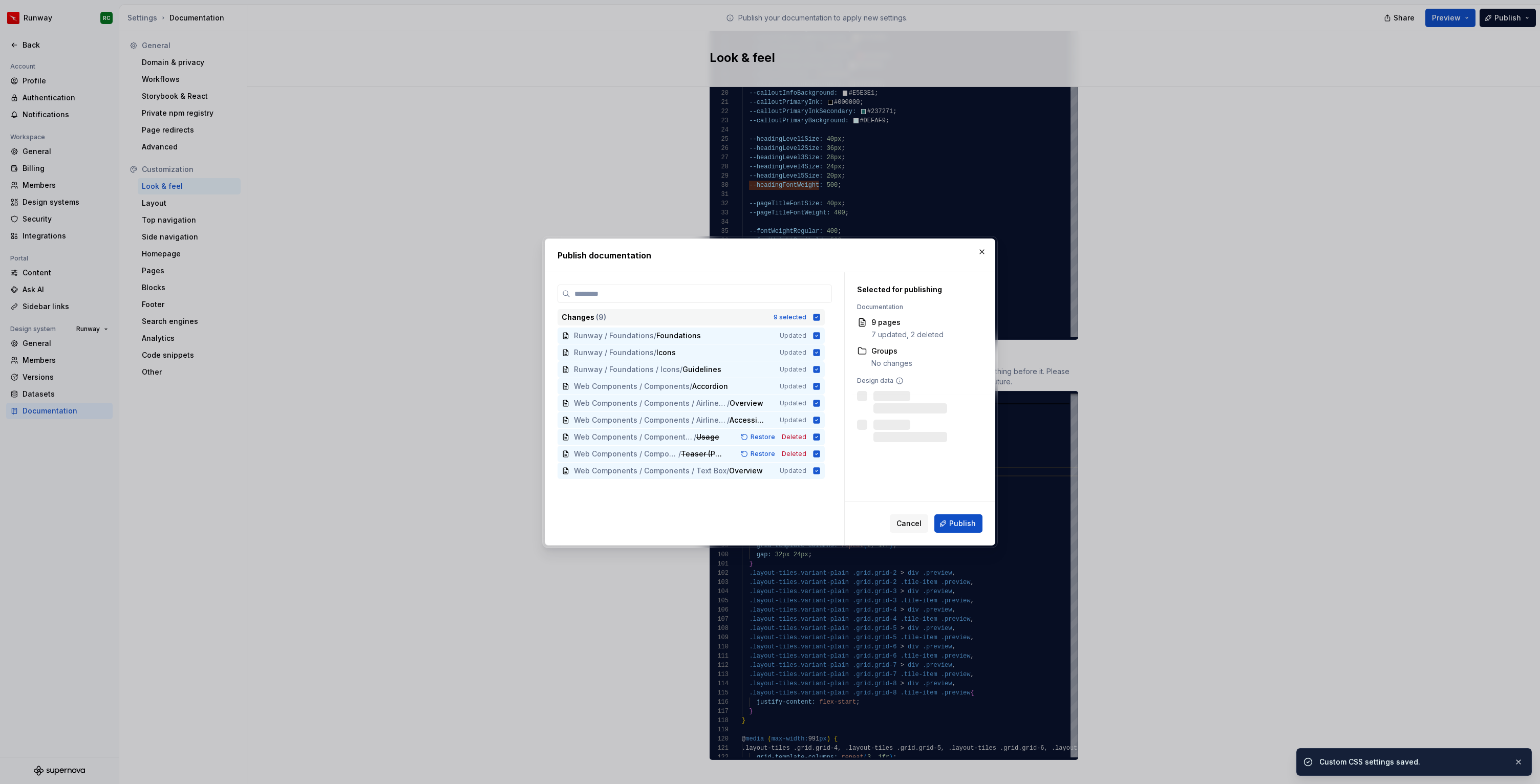
click at [820, 315] on icon at bounding box center [817, 317] width 7 height 7
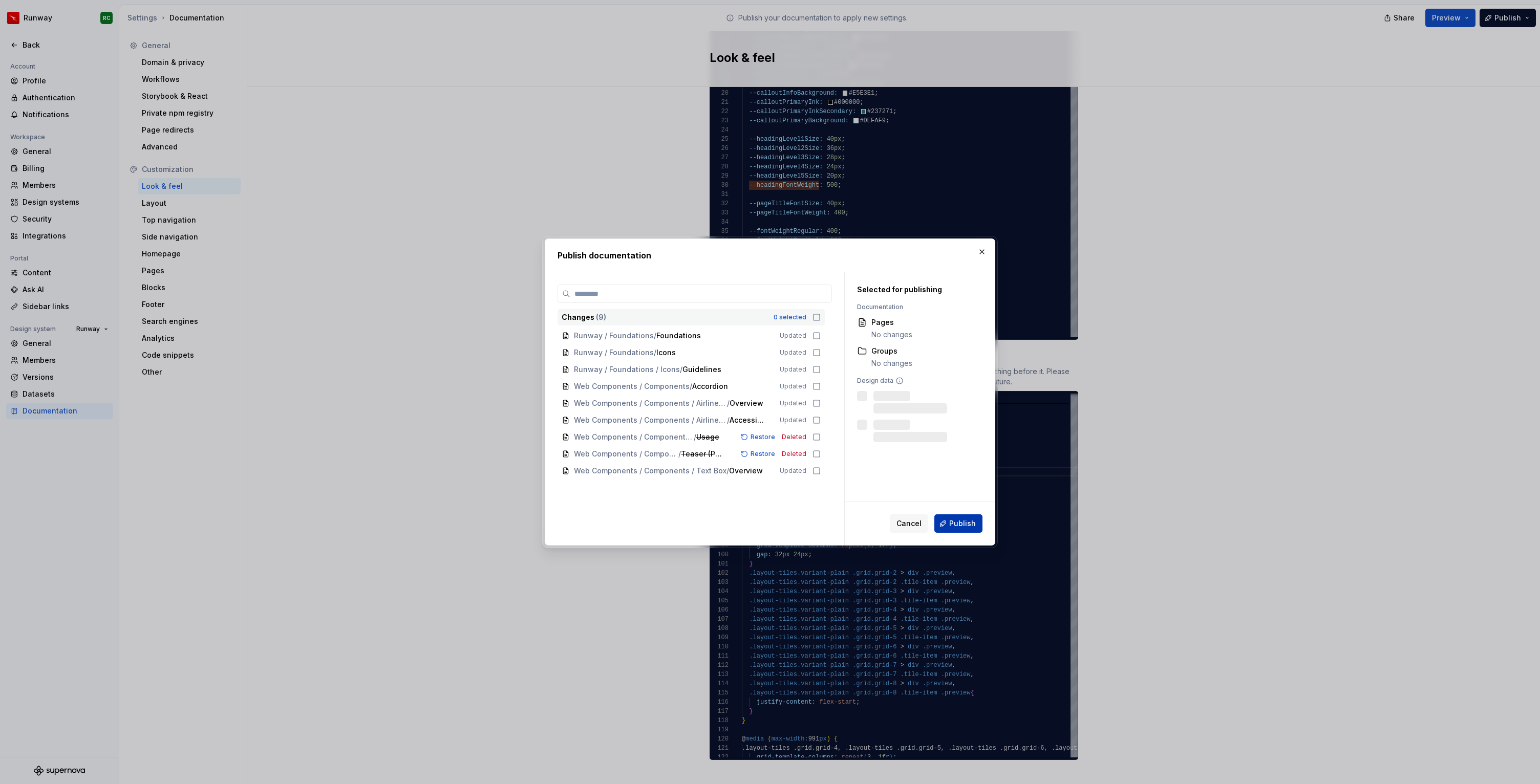
click at [971, 528] on span "Publish" at bounding box center [962, 523] width 26 height 10
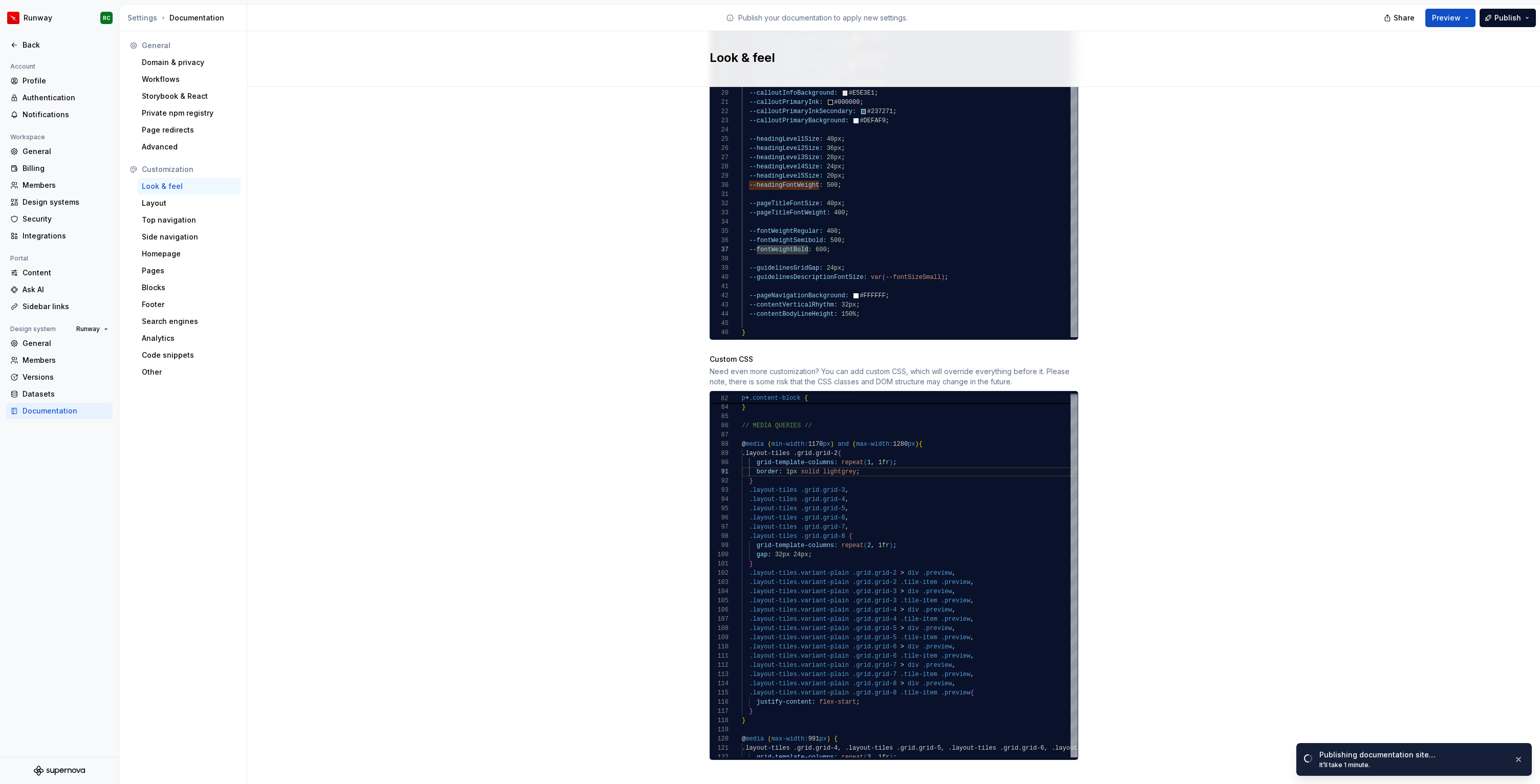
click at [465, 429] on div "Site logo A company logo that will be displayed on all pages on your documentat…" at bounding box center [894, 104] width 1293 height 1390
click at [503, 398] on div "Site logo A company logo that will be displayed on all pages on your documentat…" at bounding box center [894, 104] width 1293 height 1390
click at [554, 399] on div "Site logo A company logo that will be displayed on all pages on your documentat…" at bounding box center [894, 104] width 1293 height 1390
click at [894, 453] on div ".layout-tiles.variant-plain .grid.grid-3 > div .preview , .layout-tiles.variant…" at bounding box center [1555, 291] width 1627 height 1305
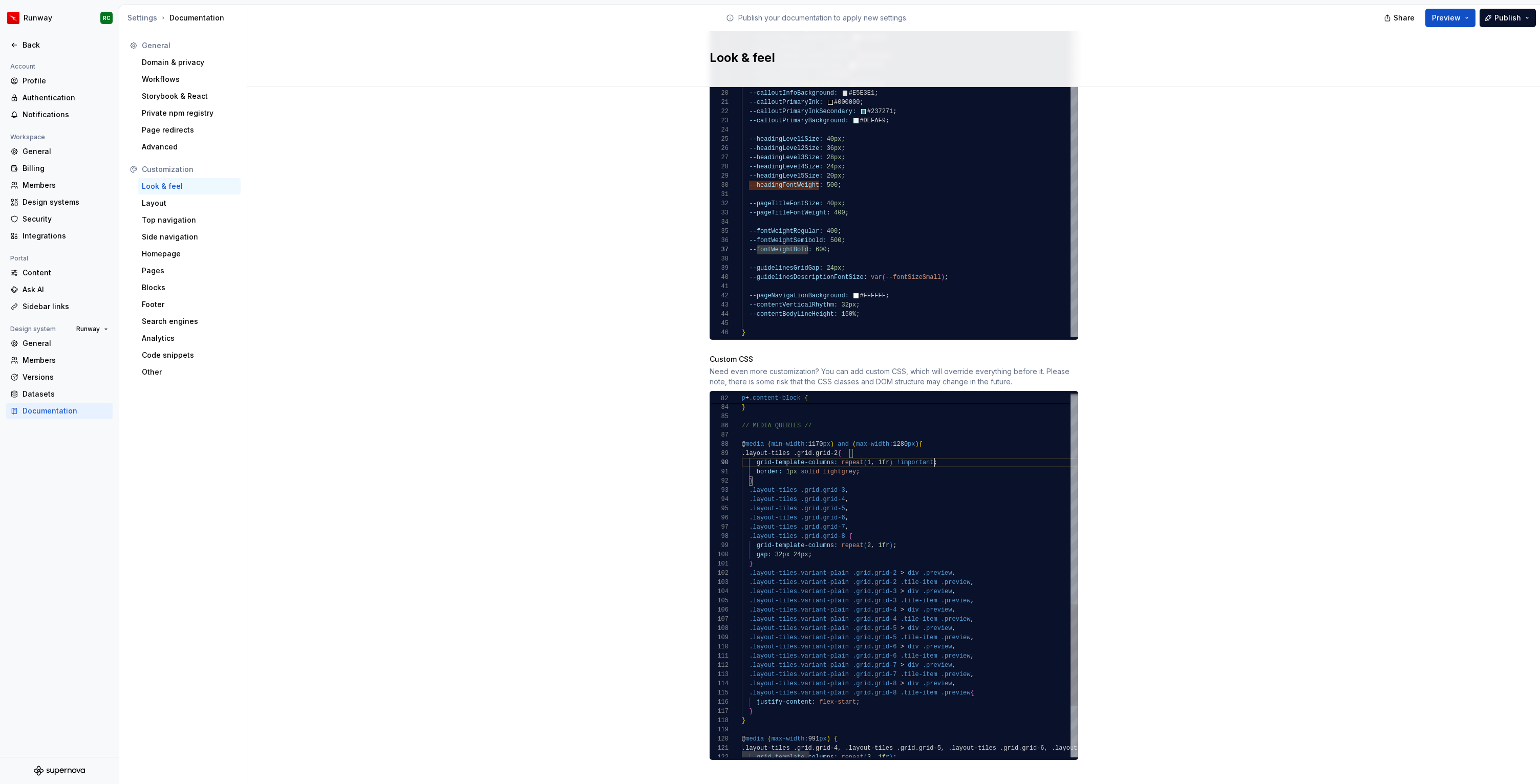
click at [897, 450] on div ".layout-tiles.variant-plain .grid.grid-3 > div .preview , .layout-tiles.variant…" at bounding box center [1555, 291] width 1627 height 1305
click at [856, 463] on div ".layout-tiles.variant-plain .grid.grid-3 > div .preview , .layout-tiles.variant…" at bounding box center [1555, 291] width 1627 height 1305
click at [893, 535] on div ".layout-tiles.variant-plain .grid.grid-3 > div .preview , .layout-tiles.variant…" at bounding box center [1555, 291] width 1627 height 1305
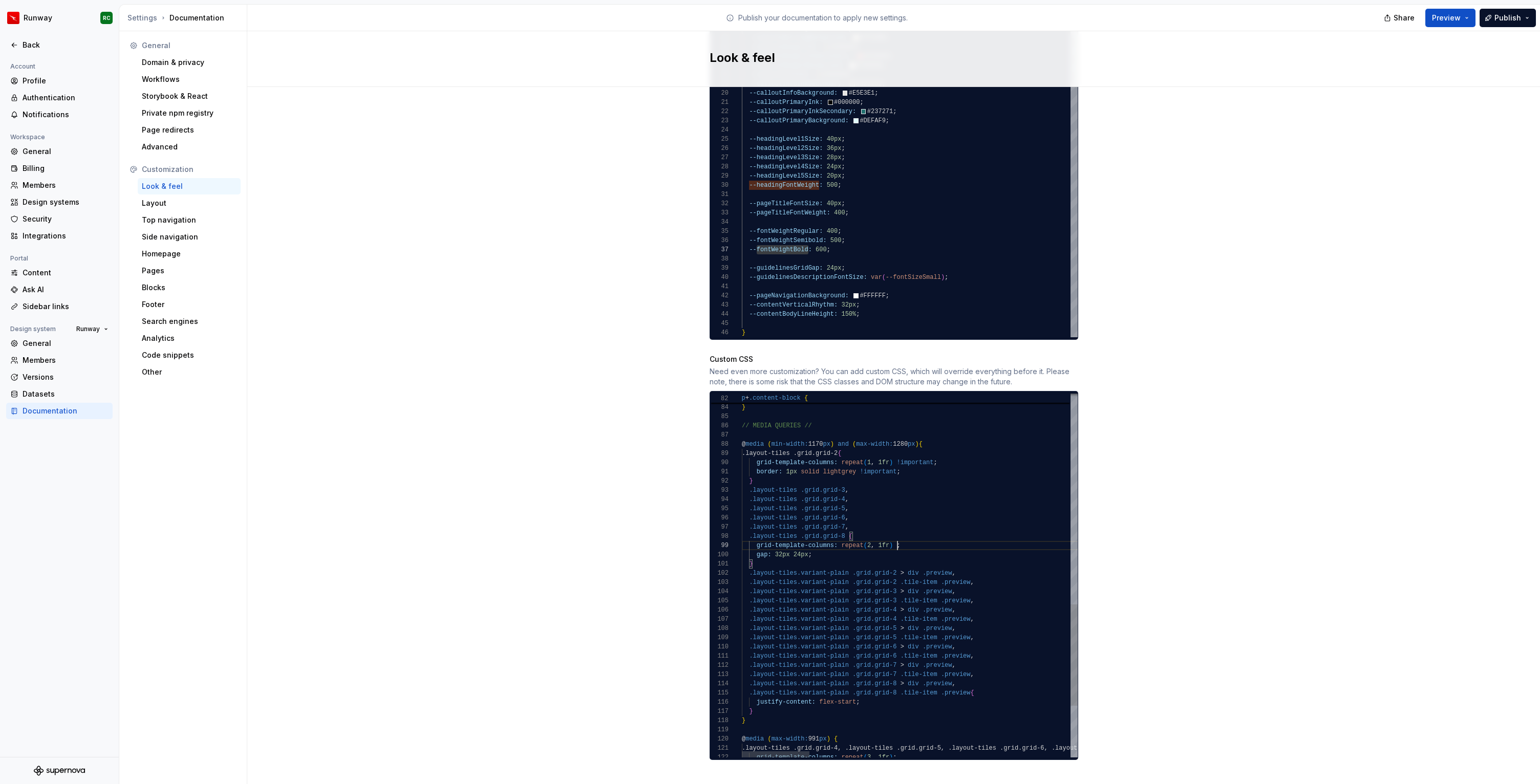
scroll to position [73, 193]
click at [807, 544] on div ".layout-tiles.variant-plain .grid.grid-3 > div .preview , .layout-tiles.variant…" at bounding box center [1555, 291] width 1627 height 1305
click at [856, 692] on div ".layout-tiles.variant-plain .grid.grid-3 > div .preview , .layout-tiles.variant…" at bounding box center [1555, 291] width 1627 height 1305
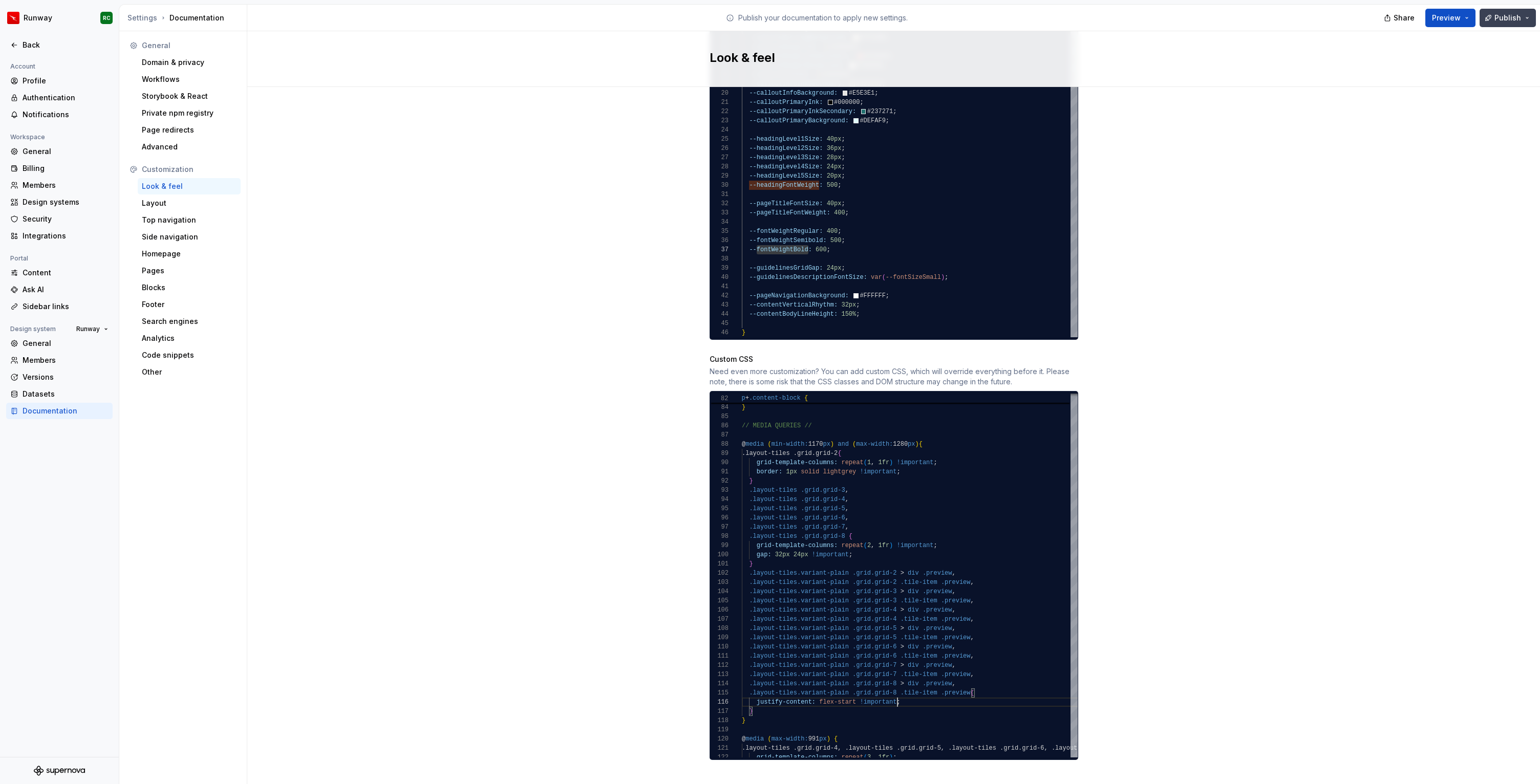
click at [1502, 24] on button "Publish" at bounding box center [1507, 18] width 56 height 19
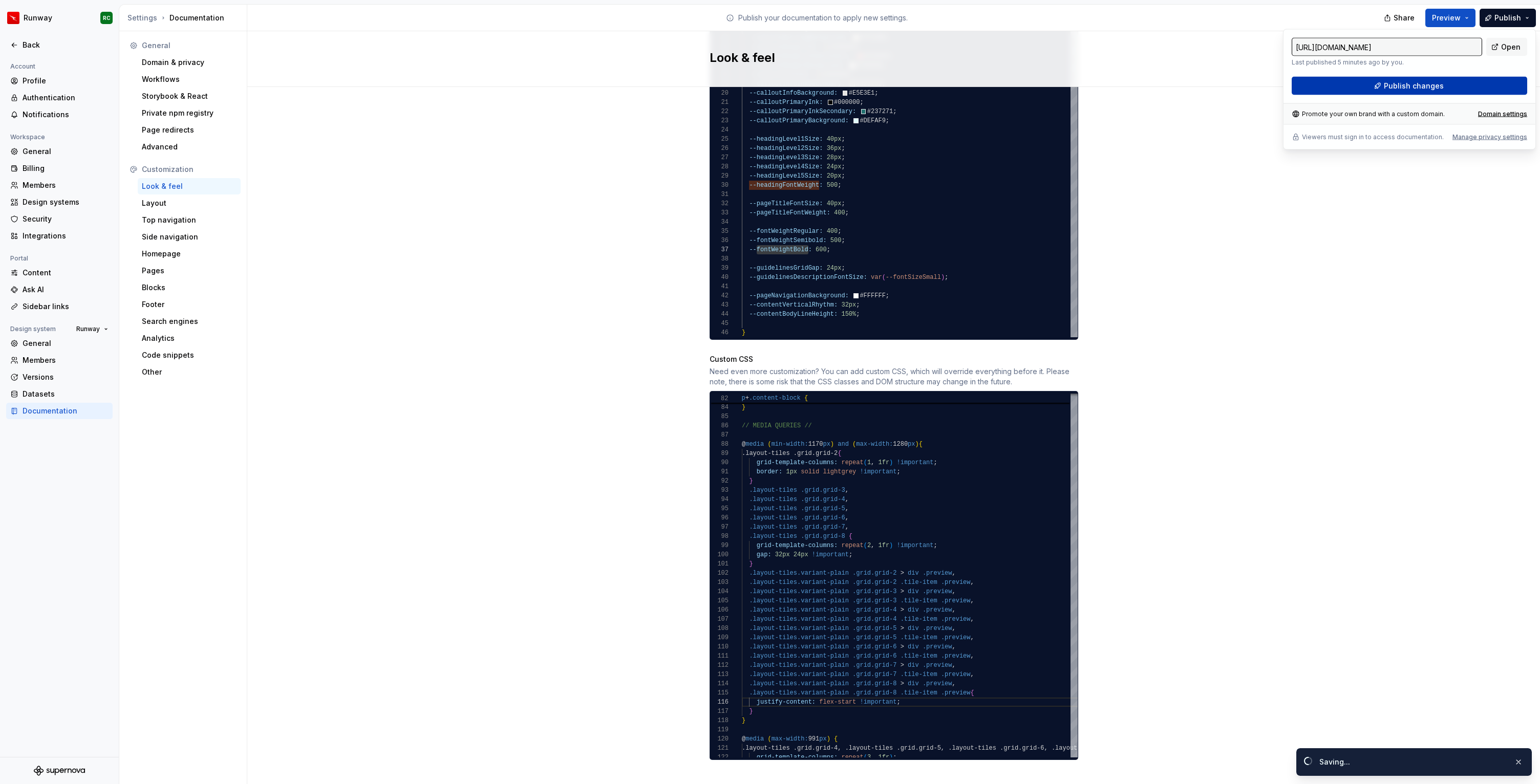
click at [1424, 89] on span "Publish changes" at bounding box center [1413, 86] width 60 height 10
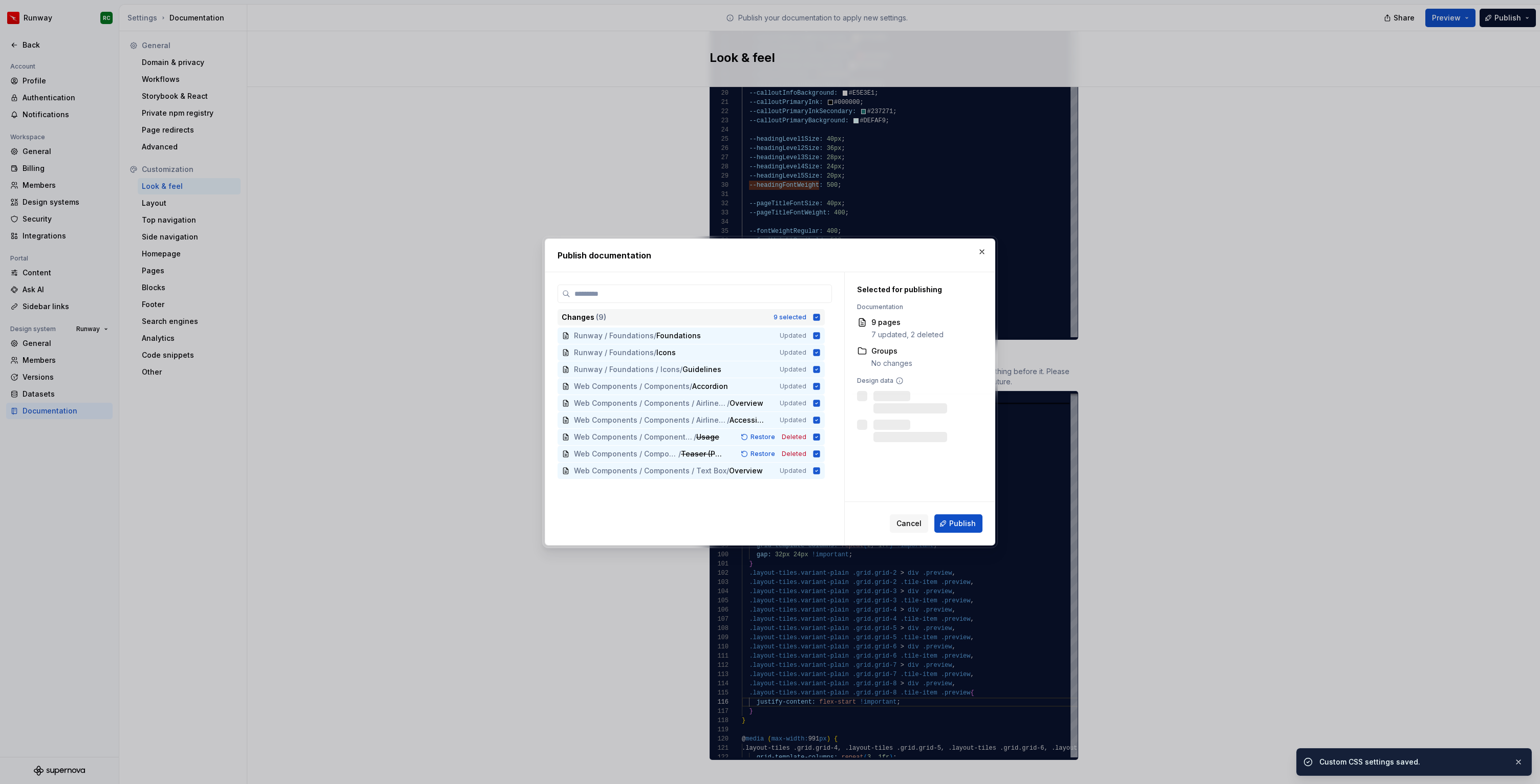
click at [791, 314] on div "9 selected" at bounding box center [789, 317] width 33 height 8
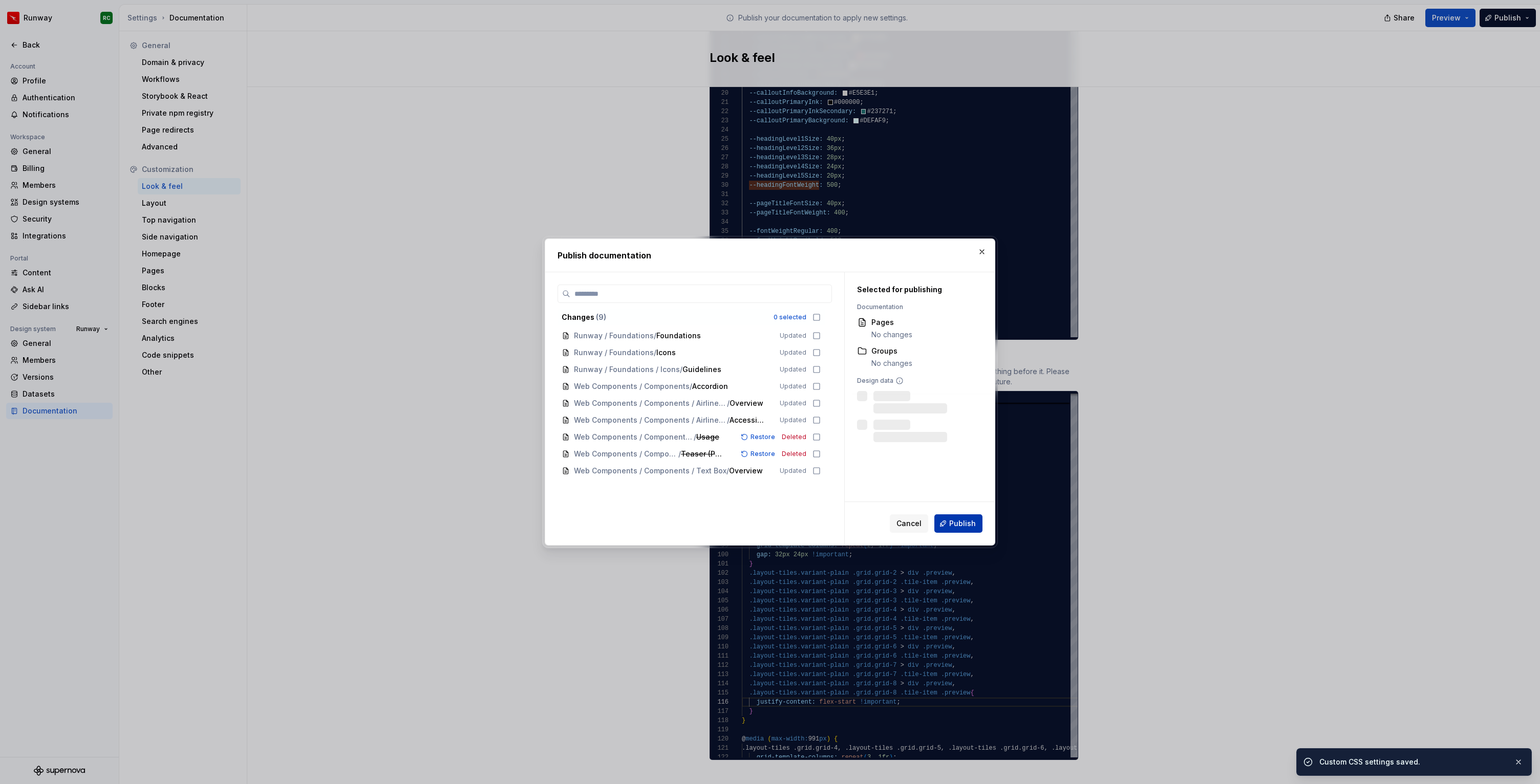
click at [952, 528] on span "Publish" at bounding box center [962, 523] width 26 height 10
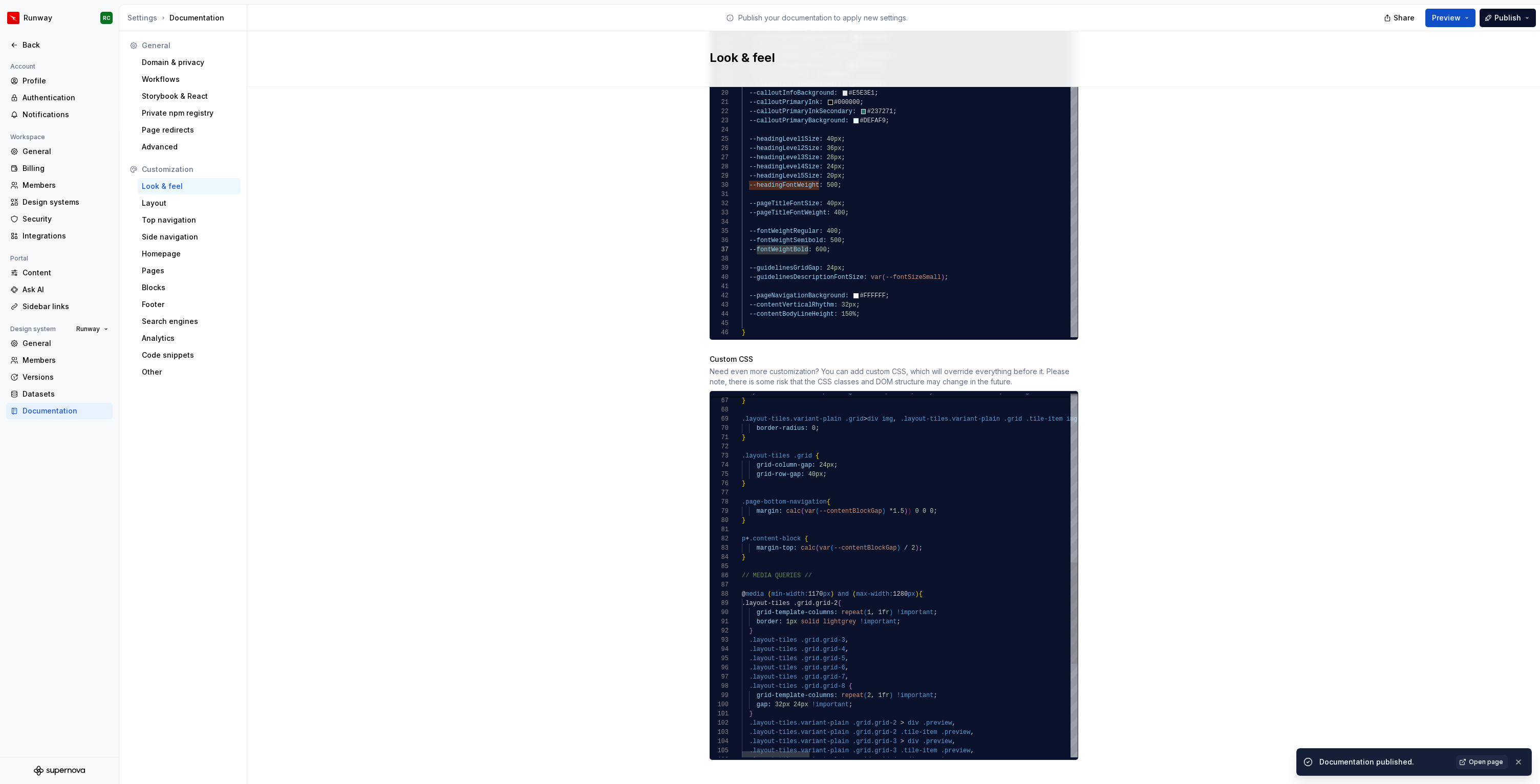
type textarea "**********"
click at [896, 484] on div ".layout-tiles.variant-plain .grid.grid-3 > div .preview , .layout-tiles.variant…" at bounding box center [1555, 440] width 1627 height 1305
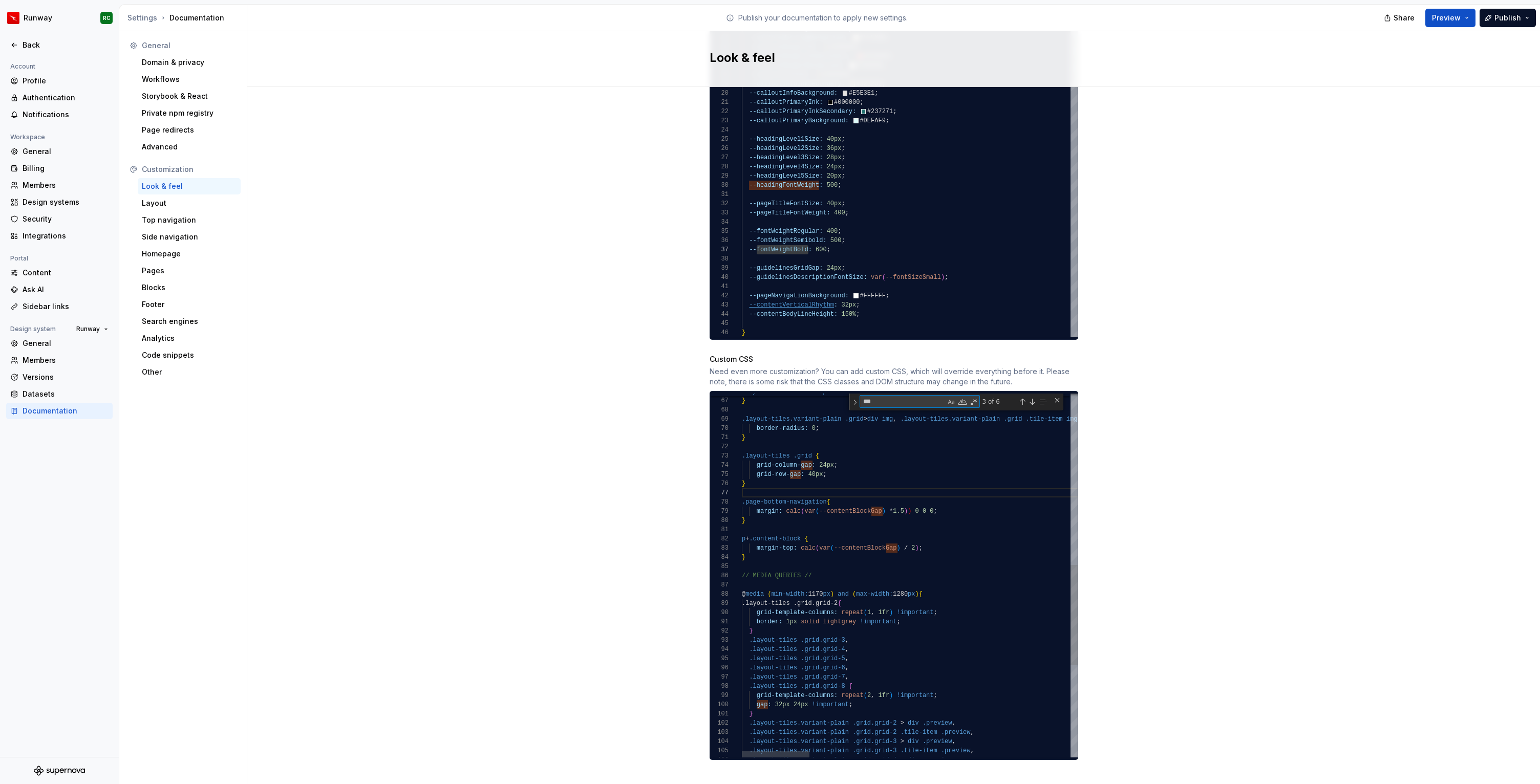
paste textarea "**********"
type textarea "**********"
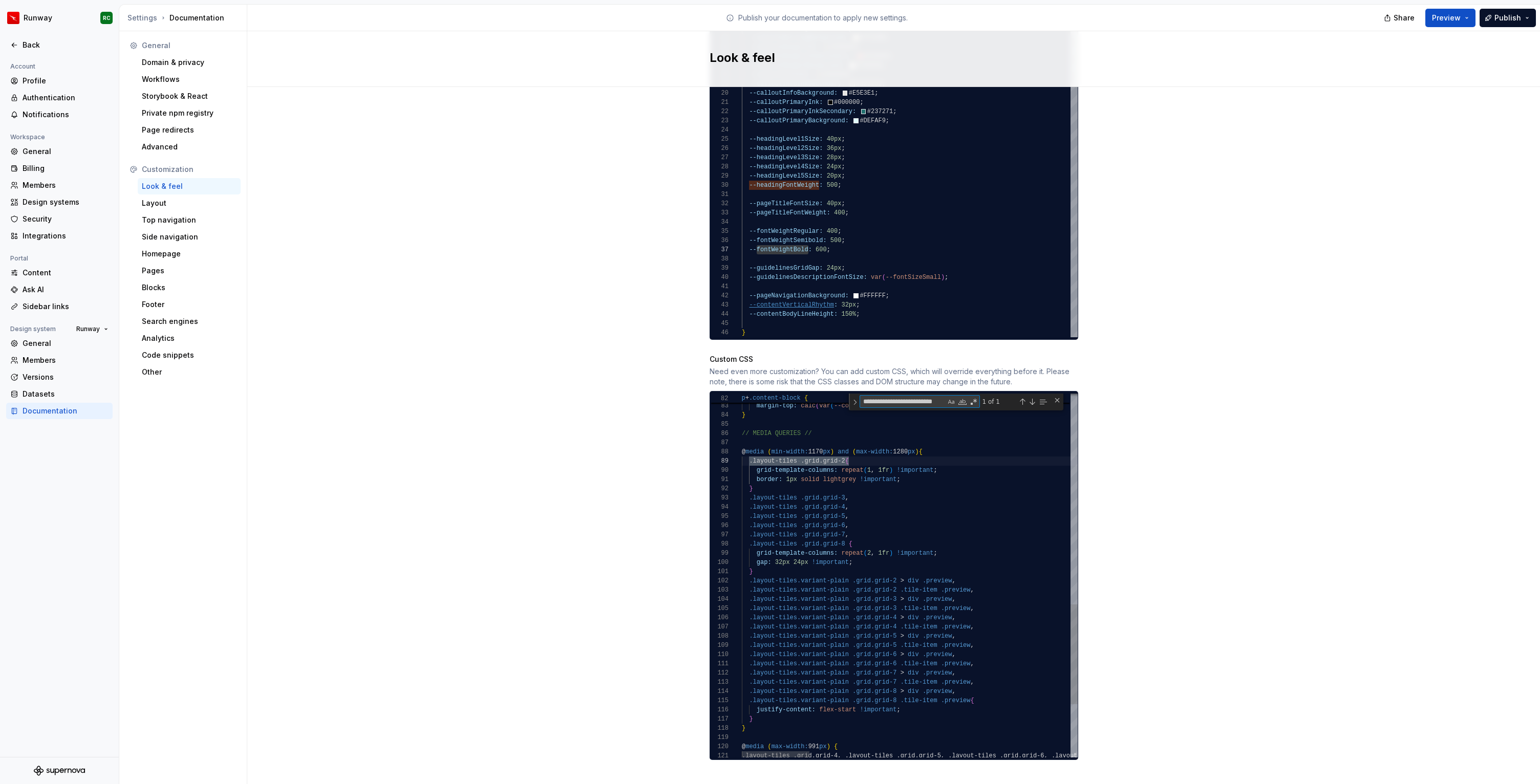
paste textarea "**********"
type textarea "**********"
click at [980, 580] on div ".layout-tiles.variant-plain .grid.grid-3 > div .preview , .layout-tiles.variant…" at bounding box center [1555, 289] width 1627 height 1322
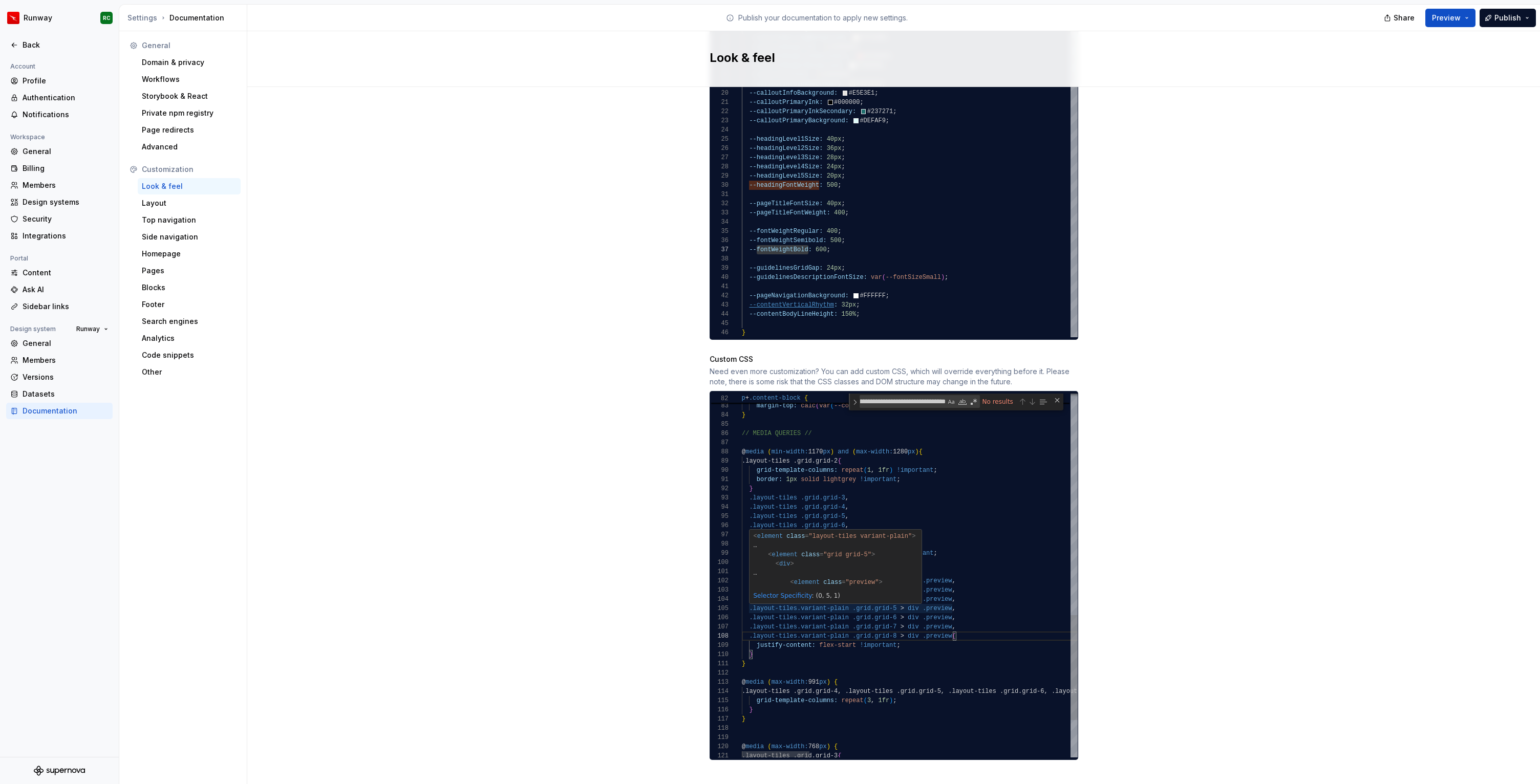
click at [936, 595] on div ".layout-tiles.variant-plain .grid.grid-3 > div .preview , .layout-tiles.variant…" at bounding box center [1555, 257] width 1627 height 1257
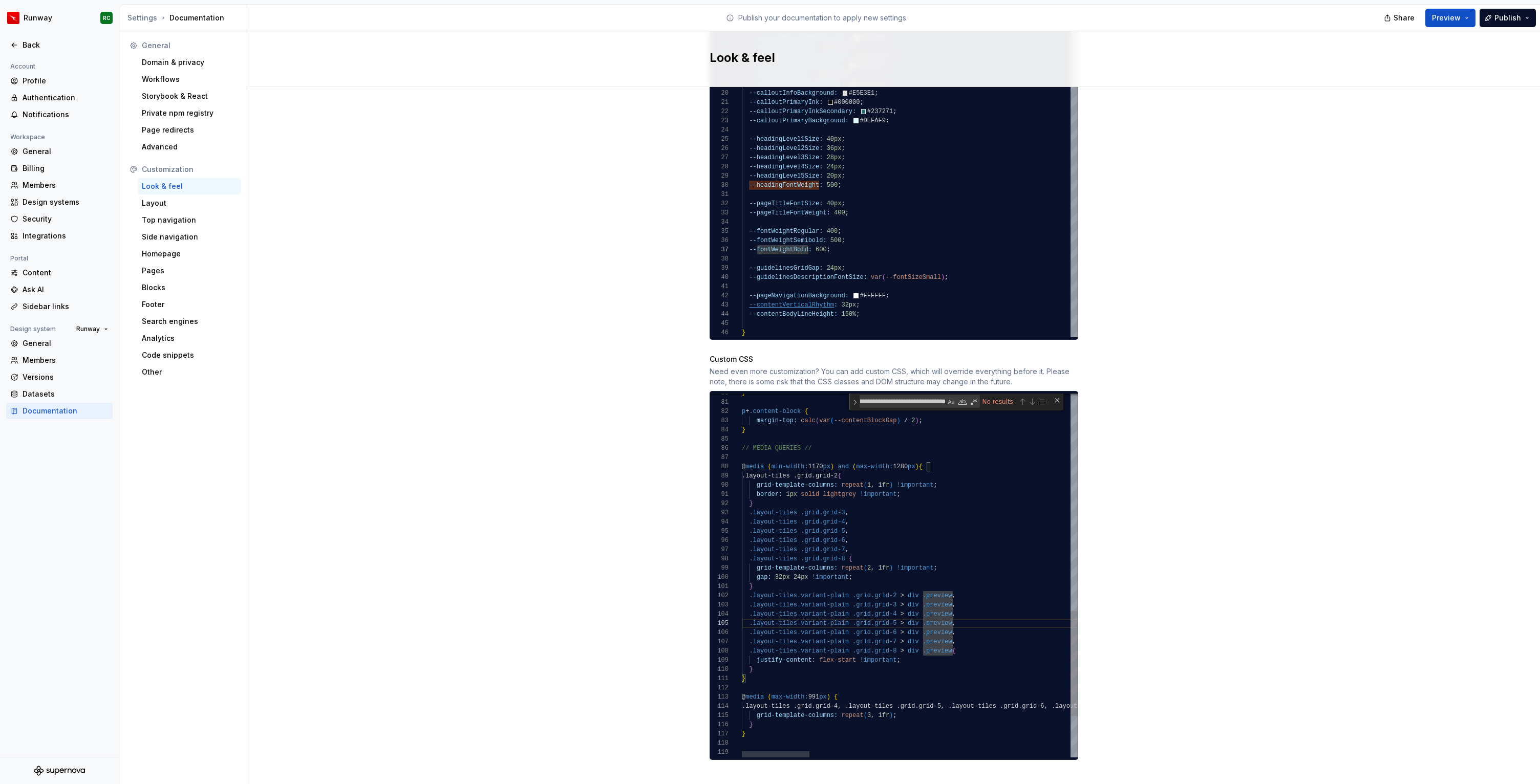
click at [932, 395] on textarea "**********" at bounding box center [902, 401] width 85 height 12
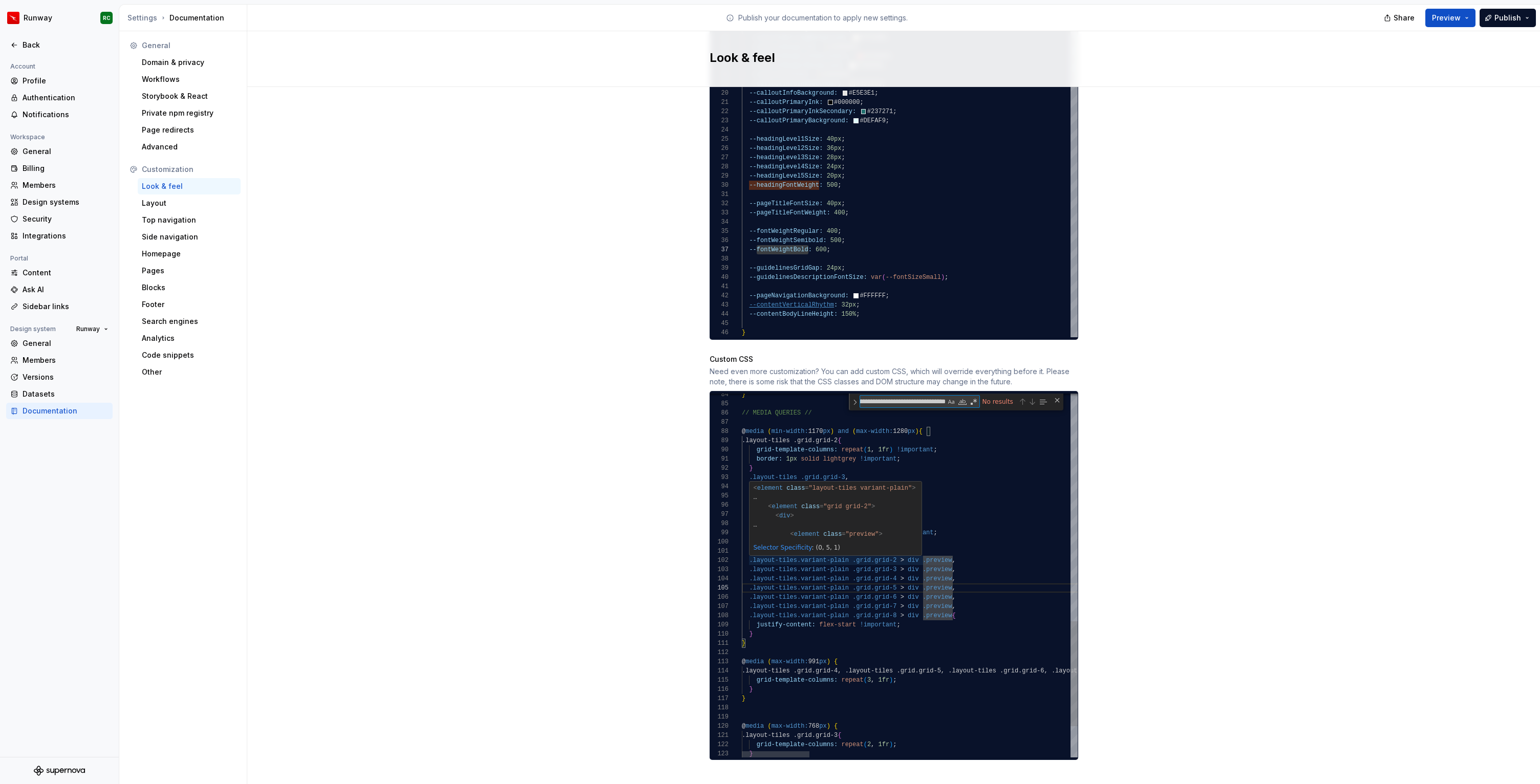
click at [905, 549] on div ".layout-tiles .grid.grid-6 , .layout-tiles .grid.grid-7 , .layout-tiles .grid.g…" at bounding box center [1555, 237] width 1627 height 1257
type textarea "**********"
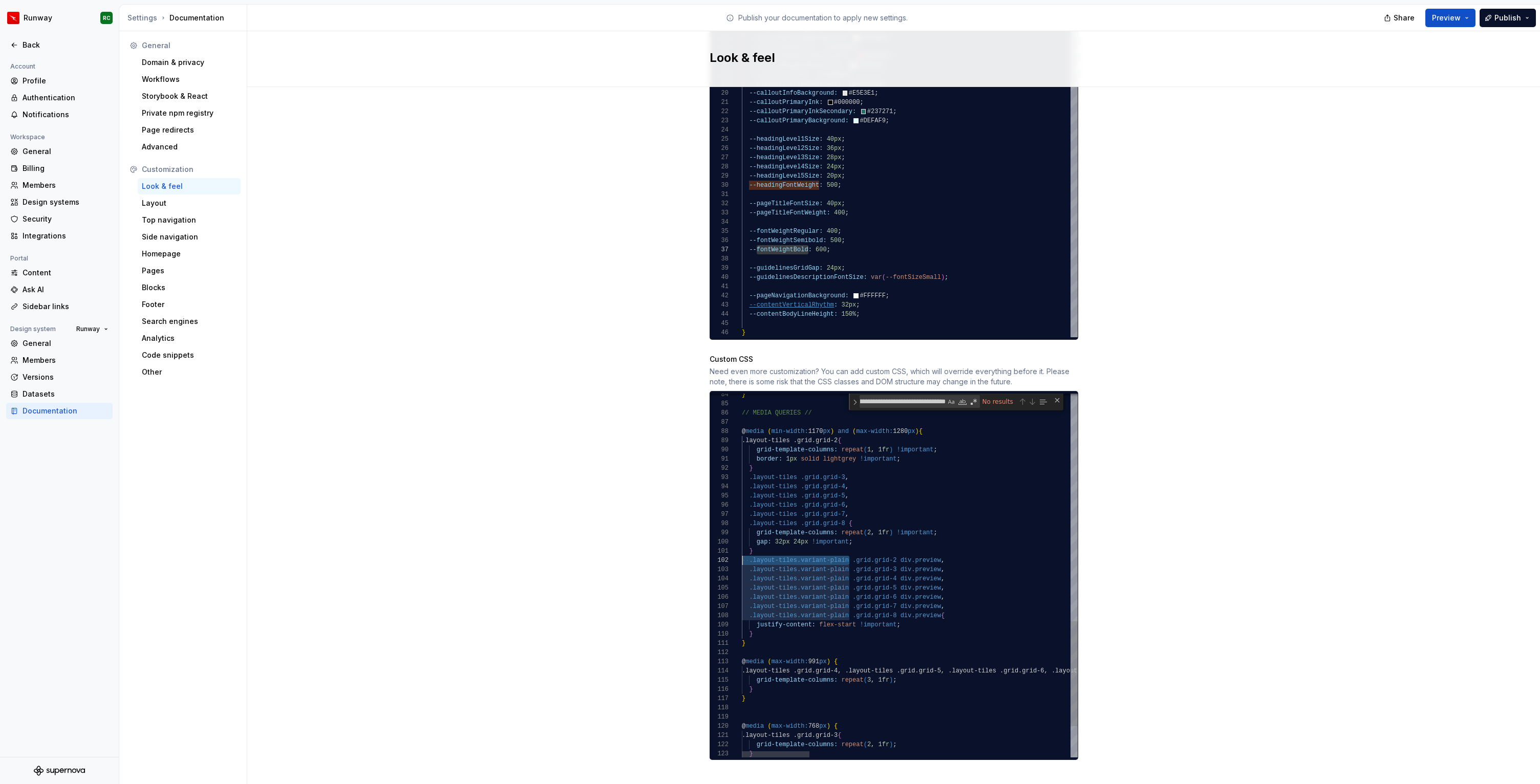
drag, startPoint x: 850, startPoint y: 549, endPoint x: 723, endPoint y: 550, distance: 127.0
click at [742, 550] on div ".layout-tiles .grid.grid-6 , .layout-tiles .grid.grid-7 , .layout-tiles .grid.g…" at bounding box center [1555, 237] width 1627 height 1257
click at [865, 395] on textarea "**********" at bounding box center [902, 401] width 85 height 12
type textarea "**********"
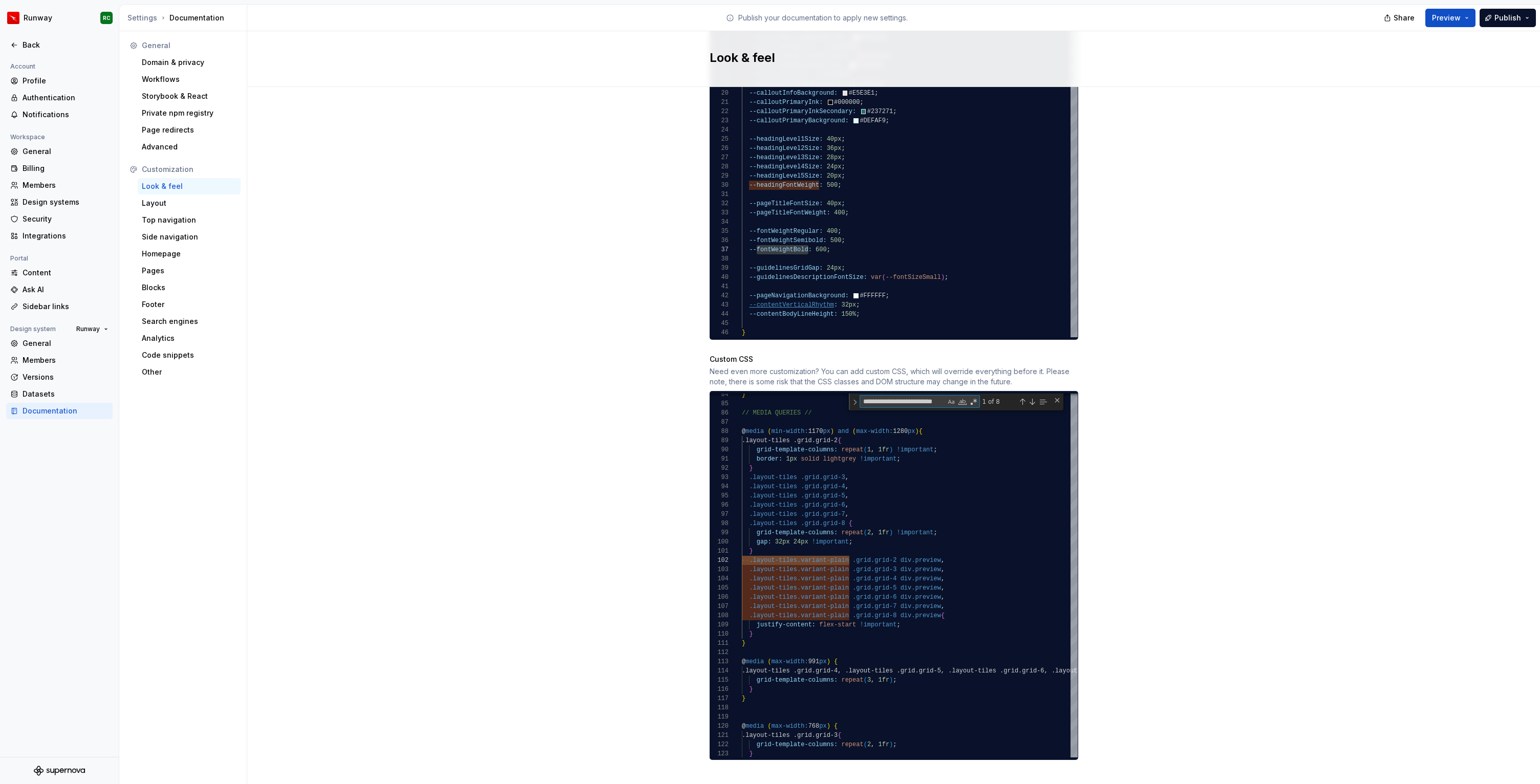
scroll to position [9, 107]
type textarea "**********"
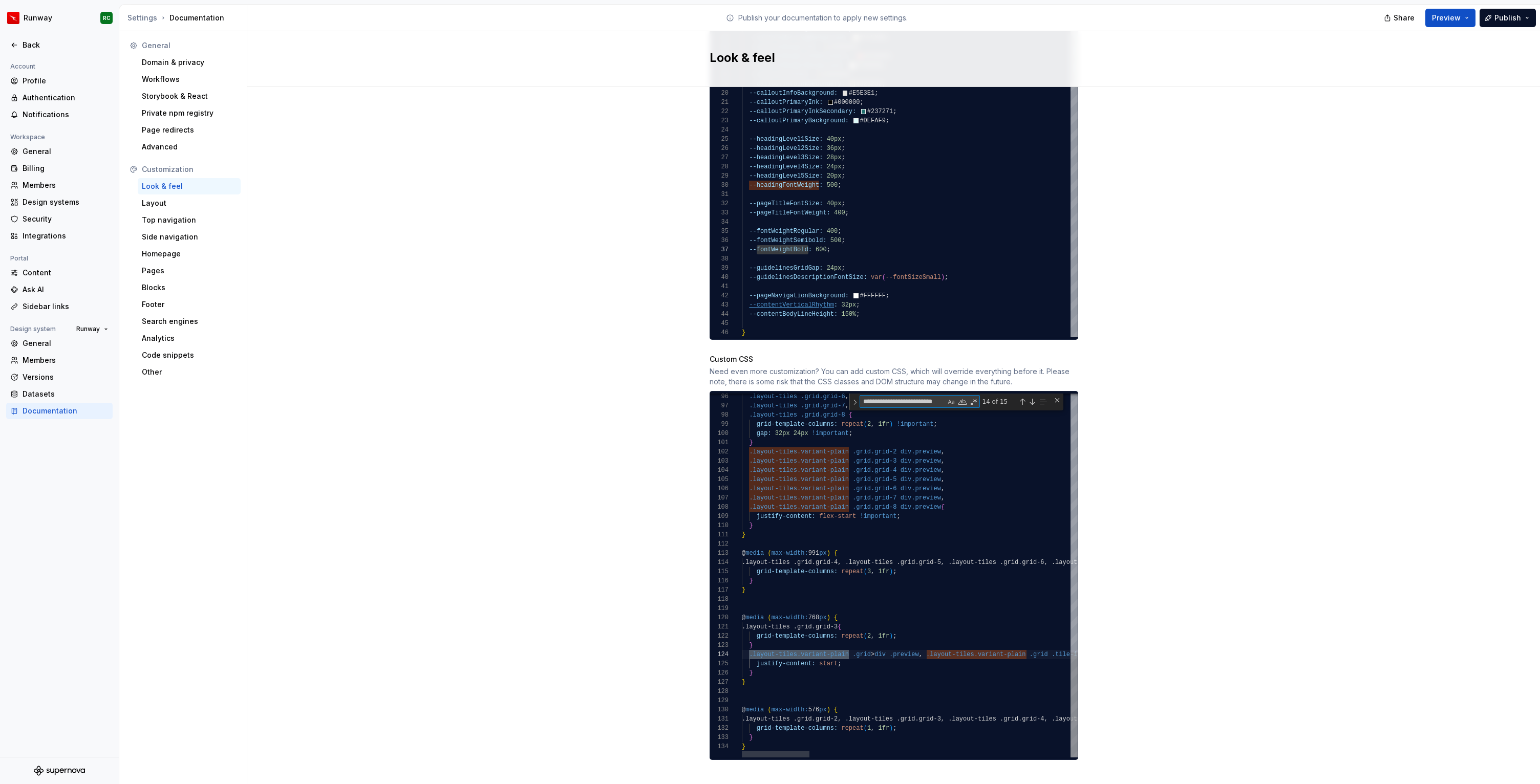
type textarea "**********"
click at [947, 653] on div ".layout-tiles .grid.grid-6 , .layout-tiles .grid.grid-7 , .layout-tiles .grid.g…" at bounding box center [1555, 133] width 1627 height 1267
click at [901, 590] on div ".layout-tiles .grid.grid-6 , .layout-tiles .grid.grid-7 , .layout-tiles .grid.g…" at bounding box center [1555, 128] width 1627 height 1257
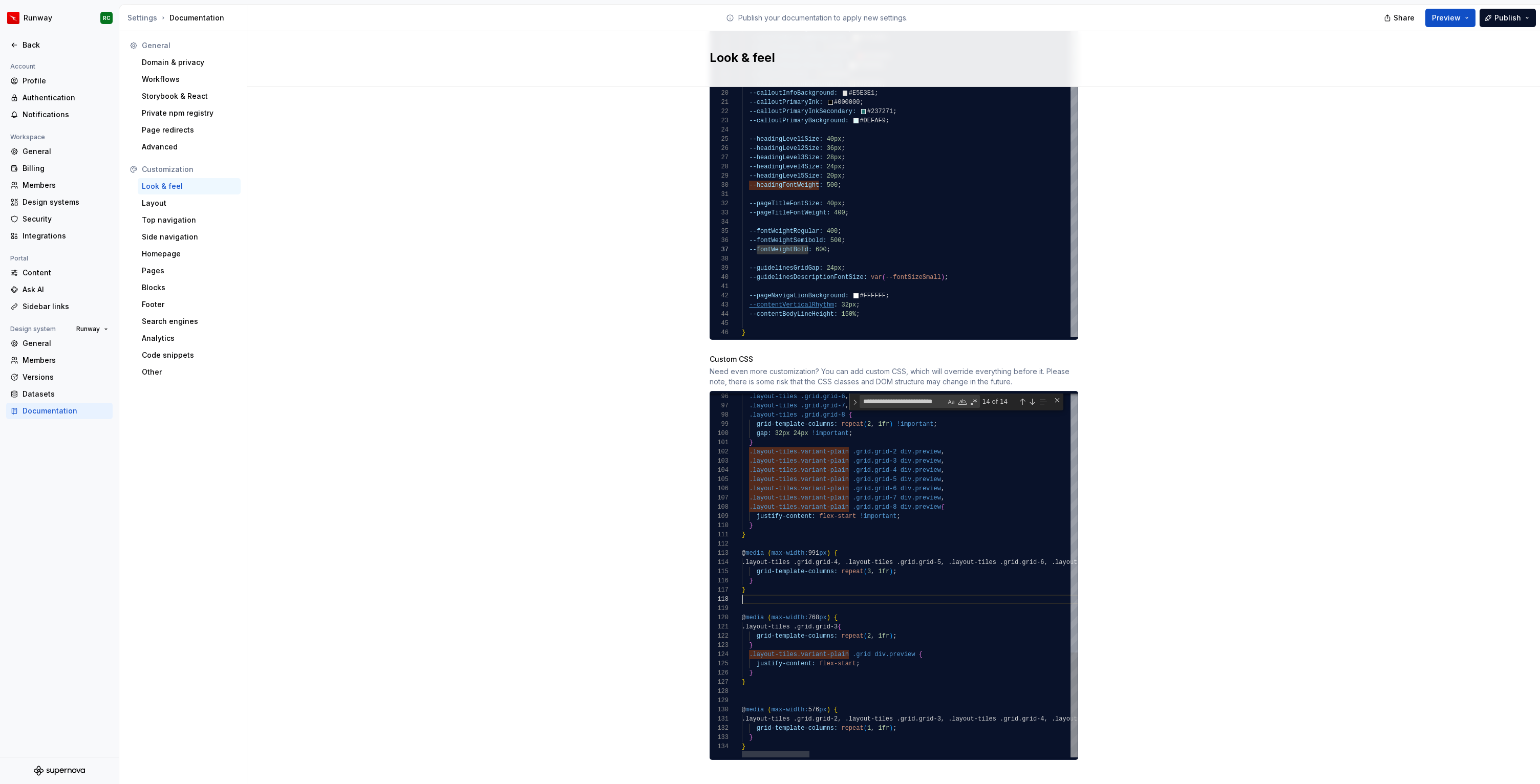
scroll to position [64, 0]
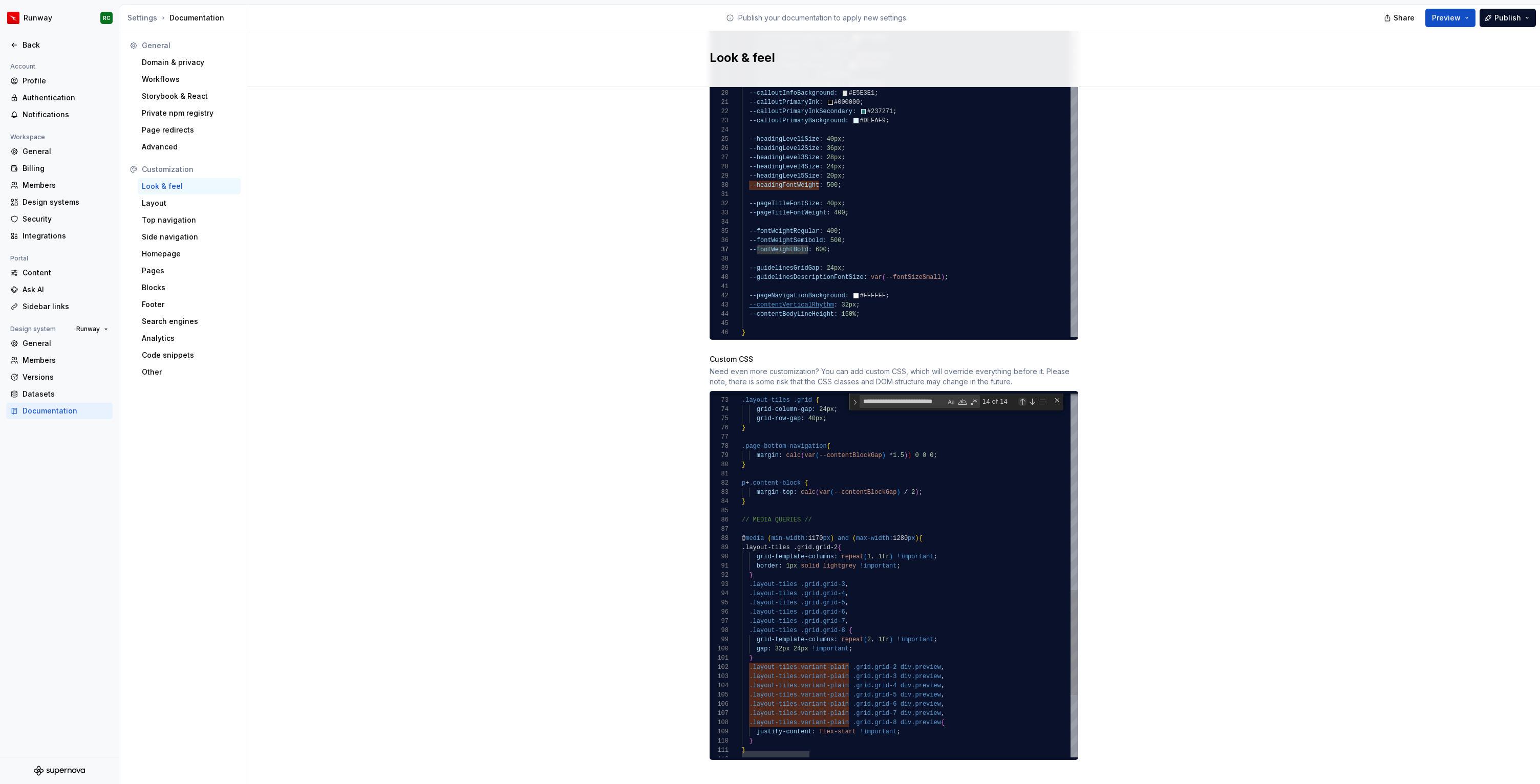
click at [1022, 398] on div "Previous Match (⇧Enter)" at bounding box center [1023, 402] width 8 height 8
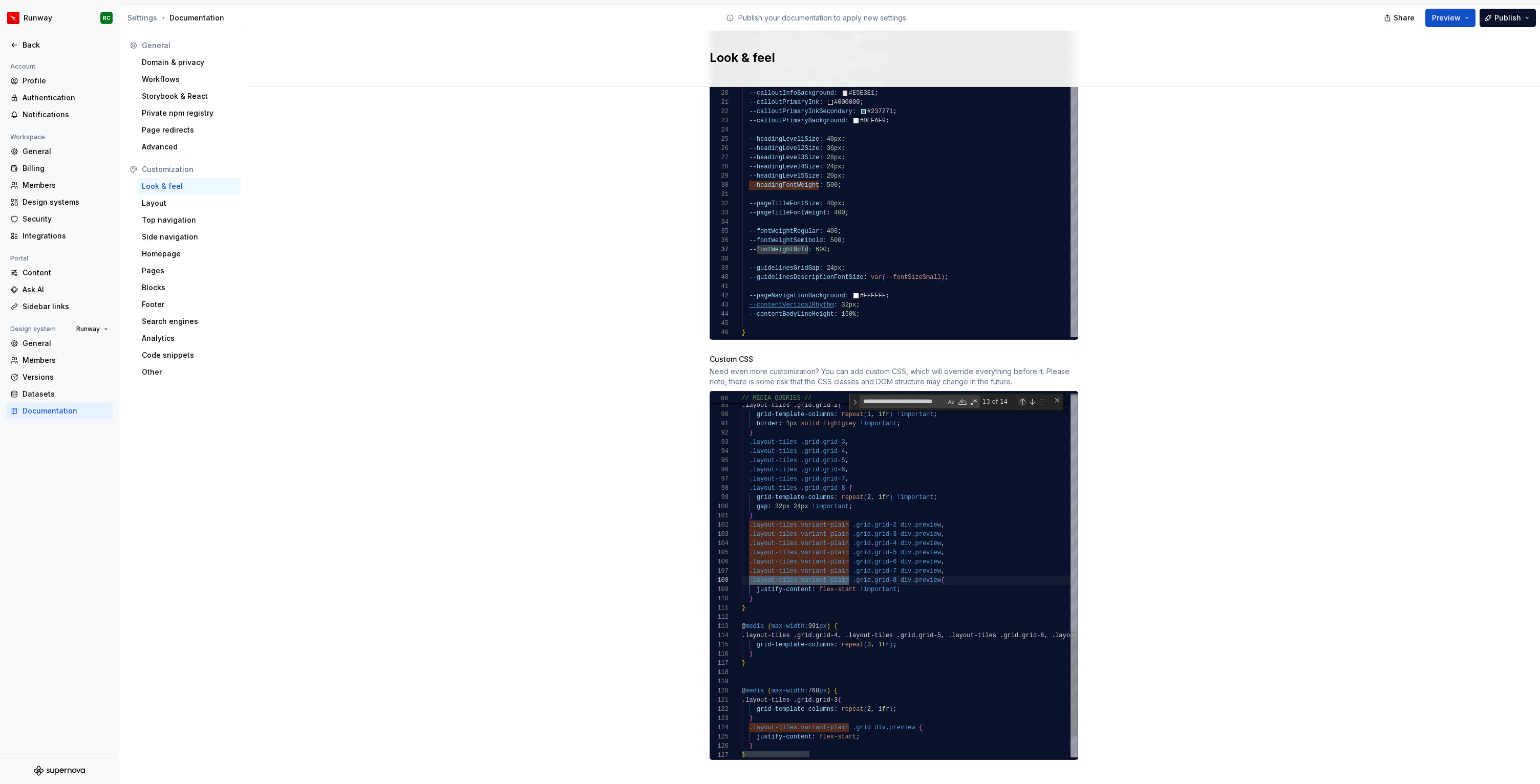
click at [1022, 398] on div "Previous Match (⇧Enter)" at bounding box center [1023, 402] width 8 height 8
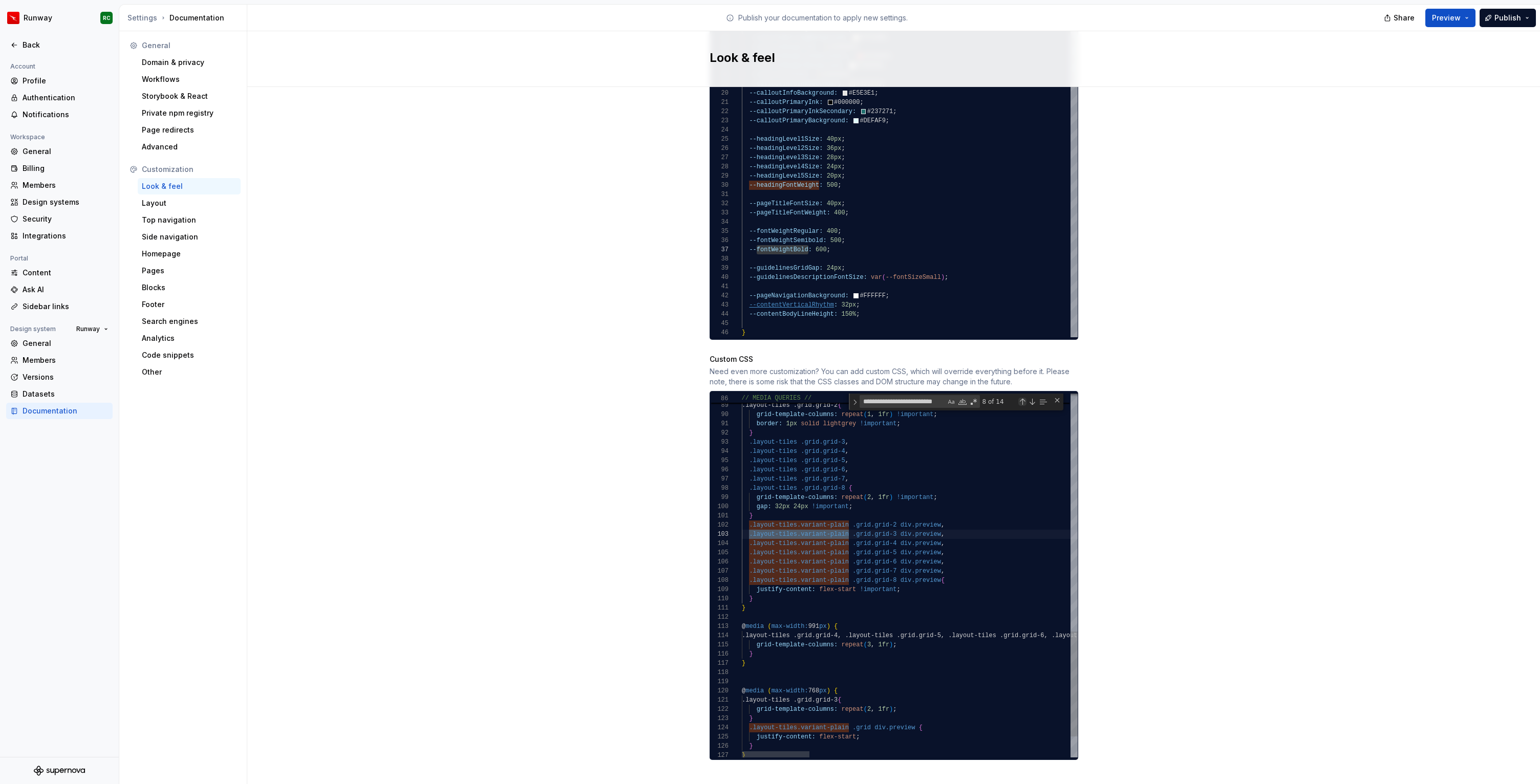
click at [1022, 398] on div "Previous Match (⇧Enter)" at bounding box center [1023, 402] width 8 height 8
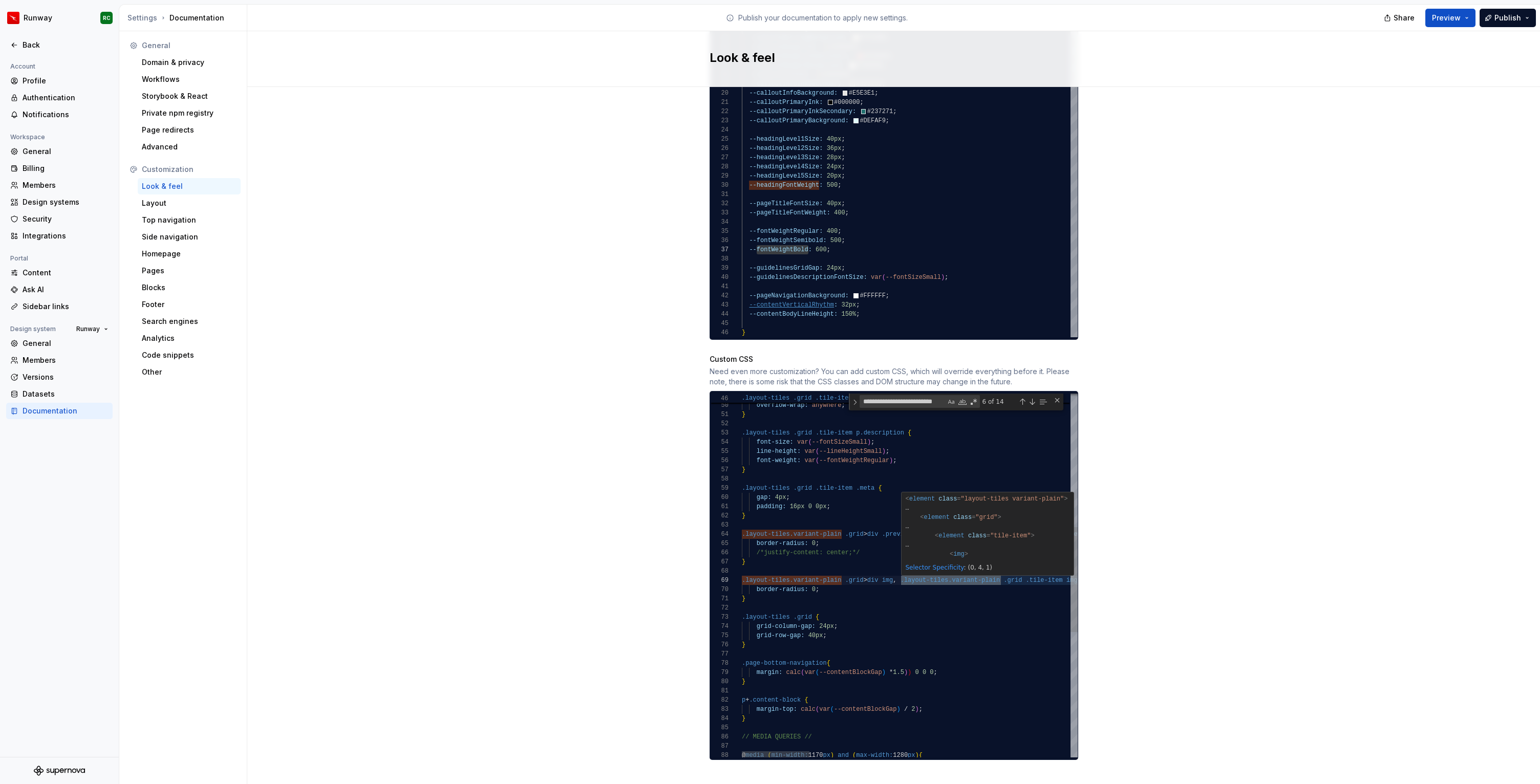
scroll to position [28, 100]
click at [842, 524] on div "@ media ( min-width: 1170 px ) and ( max-width: 1280 px ) { font-weight: var ( …" at bounding box center [1555, 560] width 1627 height 1257
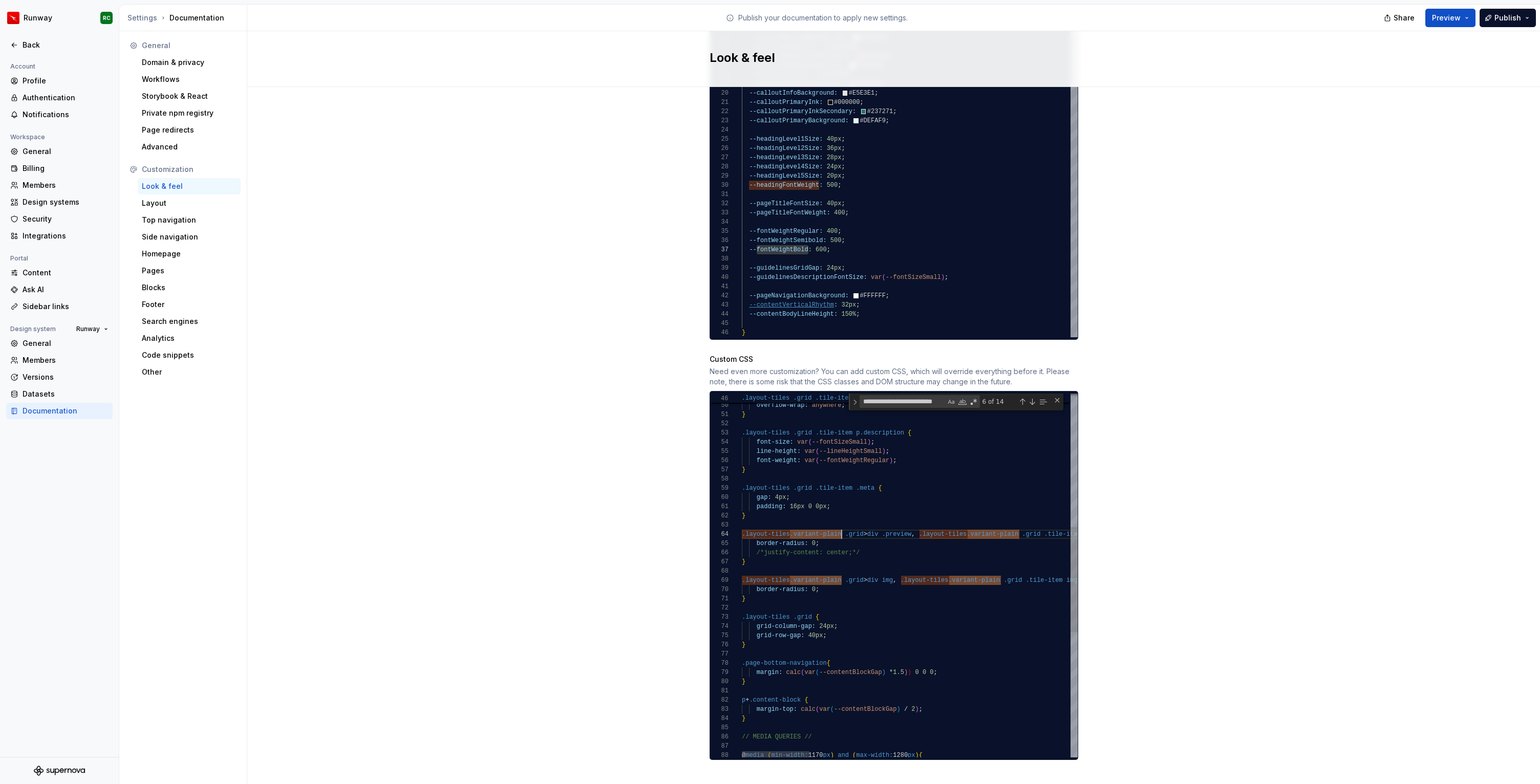
drag, startPoint x: 919, startPoint y: 523, endPoint x: 976, endPoint y: 515, distance: 57.6
click at [919, 523] on div "@ media ( min-width: 1170 px ) and ( max-width: 1280 px ) { font-weight: var ( …" at bounding box center [1555, 560] width 1627 height 1257
click at [882, 524] on div "font-weight: var ( --fontWeightSemibold ) ; overflow-wrap: anywhere ; } .layout…" at bounding box center [1555, 565] width 1627 height 1267
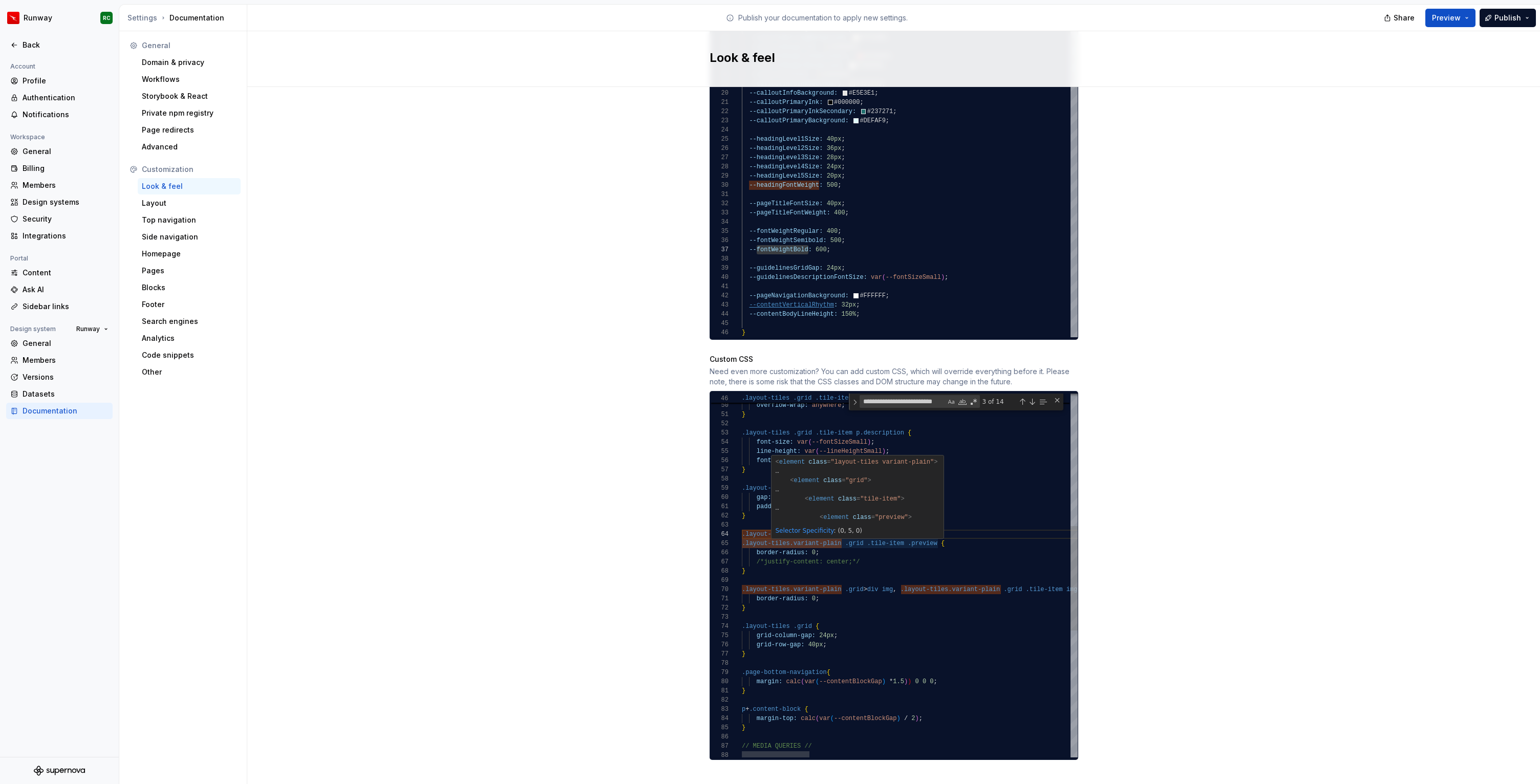
click at [978, 533] on div "font-weight: var ( --fontWeightSemibold ) ; overflow-wrap: anywhere ; } .layout…" at bounding box center [1555, 565] width 1627 height 1267
click at [938, 533] on div "font-weight: var ( --fontWeightSemibold ) ; overflow-wrap: anywhere ; } .layout…" at bounding box center [1555, 565] width 1627 height 1267
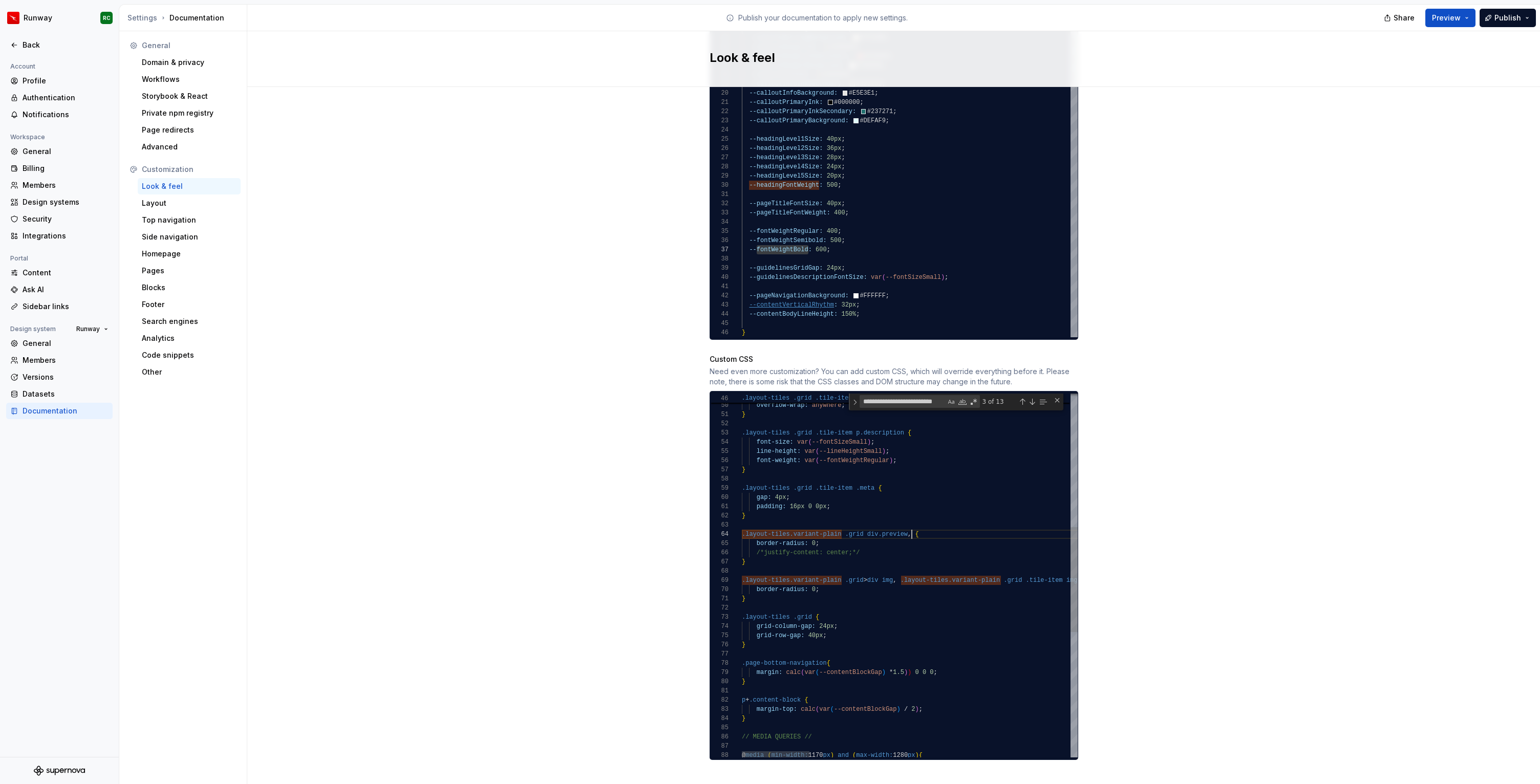
scroll to position [28, 166]
click at [900, 569] on div "font-weight: var ( --fontWeightSemibold ) ; overflow-wrap: anywhere ; } .layout…" at bounding box center [1555, 560] width 1627 height 1257
click at [919, 579] on div "font-weight: var ( --fontWeightSemibold ) ; overflow-wrap: anywhere ; } .layout…" at bounding box center [1555, 565] width 1627 height 1267
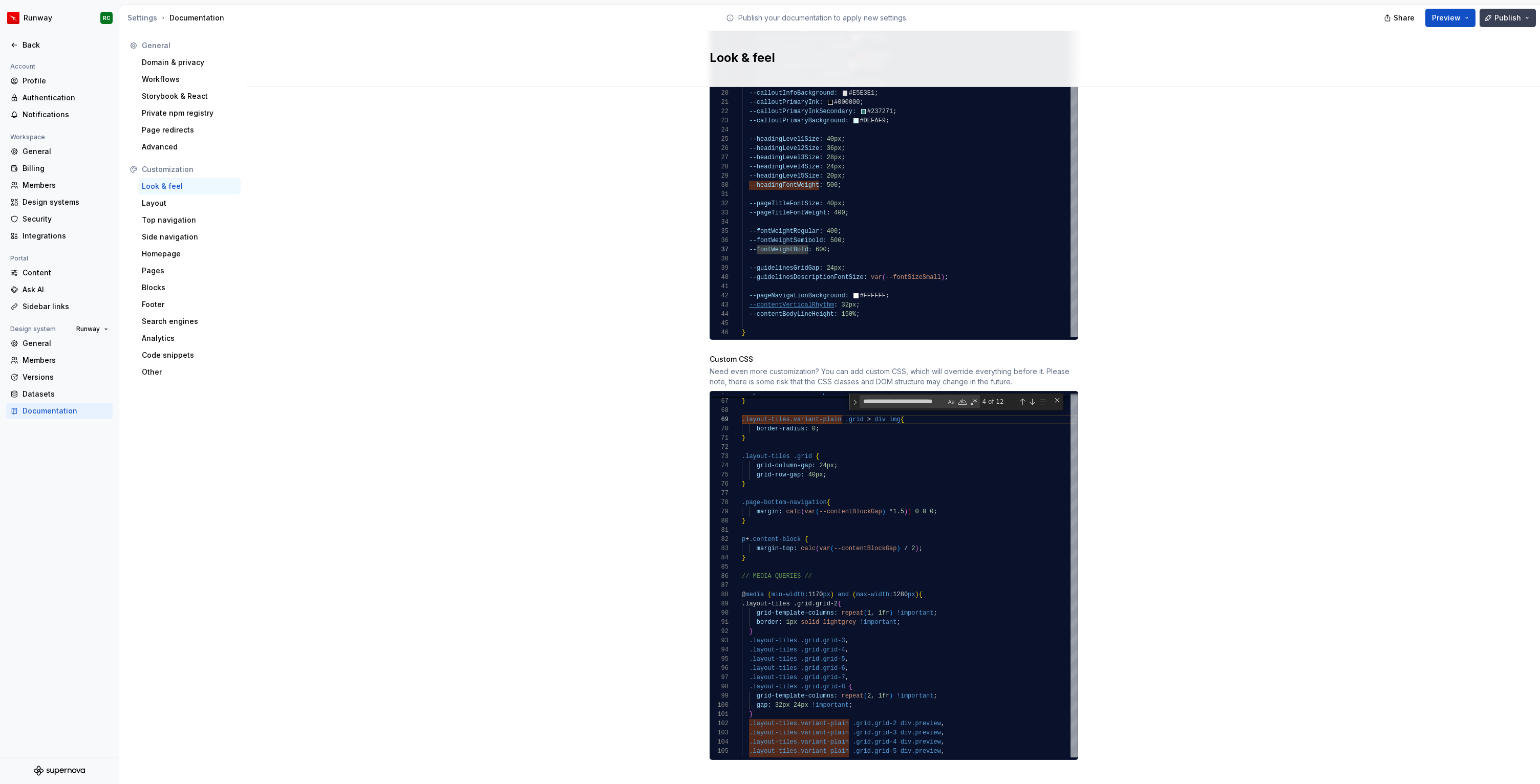
click at [1514, 19] on span "Publish" at bounding box center [1507, 17] width 26 height 10
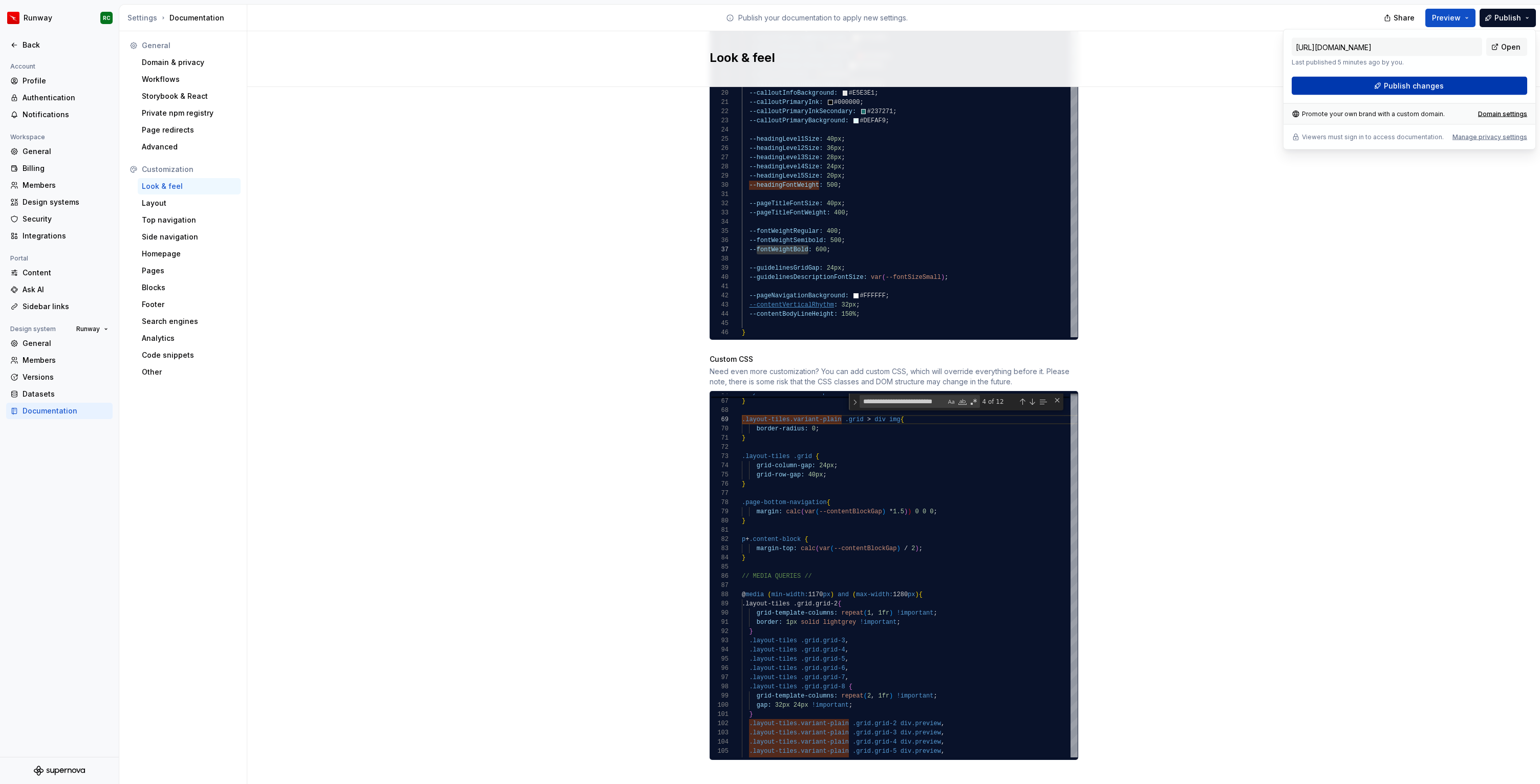
click at [1458, 87] on button "Publish changes" at bounding box center [1409, 86] width 236 height 19
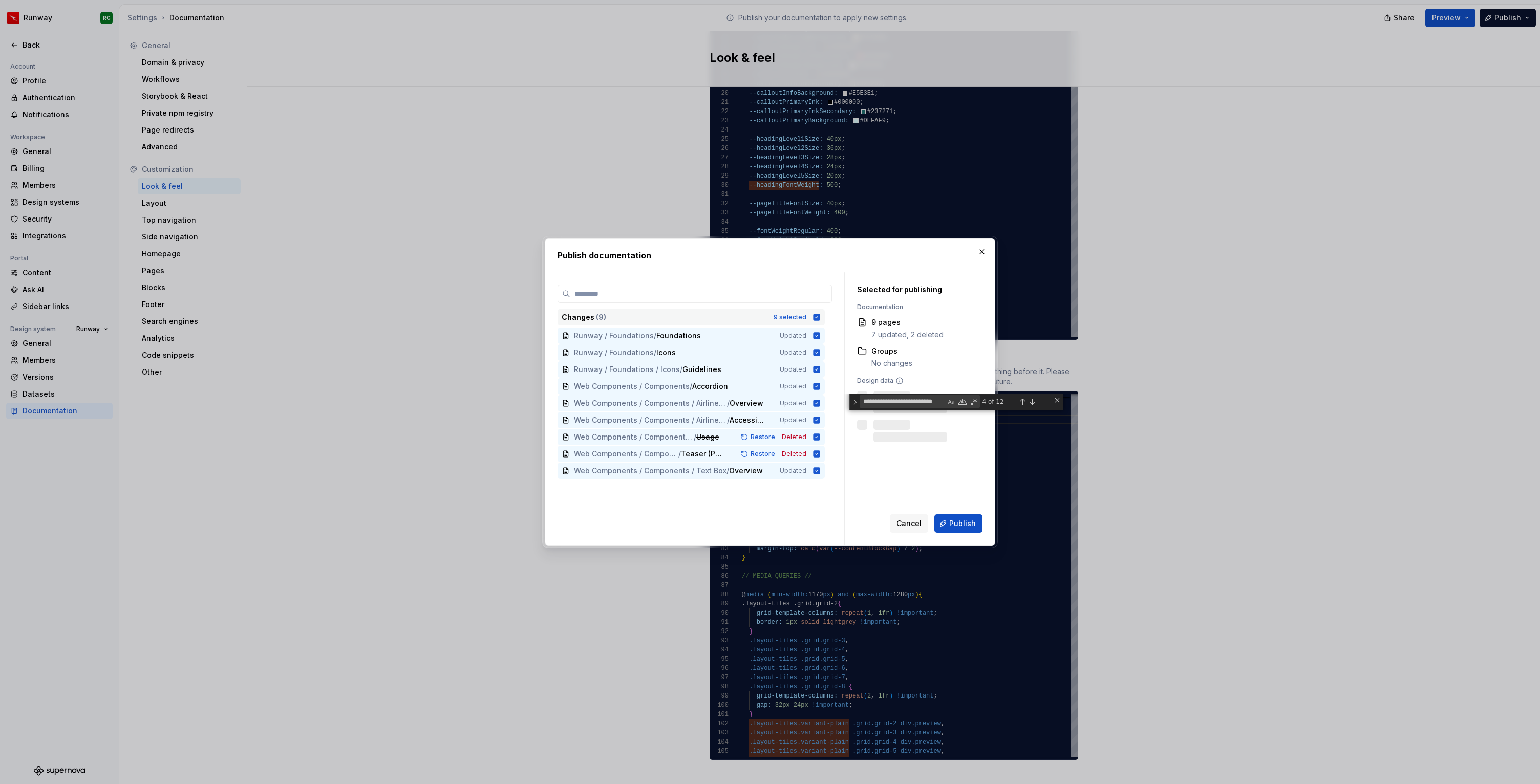
click at [798, 312] on div "Changes ( 9 ) 9 selected" at bounding box center [691, 317] width 267 height 17
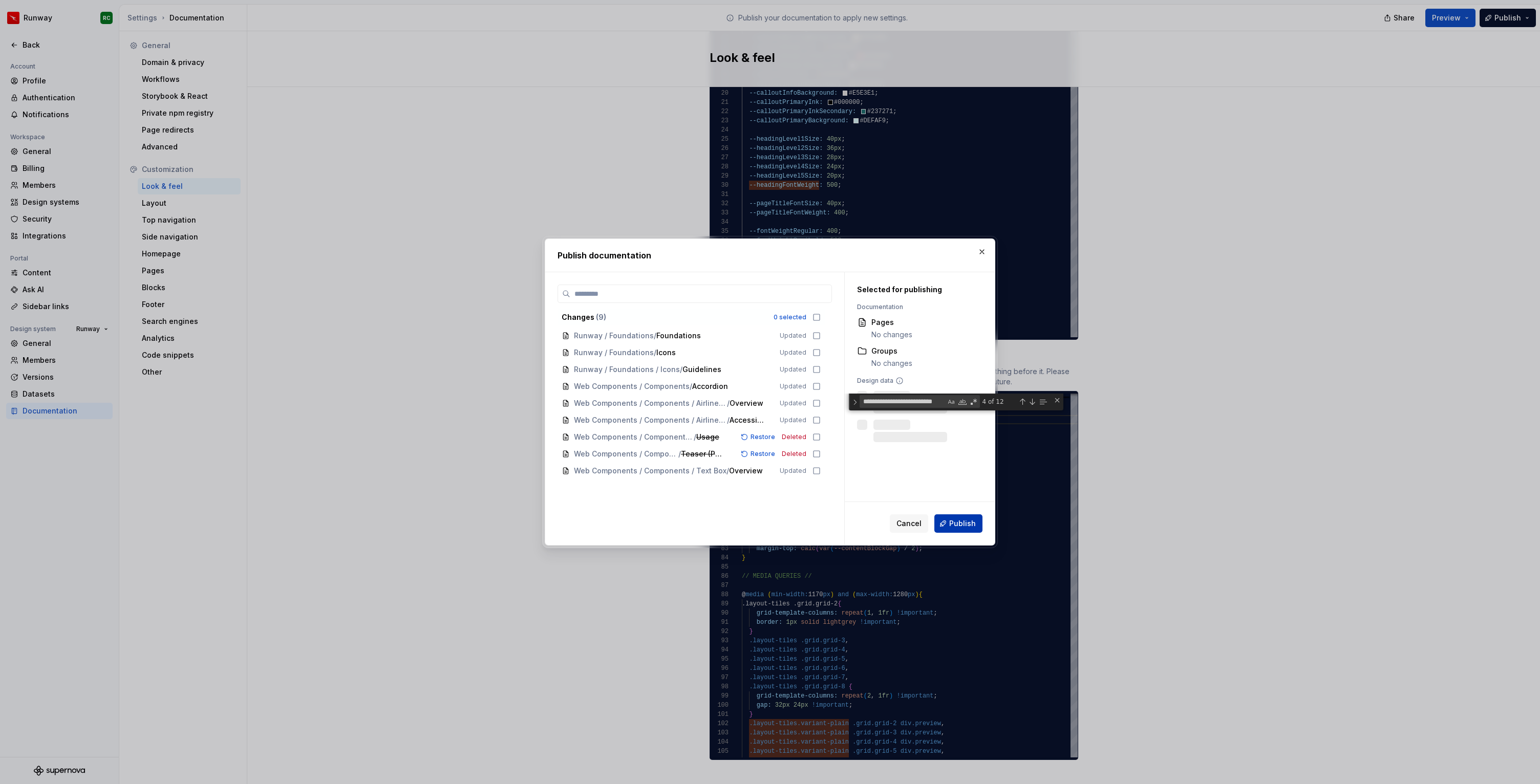
click at [969, 522] on span "Publish" at bounding box center [962, 523] width 26 height 10
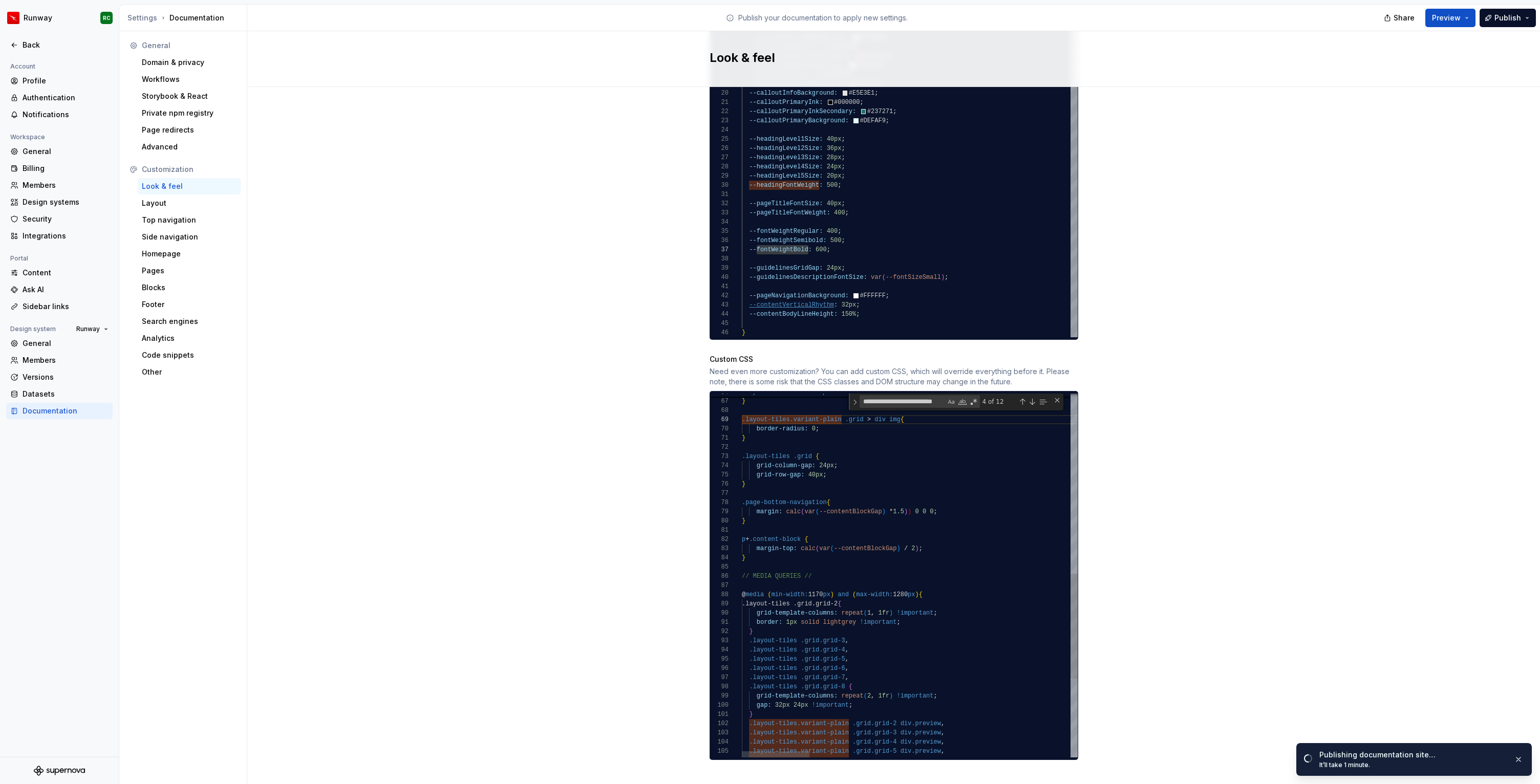
click at [1058, 397] on div "**********" at bounding box center [956, 402] width 215 height 17
click at [1058, 396] on div "Close (Escape)" at bounding box center [1057, 400] width 8 height 8
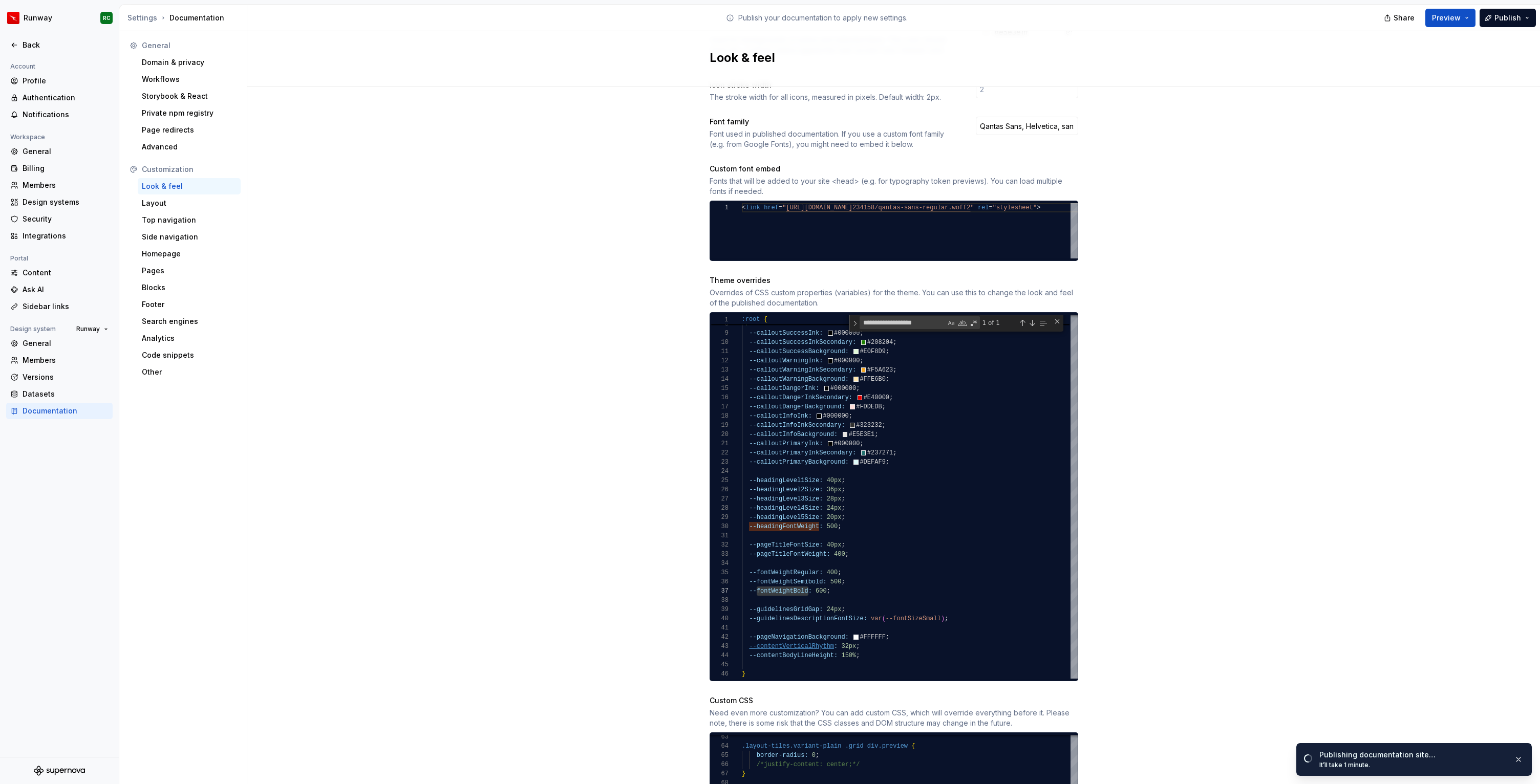
scroll to position [224, 0]
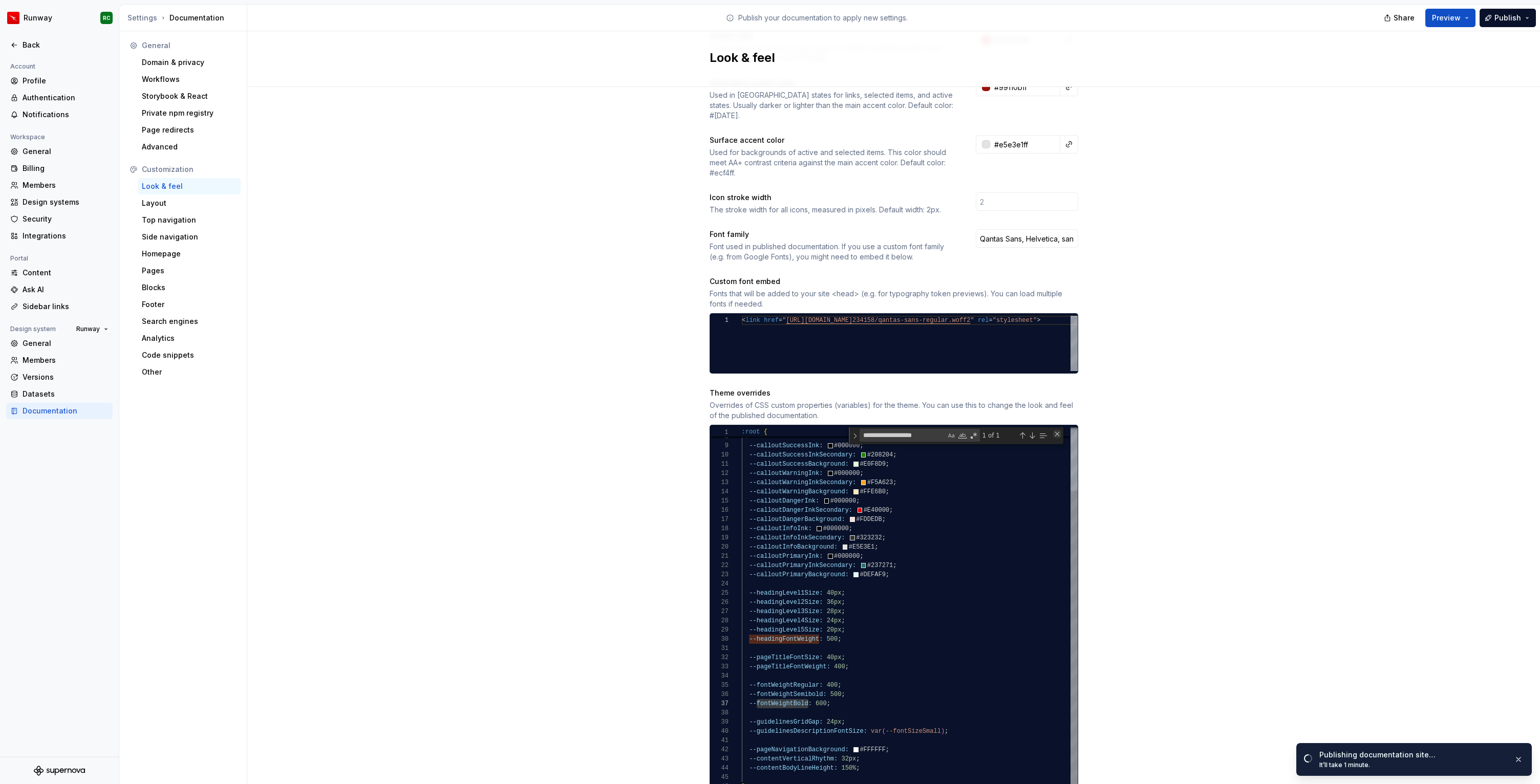
click at [1055, 430] on div "Close (Escape)" at bounding box center [1057, 434] width 8 height 8
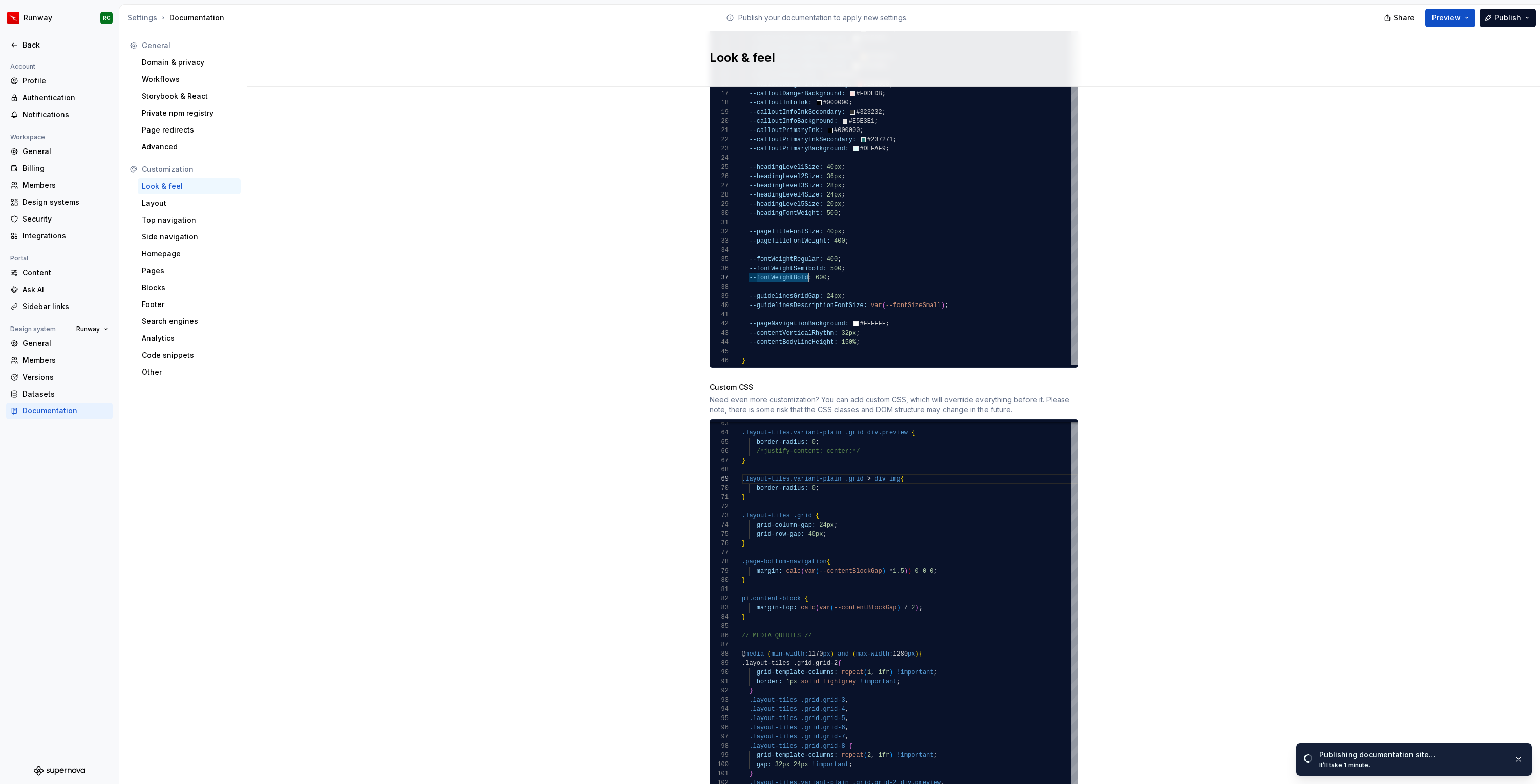
scroll to position [664, 0]
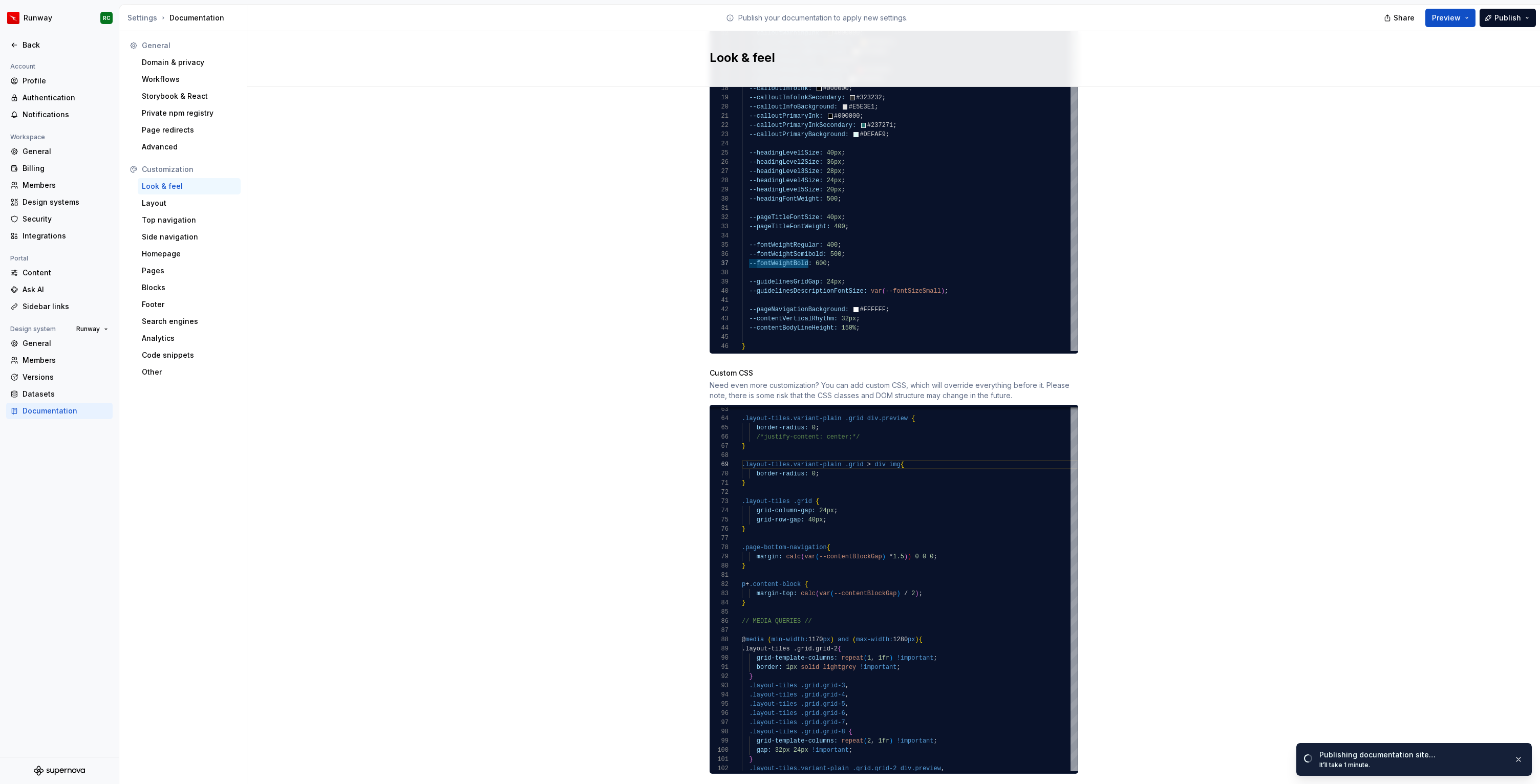
click at [1395, 754] on div "Publishing documentation site…" at bounding box center [1412, 754] width 186 height 10
click at [842, 499] on div "/*justify-content: center;*/ } .layout-tiles.variant-plain .grid > div img { bo…" at bounding box center [1555, 454] width 1627 height 1240
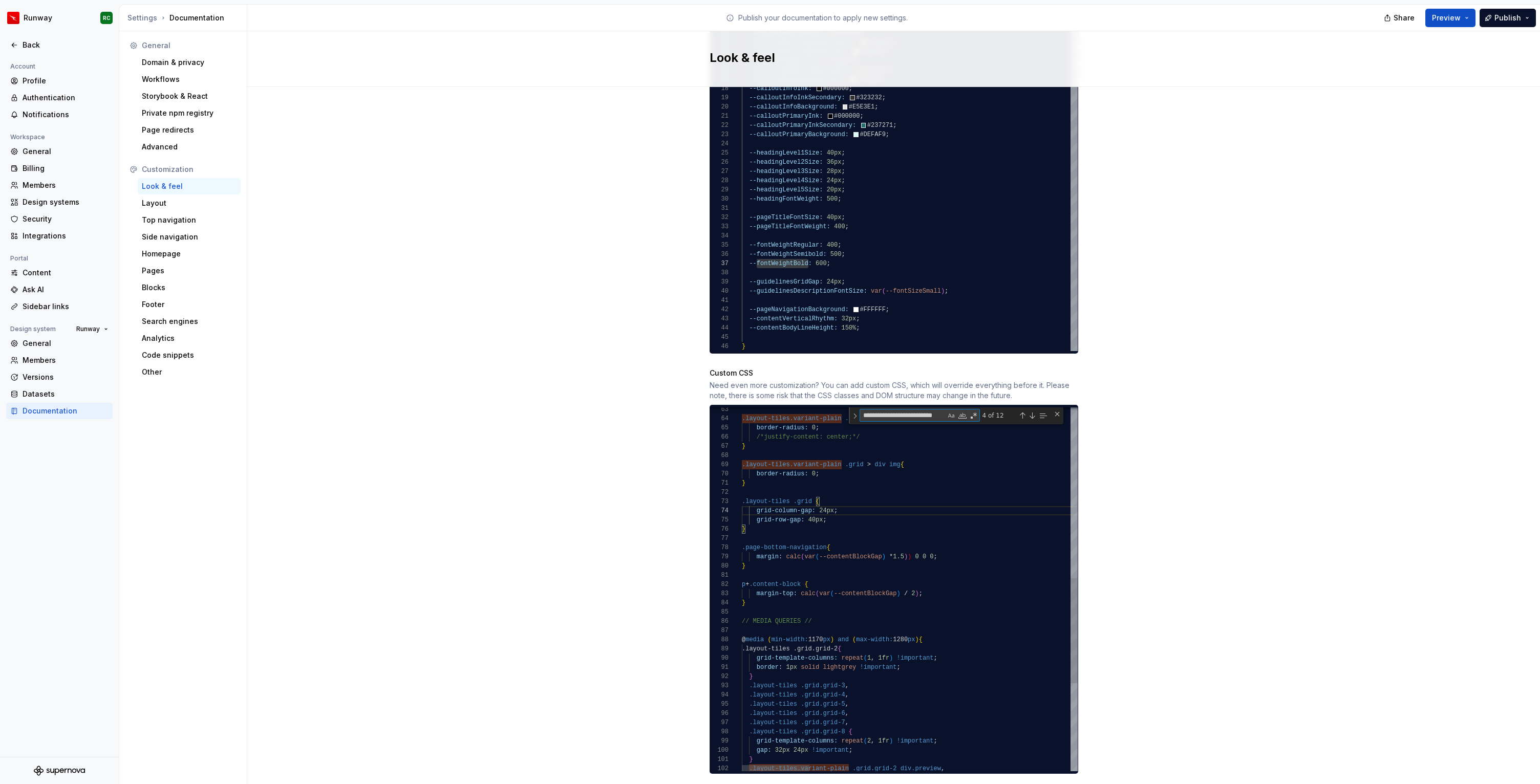
paste textarea "**********"
type textarea "**********"
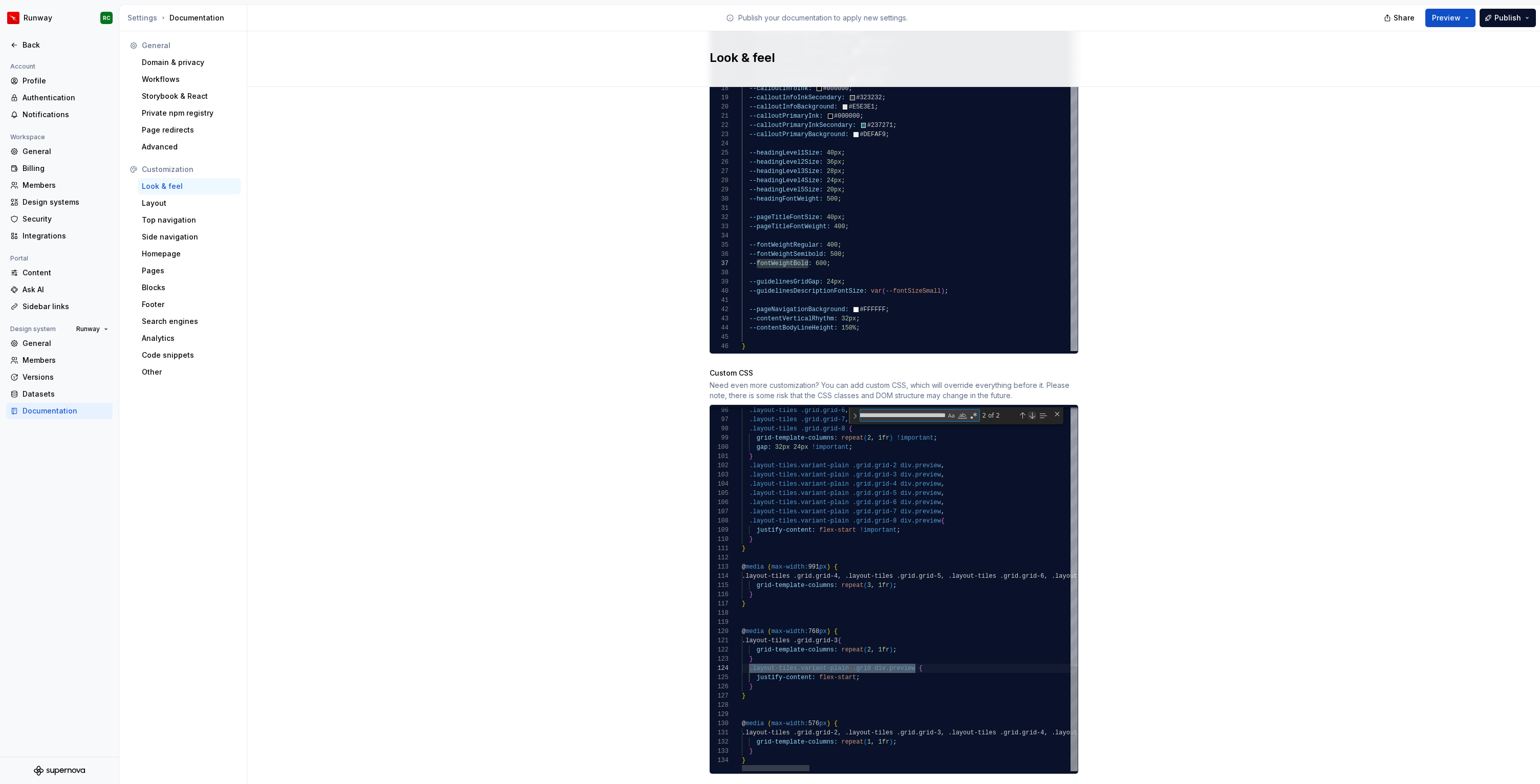
type textarea "**********"
click at [1032, 411] on div "Next Match (Enter)" at bounding box center [1032, 416] width 8 height 8
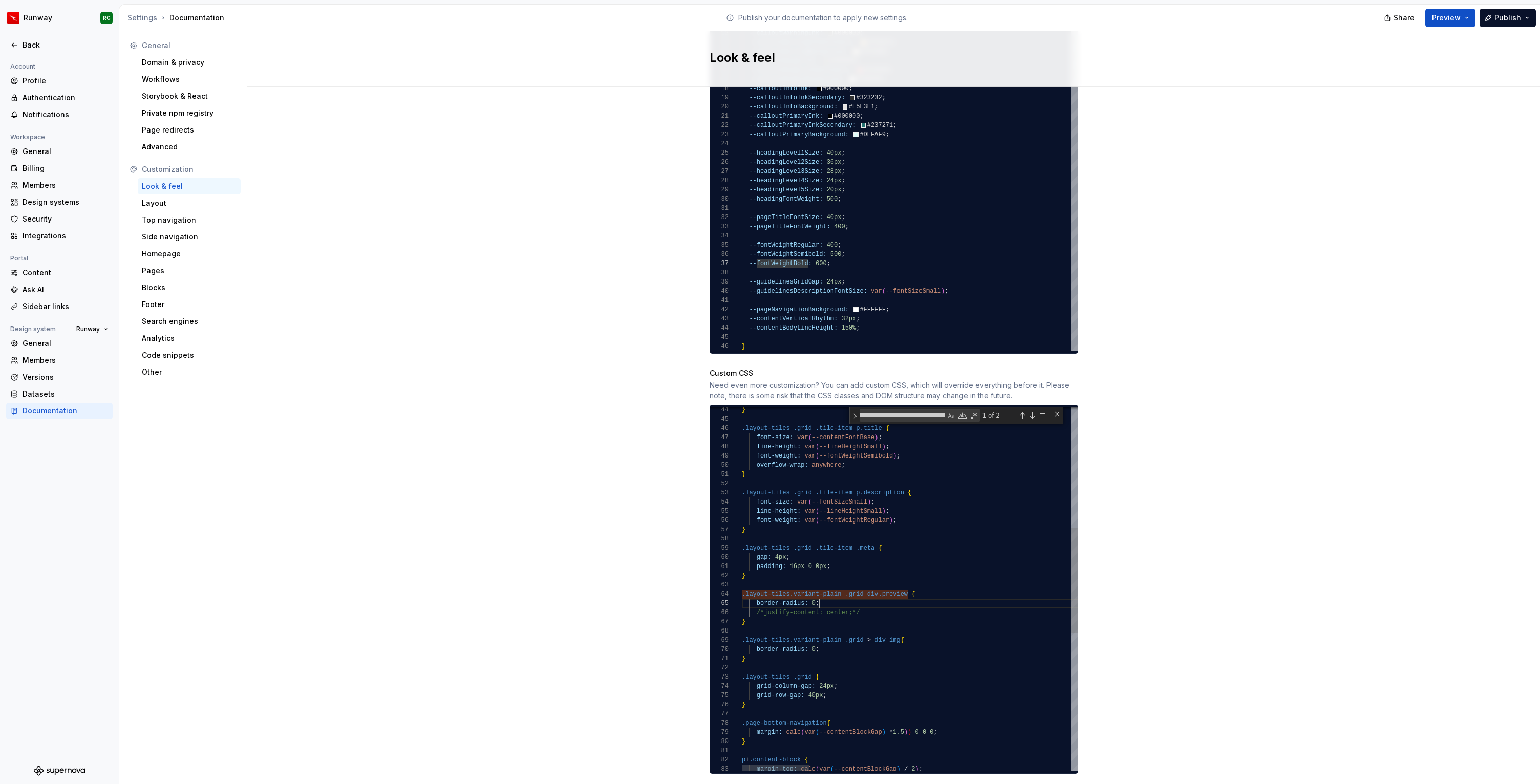
click at [824, 595] on div "} .layout-tiles .grid .tile-item p.title { font-size: var ( --contentFontBase )…" at bounding box center [1555, 621] width 1627 height 1257
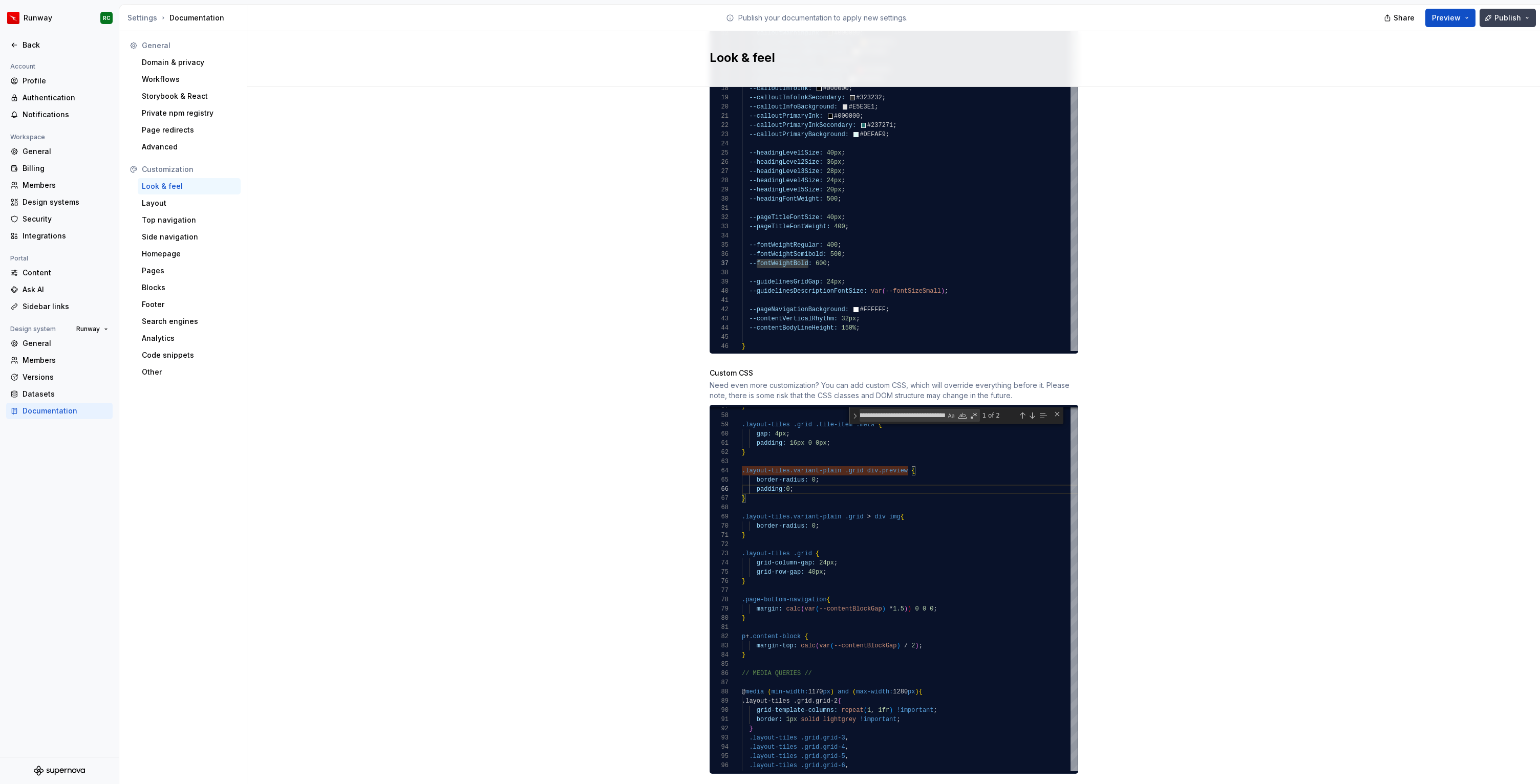
click at [1525, 17] on button "Publish" at bounding box center [1507, 18] width 56 height 19
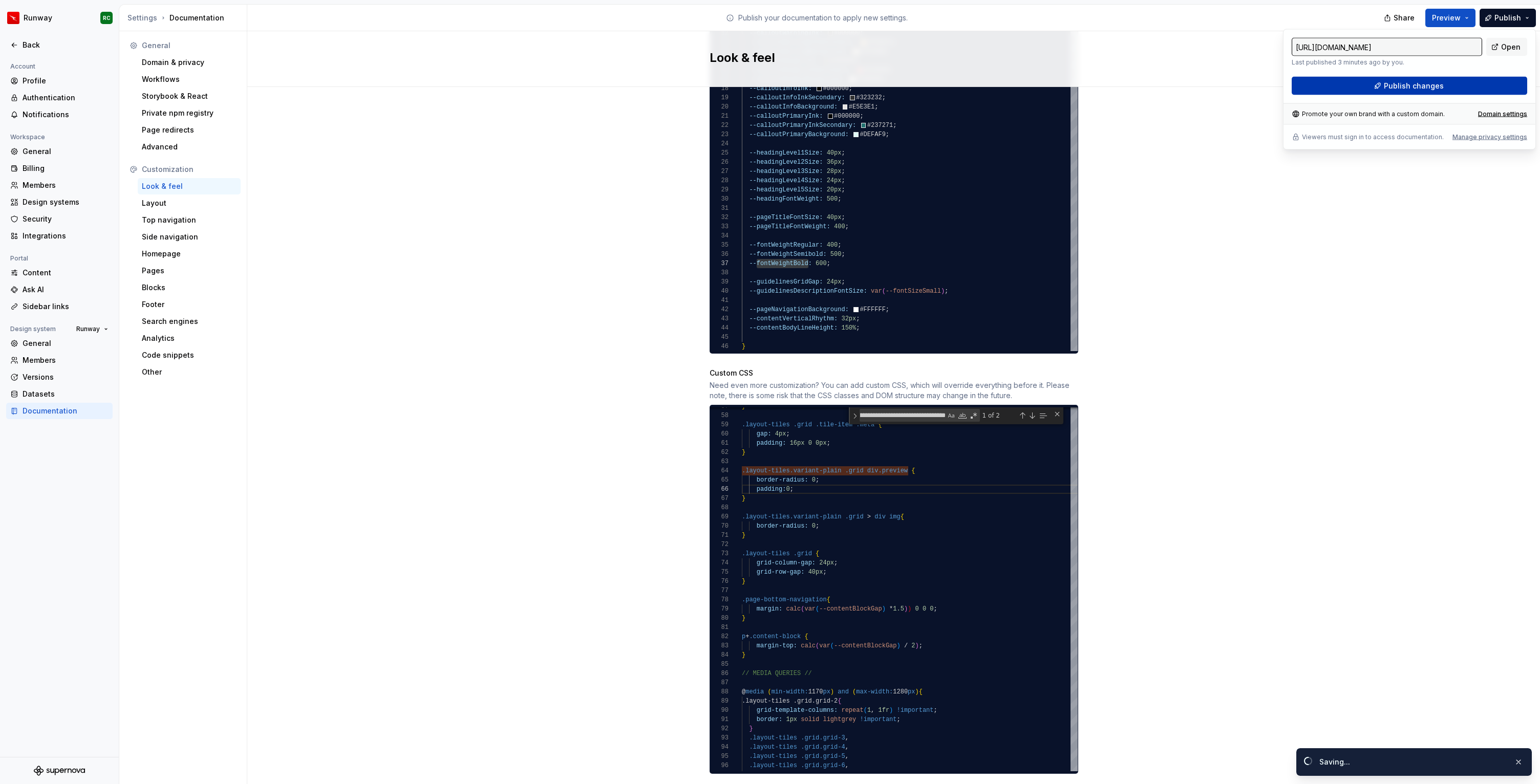
click at [1444, 86] on button "Publish changes" at bounding box center [1409, 86] width 236 height 19
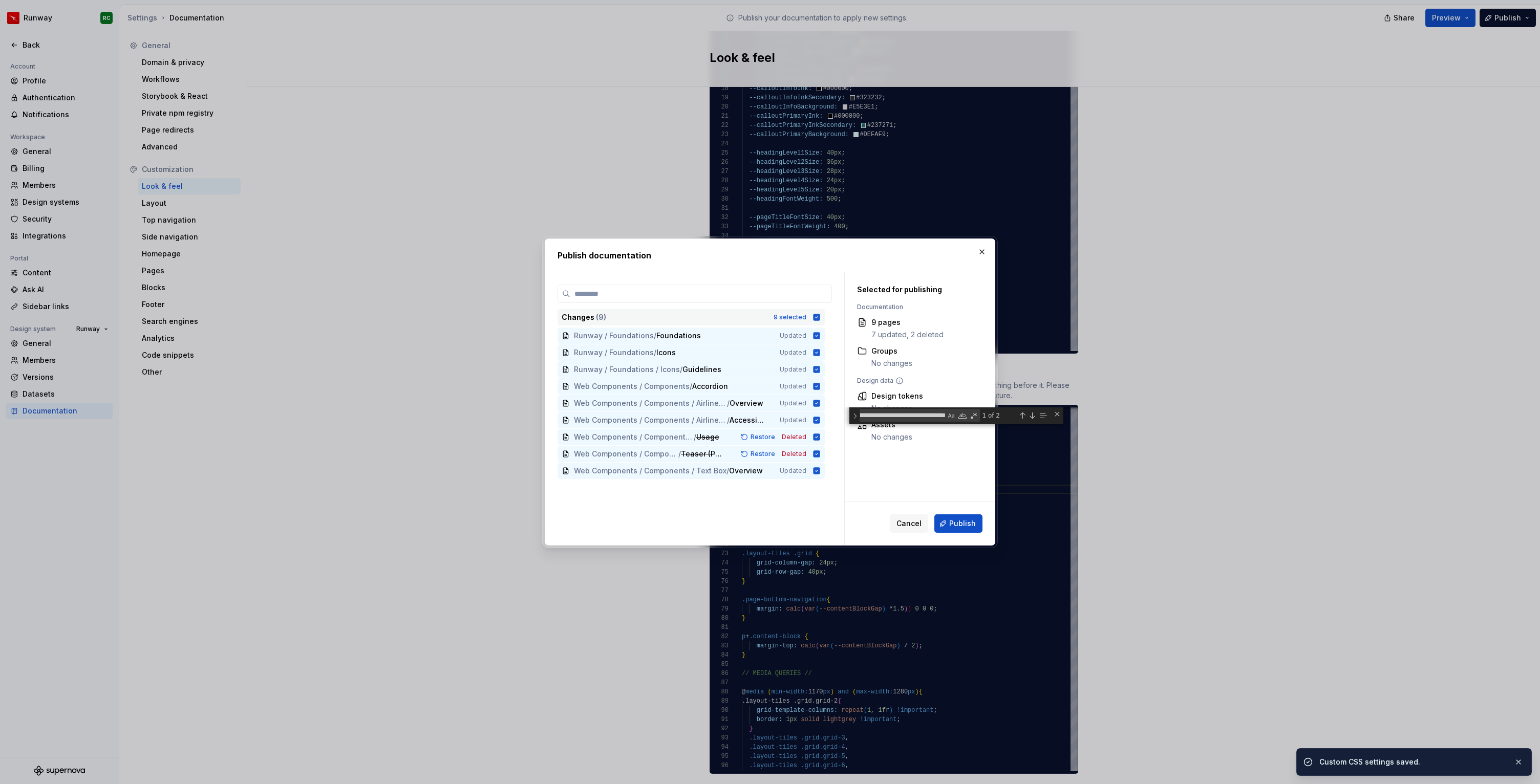
click at [763, 320] on div "Changes ( 9 )" at bounding box center [664, 317] width 206 height 10
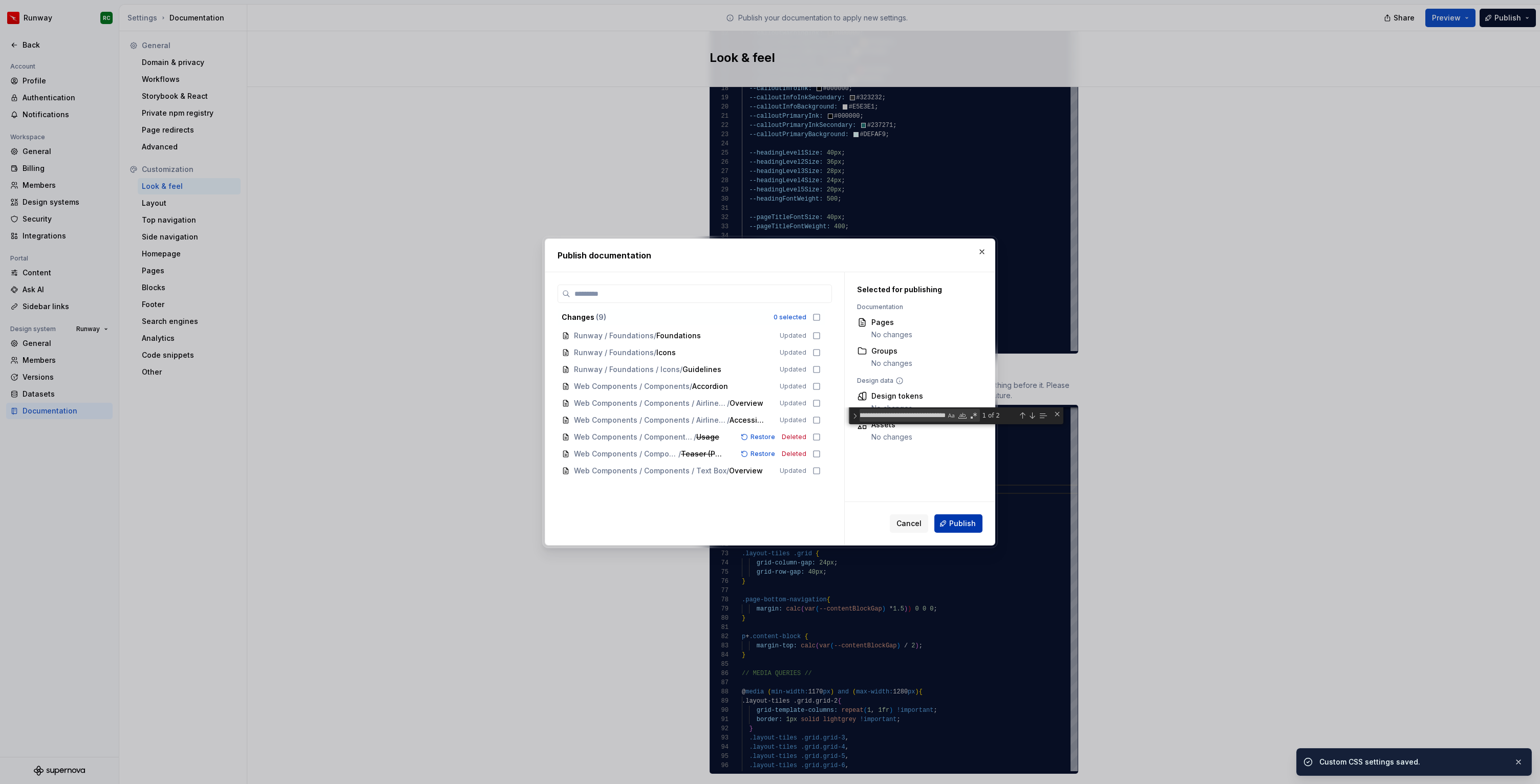
click at [957, 528] on span "Publish" at bounding box center [962, 523] width 26 height 10
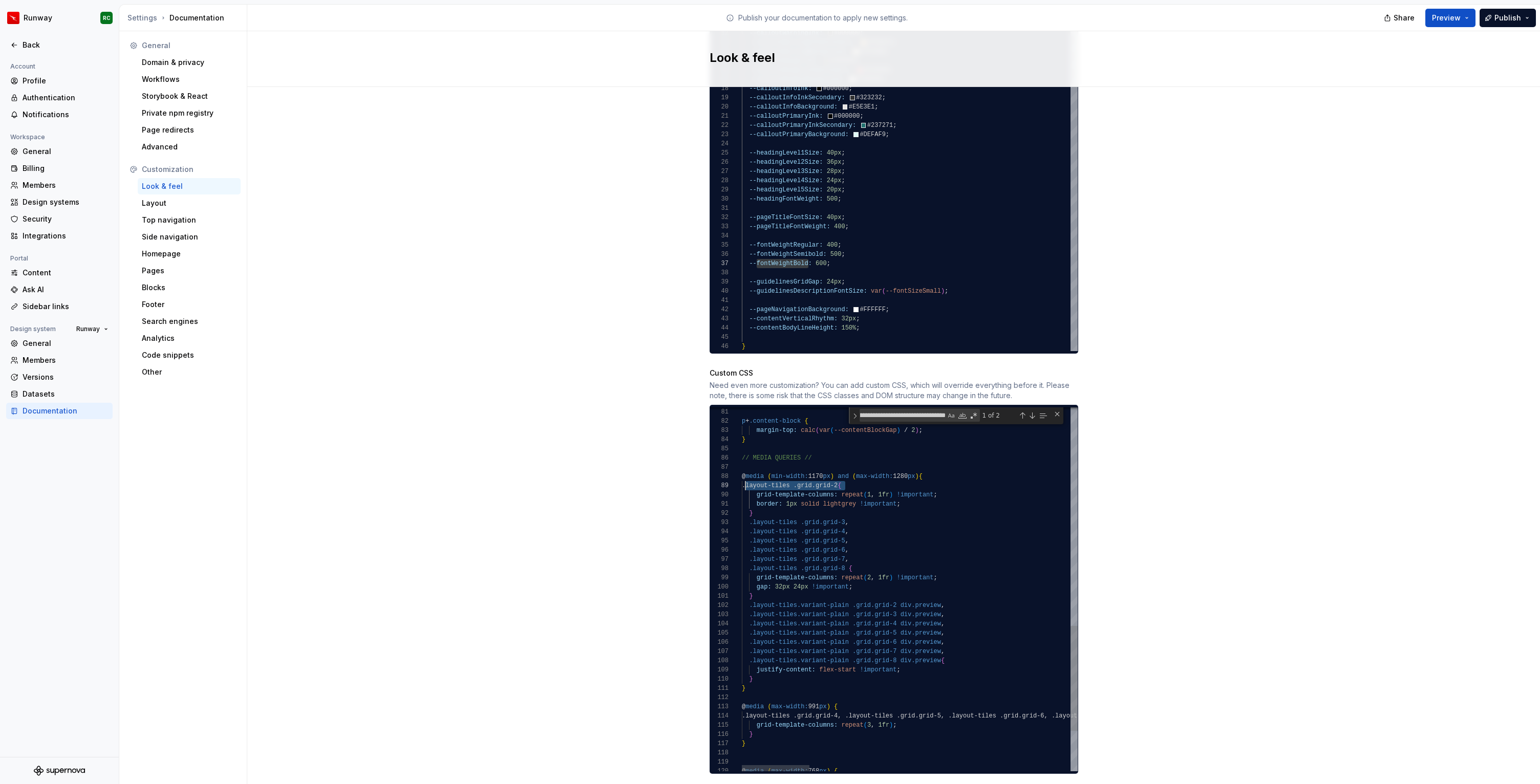
scroll to position [73, 7]
drag, startPoint x: 846, startPoint y: 475, endPoint x: 749, endPoint y: 477, distance: 97.0
click at [749, 477] on div "p + .content-block { margin-top: calc ( var ( --contentBlockGap ) / 2 ) ; } // …" at bounding box center [1555, 282] width 1627 height 1257
click at [832, 585] on div "p + .content-block { margin-top: calc ( var ( --contentBlockGap ) / 2 ) ; } // …" at bounding box center [1555, 282] width 1627 height 1257
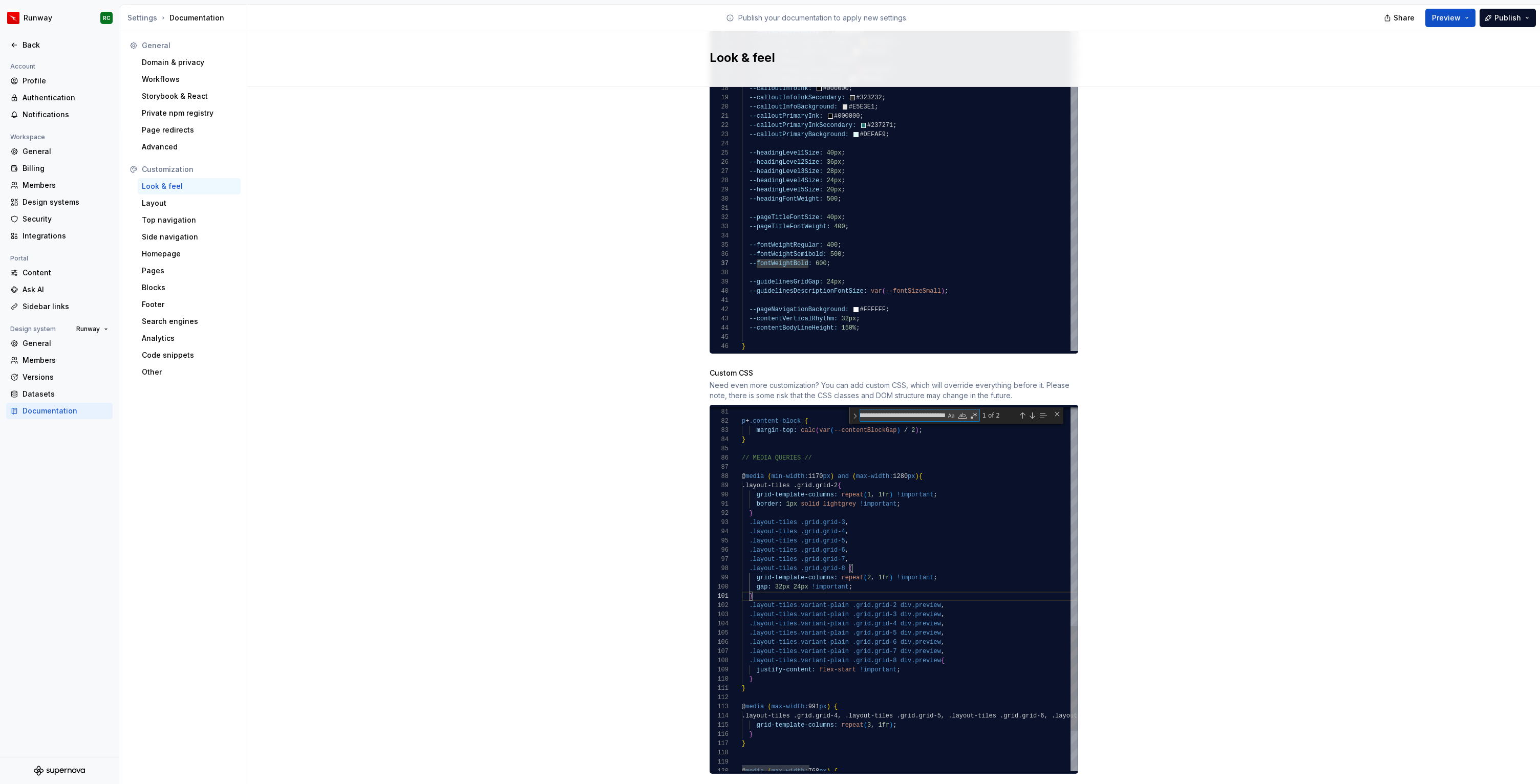
paste textarea "Find"
type textarea "**********"
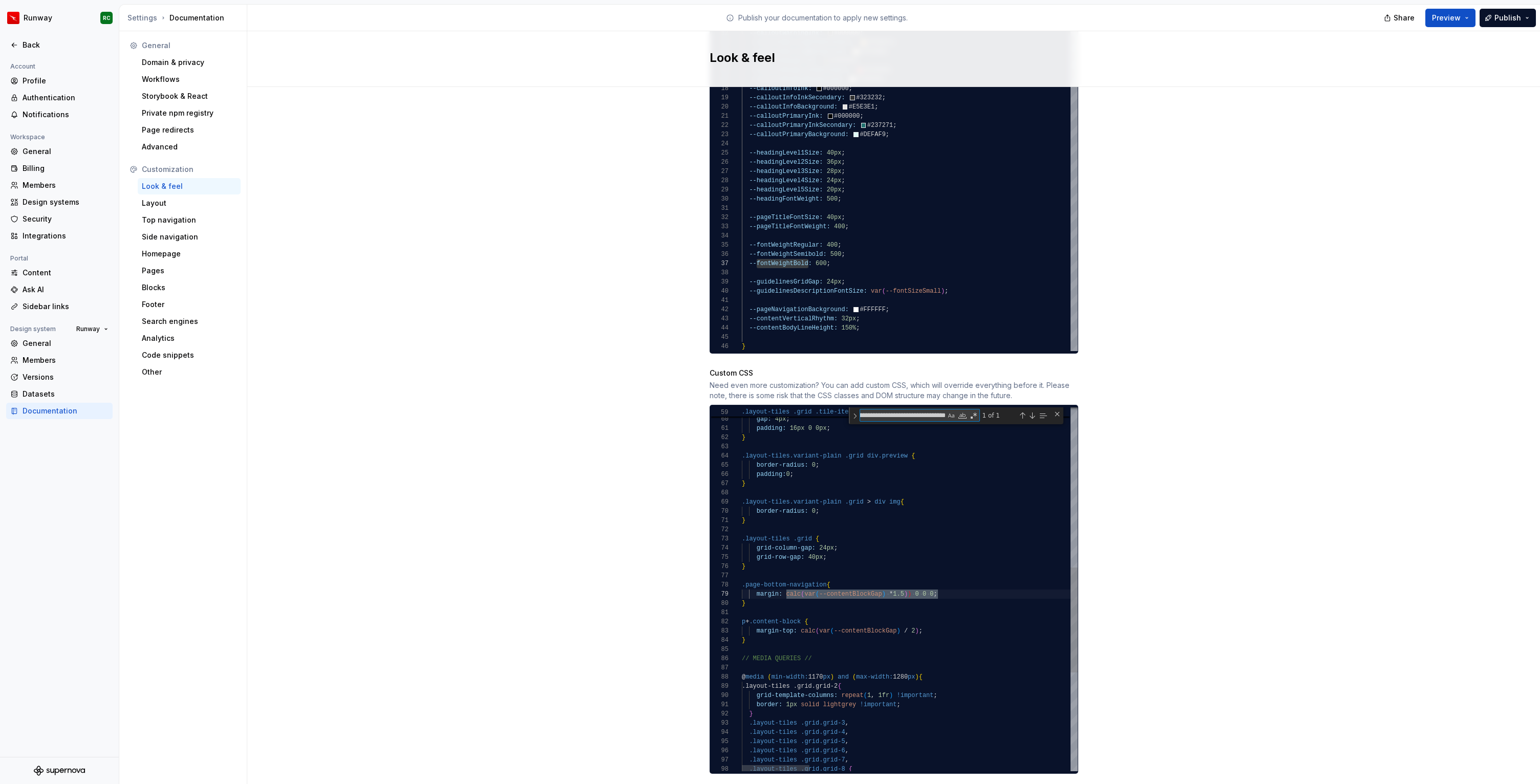
type textarea "**********"
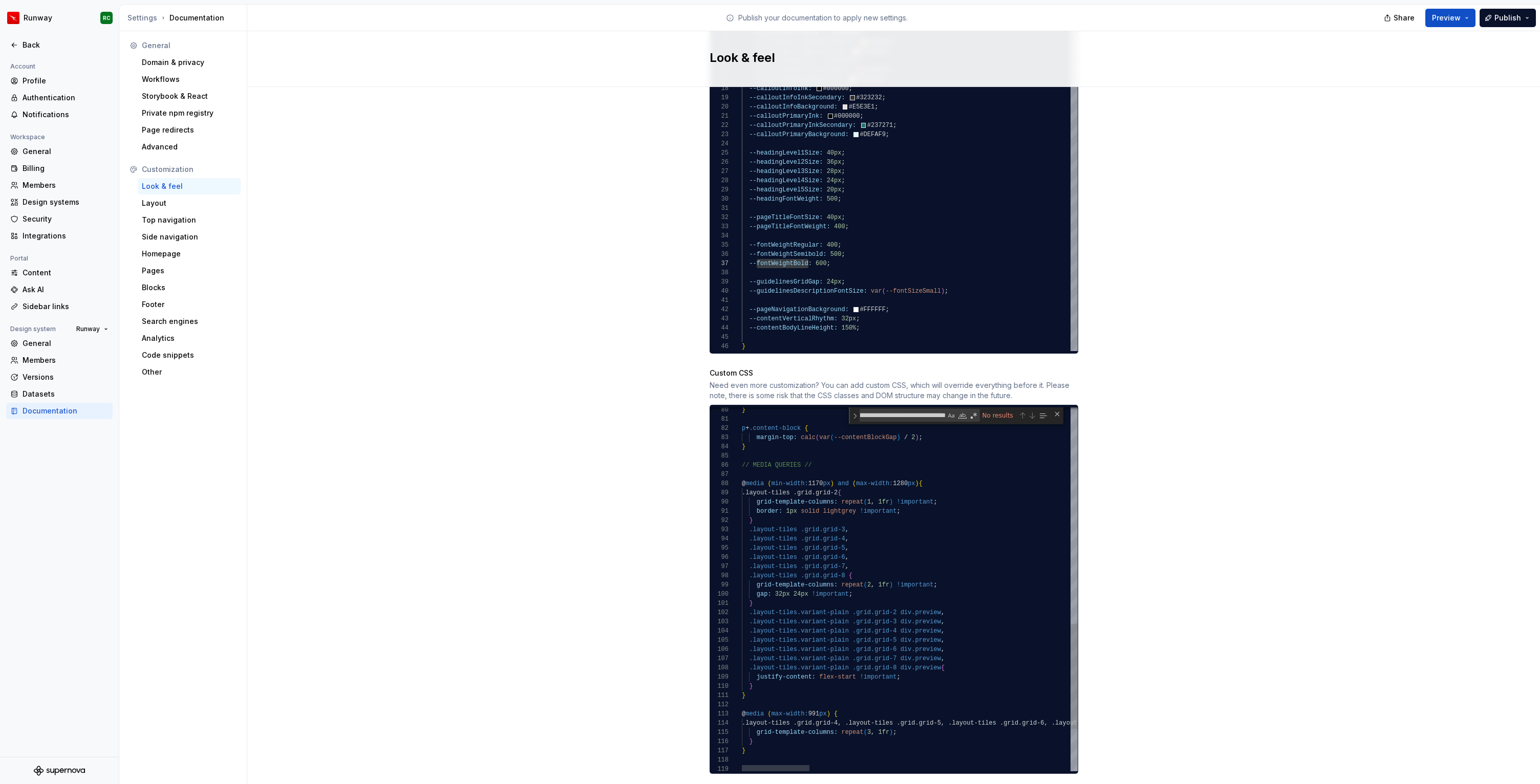
type textarea "**********"
click at [1012, 517] on div ".layout-tiles .grid.grid-6 , .layout-tiles .grid.grid-7 , .layout-tiles .grid.g…" at bounding box center [1555, 289] width 1627 height 1257
click at [1056, 410] on div "Close (Escape)" at bounding box center [1057, 414] width 8 height 8
click at [777, 499] on div ".layout-tiles .grid.grid-6 , .layout-tiles .grid.grid-7 , .layout-tiles .grid.g…" at bounding box center [1555, 298] width 1627 height 1240
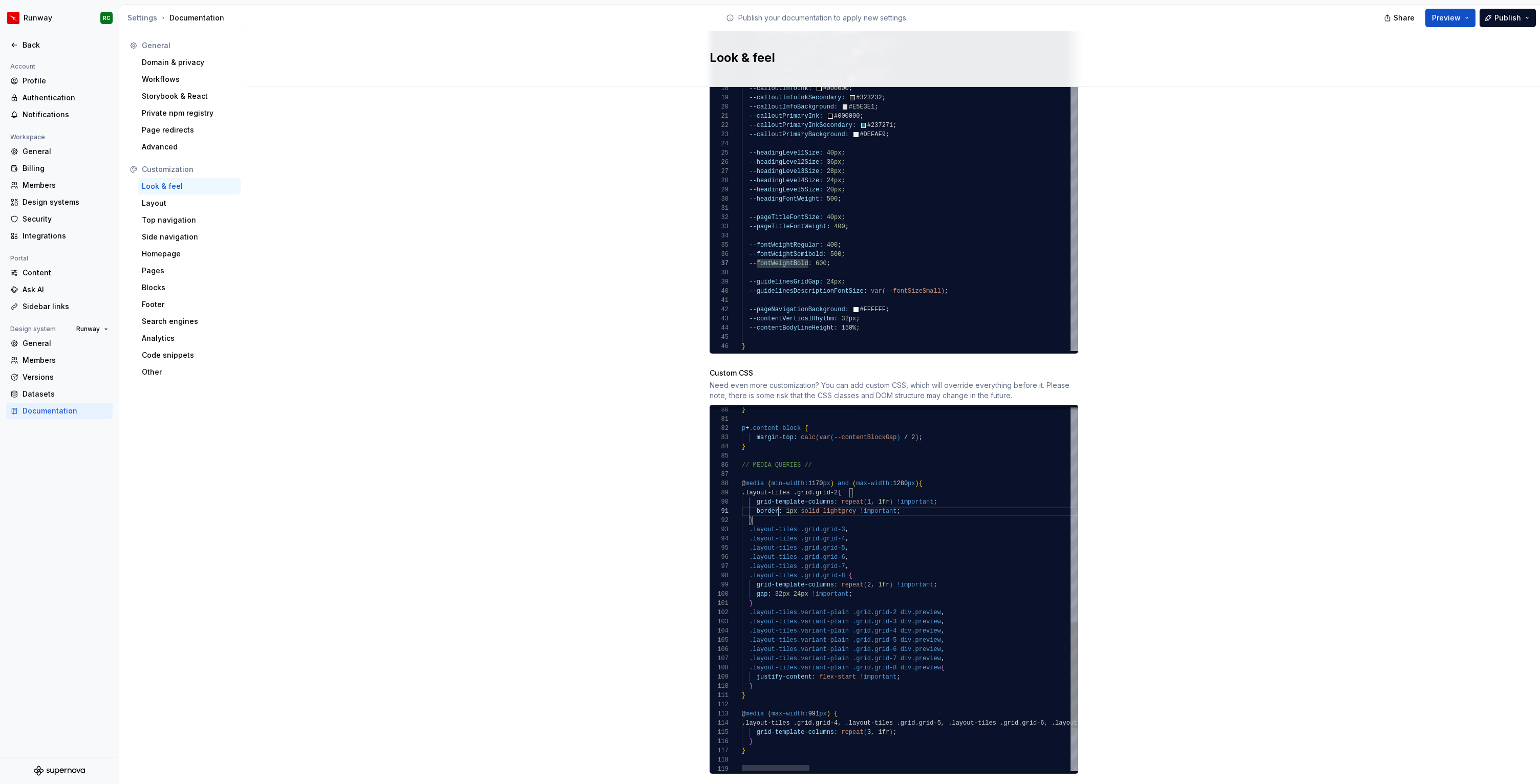
scroll to position [0, 37]
type textarea "******"
paste textarea "**********"
type textarea "**********"
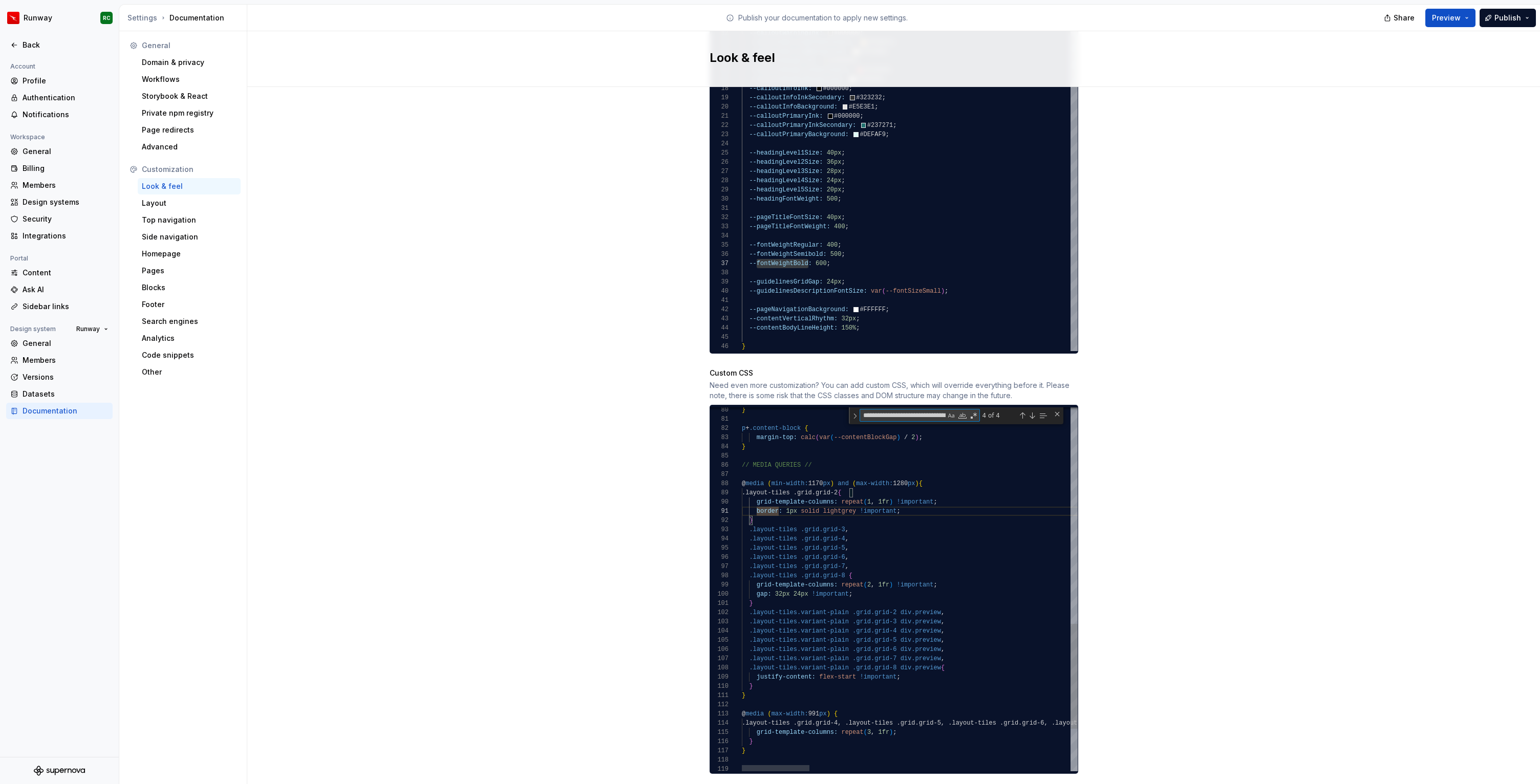
scroll to position [92, 166]
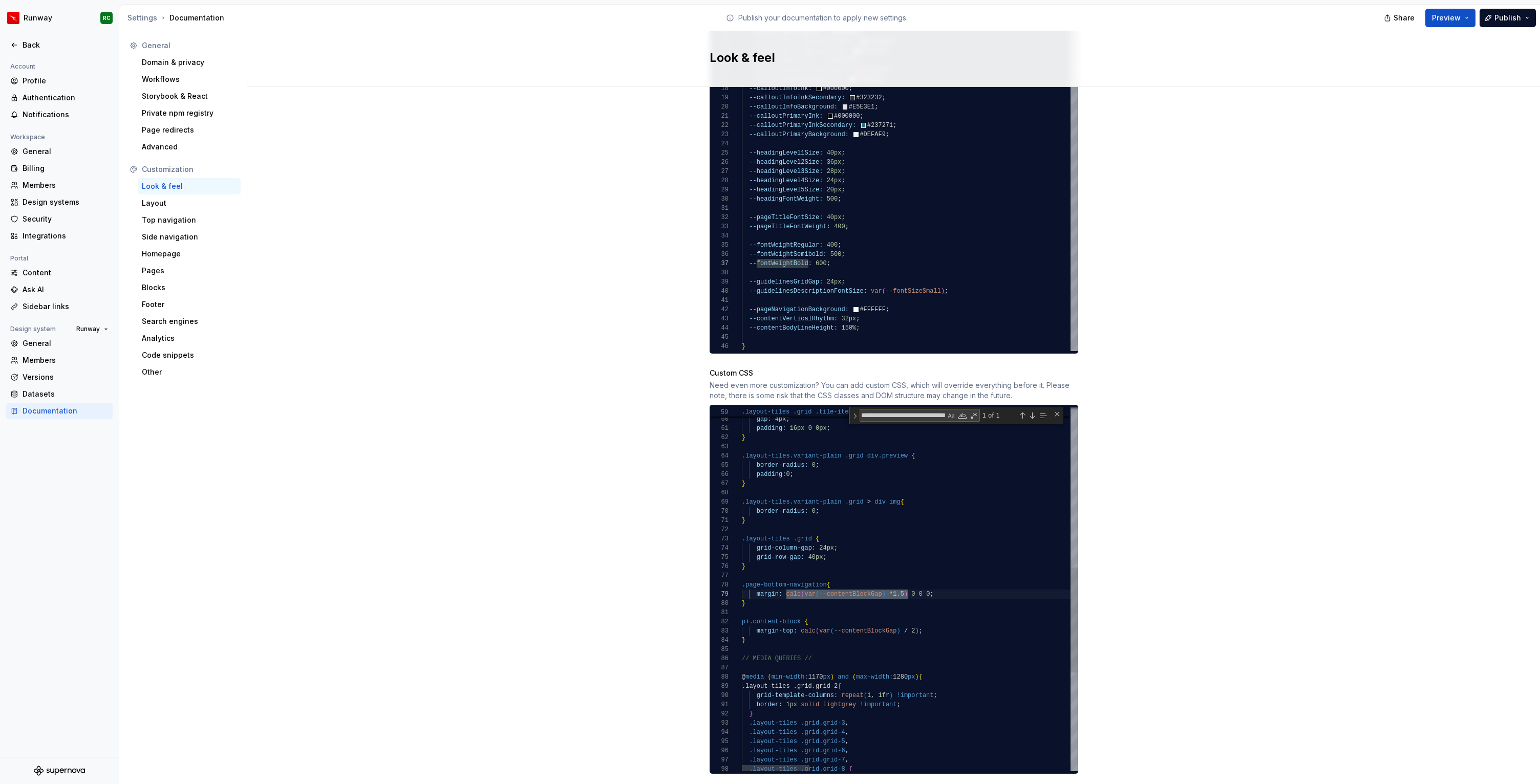
type textarea "**********"
click at [893, 583] on div ".layout-tiles .grid.grid-6 , .layout-tiles .grid.grid-7 , .layout-tiles .grid.g…" at bounding box center [1555, 482] width 1627 height 1257
click at [893, 581] on div ".layout-tiles .grid.grid-6 , .layout-tiles .grid.grid-7 , .layout-tiles .grid.g…" at bounding box center [1555, 482] width 1627 height 1257
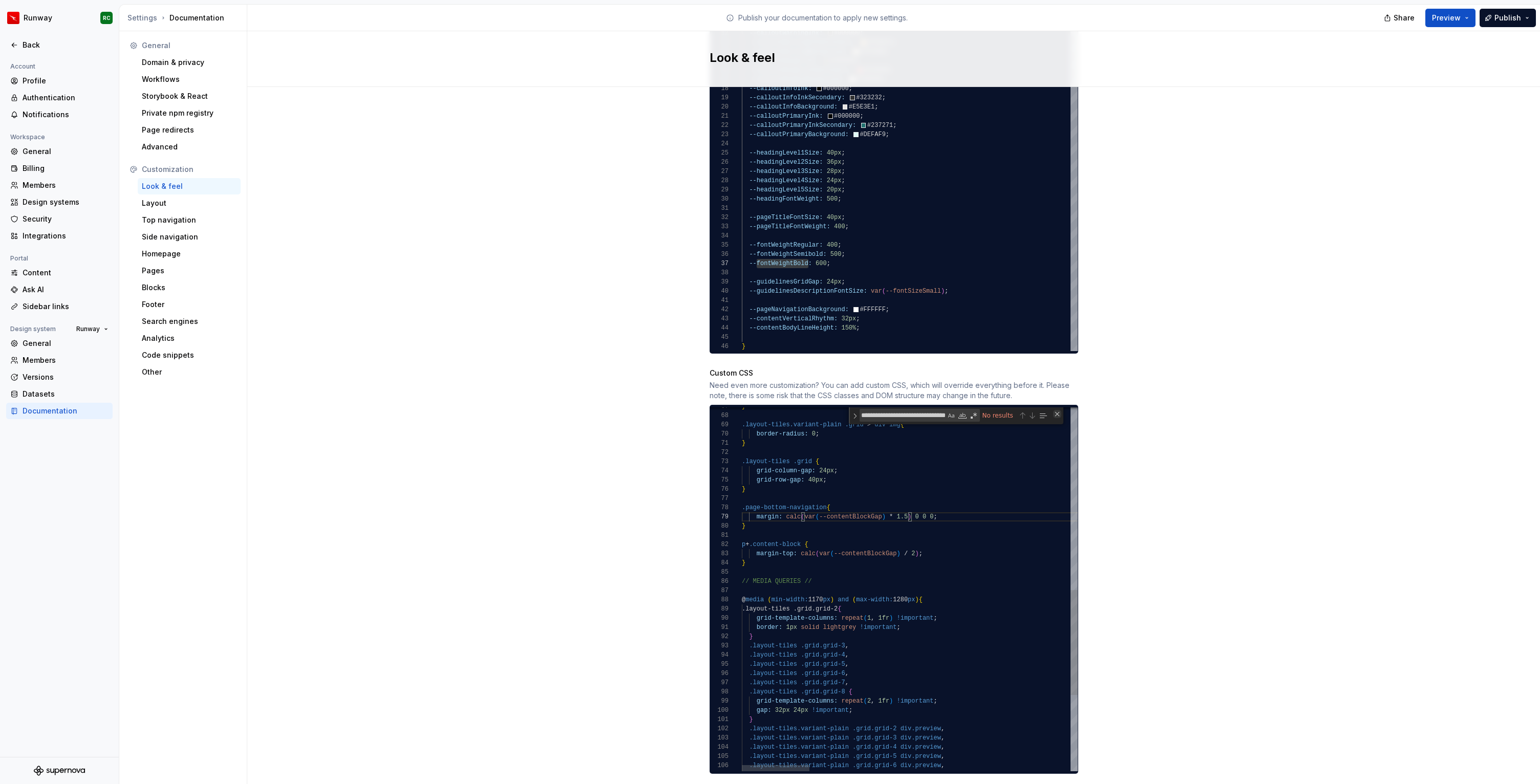
click at [1056, 410] on div "Close (Escape)" at bounding box center [1057, 414] width 8 height 8
drag, startPoint x: 815, startPoint y: 572, endPoint x: 686, endPoint y: 571, distance: 129.0
click at [742, 571] on div ".layout-tiles .grid.grid-6 , .layout-tiles .grid.grid-7 , .layout-tiles .grid.g…" at bounding box center [1555, 413] width 1627 height 1240
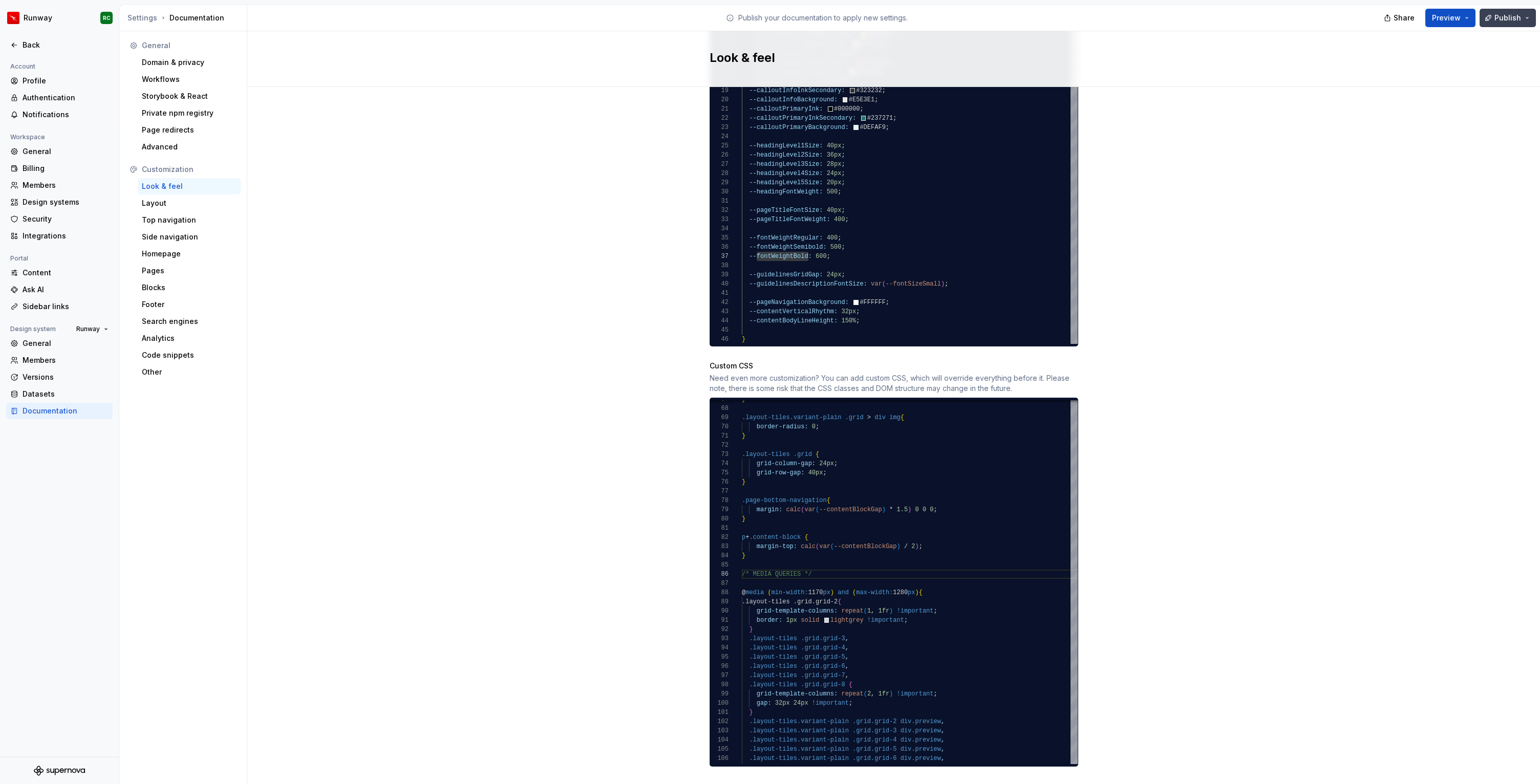
click at [1487, 13] on button "Publish" at bounding box center [1507, 18] width 56 height 19
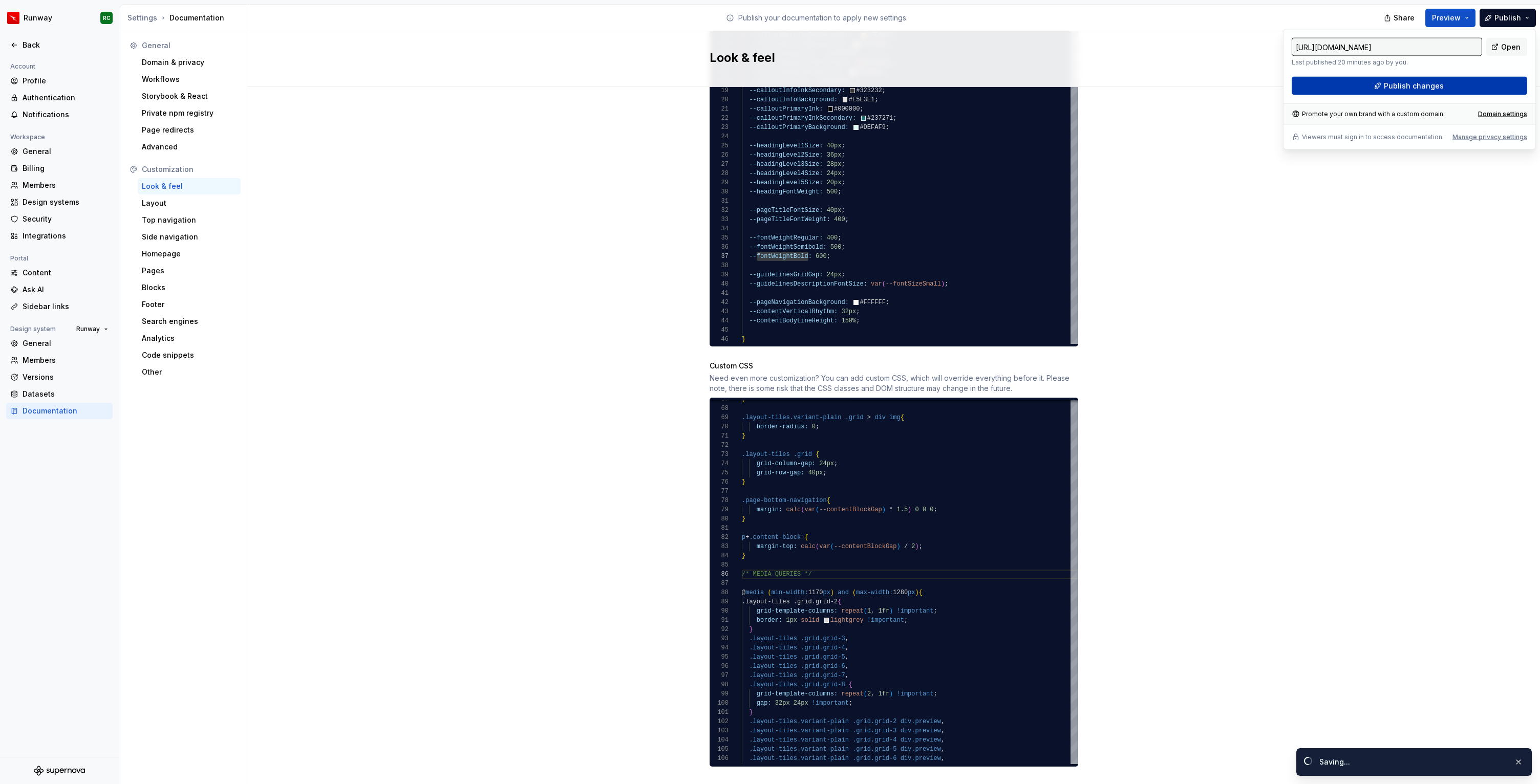
click at [1406, 88] on span "Publish changes" at bounding box center [1413, 86] width 60 height 10
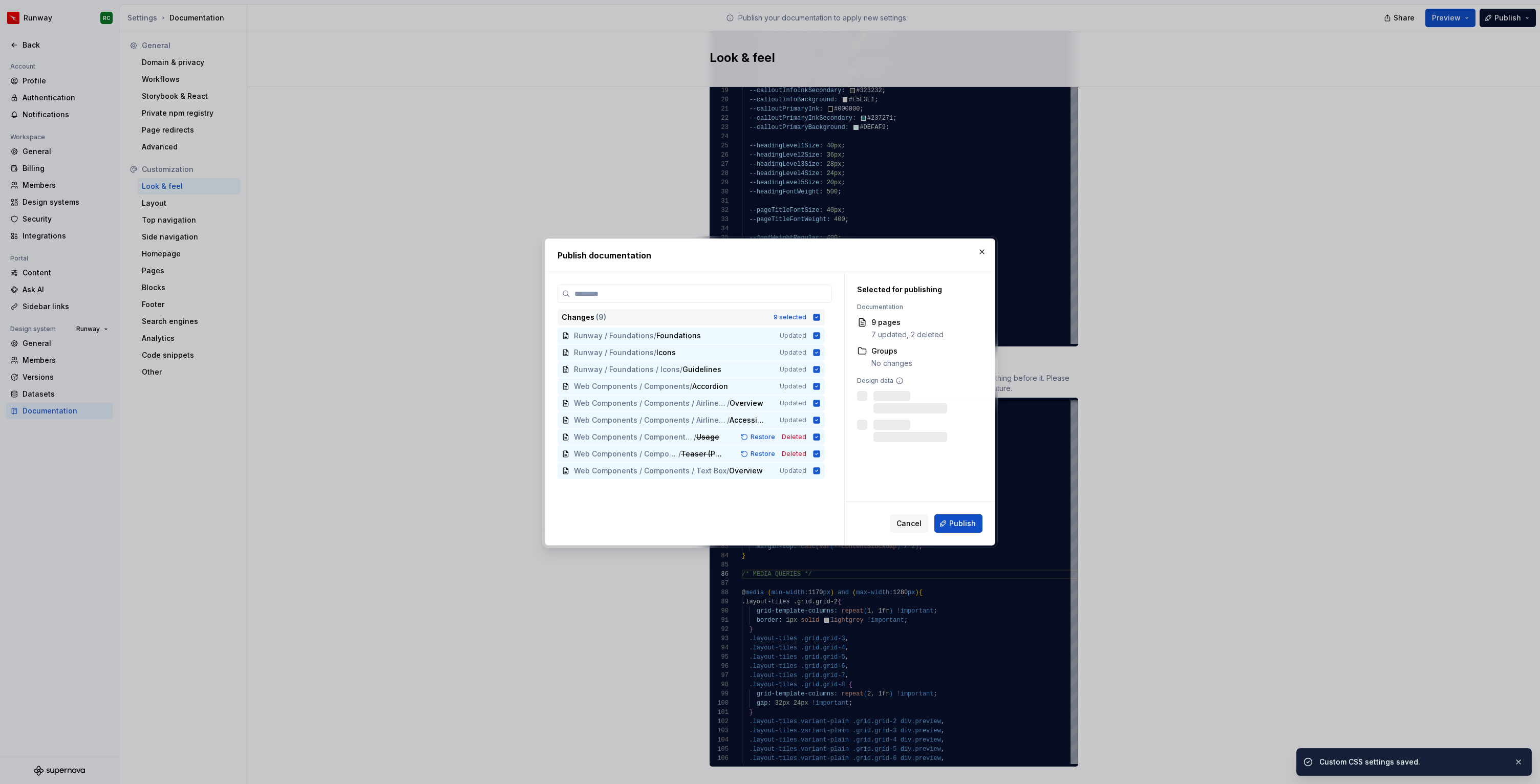
click at [792, 318] on div "9 selected" at bounding box center [789, 317] width 33 height 8
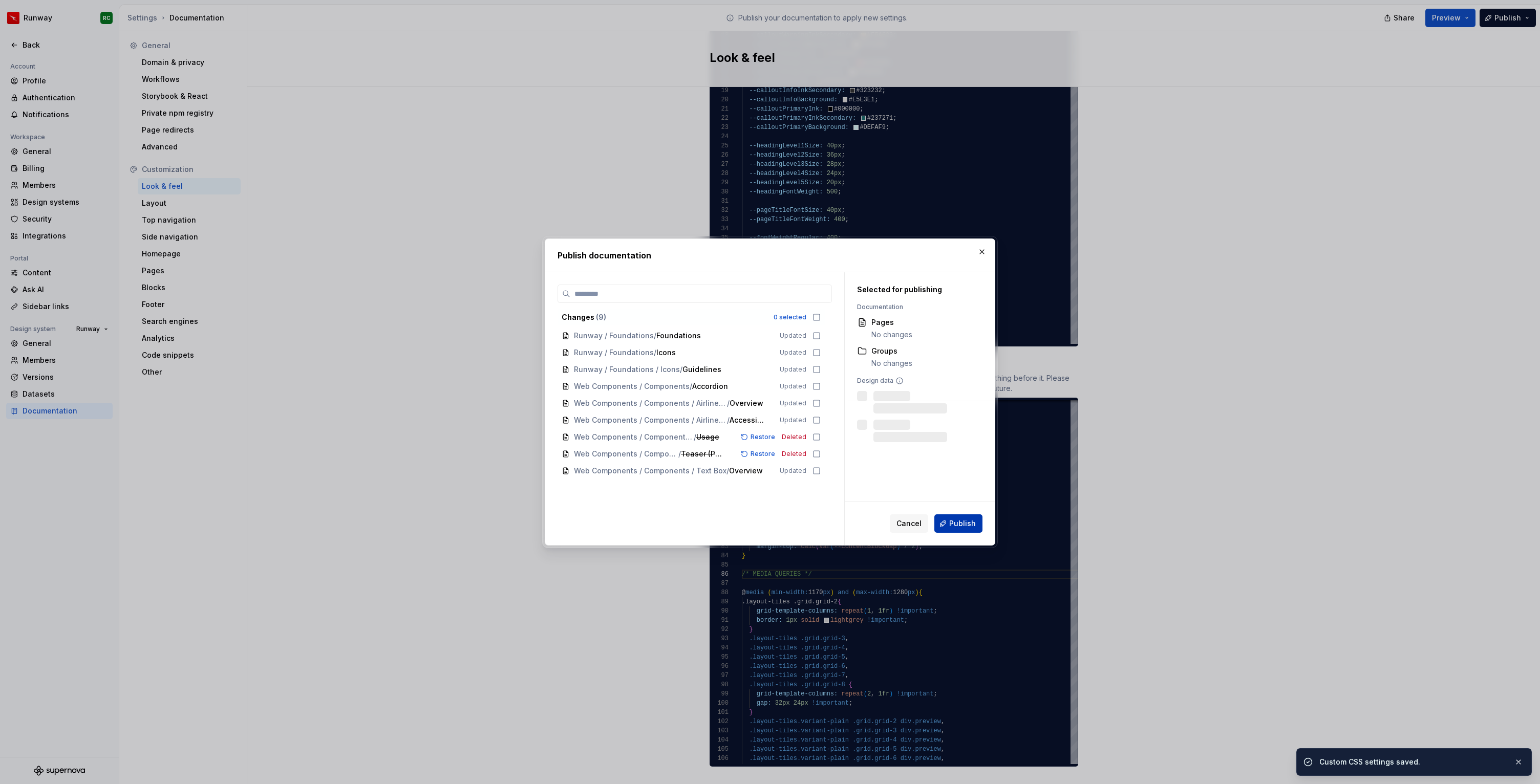
click at [951, 525] on span "Publish" at bounding box center [962, 523] width 26 height 10
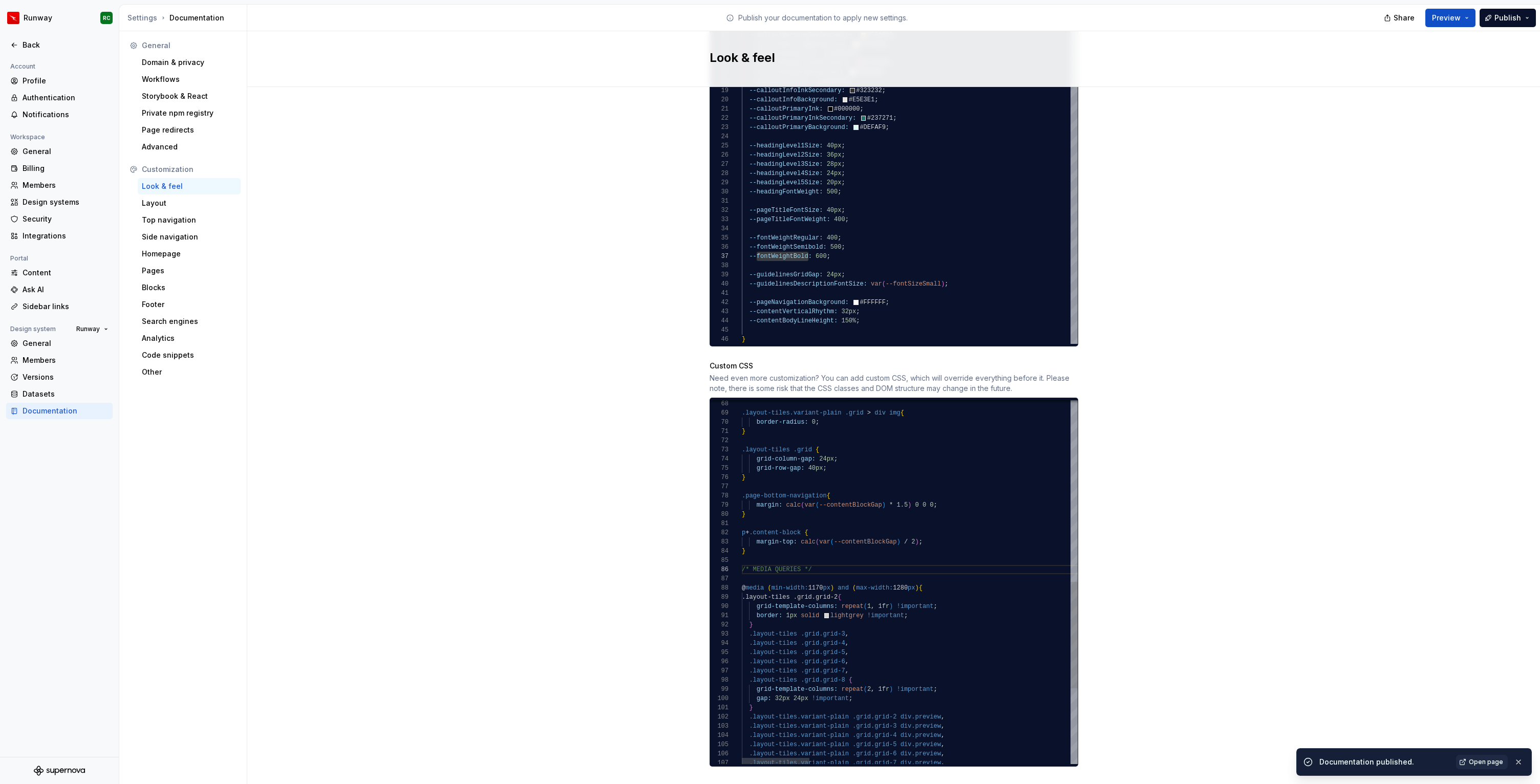
click at [930, 607] on div ".layout-tiles .grid.grid-6 , .layout-tiles .grid.grid-7 , .layout-tiles .grid.g…" at bounding box center [1555, 402] width 1627 height 1240
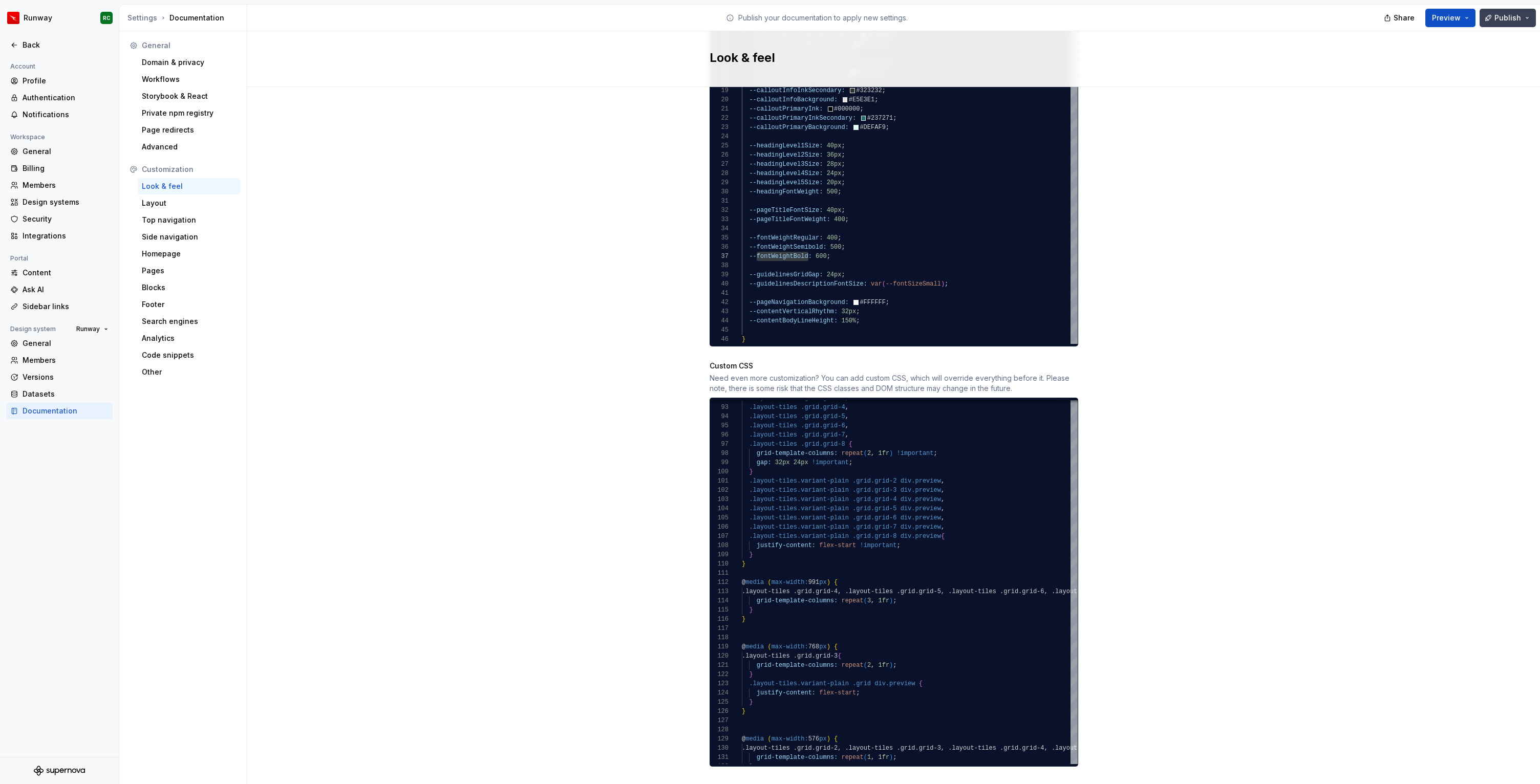
click at [1514, 8] on div "Share Preview Publish" at bounding box center [1463, 18] width 154 height 26
click at [1524, 19] on button "Publish" at bounding box center [1507, 18] width 56 height 19
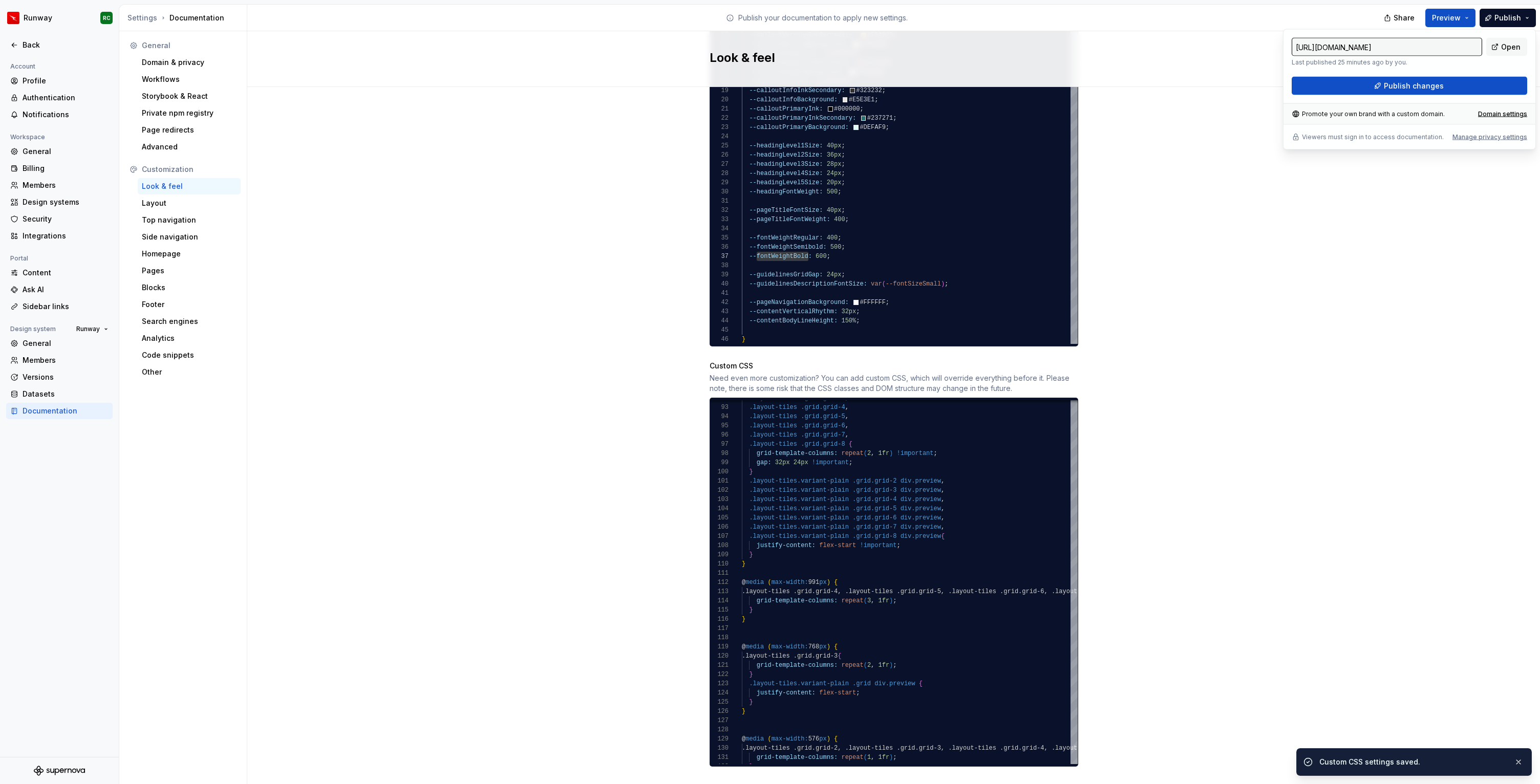
click at [1401, 95] on div "https://runway.supernova-docs.io/latest/ Last published 25 minutes ago by you. …" at bounding box center [1409, 89] width 253 height 121
click at [1401, 91] on button "Publish changes" at bounding box center [1409, 86] width 236 height 19
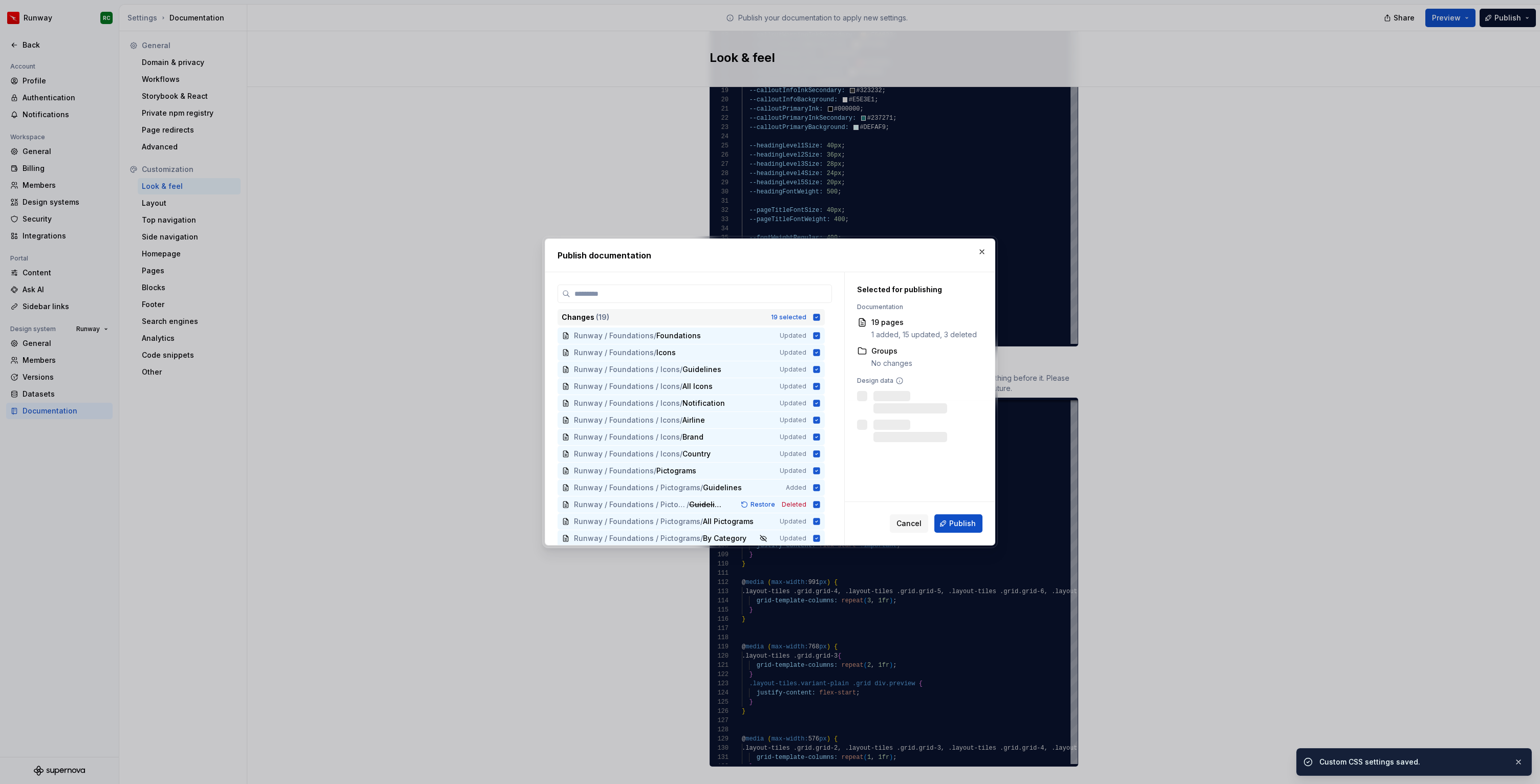
click at [796, 315] on div "19 selected" at bounding box center [788, 317] width 35 height 8
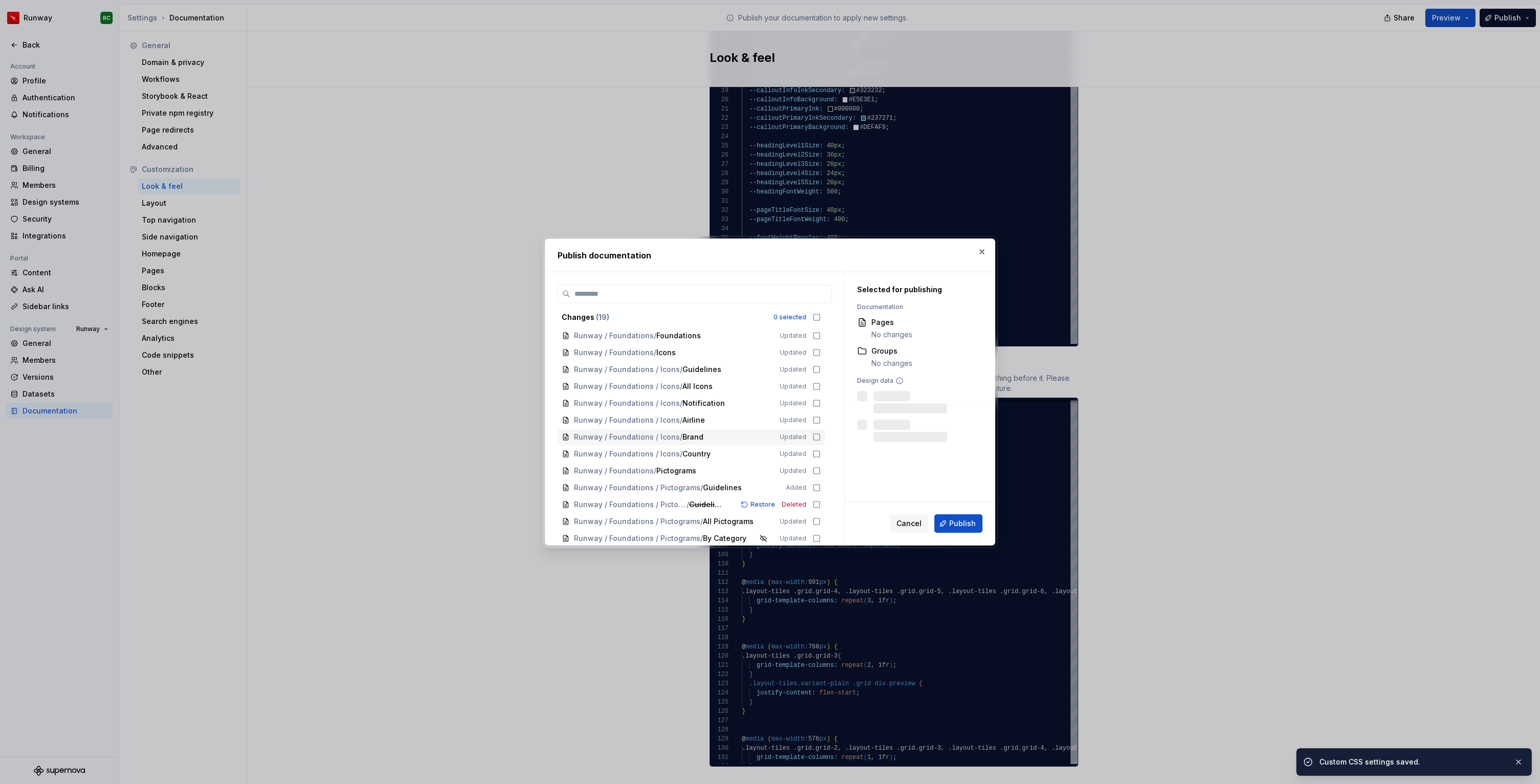
scroll to position [103, 0]
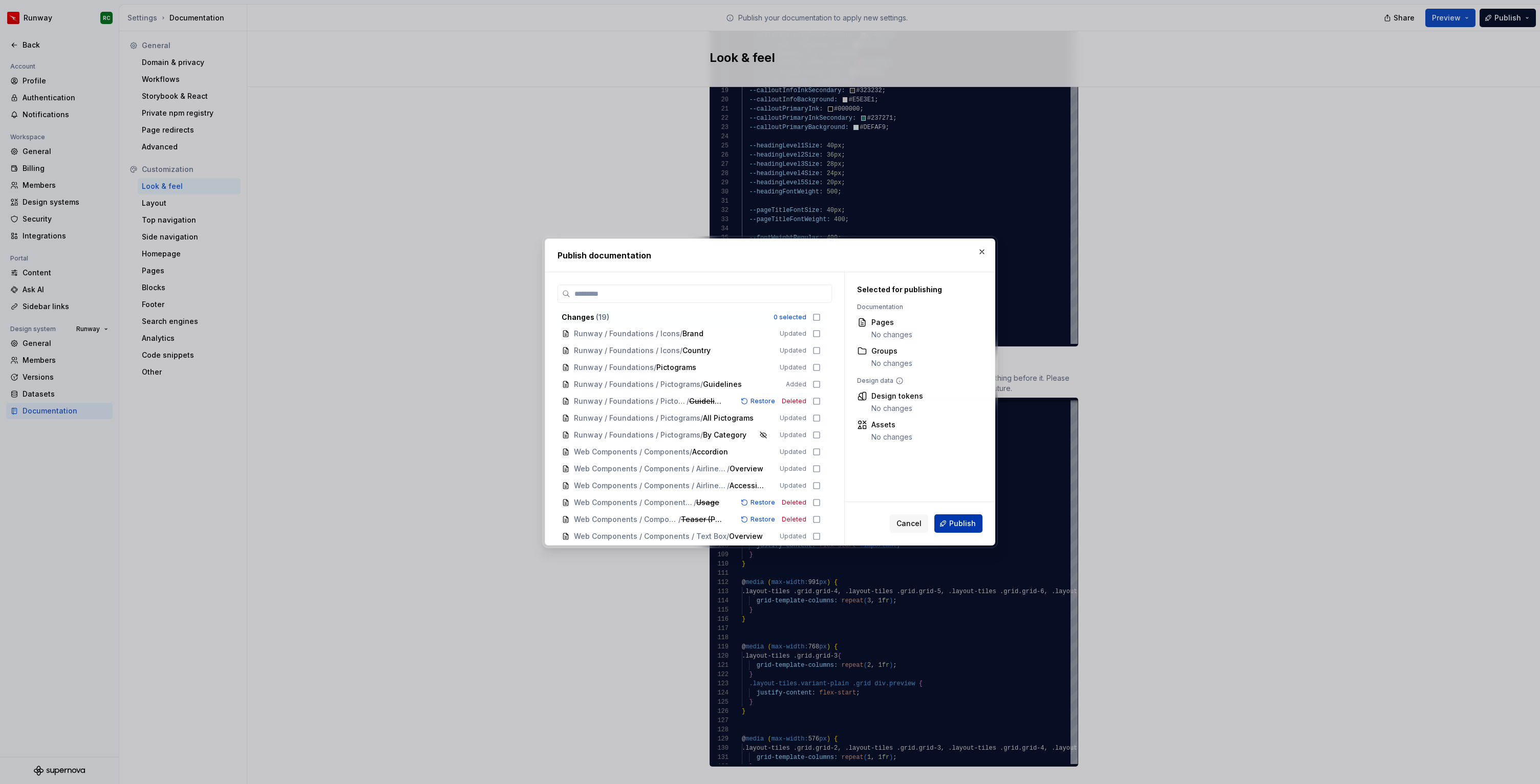
click at [958, 524] on span "Publish" at bounding box center [962, 523] width 26 height 10
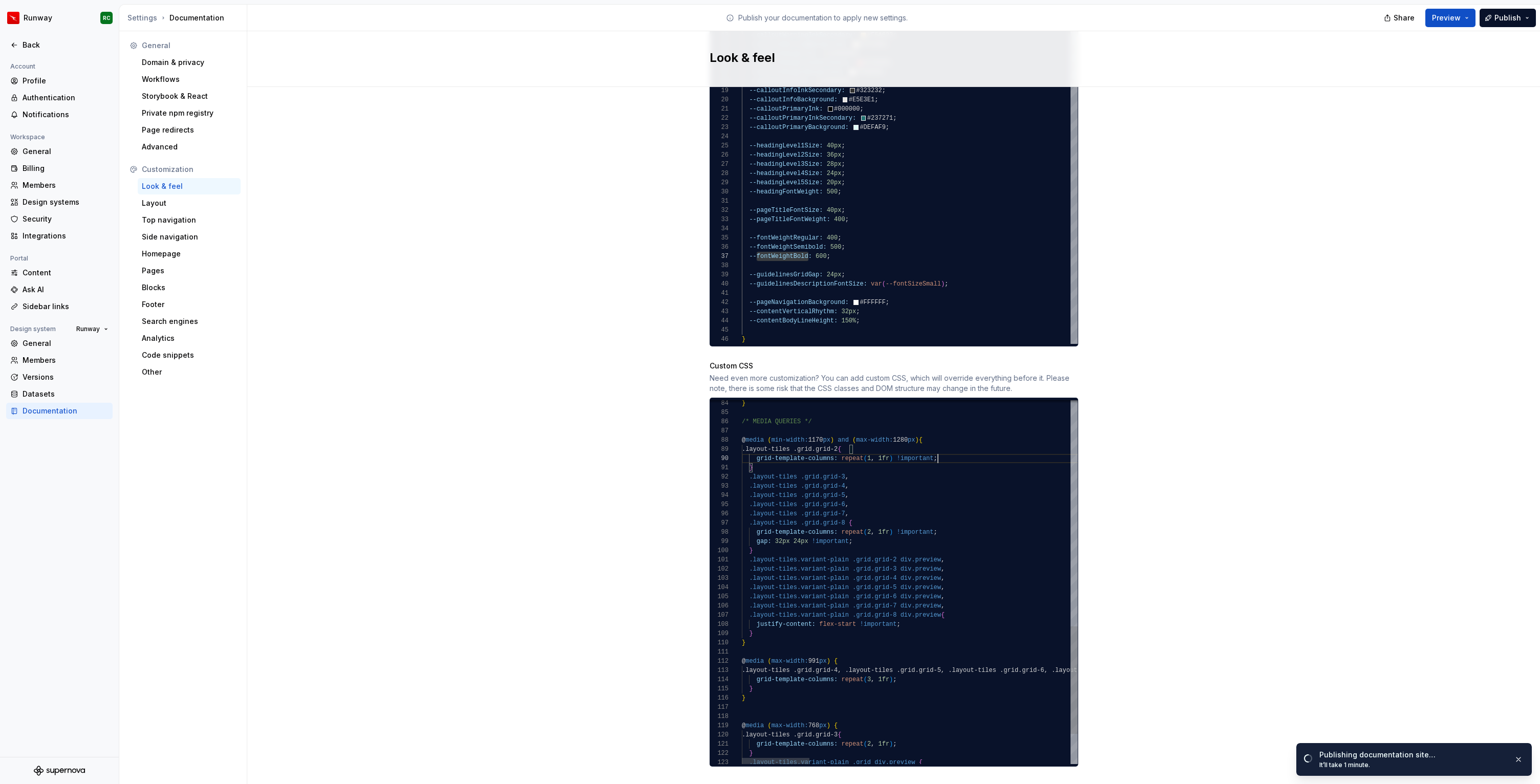
click at [963, 447] on div ".layout-tiles .grid.grid-6 , .layout-tiles .grid.grid-7 , .layout-tiles .grid.g…" at bounding box center [1555, 250] width 1627 height 1231
drag, startPoint x: 770, startPoint y: 454, endPoint x: 675, endPoint y: 439, distance: 96.2
click at [742, 439] on div ".layout-tiles .grid.grid-6 , .layout-tiles .grid.grid-7 , .layout-tiles .grid.g…" at bounding box center [1555, 250] width 1627 height 1231
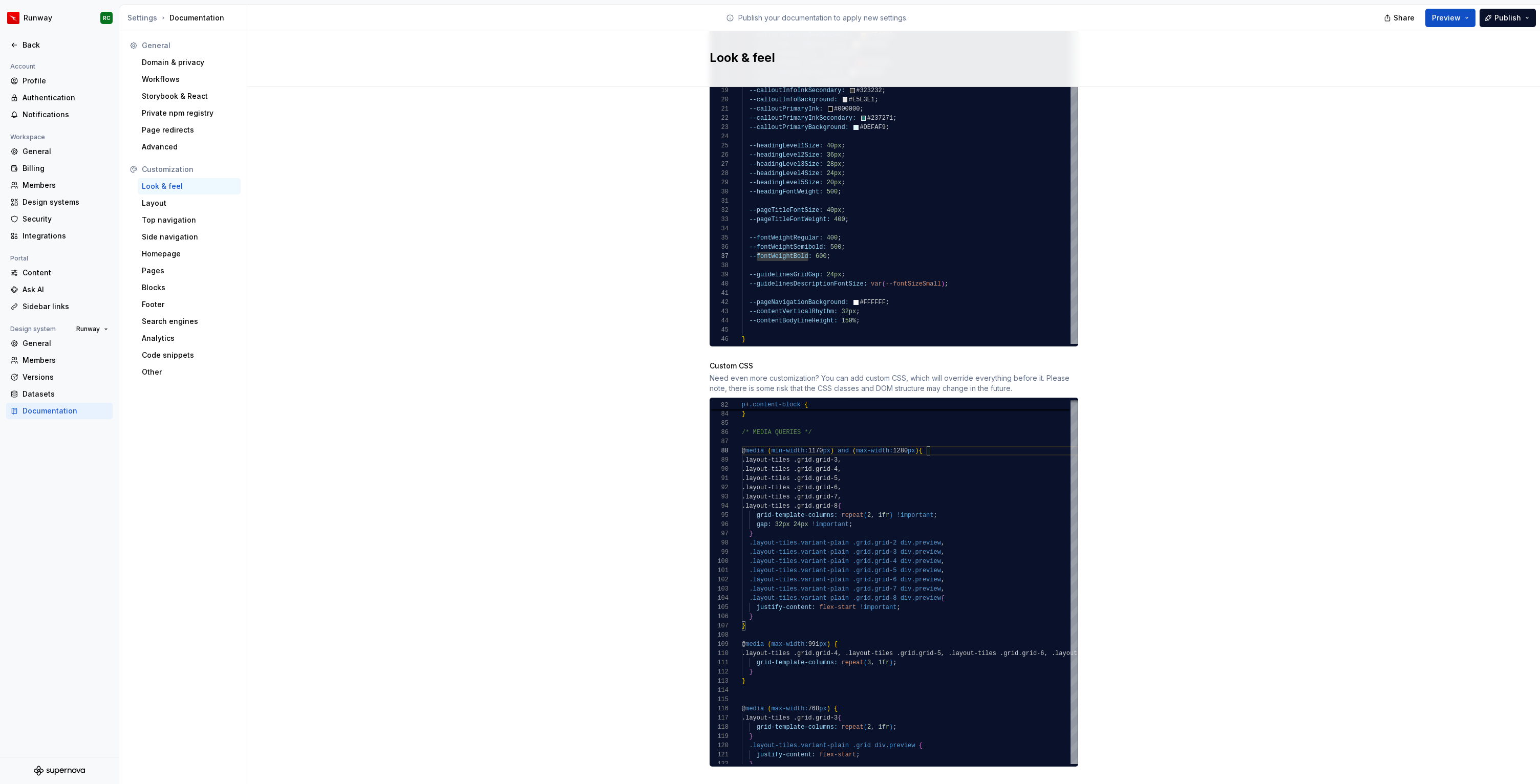
click at [1234, 317] on div "Site logo A company logo that will be displayed on all pages on your documentat…" at bounding box center [894, 110] width 1293 height 1390
click at [987, 442] on div ".layout-tiles .grid.grid-6, .layout-tiles .grid.grid-7, .layout-tiles .grid.gri…" at bounding box center [1555, 247] width 1627 height 1204
click at [799, 616] on div ".layout-tiles .grid.grid-6, .layout-tiles .grid.grid-7, .layout-tiles .grid.gri…" at bounding box center [1555, 247] width 1627 height 1204
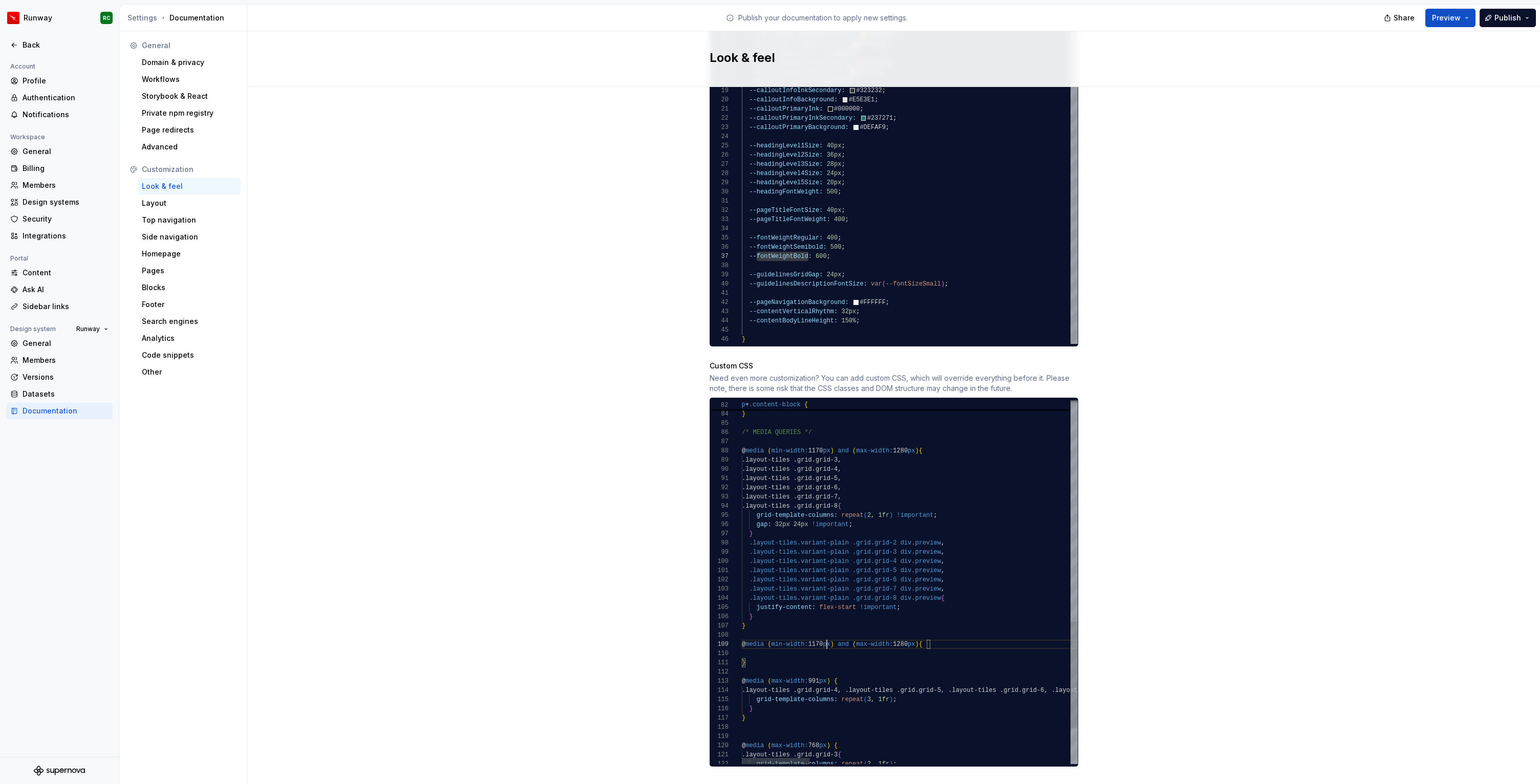
click at [826, 632] on div ".layout-tiles .grid.grid-6, .layout-tiles .grid.grid-7, .layout-tiles .grid.gri…" at bounding box center [1555, 265] width 1627 height 1240
click at [912, 634] on div ".layout-tiles .grid.grid-6, .layout-tiles .grid.grid-7, .layout-tiles .grid.gri…" at bounding box center [1555, 265] width 1627 height 1240
click at [824, 644] on div ".layout-tiles .grid.grid-6, .layout-tiles .grid.grid-7, .layout-tiles .grid.gri…" at bounding box center [1555, 265] width 1627 height 1240
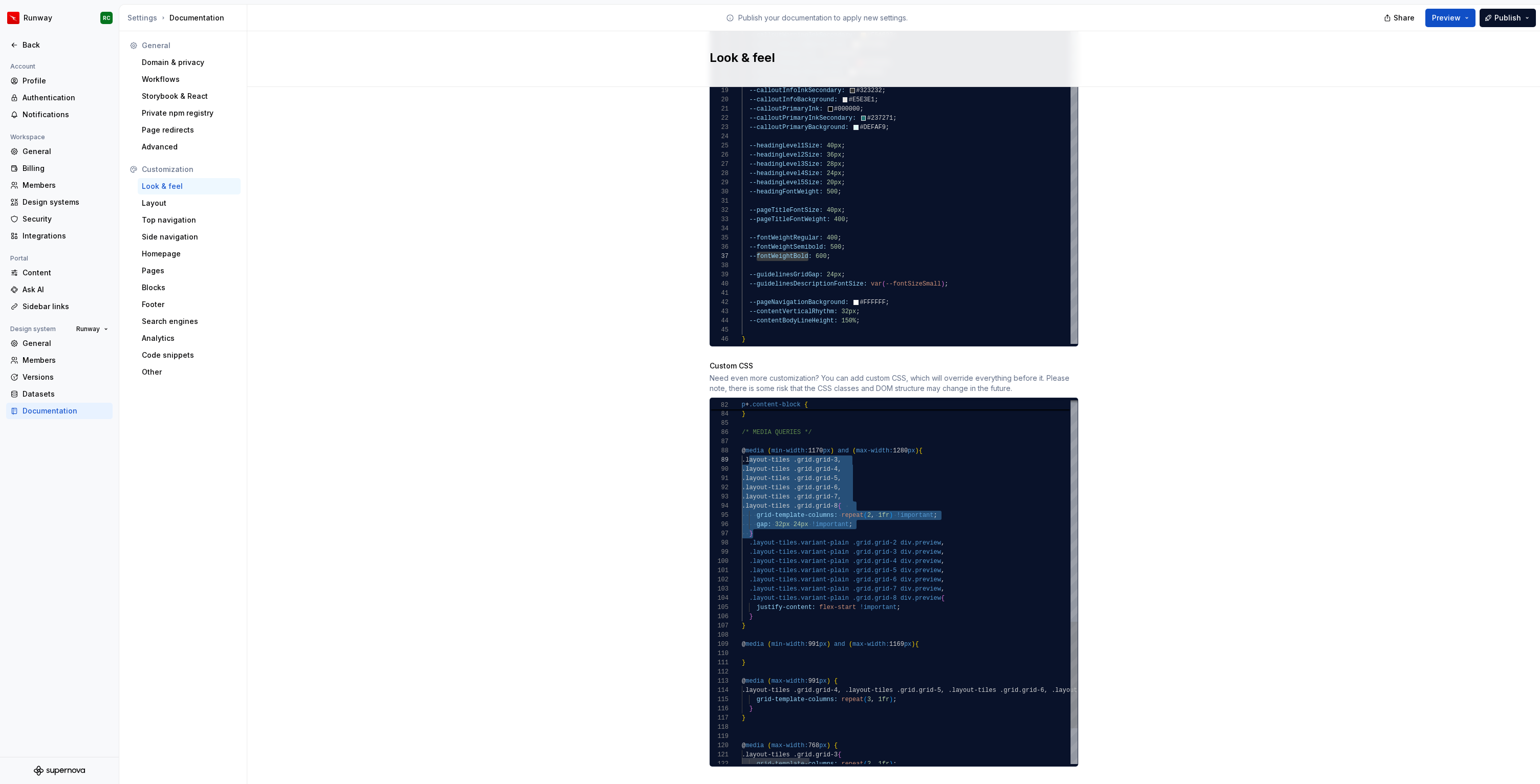
scroll to position [73, 11]
drag, startPoint x: 761, startPoint y: 524, endPoint x: 750, endPoint y: 450, distance: 74.8
click at [750, 450] on div ".layout-tiles .grid.grid-6, .layout-tiles .grid.grid-7, .layout-tiles .grid.gri…" at bounding box center [1555, 265] width 1627 height 1240
click at [770, 641] on div ".layout-tiles .grid.grid-6, .layout-tiles .grid.grid-7, .layout-tiles .grid.gri…" at bounding box center [1555, 265] width 1627 height 1240
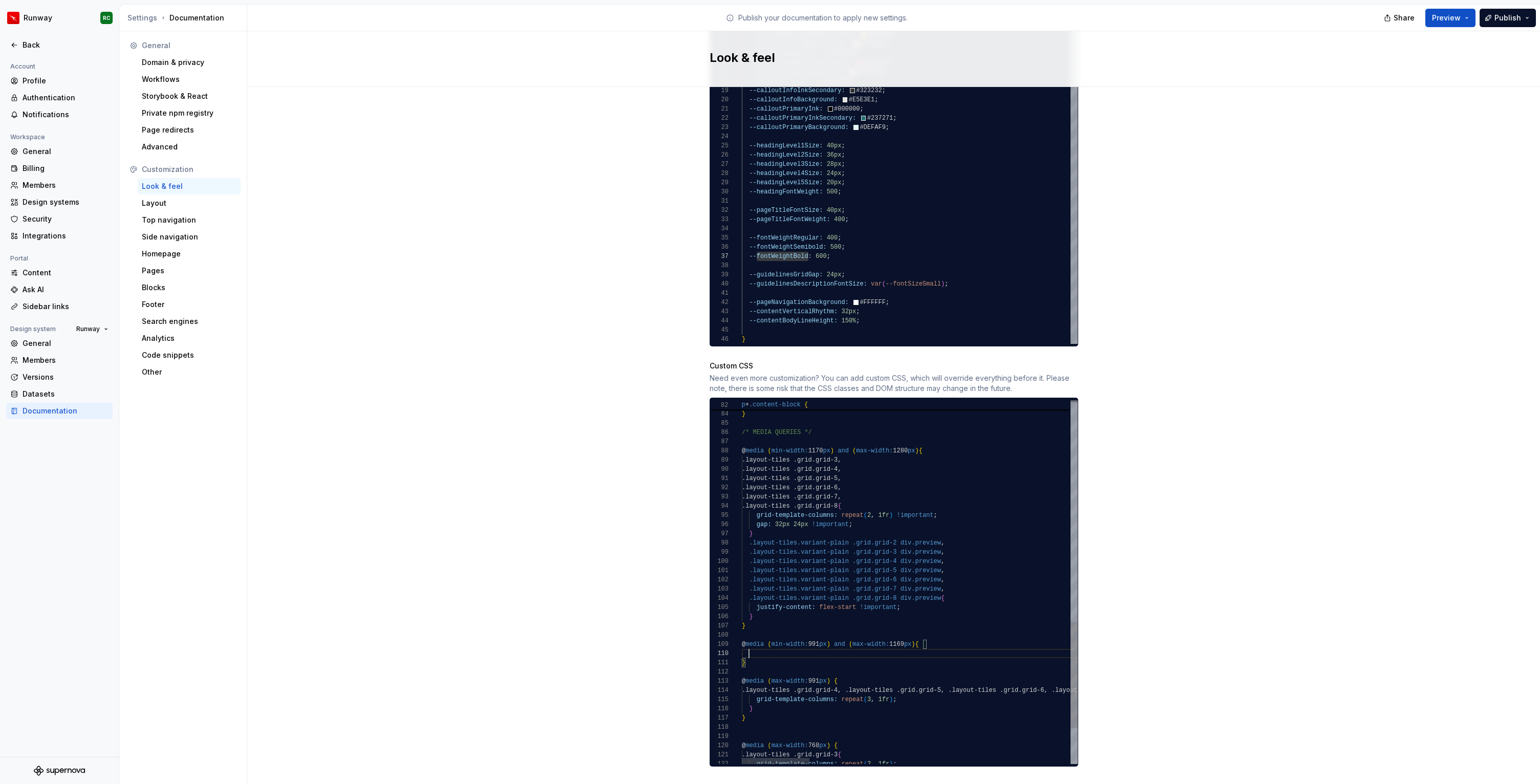
scroll to position [64, 11]
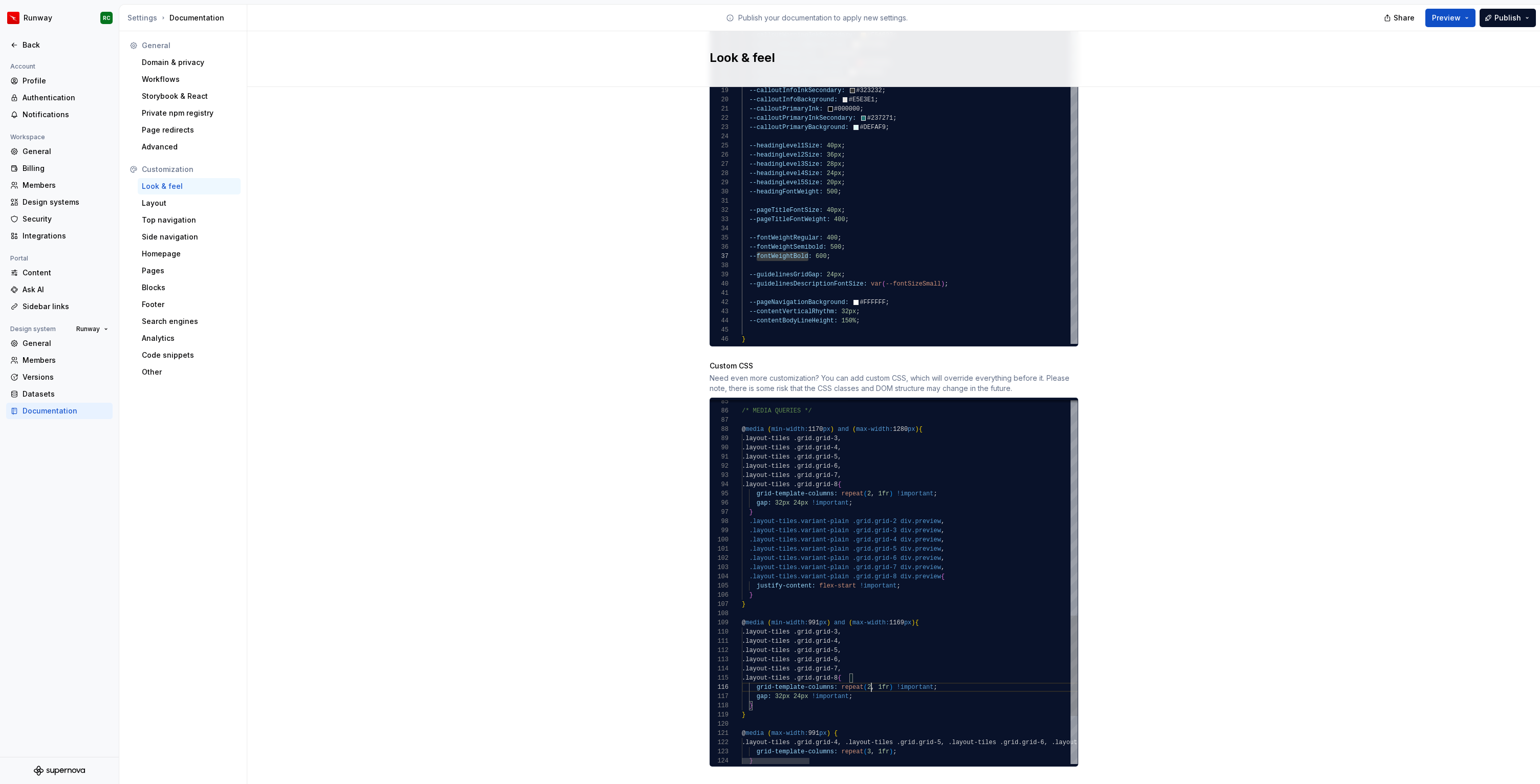
click at [870, 679] on div ".layout-tiles .grid.grid-6, .layout-tiles .grid.grid-7, .layout-tiles .grid.gri…" at bounding box center [1555, 280] width 1627 height 1314
click at [826, 697] on div ".layout-tiles .grid.grid-6, .layout-tiles .grid.grid-7, .layout-tiles .grid.gri…" at bounding box center [1555, 280] width 1627 height 1314
click at [1516, 13] on span "Publish" at bounding box center [1507, 17] width 26 height 10
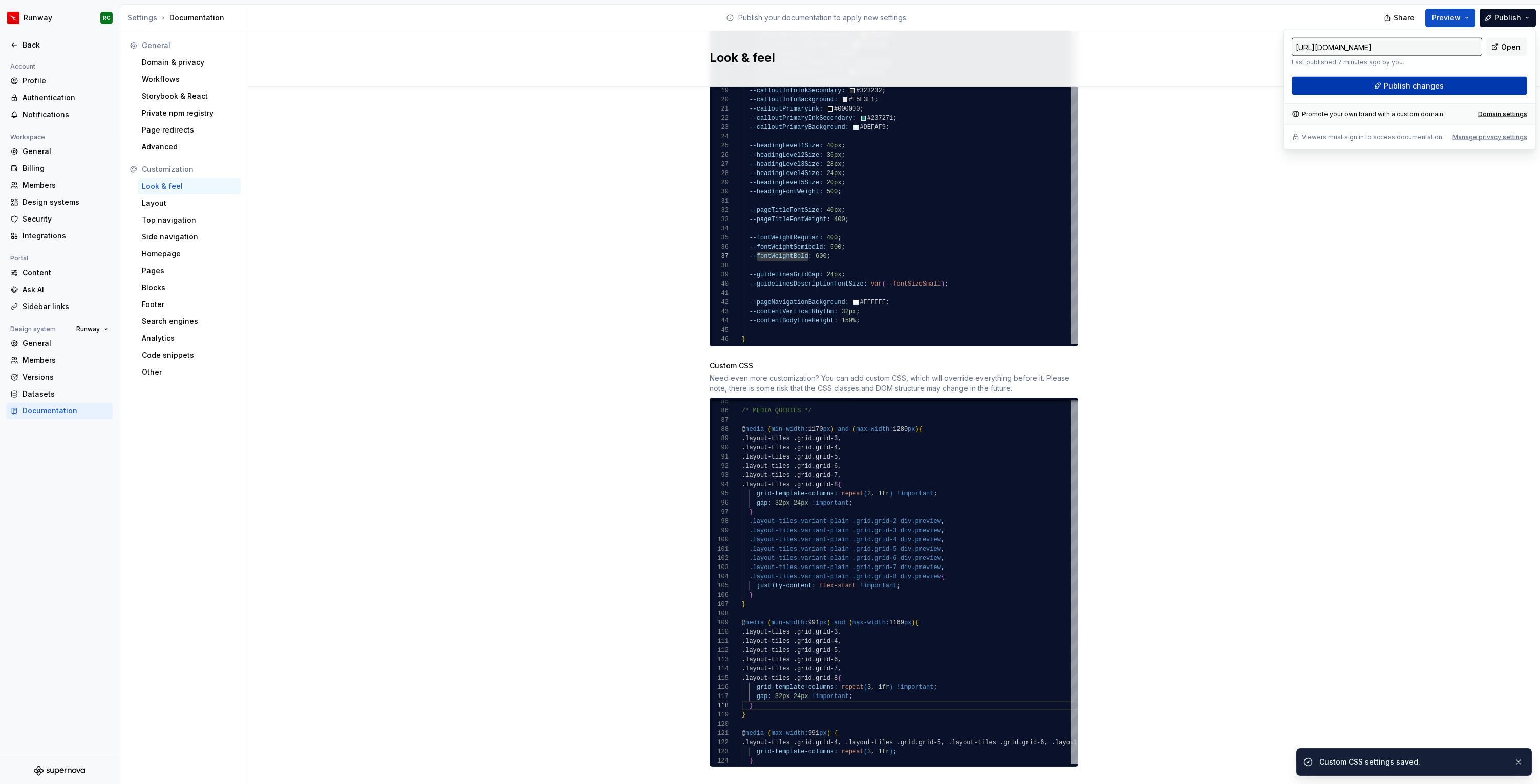
click at [1454, 85] on button "Publish changes" at bounding box center [1409, 86] width 236 height 19
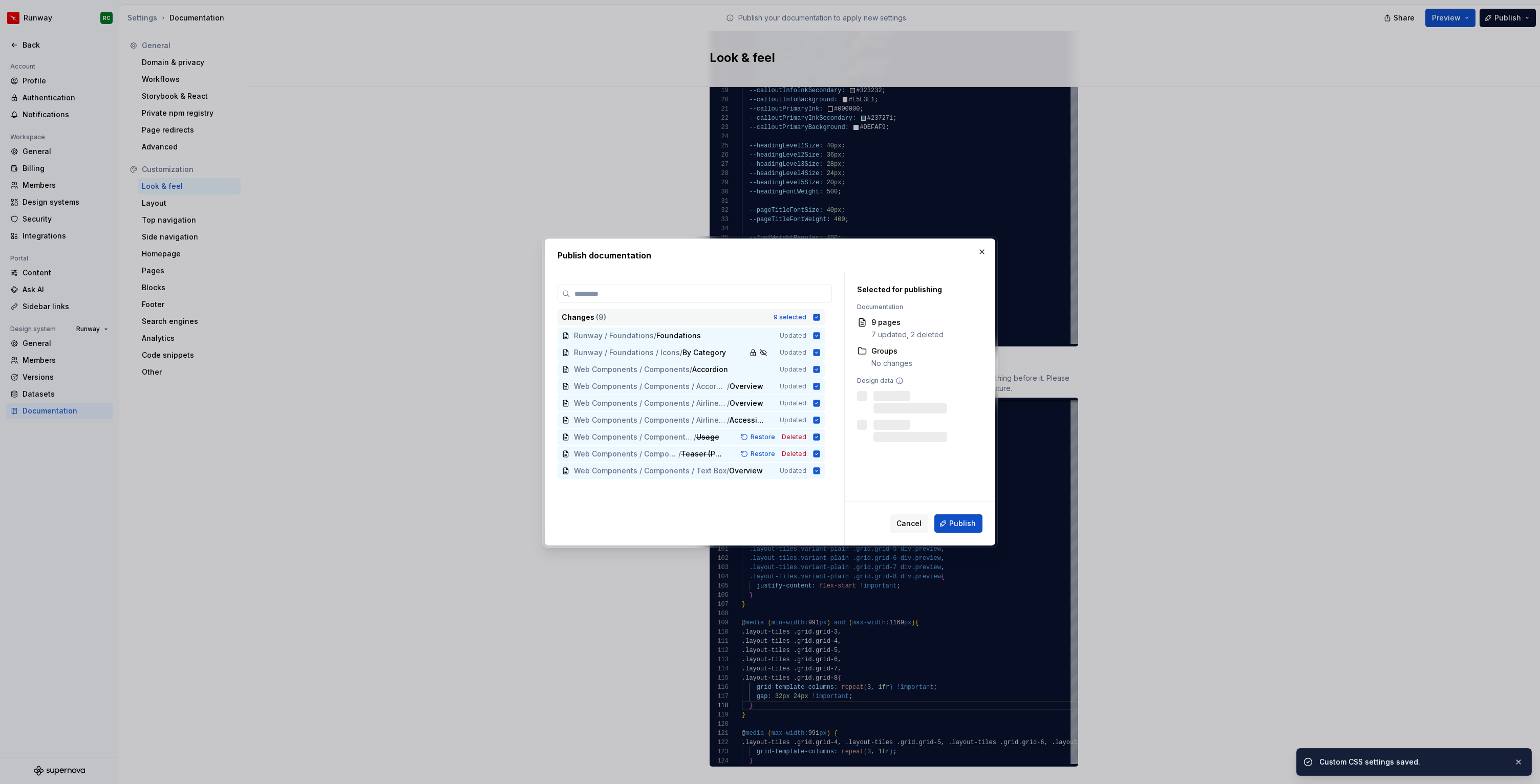
click at [800, 315] on div "9 selected" at bounding box center [789, 317] width 33 height 8
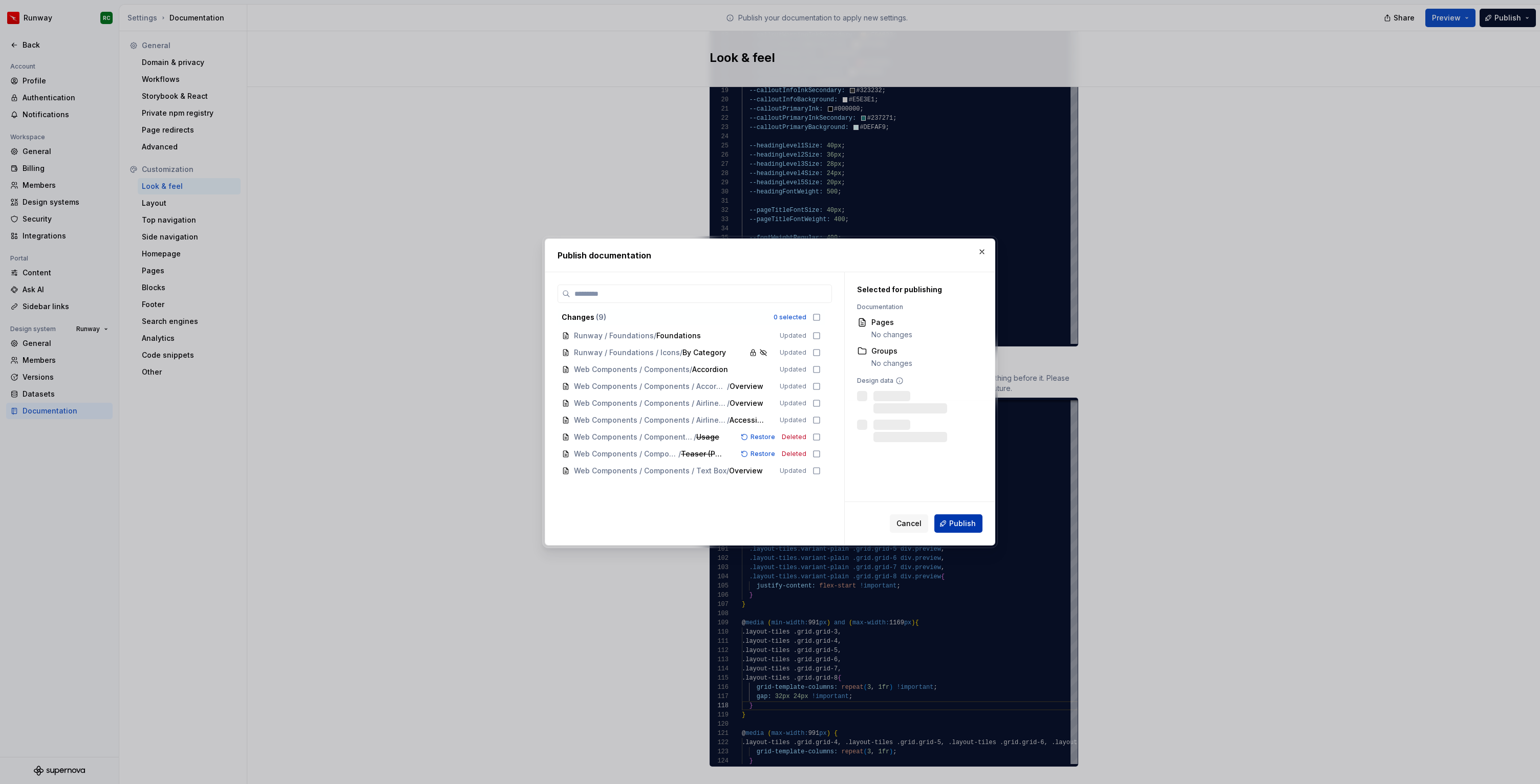
click at [950, 525] on span "Publish" at bounding box center [962, 523] width 26 height 10
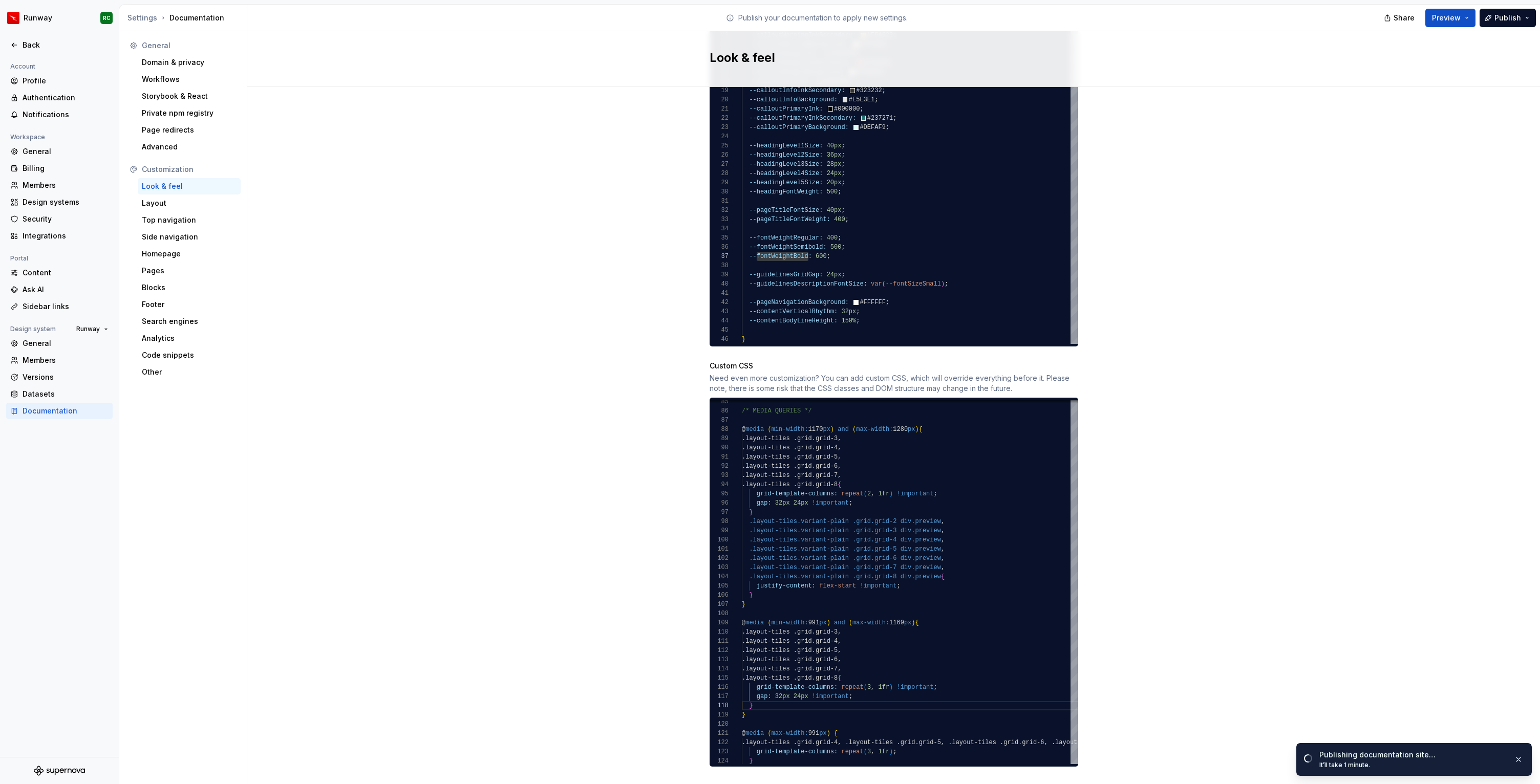
click at [1467, 562] on div "Site logo A company logo that will be displayed on all pages on your documentat…" at bounding box center [894, 110] width 1293 height 1390
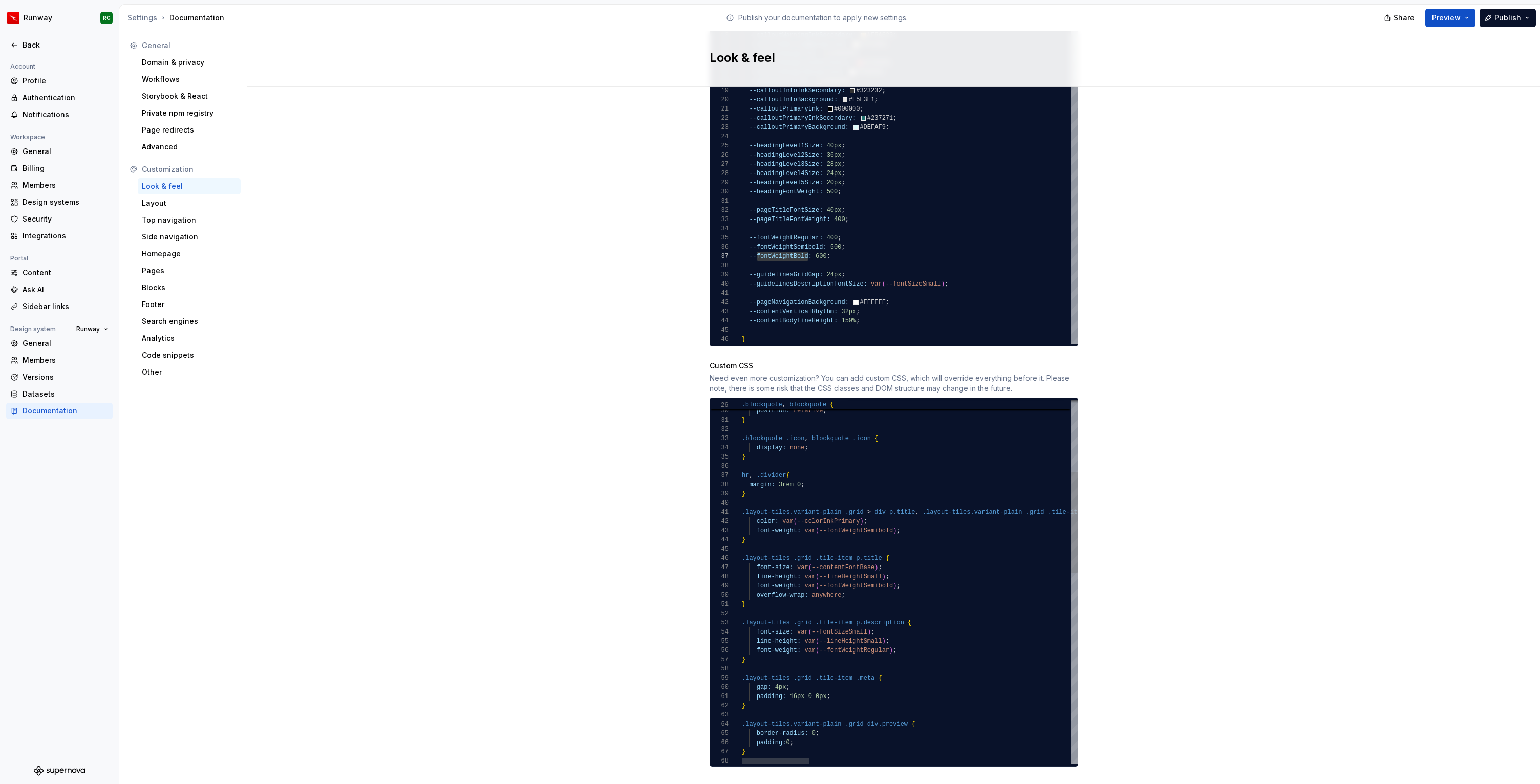
click at [790, 698] on div "margin: 3rem 0 ; } display: none ; } hr , .divider { position: relative ; } .bl…" at bounding box center [1555, 796] width 1627 height 1314
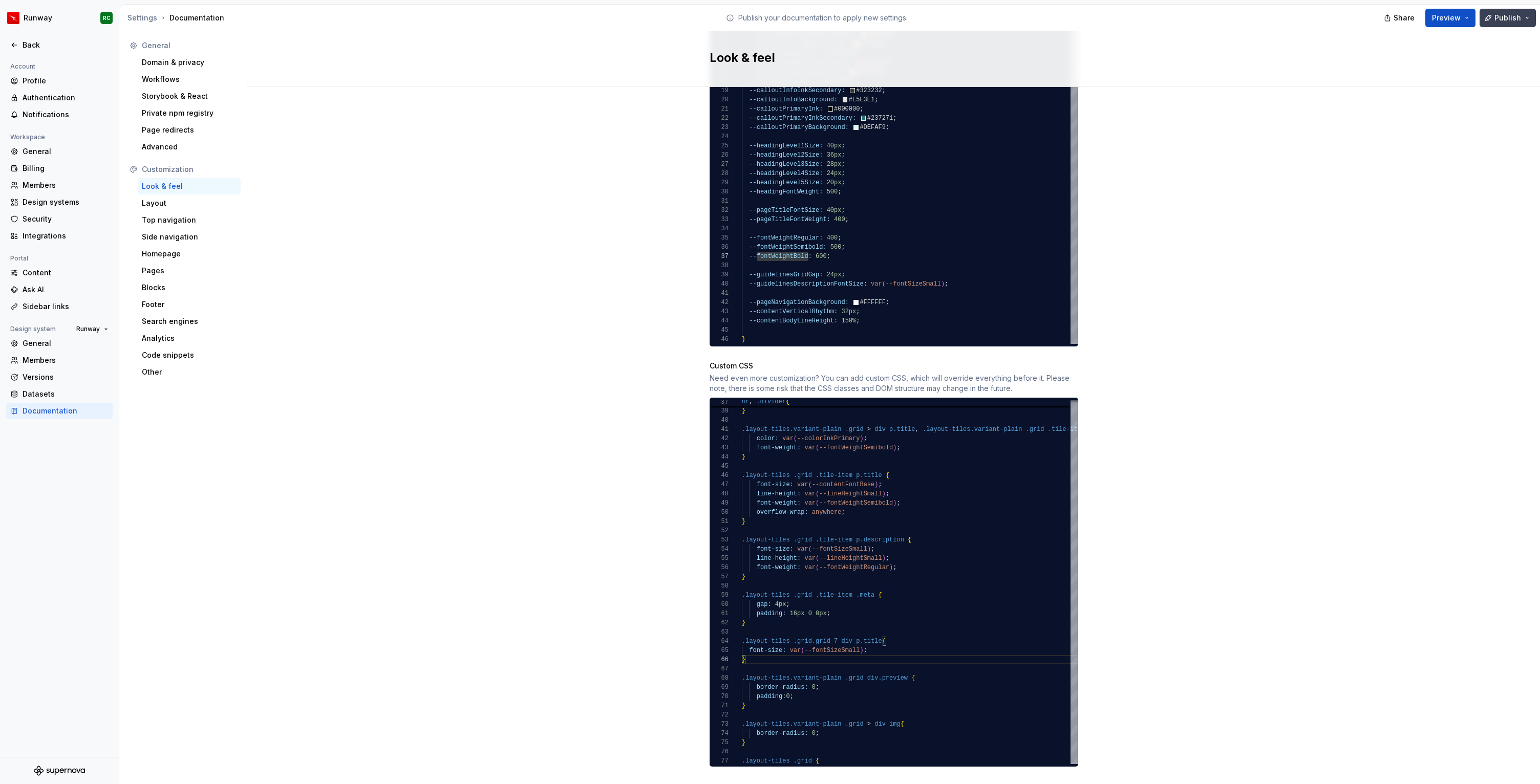
click at [1499, 18] on span "Publish" at bounding box center [1507, 17] width 26 height 10
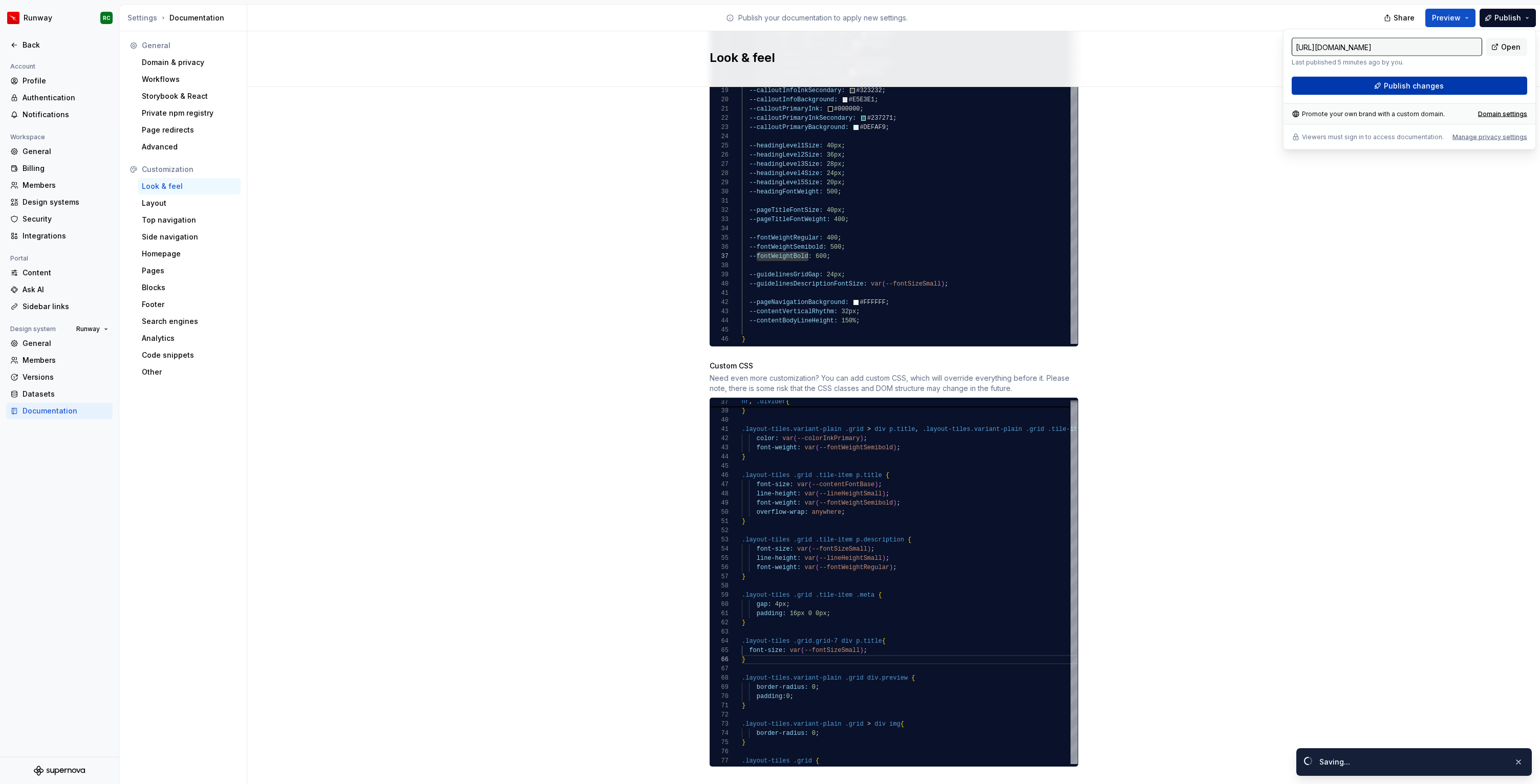
click at [1450, 78] on button "Publish changes" at bounding box center [1409, 86] width 236 height 19
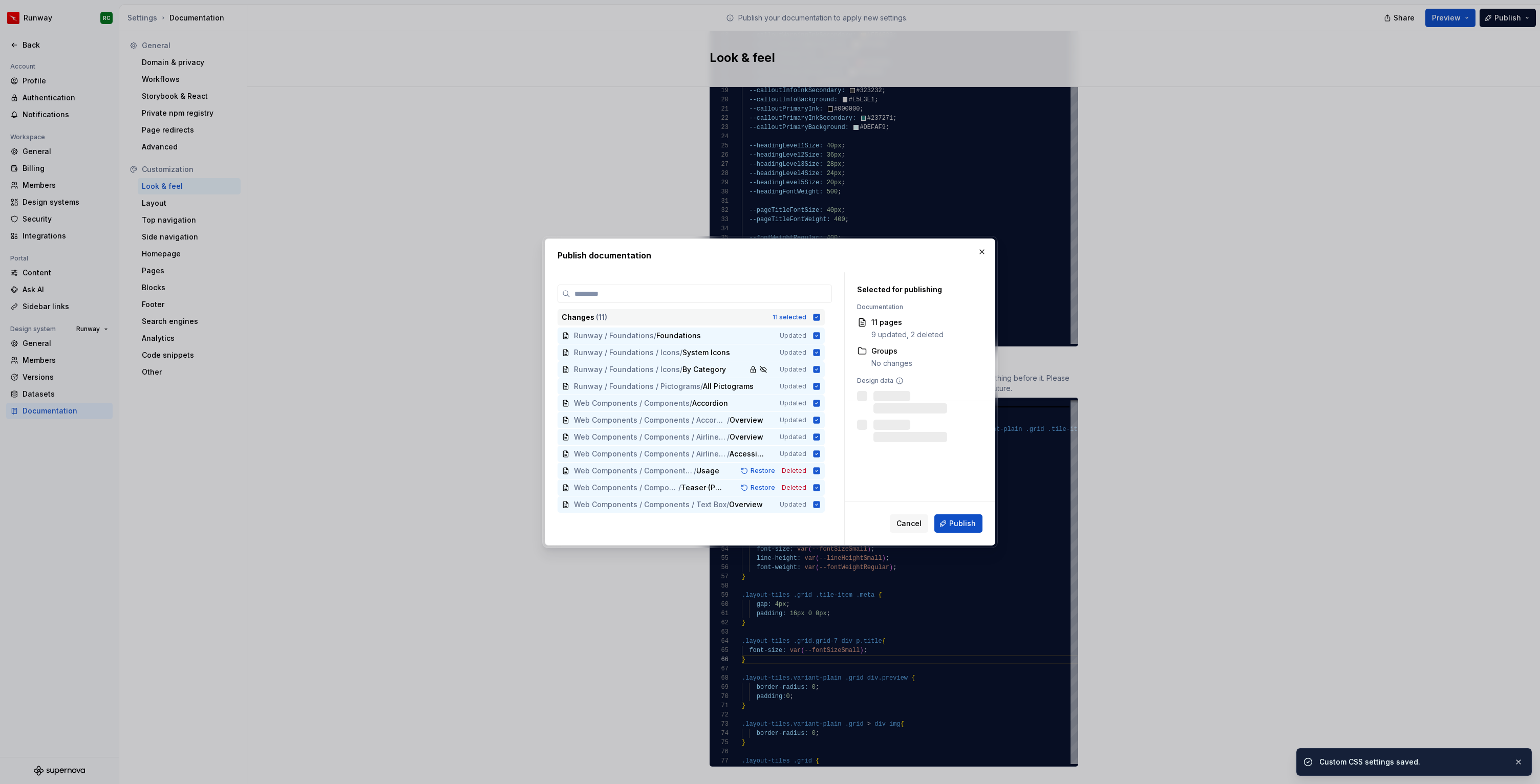
click at [799, 311] on div "Changes ( 11 ) 11 selected" at bounding box center [691, 317] width 267 height 17
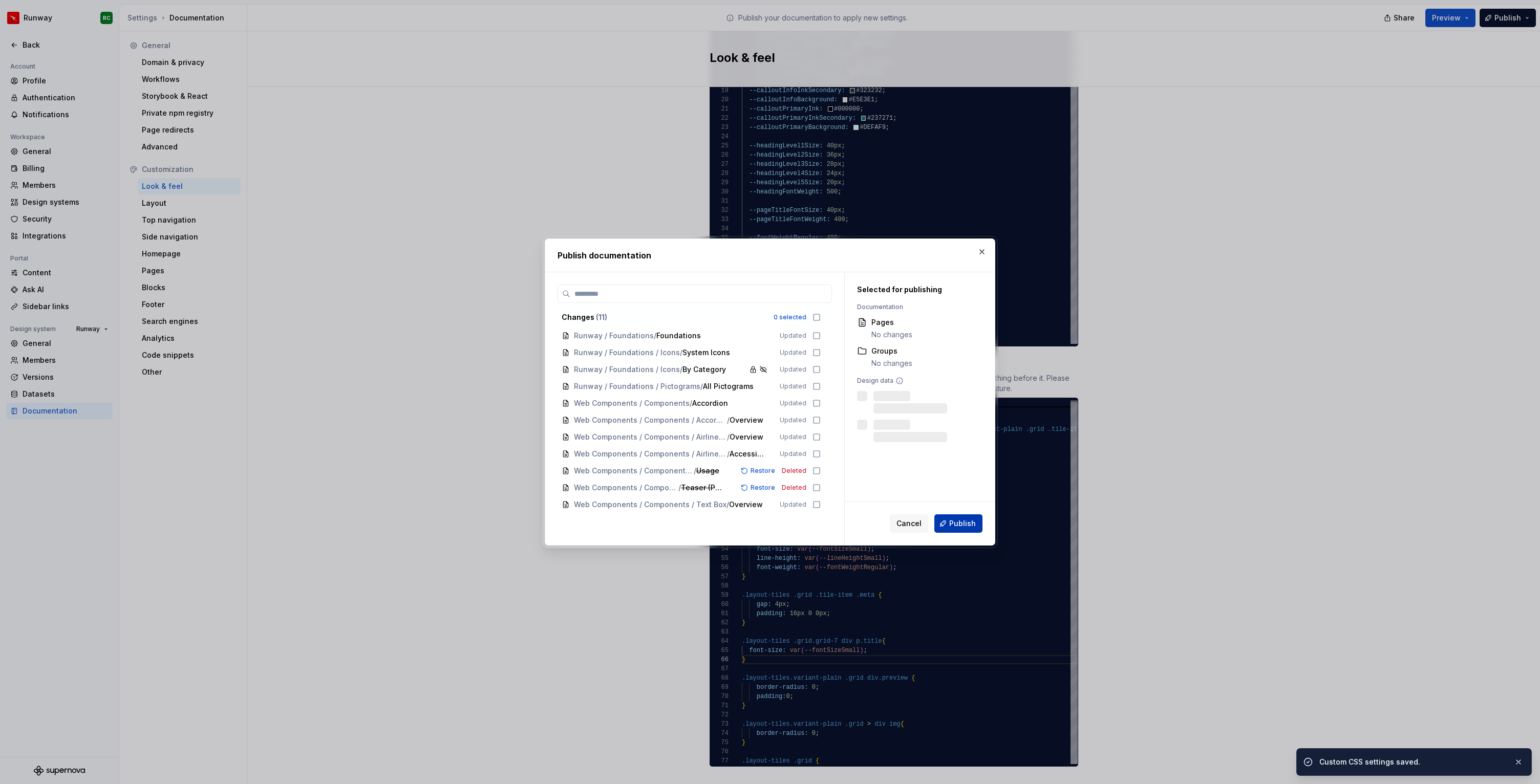
click at [968, 517] on button "Publish" at bounding box center [957, 524] width 48 height 19
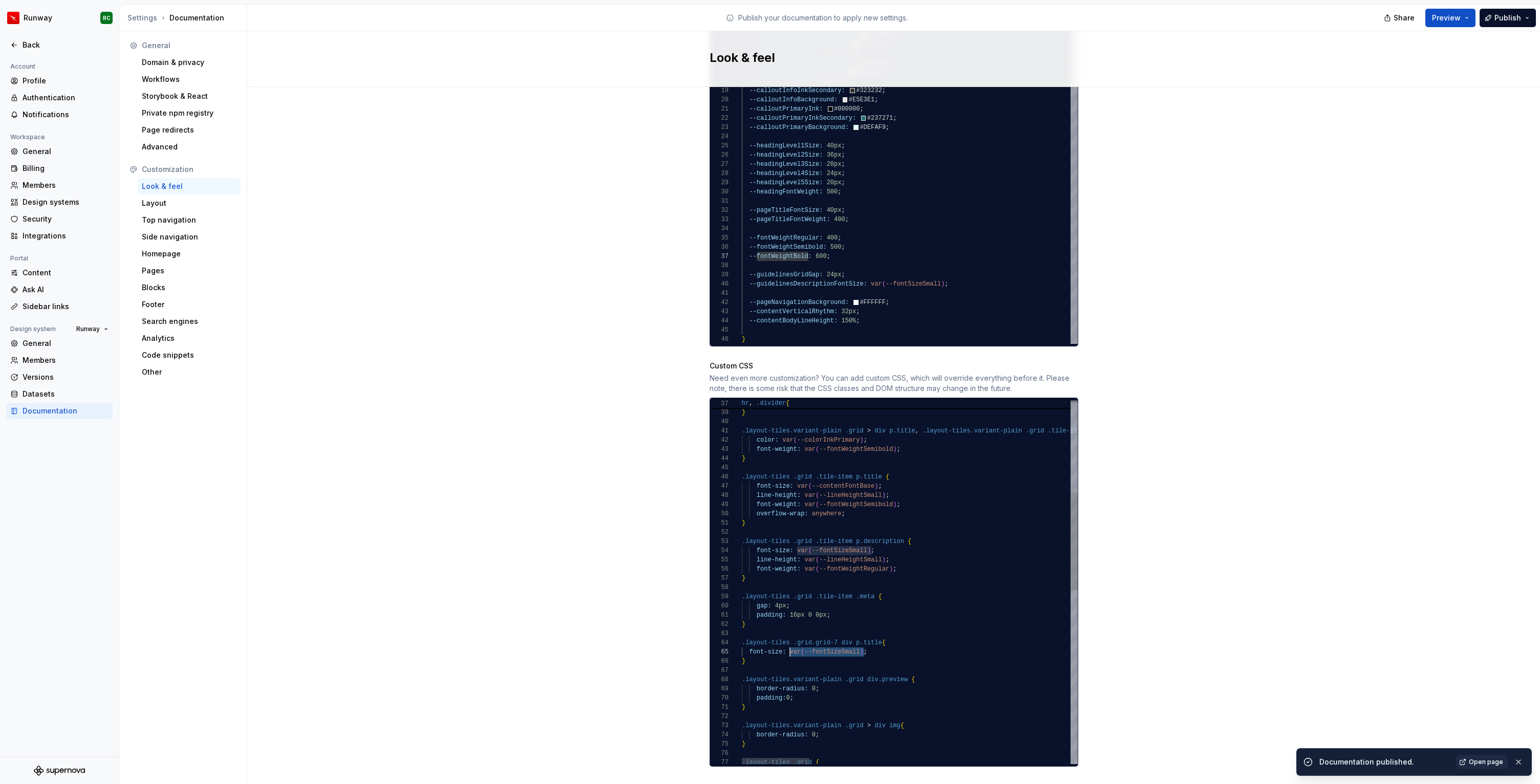
drag, startPoint x: 862, startPoint y: 640, endPoint x: 790, endPoint y: 640, distance: 72.0
click at [790, 640] on div "margin: 3rem 0 ; } .layout-tiles.variant-plain .grid > div p.title , .layout-ti…" at bounding box center [1555, 733] width 1627 height 1351
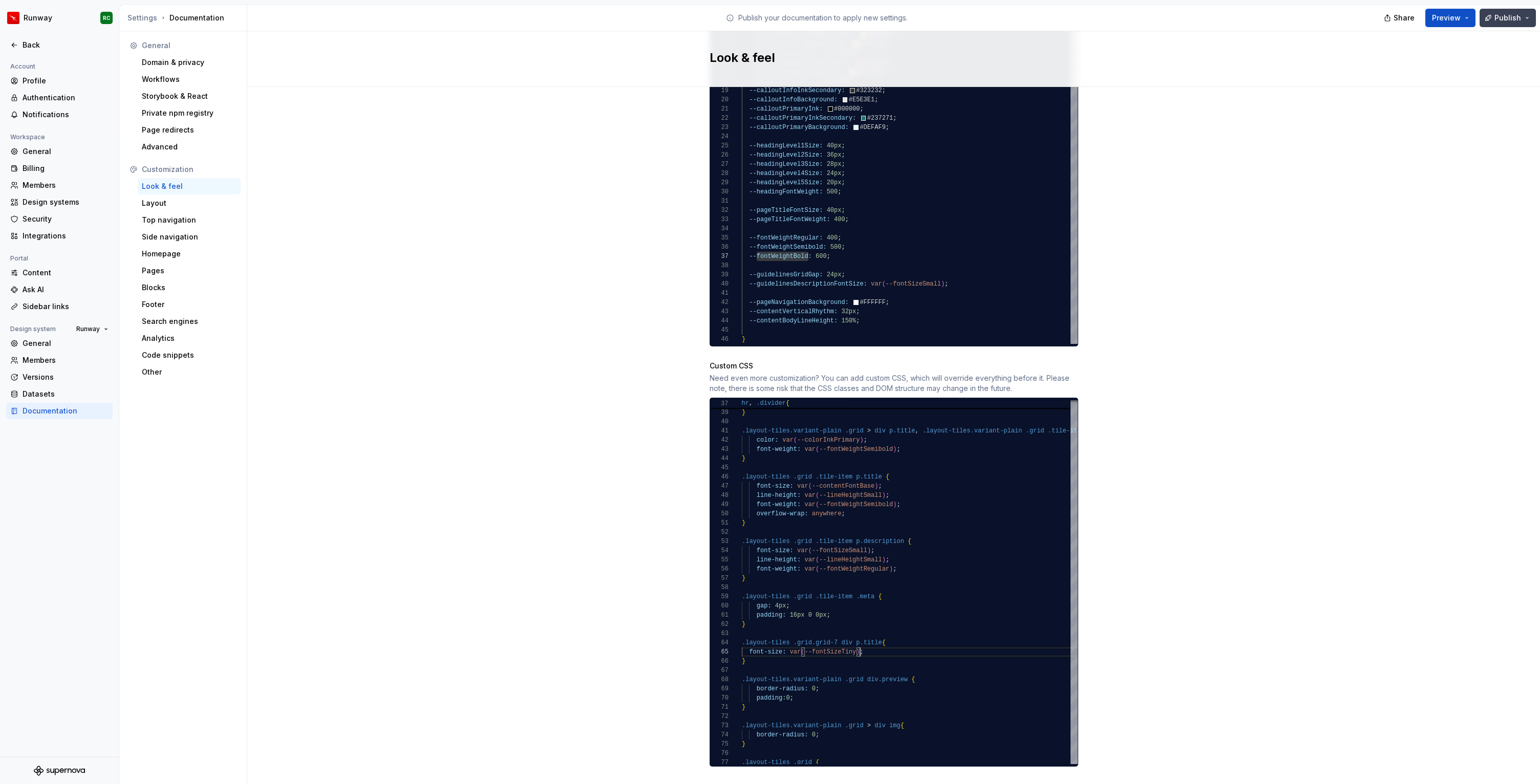
click at [1520, 12] on button "Publish" at bounding box center [1507, 18] width 56 height 19
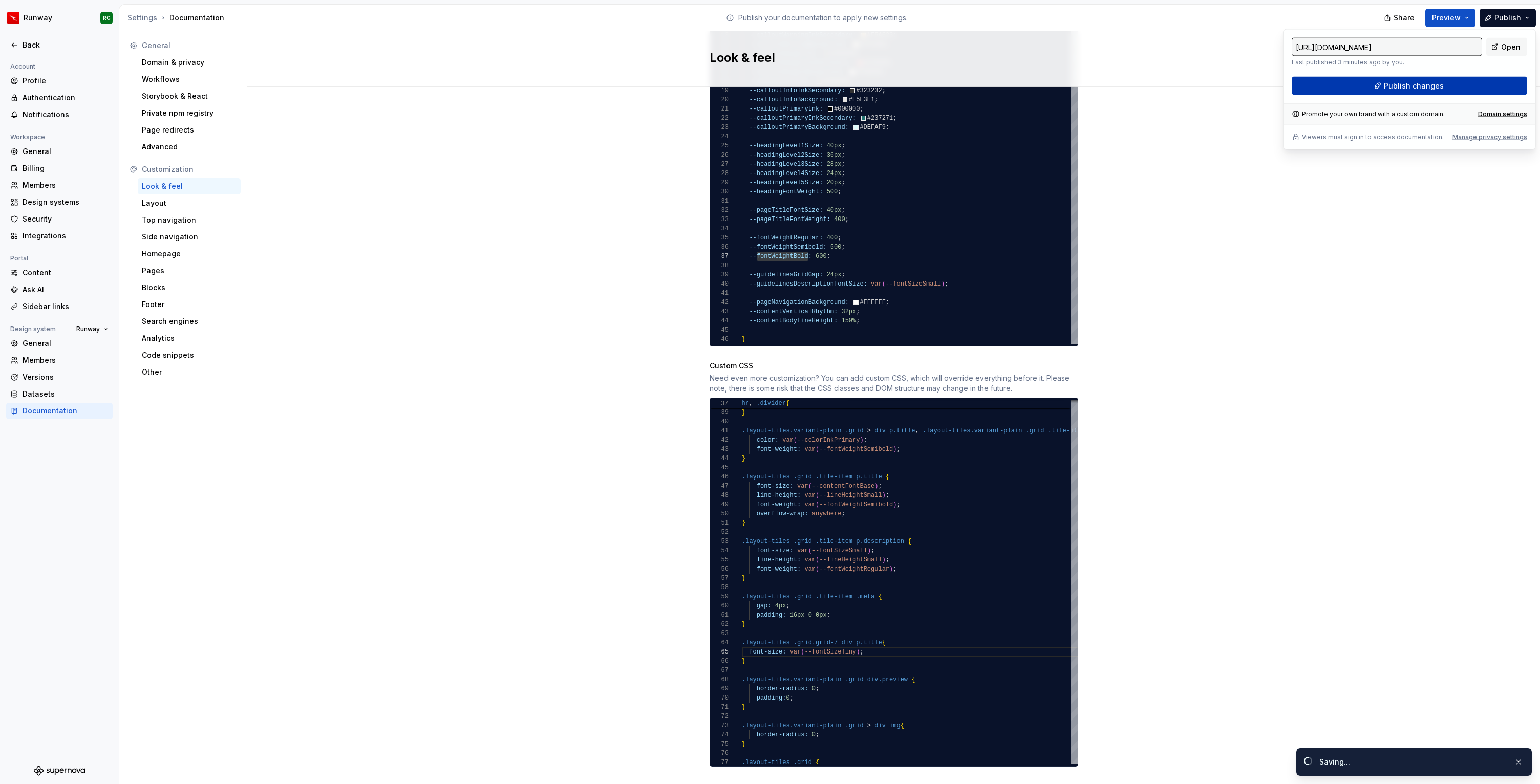
click at [1440, 87] on span "Publish changes" at bounding box center [1413, 86] width 60 height 10
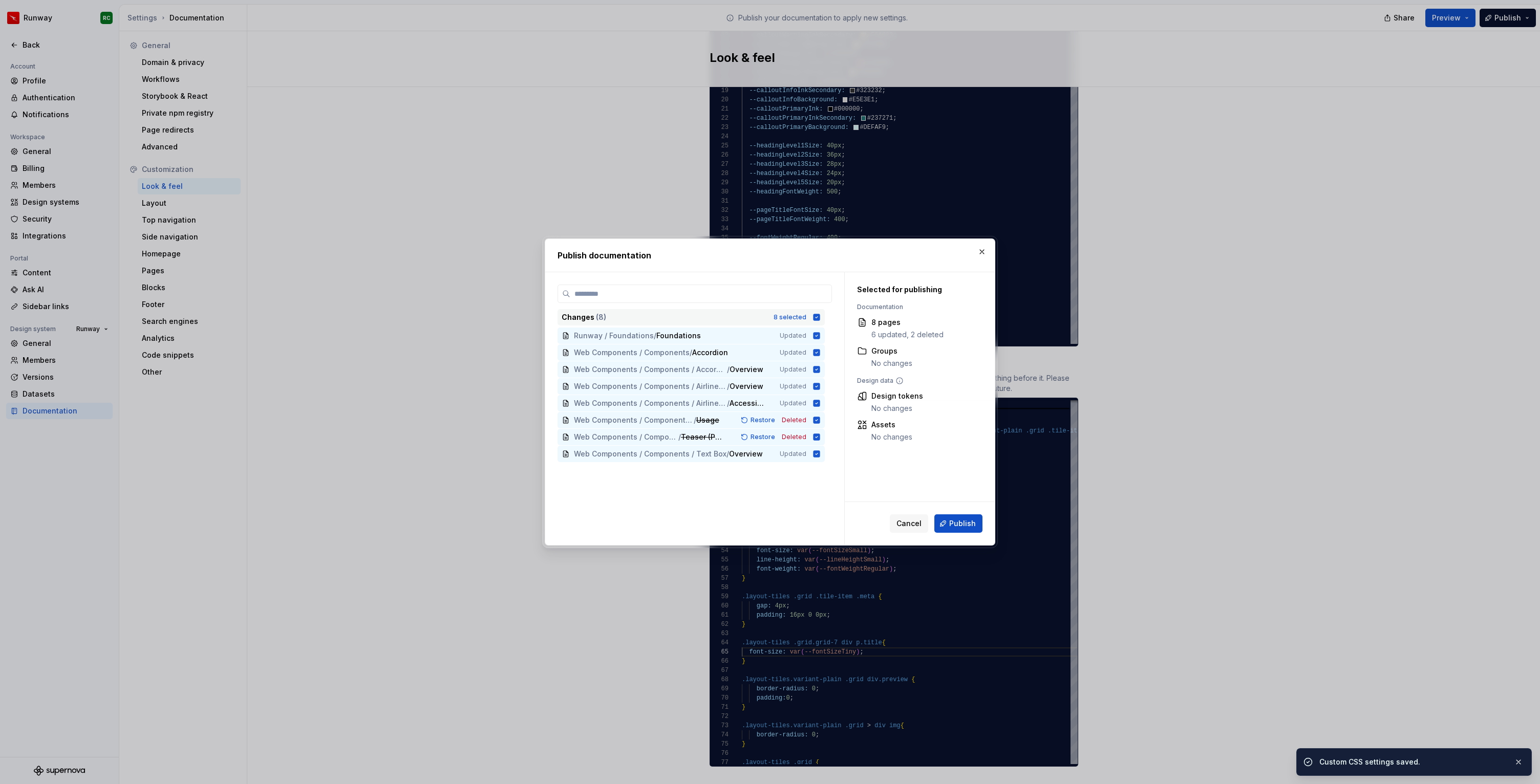
click at [812, 317] on div "Changes ( 8 ) 8 selected" at bounding box center [691, 317] width 267 height 17
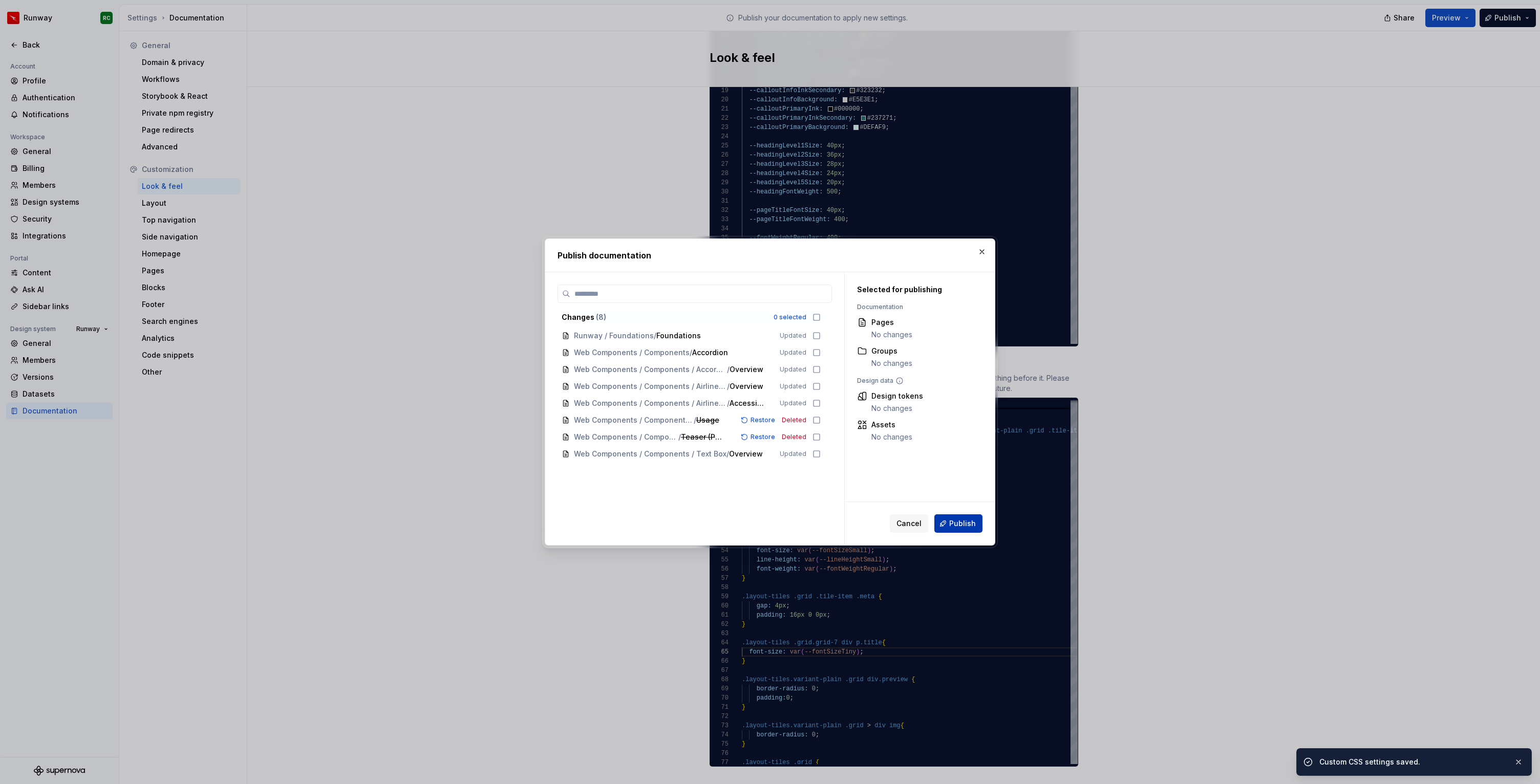
click at [956, 520] on span "Publish" at bounding box center [962, 523] width 26 height 10
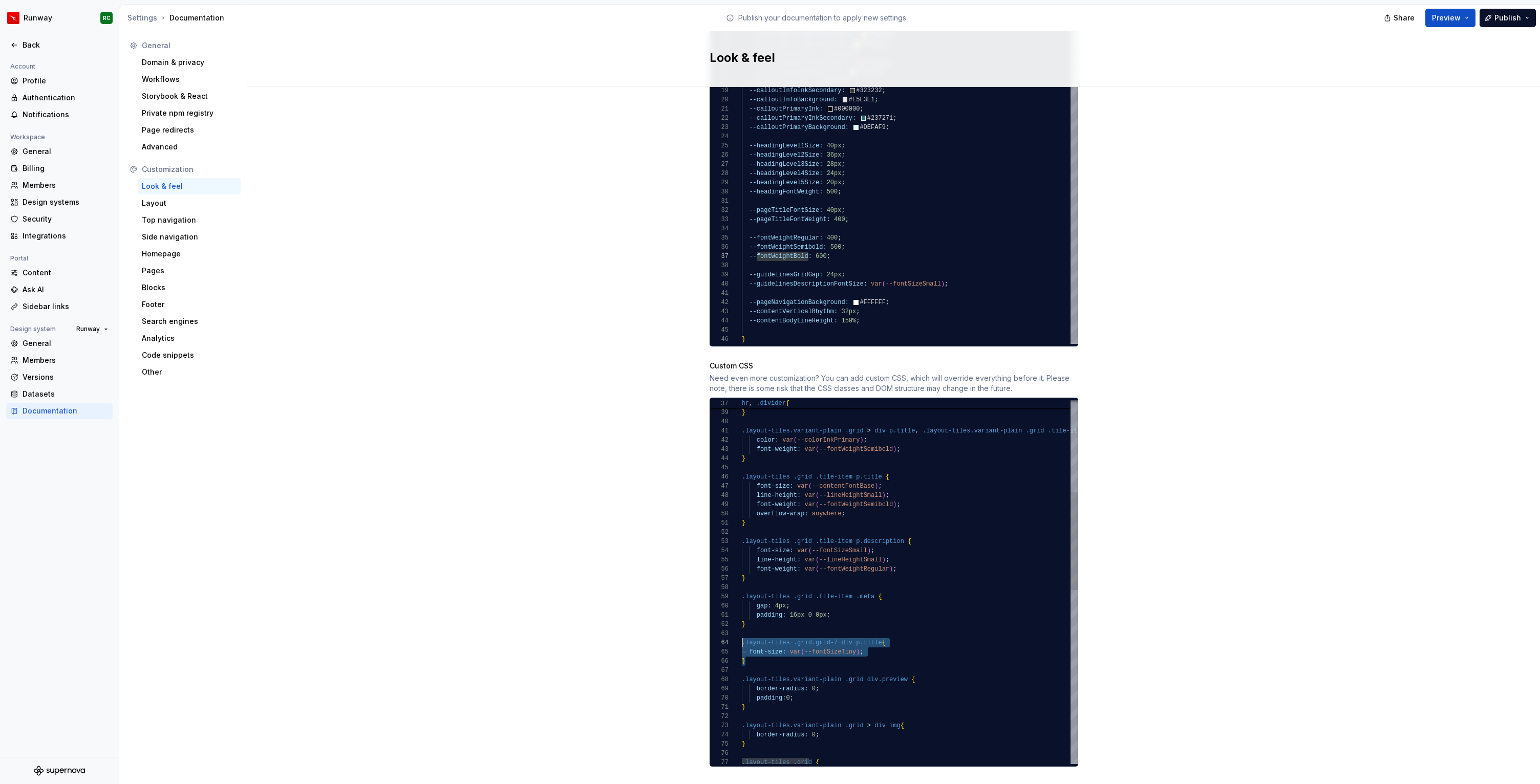
drag, startPoint x: 771, startPoint y: 650, endPoint x: 732, endPoint y: 634, distance: 42.2
click at [742, 634] on div "margin: 3rem 0 ; } .layout-tiles.variant-plain .grid > div p.title , .layout-ti…" at bounding box center [1555, 733] width 1627 height 1351
click at [768, 619] on div "margin: 3rem 0 ; } .layout-tiles.variant-plain .grid > div p.title , .layout-ti…" at bounding box center [1555, 733] width 1627 height 1351
click at [838, 632] on div "margin: 3rem 0 ; } .layout-tiles.variant-plain .grid > div p.title , .layout-ti…" at bounding box center [1555, 751] width 1627 height 1388
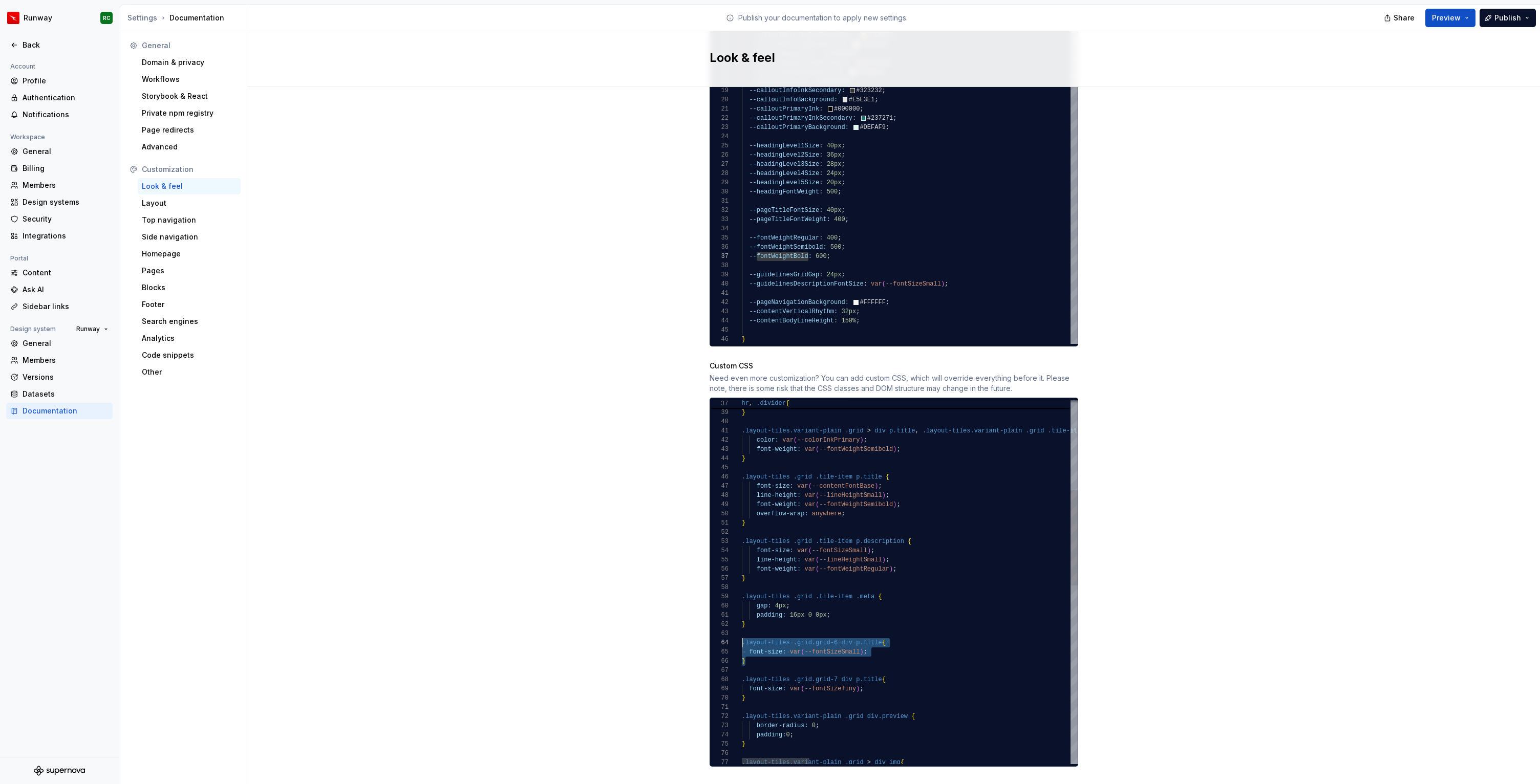
scroll to position [28, 0]
drag, startPoint x: 761, startPoint y: 654, endPoint x: 736, endPoint y: 634, distance: 32.0
click at [742, 634] on div "margin: 3rem 0 ; } .layout-tiles.variant-plain .grid > div p.title , .layout-ti…" at bounding box center [1555, 751] width 1627 height 1388
click at [763, 614] on div "margin: 3rem 0 ; } .layout-tiles.variant-plain .grid > div p.title , .layout-ti…" at bounding box center [1555, 751] width 1627 height 1388
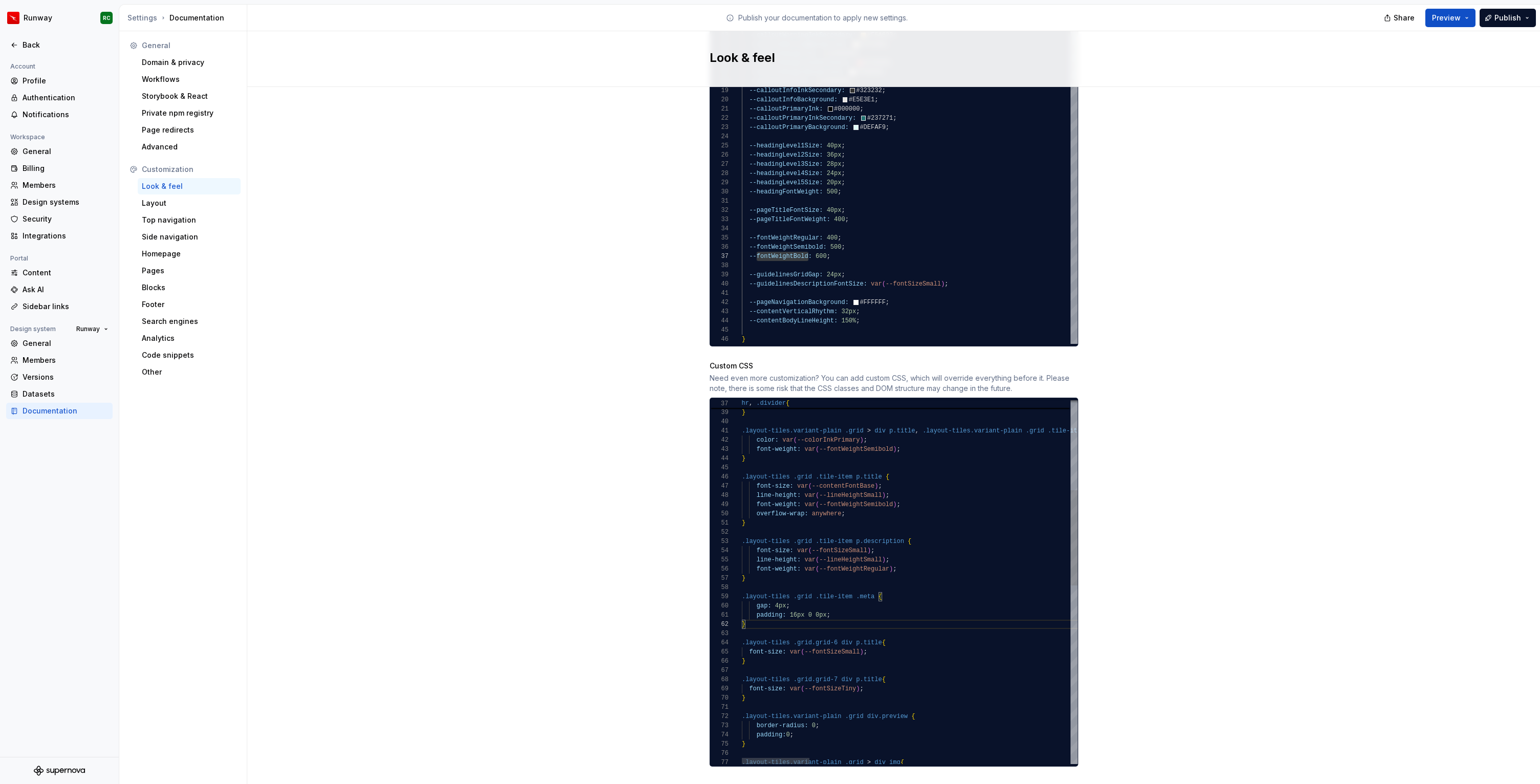
click at [820, 652] on div "margin: 3rem 0 ; } .layout-tiles.variant-plain .grid > div p.title , .layout-ti…" at bounding box center [1555, 751] width 1627 height 1388
click at [869, 665] on div "margin: 3rem 0 ; } .layout-tiles.variant-plain .grid > div p.title , .layout-ti…" at bounding box center [1555, 769] width 1627 height 1425
click at [869, 665] on div "margin: 3rem 0 ; } .layout-tiles.variant-plain .grid > div p.title , .layout-ti…" at bounding box center [1555, 769] width 1627 height 1425
click at [874, 669] on div "margin: 3rem 0 ; } .layout-tiles.variant-plain .grid > div p.title , .layout-ti…" at bounding box center [1555, 769] width 1627 height 1425
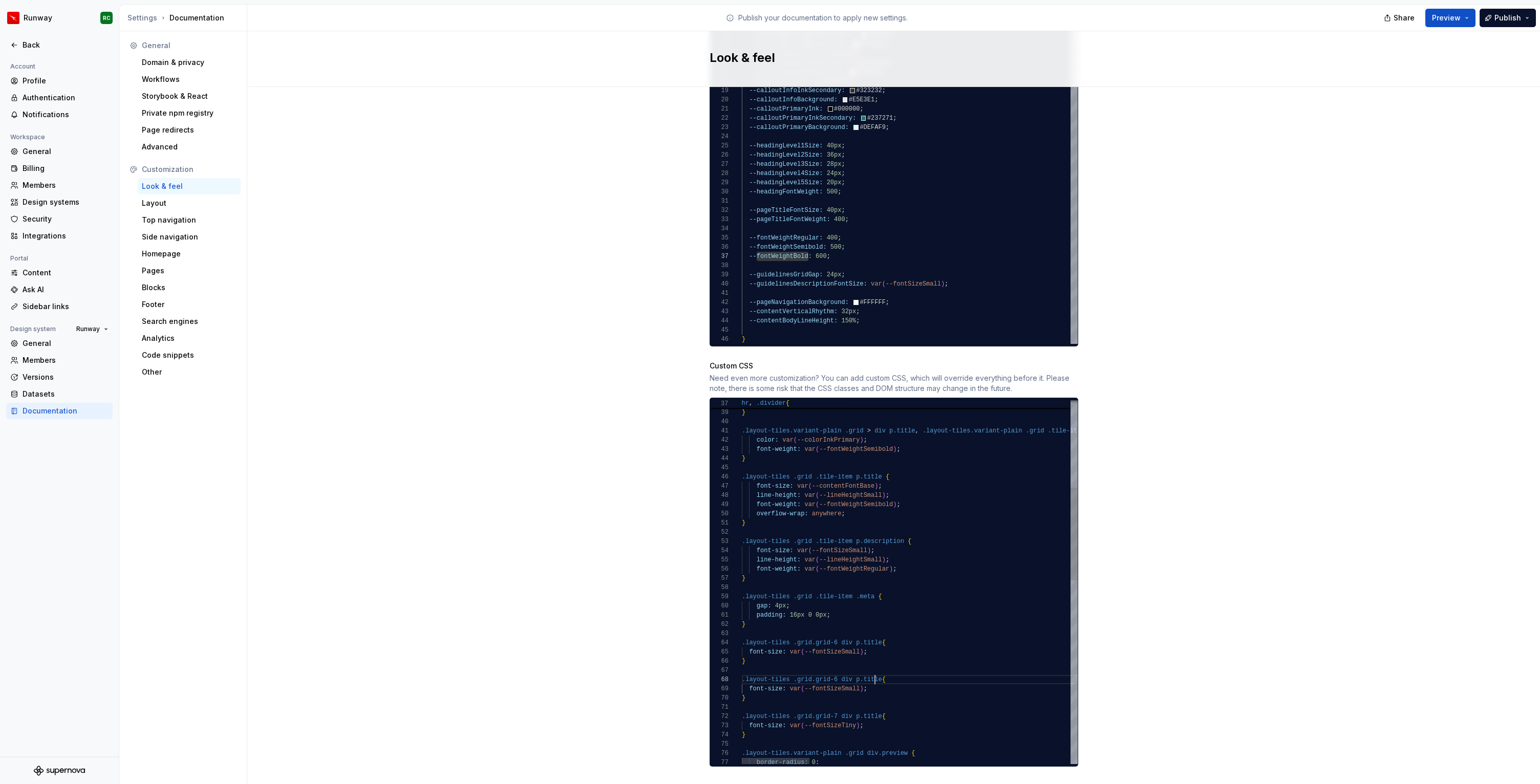
click at [874, 669] on div "margin: 3rem 0 ; } .layout-tiles.variant-plain .grid > div p.title , .layout-ti…" at bounding box center [1555, 769] width 1627 height 1425
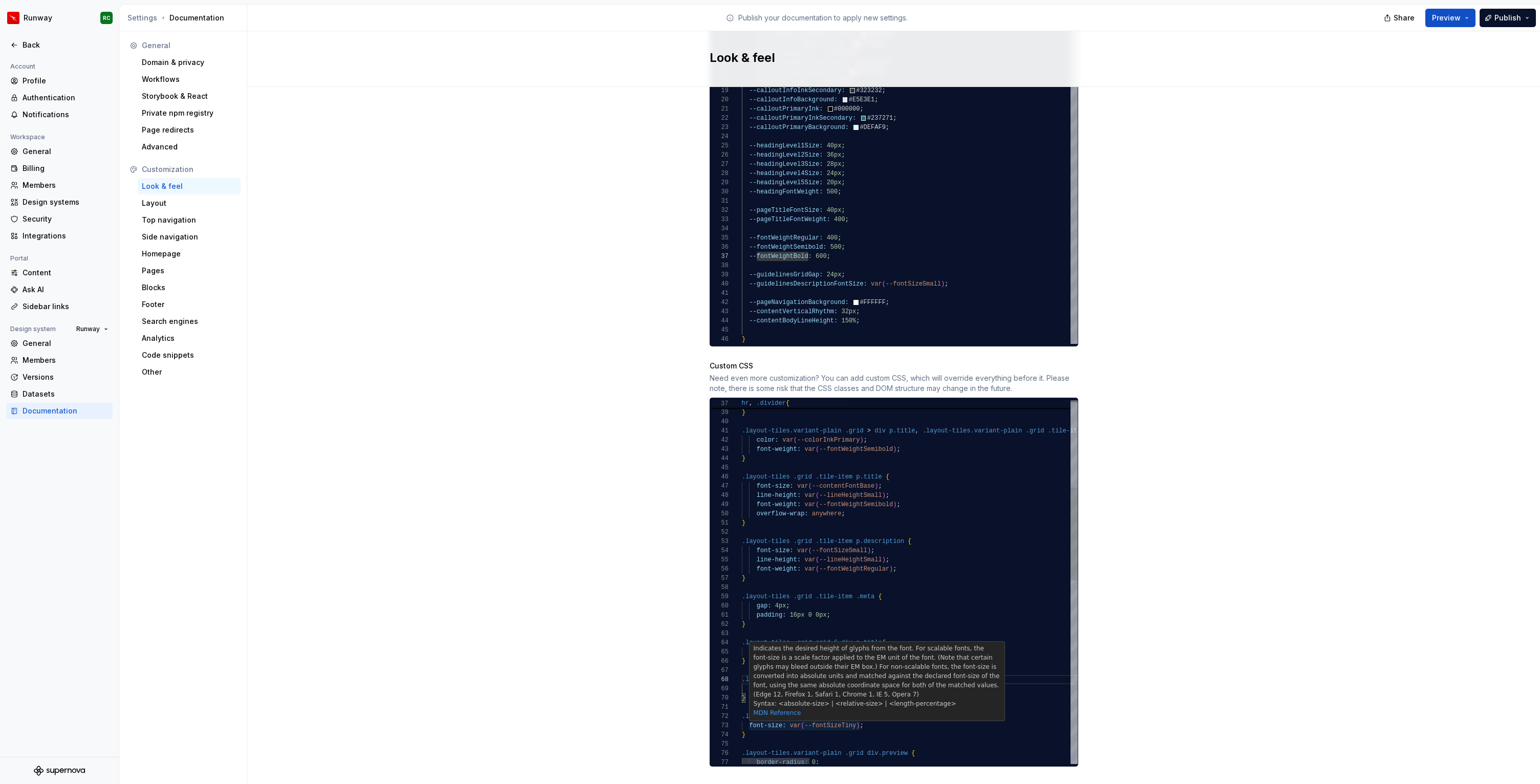
click at [837, 715] on div "margin: 3rem 0 ; } .layout-tiles.variant-plain .grid > div p.title , .layout-ti…" at bounding box center [1555, 769] width 1627 height 1425
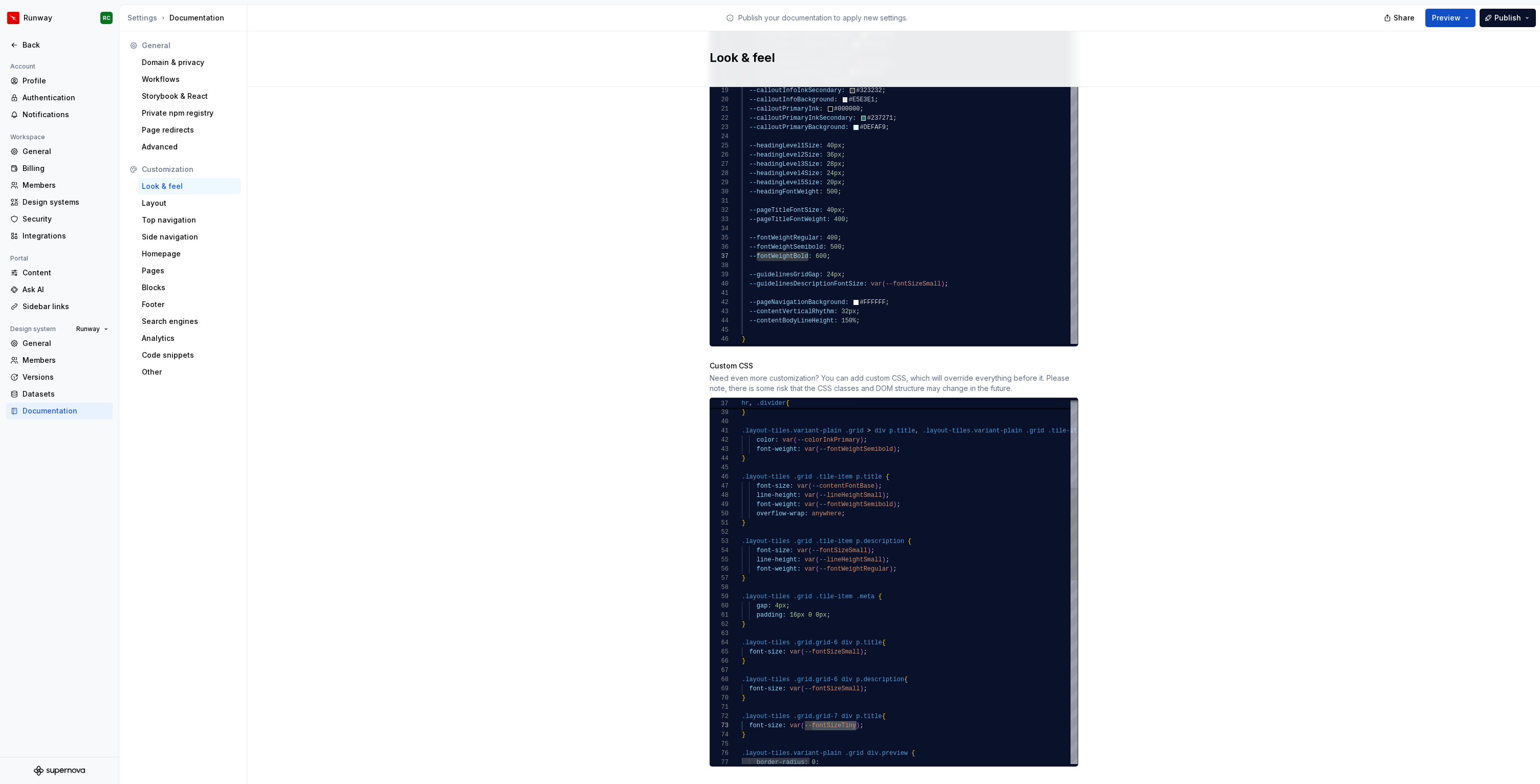
click at [840, 677] on div "margin: 3rem 0 ; } .layout-tiles.variant-plain .grid > div p.title , .layout-ti…" at bounding box center [1555, 769] width 1627 height 1425
type textarea "**********"
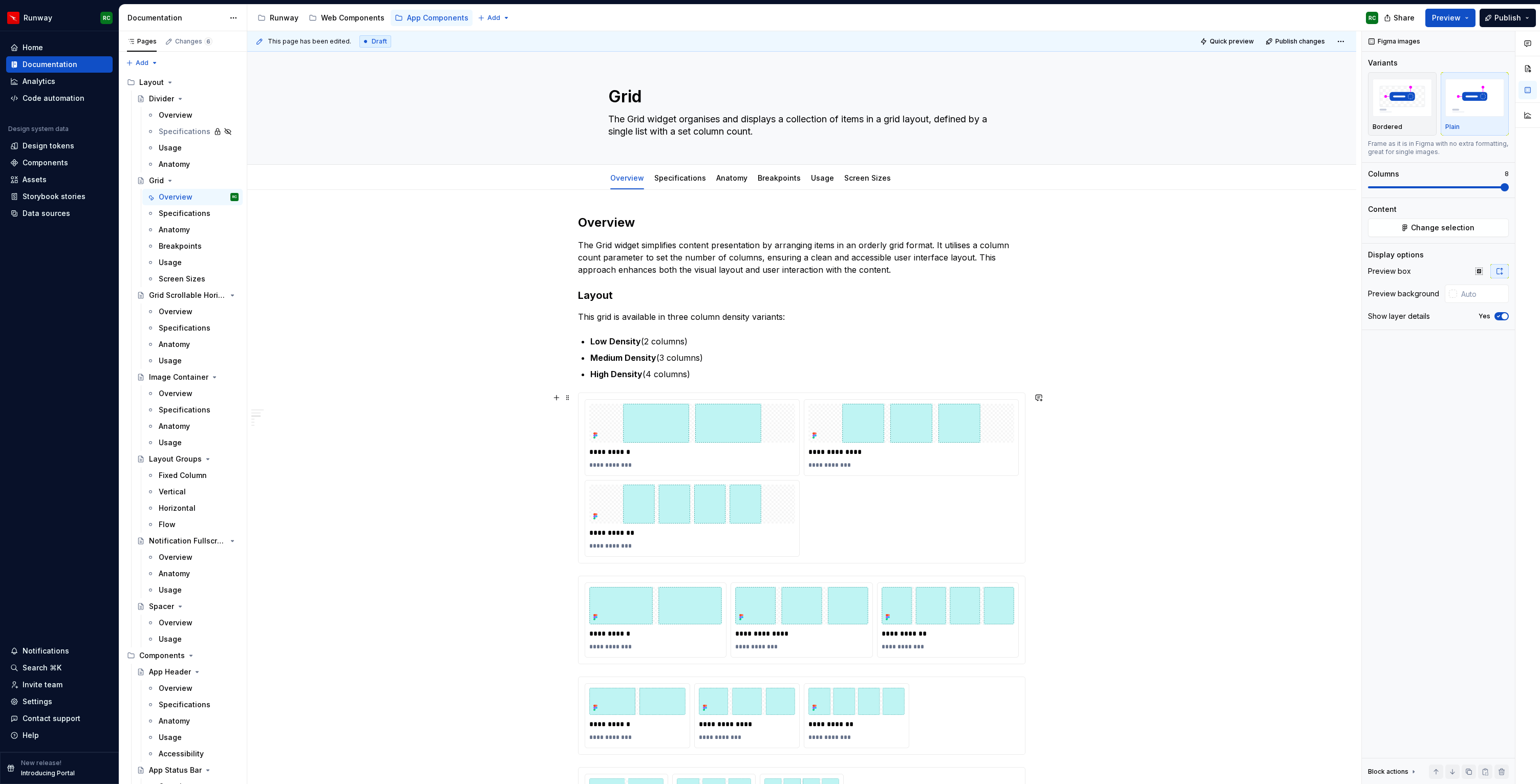
scroll to position [340, 0]
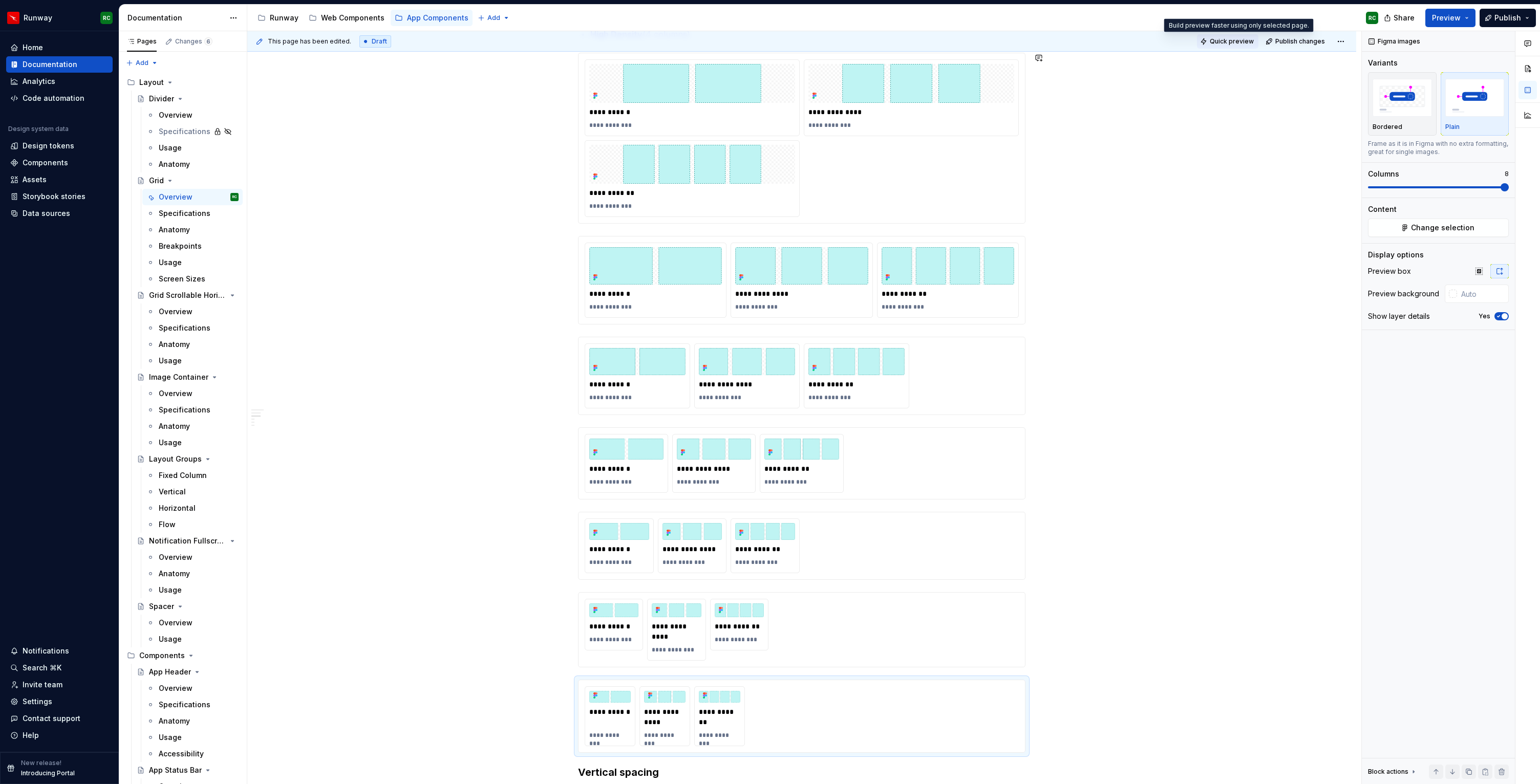
click at [1254, 42] on span "Quick preview" at bounding box center [1232, 42] width 44 height 8
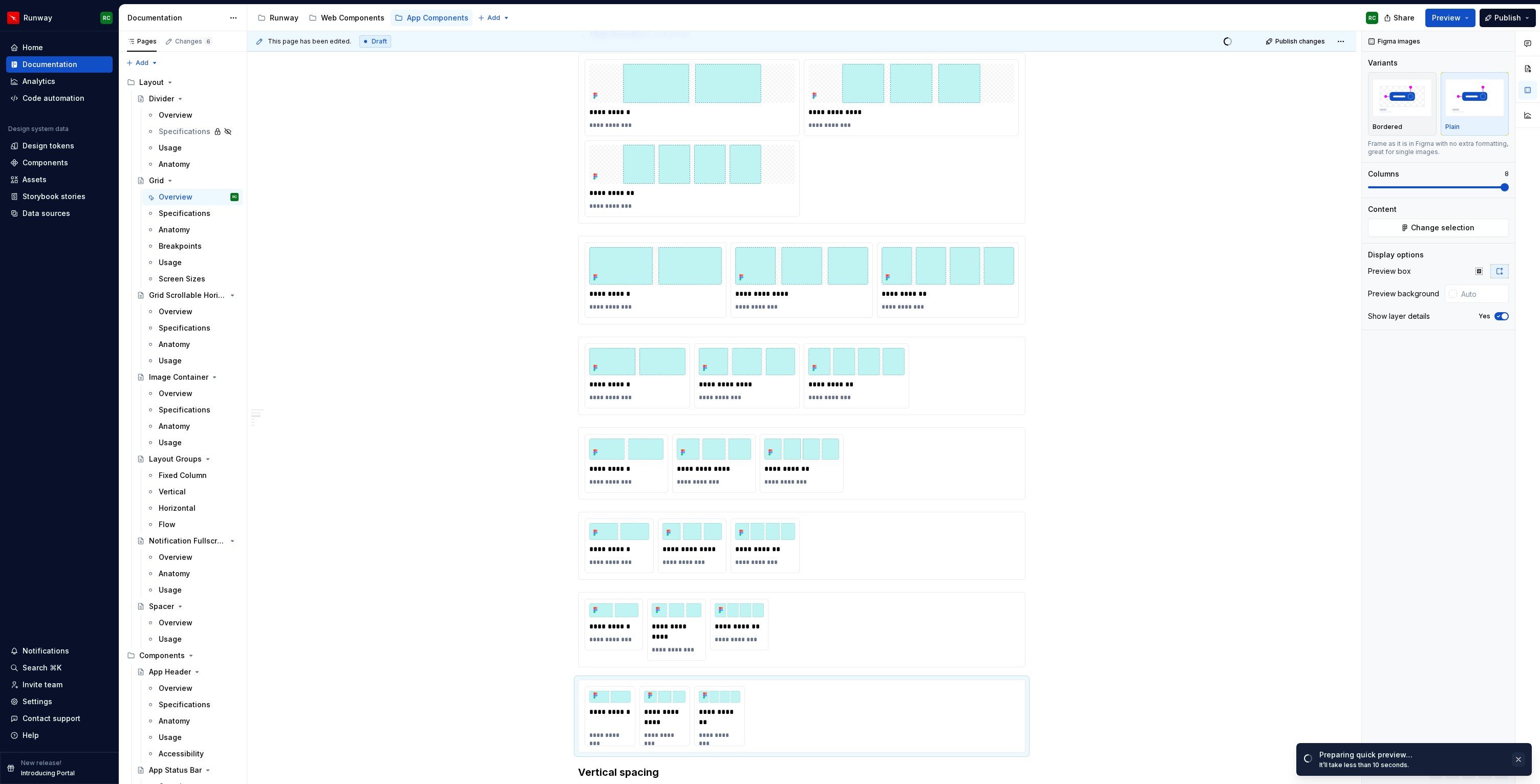
click at [1518, 760] on button "button" at bounding box center [1518, 759] width 13 height 15
click at [993, 381] on div "**********" at bounding box center [802, 376] width 434 height 65
click at [1420, 231] on span "Change selection" at bounding box center [1442, 227] width 64 height 10
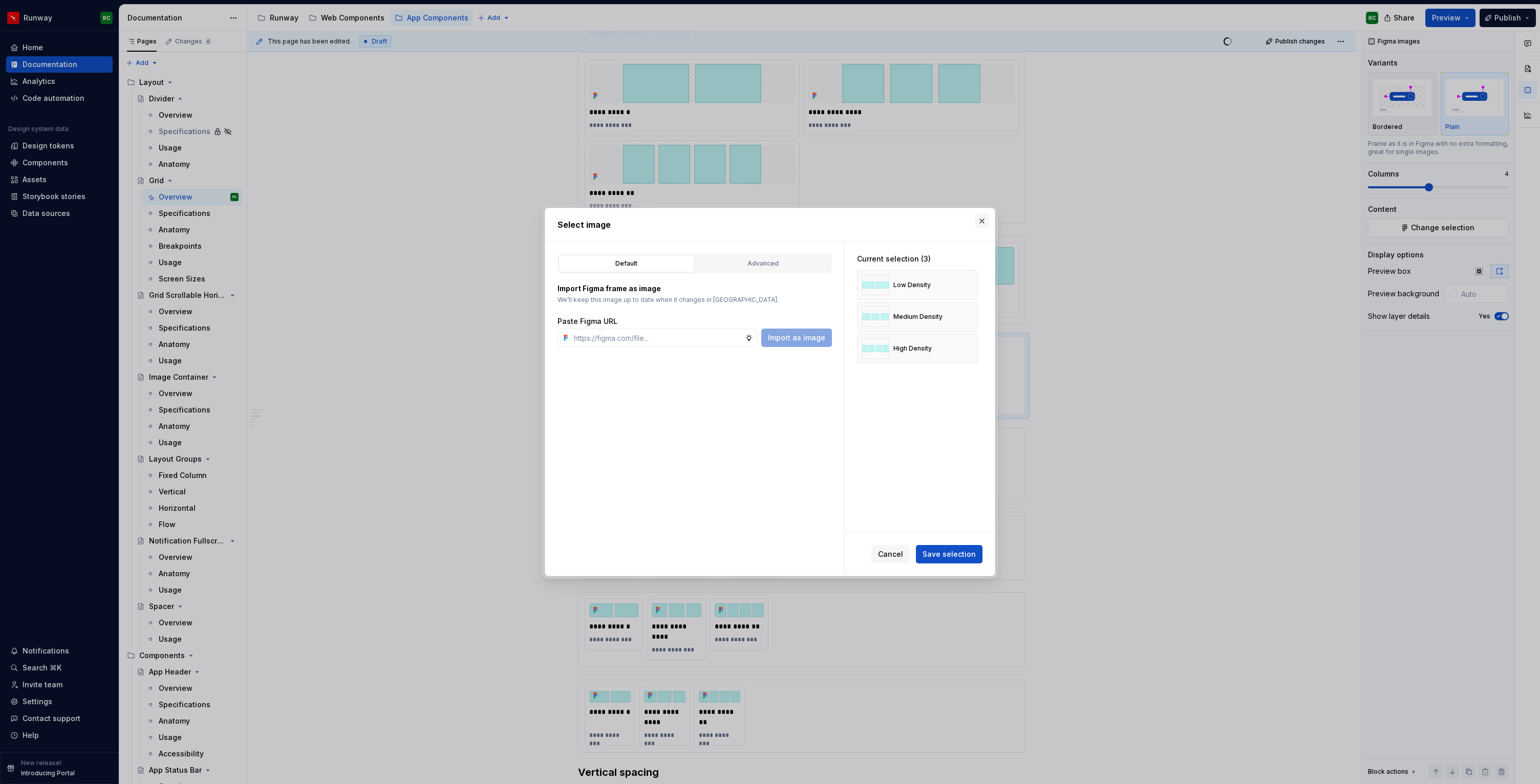
click at [988, 220] on button "button" at bounding box center [982, 221] width 15 height 15
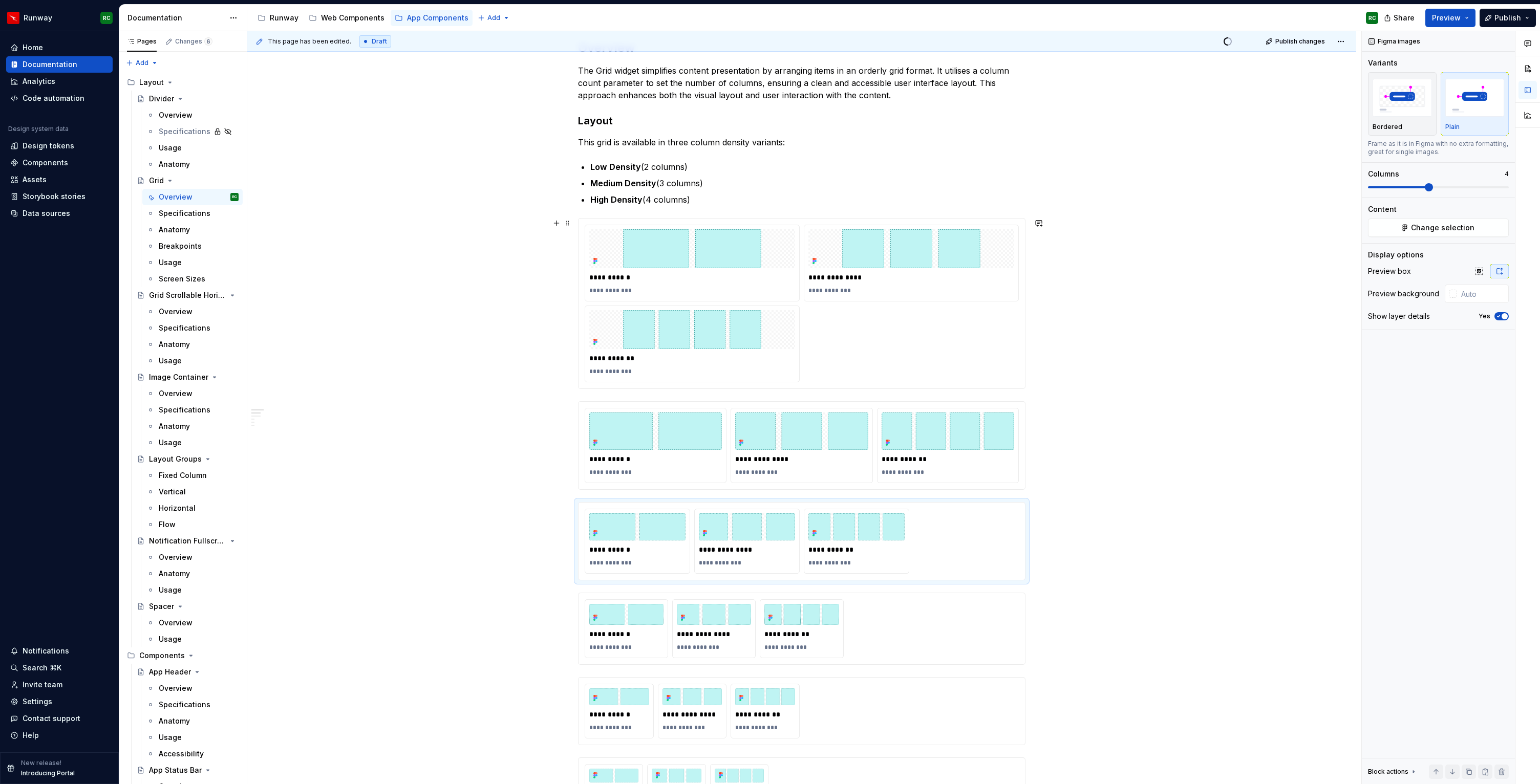
scroll to position [165, 0]
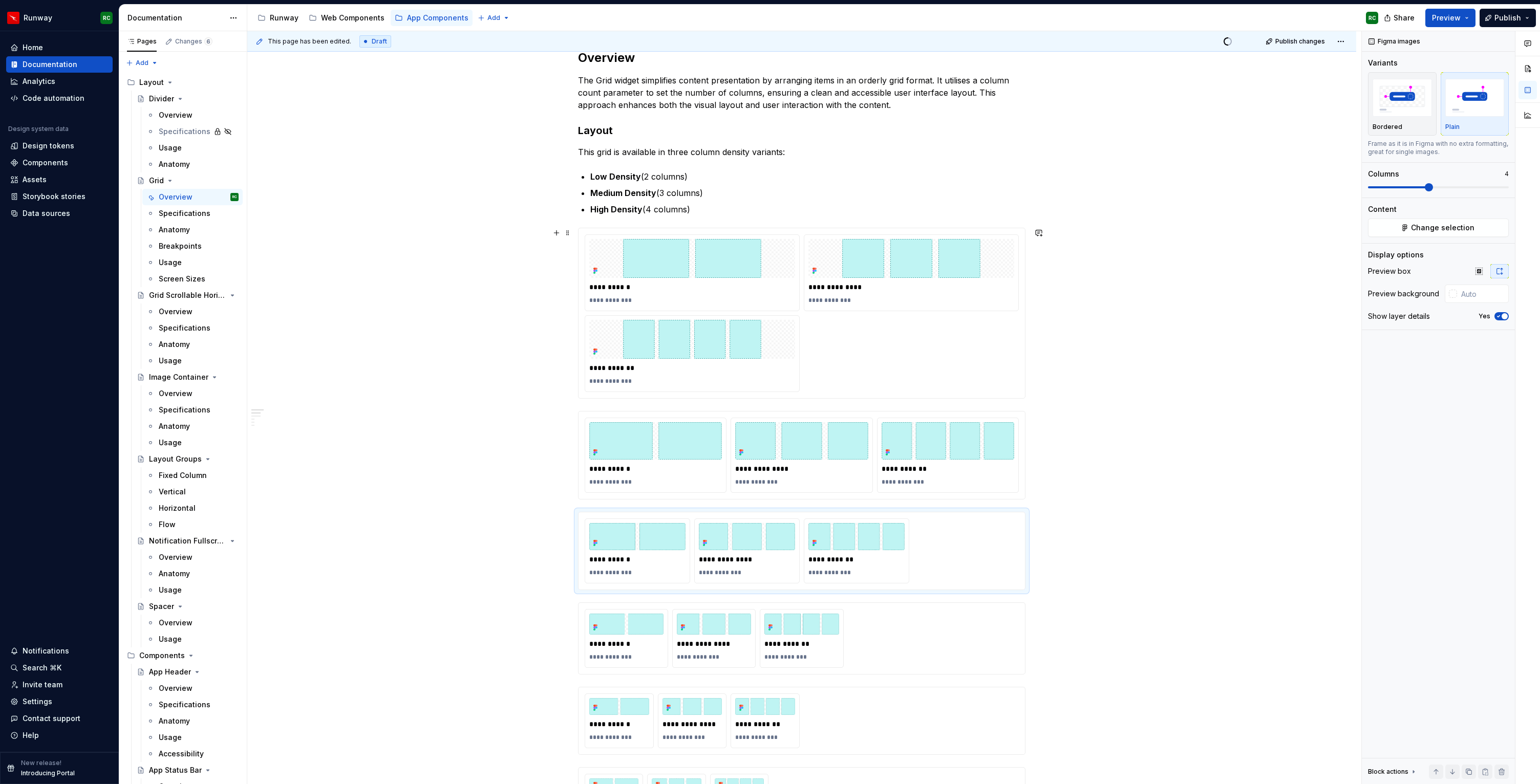
click at [925, 373] on div "**********" at bounding box center [802, 313] width 434 height 158
click at [925, 459] on img at bounding box center [947, 441] width 132 height 37
click at [922, 366] on div "**********" at bounding box center [802, 313] width 434 height 158
click at [997, 522] on div "**********" at bounding box center [802, 551] width 434 height 65
click at [999, 349] on div "**********" at bounding box center [802, 313] width 434 height 158
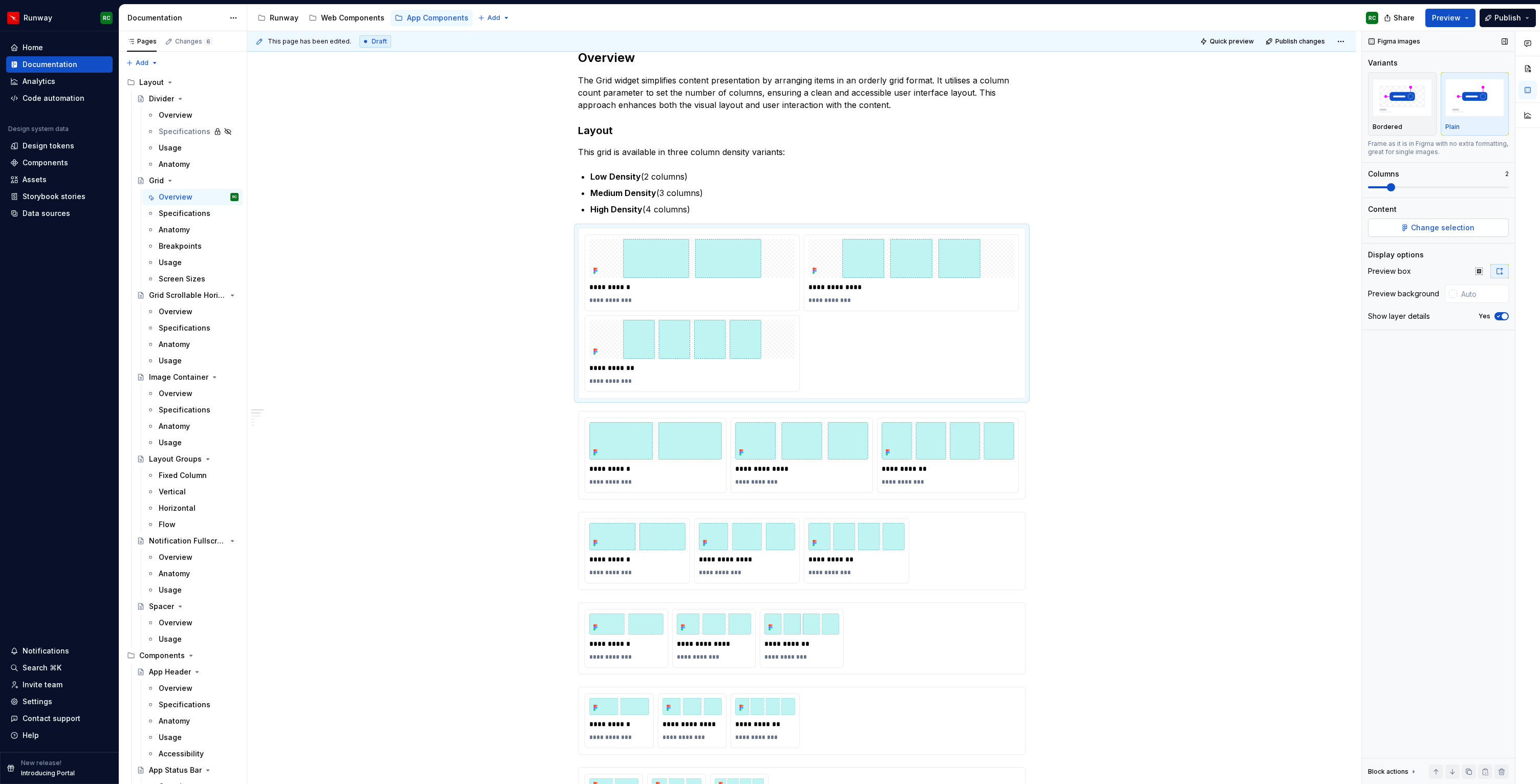
click at [1431, 224] on span "Change selection" at bounding box center [1442, 227] width 64 height 10
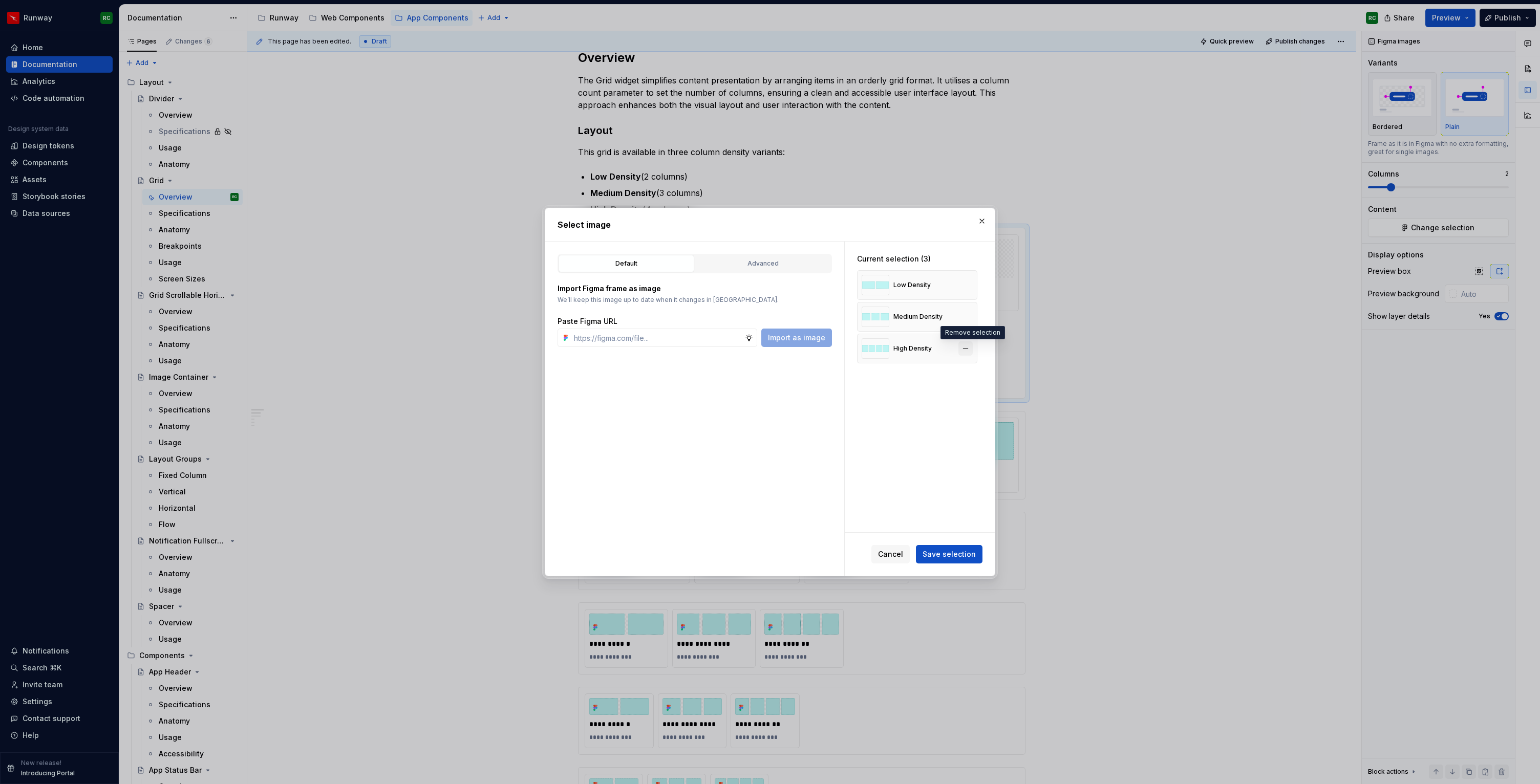
click at [973, 350] on button "button" at bounding box center [965, 348] width 15 height 15
click at [958, 549] on button "Save selection" at bounding box center [949, 554] width 67 height 19
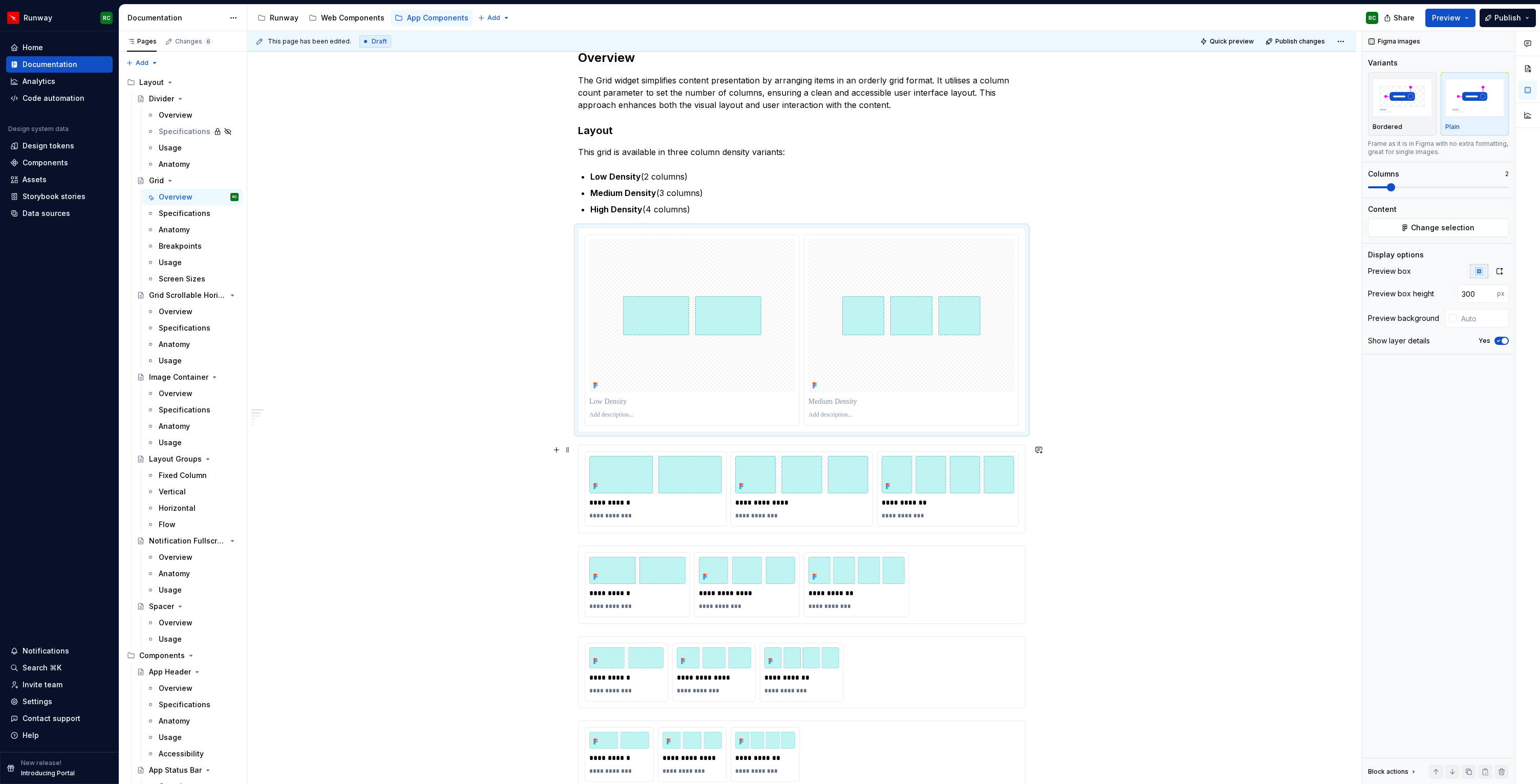
scroll to position [250, 0]
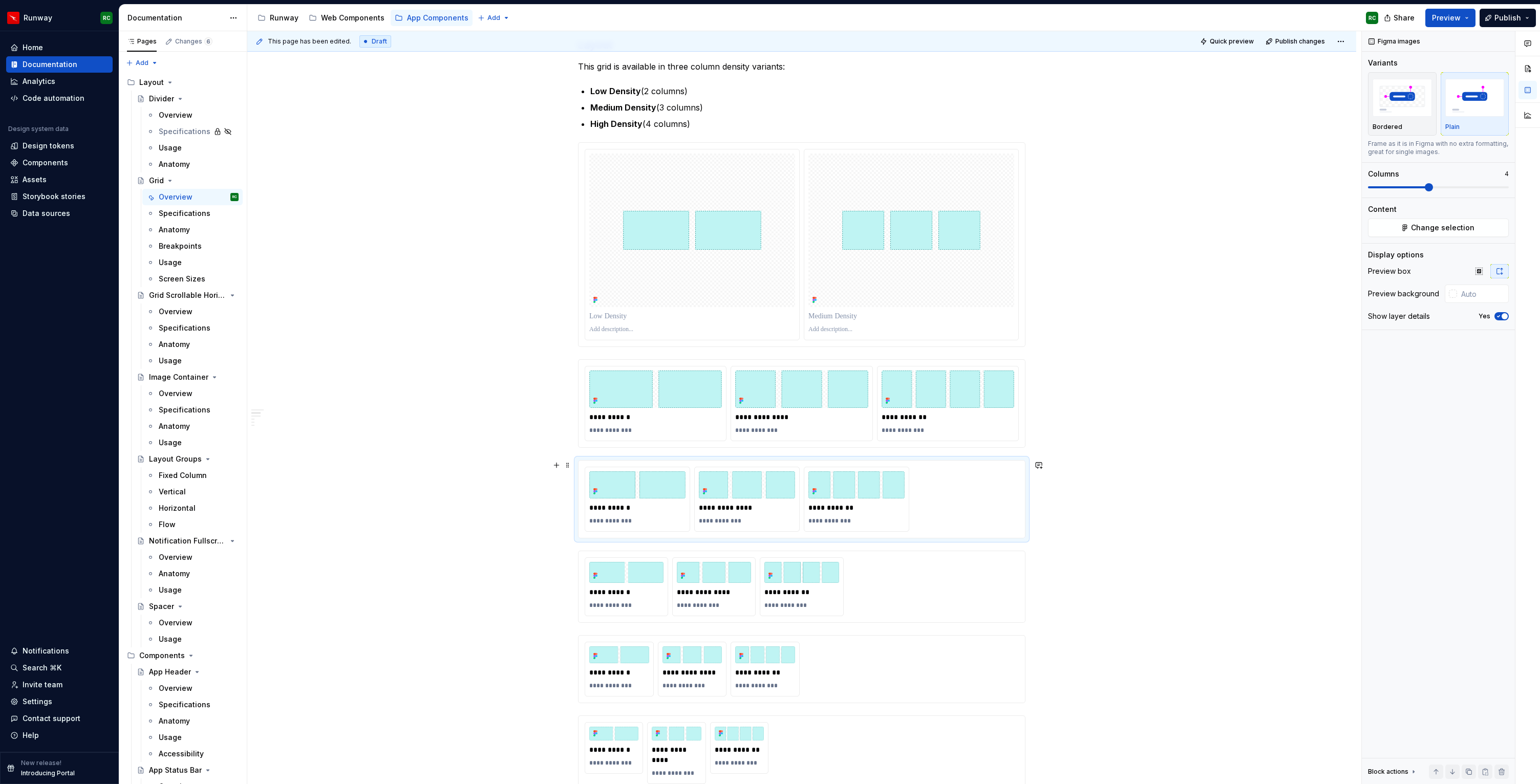
click at [992, 506] on div "**********" at bounding box center [802, 499] width 434 height 65
click at [1446, 228] on span "Change selection" at bounding box center [1442, 227] width 64 height 10
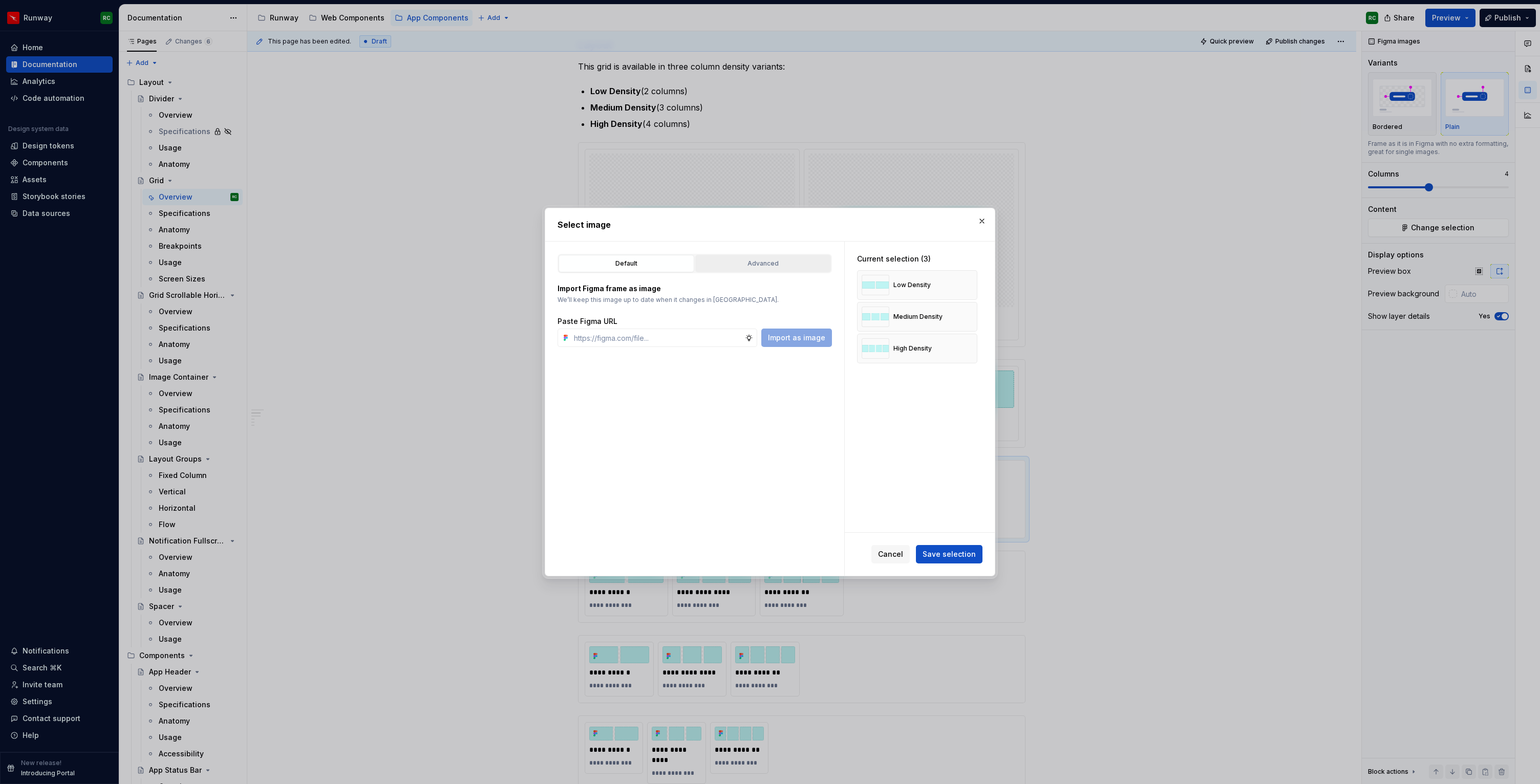
click at [763, 271] on button "Advanced" at bounding box center [763, 263] width 136 height 17
click at [602, 470] on icon "button" at bounding box center [601, 470] width 8 height 8
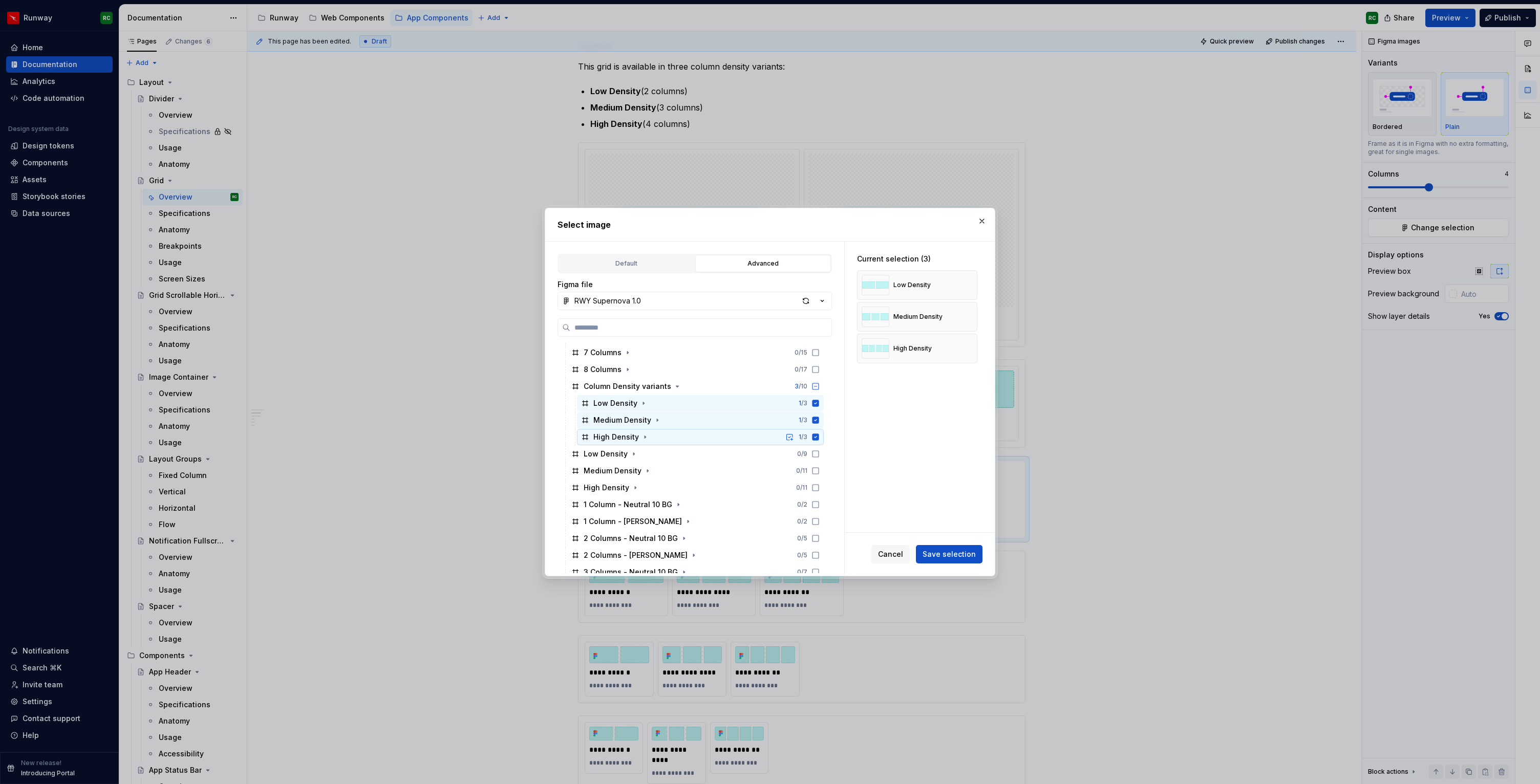
scroll to position [385, 0]
click at [985, 224] on button "button" at bounding box center [982, 221] width 15 height 15
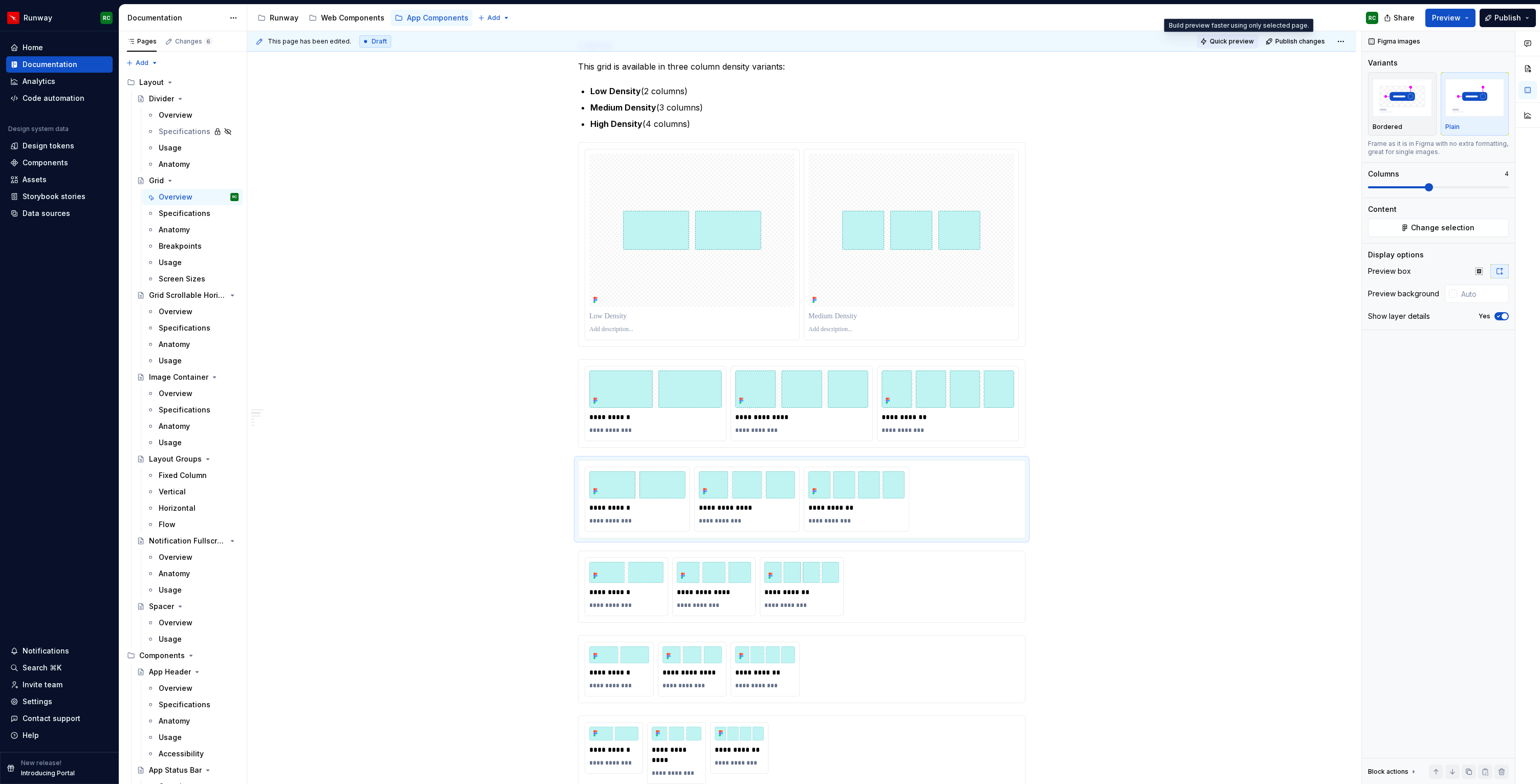
click at [1233, 46] on button "Quick preview" at bounding box center [1228, 42] width 62 height 15
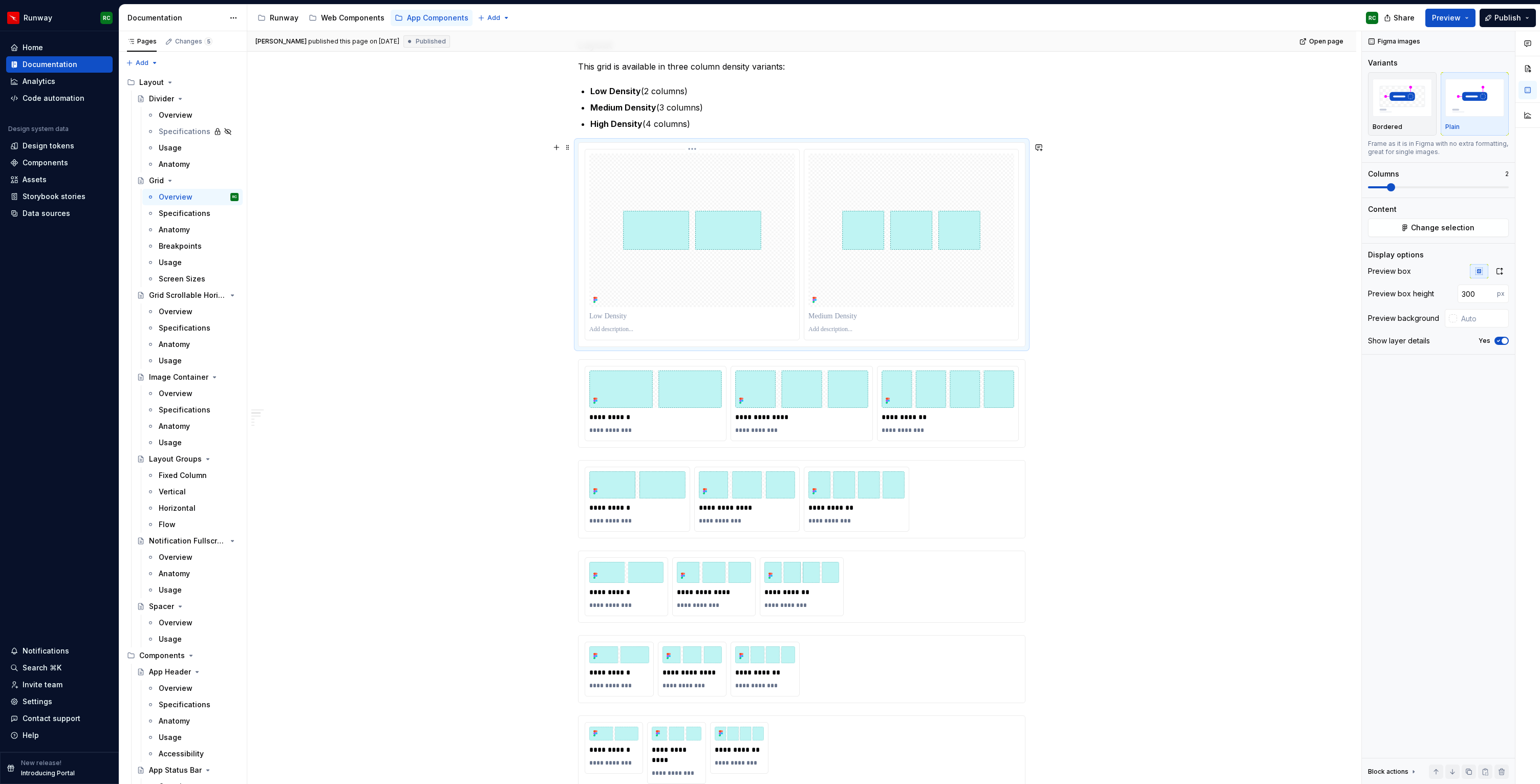
click at [732, 293] on div at bounding box center [691, 231] width 206 height 154
type textarea "*"
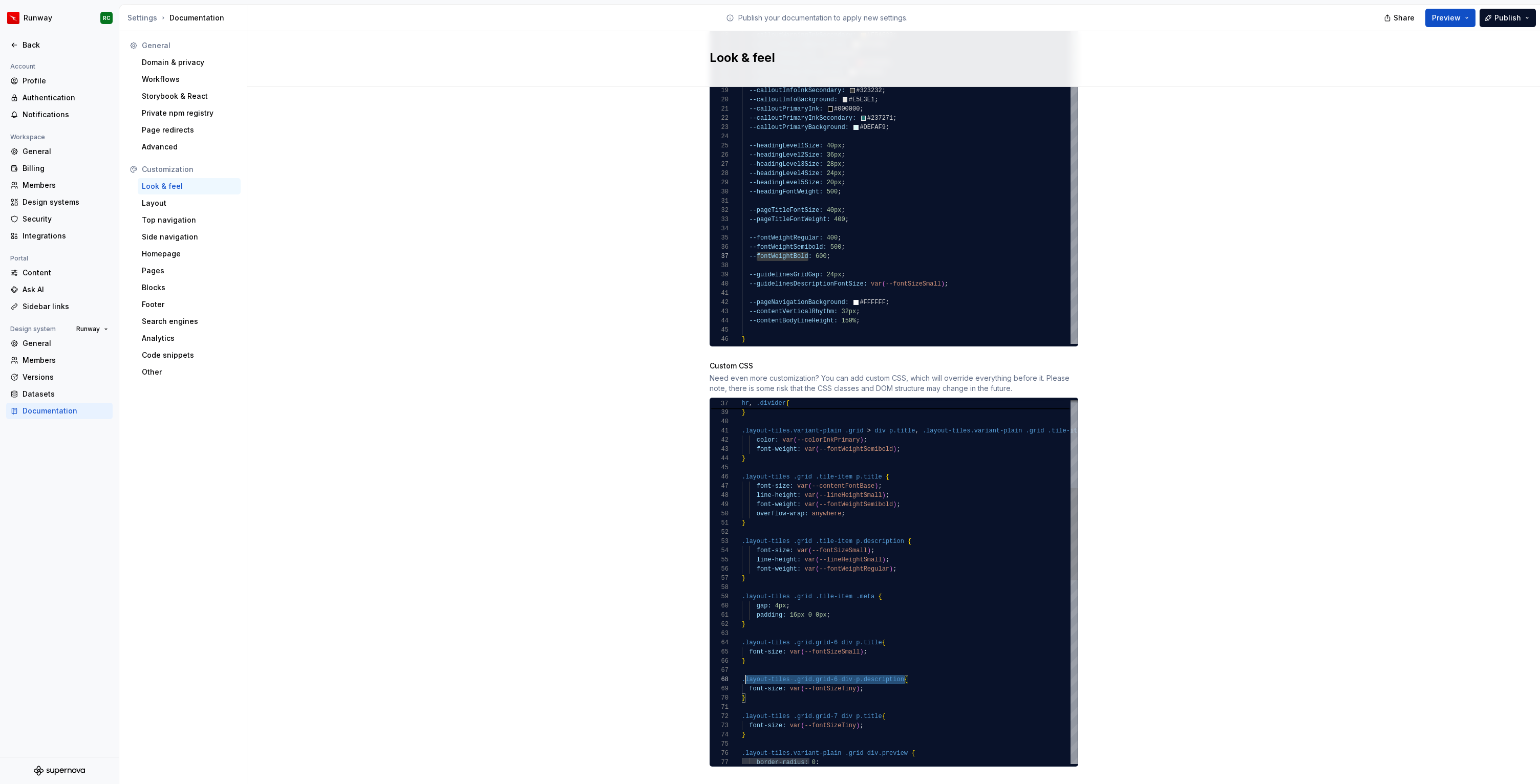
scroll to position [64, 0]
click at [742, 668] on div "margin: 3rem 0 ; } .layout-tiles.variant-plain .grid > div p.title , .layout-ti…" at bounding box center [1555, 769] width 1627 height 1425
drag, startPoint x: 743, startPoint y: 706, endPoint x: 877, endPoint y: 683, distance: 136.0
click at [743, 706] on div "margin: 3rem 0 ; } .layout-tiles.variant-plain .grid > div p.title , .layout-ti…" at bounding box center [1555, 769] width 1627 height 1425
drag, startPoint x: 760, startPoint y: 679, endPoint x: 691, endPoint y: 654, distance: 73.4
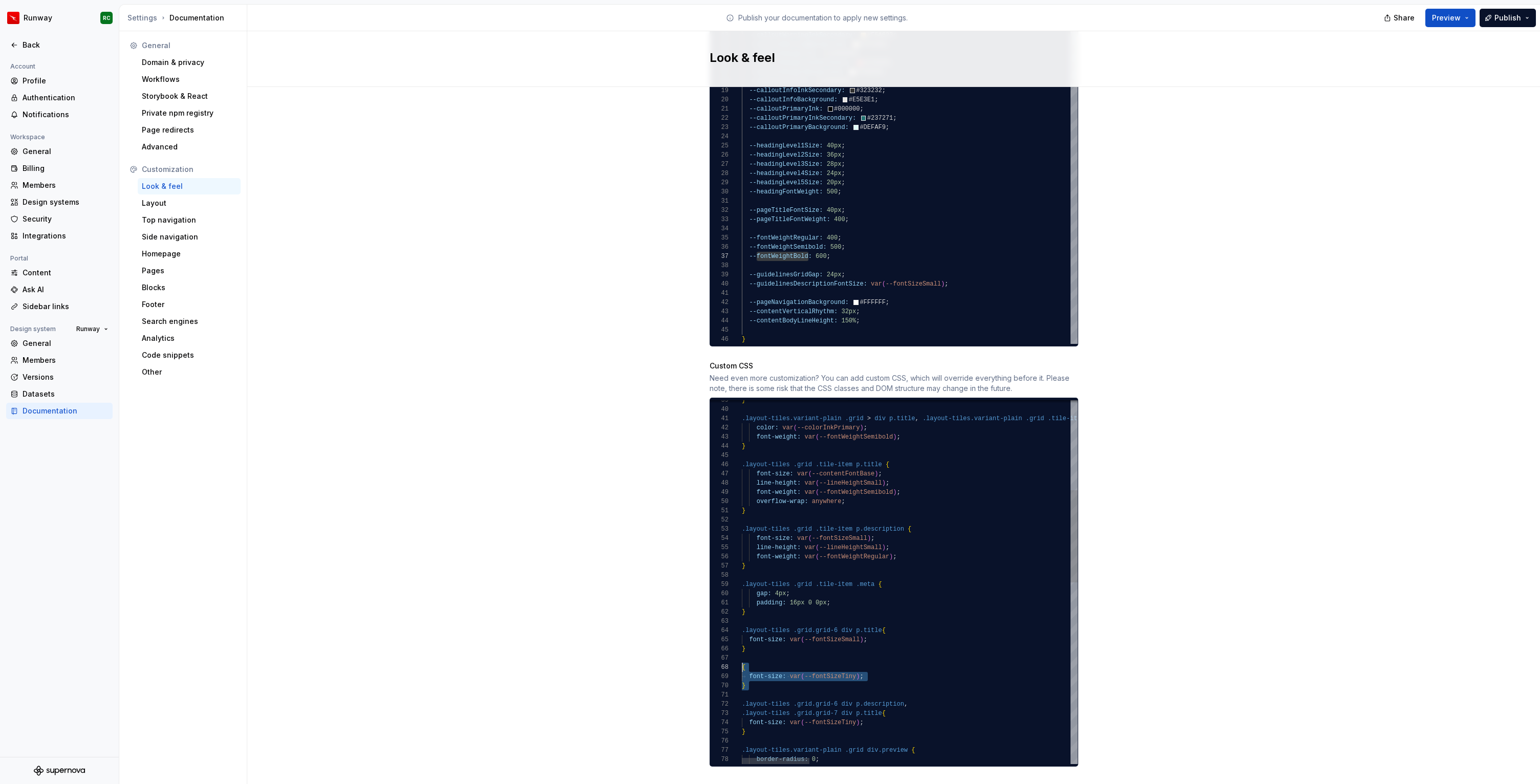
click at [742, 654] on div "} .layout-tiles.variant-plain .grid > div p.title , .layout-tiles.variant-plain…" at bounding box center [1555, 763] width 1627 height 1434
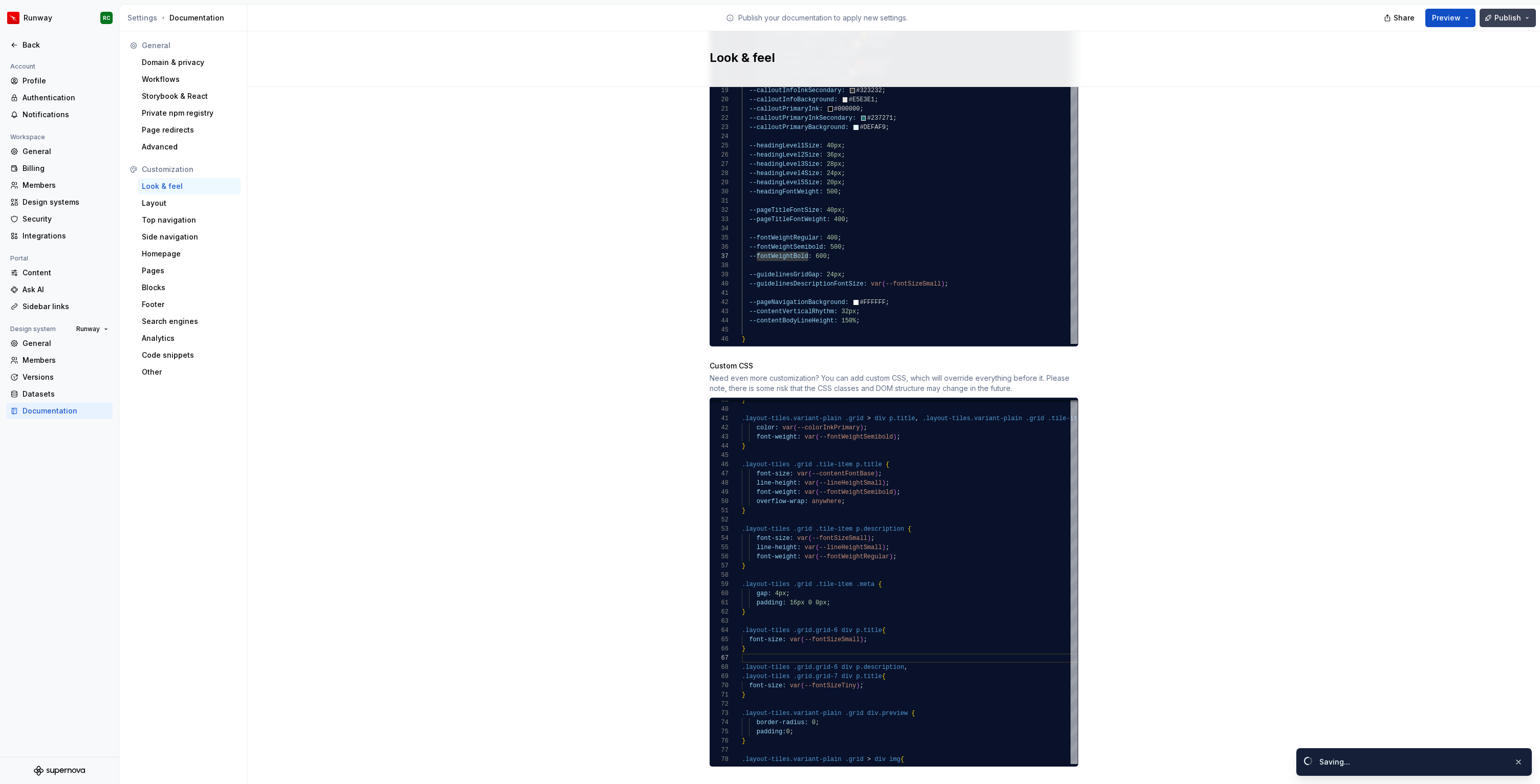
click at [1505, 15] on span "Publish" at bounding box center [1507, 17] width 26 height 10
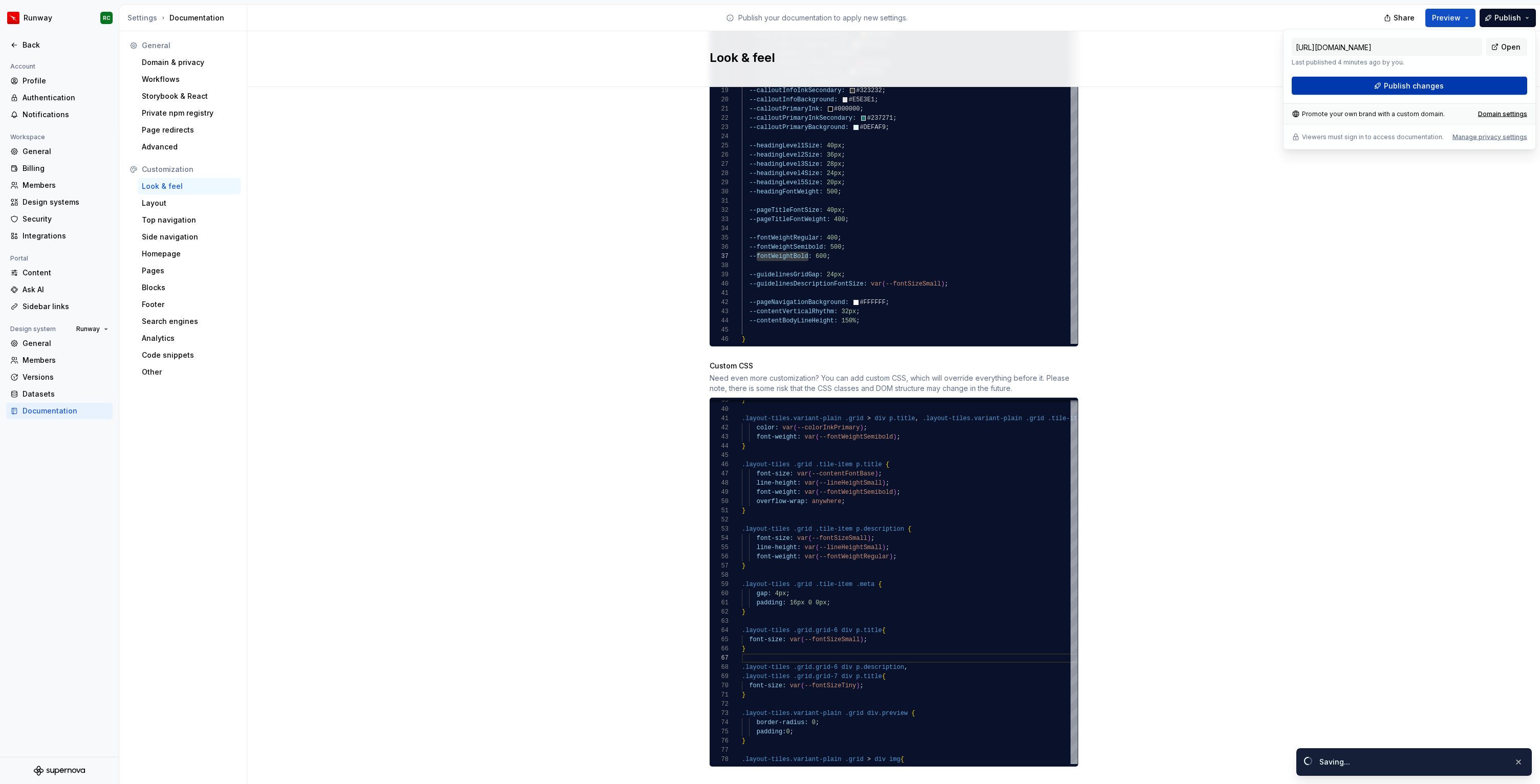
click at [1420, 89] on span "Publish changes" at bounding box center [1413, 86] width 60 height 10
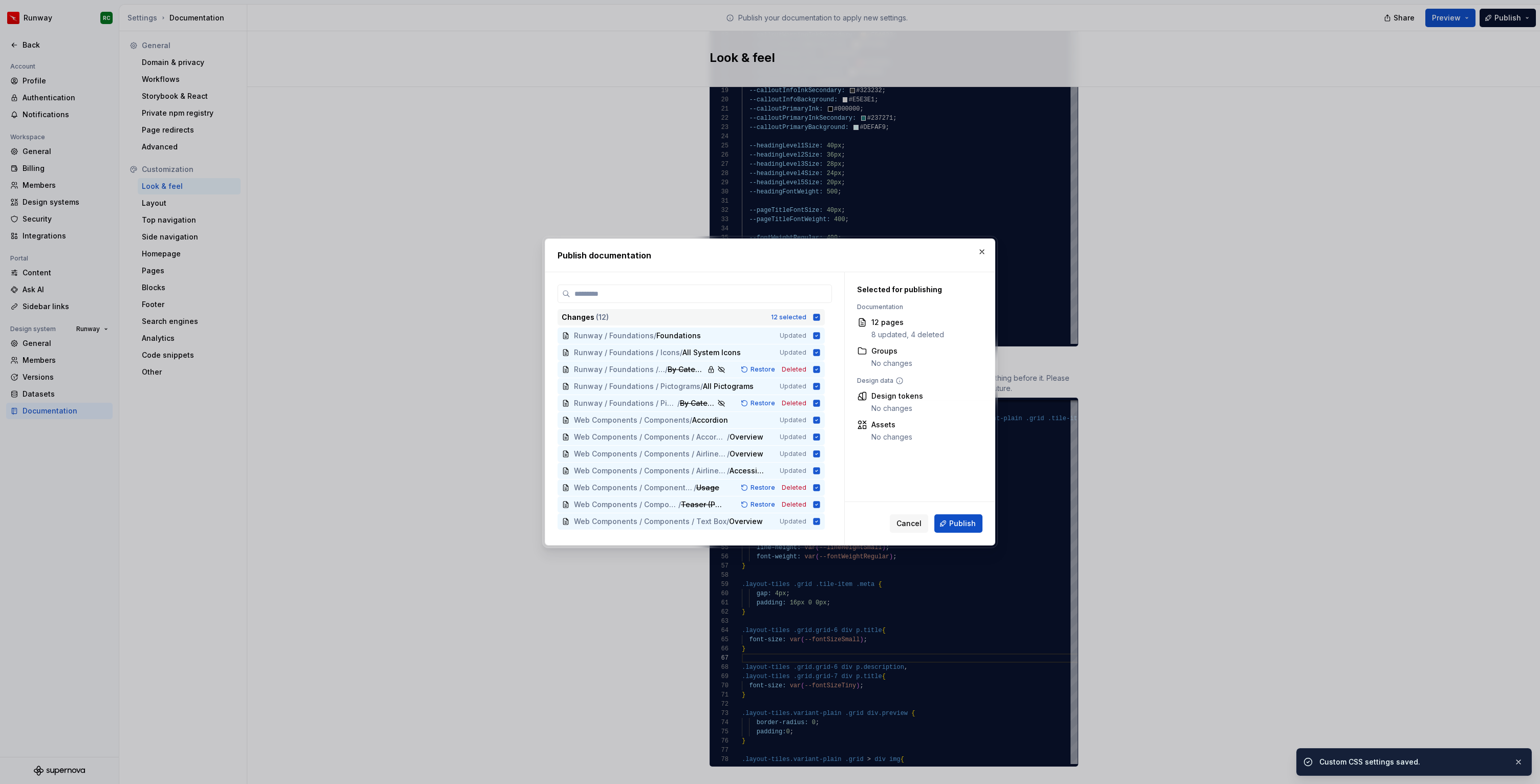
click at [785, 315] on div "12 selected" at bounding box center [788, 317] width 35 height 8
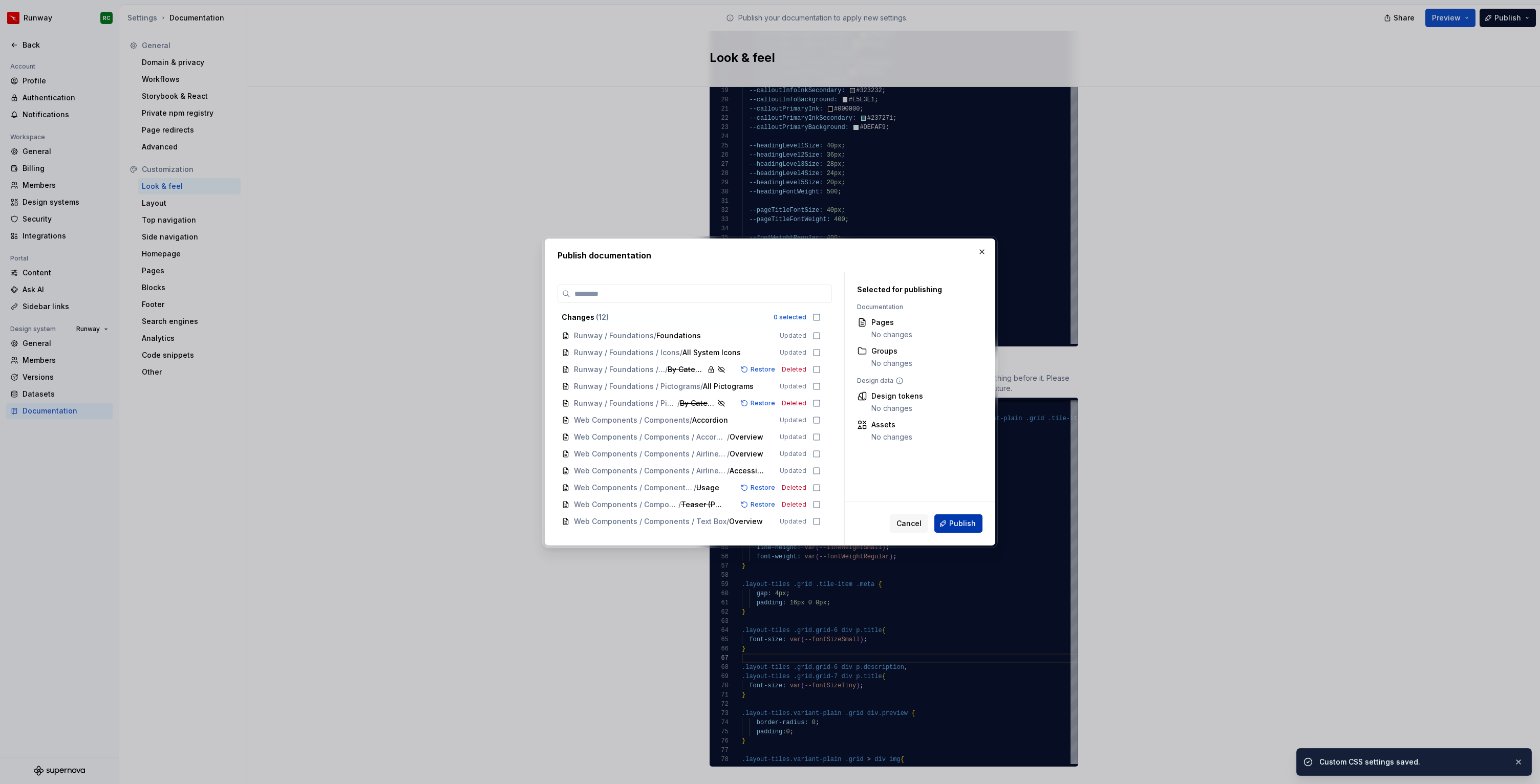
click at [946, 519] on button "Publish" at bounding box center [957, 524] width 48 height 19
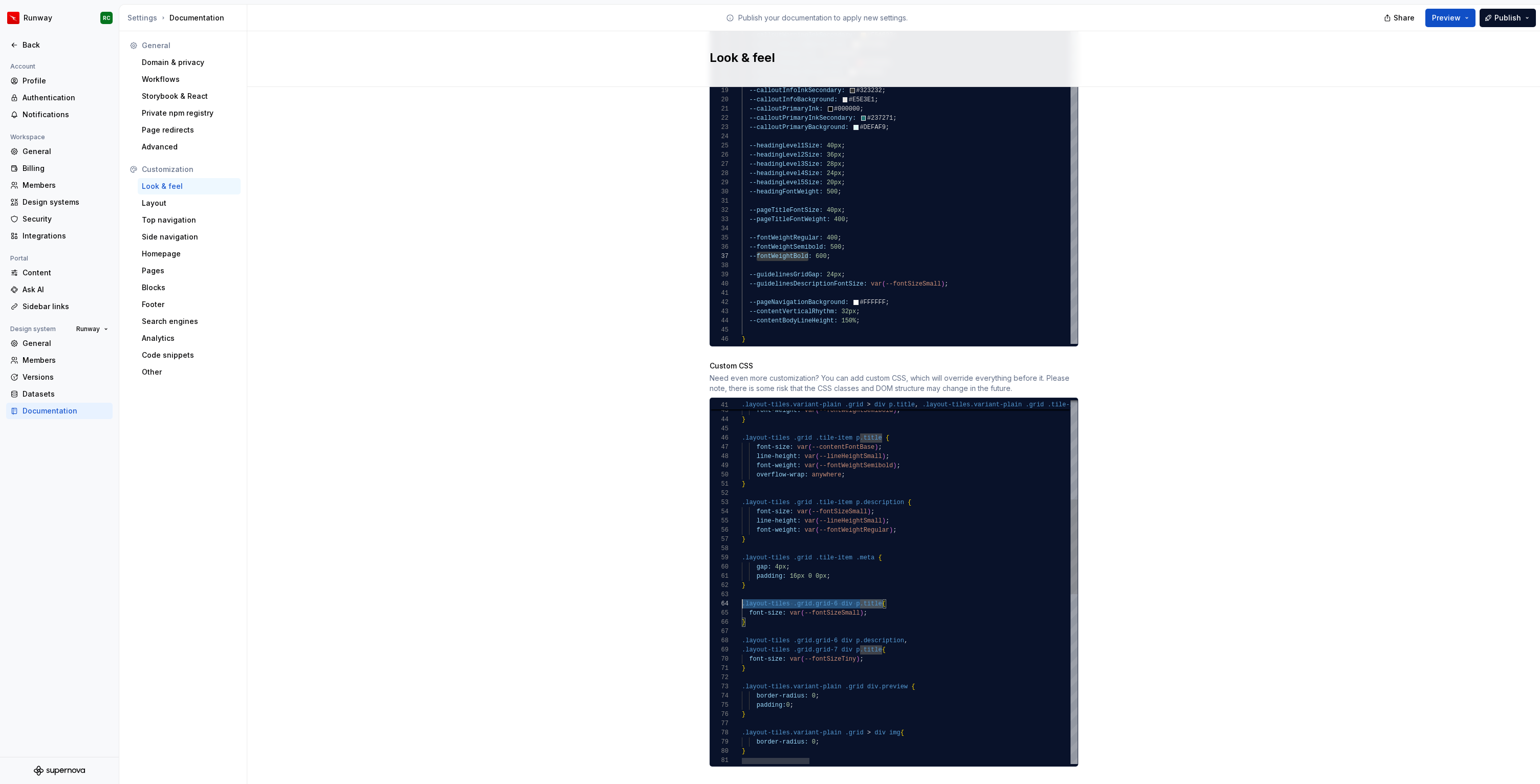
scroll to position [28, 0]
drag, startPoint x: 883, startPoint y: 594, endPoint x: 720, endPoint y: 591, distance: 163.0
click at [742, 591] on div "color: var ( --colorInkPrimary ) ; font-weight: var ( --fontWeightSemibold ) ; …" at bounding box center [1555, 717] width 1627 height 1397
click at [836, 591] on div "color: var ( --colorInkPrimary ) ; font-weight: var ( --fontWeightSemibold ) ; …" at bounding box center [1555, 722] width 1627 height 1406
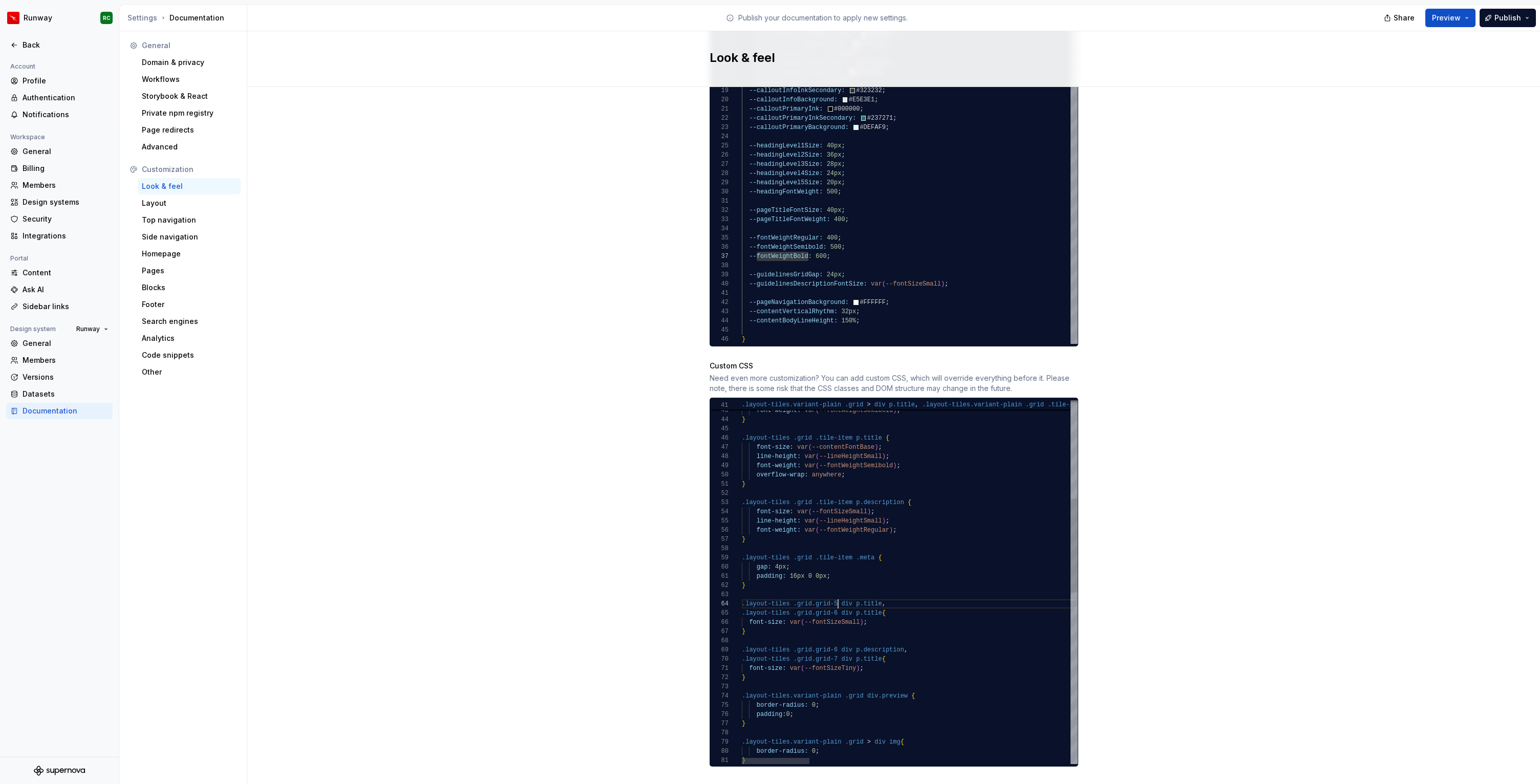
scroll to position [28, 96]
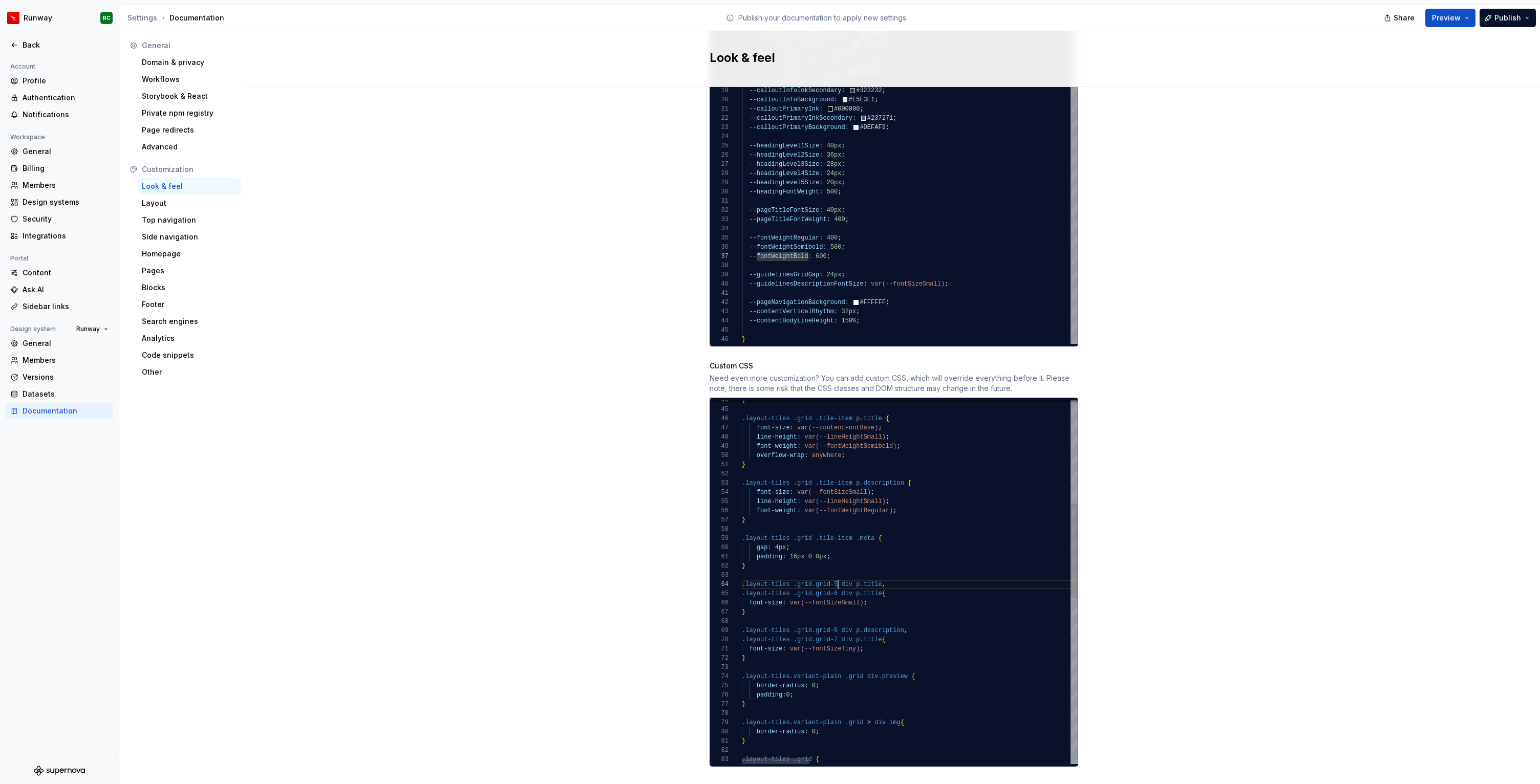
click at [911, 620] on div "} .layout-tiles .grid .tile-item p.title { font-size: var ( --contentFontBase )…" at bounding box center [1555, 702] width 1627 height 1406
click at [1507, 24] on button "Publish" at bounding box center [1507, 18] width 56 height 19
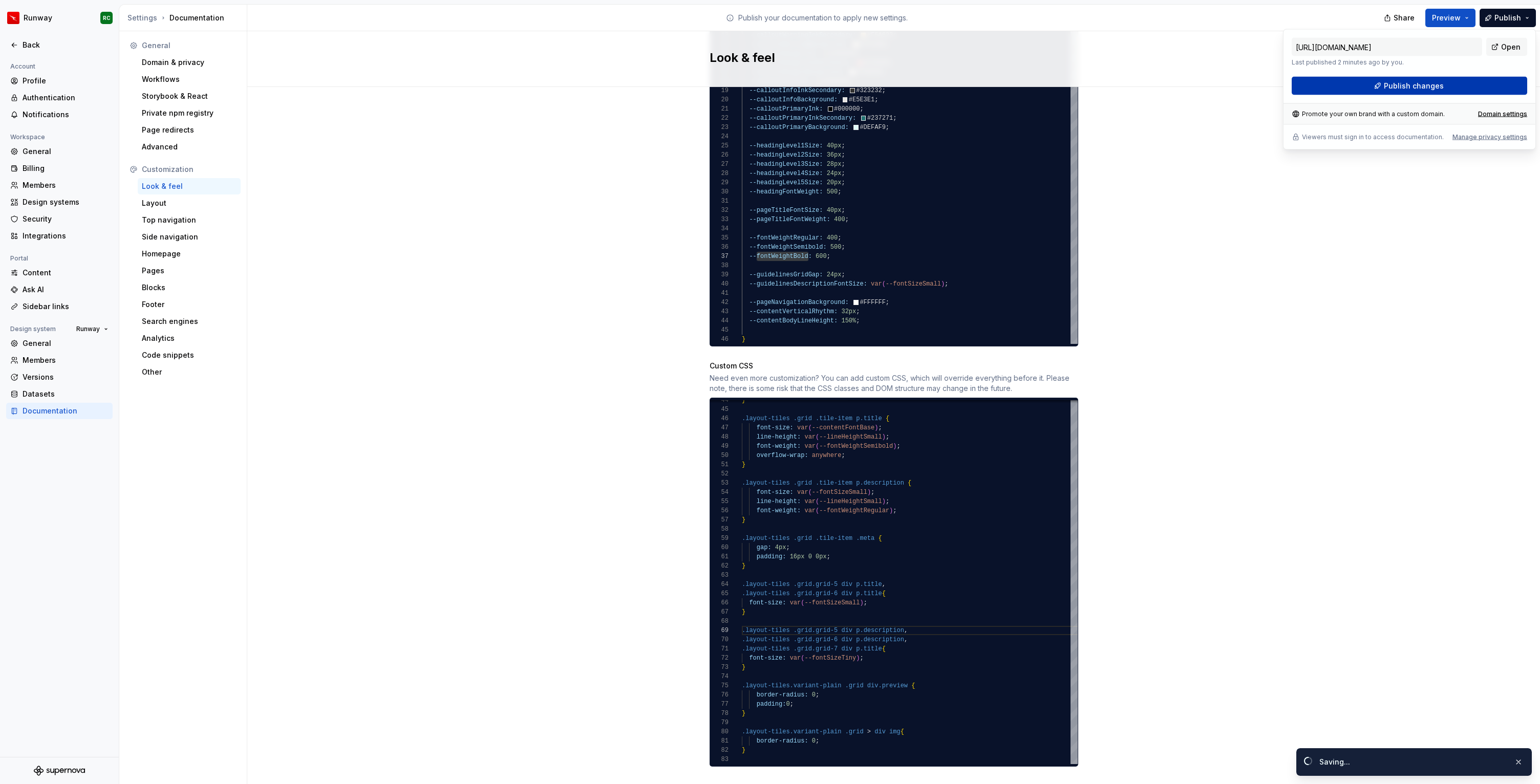
click at [1443, 81] on button "Publish changes" at bounding box center [1409, 86] width 236 height 19
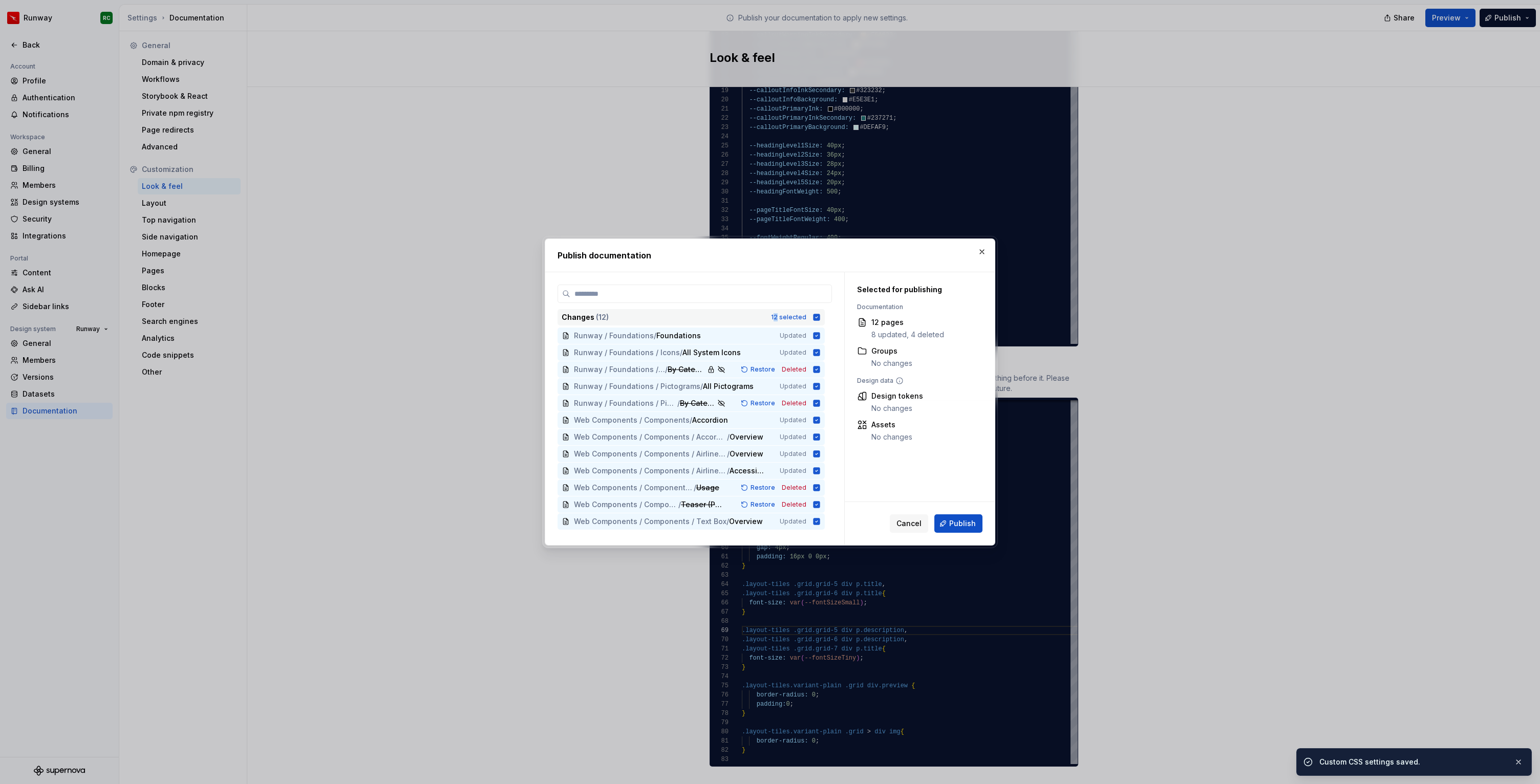
click at [783, 314] on div "12 selected" at bounding box center [788, 317] width 35 height 8
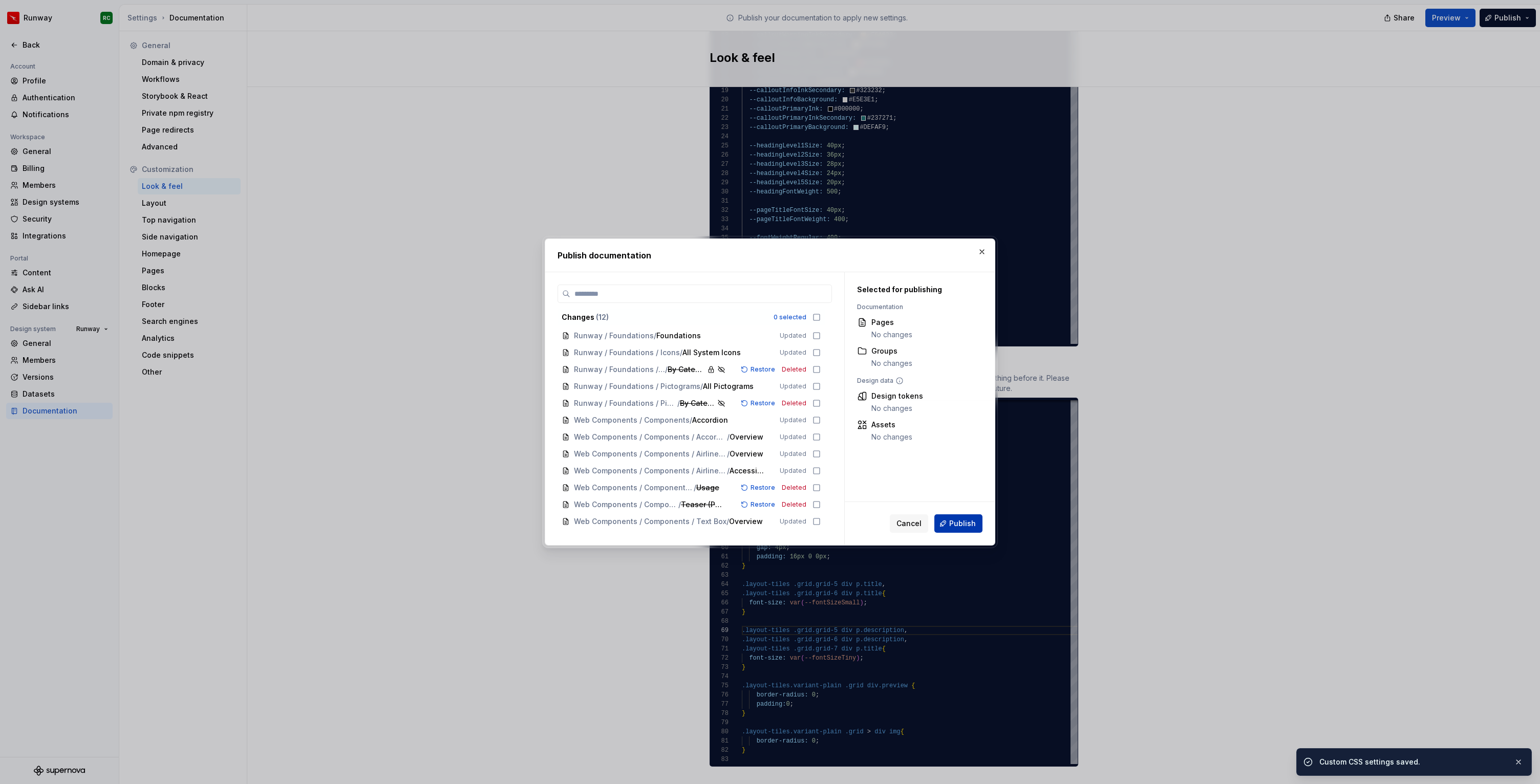
click at [939, 518] on button "Publish" at bounding box center [957, 524] width 48 height 19
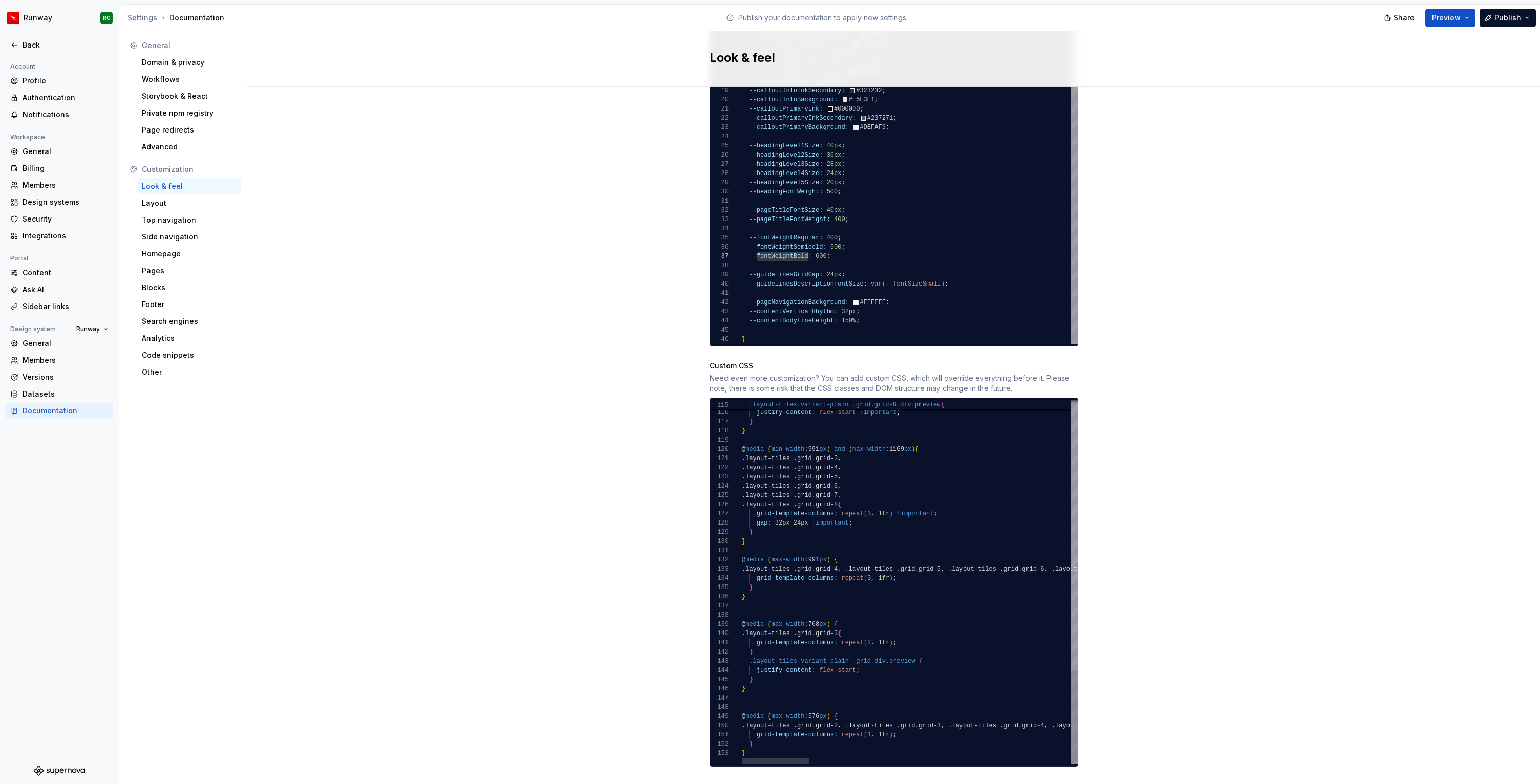
click at [867, 578] on div ".layout-tiles.variant-plain .grid.grid-8 div.preview { justify-content: flex-st…" at bounding box center [1555, 56] width 1627 height 1416
drag, startPoint x: 866, startPoint y: 514, endPoint x: 756, endPoint y: 517, distance: 110.0
click at [756, 517] on div ".layout-tiles.variant-plain .grid.grid-8 div.preview { justify-content: flex-st…" at bounding box center [1555, 56] width 1627 height 1416
click at [779, 578] on div ".layout-tiles.variant-plain .grid.grid-8 div.preview { justify-content: flex-st…" at bounding box center [1555, 56] width 1627 height 1416
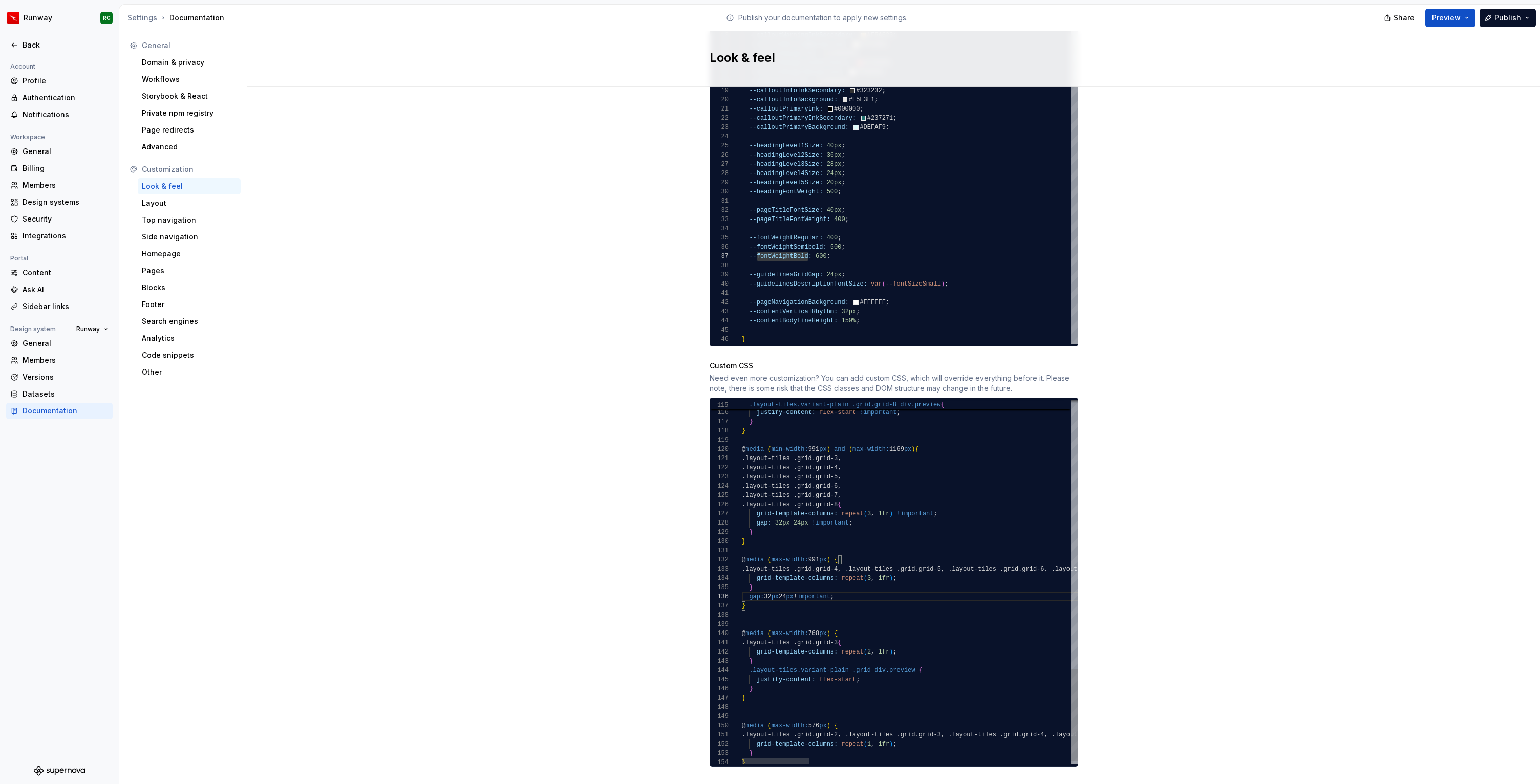
scroll to position [46, 7]
click at [908, 568] on div ".layout-tiles.variant-plain .grid.grid-8 div.preview { justify-content: flex-st…" at bounding box center [1555, 56] width 1627 height 1416
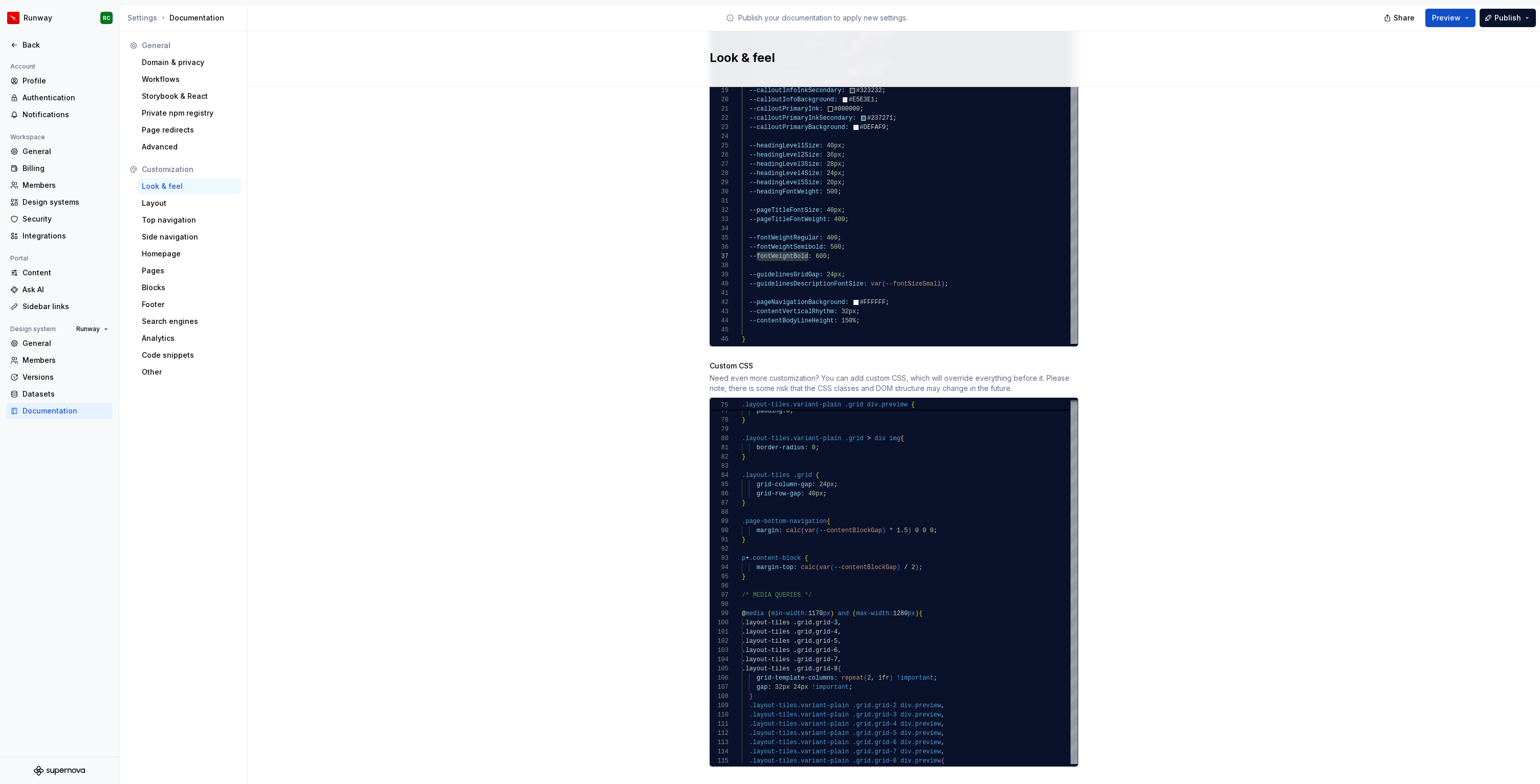
drag, startPoint x: 741, startPoint y: 583, endPoint x: 892, endPoint y: 805, distance: 268.5
click at [892, 783] on html "Runway RC Back Account Profile Authentication Notifications Workspace General B…" at bounding box center [770, 392] width 1540 height 784
click at [743, 582] on div ".layout-tiles.variant-plain .grid.grid-8 div.preview { .layout-tiles.variant-pl…" at bounding box center [1555, 418] width 1627 height 1425
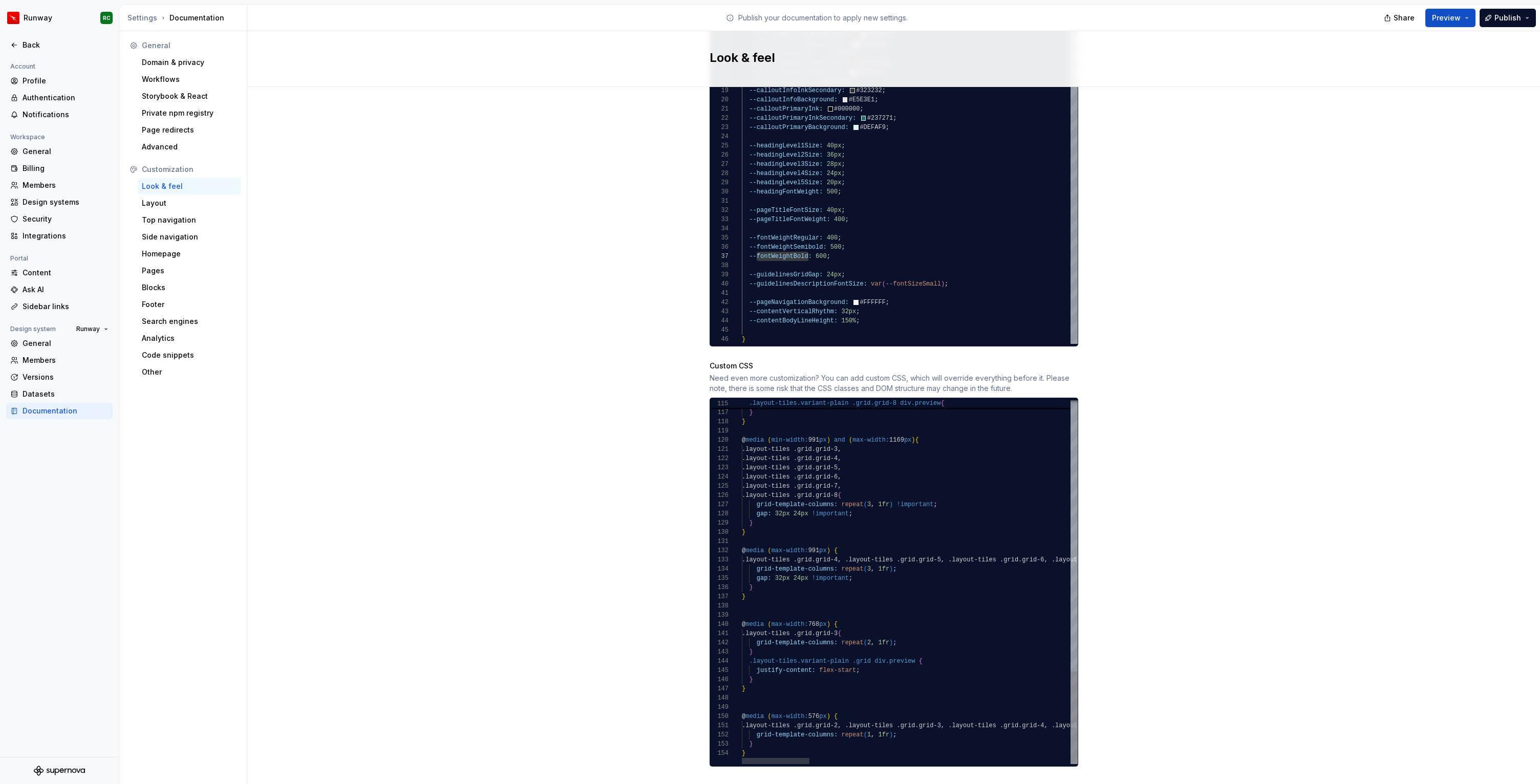
click at [780, 741] on div "justify-content: flex-start !important ; } } @ media ( min-width: 991 px ) and …" at bounding box center [1555, 51] width 1627 height 1425
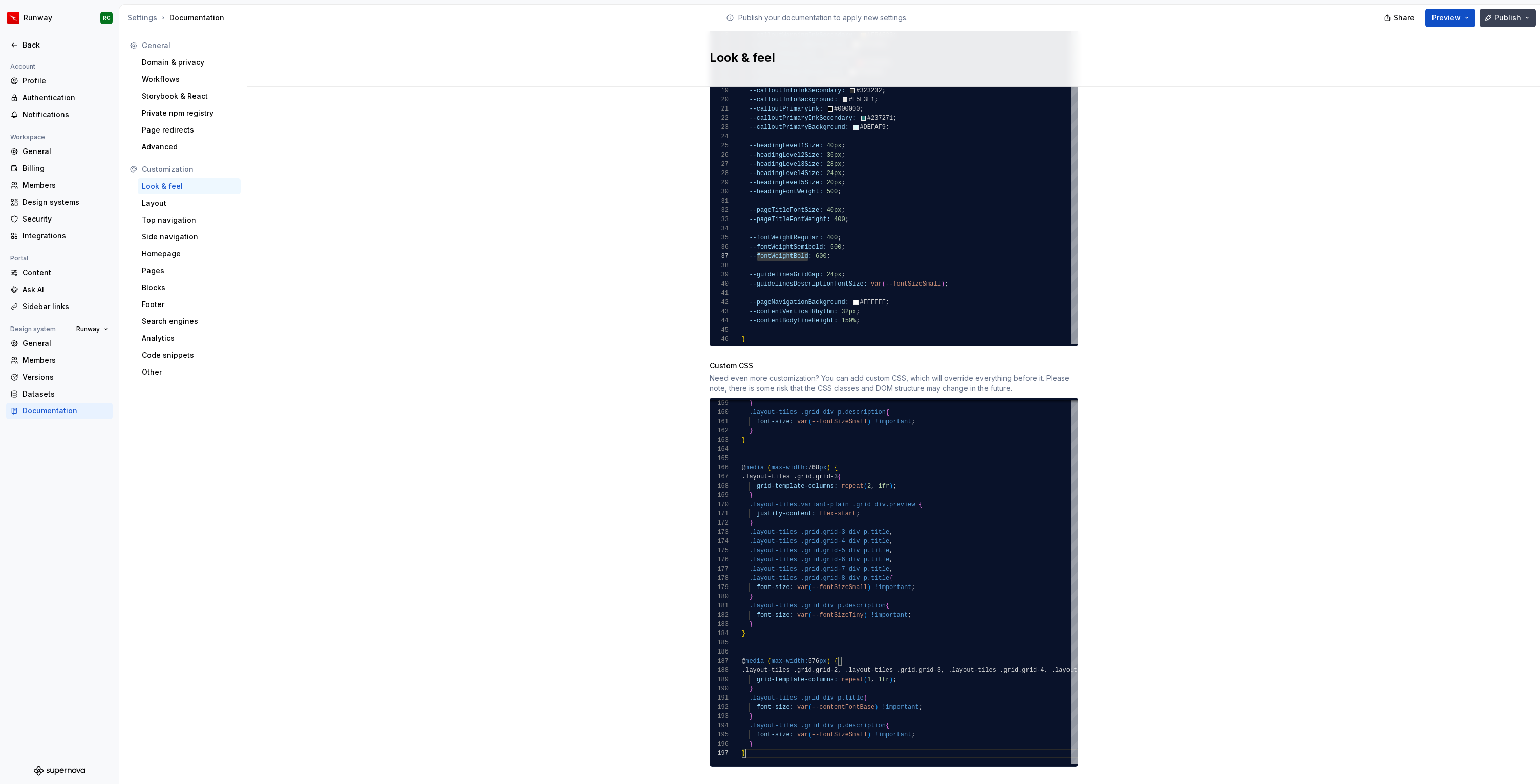
click at [1507, 10] on button "Publish" at bounding box center [1507, 18] width 56 height 19
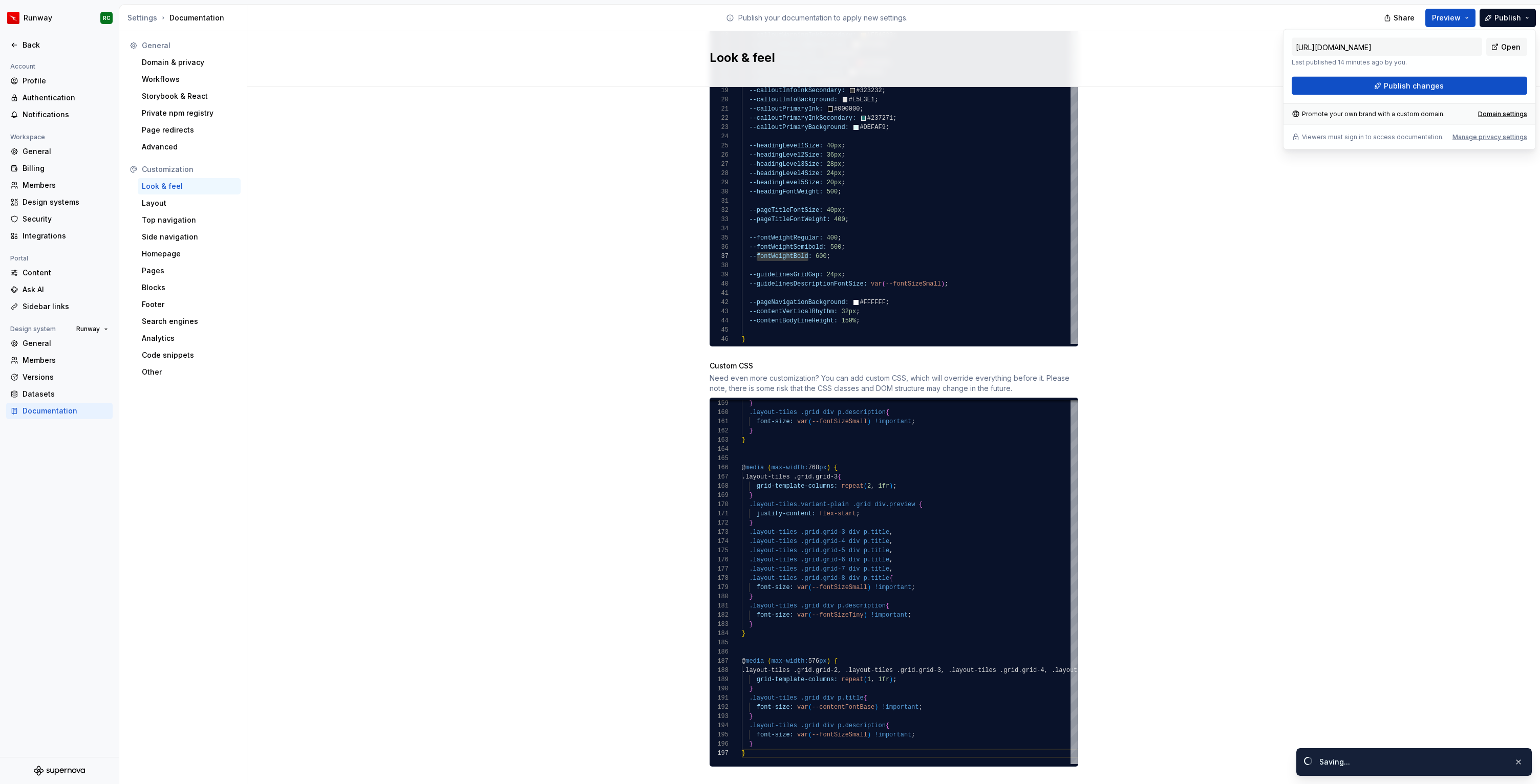
click at [1416, 73] on div "https://runway.supernova-docs.io/latest/ Last published 14 minutes ago by you. …" at bounding box center [1409, 66] width 236 height 57
click at [1414, 87] on span "Publish changes" at bounding box center [1413, 86] width 60 height 10
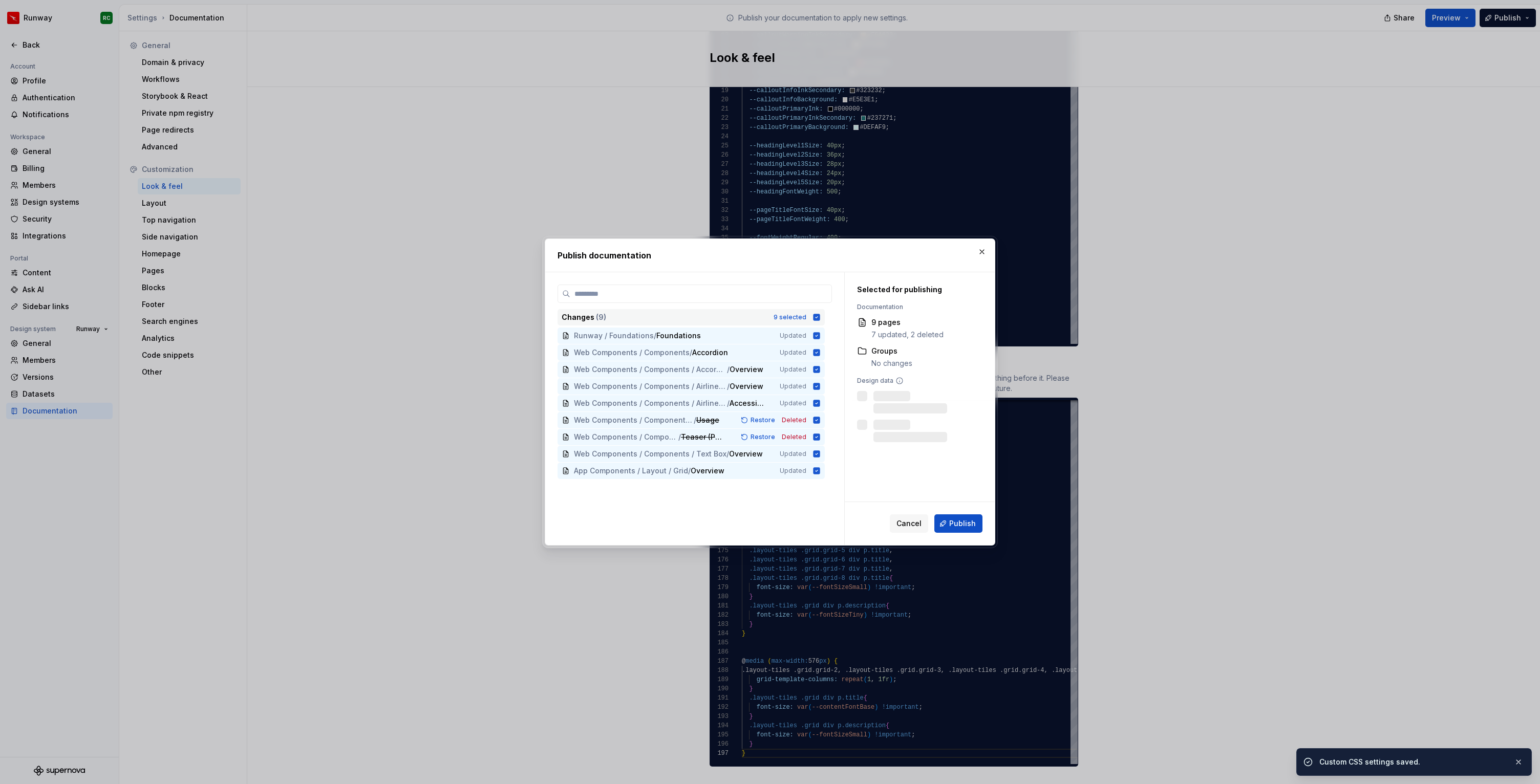
click at [804, 316] on div "9 selected" at bounding box center [789, 317] width 33 height 8
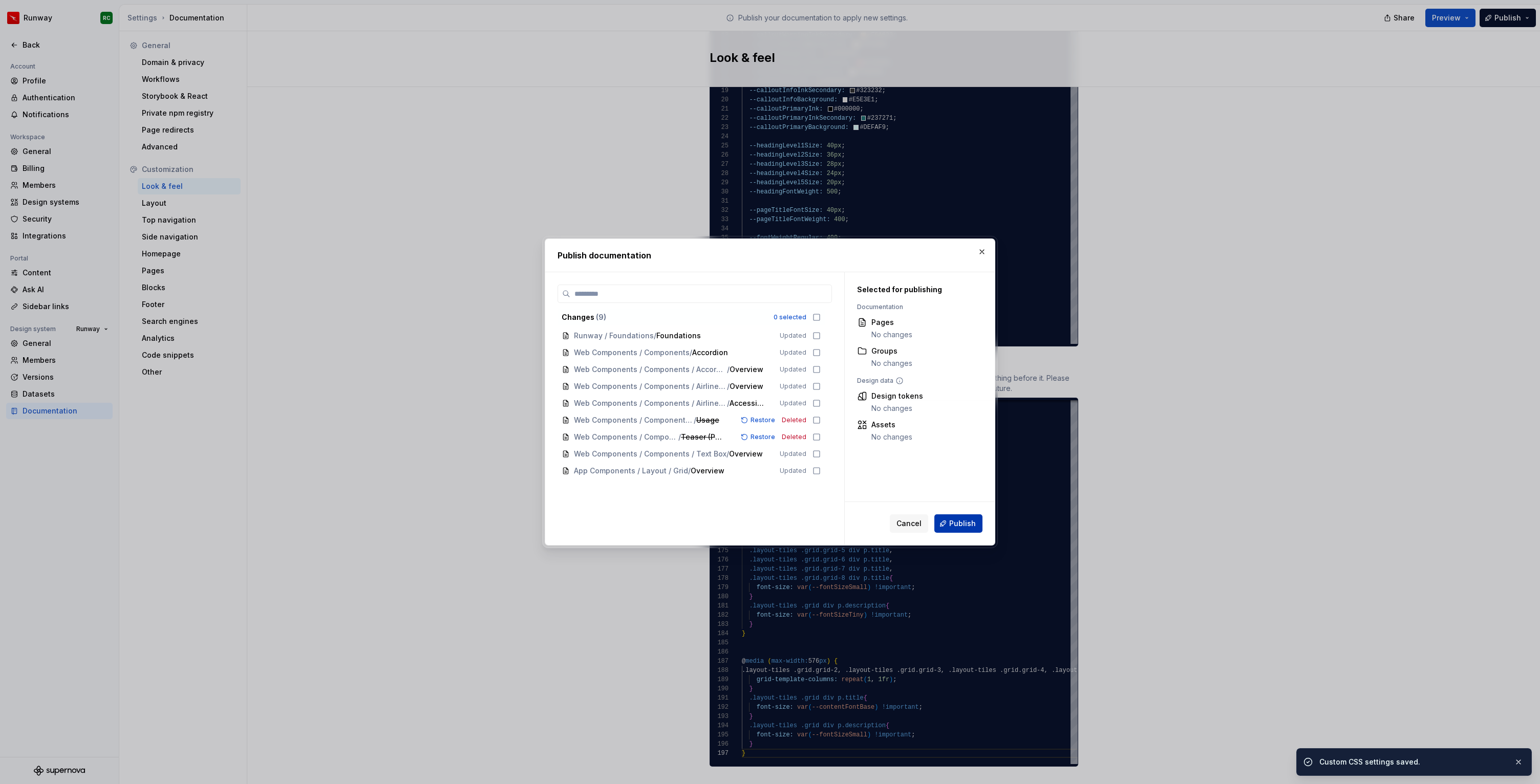
click at [971, 518] on span "Publish" at bounding box center [962, 523] width 26 height 10
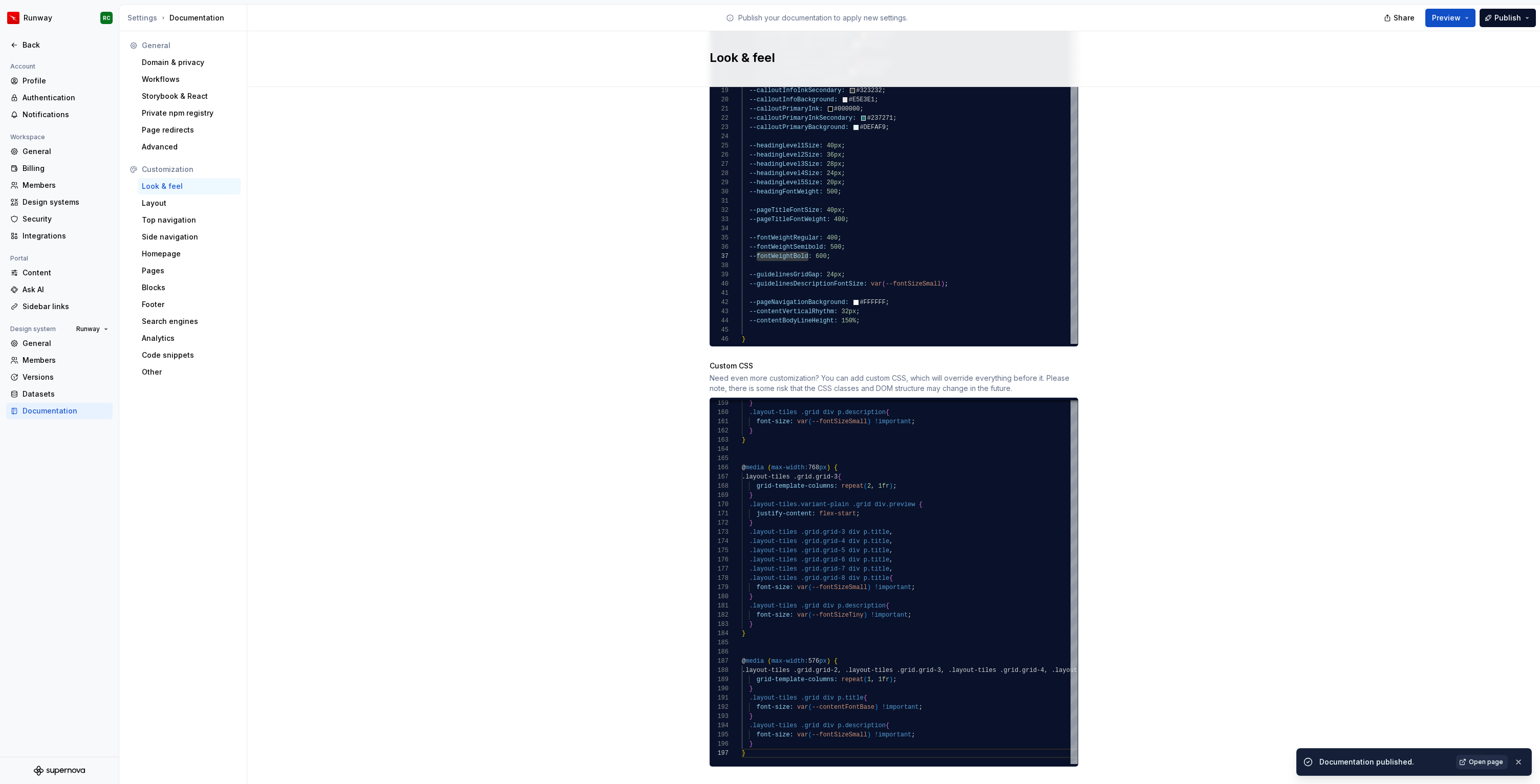
click at [1475, 760] on span "Open page" at bounding box center [1486, 762] width 35 height 8
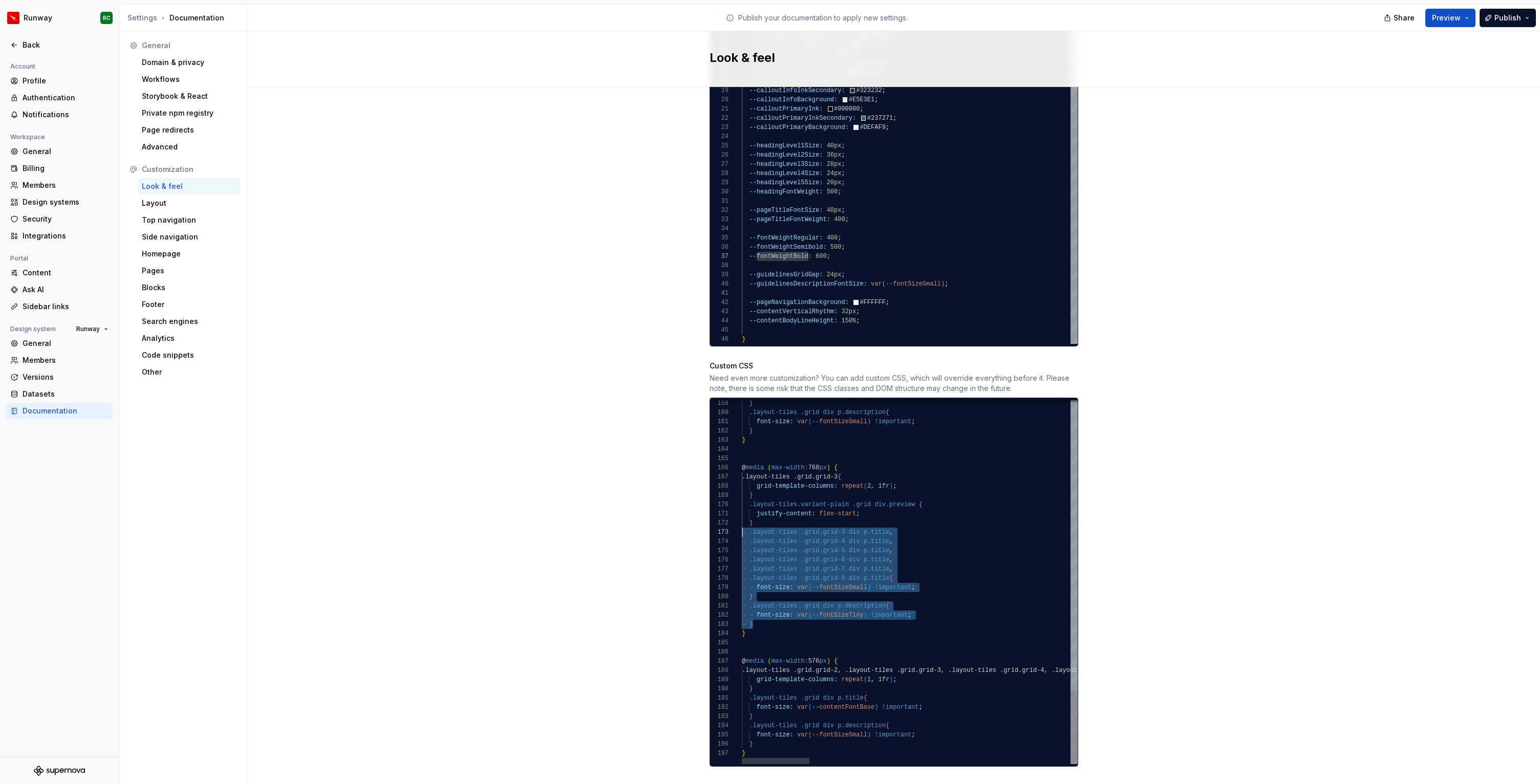
scroll to position [19, 0]
drag, startPoint x: 793, startPoint y: 614, endPoint x: 732, endPoint y: 524, distance: 108.7
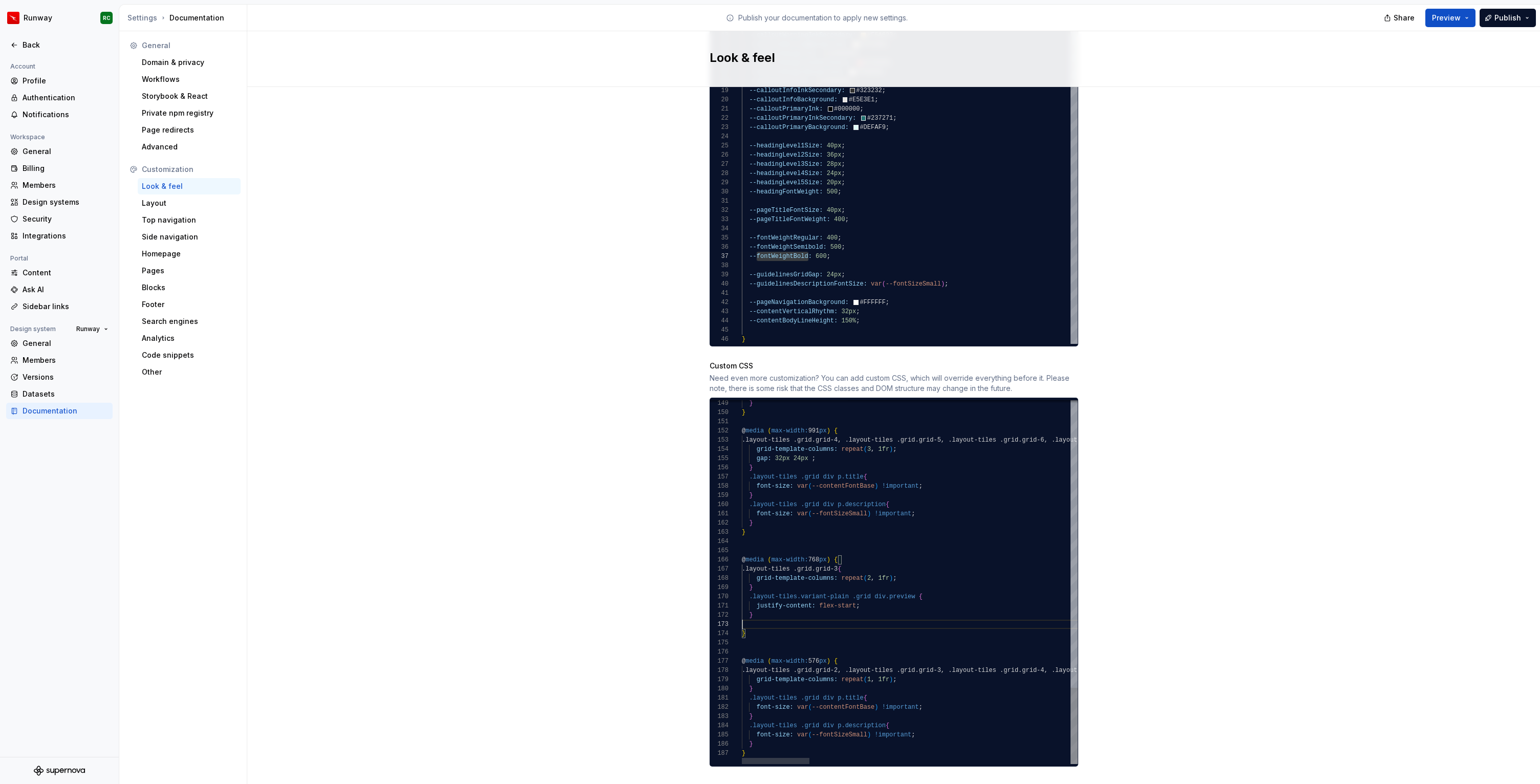
type textarea "**********"
drag, startPoint x: 1525, startPoint y: 13, endPoint x: 1519, endPoint y: 20, distance: 9.2
click at [1525, 12] on button "Publish" at bounding box center [1507, 18] width 56 height 19
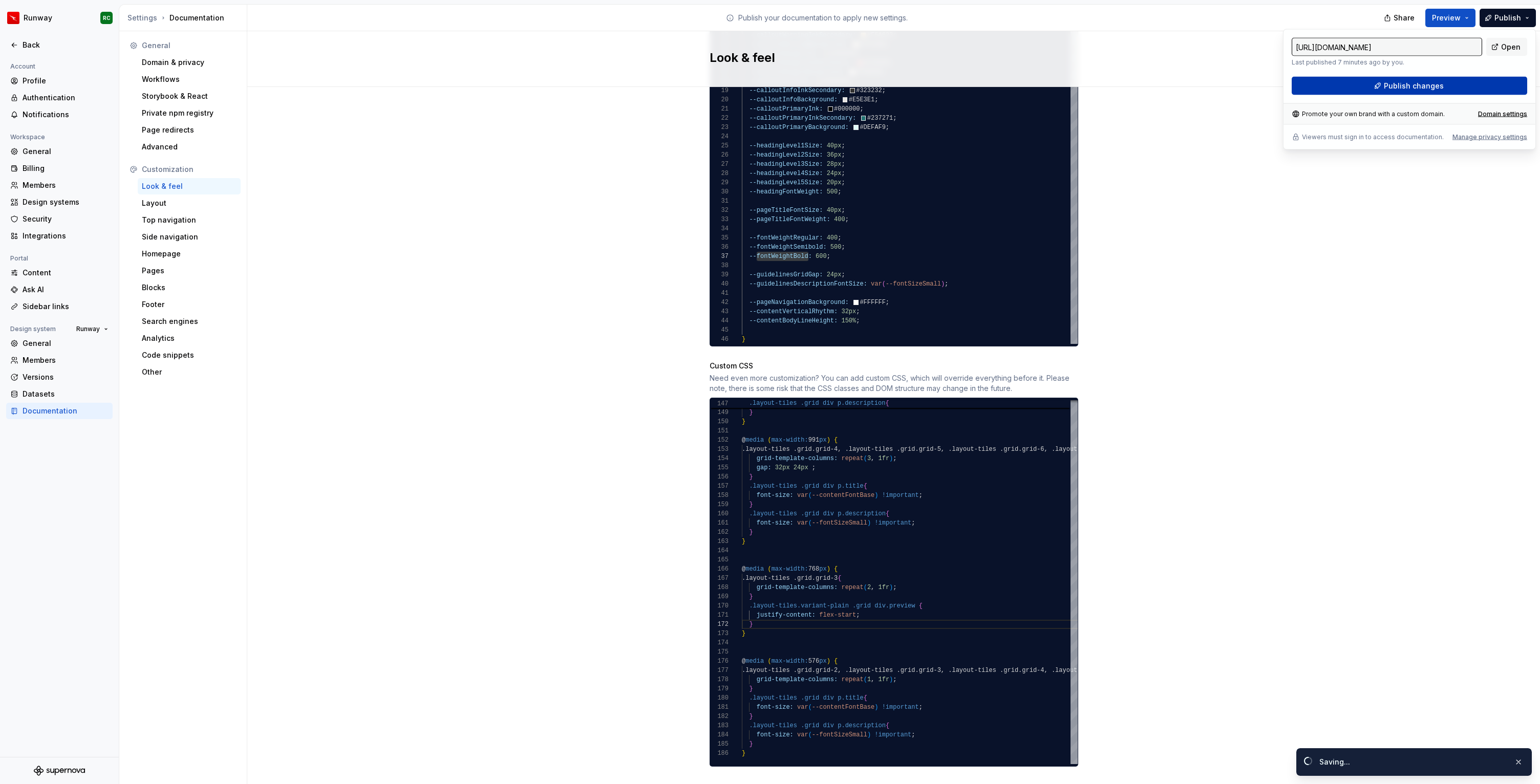
click at [1442, 91] on button "Publish changes" at bounding box center [1409, 86] width 236 height 19
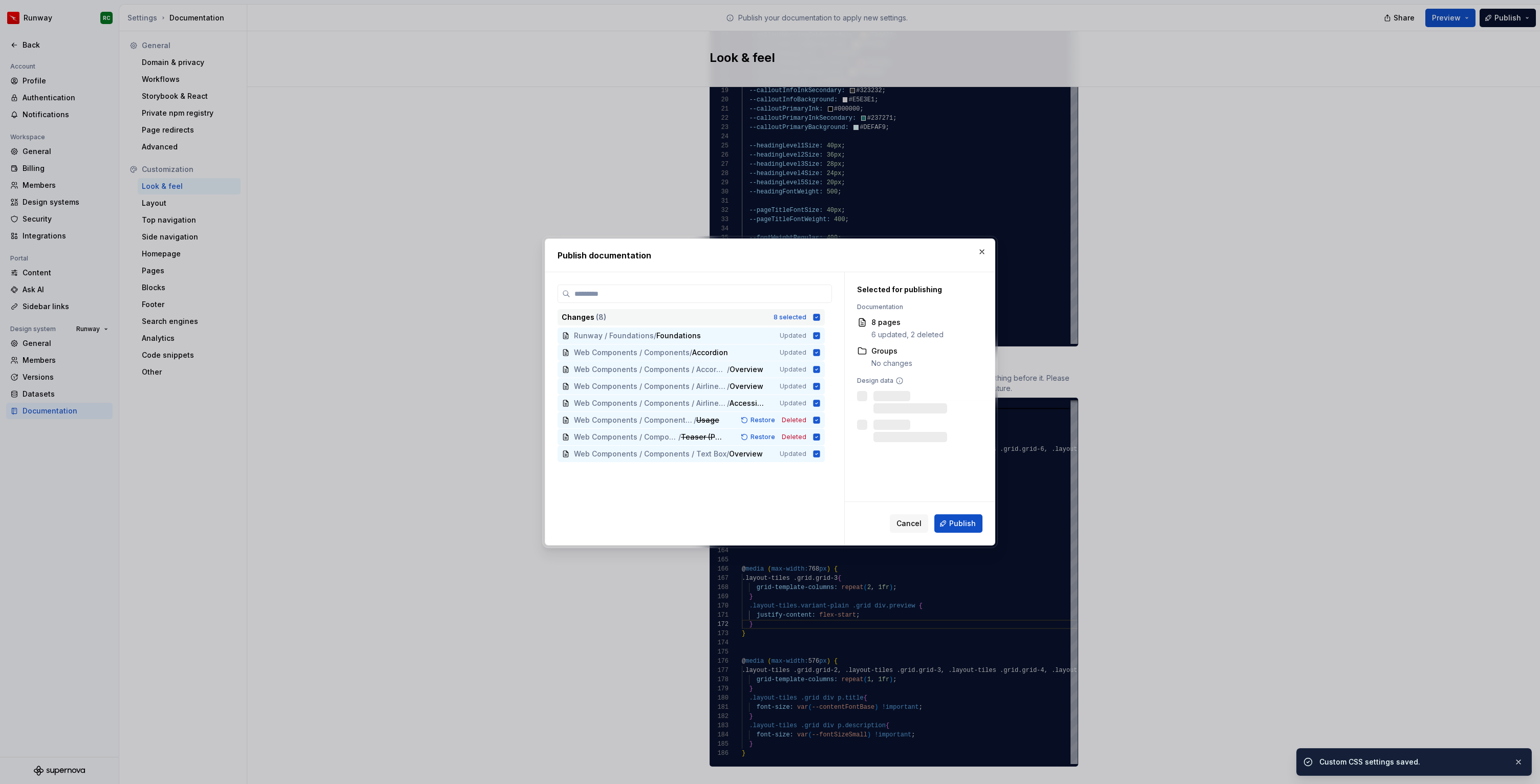
click at [793, 320] on div "8 selected" at bounding box center [789, 317] width 33 height 8
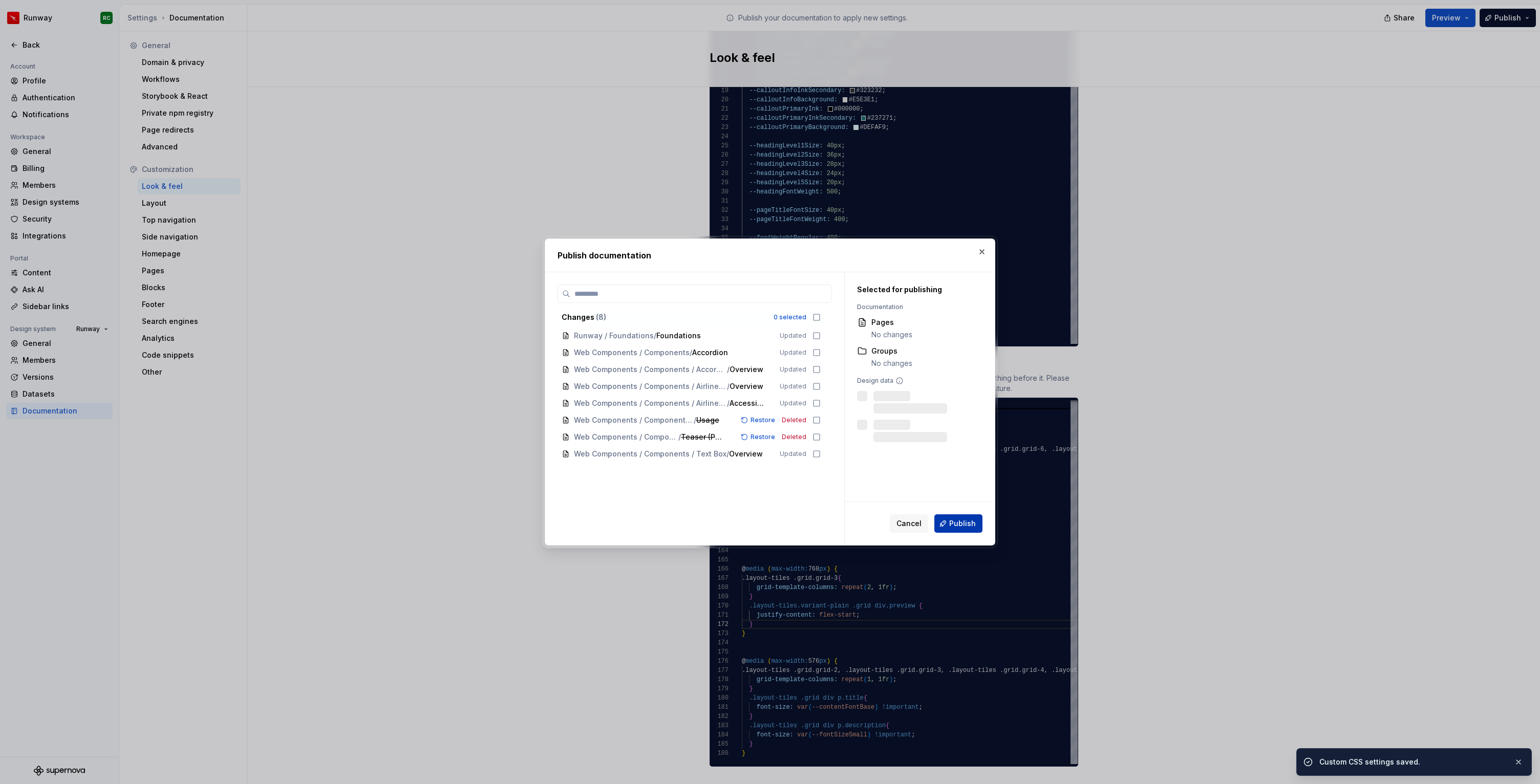
click at [955, 518] on span "Publish" at bounding box center [962, 523] width 26 height 10
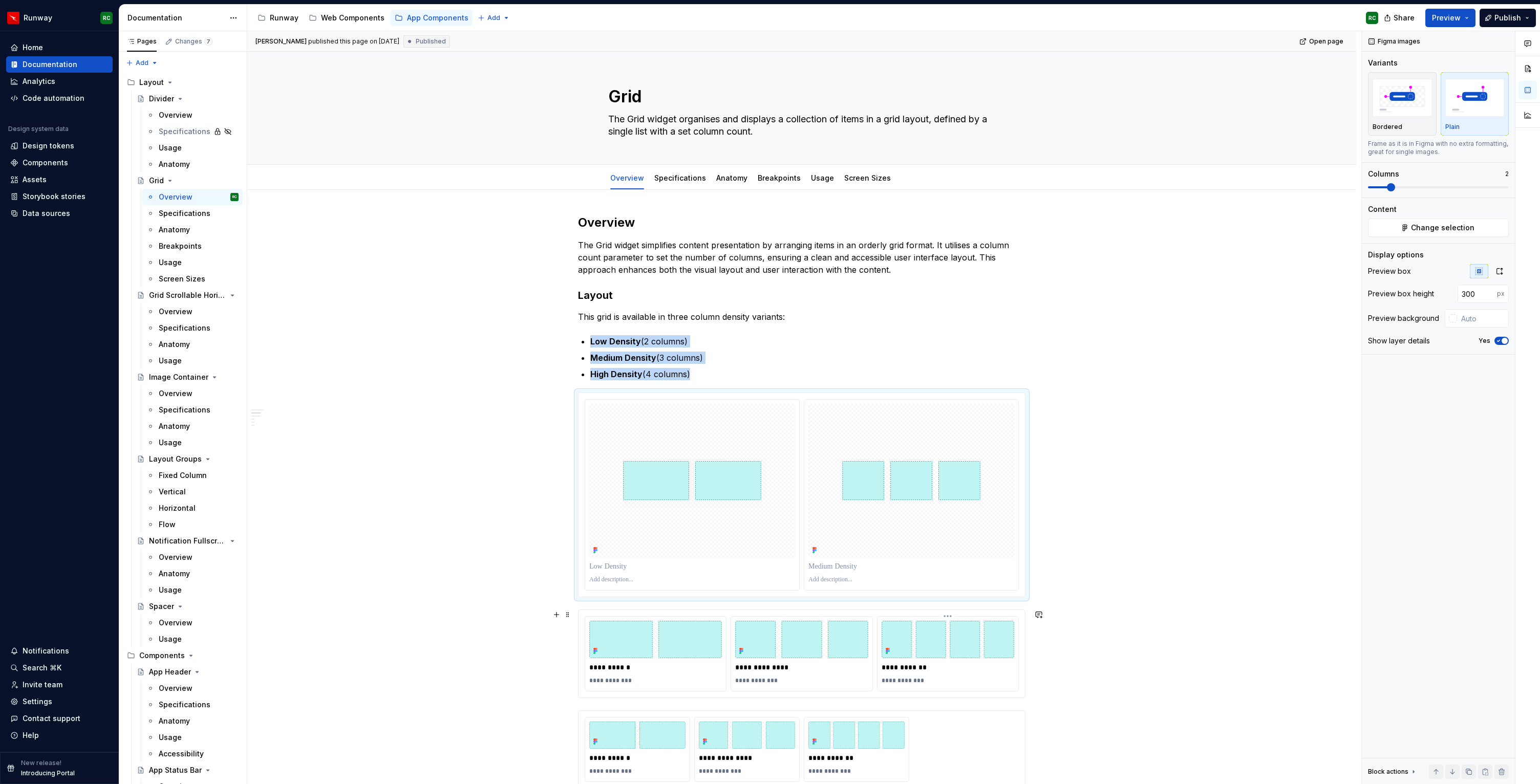
scroll to position [250, 0]
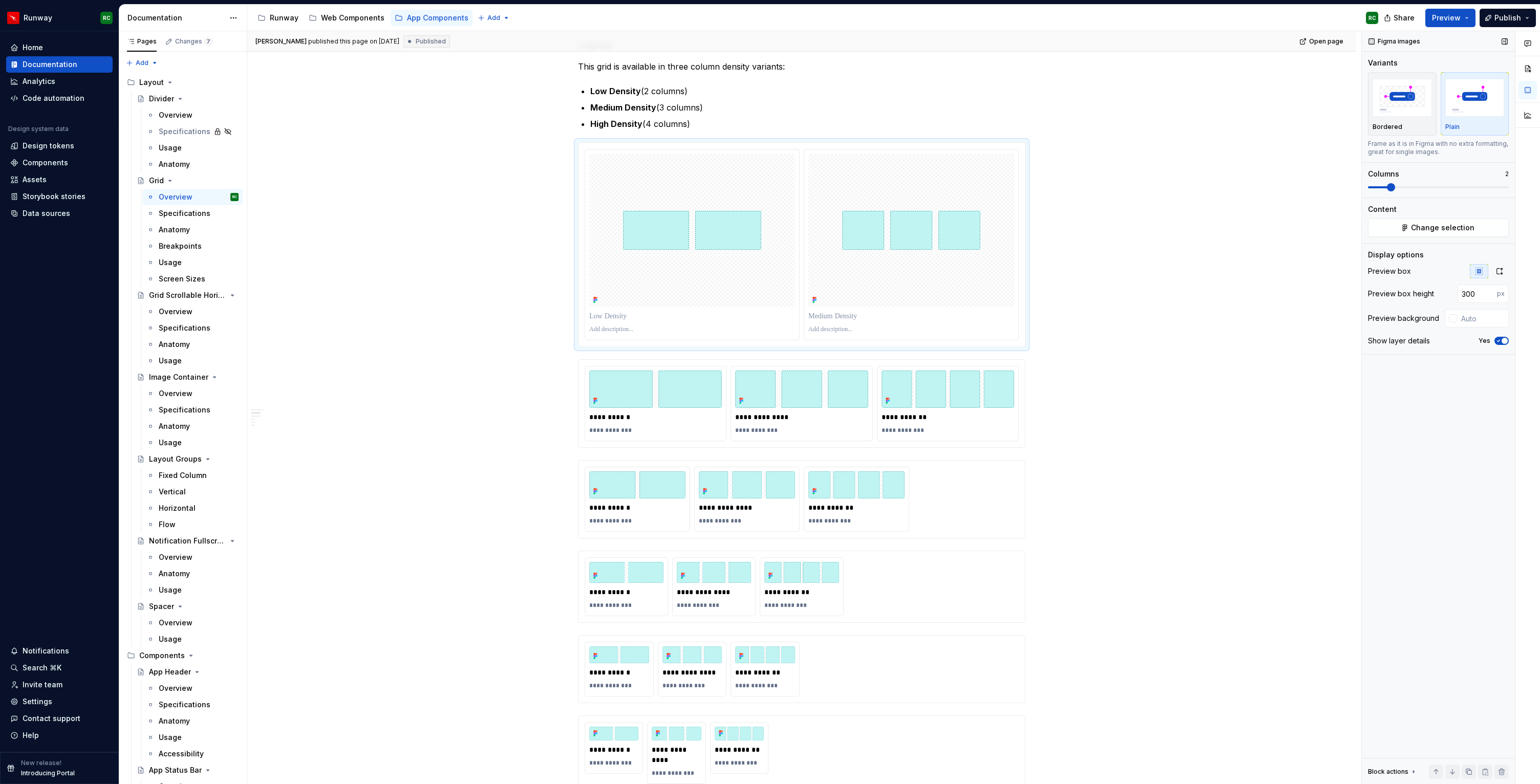
click at [1503, 763] on div "Block actions Move up Move down Duplicate Copy (⌘C) Cut (⌘X) Delete" at bounding box center [1437, 771] width 153 height 26
click at [1504, 767] on button "button" at bounding box center [1501, 772] width 15 height 15
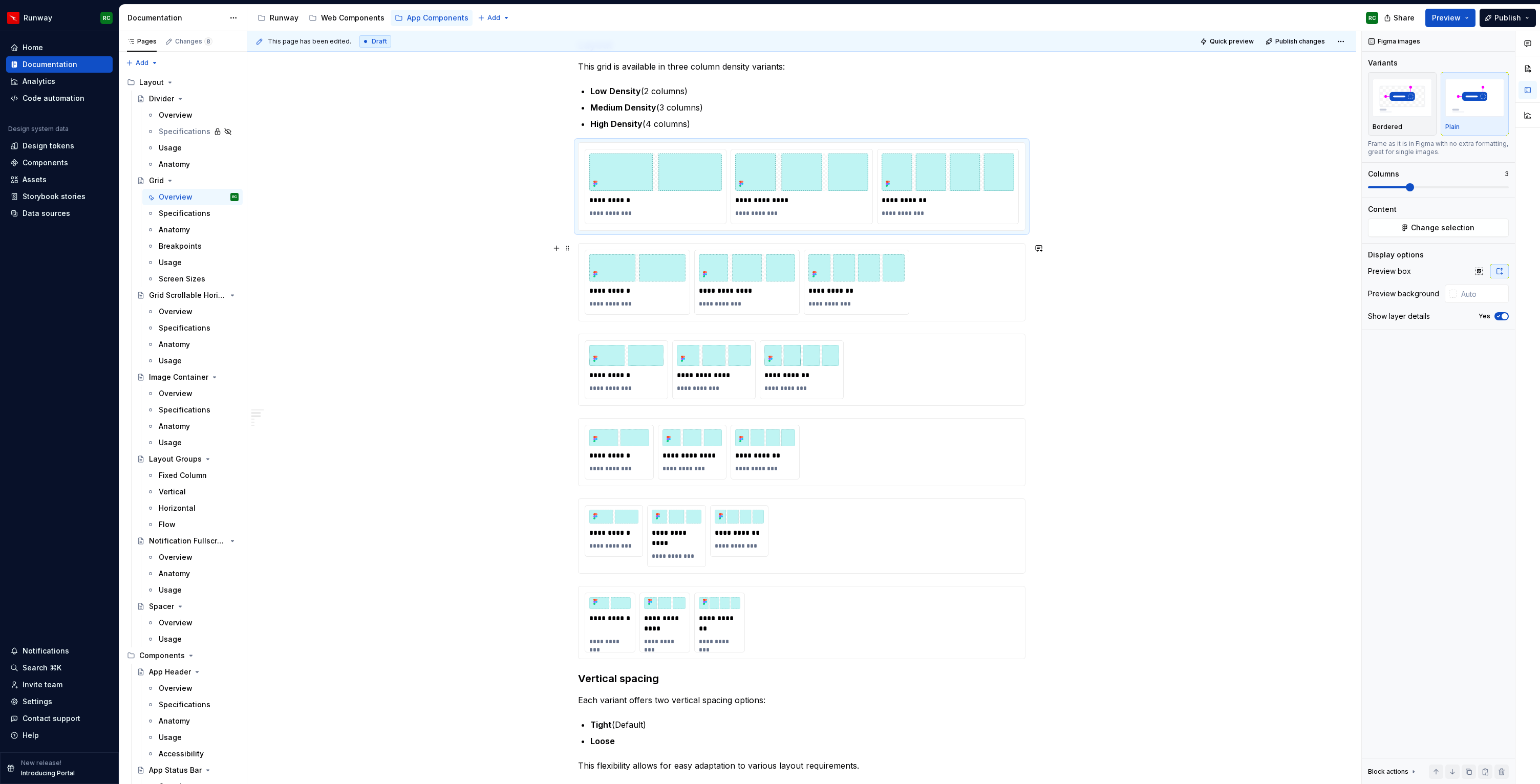
click at [995, 292] on div "**********" at bounding box center [802, 283] width 434 height 65
click at [980, 353] on div "**********" at bounding box center [802, 369] width 434 height 59
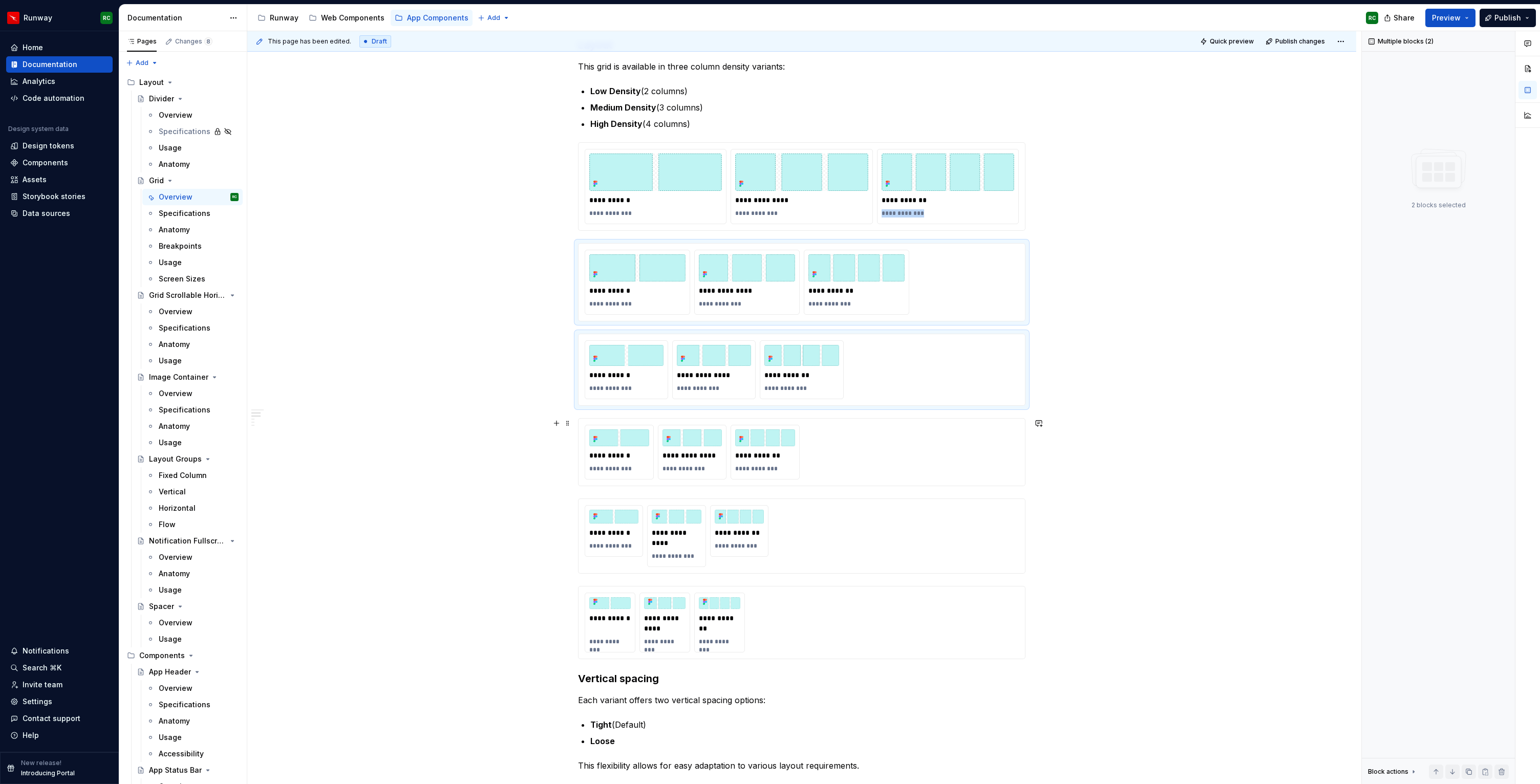
click at [974, 426] on div "**********" at bounding box center [802, 452] width 434 height 55
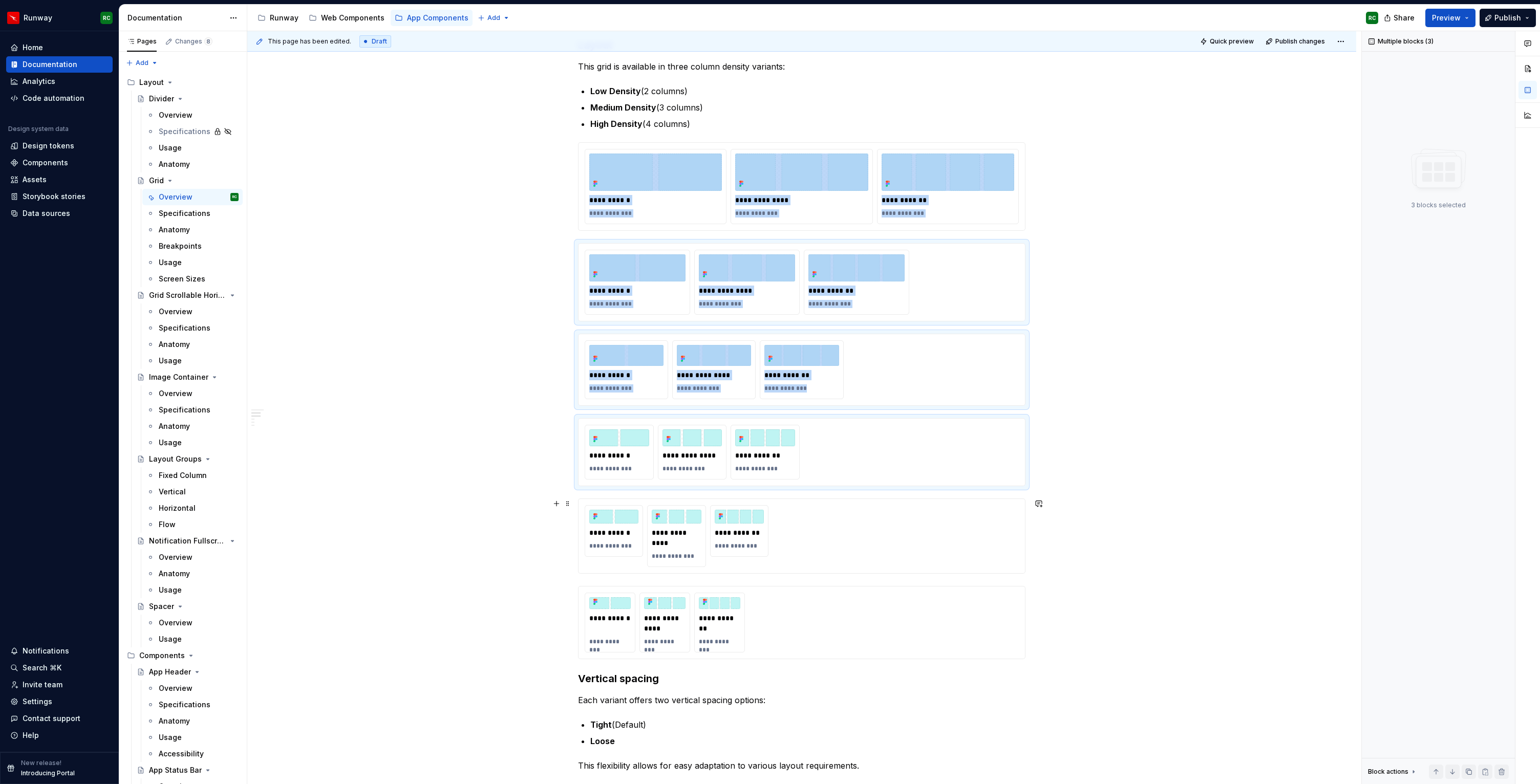
click at [957, 518] on div "**********" at bounding box center [802, 535] width 434 height 62
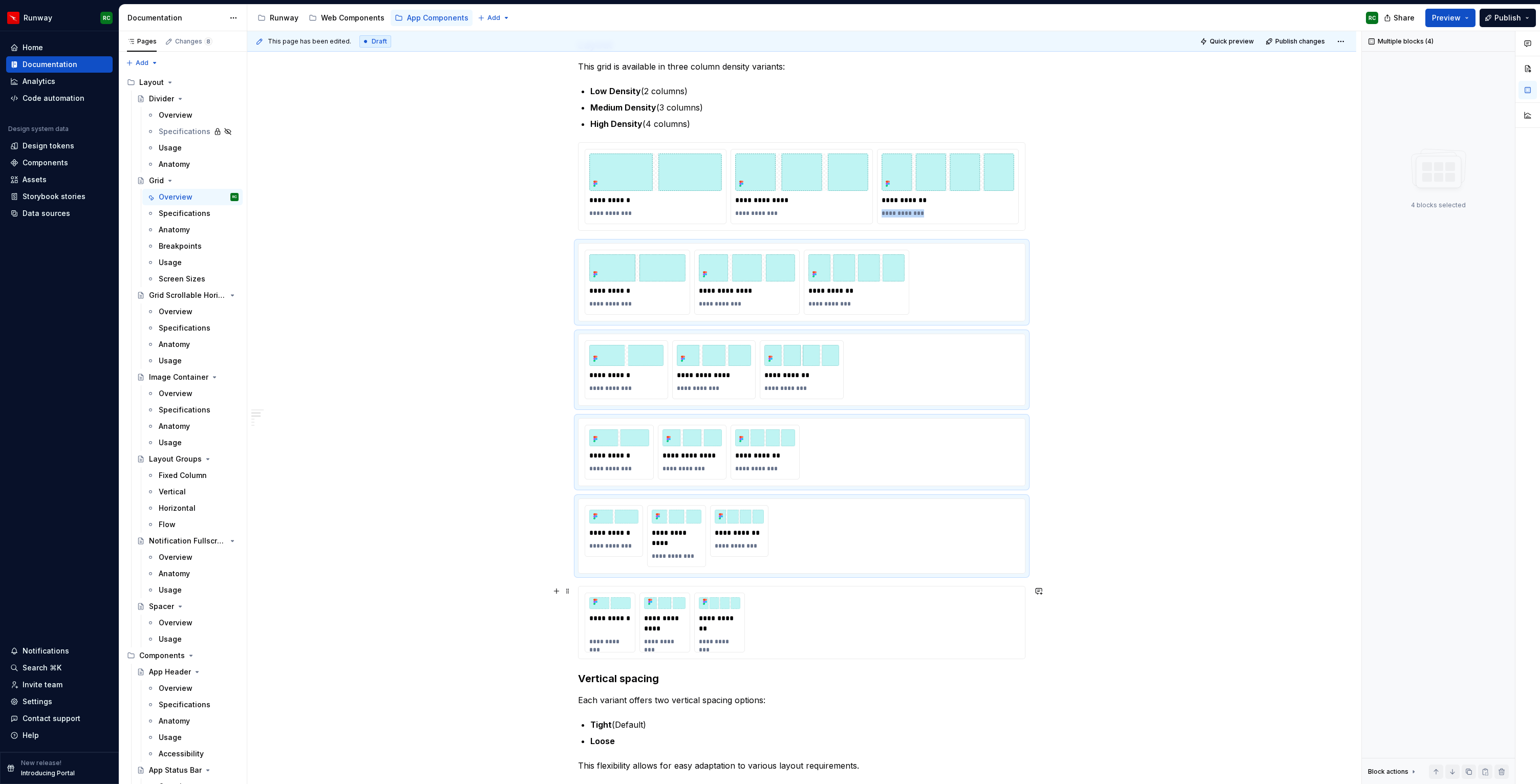
click at [961, 639] on div "**********" at bounding box center [802, 623] width 434 height 60
click at [1501, 768] on button "button" at bounding box center [1501, 772] width 15 height 15
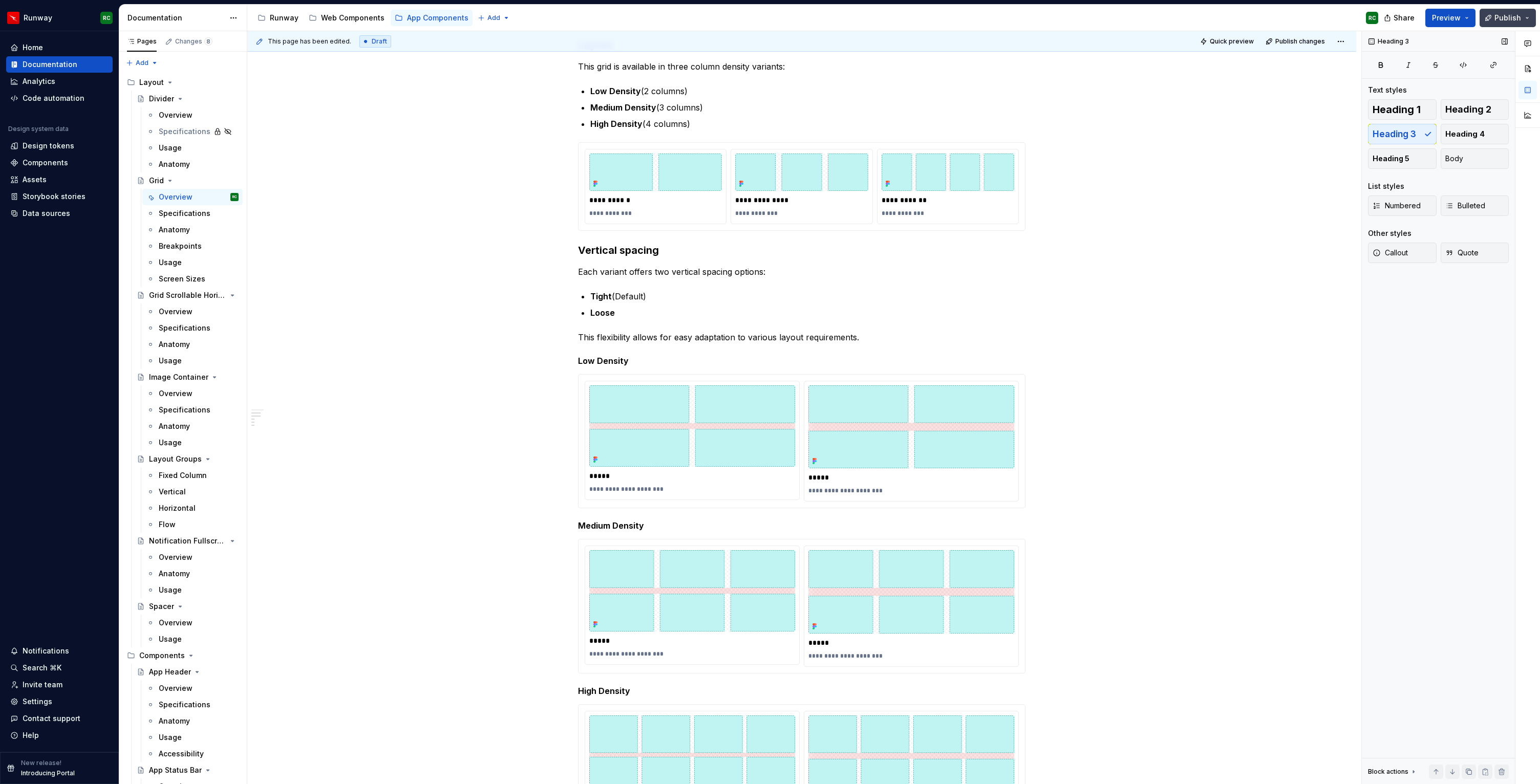
click at [1510, 23] on button "Publish" at bounding box center [1507, 18] width 56 height 19
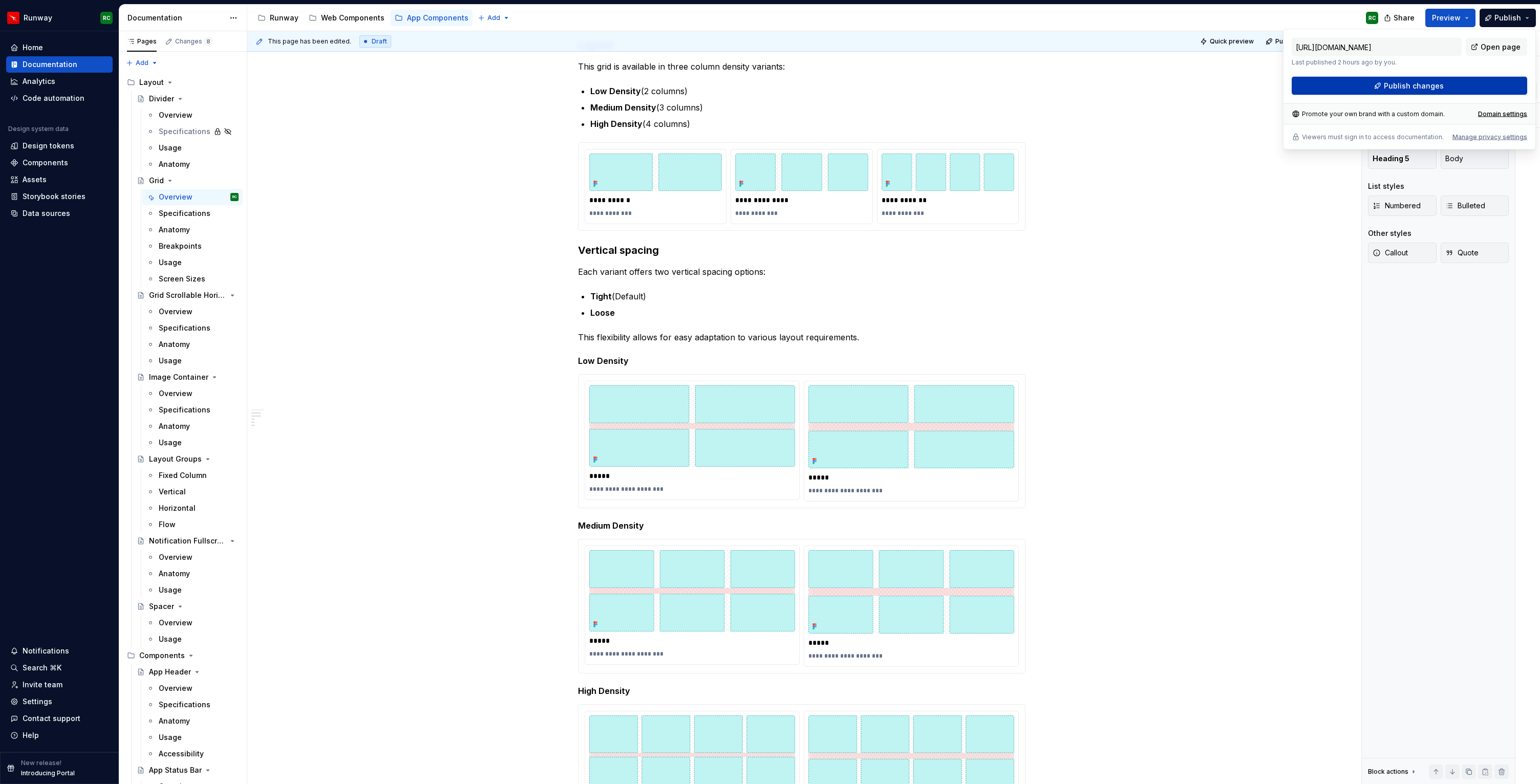
click at [1412, 88] on span "Publish changes" at bounding box center [1413, 86] width 60 height 10
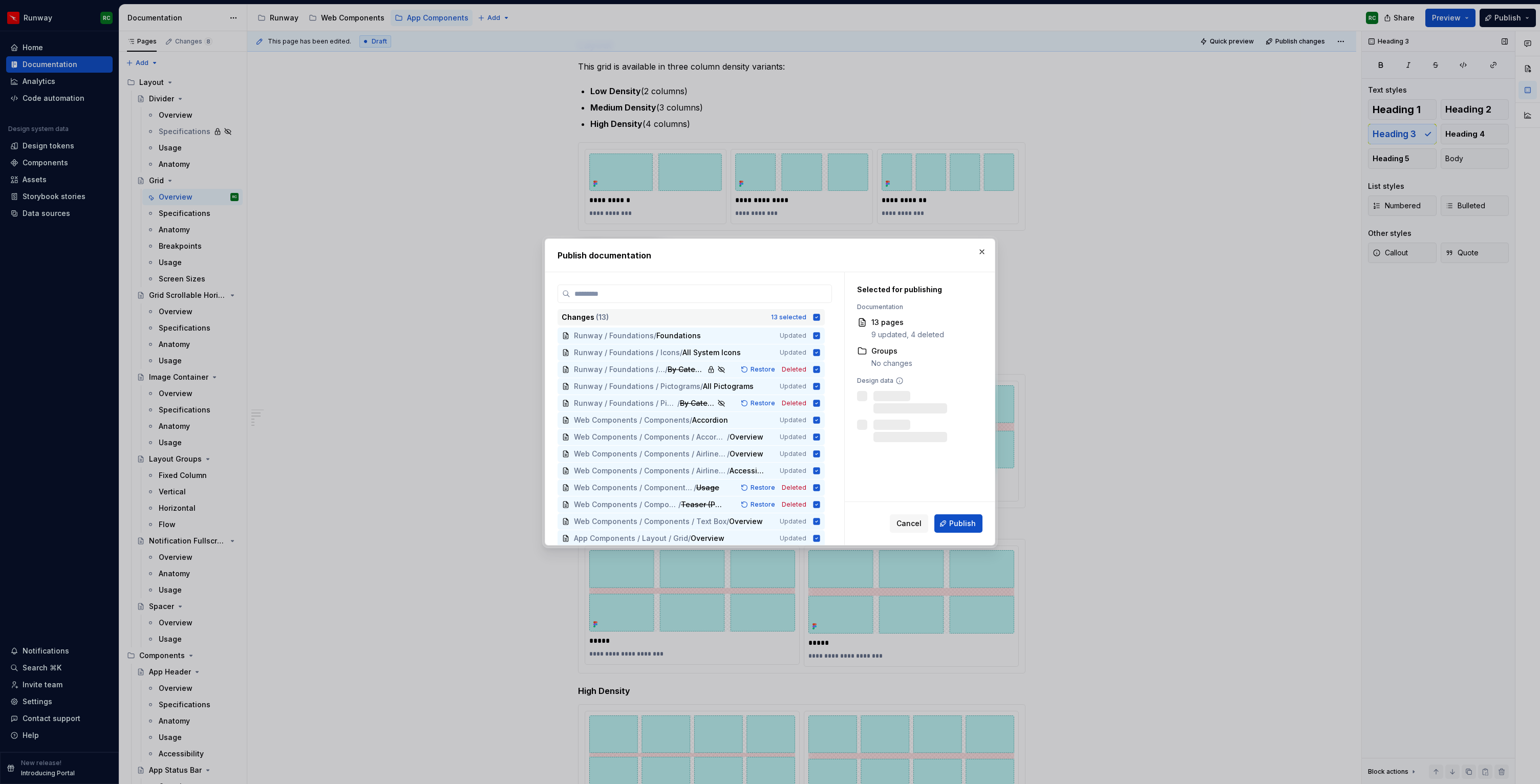
click at [799, 317] on div "13 selected" at bounding box center [788, 317] width 35 height 8
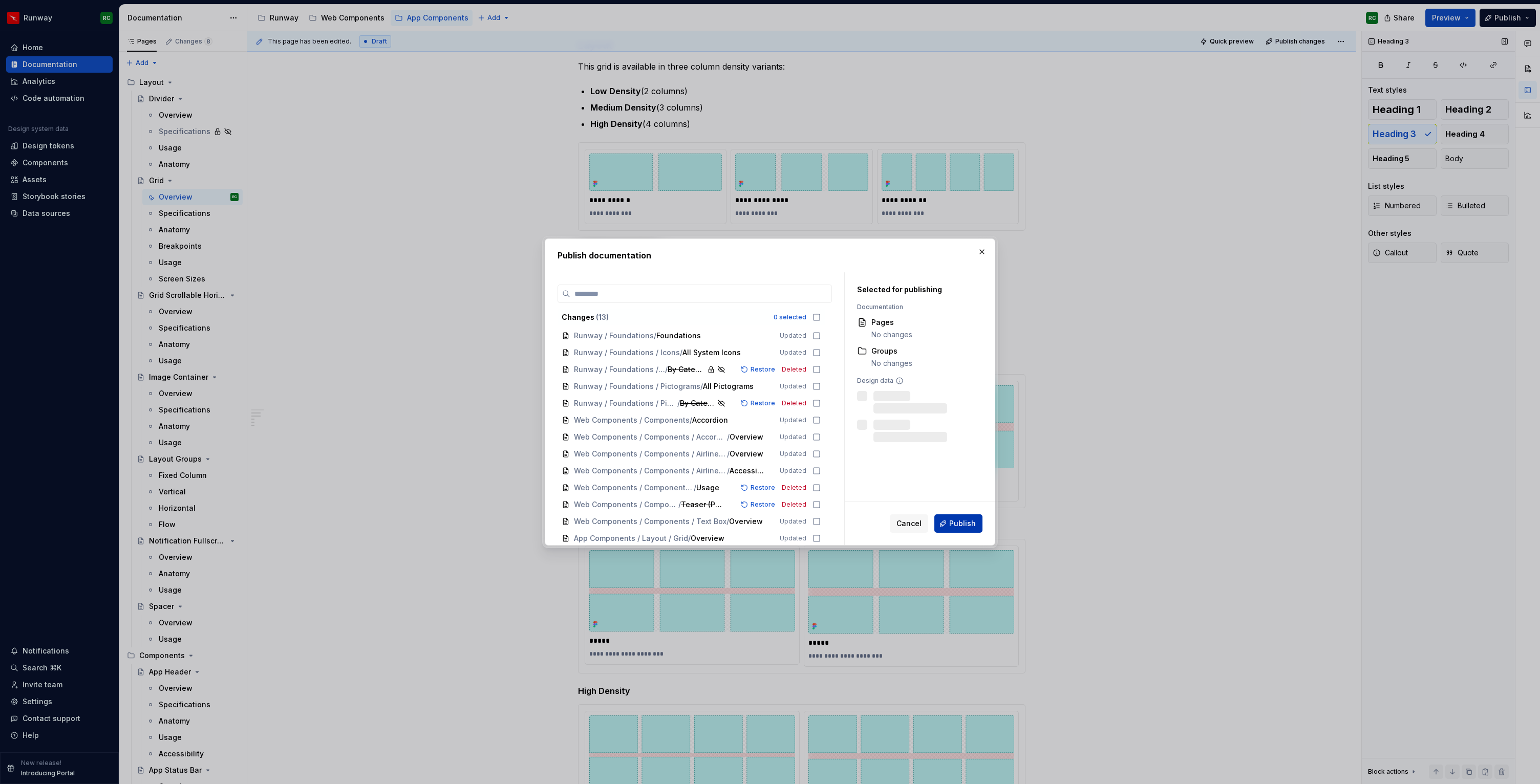
click at [960, 526] on span "Publish" at bounding box center [962, 523] width 26 height 10
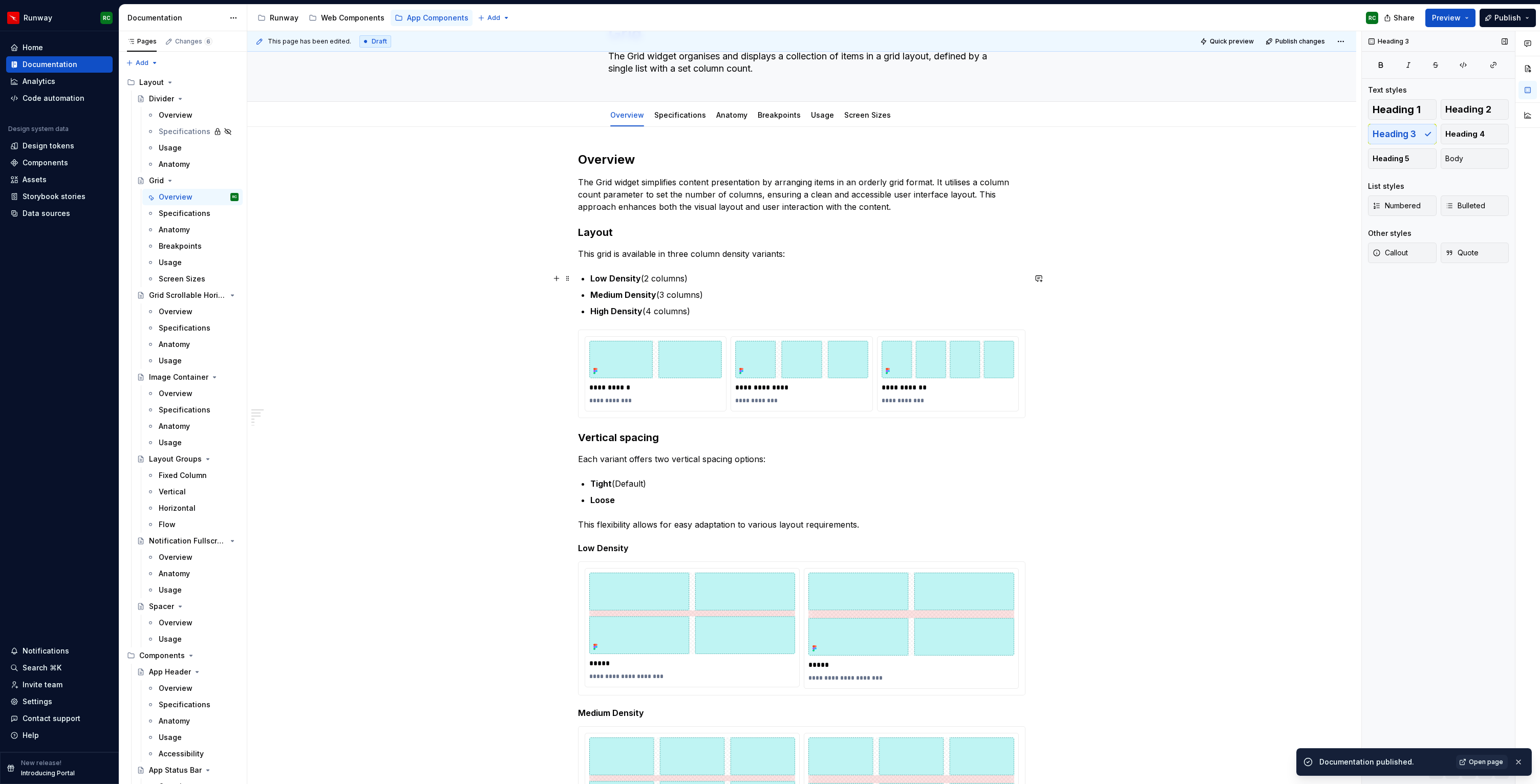
scroll to position [24, 0]
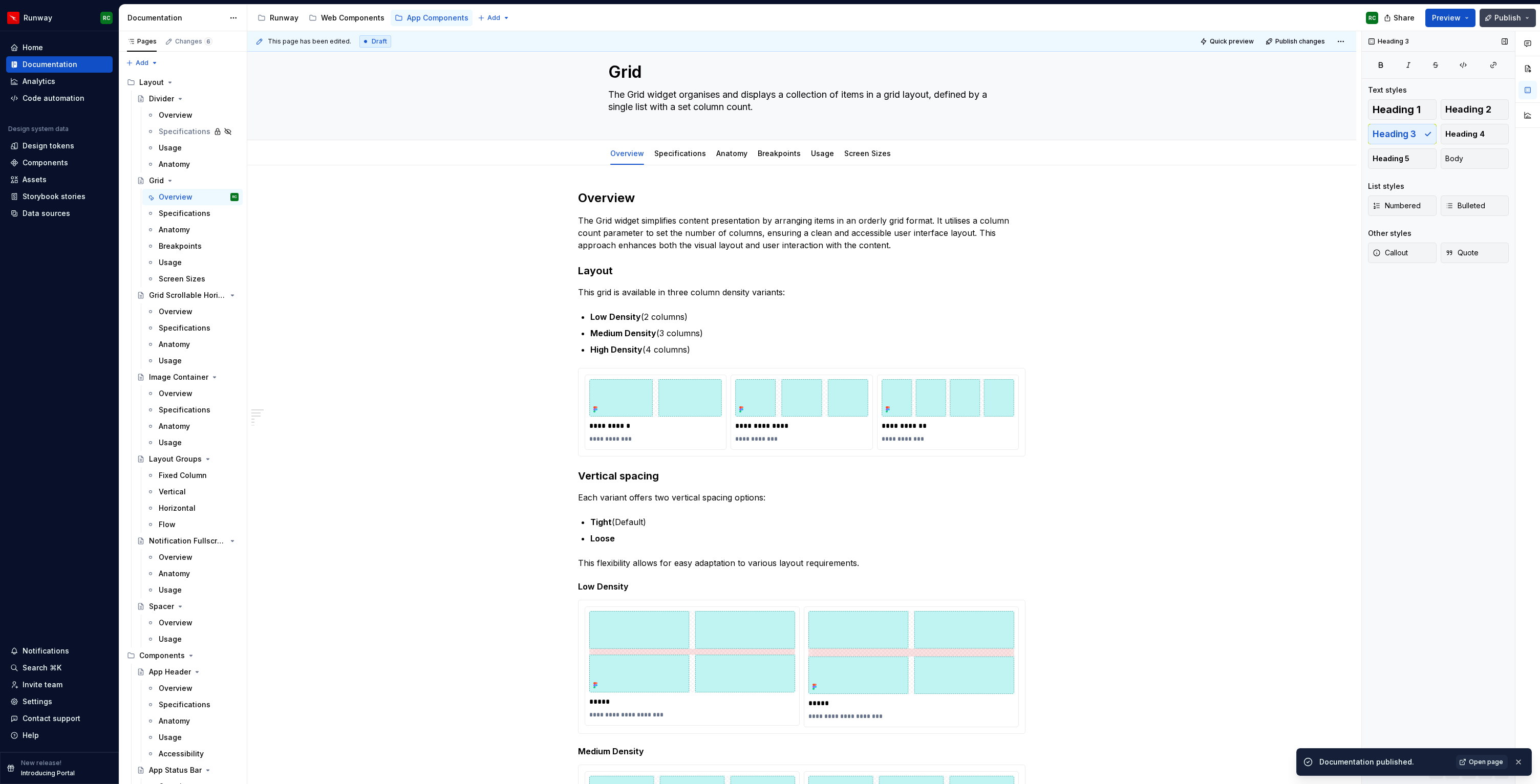
click at [1503, 24] on button "Publish" at bounding box center [1507, 18] width 56 height 19
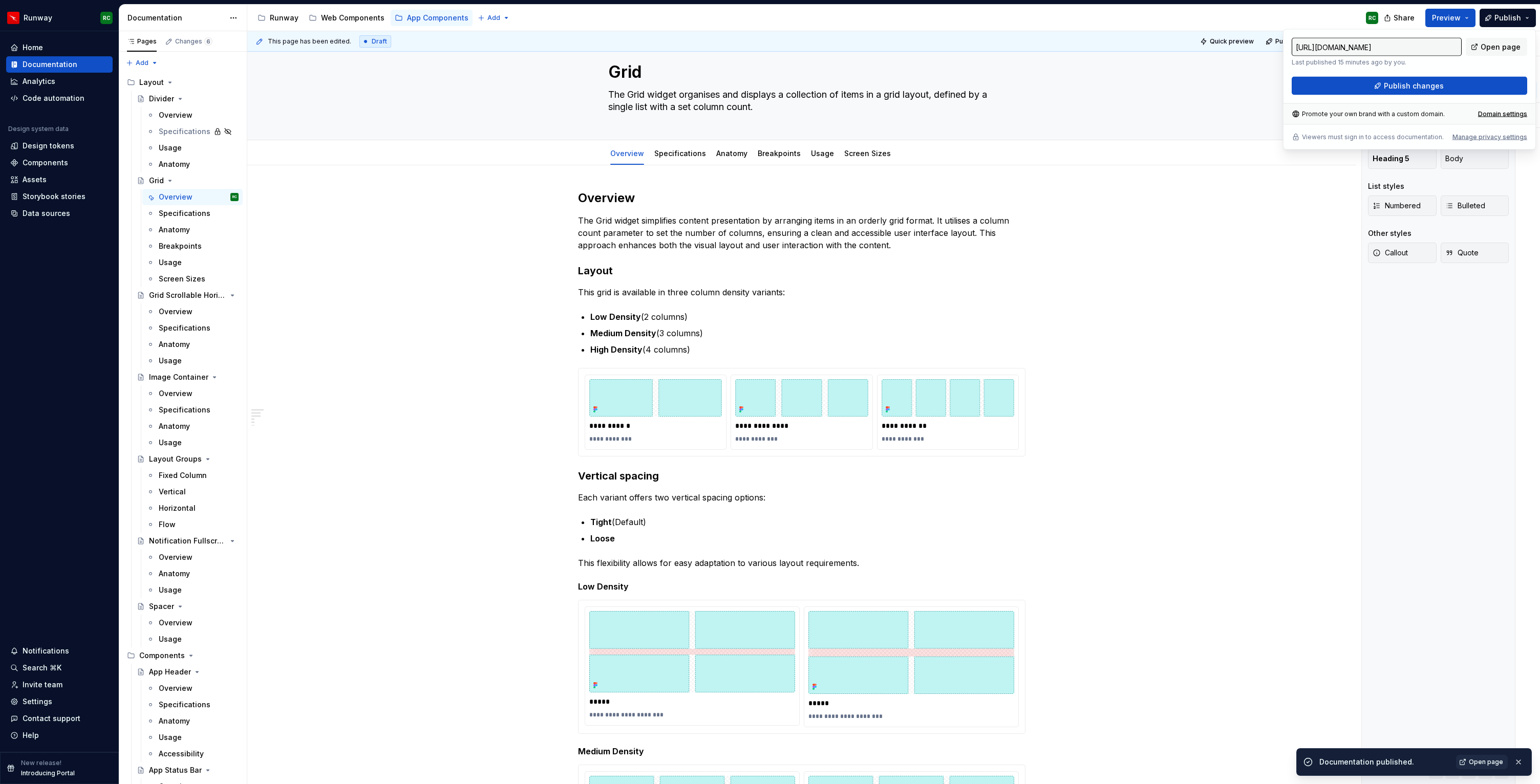
click at [1404, 75] on div "https://runway.supernova-docs.io/latest/app-components/layout/grid/overview-FHE…" at bounding box center [1409, 66] width 236 height 57
click at [1403, 81] on span "Publish changes" at bounding box center [1413, 86] width 60 height 10
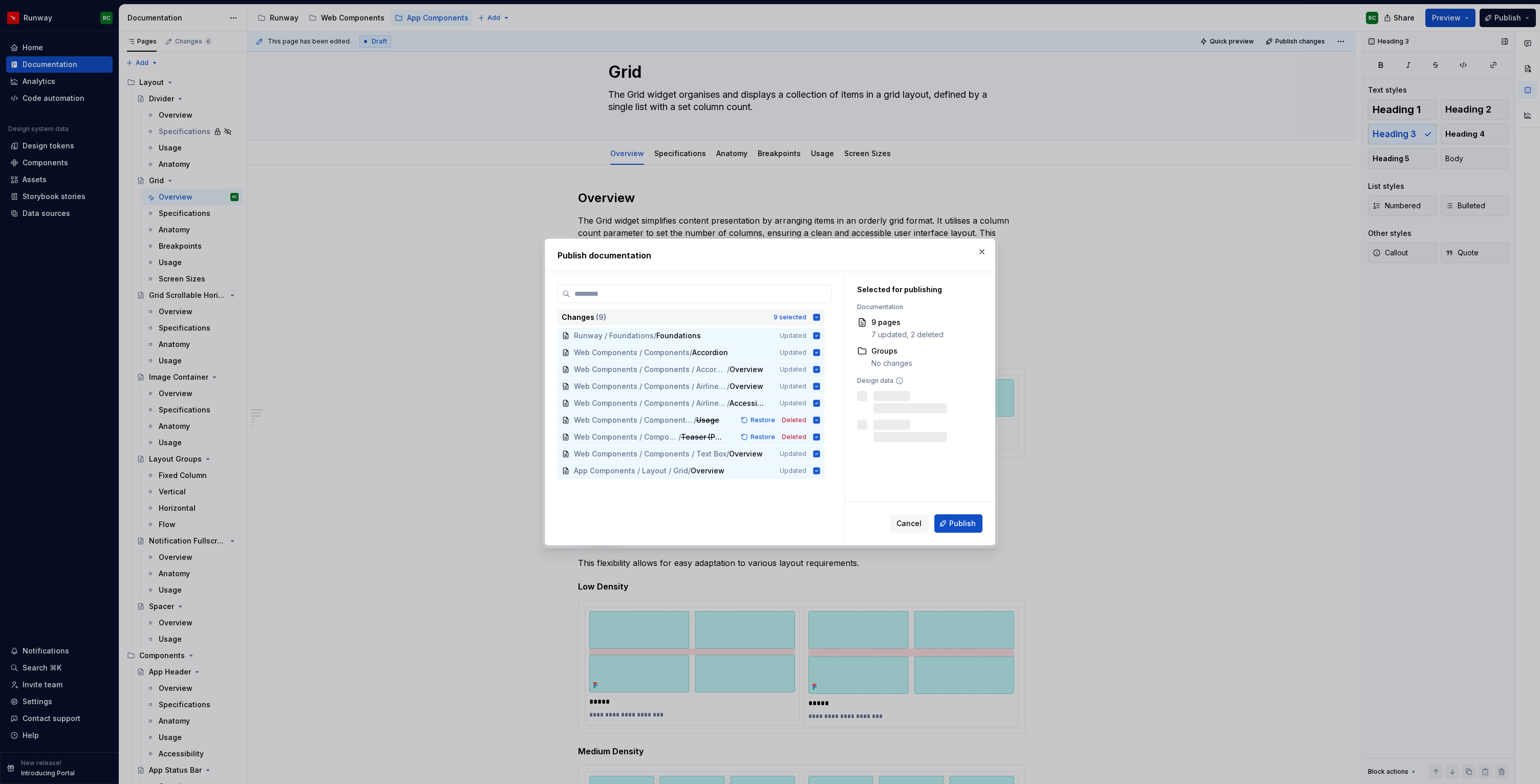
click at [795, 321] on div "9 selected" at bounding box center [789, 317] width 33 height 8
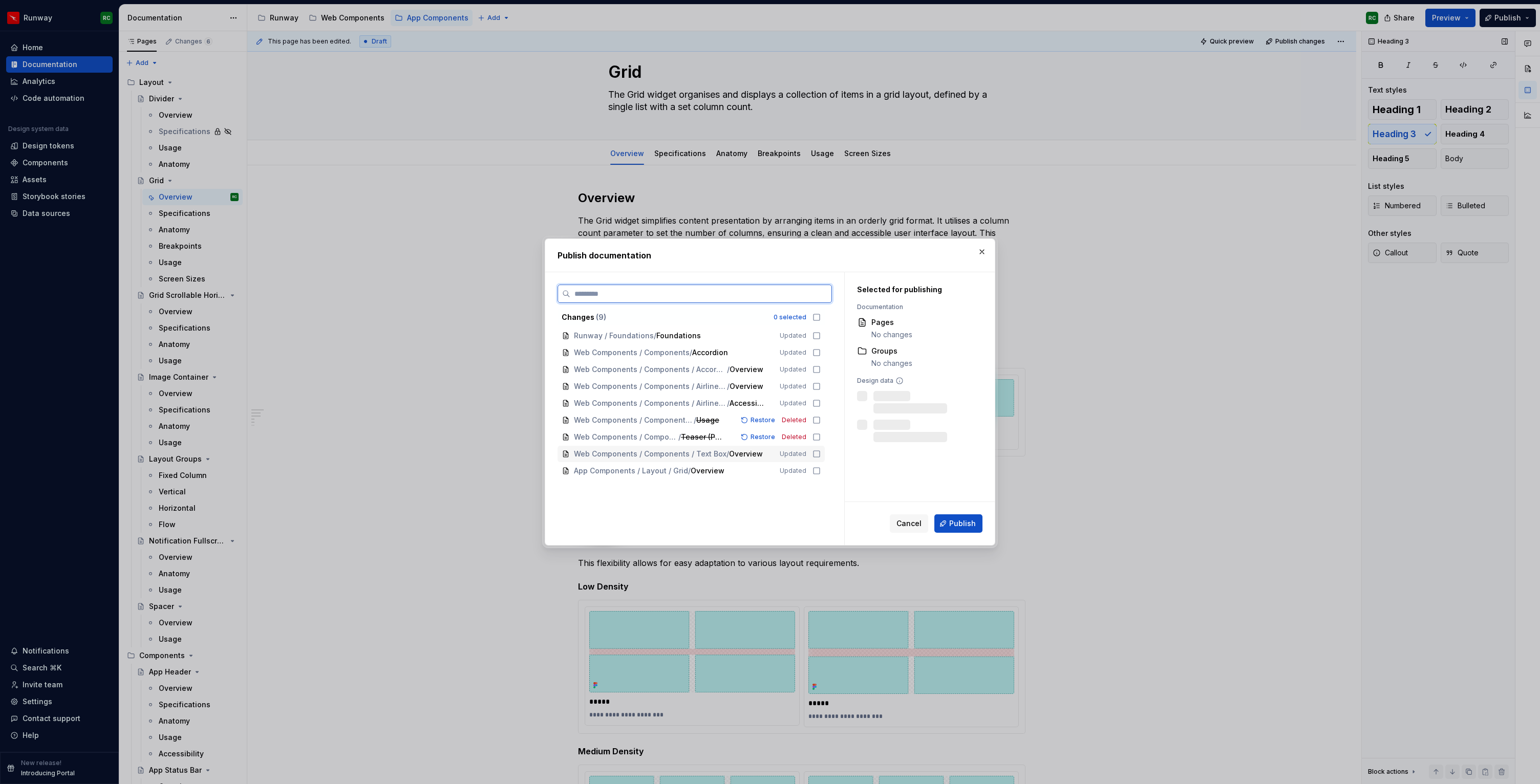
click at [805, 461] on div "Web Components / Components / Text Box / Overview Updated" at bounding box center [691, 454] width 267 height 17
click at [803, 467] on span "Updated" at bounding box center [793, 471] width 26 height 8
click at [803, 447] on div "Web Components / Components / Text Box / Overview Updated" at bounding box center [691, 454] width 267 height 17
click at [966, 527] on span "Publish" at bounding box center [962, 523] width 26 height 10
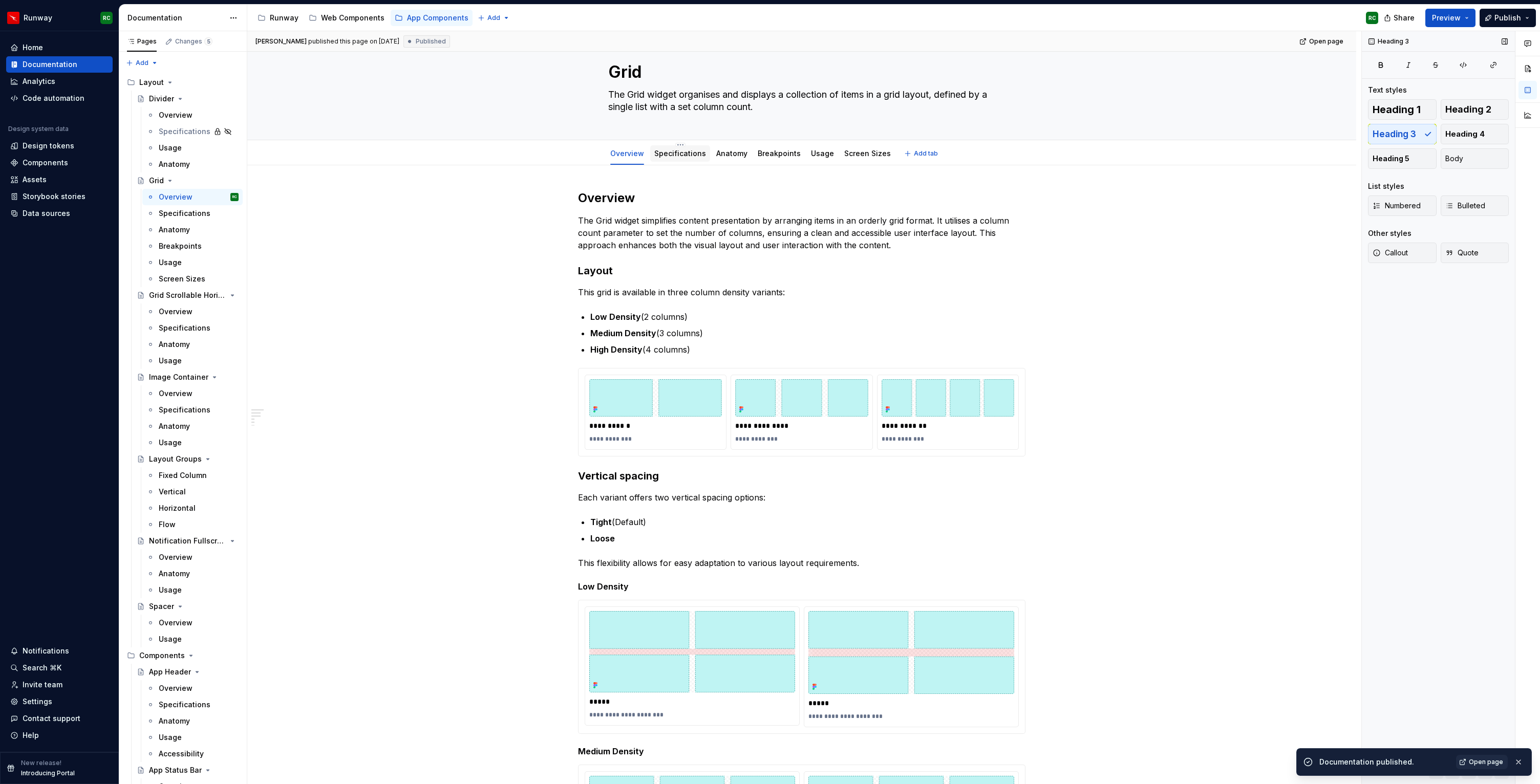
click at [695, 147] on div "Specifications" at bounding box center [680, 154] width 60 height 17
click at [692, 156] on link "Specifications" at bounding box center [680, 153] width 52 height 9
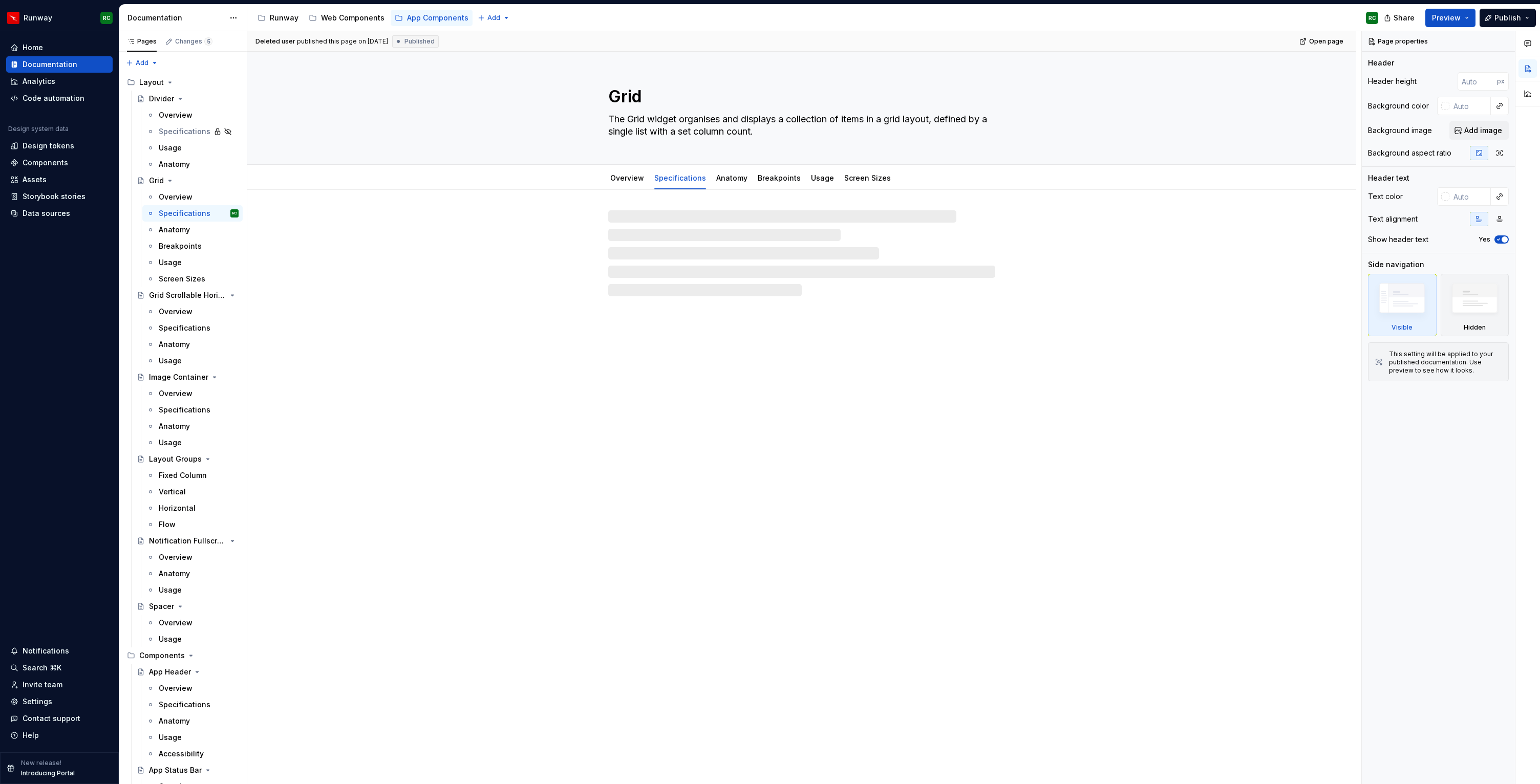
type textarea "*"
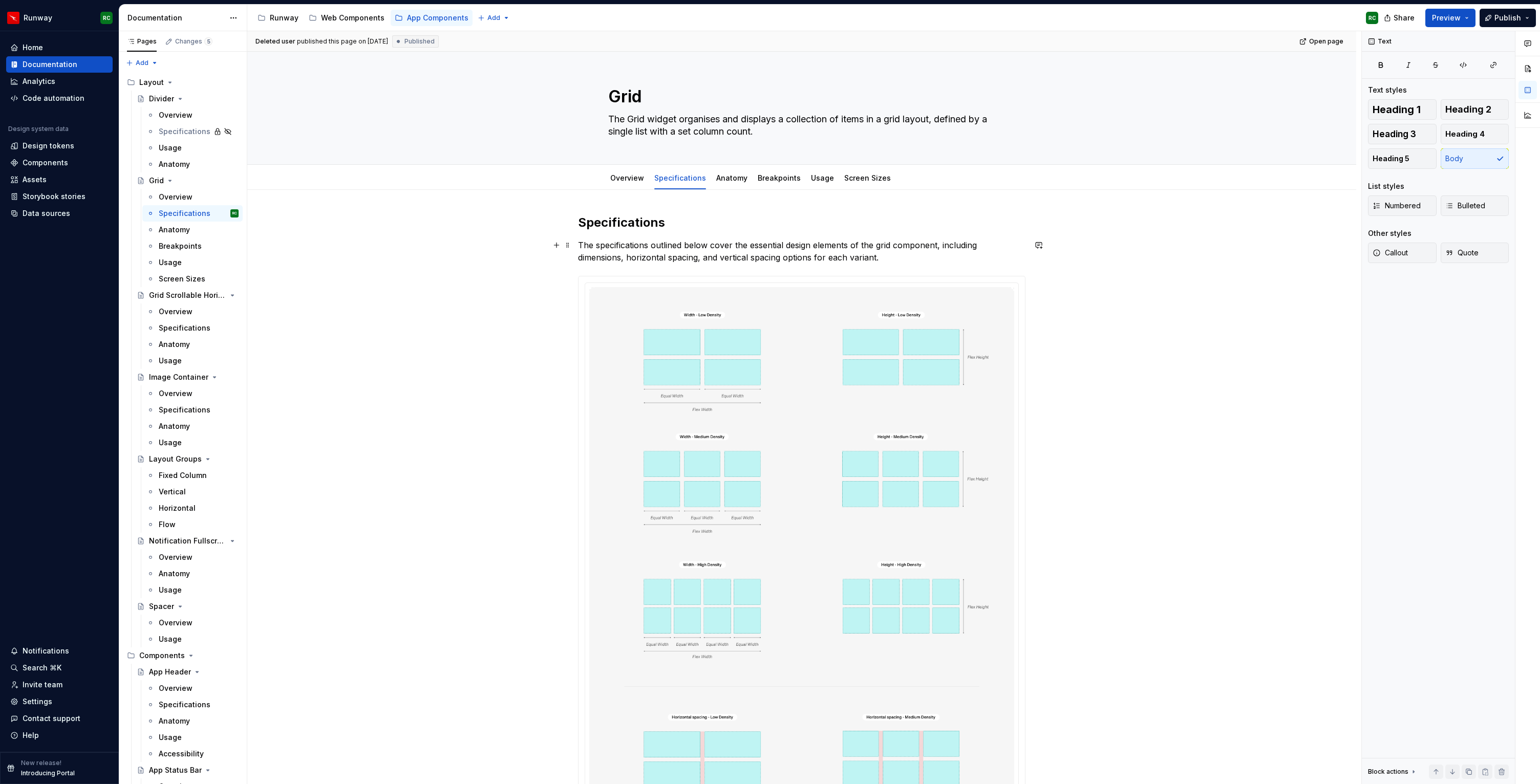
click at [904, 256] on p "The specifications outlined below cover the essential design elements of the gr…" at bounding box center [802, 251] width 448 height 24
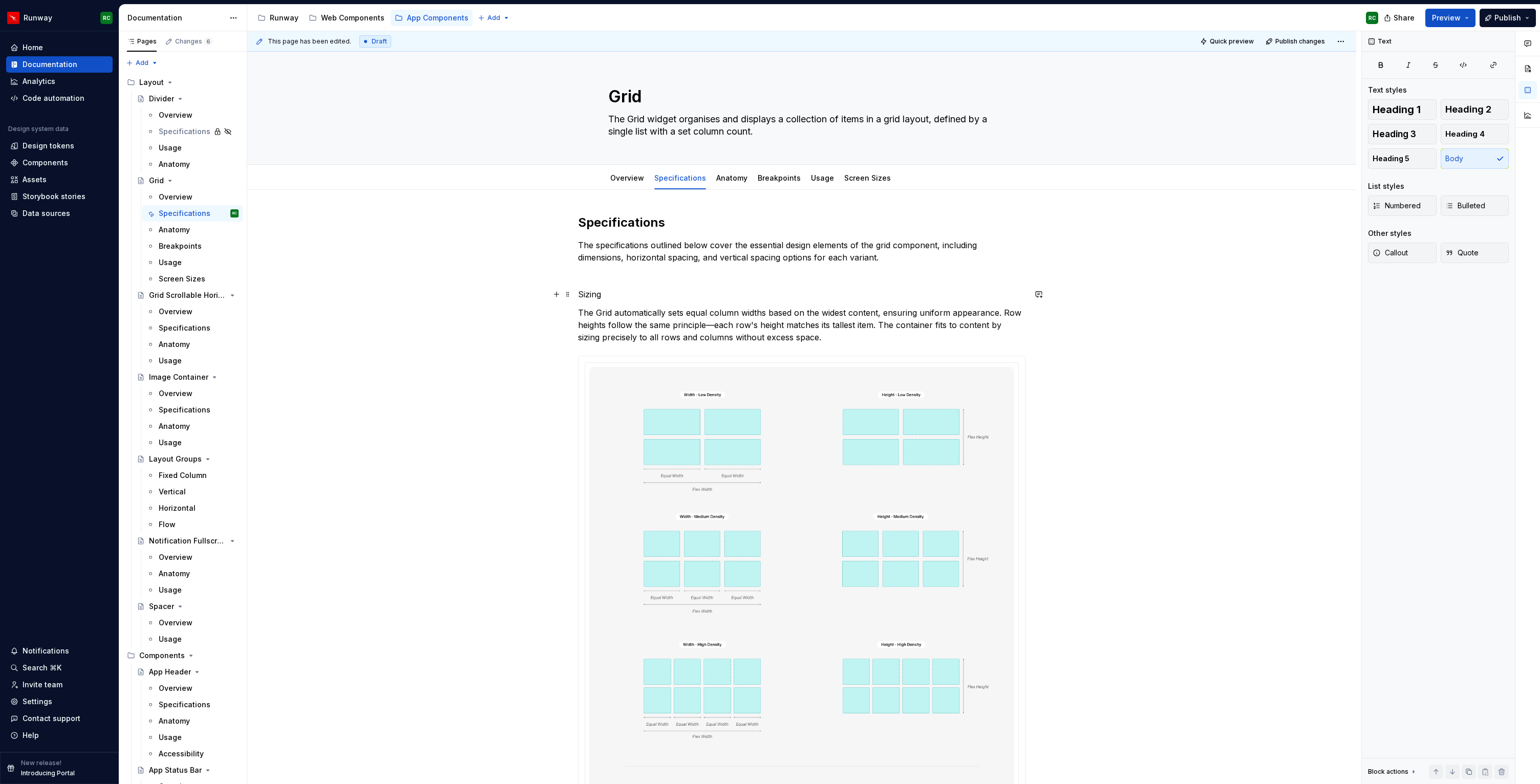
click at [592, 295] on p "Sizing" at bounding box center [802, 294] width 448 height 12
click at [656, 275] on button "button" at bounding box center [661, 275] width 15 height 15
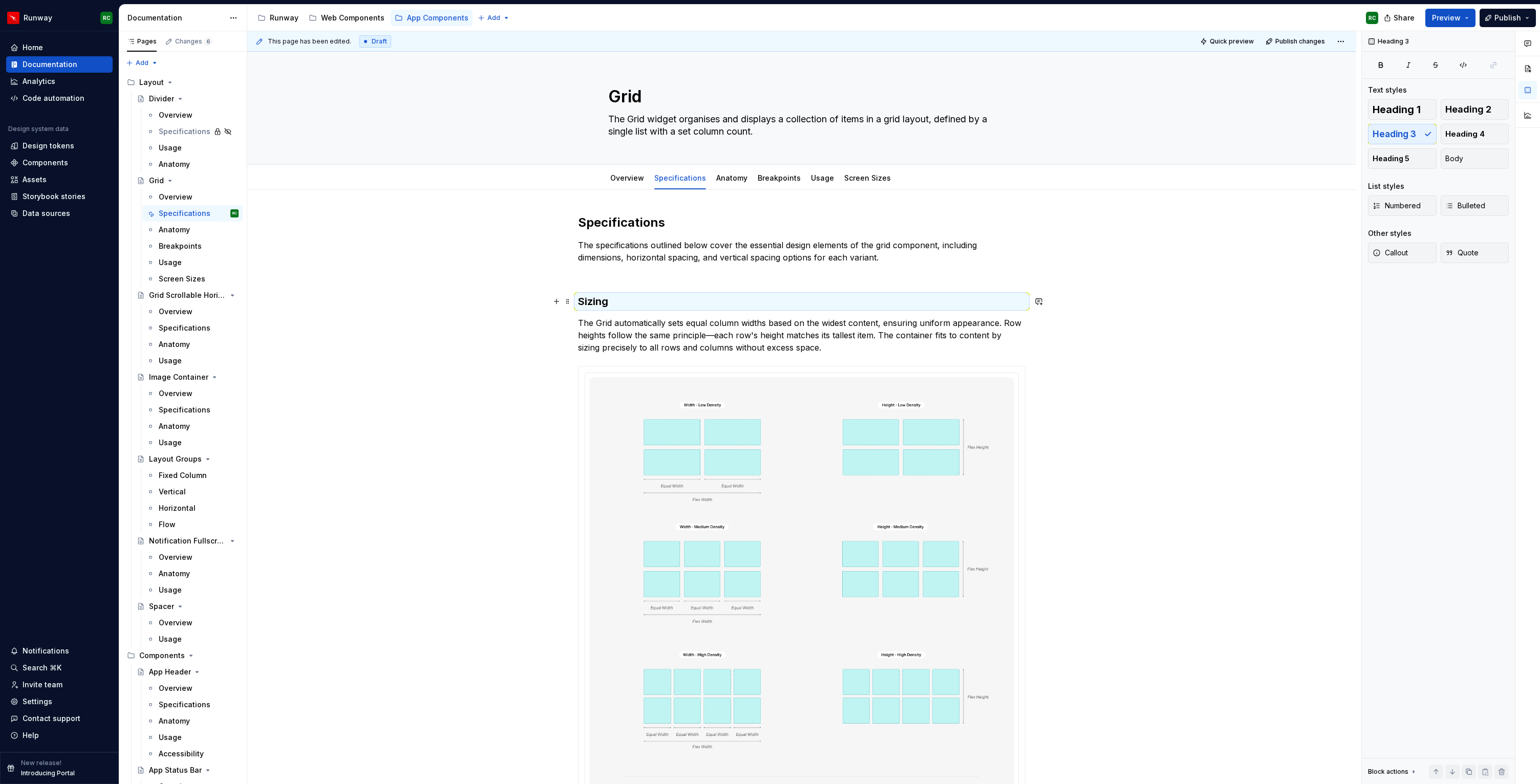
click at [646, 309] on h3 "Sizing" at bounding box center [802, 301] width 448 height 15
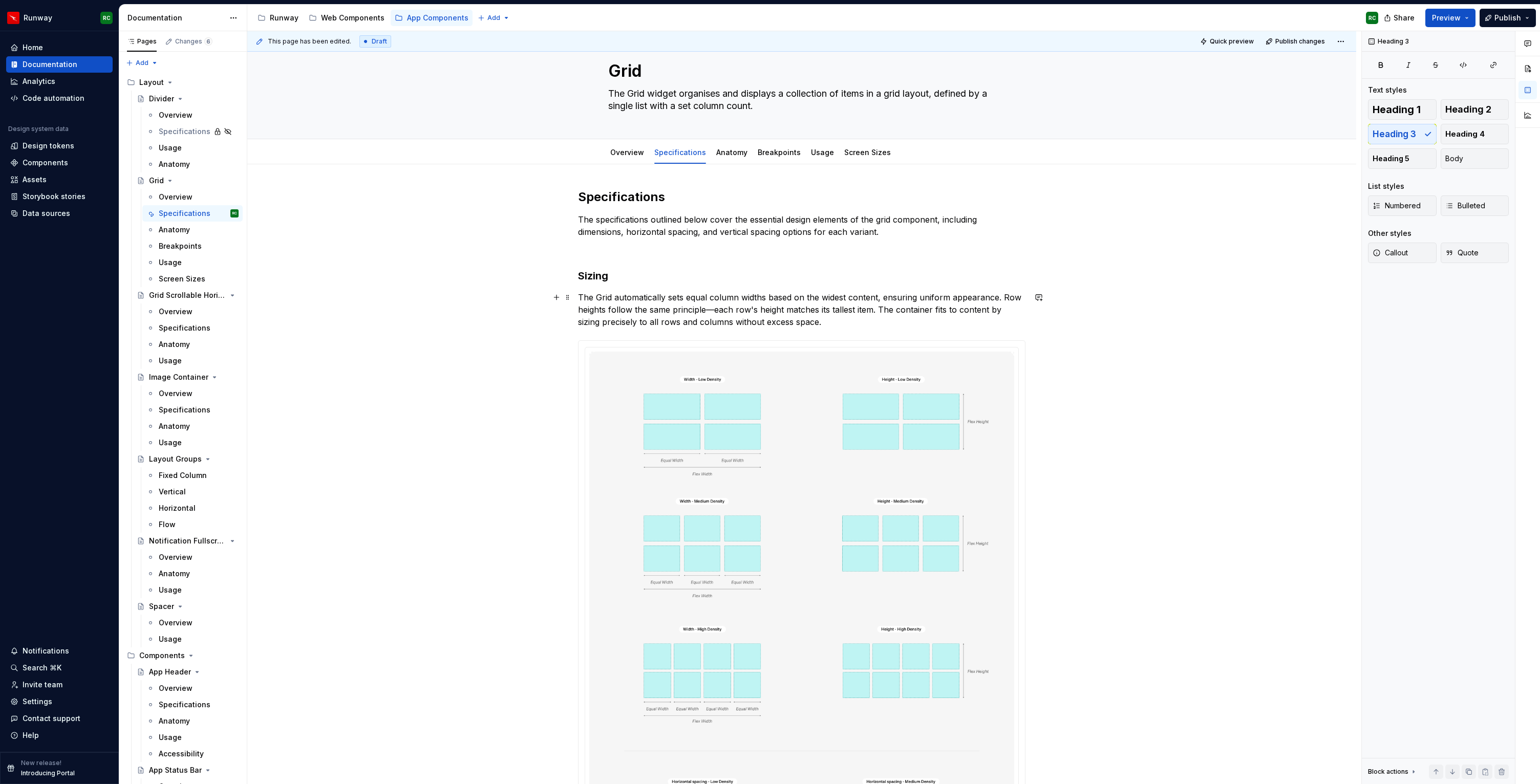
click at [717, 308] on p "The Grid automatically sets equal column widths based on the widest content, en…" at bounding box center [802, 309] width 448 height 37
click at [872, 310] on p "The Grid automatically sets equal column widths based on the widest content, en…" at bounding box center [802, 309] width 448 height 37
drag, startPoint x: 955, startPoint y: 309, endPoint x: 999, endPoint y: 321, distance: 45.6
click at [999, 321] on p "The Grid automatically sets equal column widths based on the widest content, en…" at bounding box center [802, 309] width 448 height 37
click at [993, 328] on p "The Grid automatically sets equal column widths based on the widest content, en…" at bounding box center [802, 309] width 448 height 37
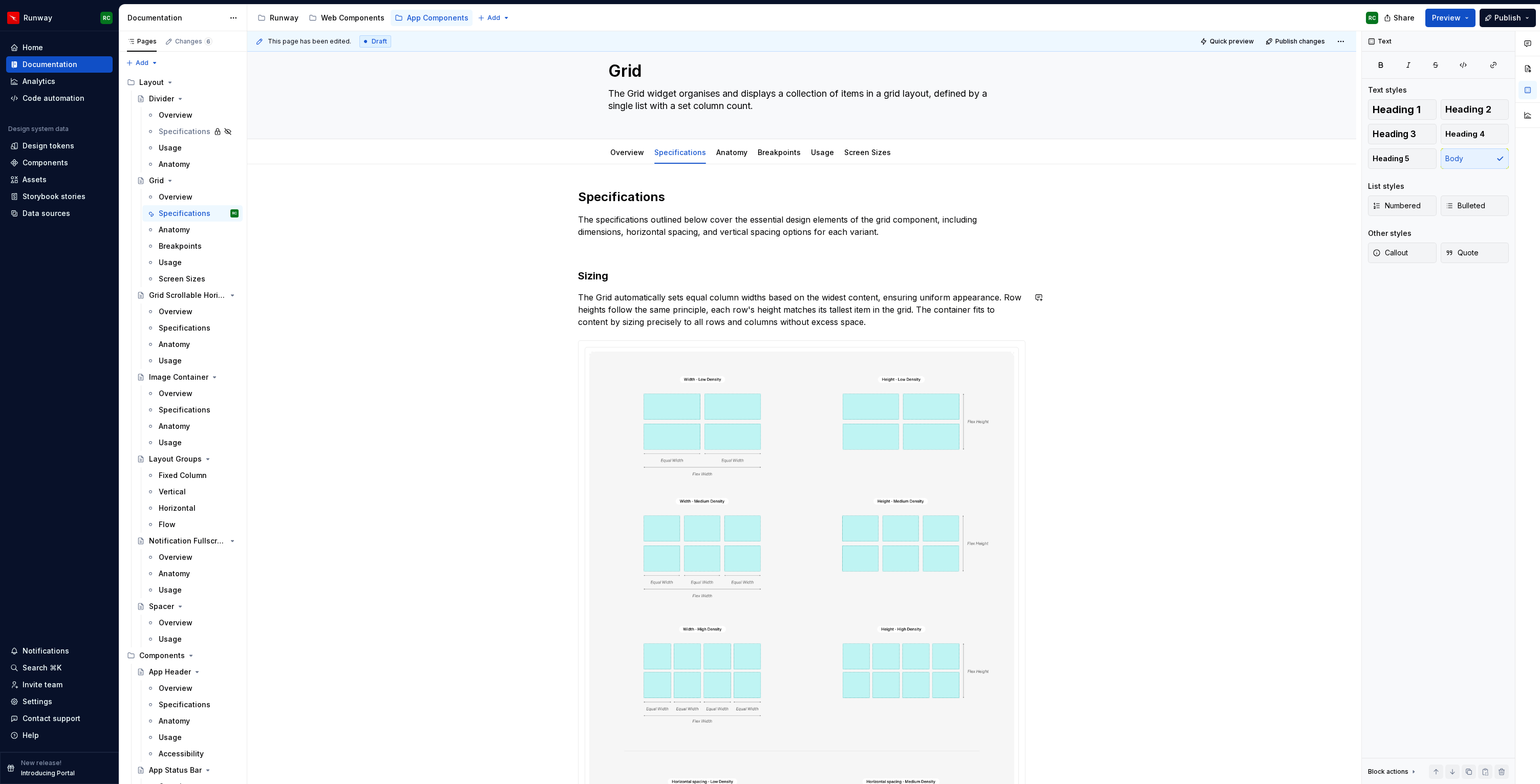
scroll to position [62, 0]
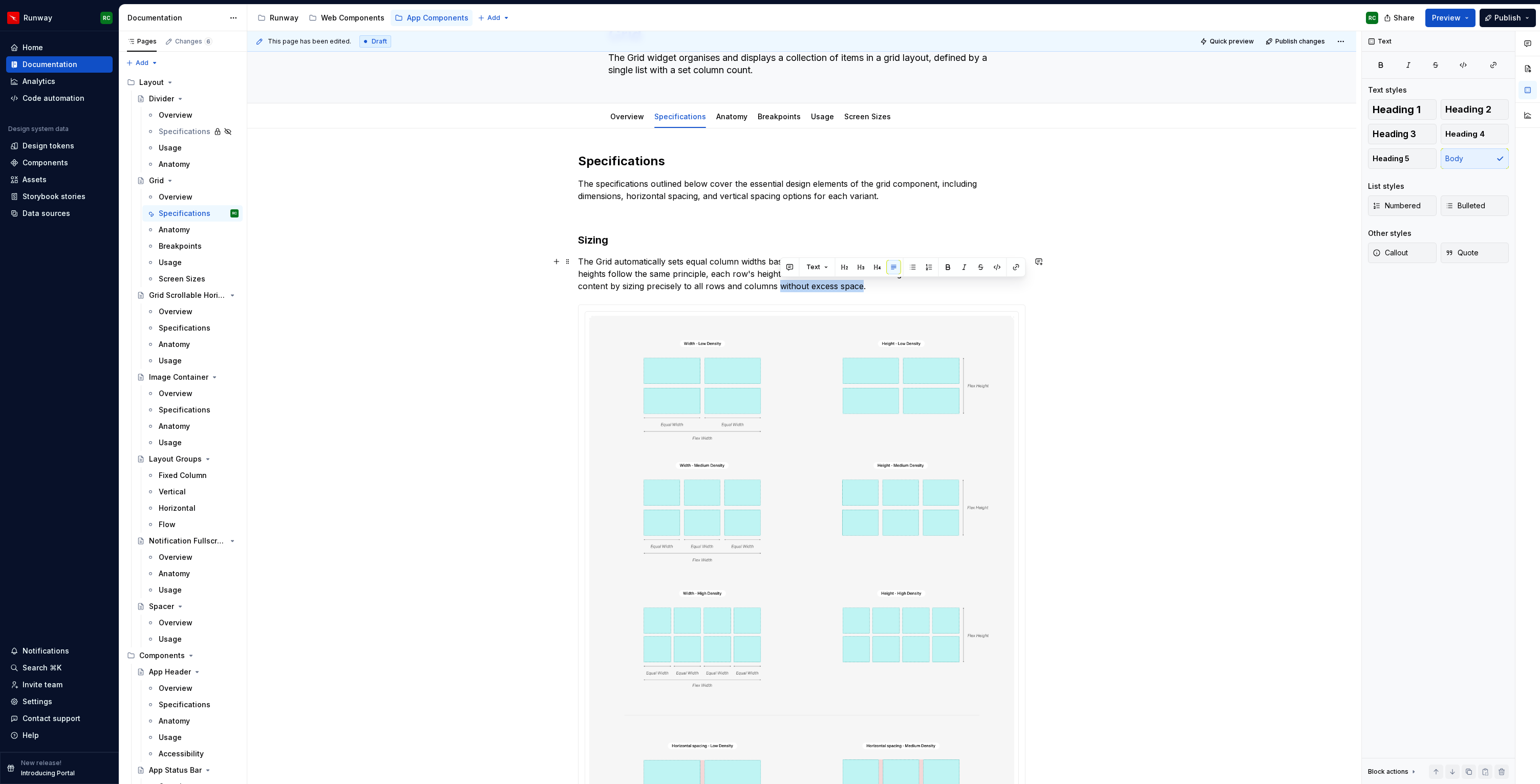
drag, startPoint x: 779, startPoint y: 285, endPoint x: 862, endPoint y: 289, distance: 83.1
click at [862, 289] on p "The Grid automatically sets equal column widths based on the widest content, en…" at bounding box center [802, 274] width 448 height 37
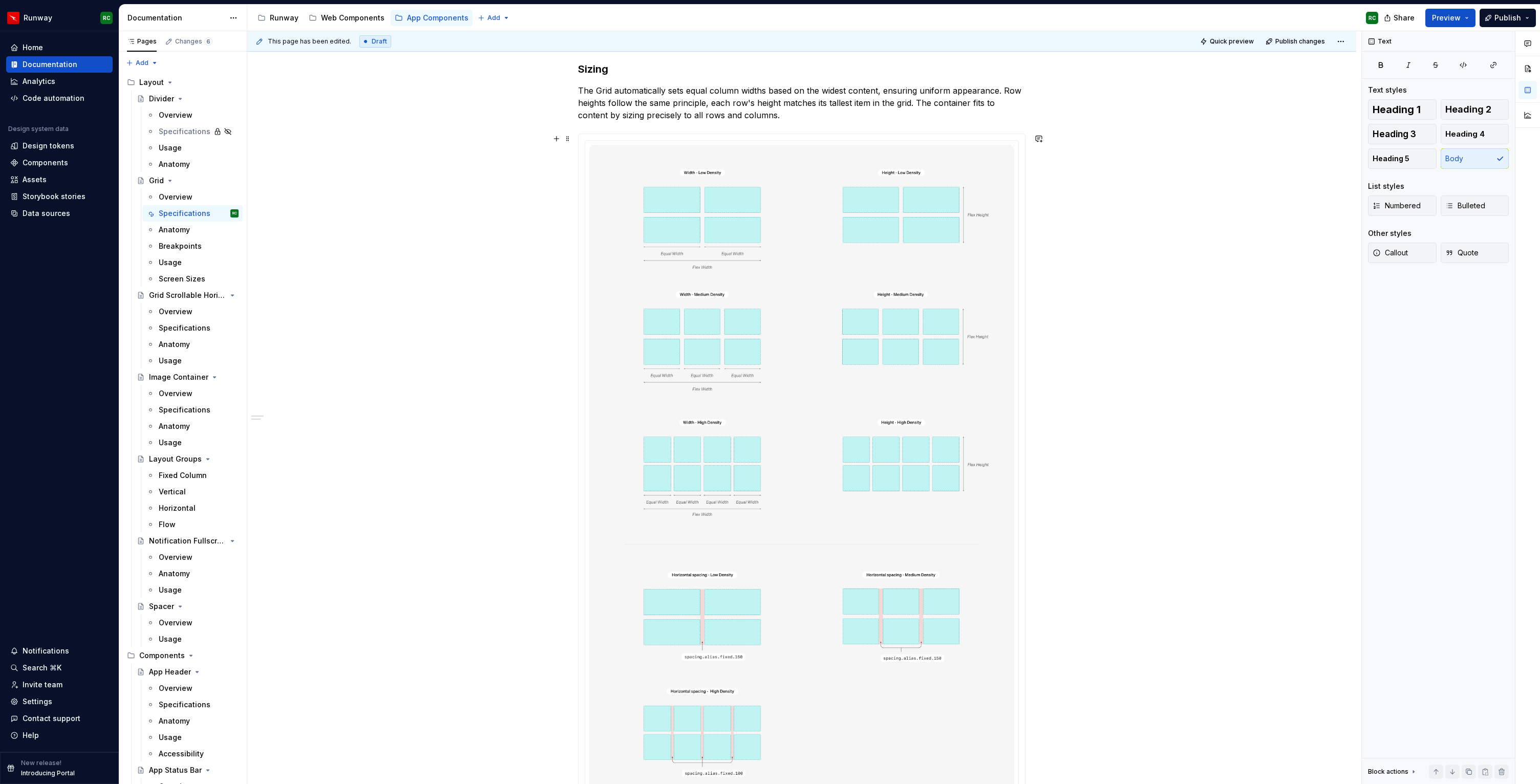
scroll to position [133, 0]
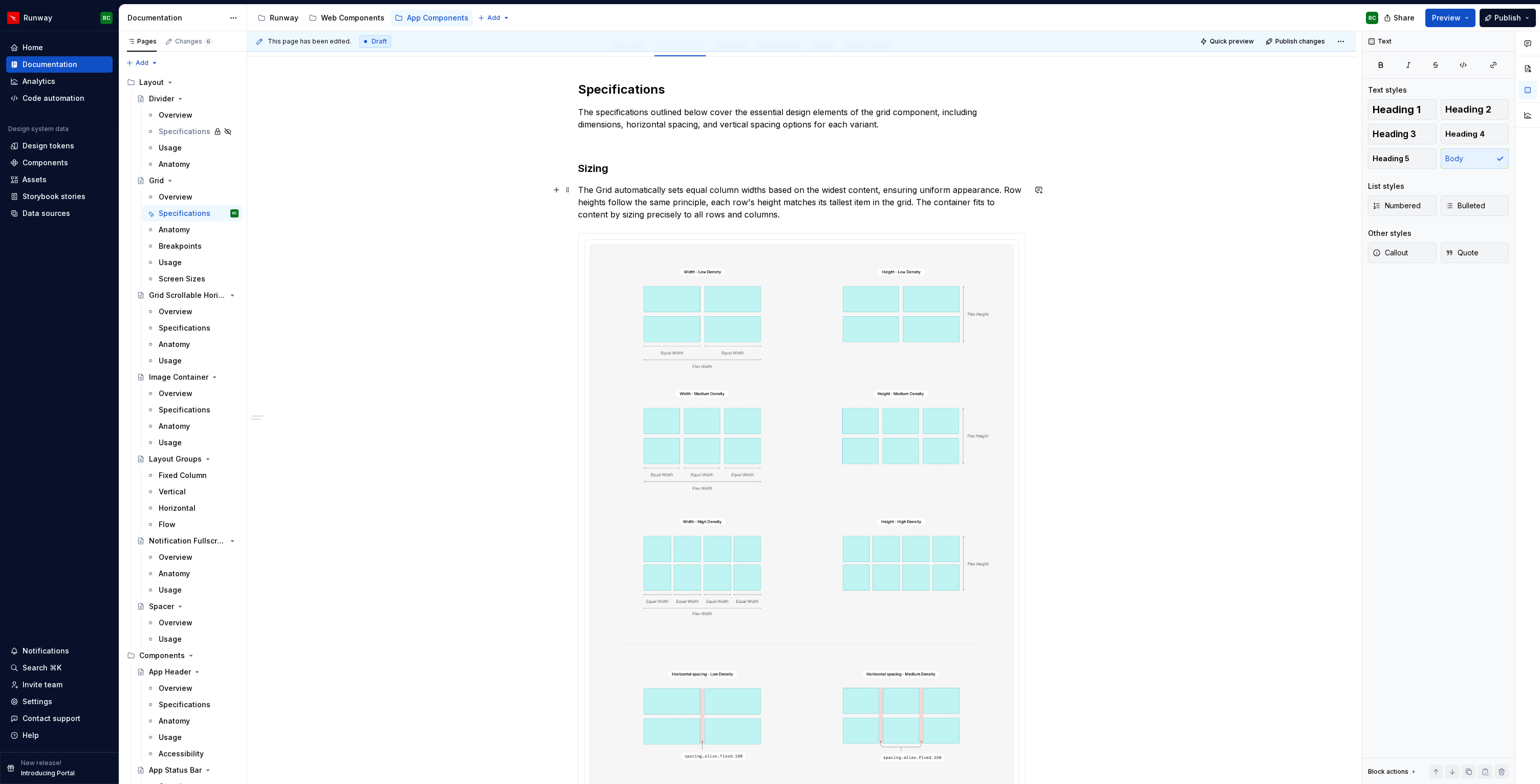
click at [801, 213] on p "The Grid automatically sets equal column widths based on the widest content, en…" at bounding box center [802, 202] width 448 height 37
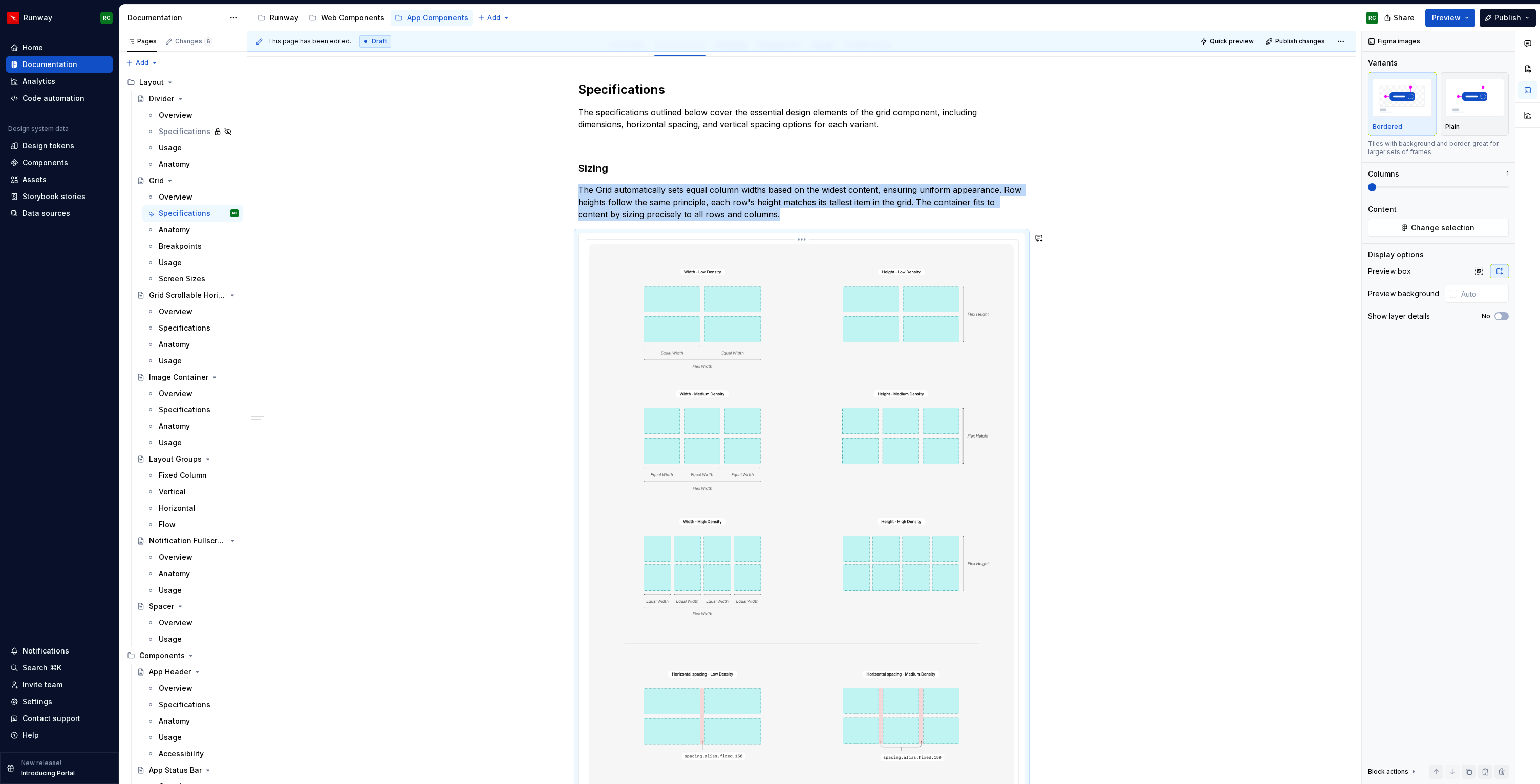
scroll to position [0, 0]
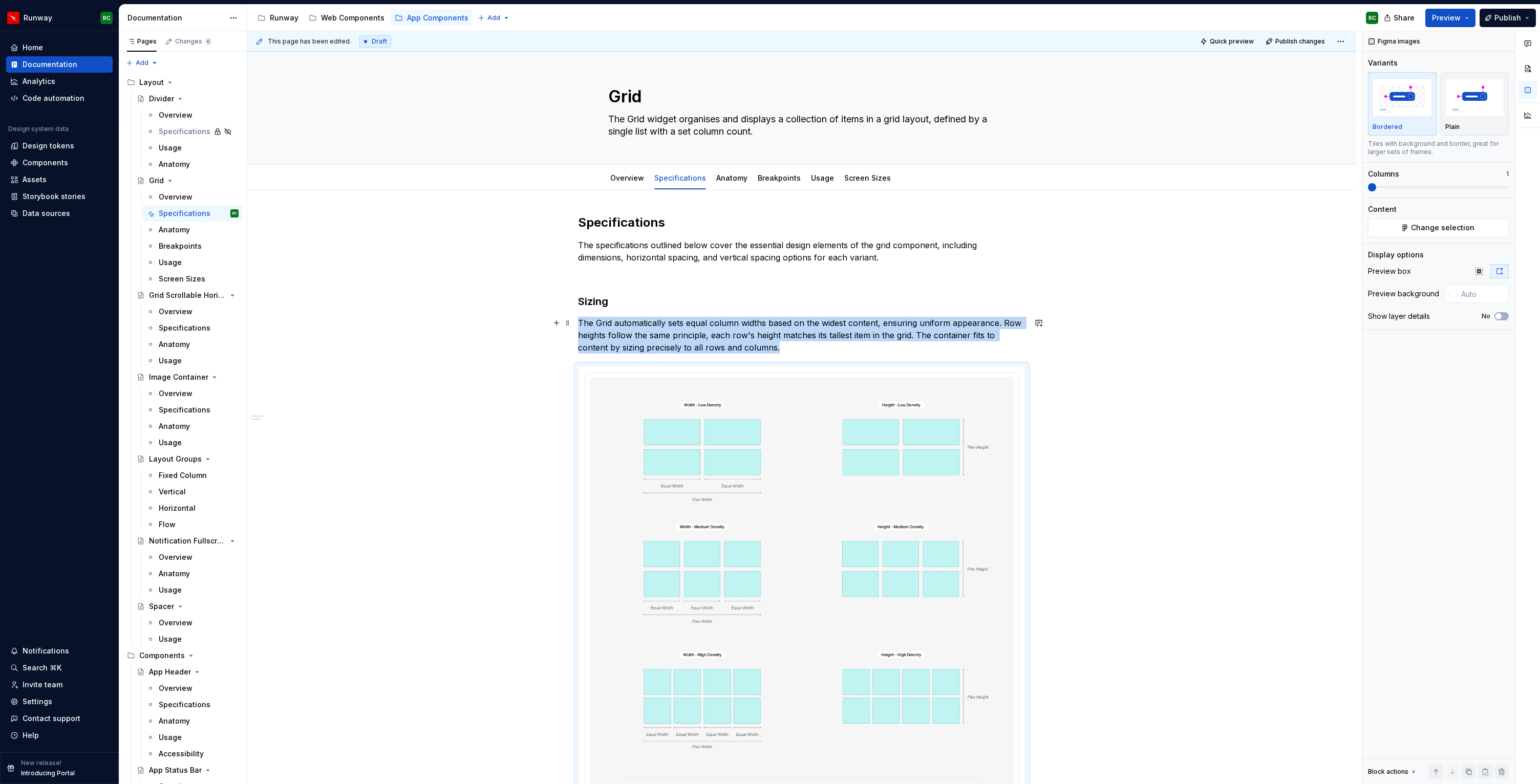
click at [822, 350] on p "The Grid automatically sets equal column widths based on the widest content, en…" at bounding box center [802, 335] width 448 height 37
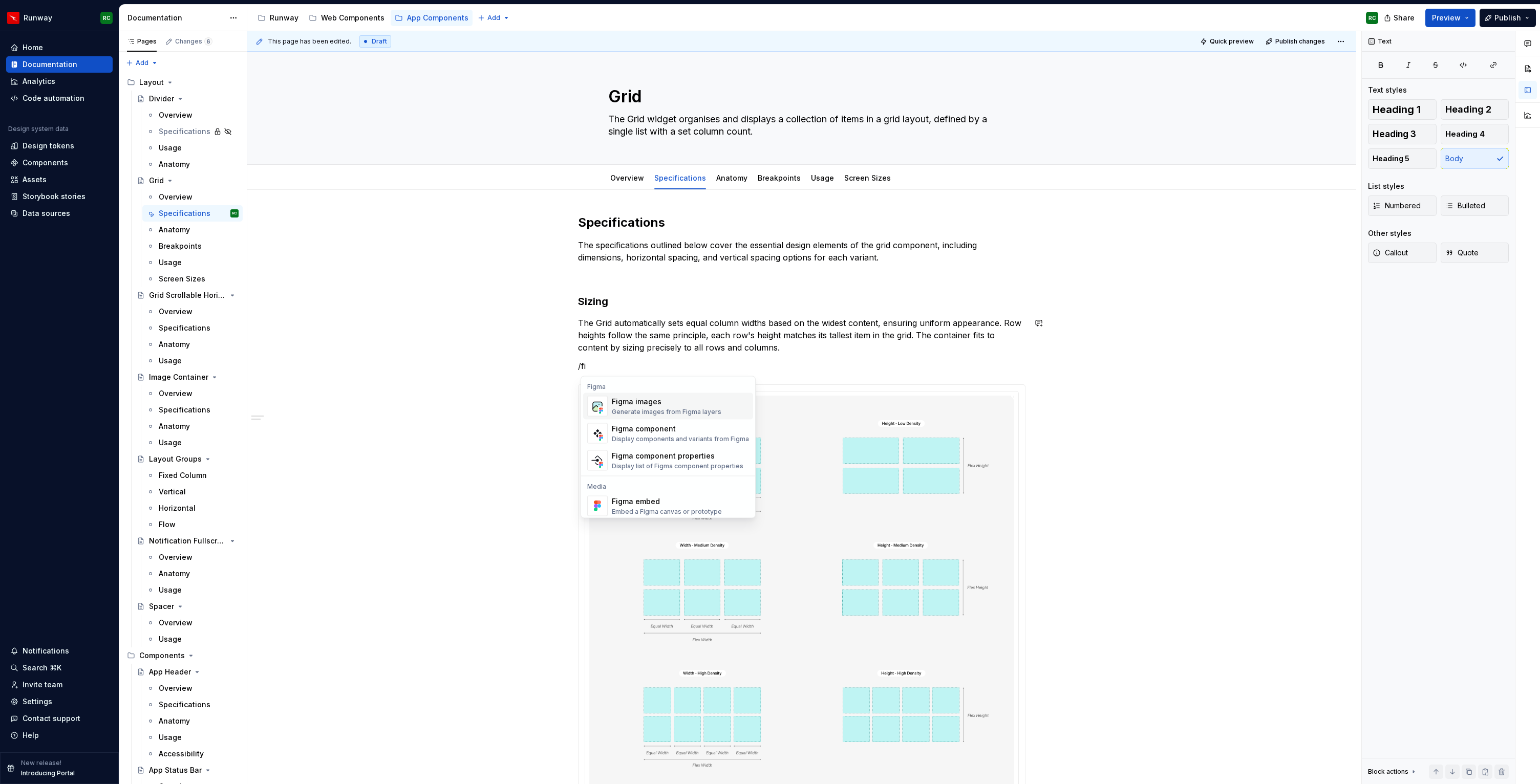
click at [779, 364] on p "/fi" at bounding box center [802, 366] width 448 height 12
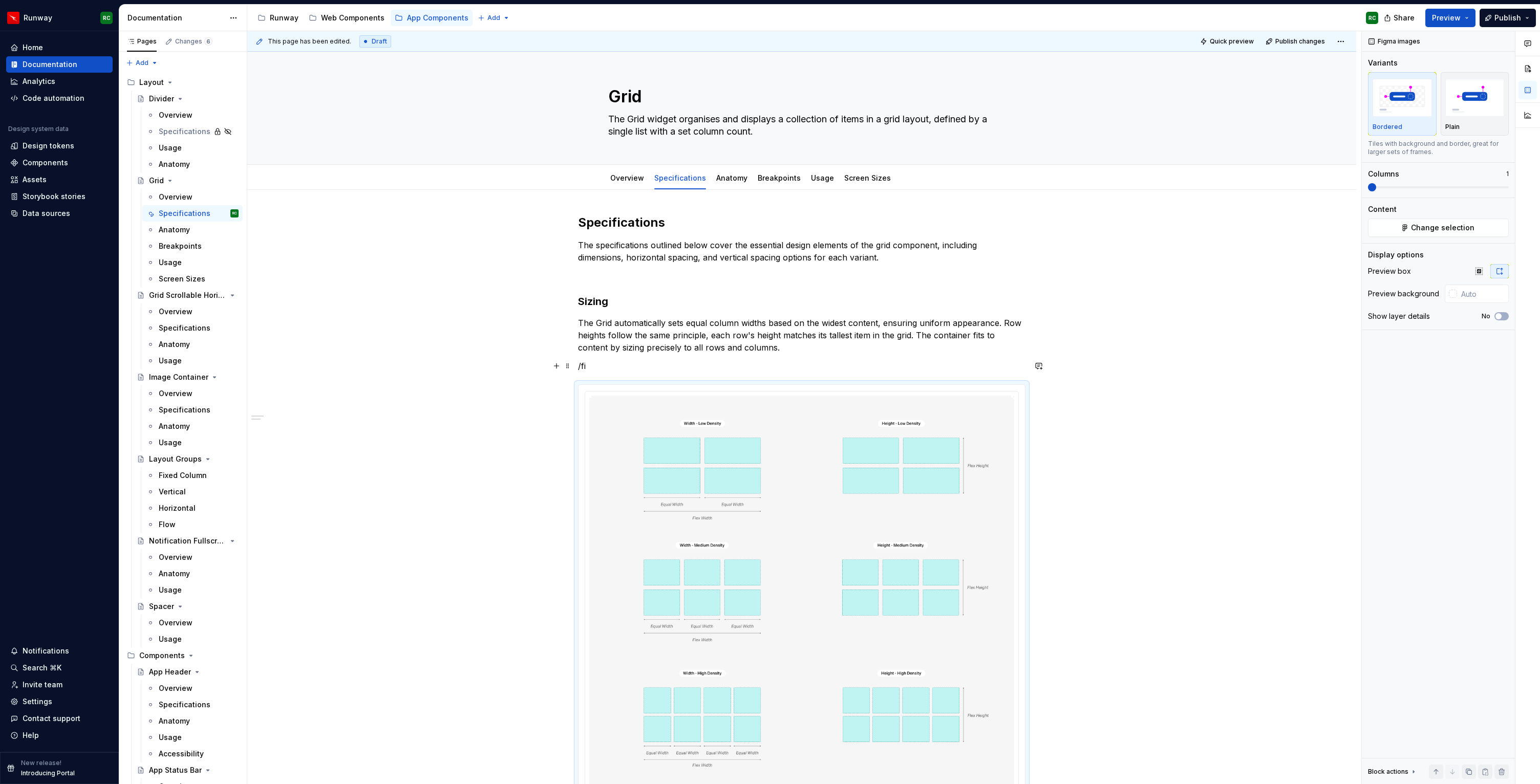
click at [615, 371] on p "/fi" at bounding box center [802, 366] width 448 height 12
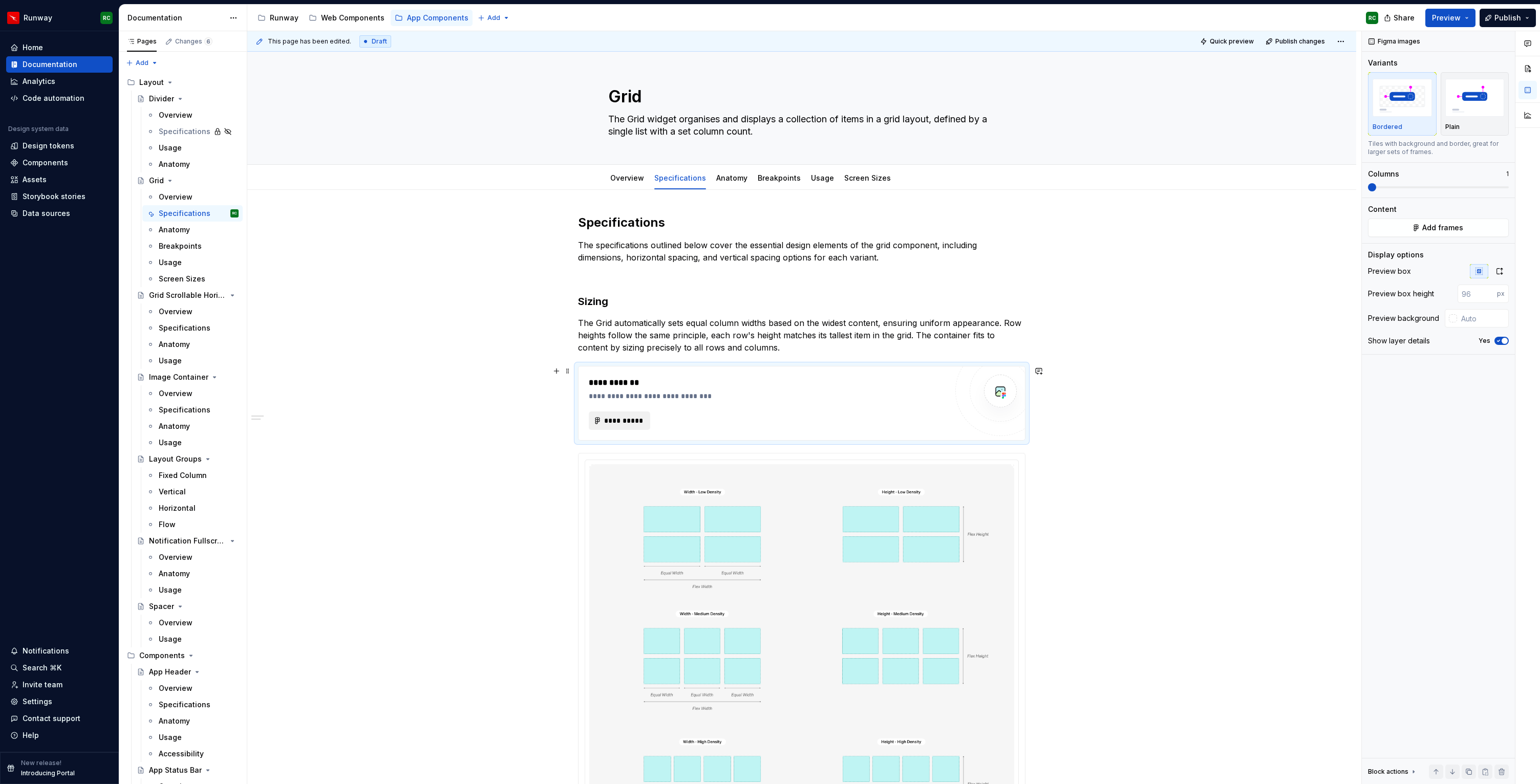
click at [634, 420] on span "**********" at bounding box center [623, 420] width 40 height 10
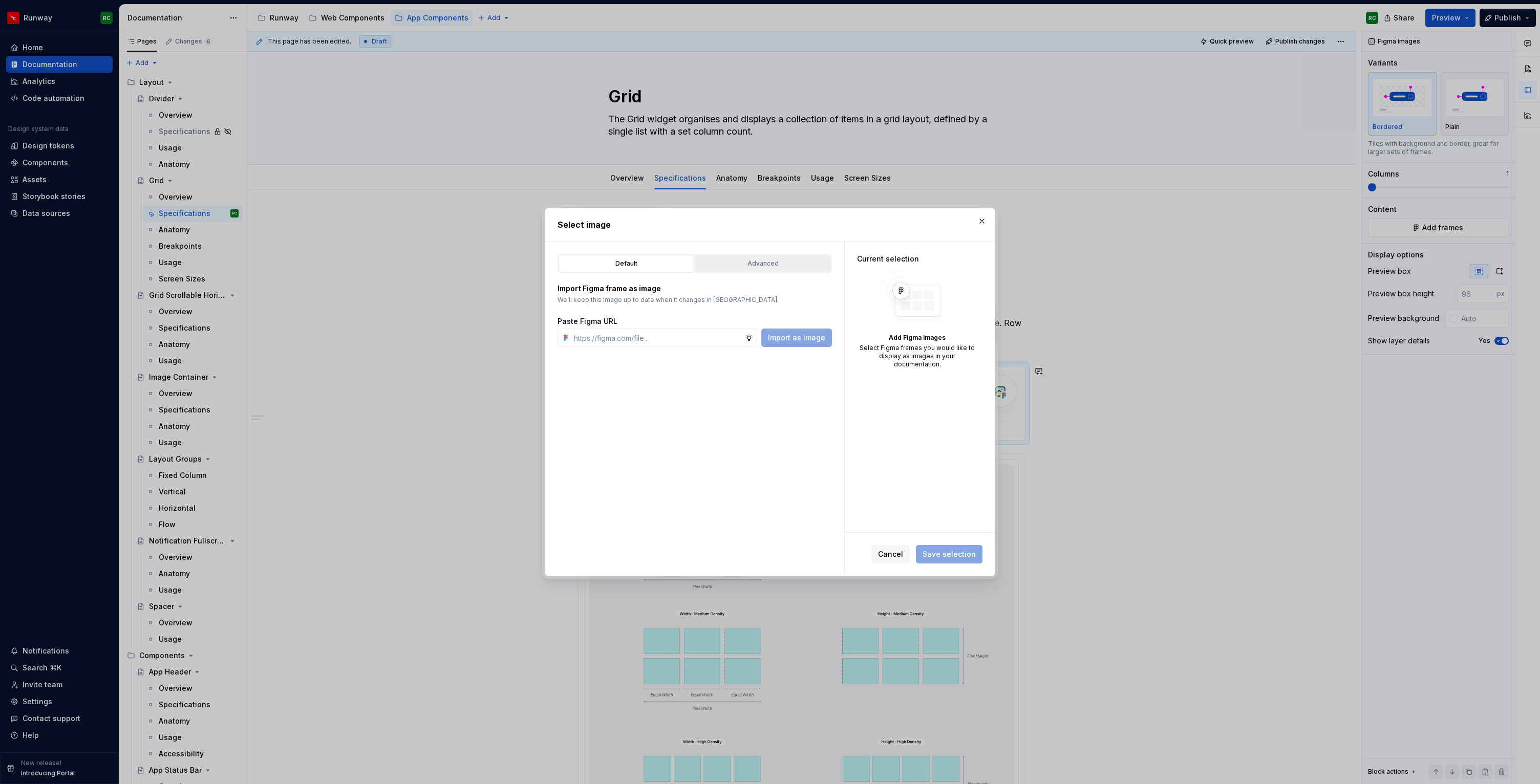
click at [787, 265] on div "Advanced" at bounding box center [763, 263] width 128 height 10
click at [799, 299] on div "button" at bounding box center [806, 301] width 15 height 15
type textarea "*"
click at [602, 471] on icon "button" at bounding box center [601, 470] width 8 height 8
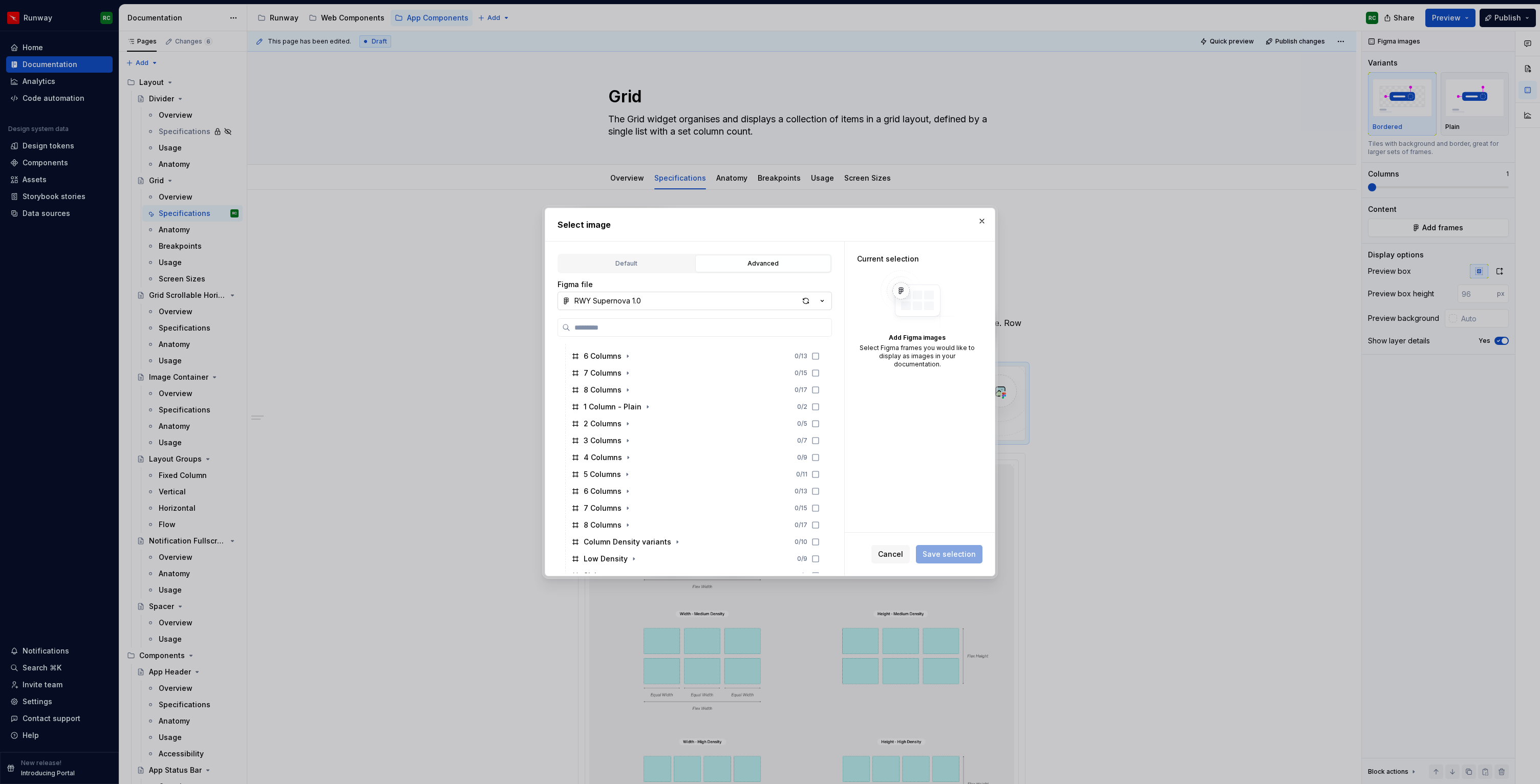
scroll to position [325, 0]
click at [611, 482] on icon "button" at bounding box center [611, 483] width 1 height 3
click at [820, 497] on icon at bounding box center [815, 499] width 8 height 8
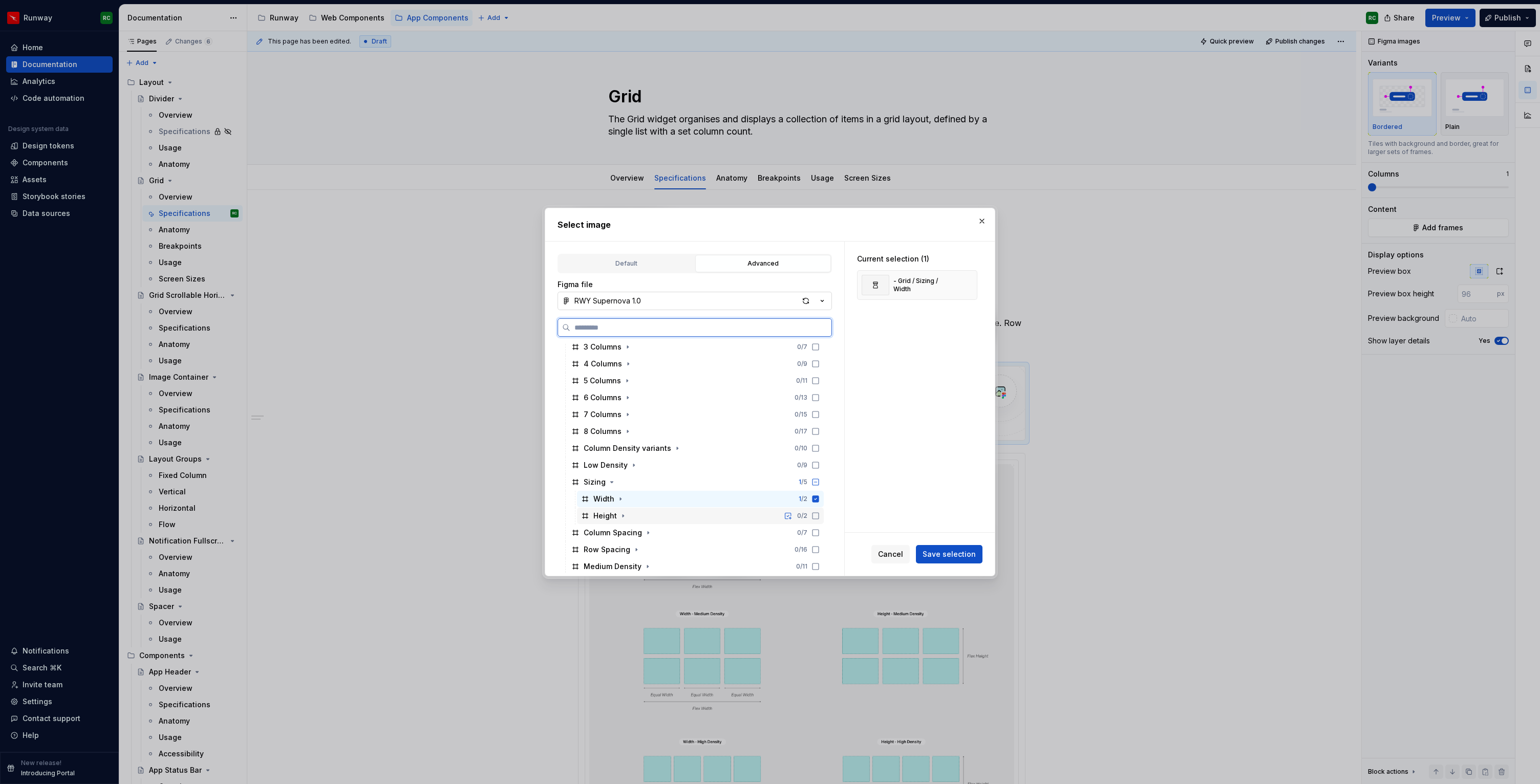
click at [820, 516] on icon at bounding box center [815, 516] width 8 height 8
click at [958, 555] on span "Save selection" at bounding box center [948, 554] width 53 height 10
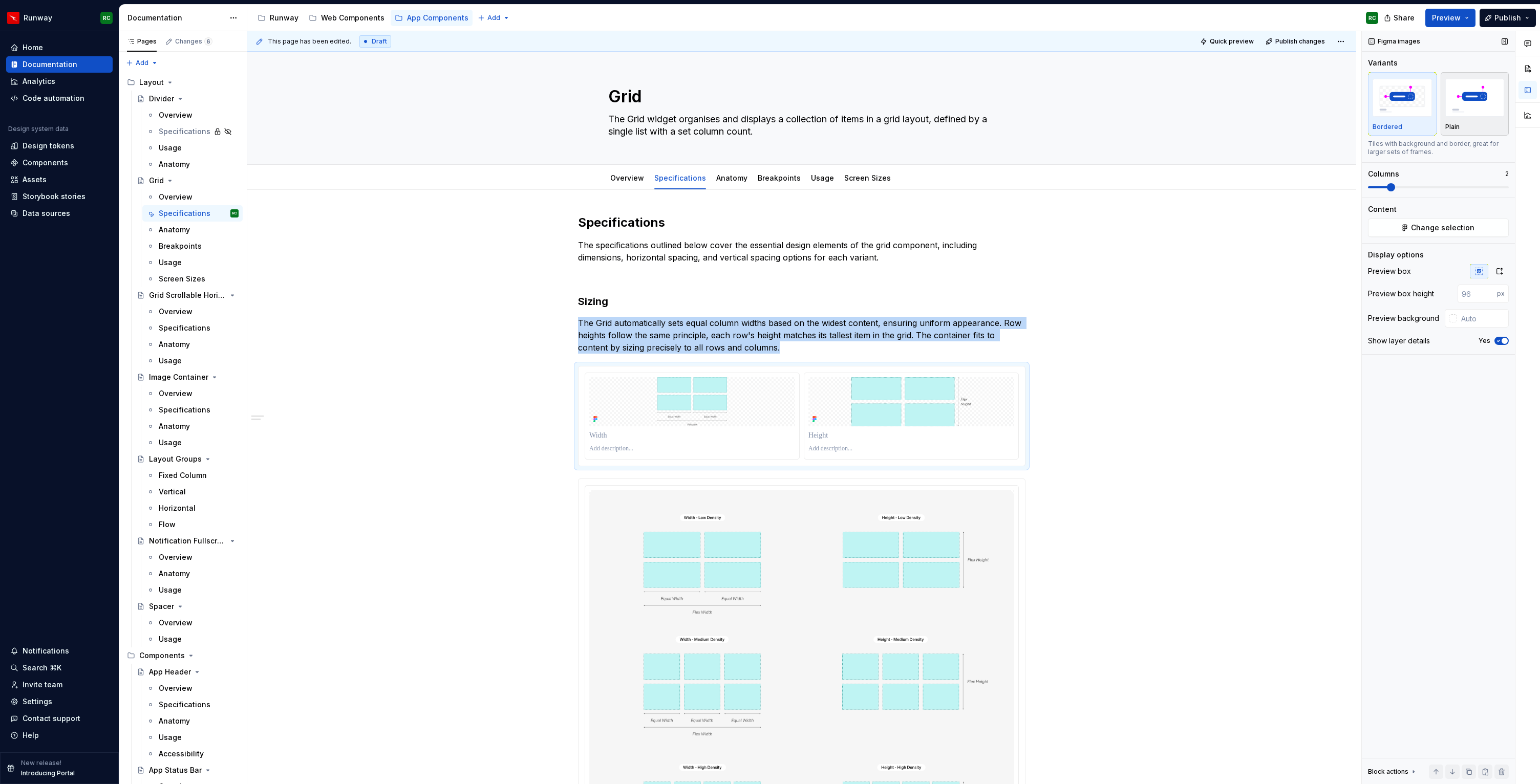
click at [1480, 86] on img "button" at bounding box center [1475, 98] width 60 height 37
click at [1496, 269] on icon "button" at bounding box center [1499, 271] width 6 height 6
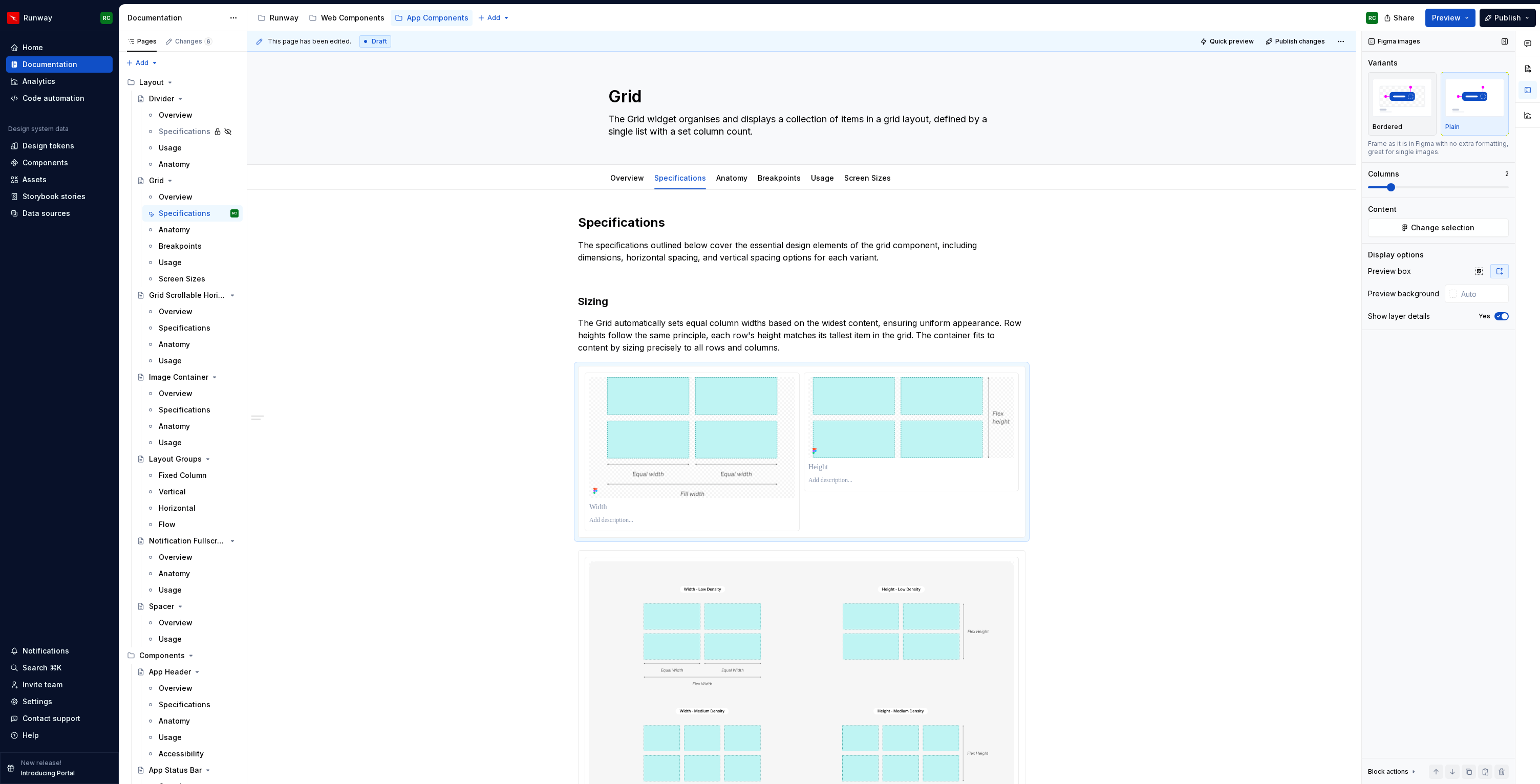
click at [1466, 271] on div "Preview box" at bounding box center [1437, 271] width 141 height 15
click at [1486, 274] on button "button" at bounding box center [1478, 271] width 19 height 15
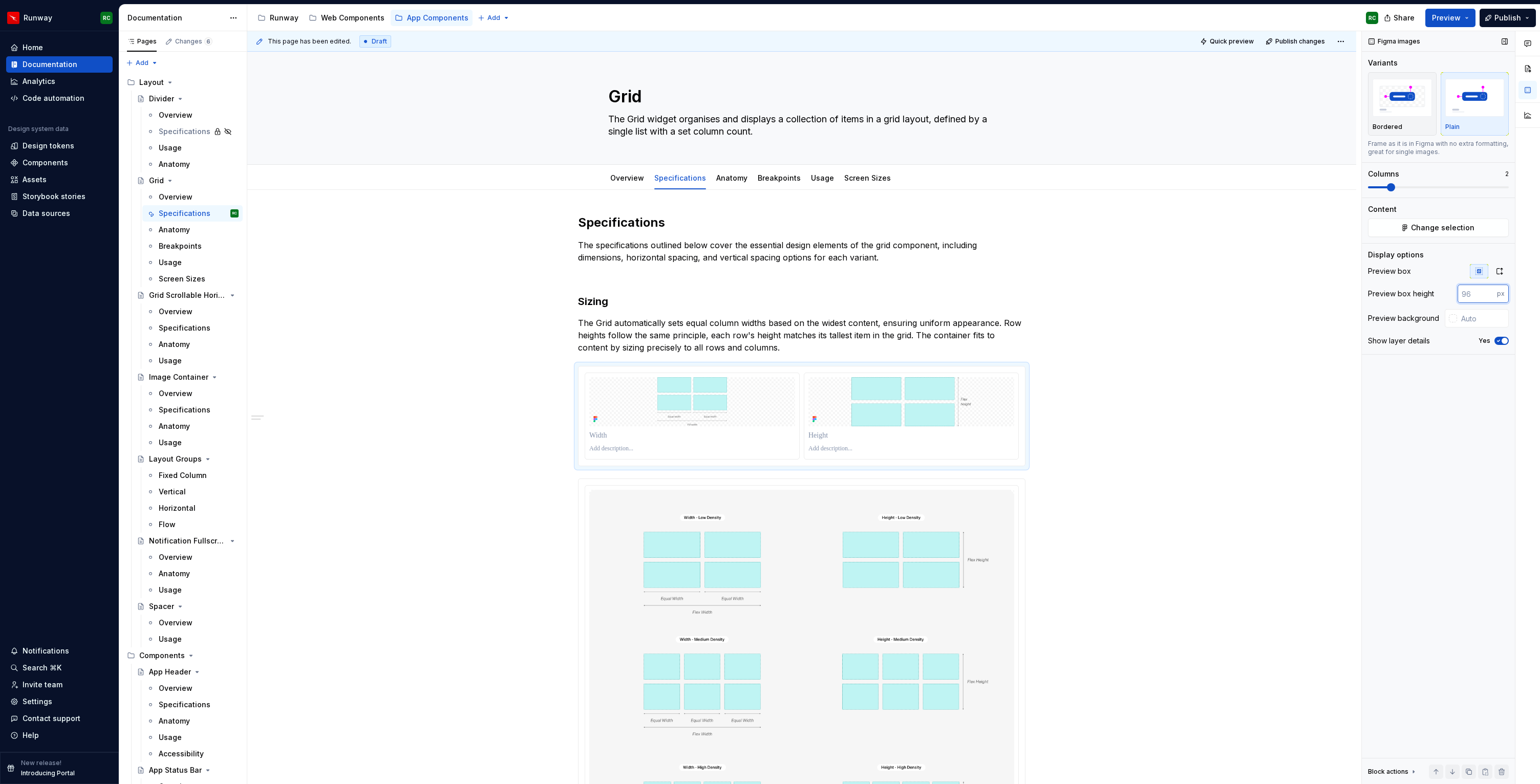
click at [1475, 290] on input "number" at bounding box center [1477, 294] width 39 height 19
type input "244"
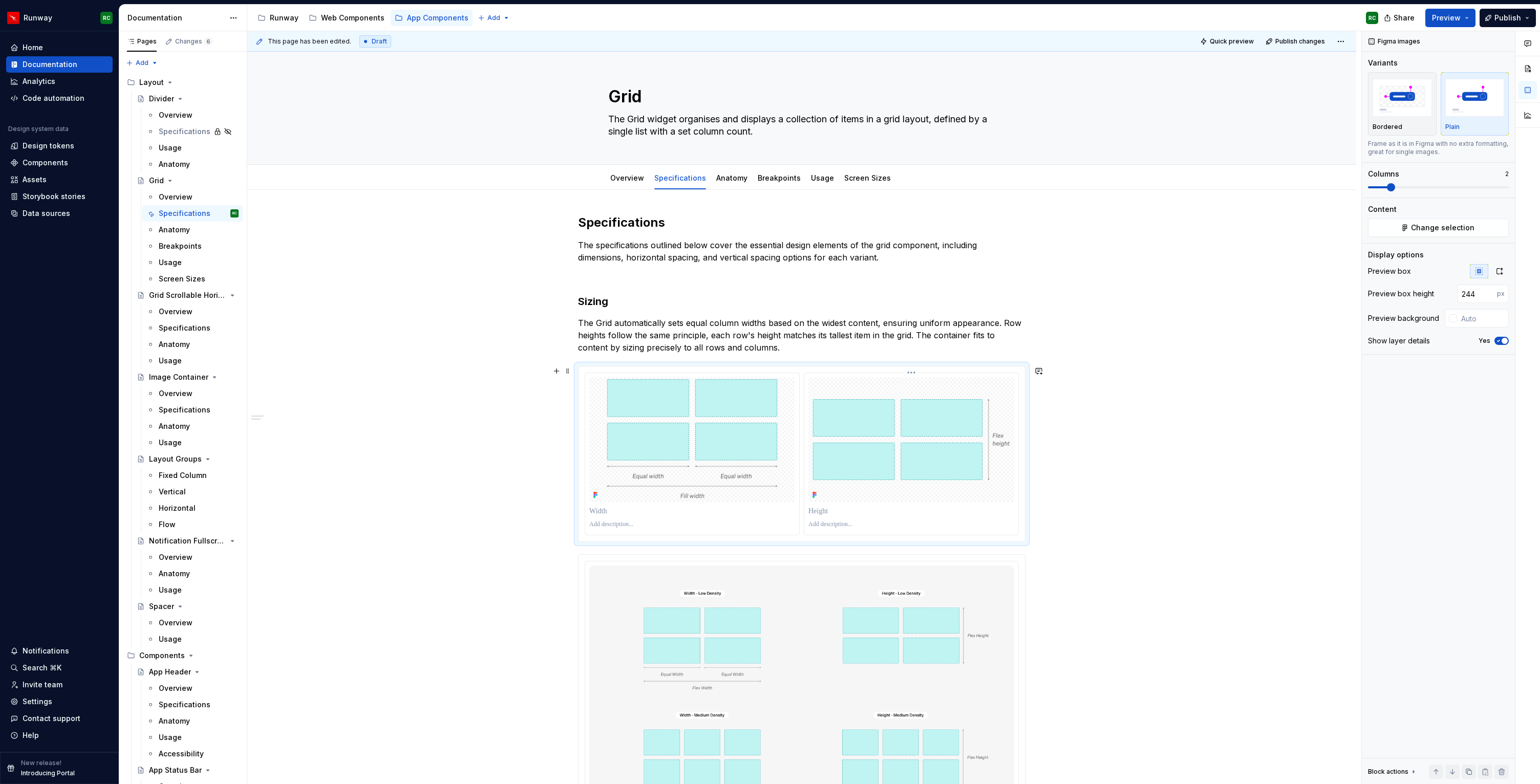
click at [989, 430] on img at bounding box center [911, 439] width 206 height 81
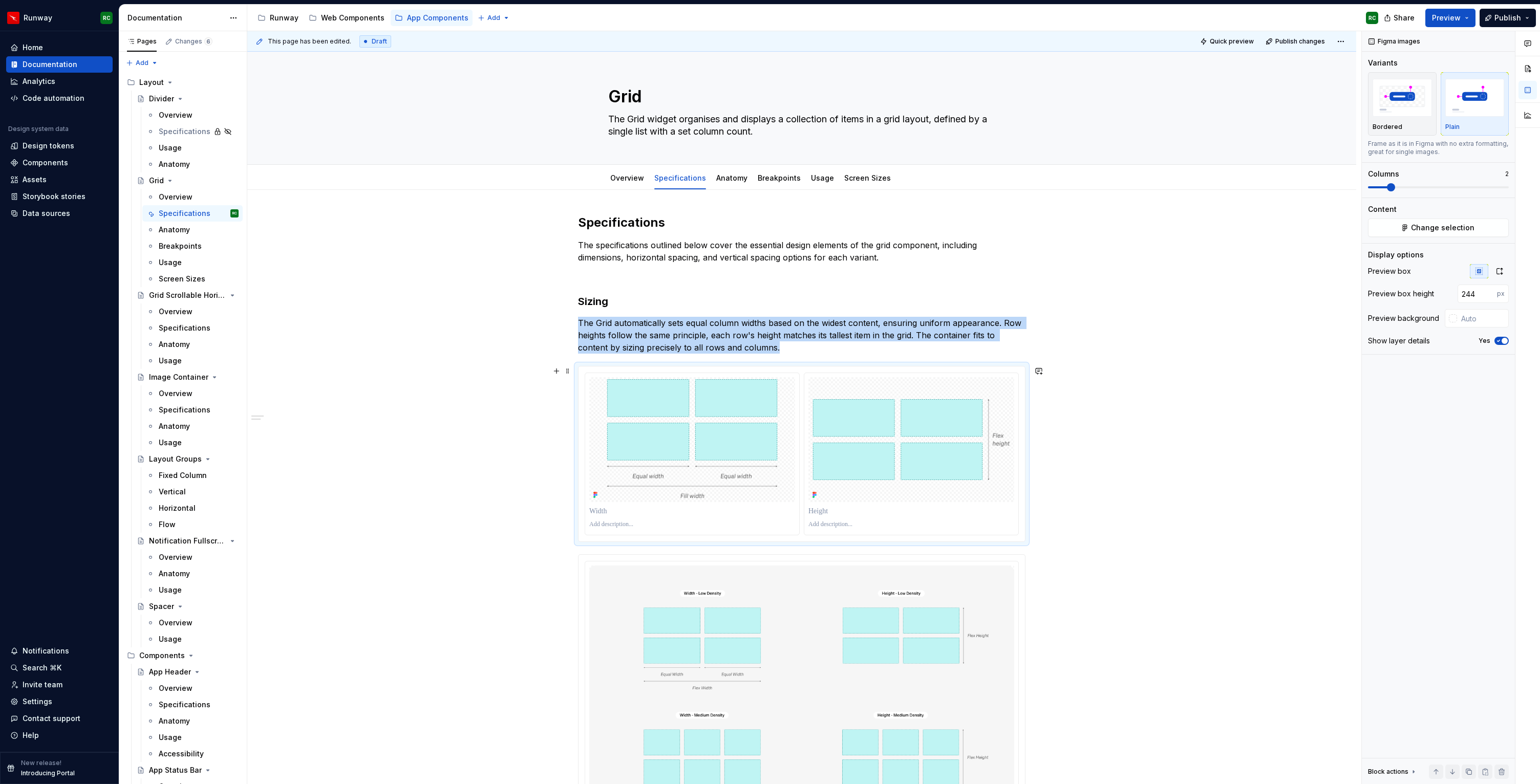
scroll to position [6, 0]
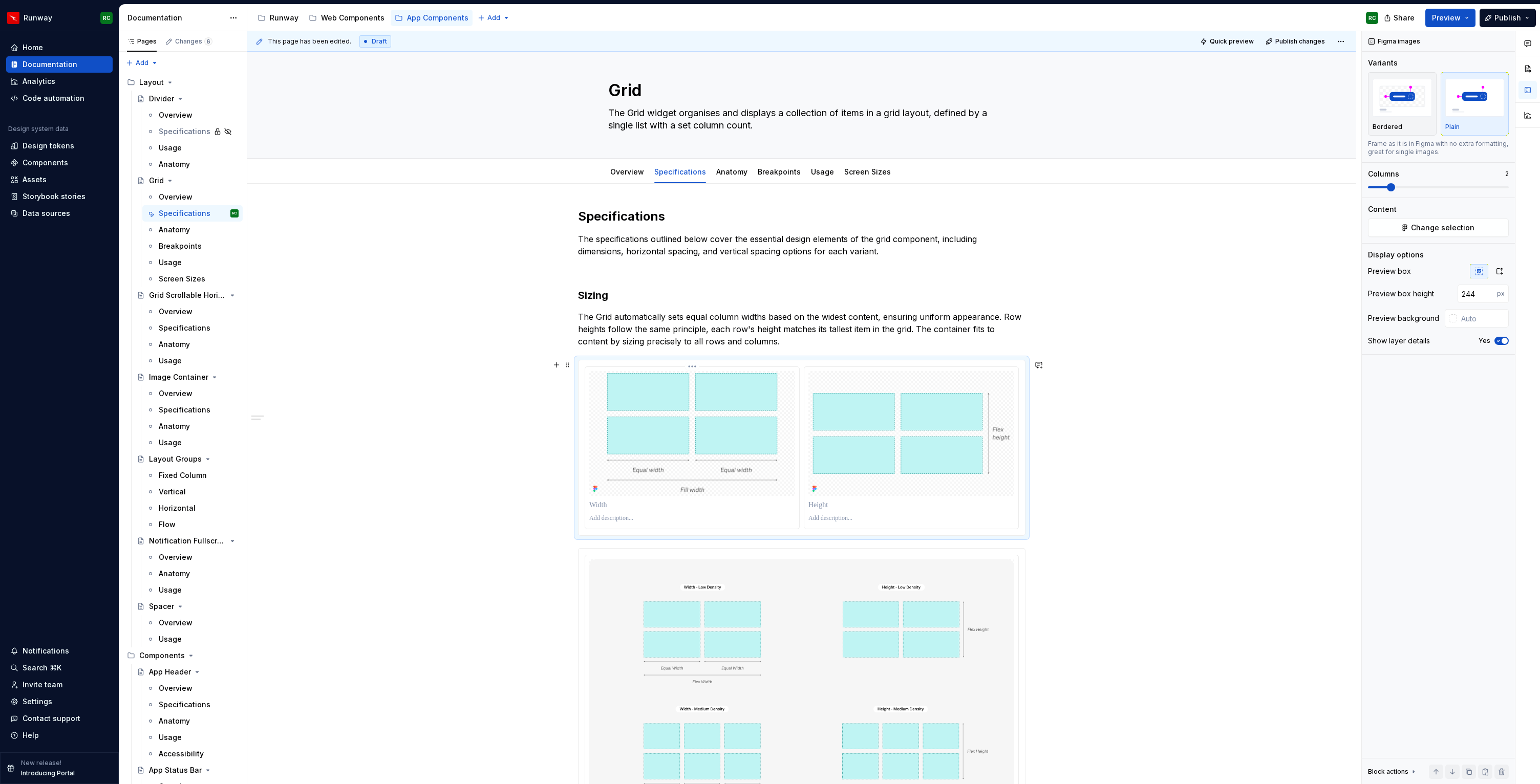
click at [656, 507] on p at bounding box center [691, 505] width 206 height 10
click at [844, 505] on p at bounding box center [911, 505] width 206 height 10
click at [1245, 36] on button "Quick preview" at bounding box center [1228, 42] width 62 height 15
click at [1464, 227] on span "Change selection" at bounding box center [1442, 227] width 64 height 10
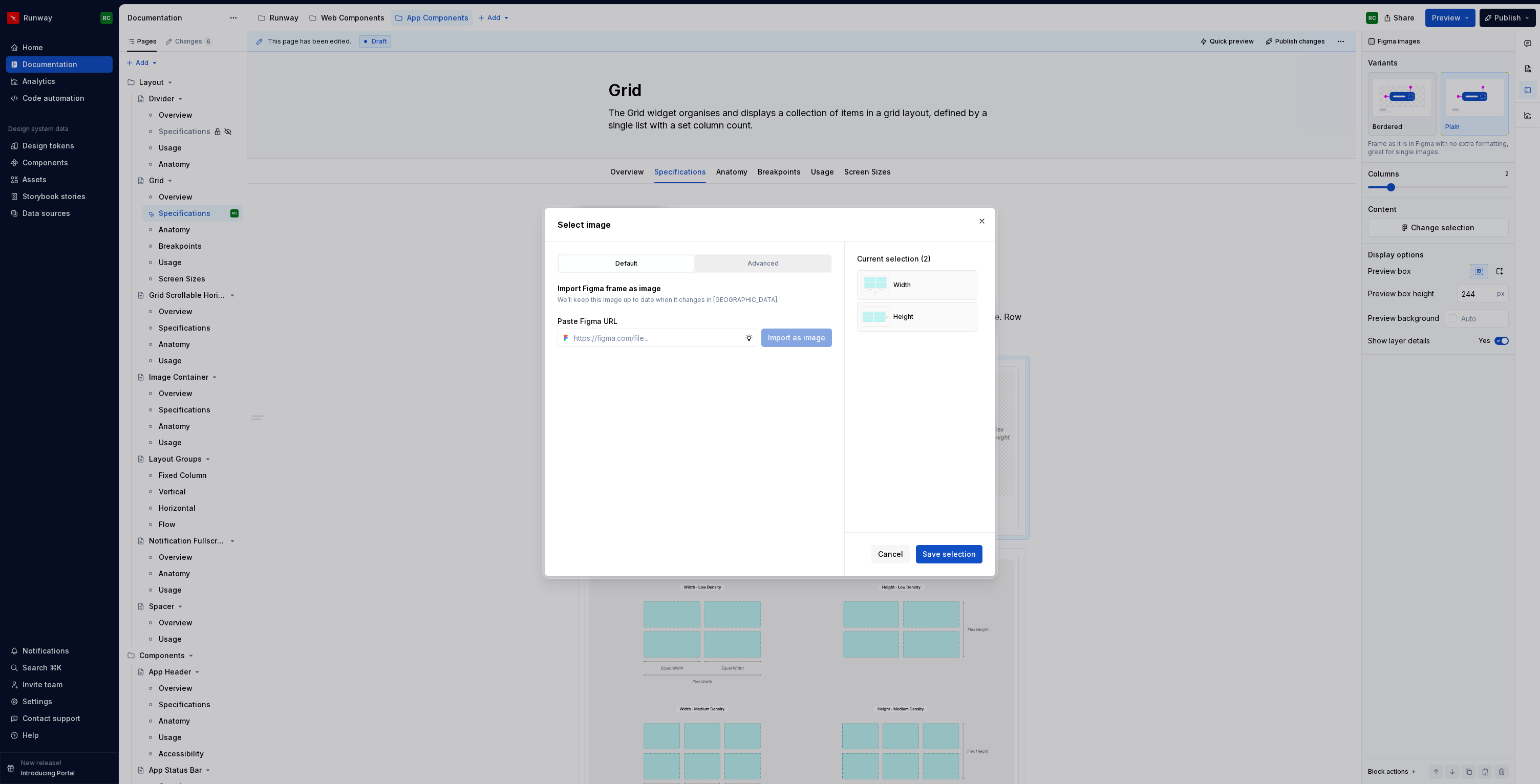
click at [756, 263] on button "Advanced" at bounding box center [763, 263] width 136 height 17
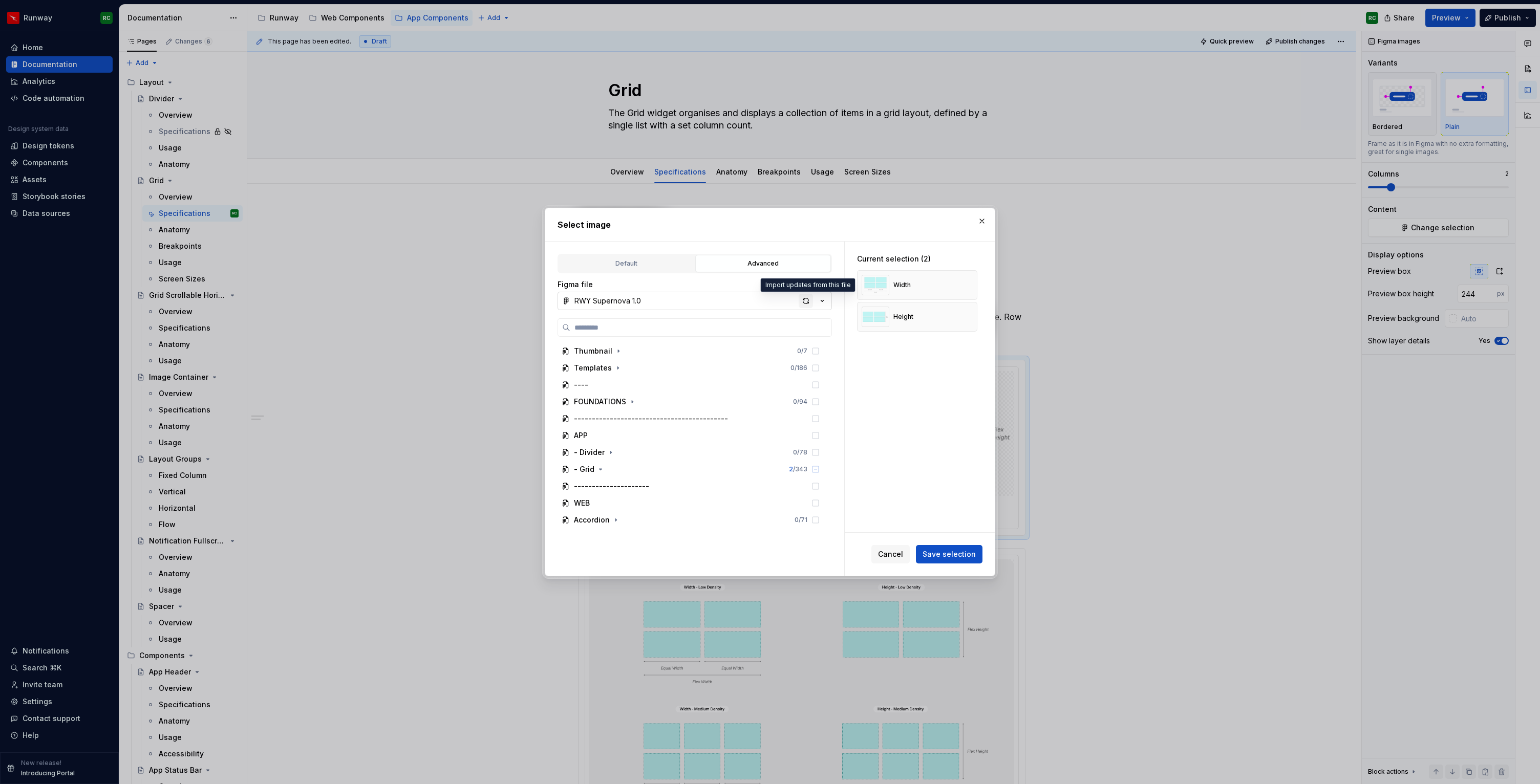
click at [807, 303] on div "button" at bounding box center [806, 301] width 15 height 15
click at [603, 470] on icon "button" at bounding box center [601, 470] width 8 height 8
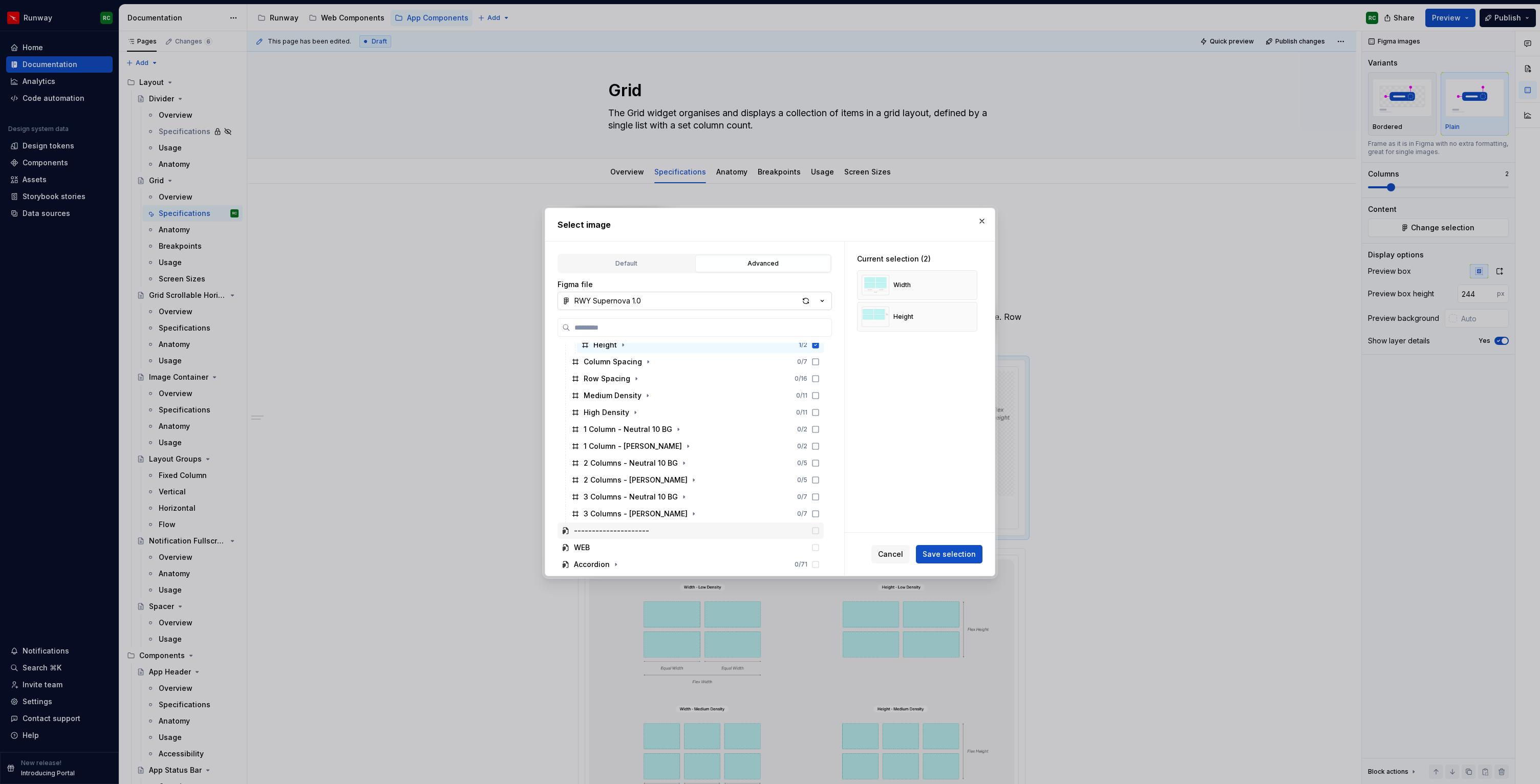
scroll to position [493, 0]
click at [961, 555] on span "Save selection" at bounding box center [948, 554] width 53 height 10
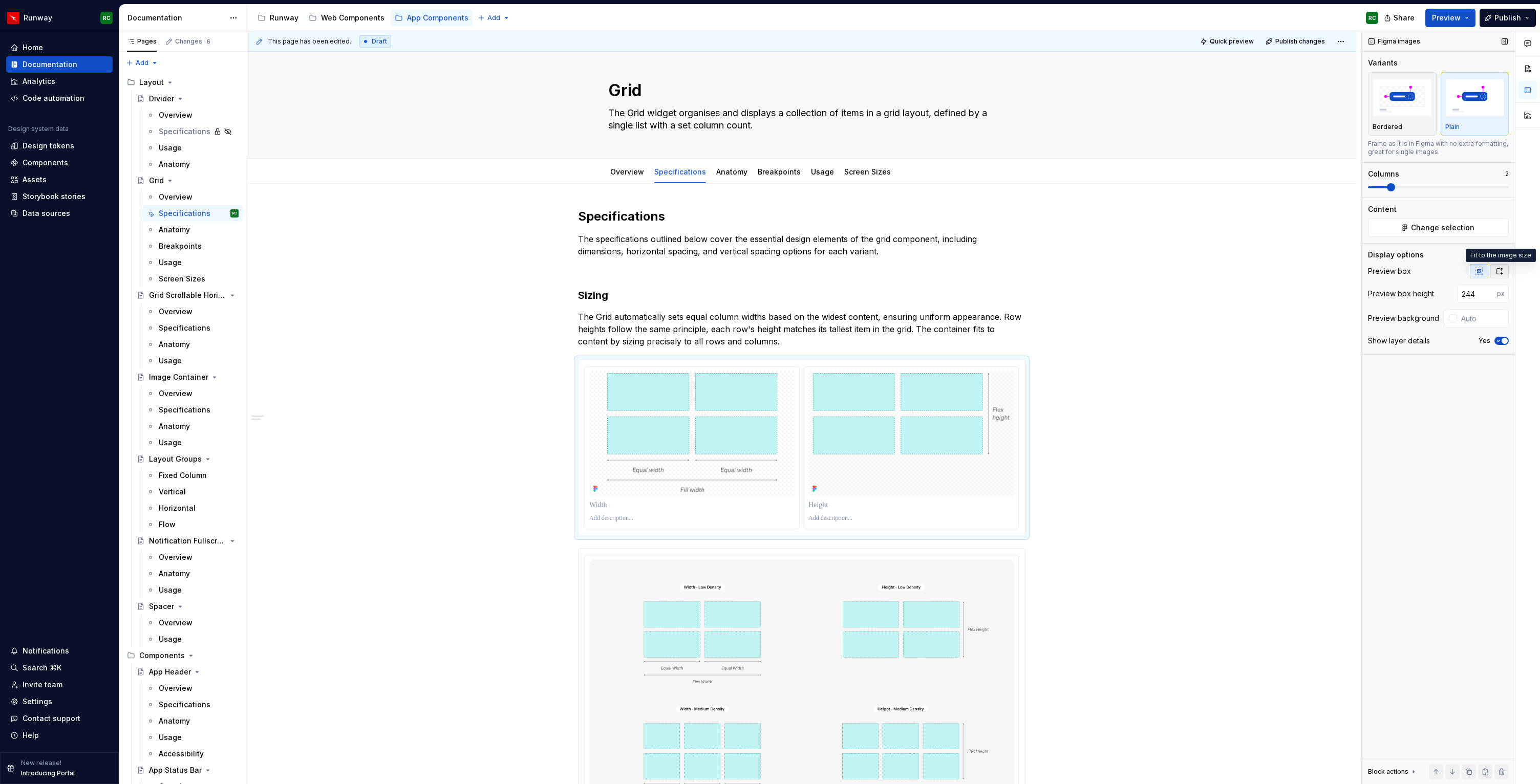
click at [1501, 276] on button "button" at bounding box center [1499, 271] width 19 height 15
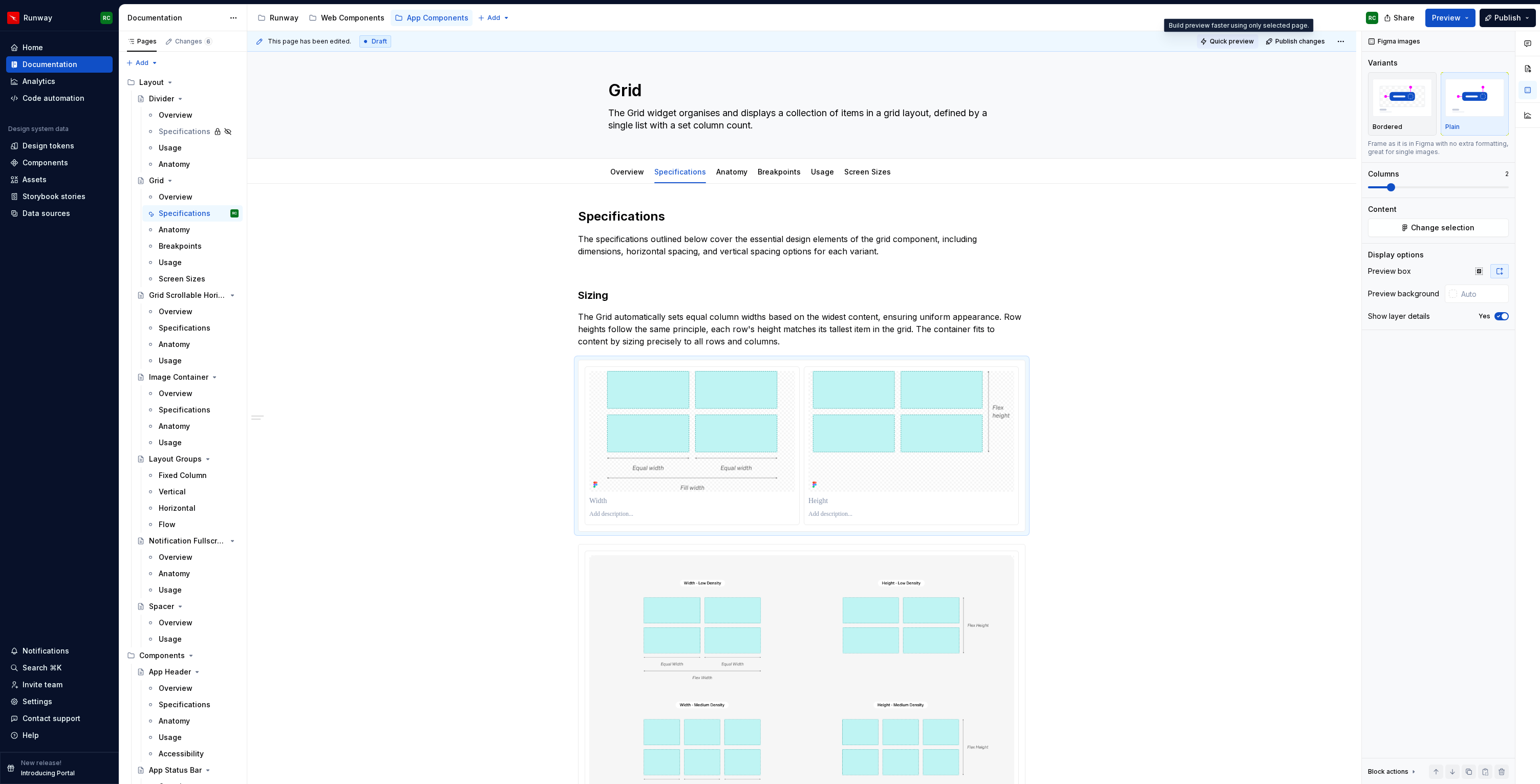
click at [1233, 44] on span "Quick preview" at bounding box center [1232, 42] width 44 height 8
click at [1349, 40] on html "Runway RC Home Documentation Analytics Code automation Design system data Desig…" at bounding box center [770, 392] width 1540 height 784
click at [1318, 65] on div "Open preview" at bounding box center [1313, 61] width 67 height 10
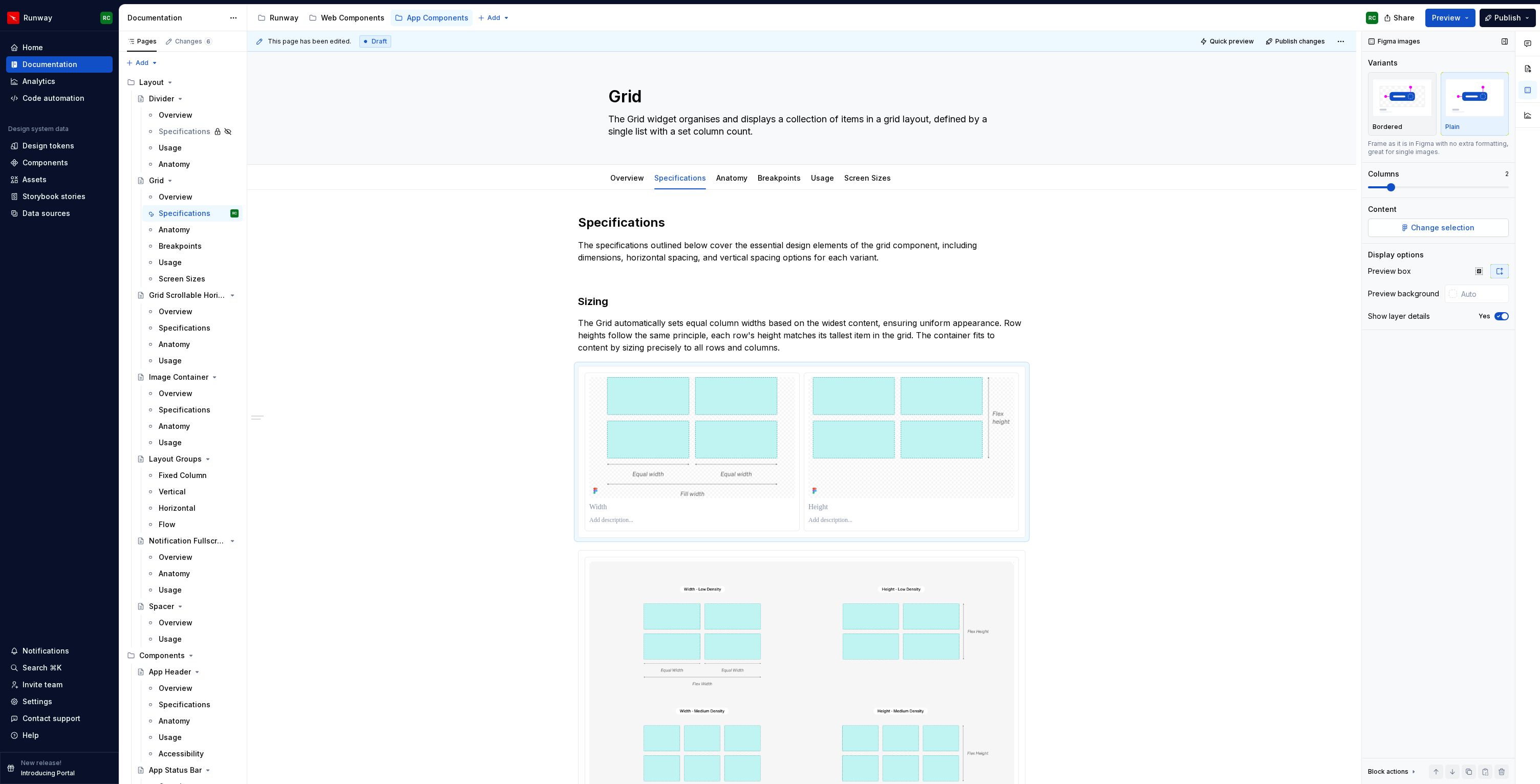
click at [1426, 229] on span "Change selection" at bounding box center [1442, 227] width 64 height 10
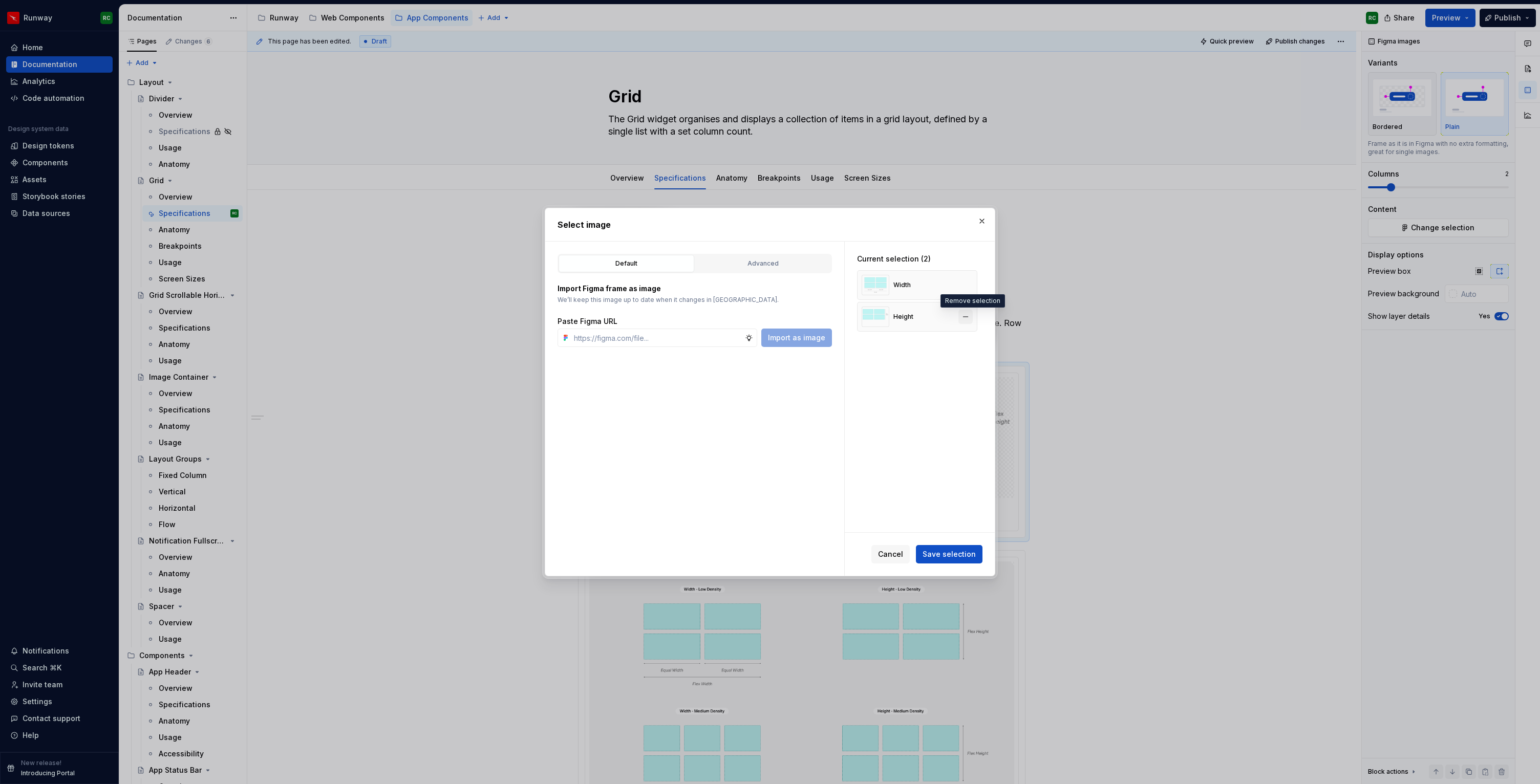
click at [971, 317] on button "button" at bounding box center [965, 317] width 15 height 15
click at [743, 255] on button "Advanced" at bounding box center [763, 263] width 136 height 17
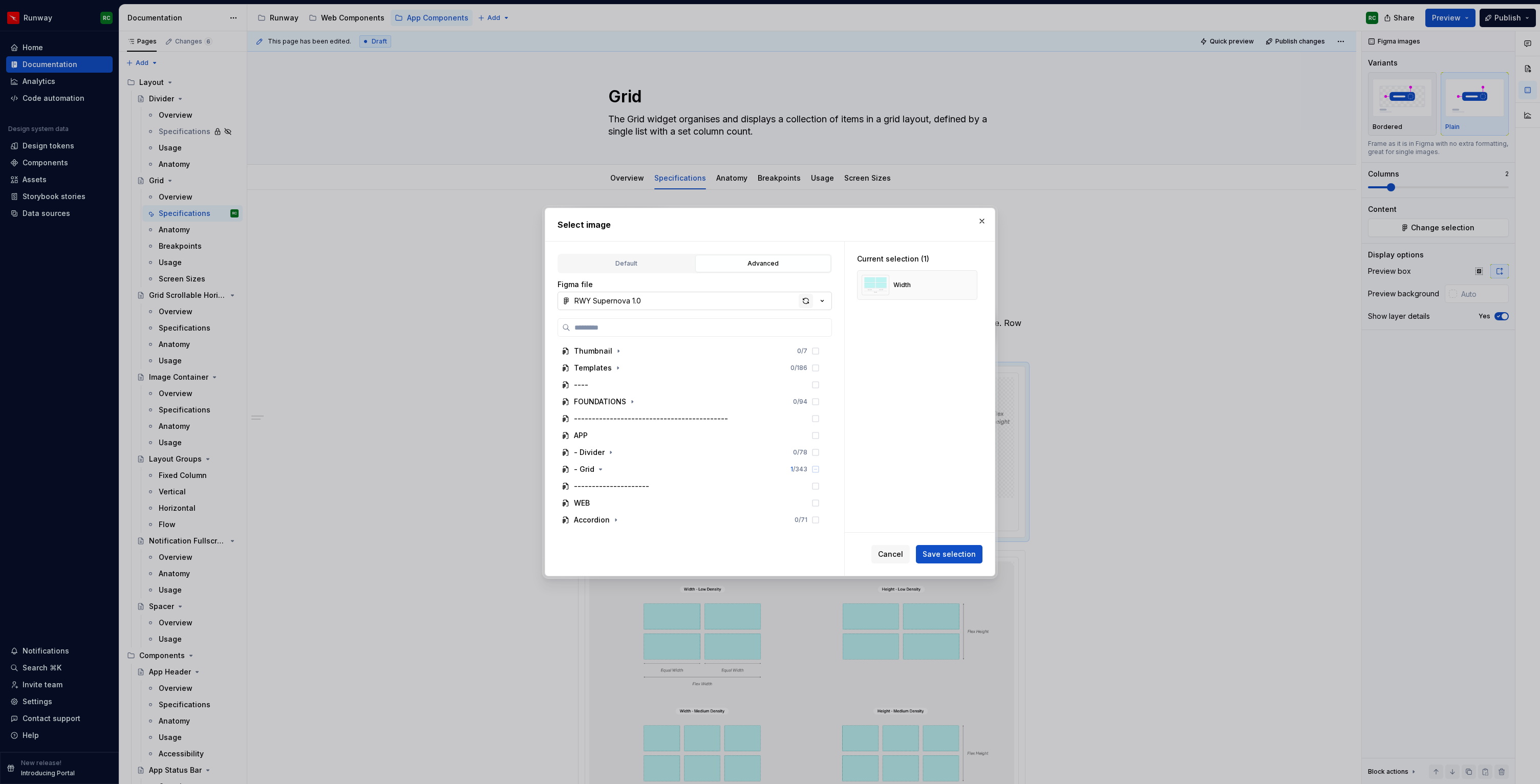
click at [806, 301] on div "button" at bounding box center [806, 301] width 15 height 15
click at [811, 298] on div "button" at bounding box center [806, 301] width 15 height 15
click at [948, 547] on button "Save selection" at bounding box center [949, 554] width 67 height 19
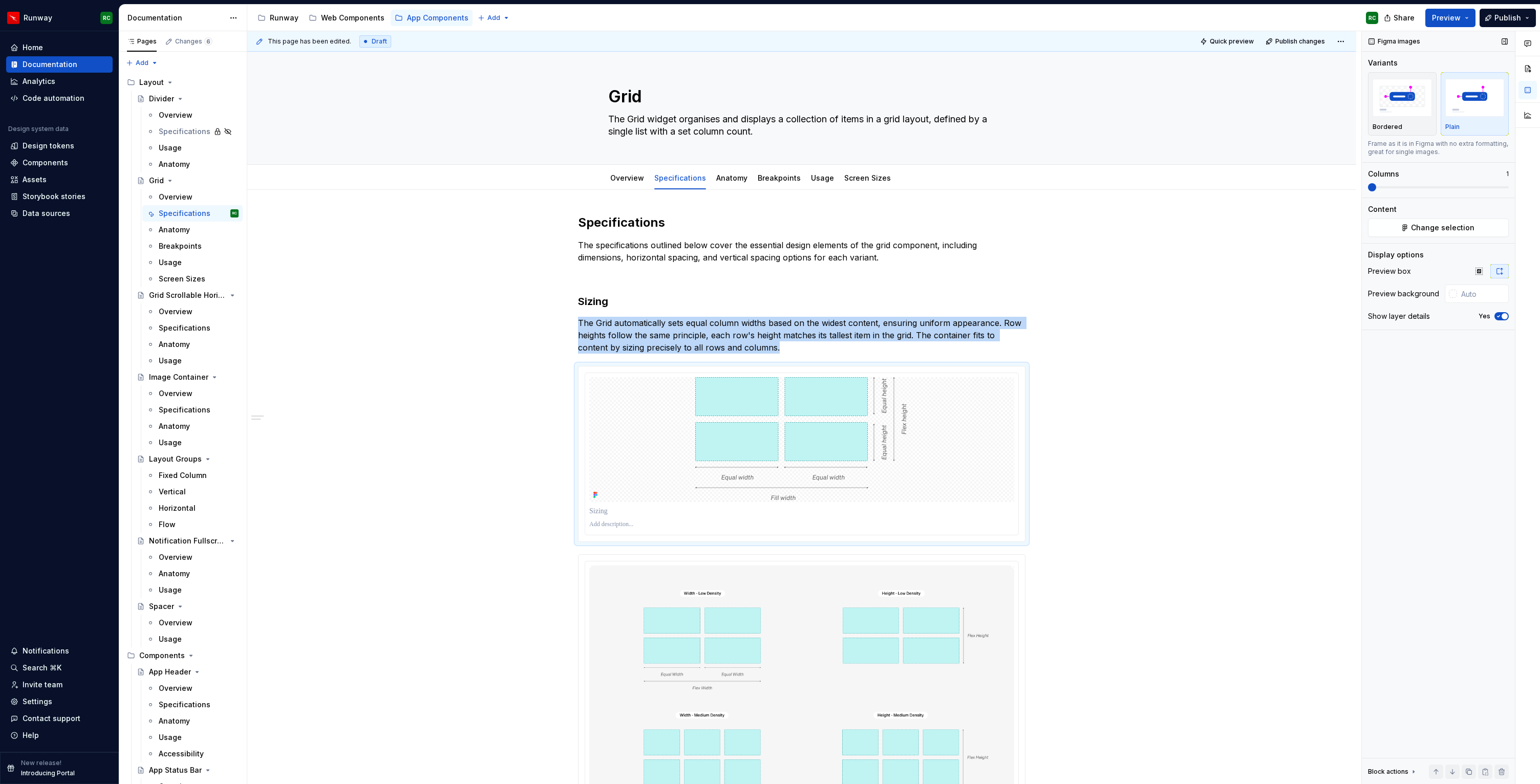
click at [1368, 190] on span at bounding box center [1372, 188] width 8 height 8
click at [1495, 319] on div "Yes" at bounding box center [1494, 317] width 30 height 8
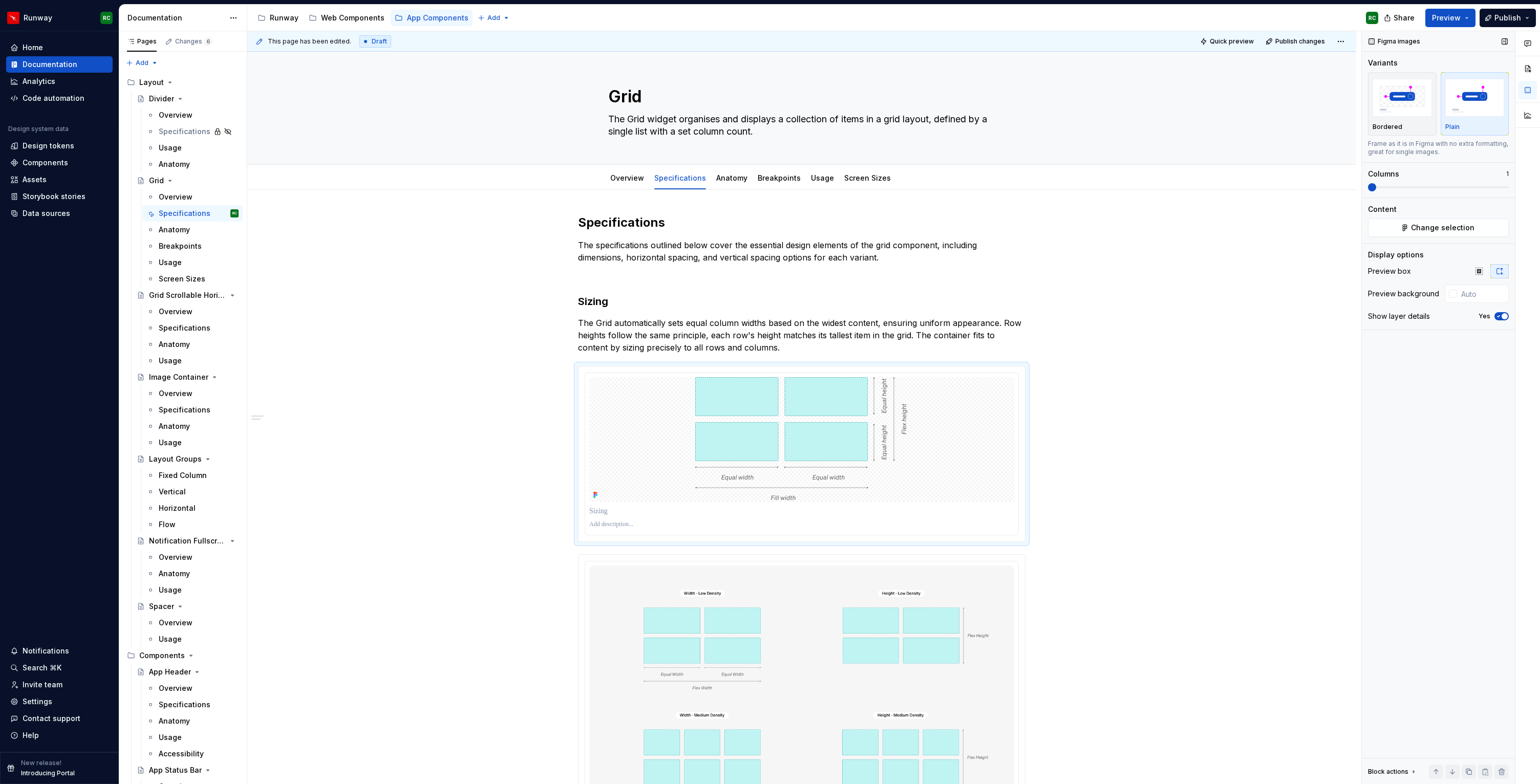
click at [1496, 314] on icon "button" at bounding box center [1498, 316] width 8 height 6
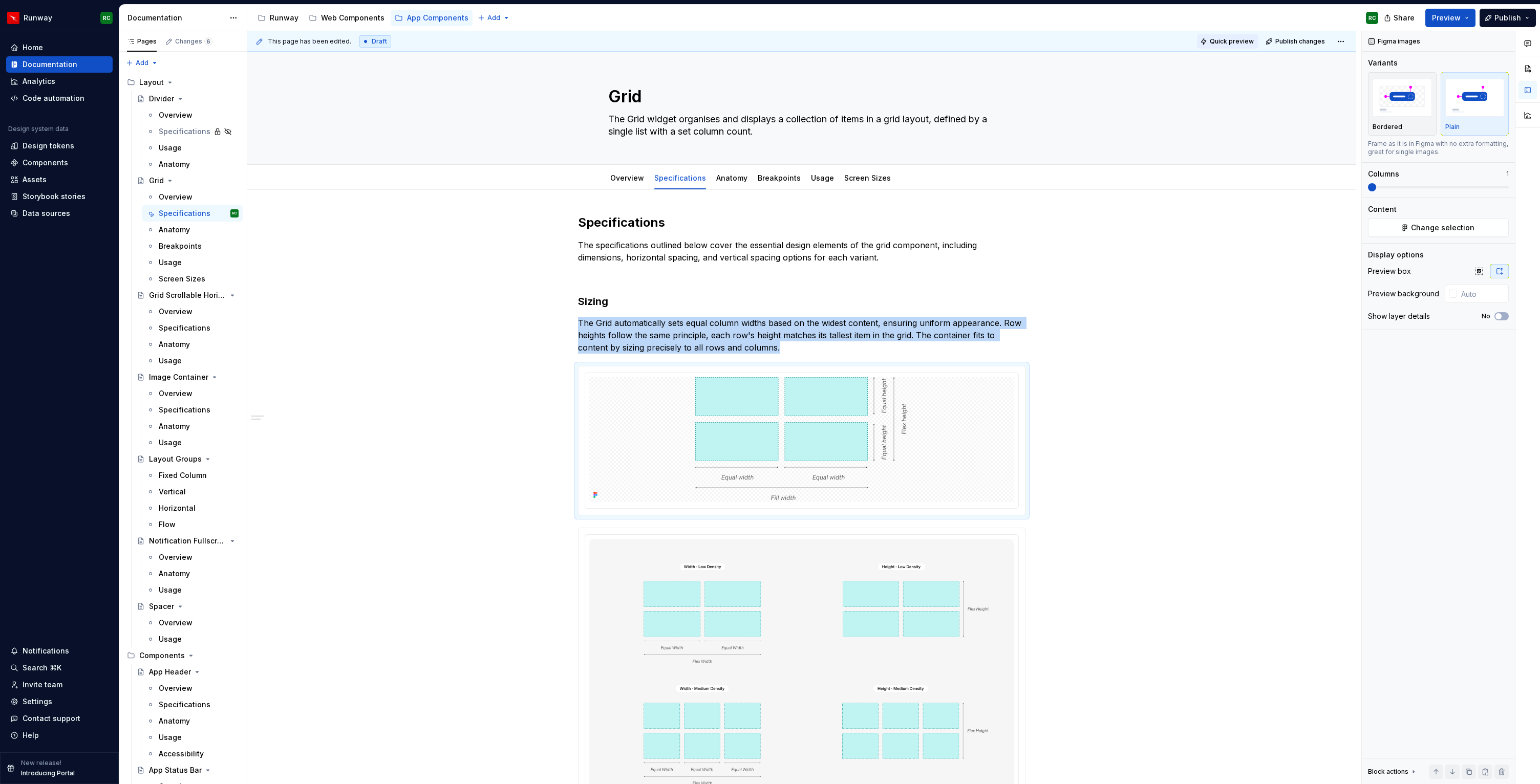
click at [1234, 42] on span "Quick preview" at bounding box center [1232, 42] width 44 height 8
click at [1444, 226] on span "Change selection" at bounding box center [1442, 227] width 64 height 10
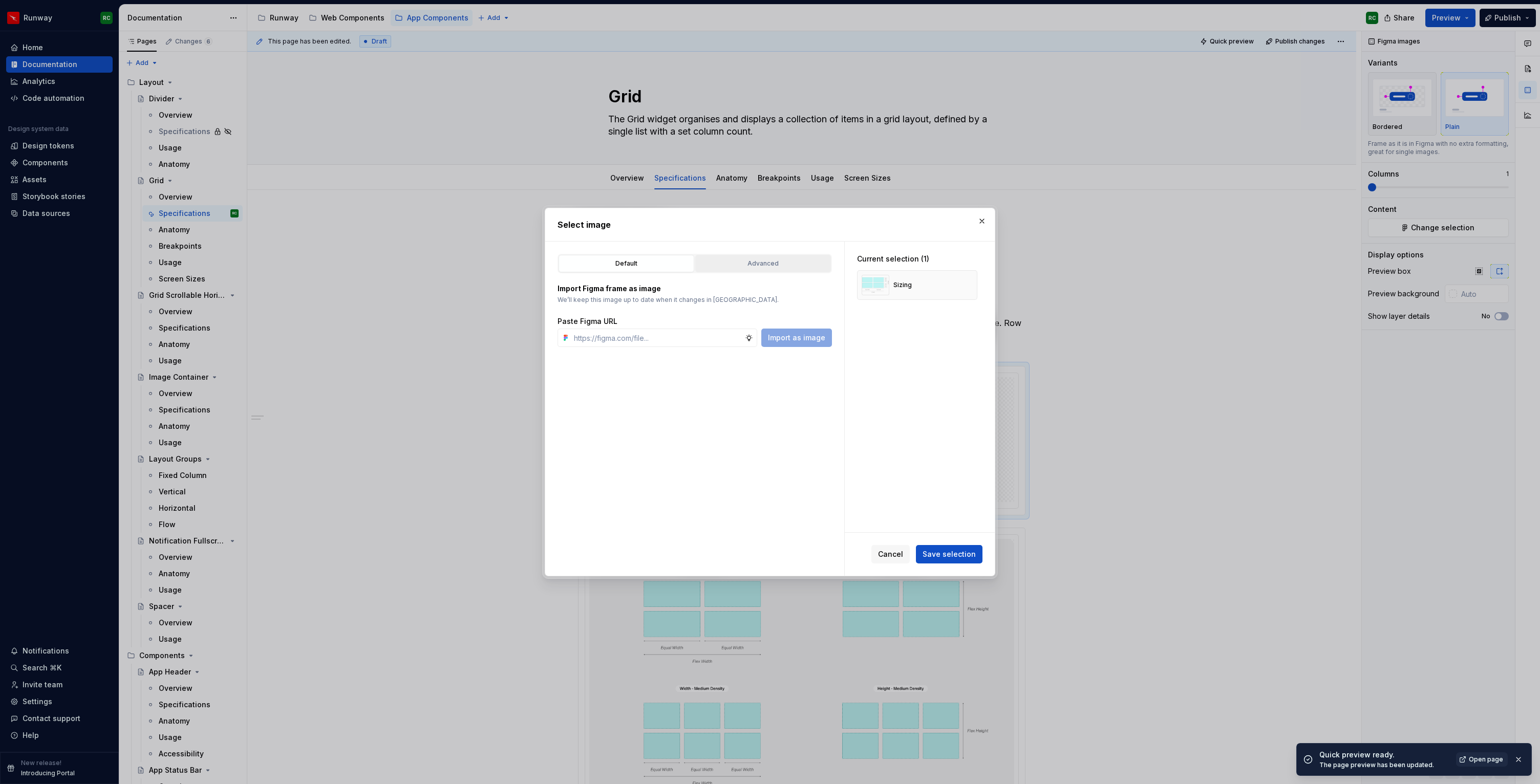
click at [799, 269] on button "Advanced" at bounding box center [763, 263] width 136 height 17
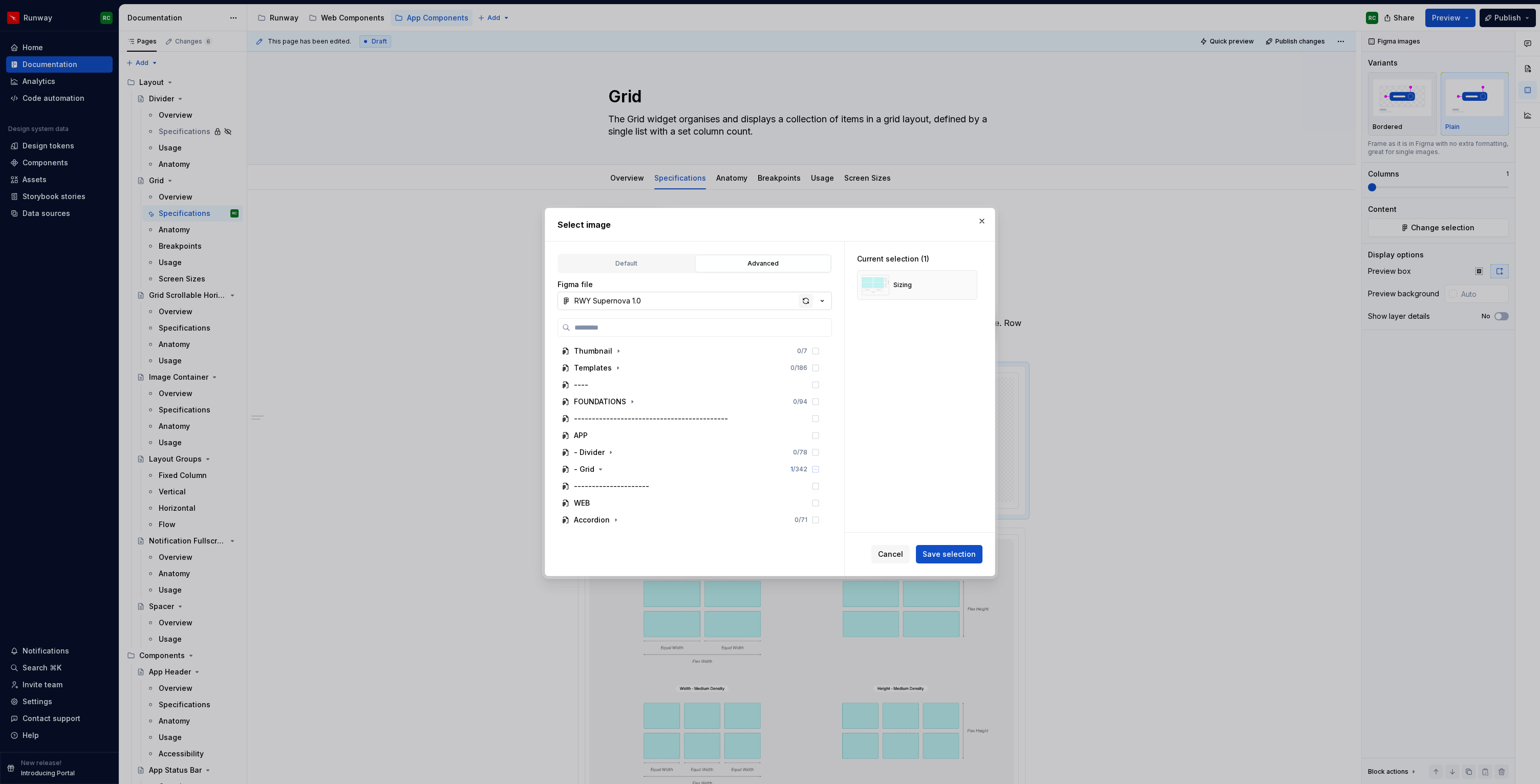
click at [806, 297] on div "button" at bounding box center [806, 301] width 15 height 15
click at [824, 301] on icon "button" at bounding box center [822, 301] width 10 height 10
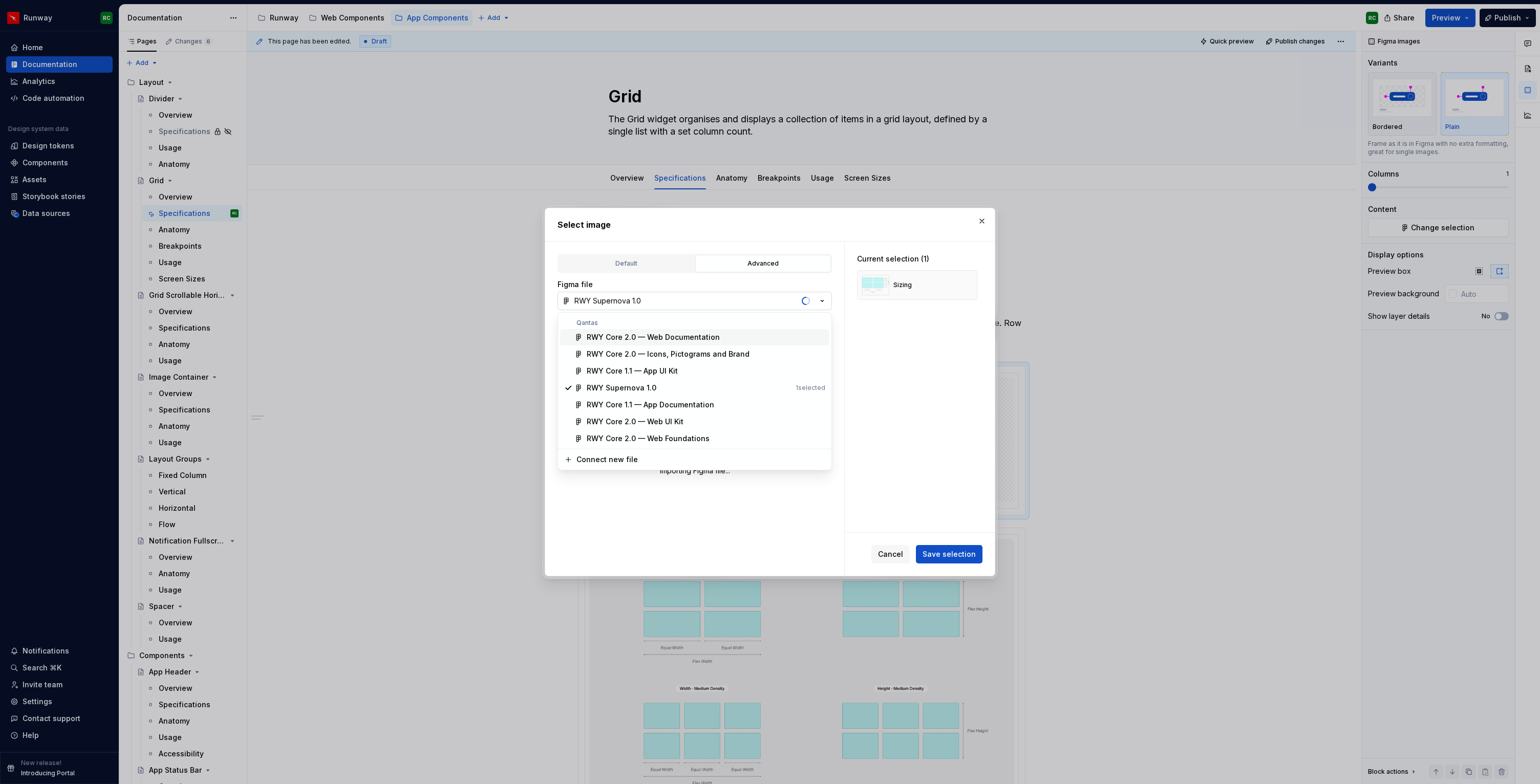
click at [824, 301] on div "Select image Default Advanced Import Figma frame as image We’ll keep this image…" at bounding box center [770, 392] width 1540 height 784
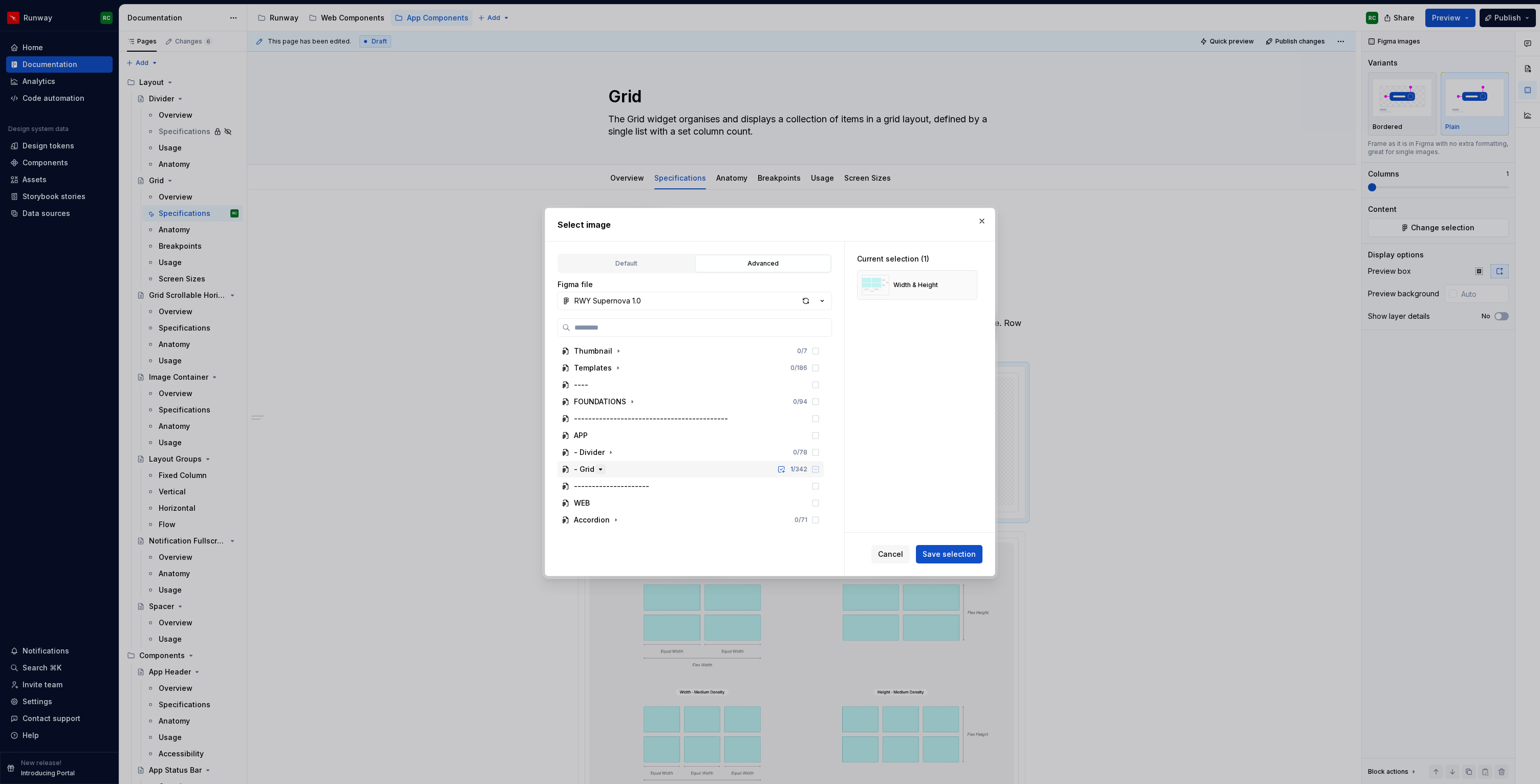
click at [599, 472] on icon "button" at bounding box center [601, 470] width 8 height 8
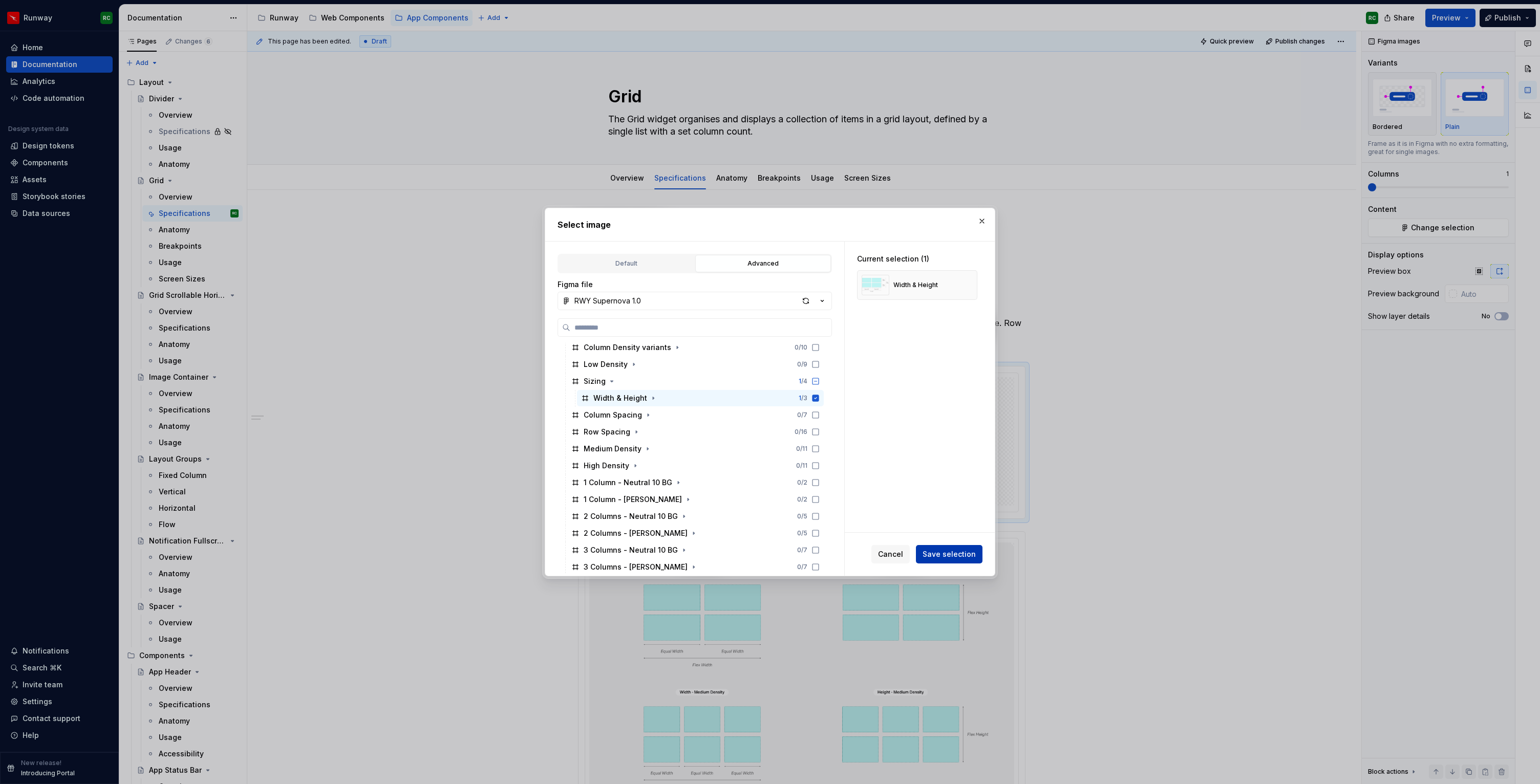
click at [954, 559] on span "Save selection" at bounding box center [948, 554] width 53 height 10
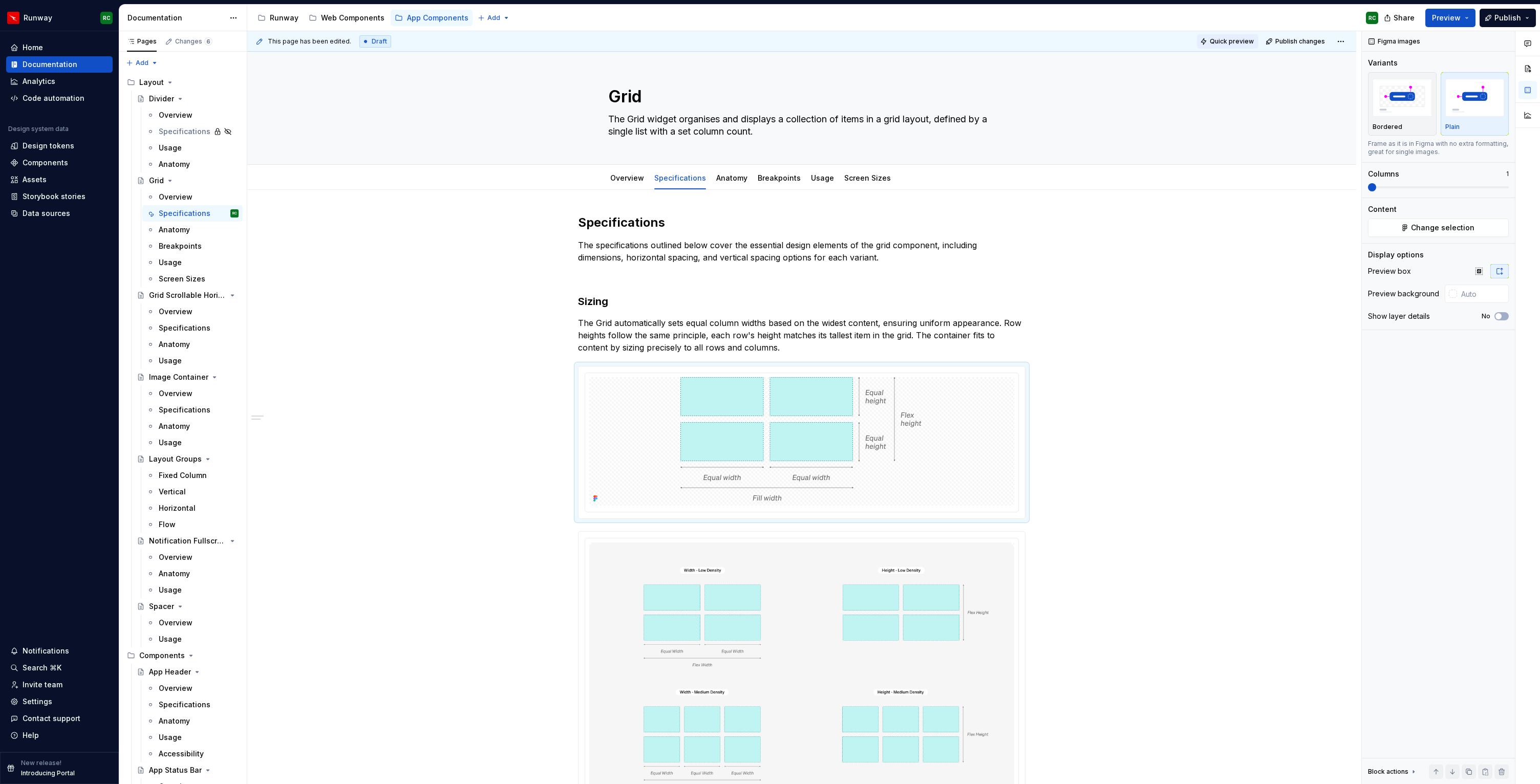
click at [1222, 40] on span "Quick preview" at bounding box center [1232, 42] width 44 height 8
type textarea "*"
